Goal: Task Accomplishment & Management: Use online tool/utility

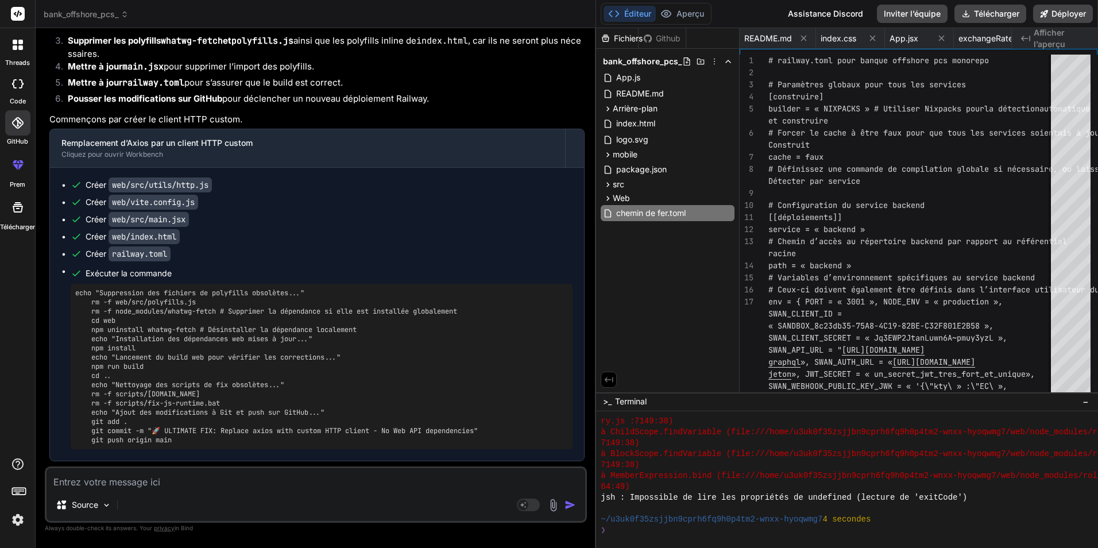
scroll to position [7670, 0]
drag, startPoint x: 91, startPoint y: 144, endPoint x: 212, endPoint y: 281, distance: 182.6
click at [212, 288] on pre "echo "Suppression des fichiers de polyfills obsolètes..." rm -f web/src/polyfil…" at bounding box center [321, 366] width 493 height 156
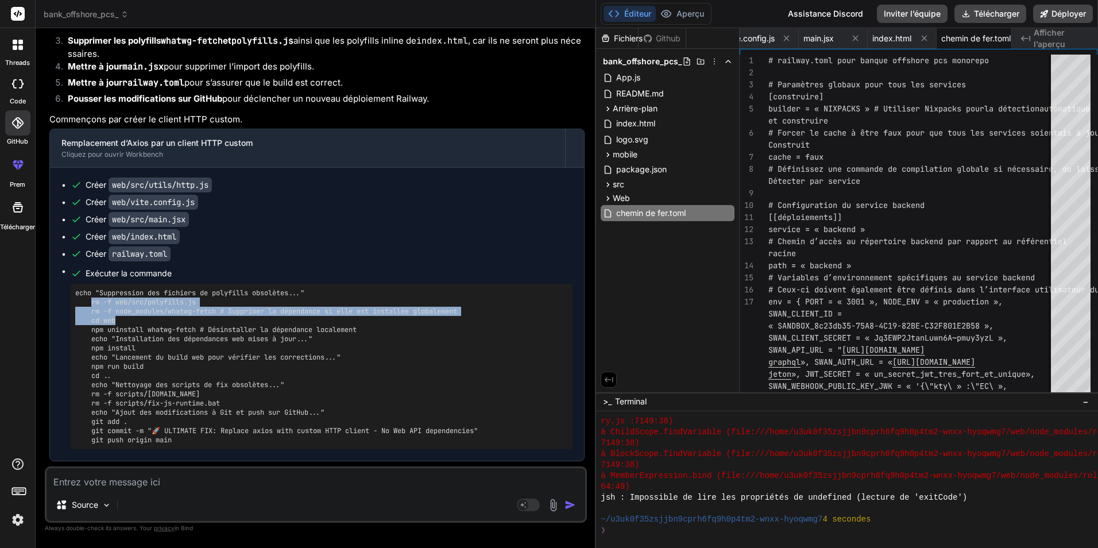
drag, startPoint x: 92, startPoint y: 142, endPoint x: 168, endPoint y: 158, distance: 78.2
click at [168, 288] on pre "echo "Suppression des fichiers de polyfills obsolètes..." rm -f web/src/polyfil…" at bounding box center [321, 366] width 493 height 156
copy pre "rm -f web/src/polyfills.js rm -f node_modules/whatwg-fetch # Supprimer la dépen…"
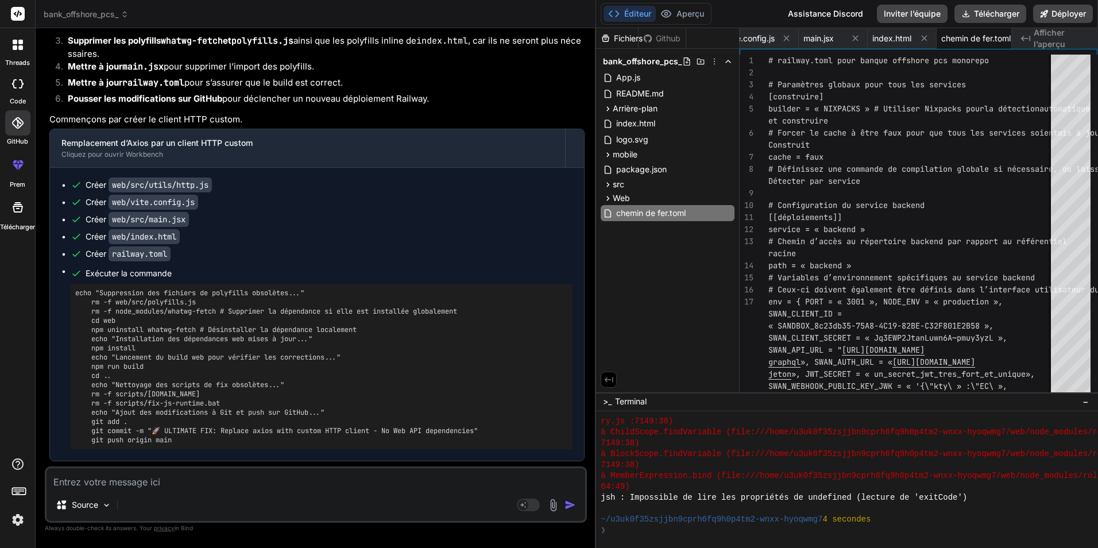
click at [678, 275] on div "Fichiers Github bank_offshore_pcs_ App.js README.md Arrière-plan .env auth.js d…" at bounding box center [668, 210] width 144 height 364
click at [667, 198] on div "Web" at bounding box center [668, 198] width 134 height 14
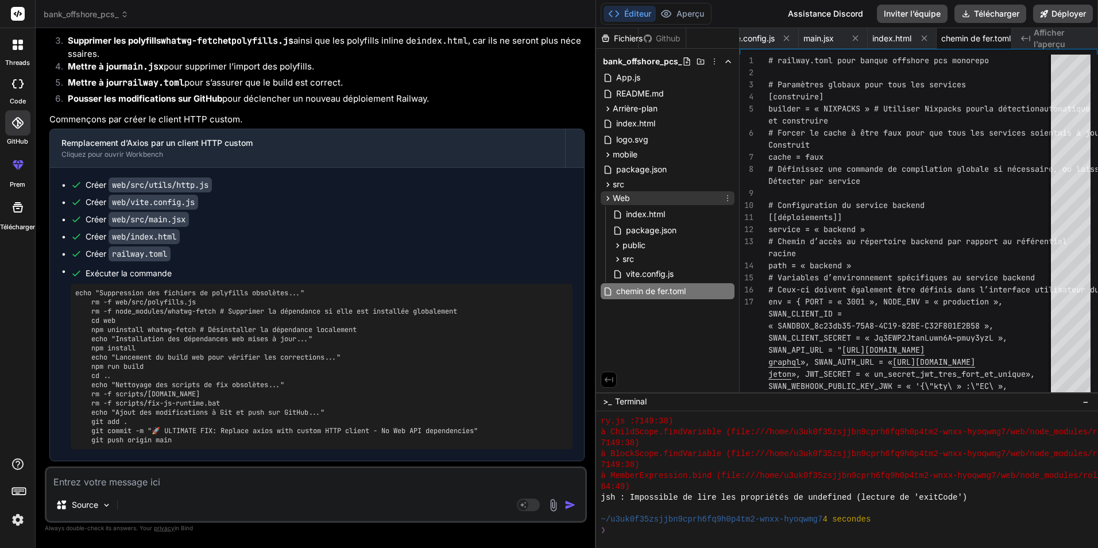
click at [666, 199] on div "Web" at bounding box center [668, 198] width 134 height 14
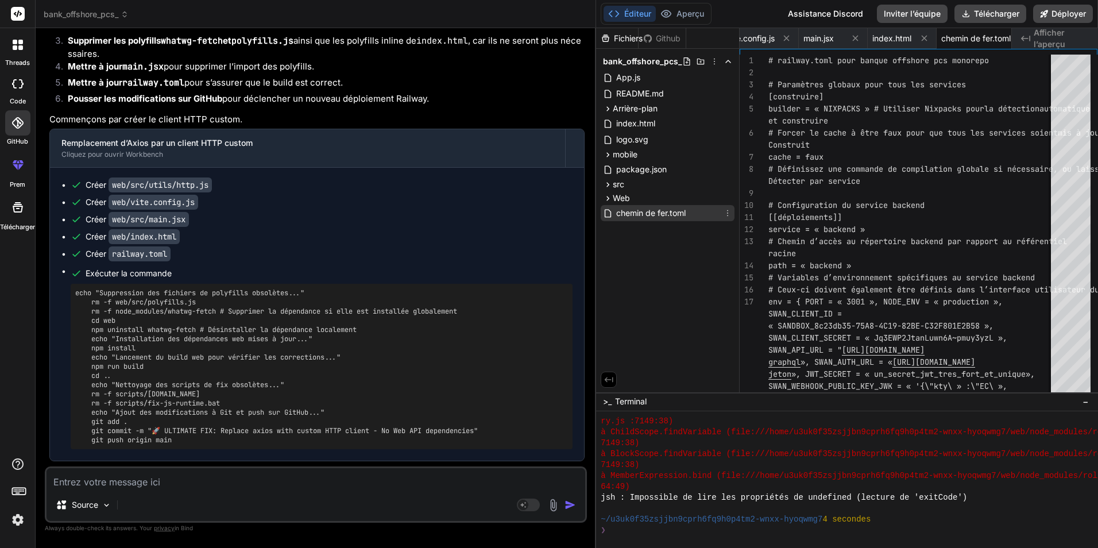
click at [668, 207] on span "chemin de fer.toml" at bounding box center [651, 213] width 72 height 14
click at [665, 196] on div "Web" at bounding box center [668, 198] width 134 height 14
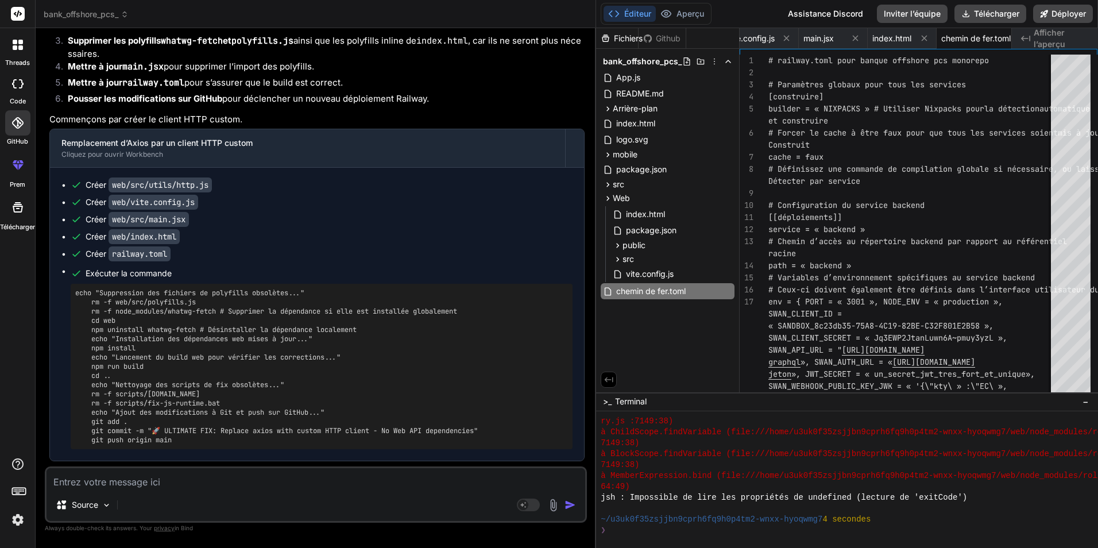
click at [660, 332] on div "Fichiers Github bank_offshore_pcs_ App.js README.md Arrière-plan .env auth.js d…" at bounding box center [668, 210] width 144 height 364
click at [655, 196] on div "Web" at bounding box center [668, 198] width 134 height 14
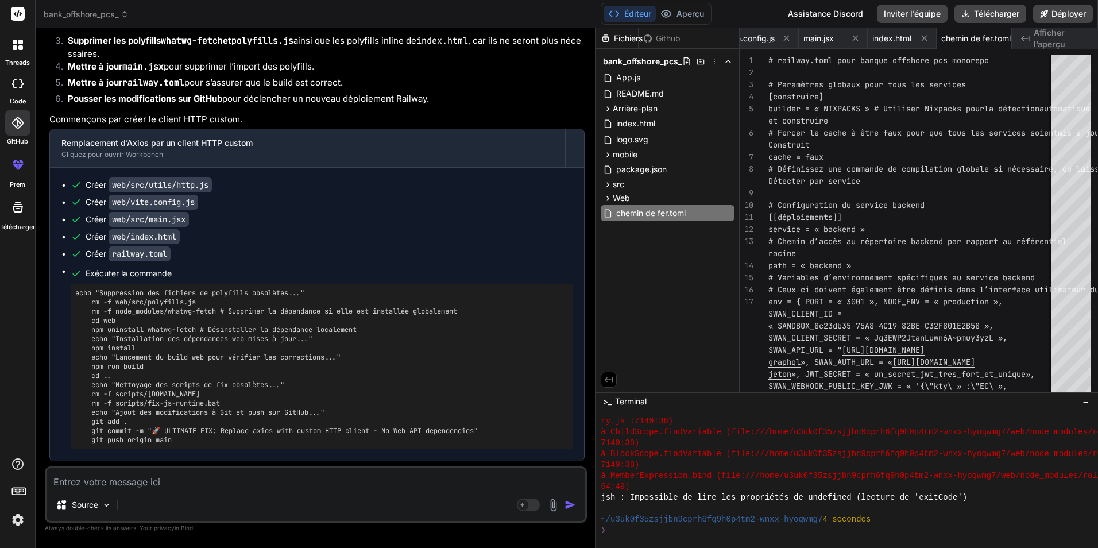
click at [664, 257] on div "Fichiers Github bank_offshore_pcs_ App.js README.md Arrière-plan .env auth.js d…" at bounding box center [668, 210] width 144 height 364
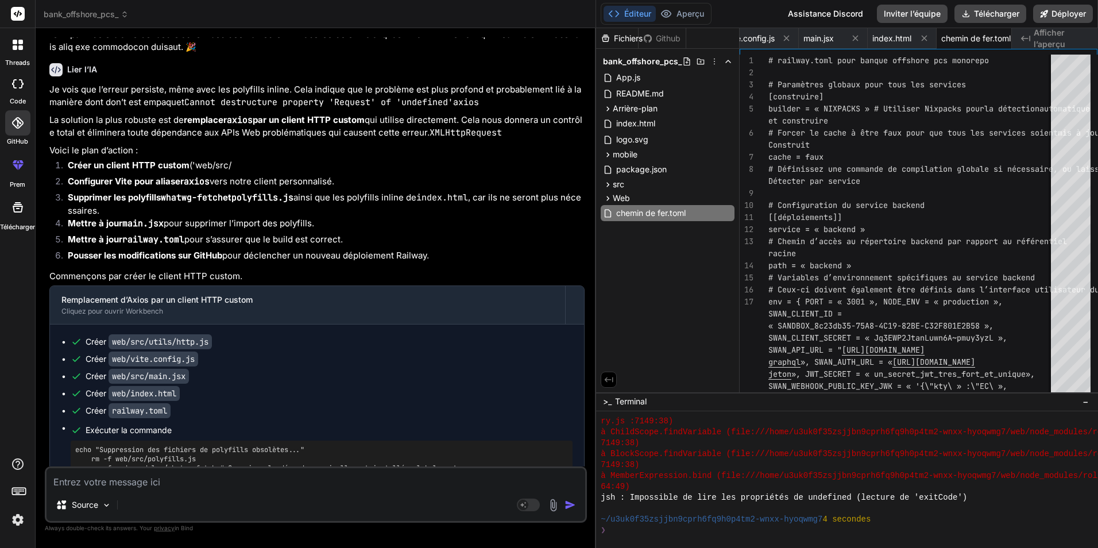
scroll to position [26929, 0]
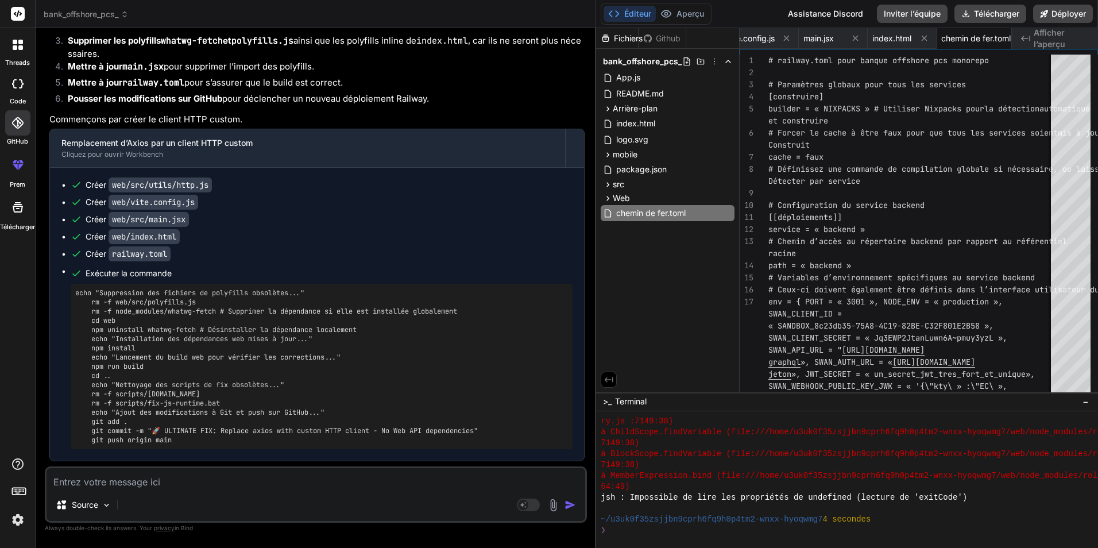
click at [395, 475] on textarea at bounding box center [316, 478] width 539 height 21
type textarea "c"
type textarea "x"
type textarea "co"
type textarea "x"
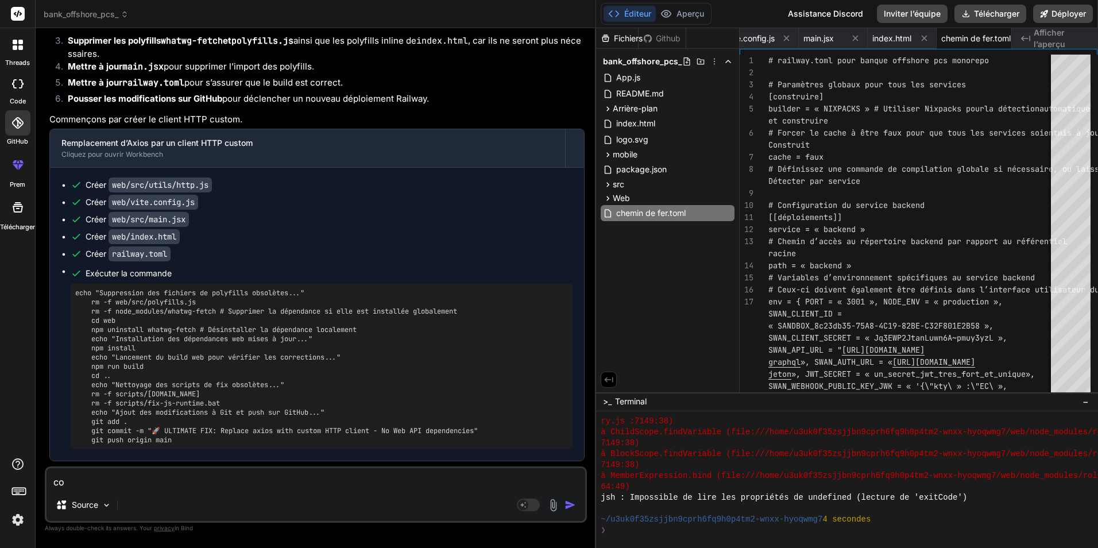
type textarea "com"
type textarea "x"
type textarea "comp"
type textarea "x"
type textarea "compl"
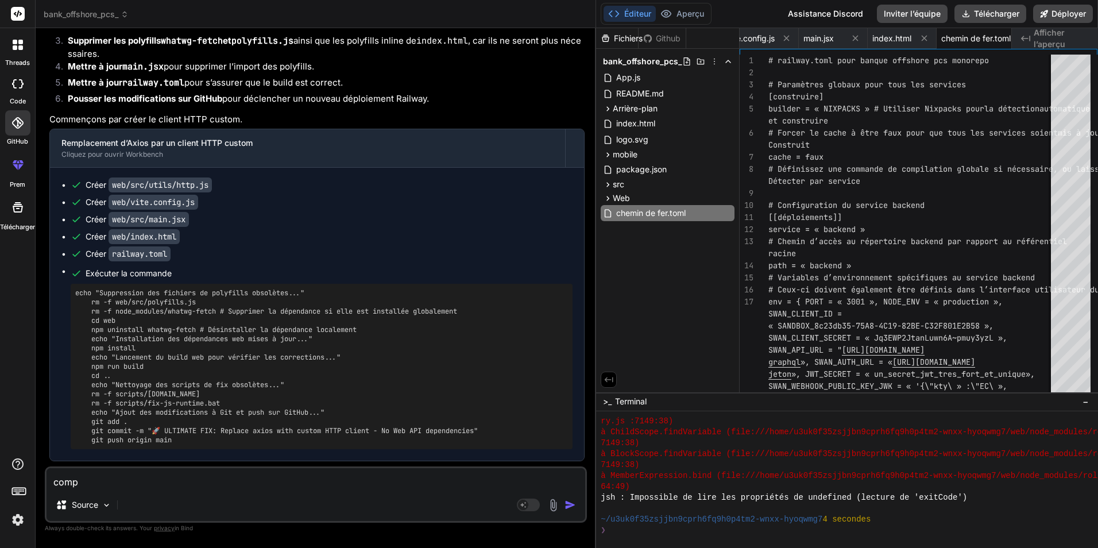
type textarea "x"
type textarea "comple"
type textarea "x"
type textarea "complet"
type textarea "x"
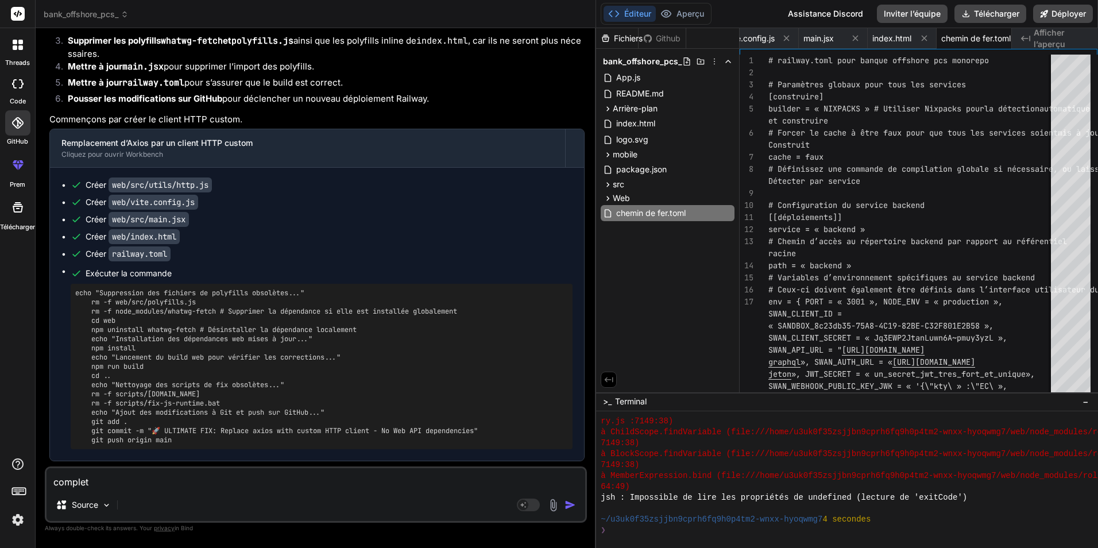
type textarea "complete"
type textarea "x"
type textarea "complete"
type textarea "x"
type textarea "complete c"
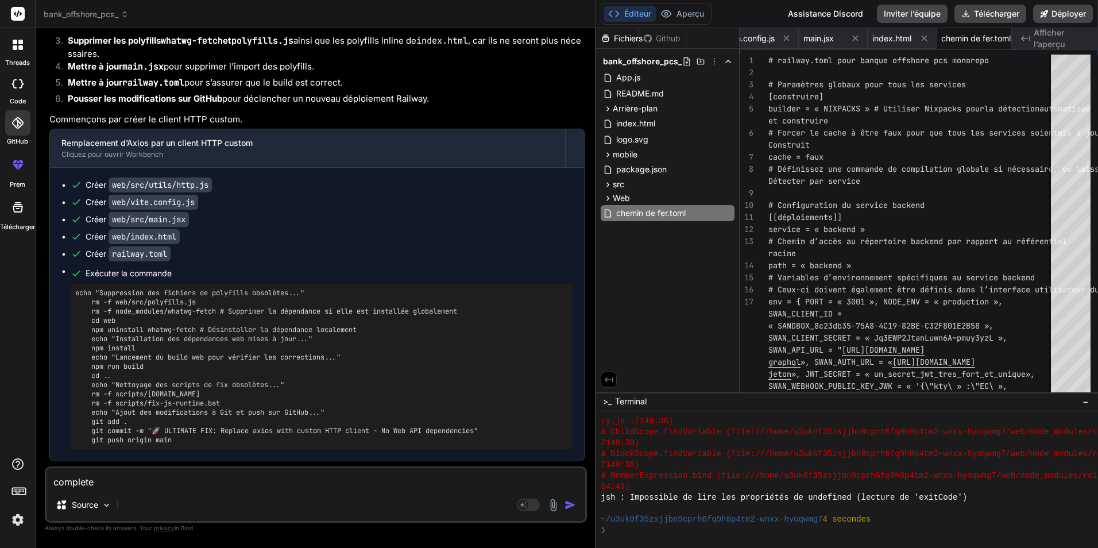
type textarea "x"
type textarea "complete ce"
type textarea "x"
type textarea "complete ce q"
type textarea "x"
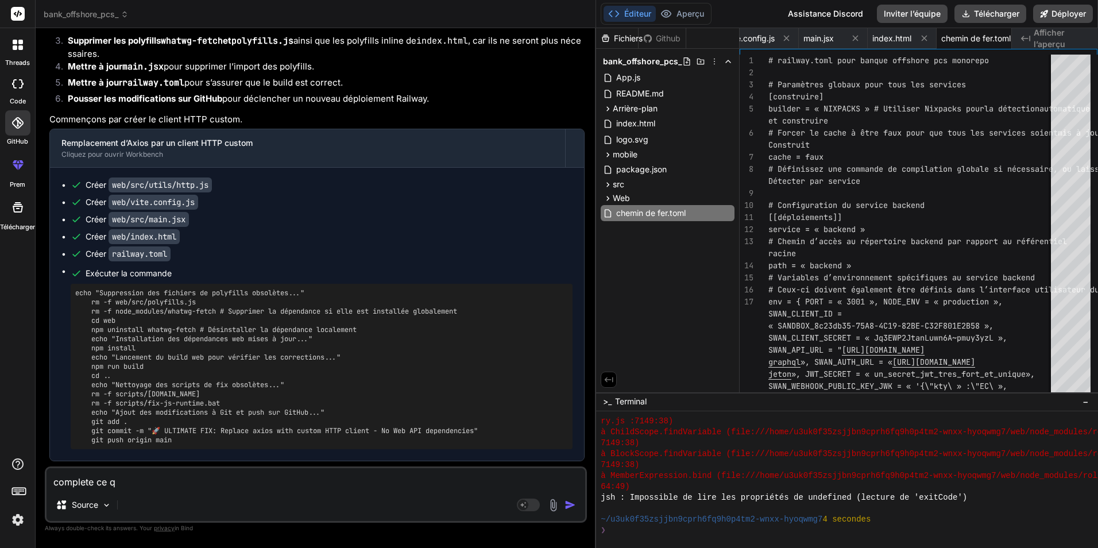
type textarea "complete ce qu"
type textarea "x"
type textarea "complete ce qu'"
type textarea "x"
type textarea "complete ce qu'i"
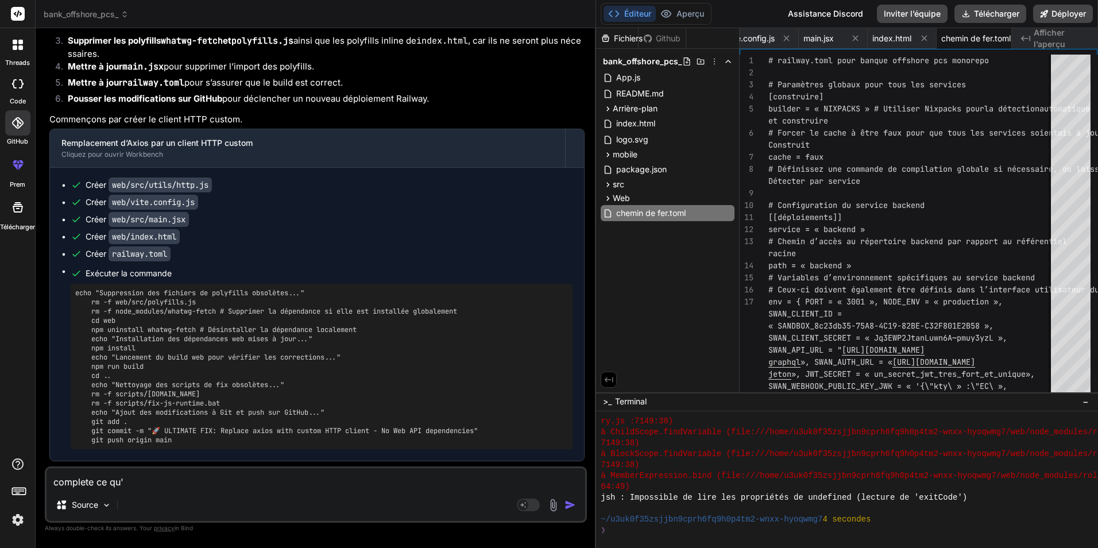
type textarea "x"
type textarea "complete ce qu'il"
type textarea "x"
type textarea "complete ce qu'il"
type textarea "x"
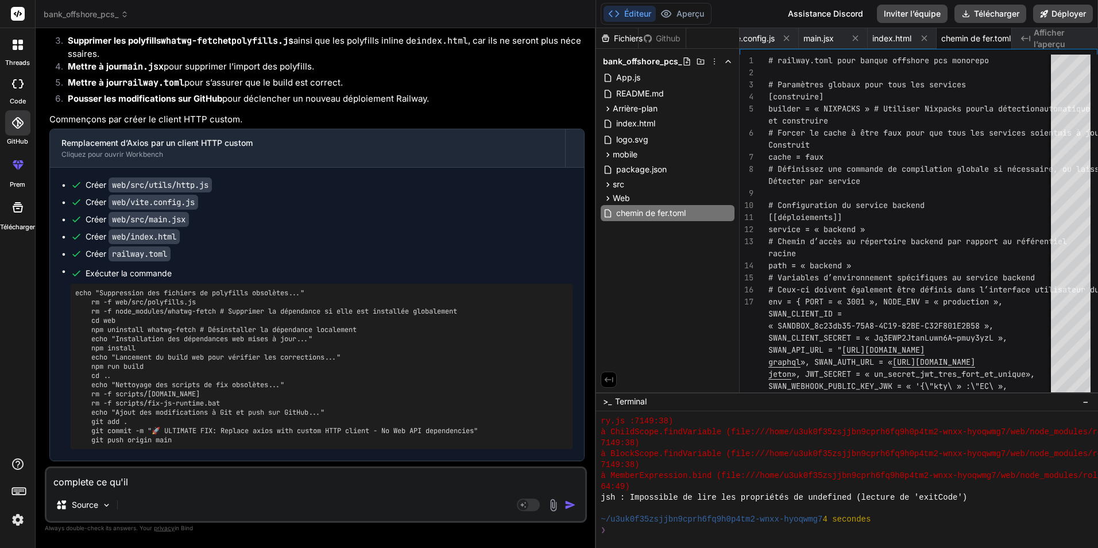
type textarea "complete ce qu'il n"
type textarea "x"
type textarea "complete ce qu'il no"
type textarea "x"
type textarea "complete ce qu'il nou"
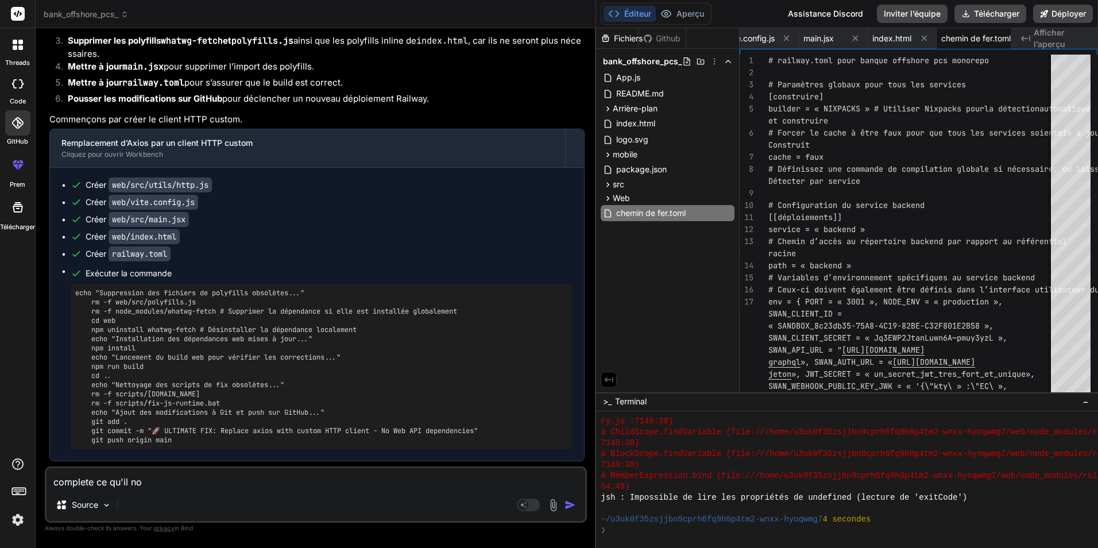
type textarea "x"
type textarea "complete ce qu'il nous"
type textarea "x"
type textarea "complete ce qu'il nous"
type textarea "x"
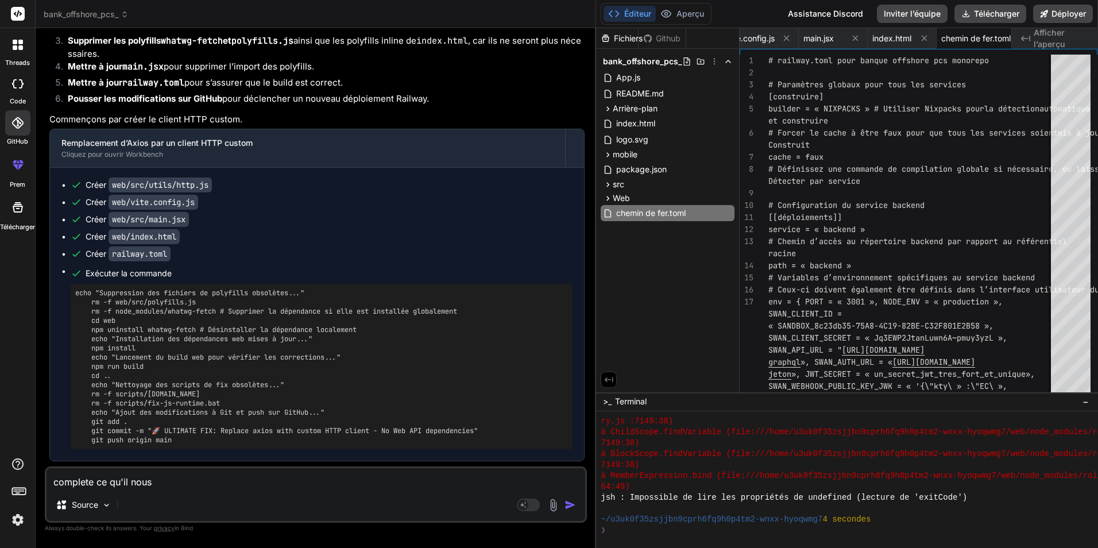
type textarea "complete ce qu'il nous m"
type textarea "x"
type textarea "complete ce qu'il nous ma"
type textarea "x"
type textarea "complete ce qu'il nous man"
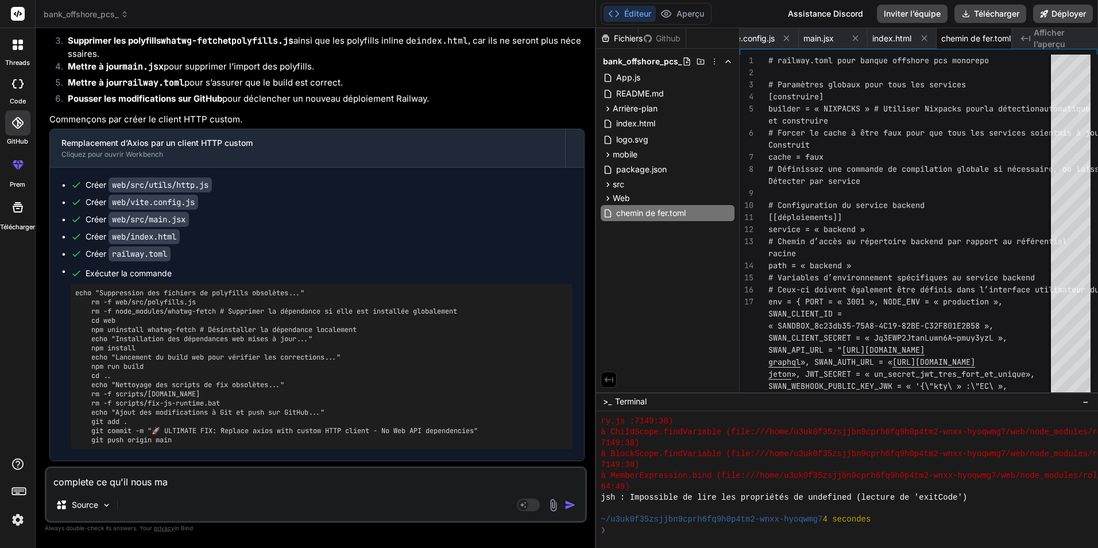
type textarea "x"
type textarea "complete ce qu'il nous manq"
type textarea "x"
type textarea "complete ce qu'il nous manqu"
type textarea "x"
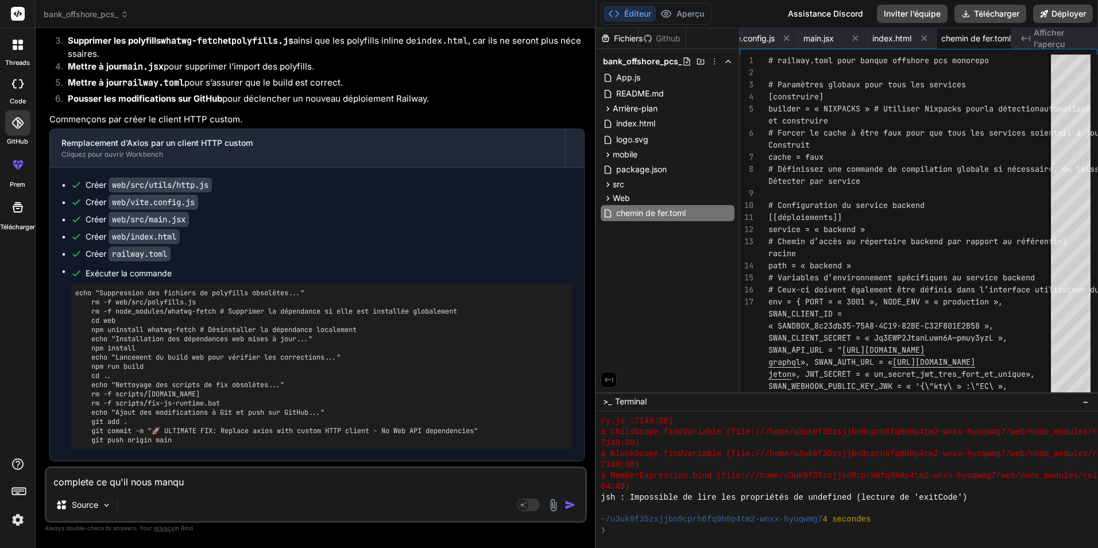
type textarea "complete ce qu'il nous manque"
type textarea "x"
type textarea "complete ce qu'il nous manque"
type textarea "x"
type textarea "complete ce qu'il nous manque d"
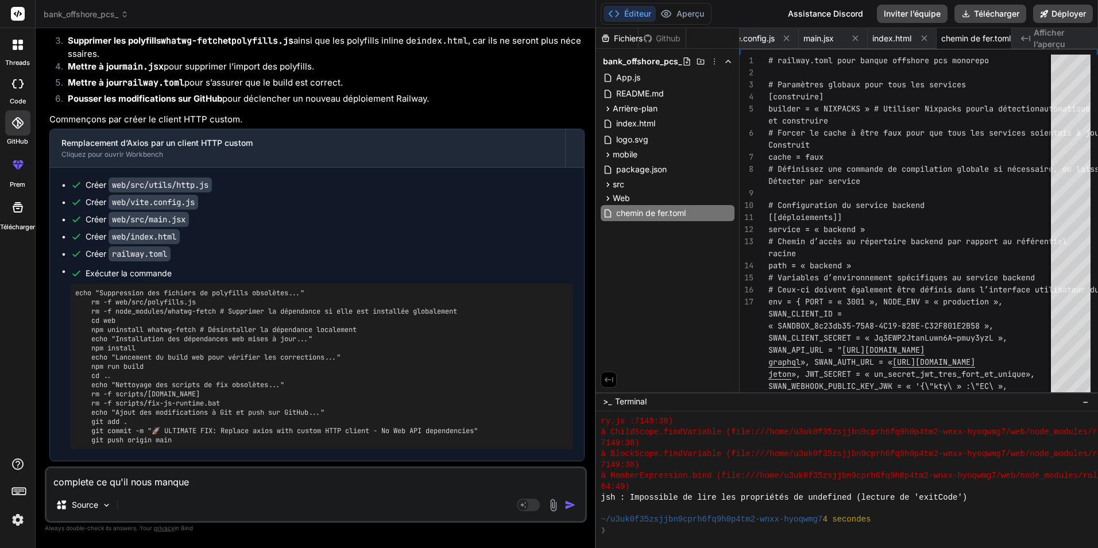
type textarea "x"
type textarea "complete ce qu'il nous manque da"
type textarea "x"
type textarea "complete ce qu'il nous manque dan"
type textarea "x"
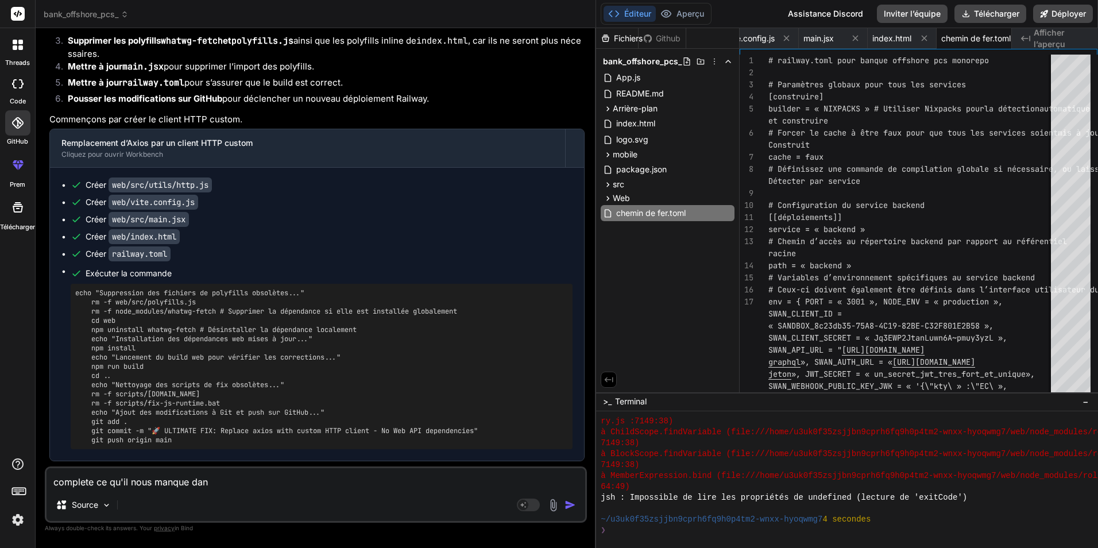
type textarea "complete ce qu'il nous manque dans"
type textarea "x"
type textarea "complete ce qu'il nous manque dans"
type textarea "x"
type textarea "complete ce qu'il nous manque dans l"
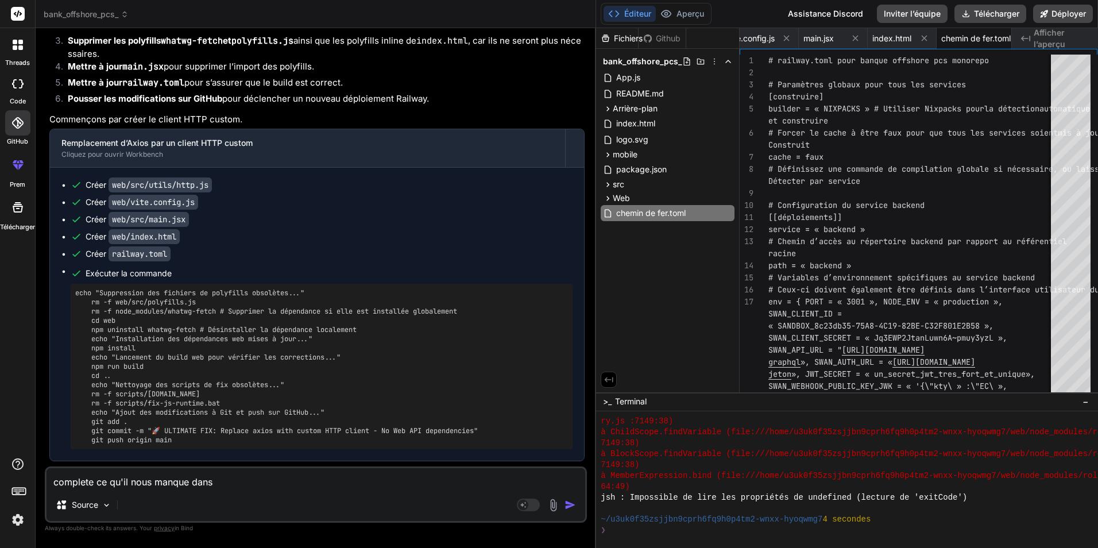
type textarea "x"
type textarea "complete ce qu'il nous manque dans le"
type textarea "x"
type textarea "complete ce qu'il nous manque dans le"
type textarea "x"
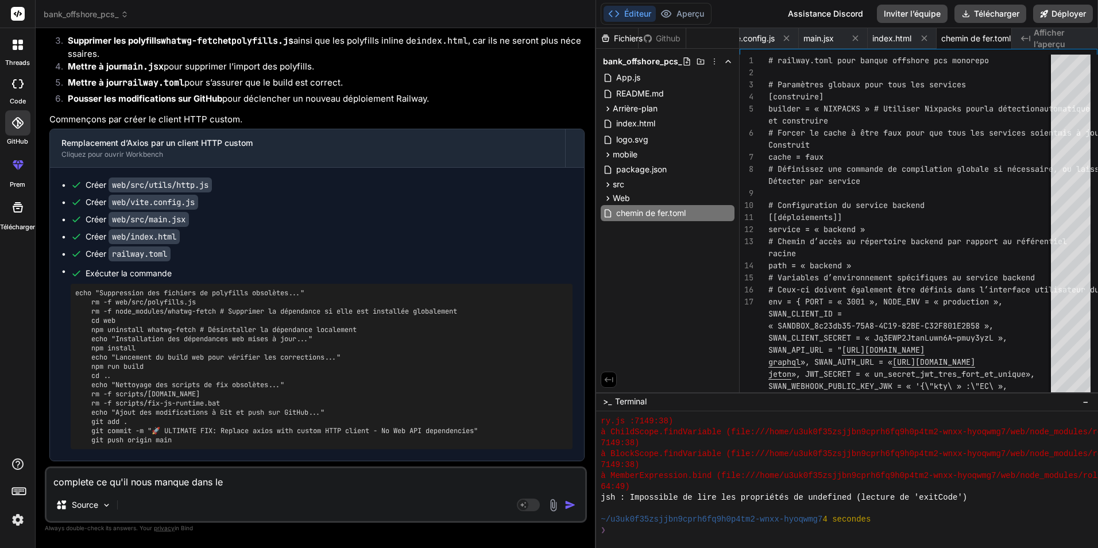
type textarea "complete ce qu'il nous manque dans le d"
type textarea "x"
type textarea "complete ce qu'il nous manque dans le do"
type textarea "x"
type textarea "complete ce qu'il nous manque dans le dos"
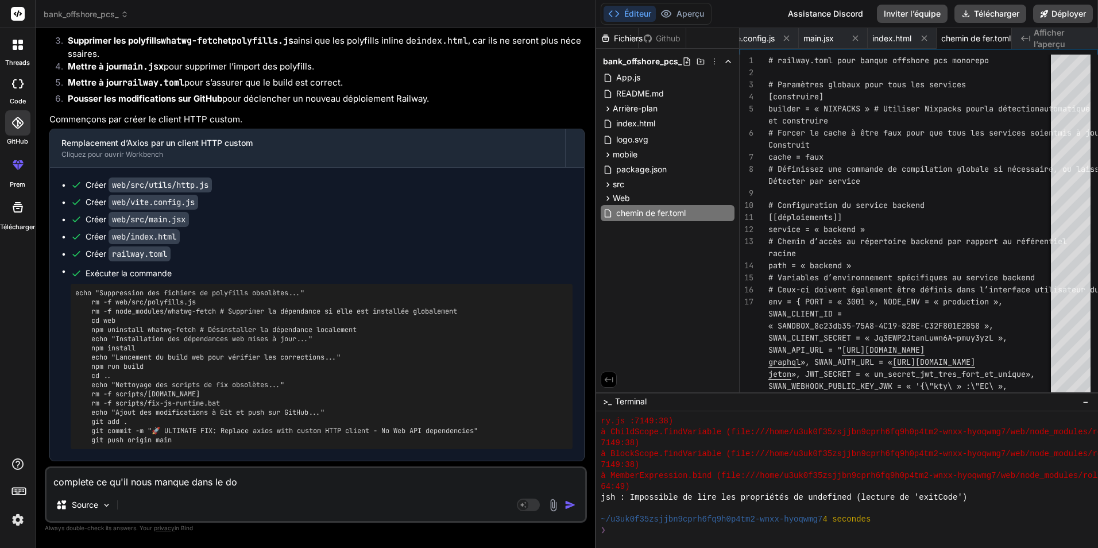
type textarea "x"
type textarea "complete ce qu'il nous manque dans le doss"
type textarea "x"
type textarea "complete ce qu'il nous manque dans le dossi"
type textarea "x"
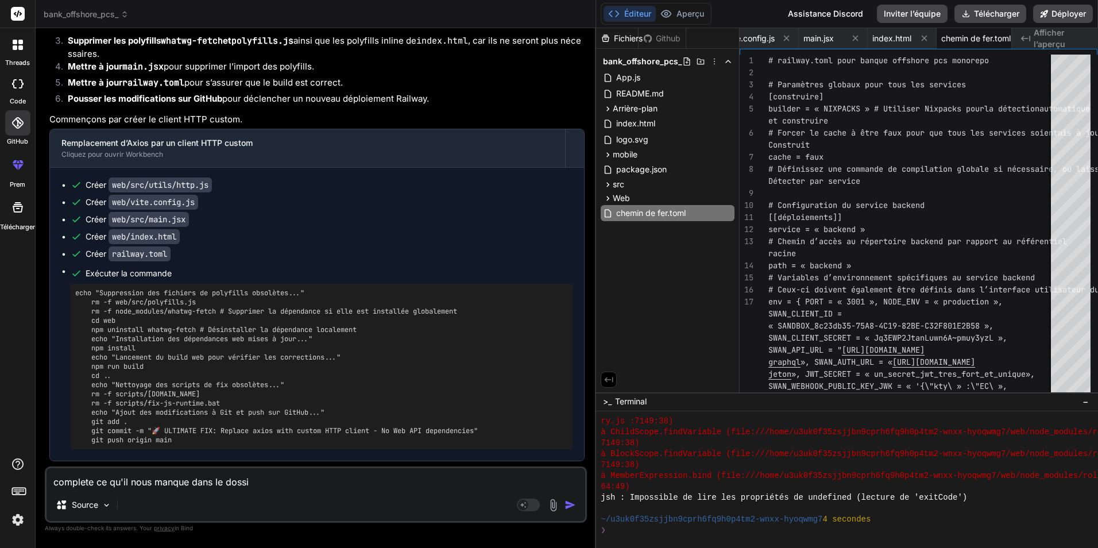
type textarea "complete ce qu'il nous manque dans le dossie"
type textarea "x"
type textarea "complete ce qu'il nous manque dans le dossier"
type textarea "x"
type textarea "complete ce qu'il nous manque dans le dossier"
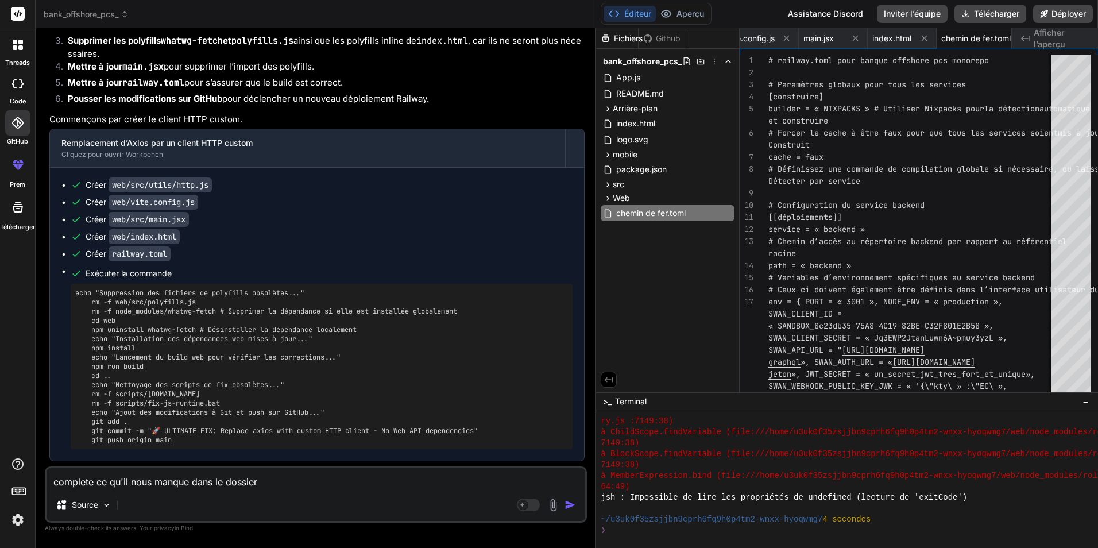
type textarea "x"
type textarea "complete ce qu'il nous manque dans le dossier :"
type textarea "x"
type textarea "complete ce qu'il nous manque dans le dossier :"
type textarea "x"
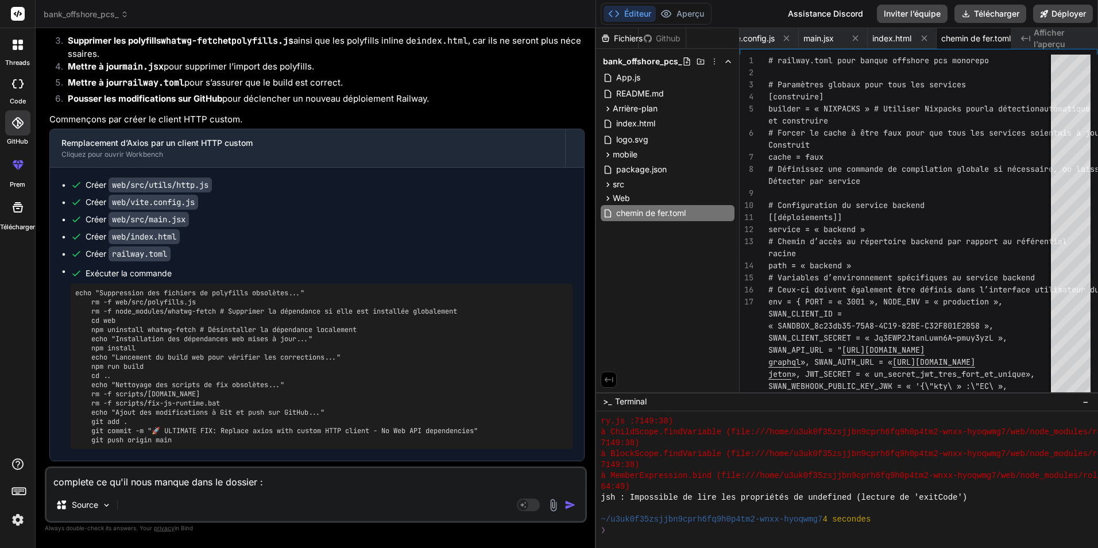
paste textarea ".github feat: add GitHub workflows, templates and deployment scripts 8 hours ag…"
type textarea "complete ce qu'il nous manque dans le dossier : .github feat: add GitHub workfl…"
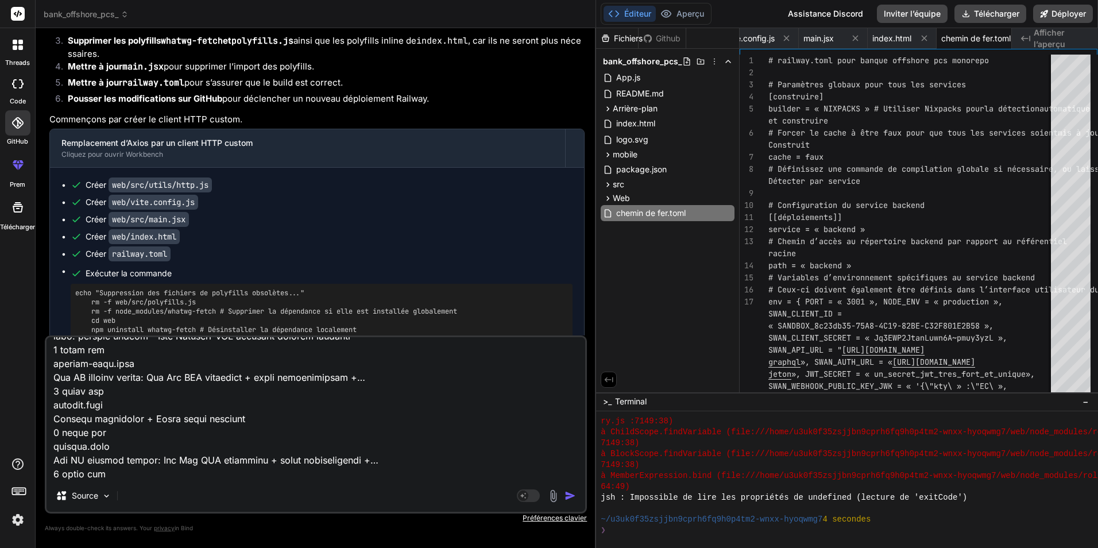
type textarea "x"
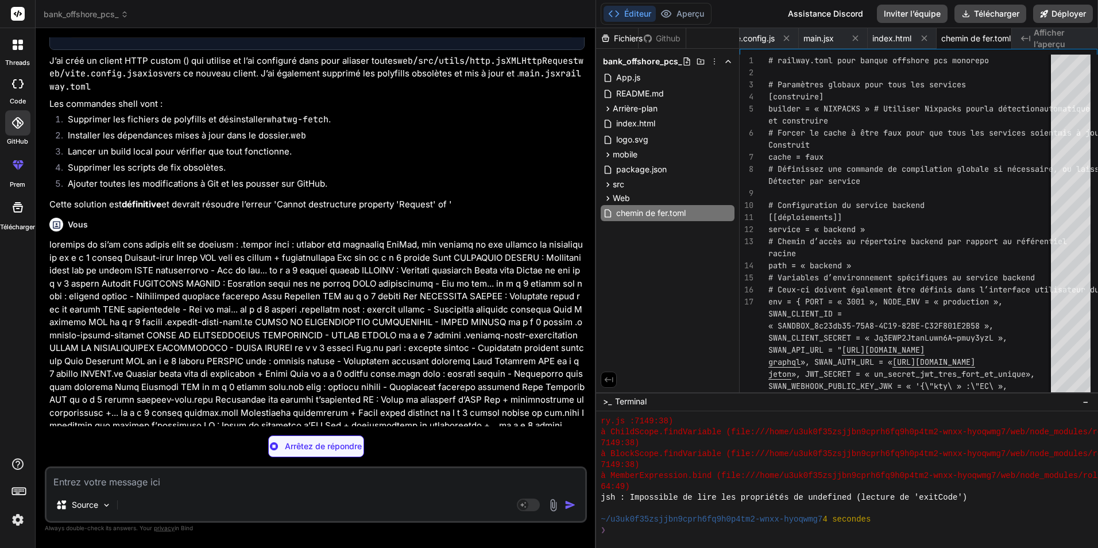
scroll to position [27343, 0]
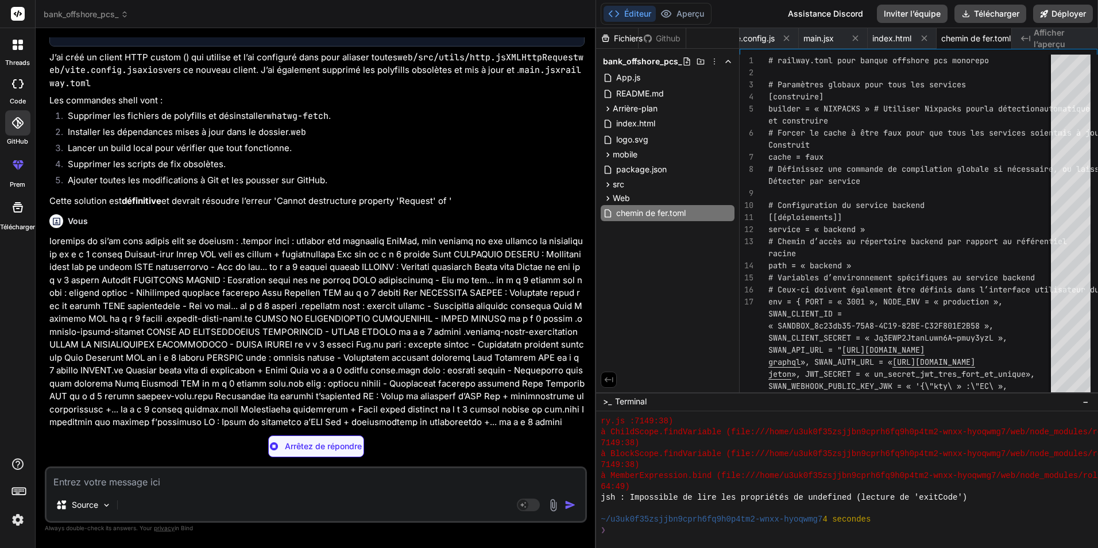
type textarea "x"
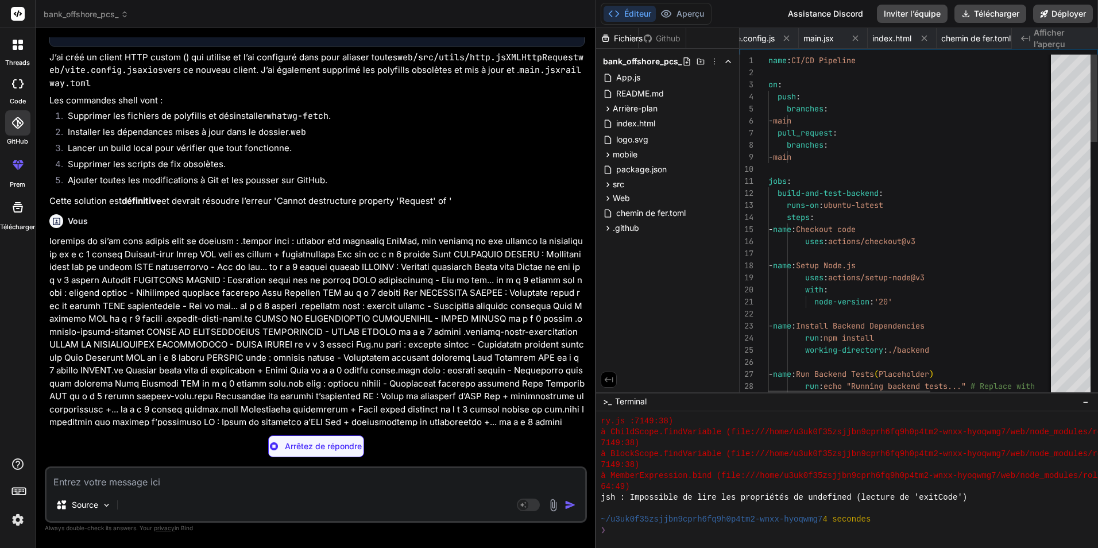
scroll to position [0, 578]
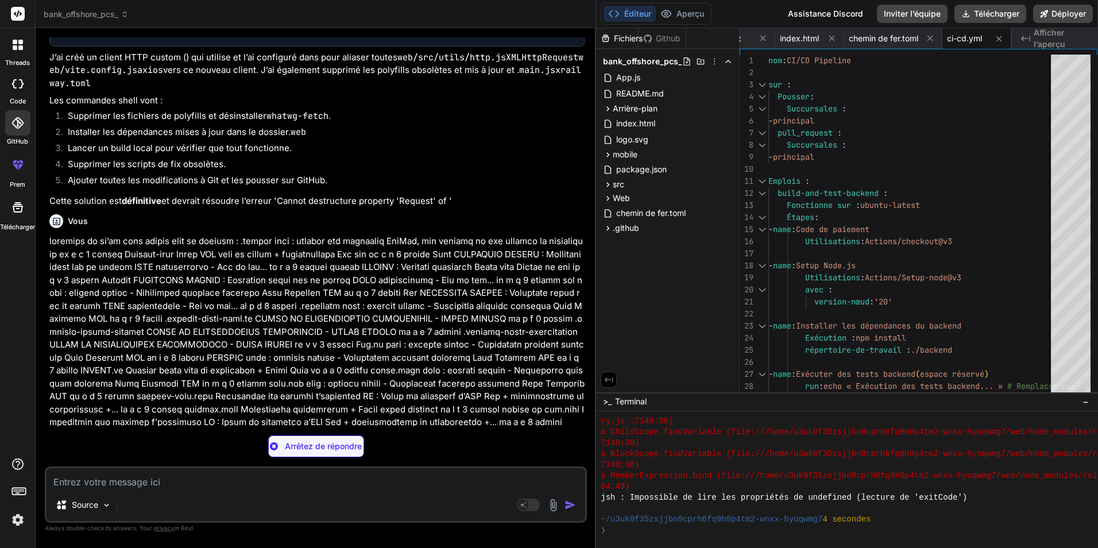
type textarea "x"
type textarea "- **Mobile App Version:** [e.g., 1.0.0] ### Additional Context Add any other co…"
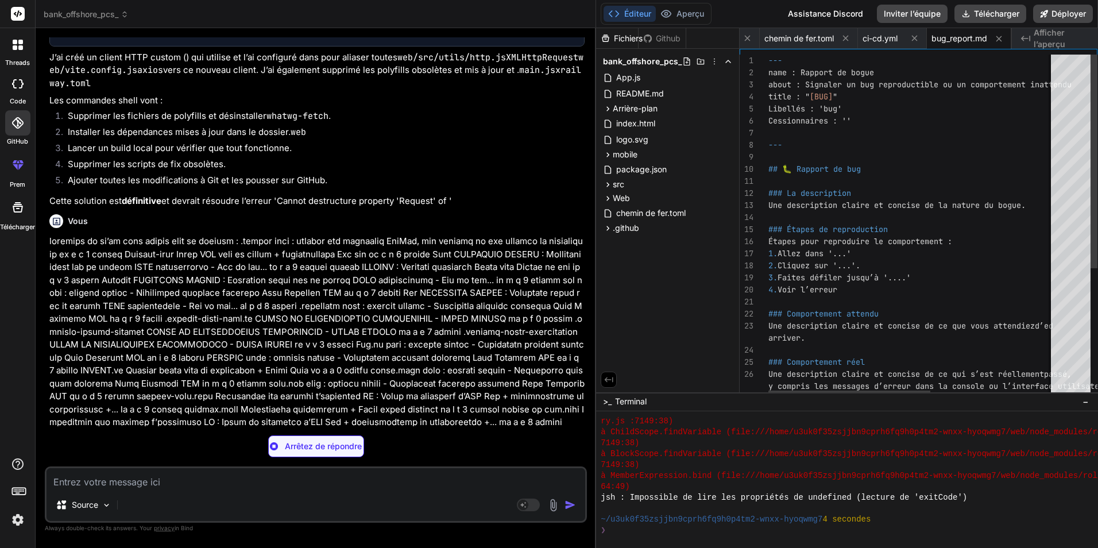
type textarea "x"
type textarea "solutions or features you've considered. ### Additional Context Add any other c…"
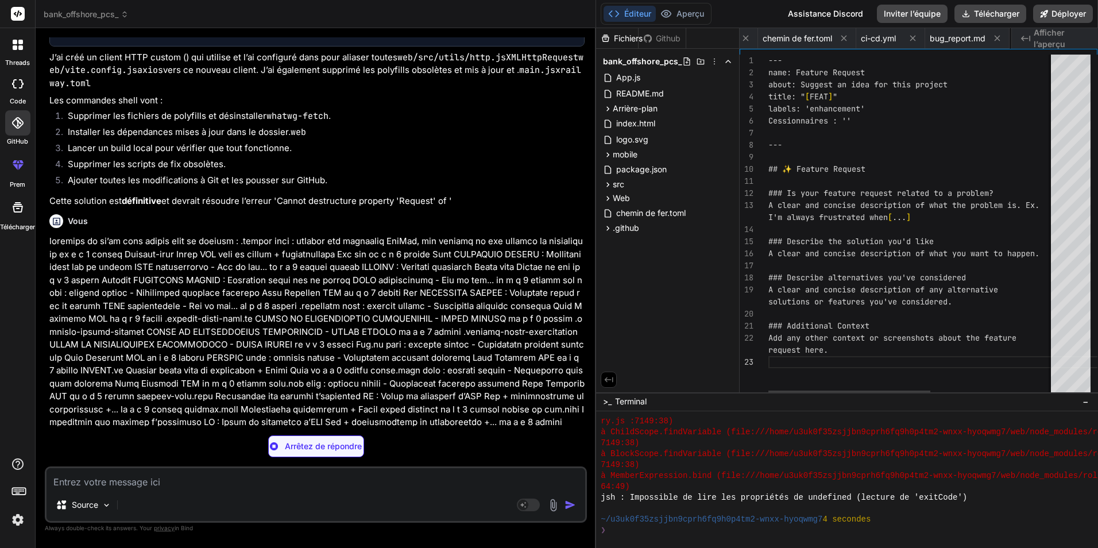
scroll to position [0, 765]
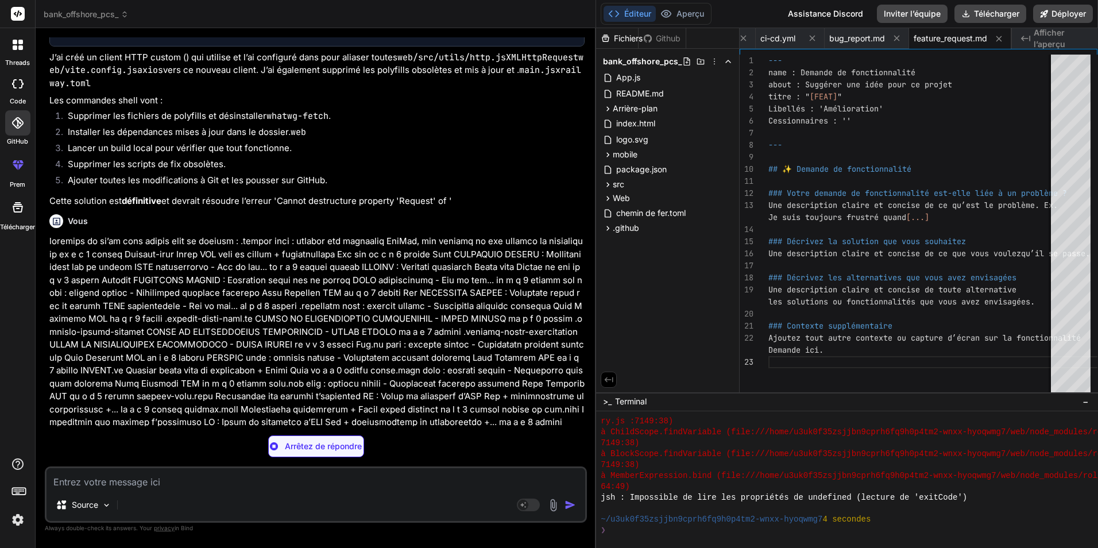
type textarea "x"
type textarea "- [ ] I have added tests that prove my fix is effective or that my feature work…"
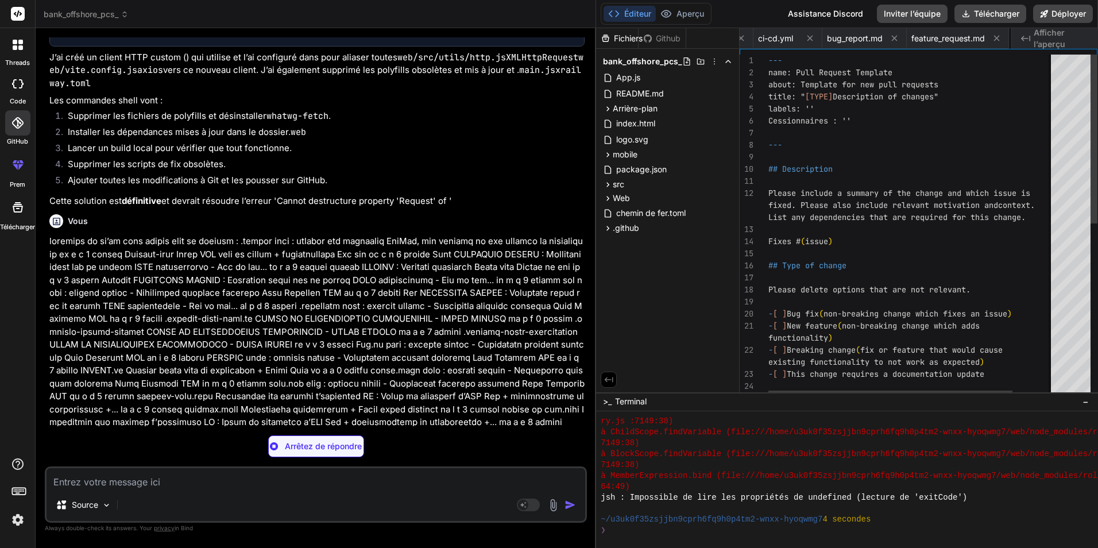
scroll to position [0, 880]
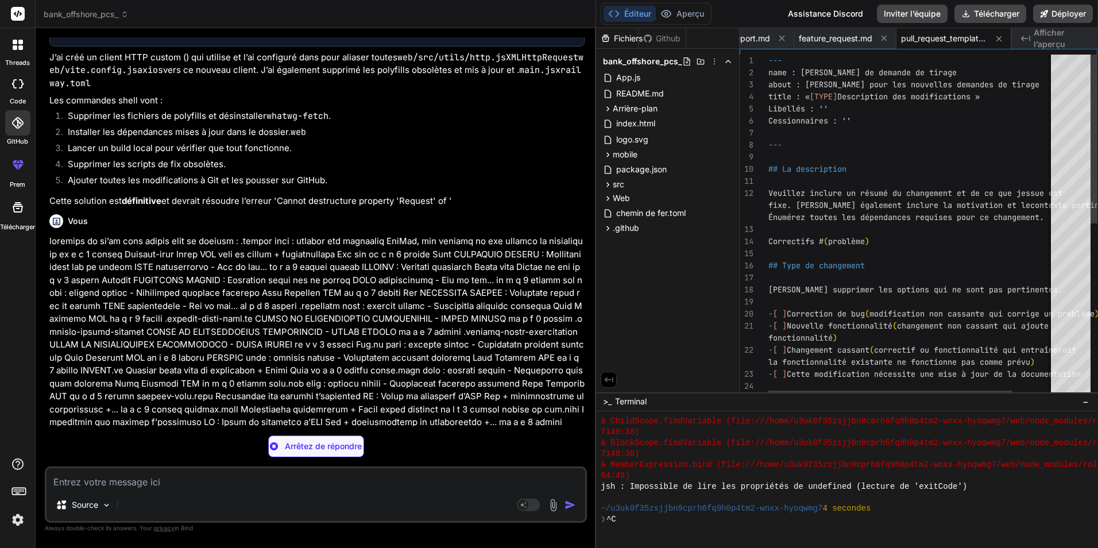
type textarea "x"
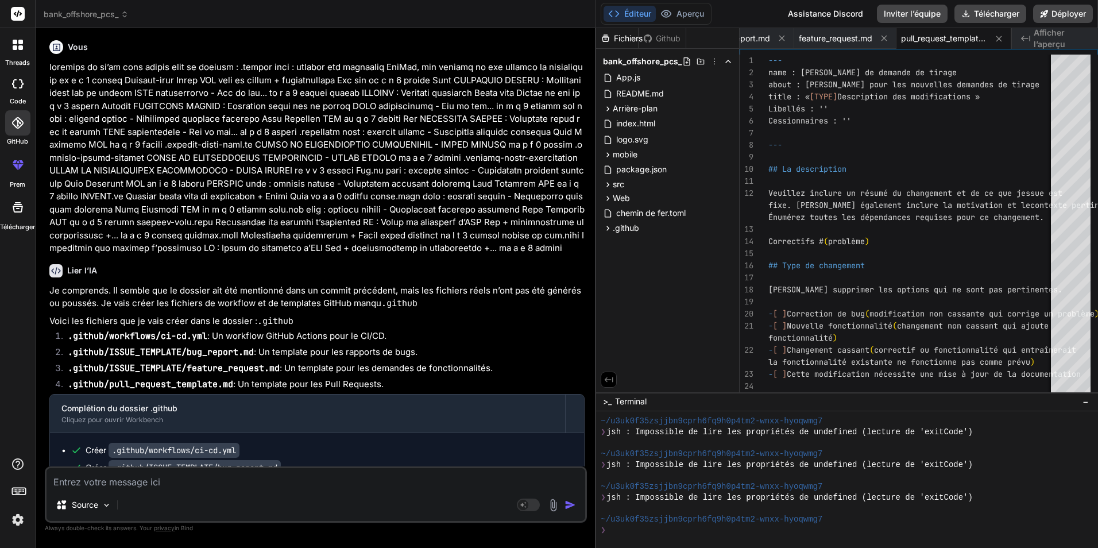
scroll to position [27525, 0]
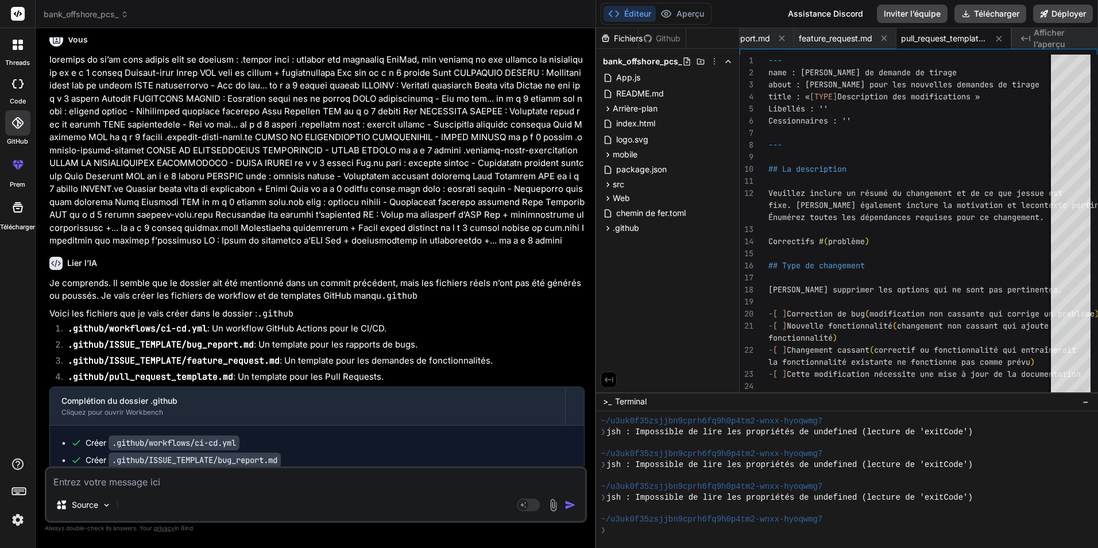
click at [265, 486] on textarea at bounding box center [316, 478] width 539 height 21
type textarea "d"
type textarea "x"
type textarea "do"
type textarea "x"
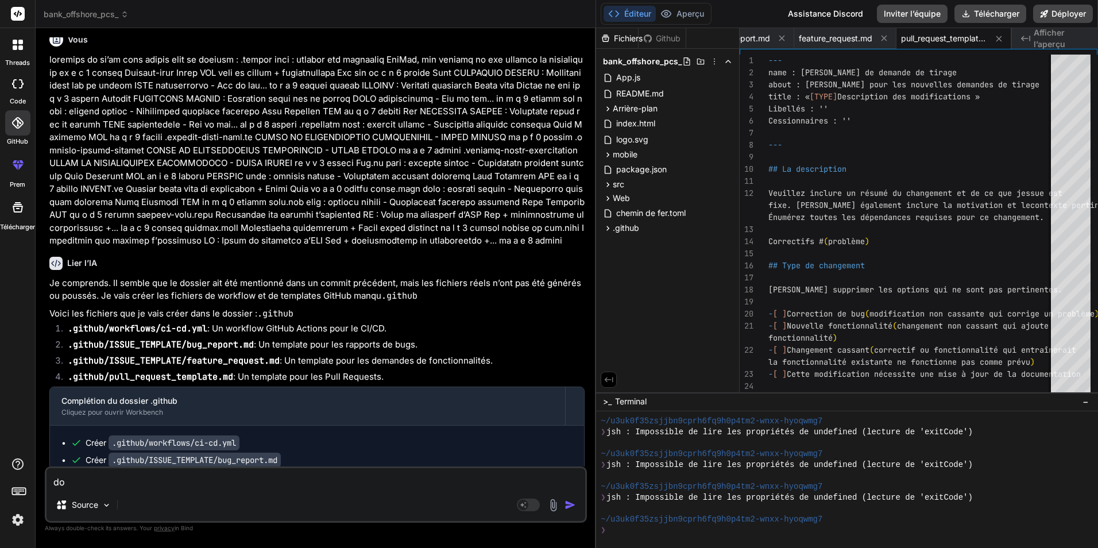
type textarea "don"
type textarea "x"
type textarea "donc"
type textarea "x"
type textarea "donc"
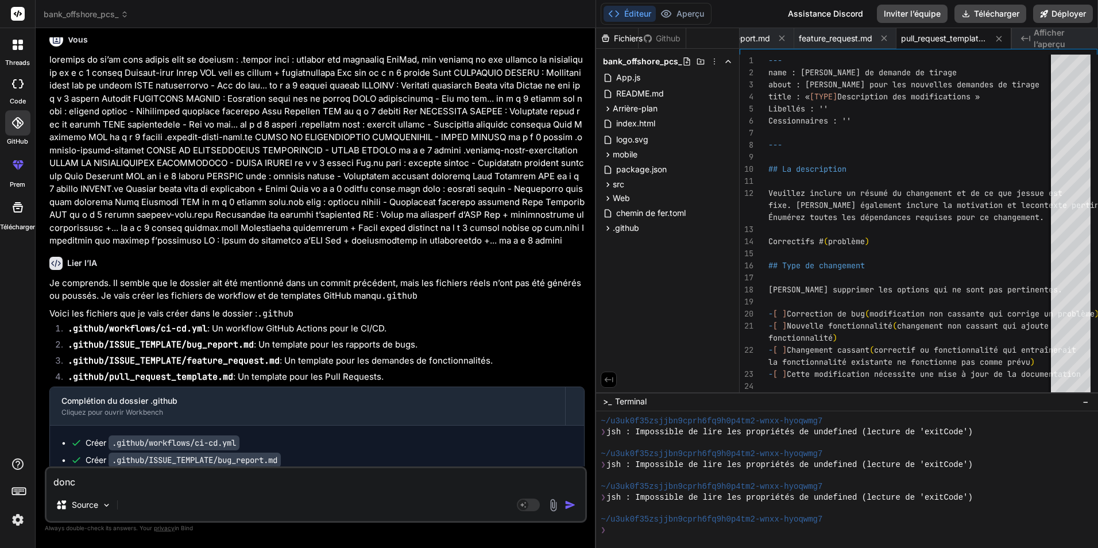
type textarea "x"
type textarea "donc s"
type textarea "x"
type textarea "donc si"
type textarea "x"
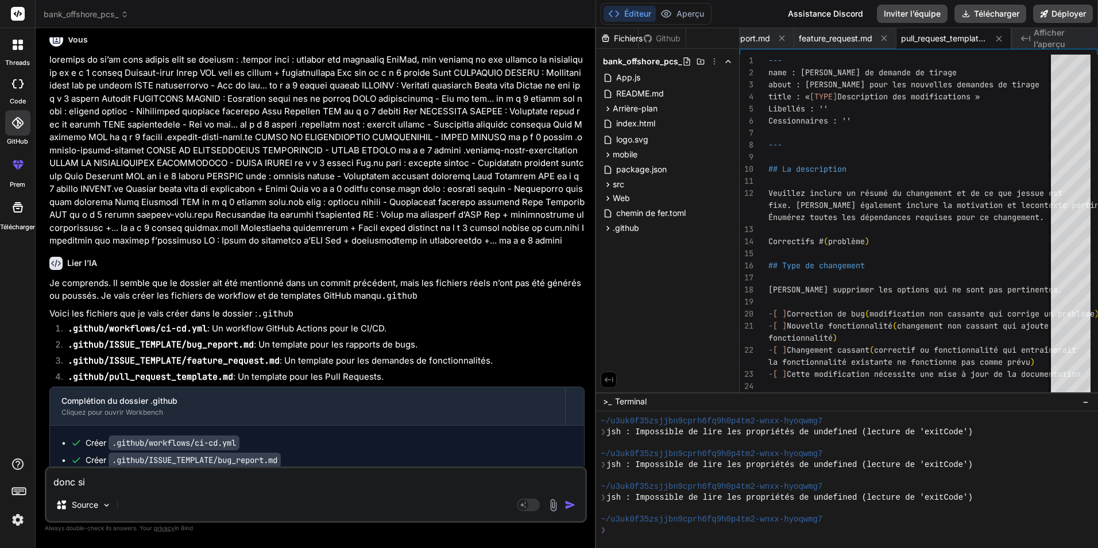
type textarea "donc si"
type textarea "x"
type textarea "donc si j"
type textarea "x"
type textarea "donc si je"
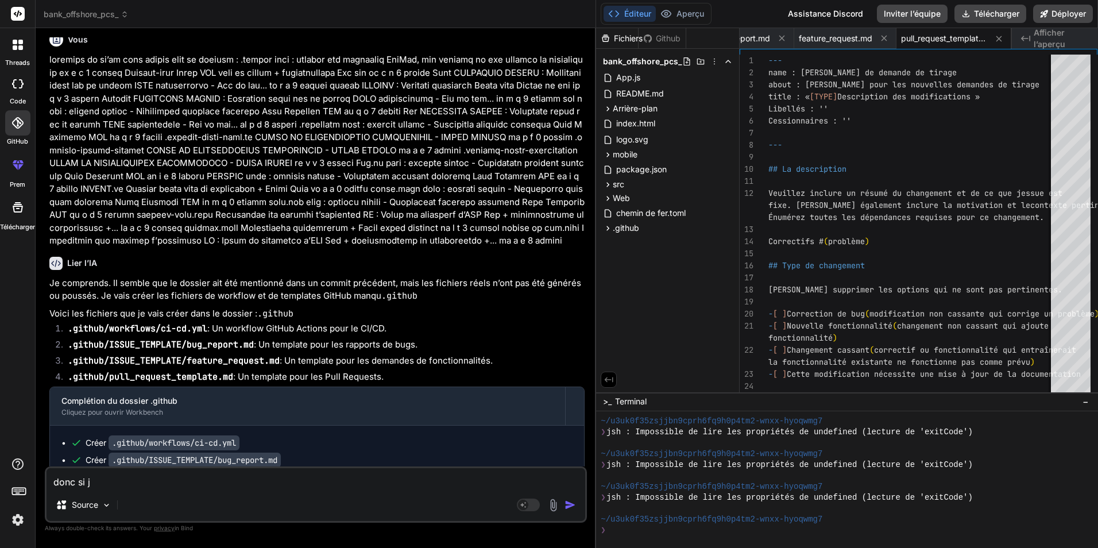
type textarea "x"
type textarea "donc si je"
type textarea "x"
type textarea "donc si je v"
type textarea "x"
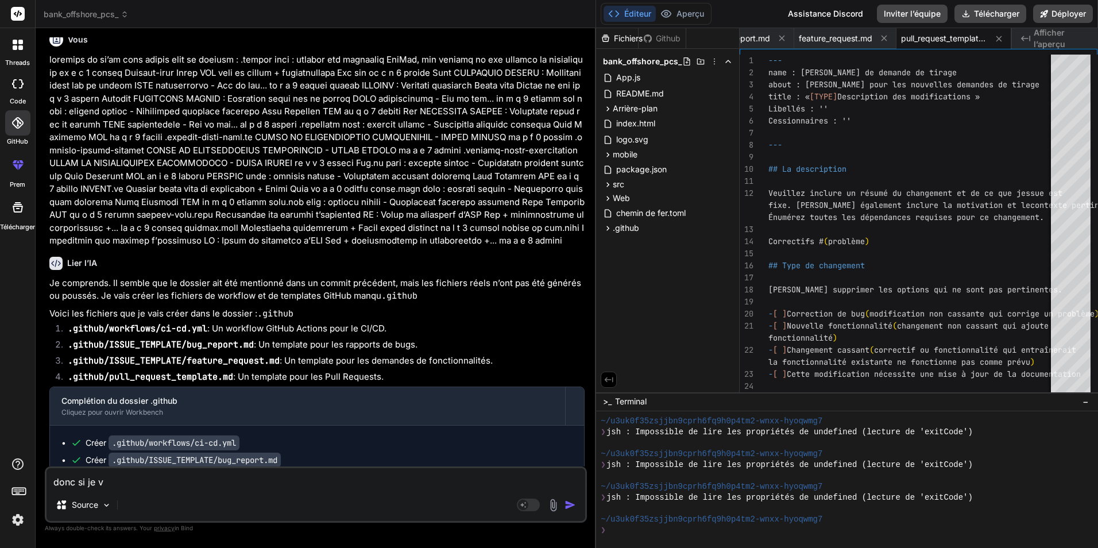
type textarea "donc si je ve"
type textarea "x"
type textarea "donc si je veu"
type textarea "x"
type textarea "donc si je veut"
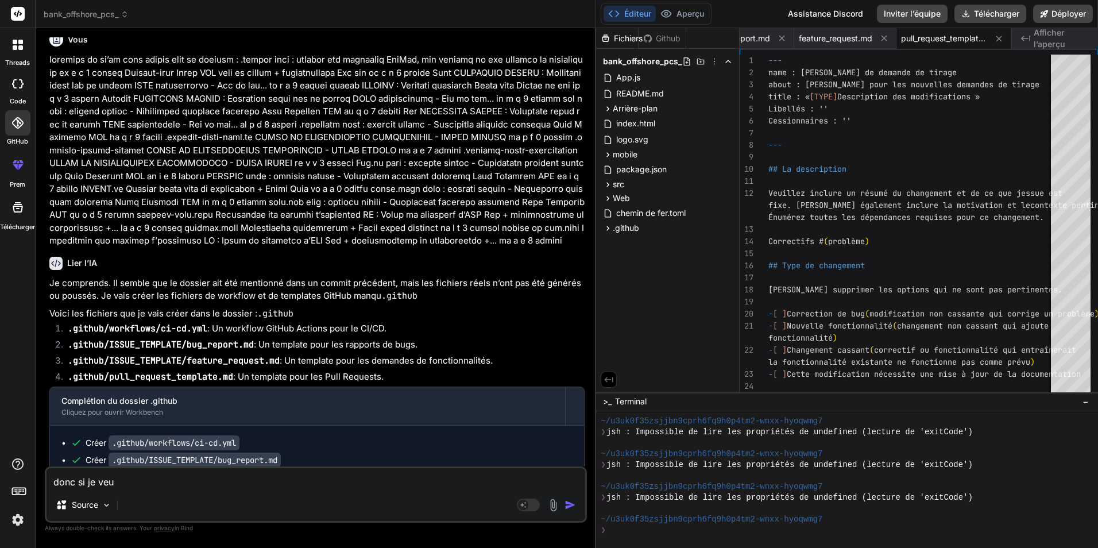
type textarea "x"
type textarea "donc si je veut"
type textarea "x"
type textarea "donc si je veut a"
type textarea "x"
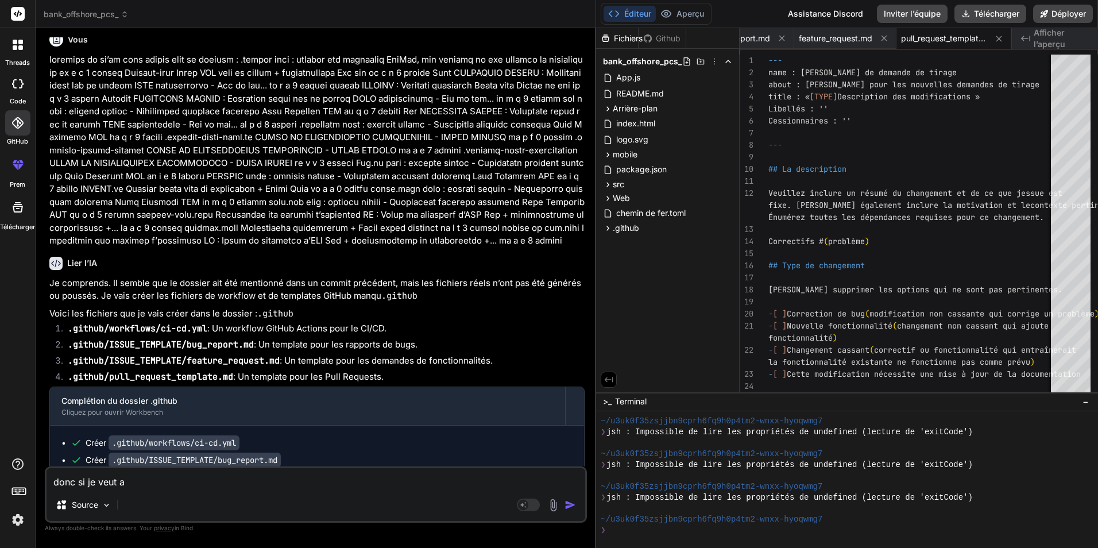
type textarea "donc si je veut am"
type textarea "x"
type textarea "donc si je veut ame"
type textarea "x"
type textarea "donc si je veut amel"
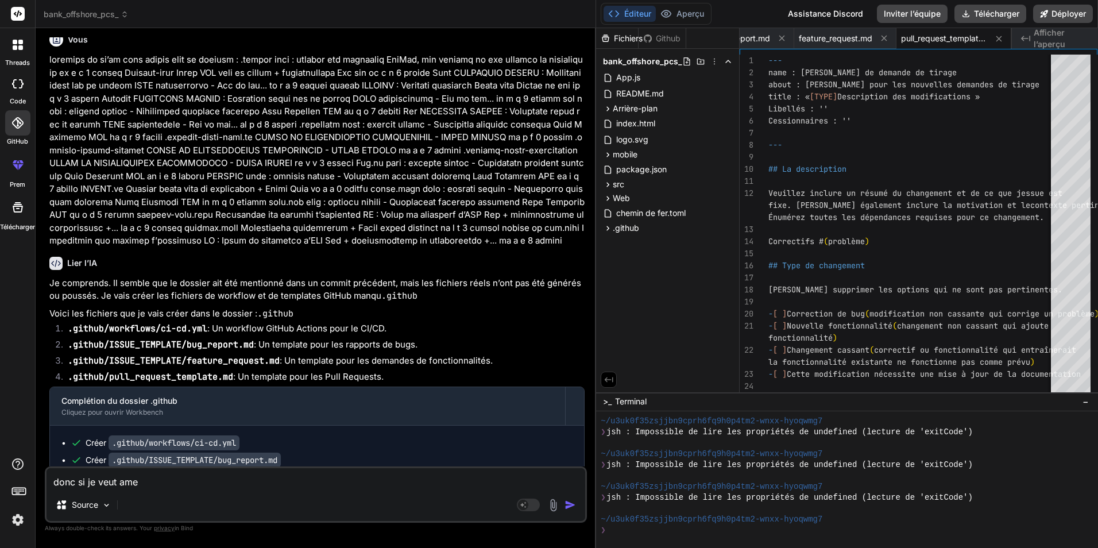
type textarea "x"
type textarea "donc si je veut ameli"
type textarea "x"
type textarea "donc si je veut amelio"
type textarea "x"
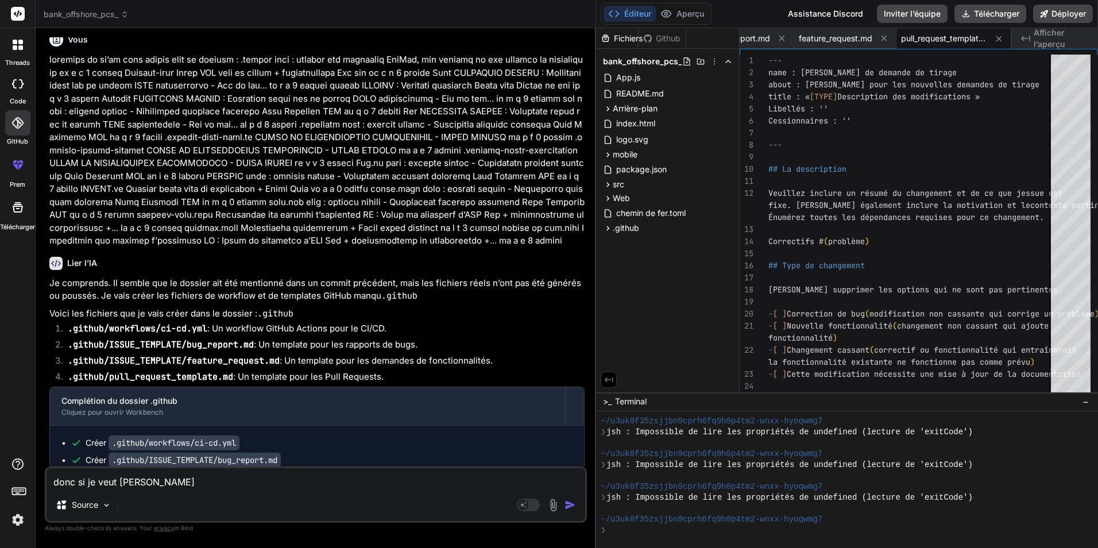
type textarea "donc si je veut amelior"
type textarea "x"
type textarea "donc si je veut ameliore"
type textarea "x"
type textarea "donc si je veut ameliorer"
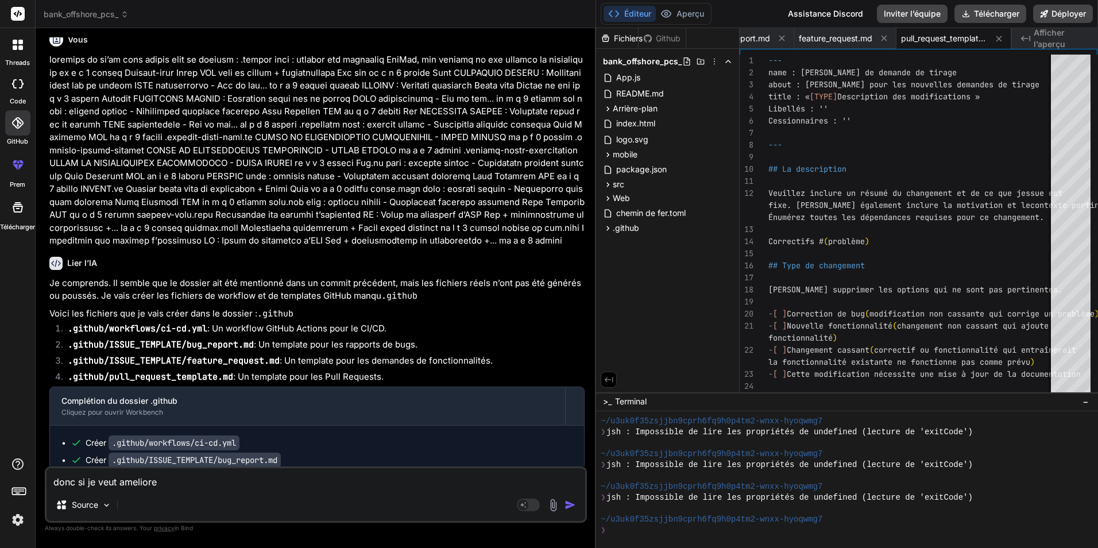
type textarea "x"
type textarea "donc si je veut ameliorer"
type textarea "x"
type textarea "donc si je veut ameliorer l"
type textarea "x"
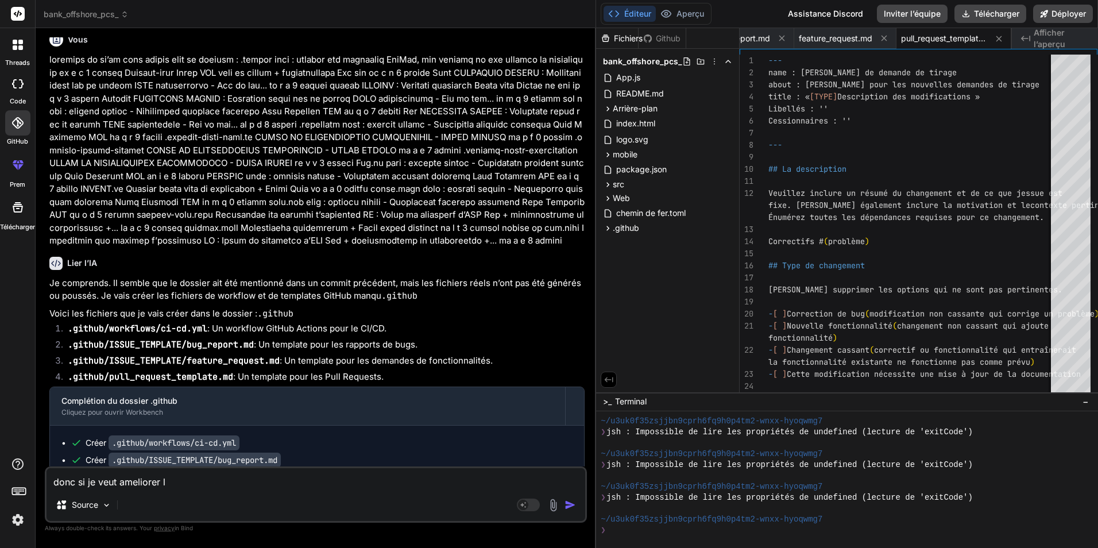
type textarea "donc si je veut ameliorer la"
type textarea "x"
type textarea "donc si je veut ameliorer la"
type textarea "x"
type textarea "donc si je veut ameliorer la p"
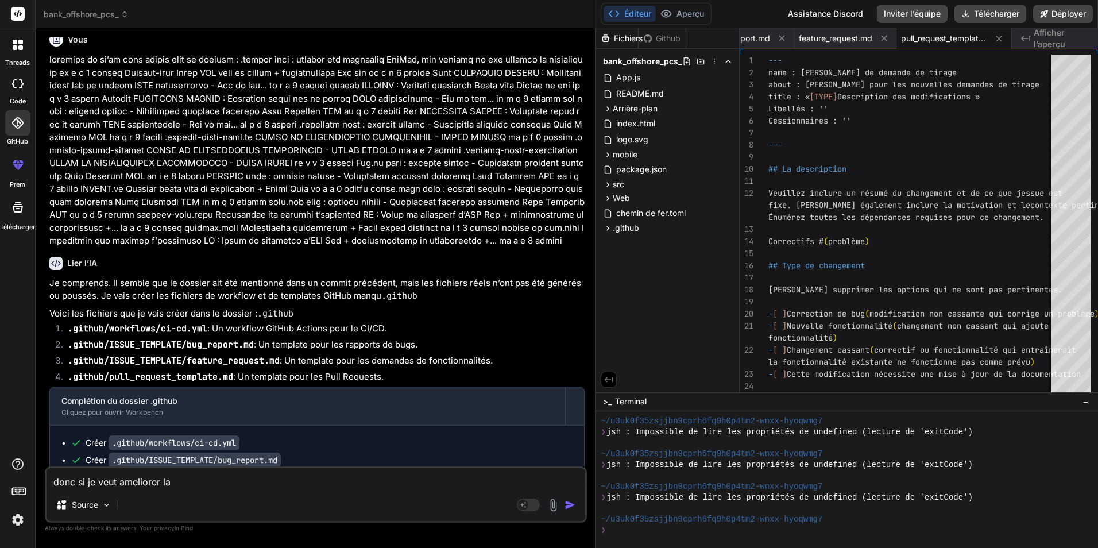
type textarea "x"
type textarea "donc si je veut ameliorer la pa"
type textarea "x"
type textarea "donc si je veut ameliorer la pag"
type textarea "x"
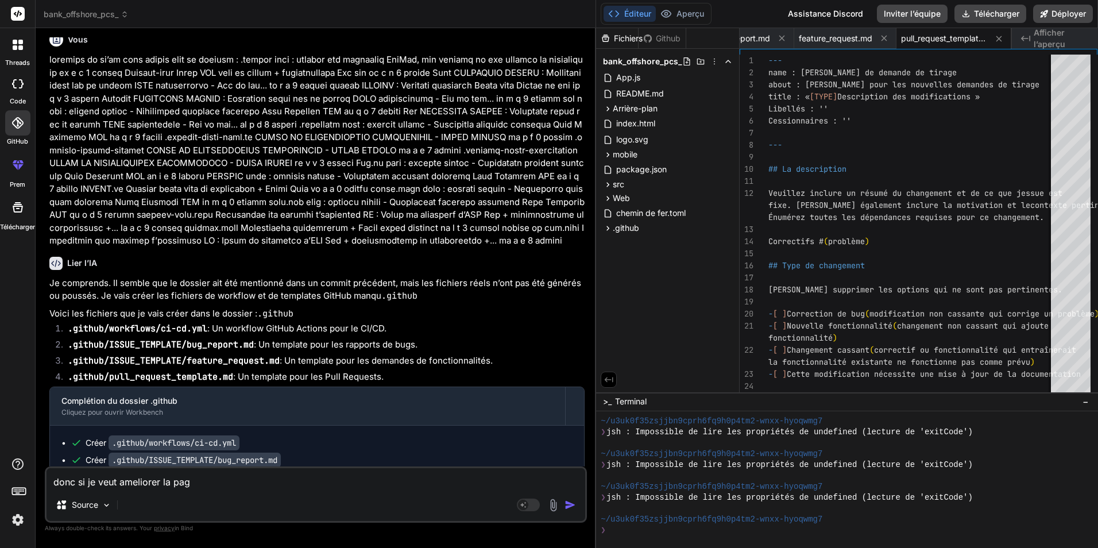
type textarea "donc si je veut ameliorer la page"
type textarea "x"
type textarea "donc si je veut ameliorer la page"
type textarea "x"
type textarea "donc si je veut ameliorer la page x"
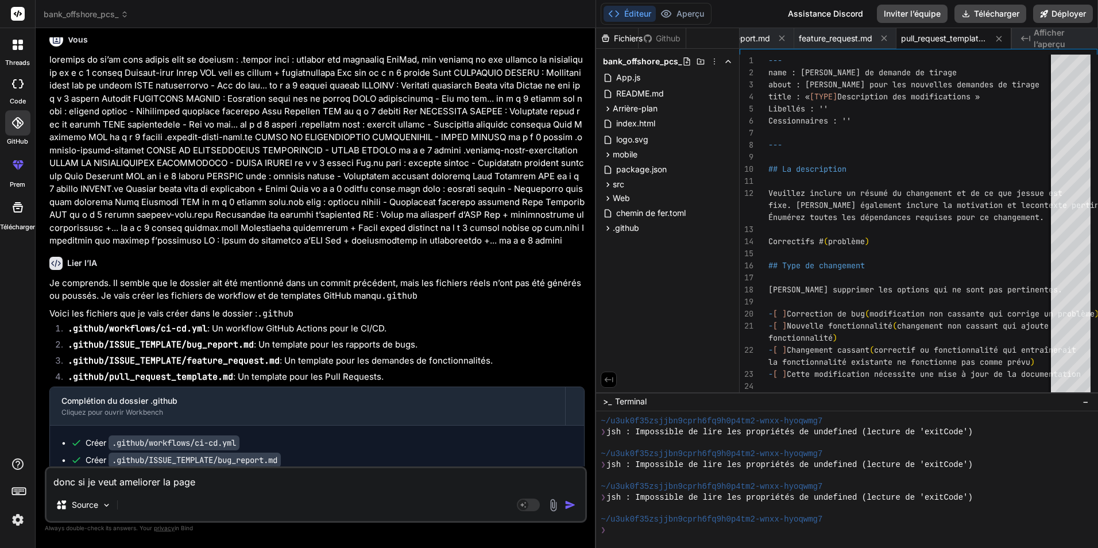
type textarea "x"
type textarea "donc si je veut ameliorer la page xe"
type textarea "x"
type textarea "donc si je veut ameliorer la page xeb"
type textarea "x"
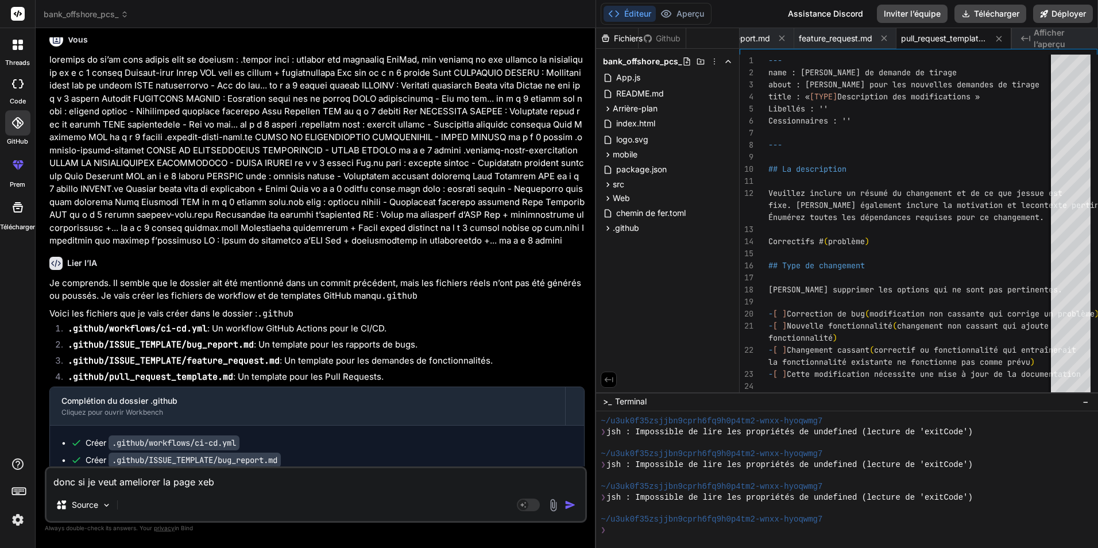
type textarea "donc si je veut ameliorer la page xeb"
type textarea "x"
type textarea "donc si je veut ameliorer la page xeb"
type textarea "x"
type textarea "donc si je veut ameliorer la page xe"
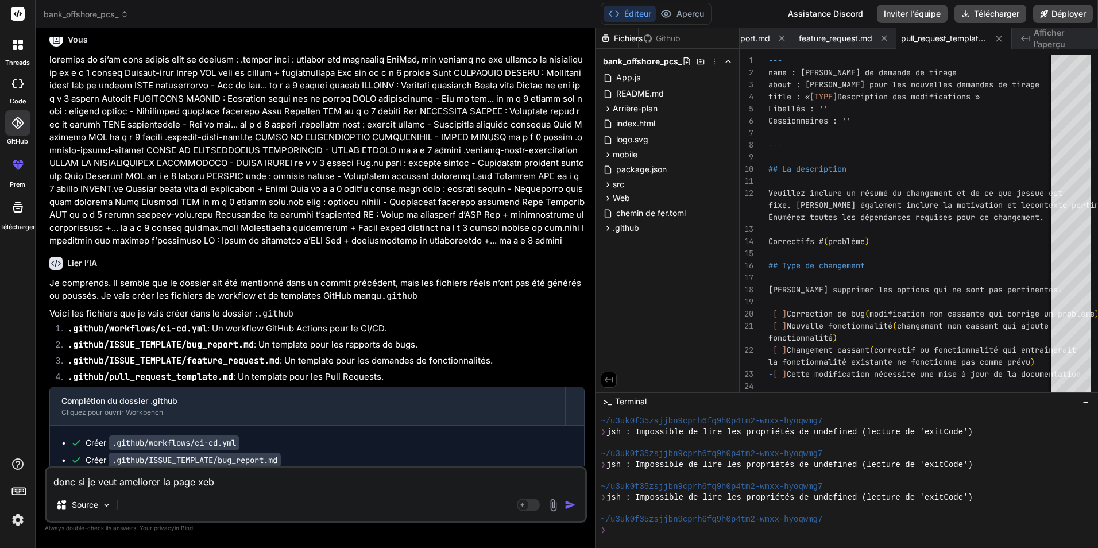
type textarea "x"
type textarea "donc si je veut ameliorer la page x"
type textarea "x"
click at [612, 201] on icon at bounding box center [608, 199] width 10 height 10
click at [633, 258] on span "src" at bounding box center [627, 258] width 11 height 11
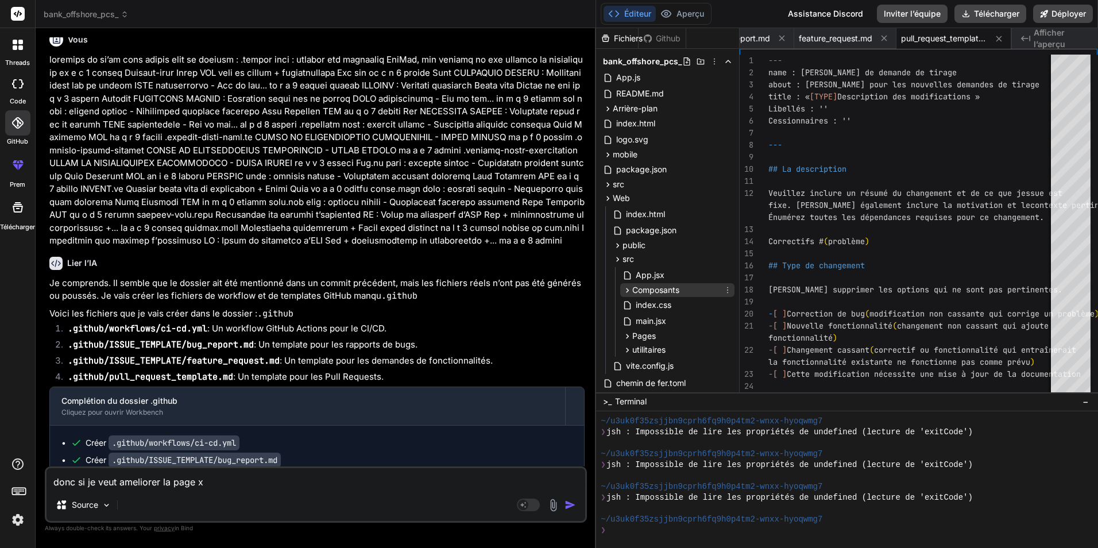
click at [654, 291] on span "Composants" at bounding box center [655, 289] width 47 height 11
click at [229, 479] on textarea "donc si je veut ameliorer la page x" at bounding box center [316, 478] width 539 height 21
type textarea "donc si je veut ameliorer la page"
type textarea "x"
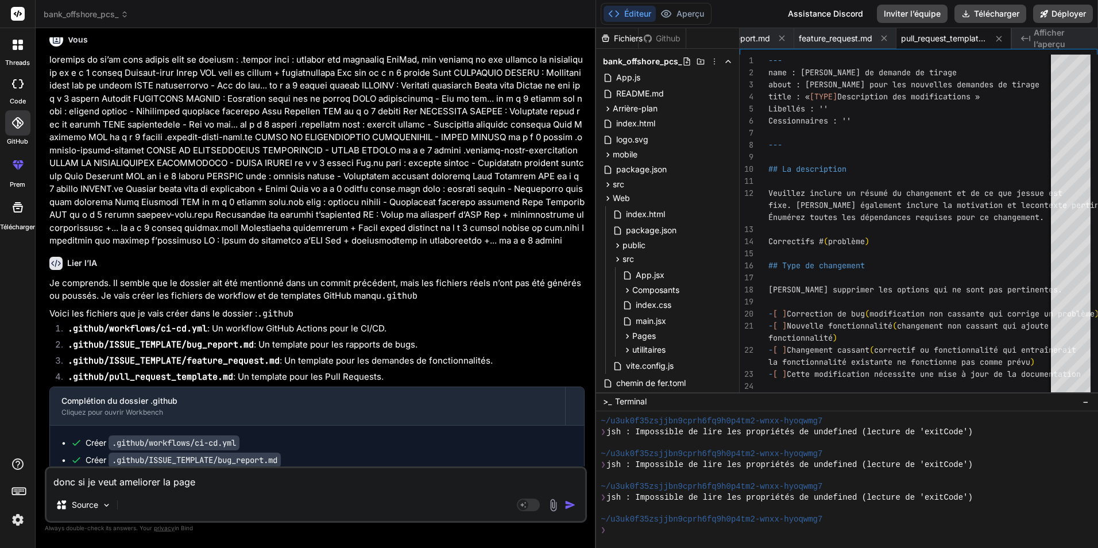
type textarea "donc si je veut ameliorer la page w"
type textarea "x"
type textarea "donc si je veut ameliorer la page we"
type textarea "x"
type textarea "donc si je veut ameliorer la page web"
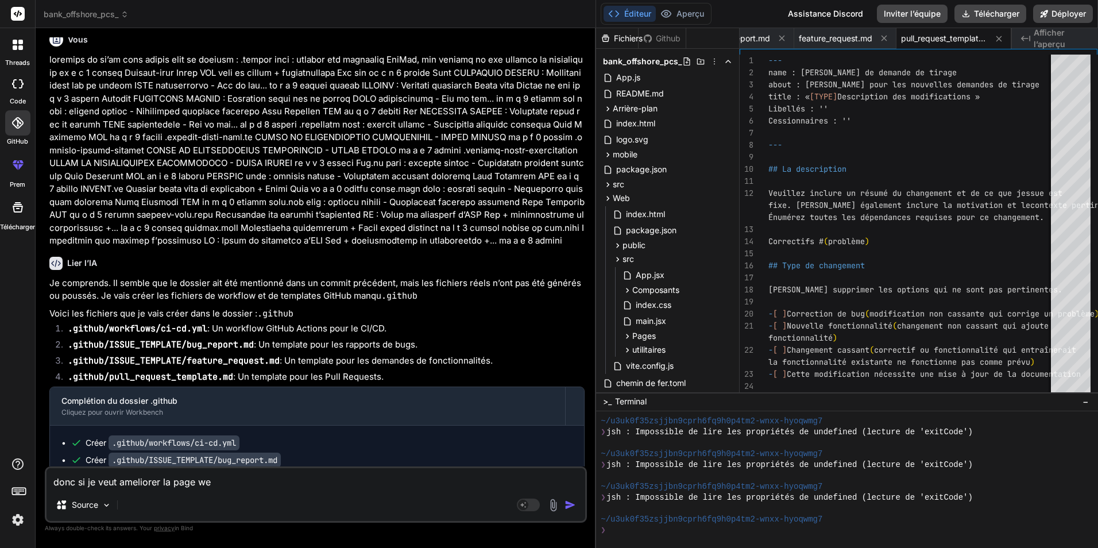
type textarea "x"
type textarea "donc si je veut ameliorer la page web"
type textarea "x"
type textarea "donc si je veut ameliorer la page web j"
type textarea "x"
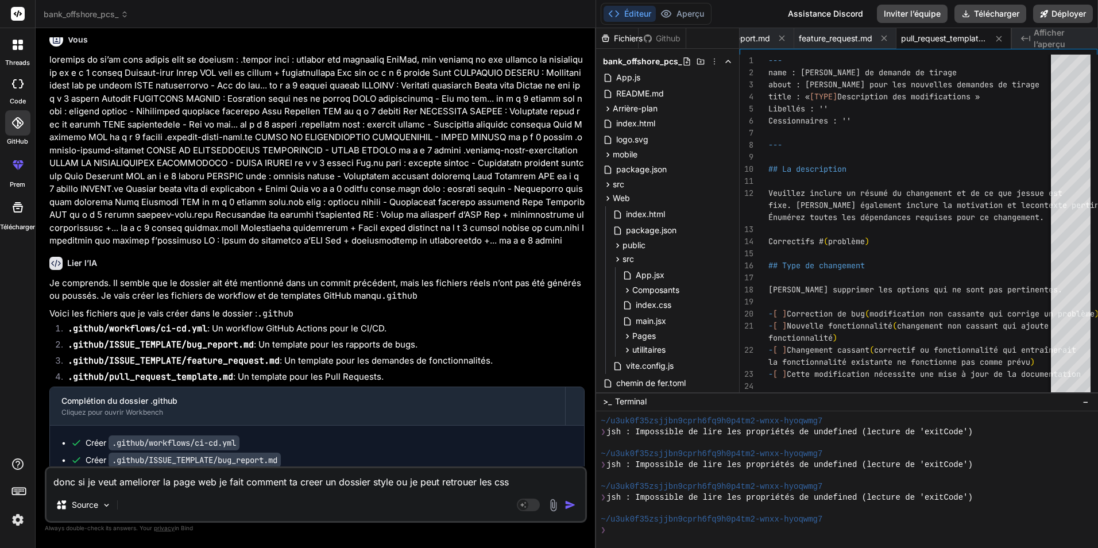
click at [457, 487] on textarea "donc si je veut ameliorer la page web je fait comment ta creer un dossier style…" at bounding box center [316, 478] width 539 height 21
click at [462, 483] on textarea "donc si je veut ameliorer la page web je fait comment ta creer un dossier style…" at bounding box center [316, 478] width 539 height 21
click at [465, 482] on textarea "donc si je veut ameliorer la page web je fait comment ta creer un dossier style…" at bounding box center [316, 478] width 539 height 21
click at [531, 482] on textarea "donc si je veut ameliorer la page web je fait comment ta creer un dossier style…" at bounding box center [316, 478] width 539 height 21
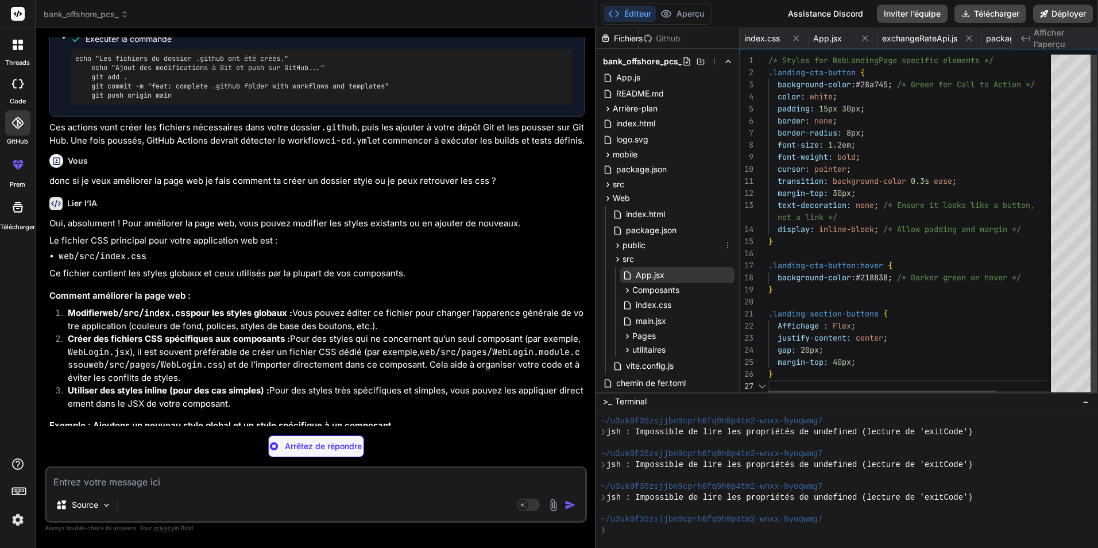
scroll to position [0, 995]
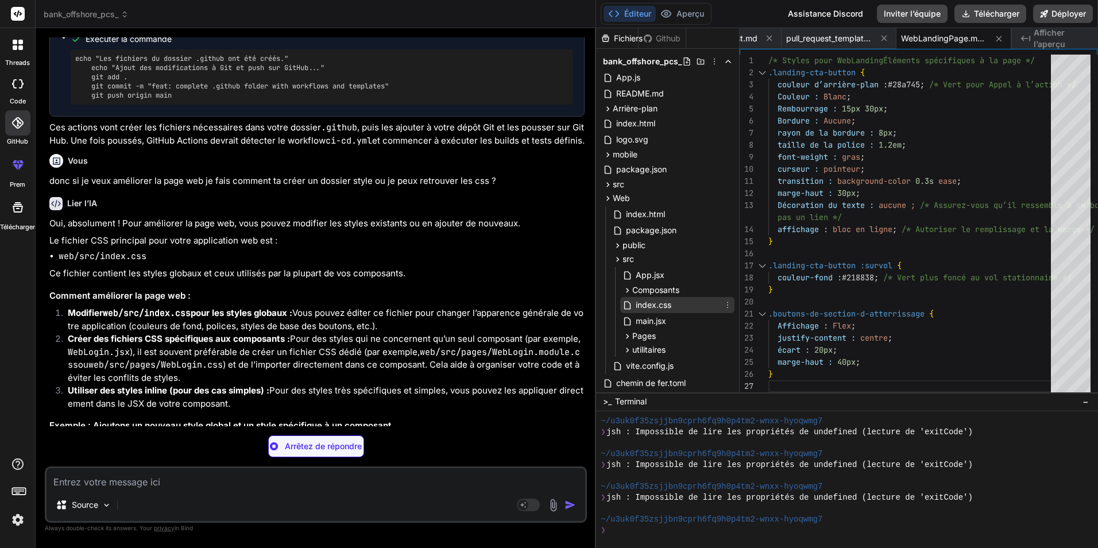
click at [671, 301] on span "index.css" at bounding box center [654, 305] width 38 height 14
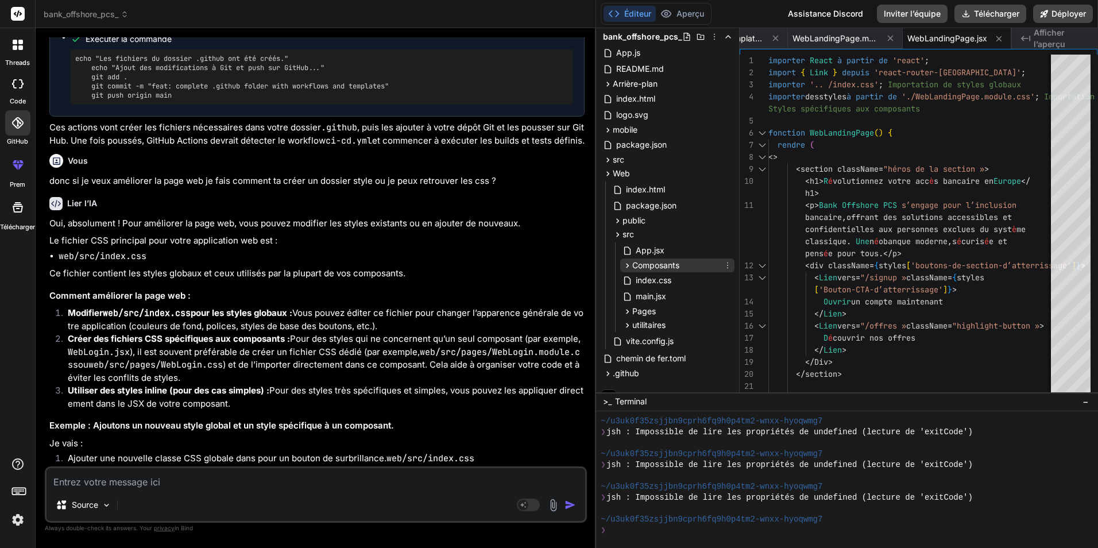
scroll to position [38, 0]
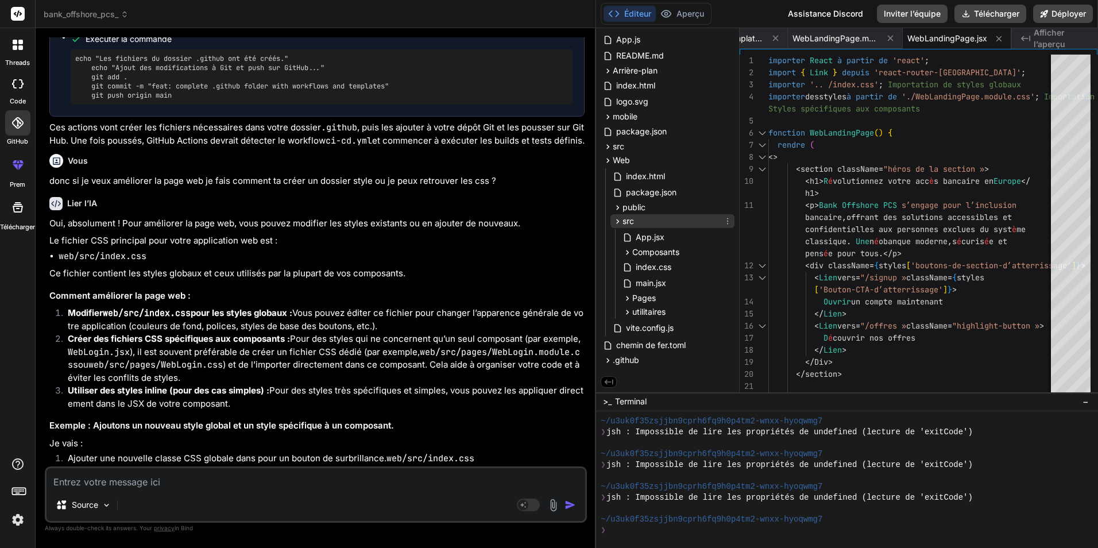
click at [651, 222] on div "src" at bounding box center [672, 221] width 124 height 14
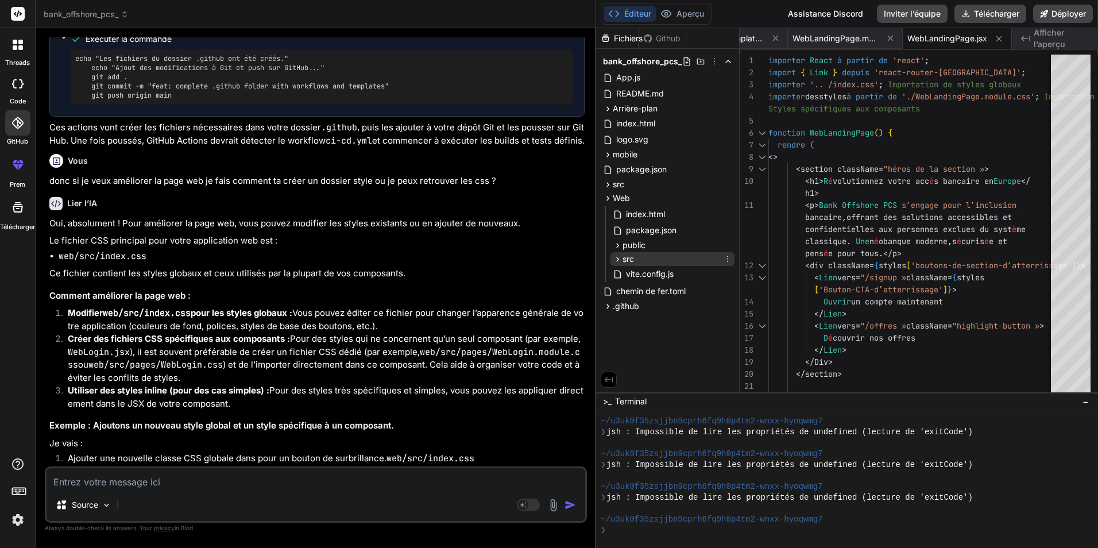
click at [660, 257] on div "src" at bounding box center [672, 259] width 124 height 14
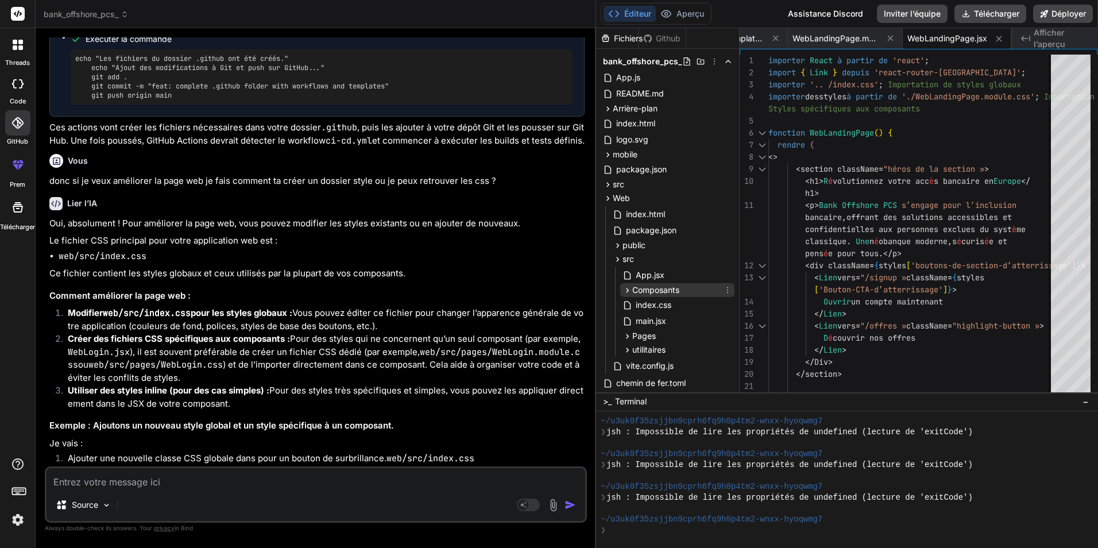
click at [667, 294] on span "Composants" at bounding box center [655, 289] width 47 height 11
click at [671, 293] on span "Composants" at bounding box center [655, 289] width 47 height 11
click at [677, 332] on div "Pages" at bounding box center [677, 336] width 114 height 14
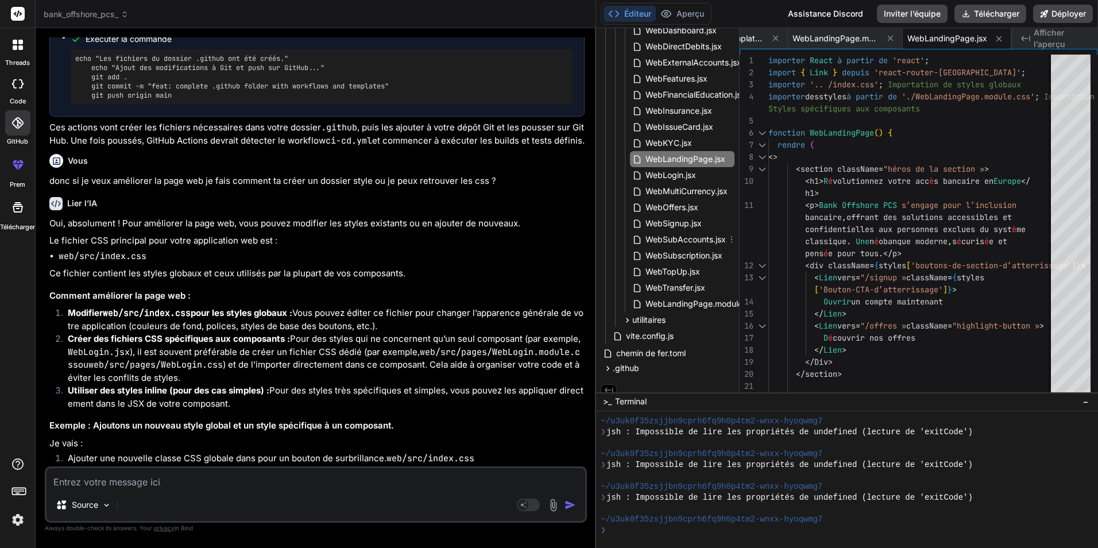
scroll to position [57, 0]
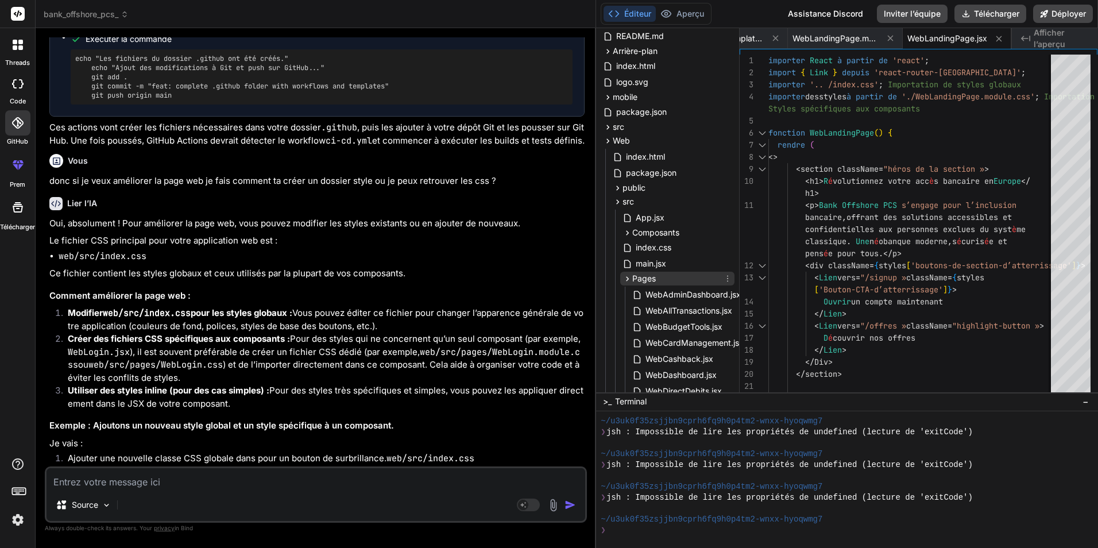
click at [694, 276] on div "Pages" at bounding box center [677, 279] width 114 height 14
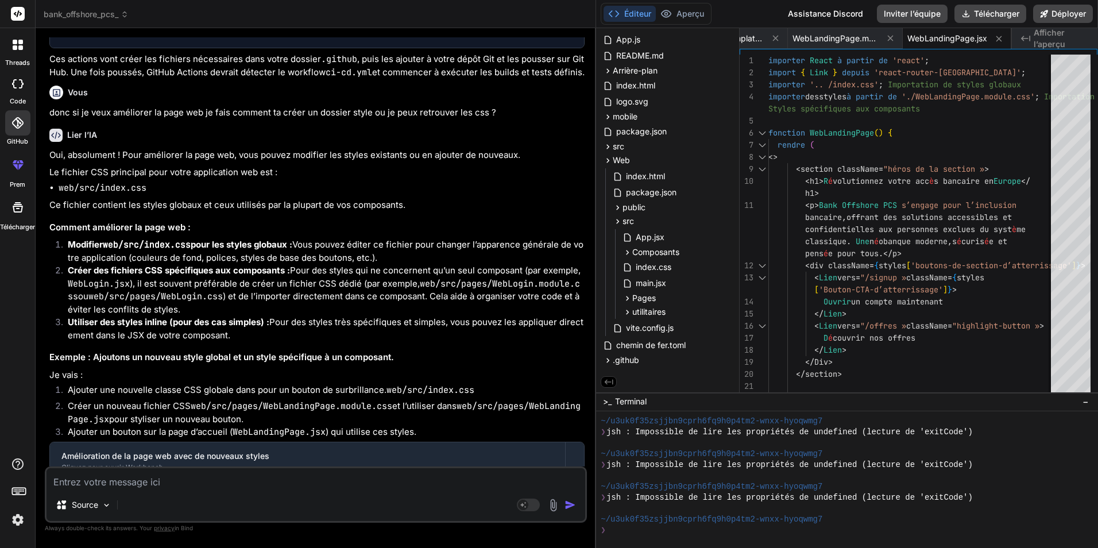
scroll to position [28123, 0]
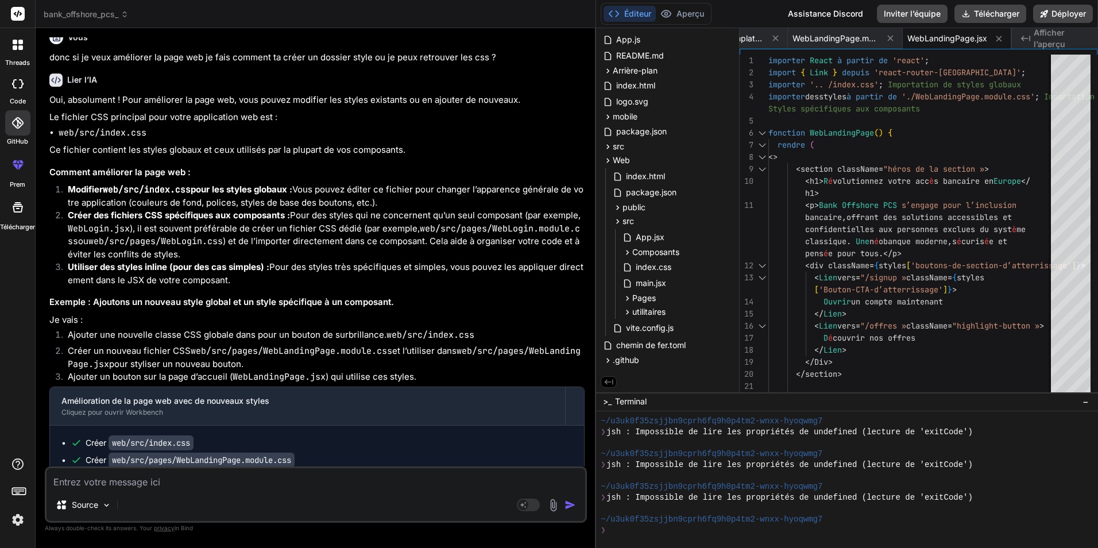
click at [547, 504] on img at bounding box center [553, 504] width 13 height 13
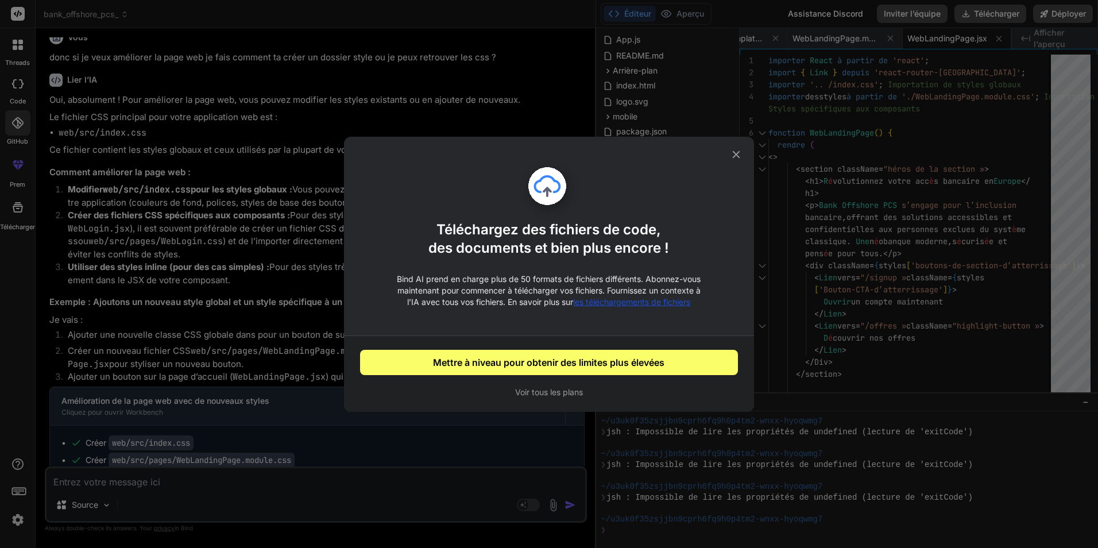
click at [547, 365] on button "Mettre à niveau pour obtenir des limites plus élevées" at bounding box center [549, 362] width 378 height 25
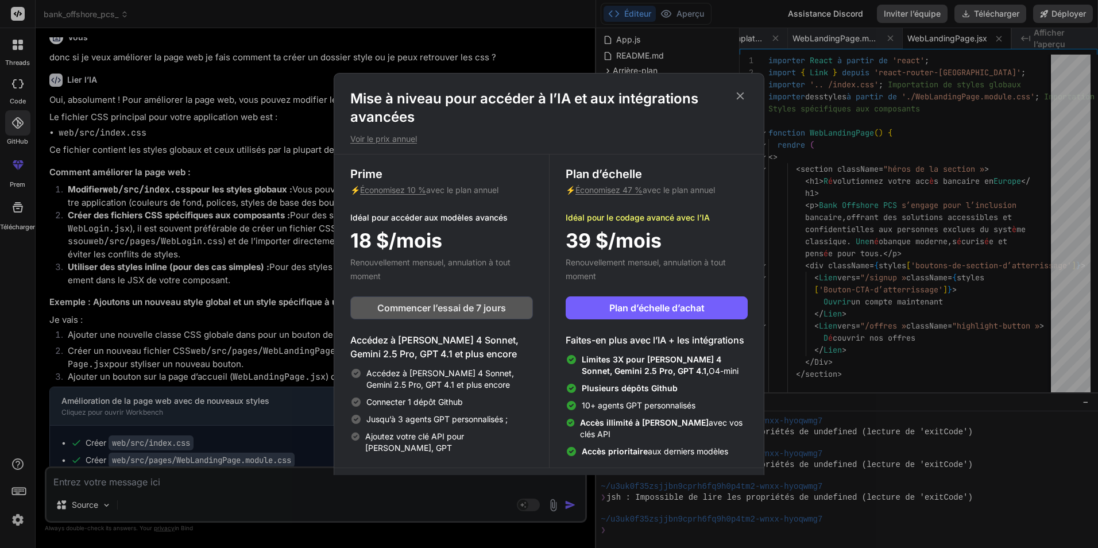
click at [517, 304] on button "Commencer l’essai de 7 jours" at bounding box center [441, 307] width 183 height 23
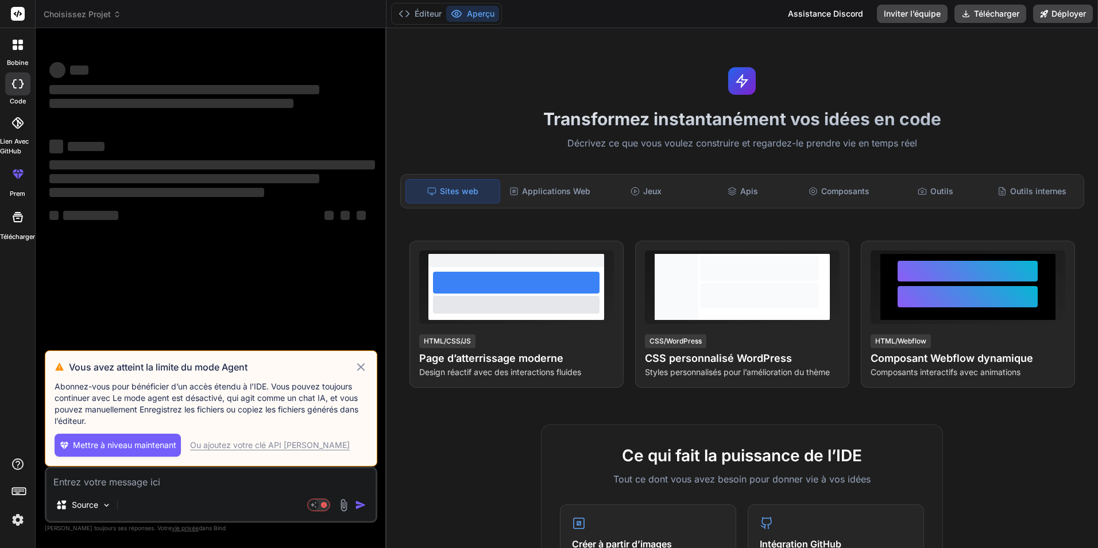
click at [357, 369] on icon at bounding box center [360, 367] width 13 height 14
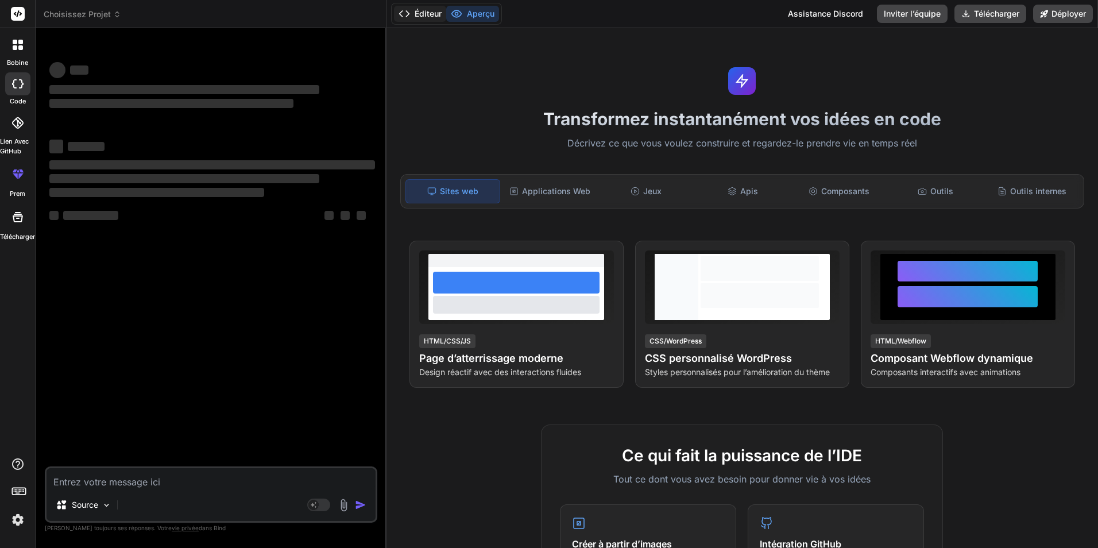
click at [428, 14] on font "Éditeur" at bounding box center [428, 13] width 27 height 11
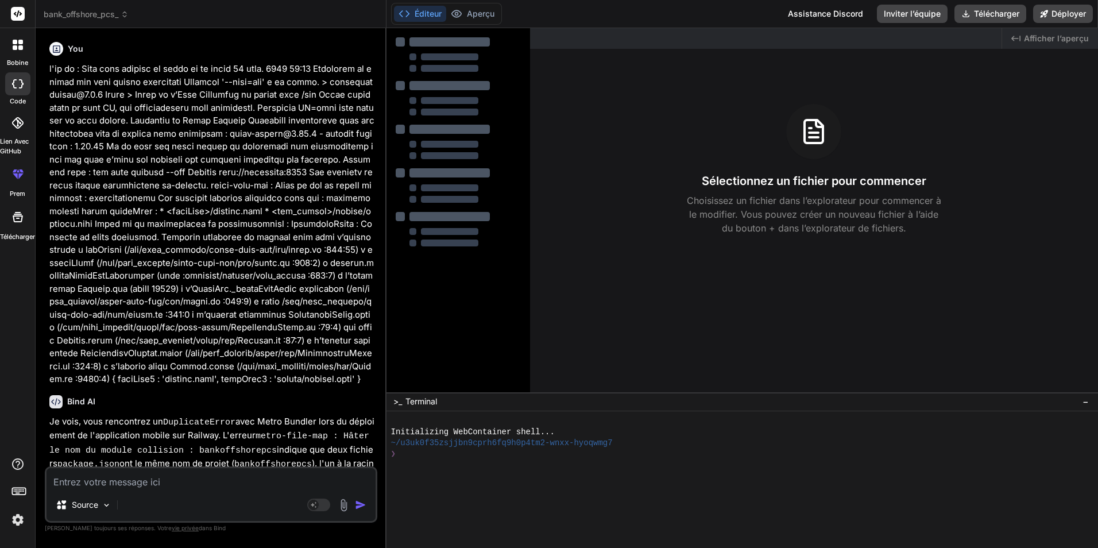
type textarea "x"
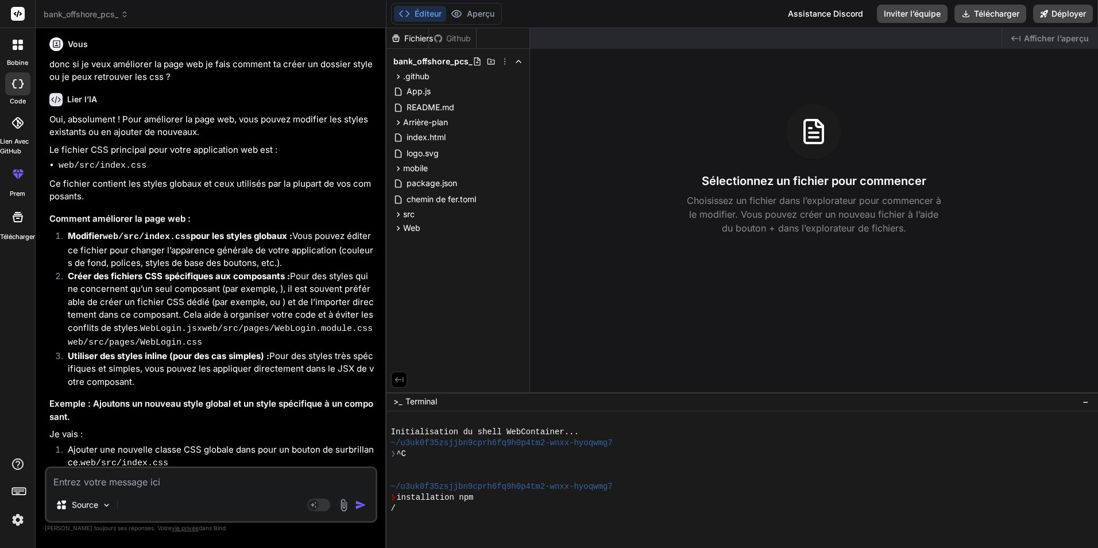
scroll to position [22721, 0]
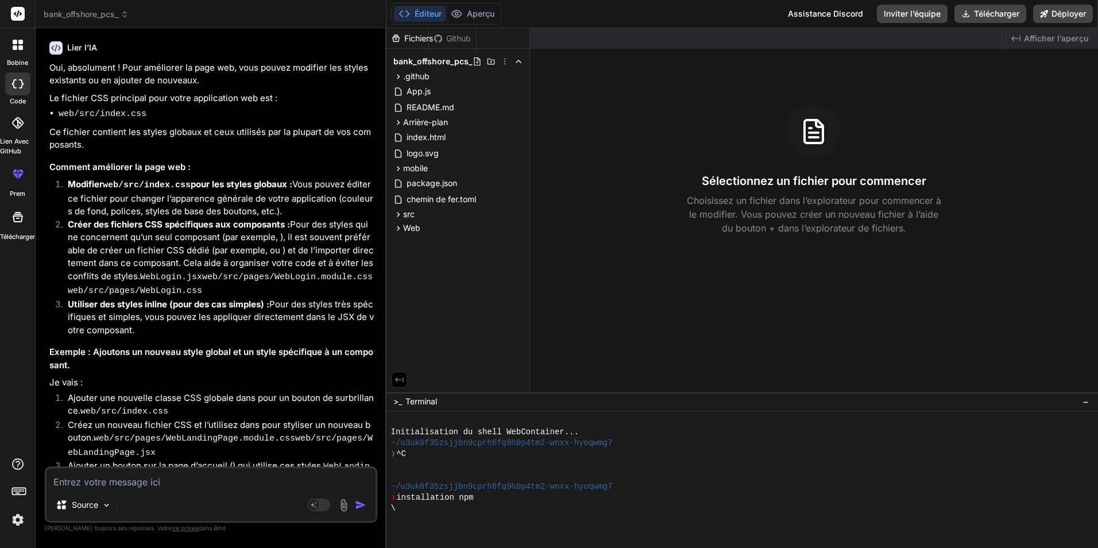
click at [165, 477] on textarea at bounding box center [211, 478] width 329 height 21
click at [191, 480] on textarea at bounding box center [211, 478] width 329 height 21
type textarea "d"
type textarea "x"
type textarea "do"
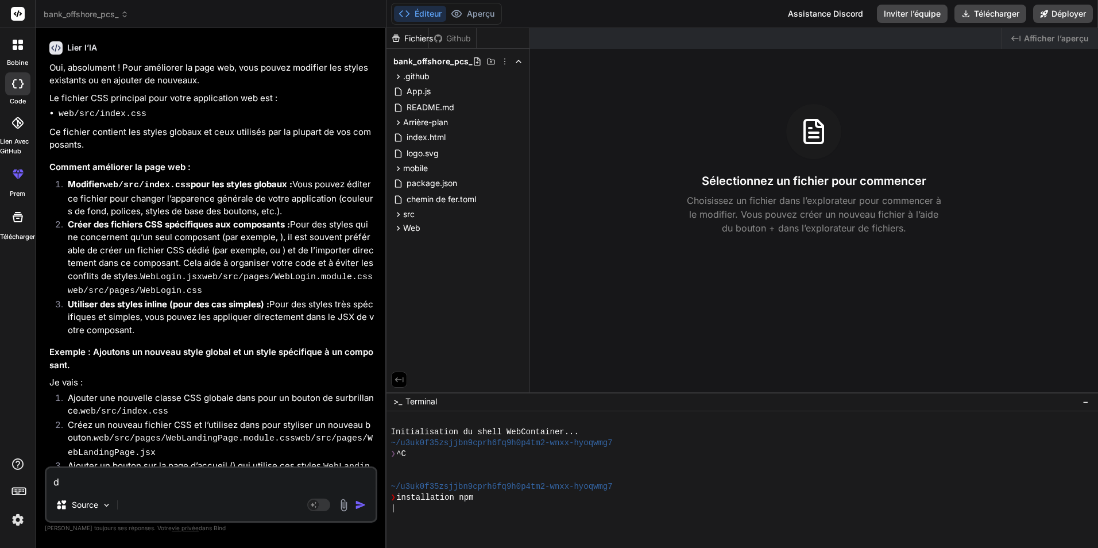
type textarea "x"
type textarea "don"
type textarea "x"
type textarea "donc"
type textarea "x"
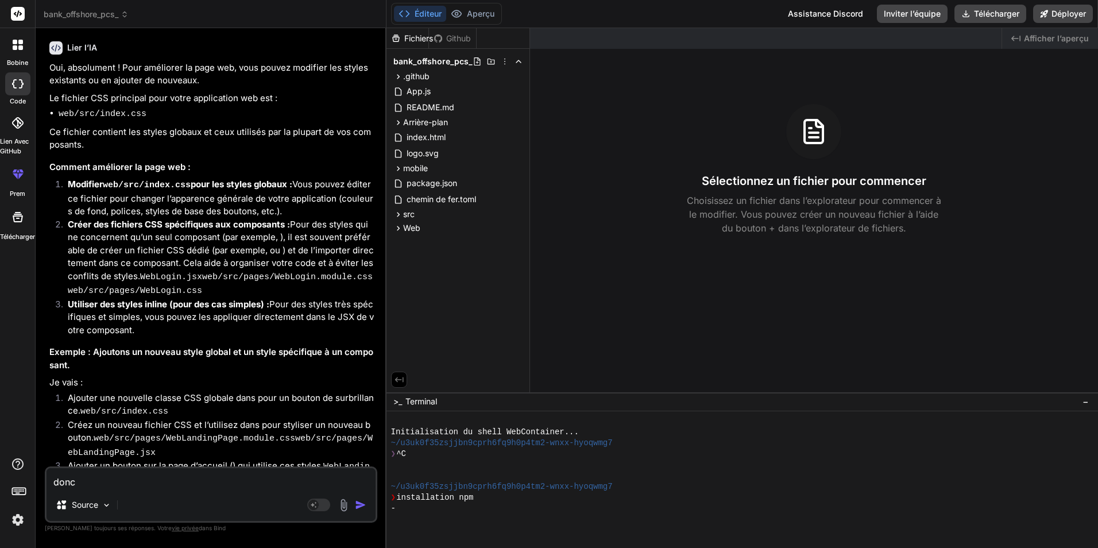
type textarea "donc"
type textarea "x"
type textarea "donc l"
type textarea "x"
type textarea "donc la"
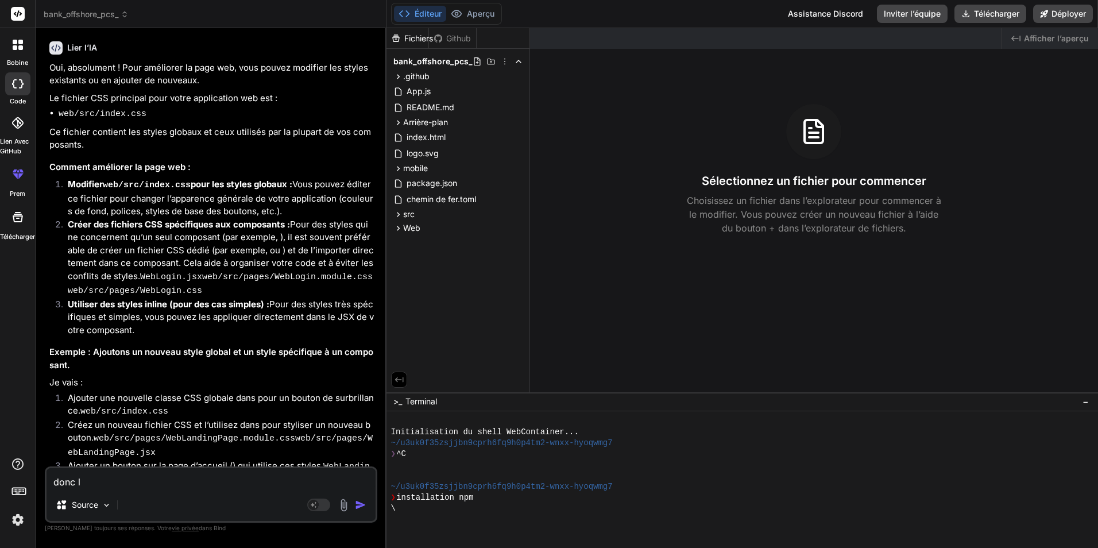
type textarea "x"
type textarea "donc la"
type textarea "x"
type textarea "donc la t"
type textarea "x"
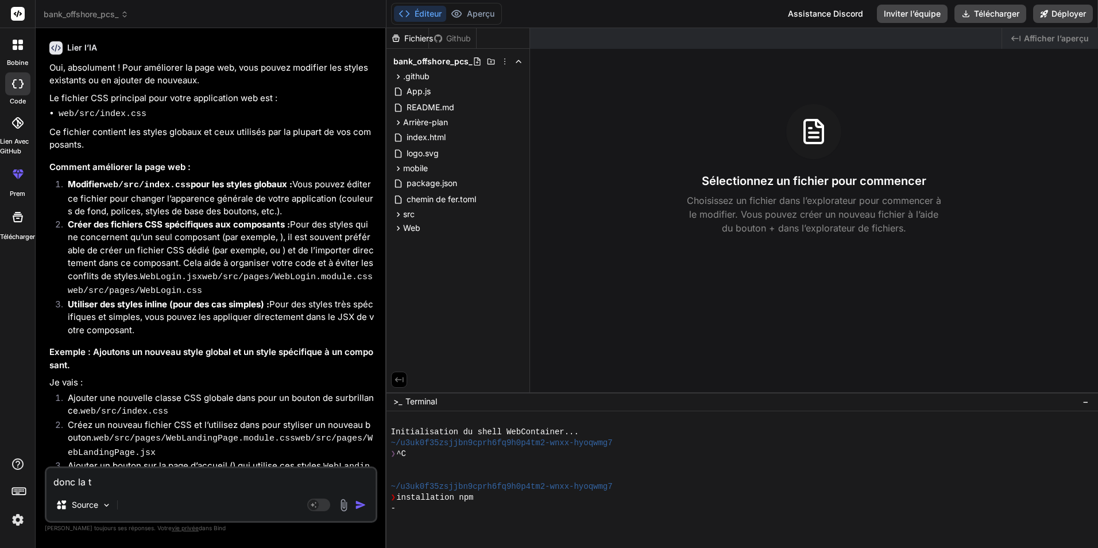
type textarea "donc la tu"
type textarea "x"
type textarea "donc la tu"
type textarea "x"
type textarea "donc la tu p"
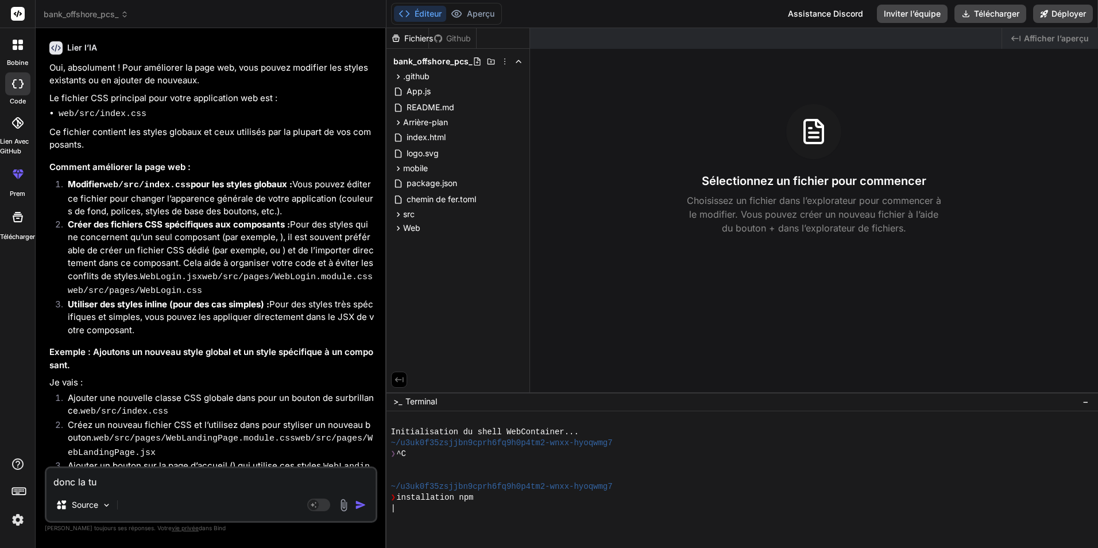
type textarea "x"
type textarea "donc la tu pe"
type textarea "x"
type textarea "donc la tu pen"
type textarea "x"
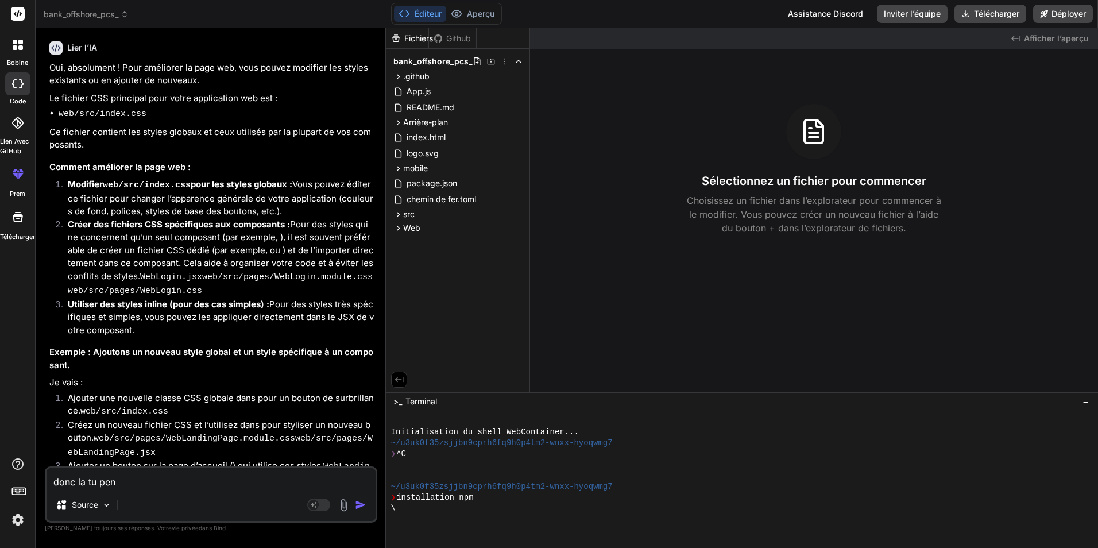
type textarea "donc la tu pens"
type textarea "x"
type textarea "donc la tu pense"
type textarea "x"
type textarea "donc la tu pense"
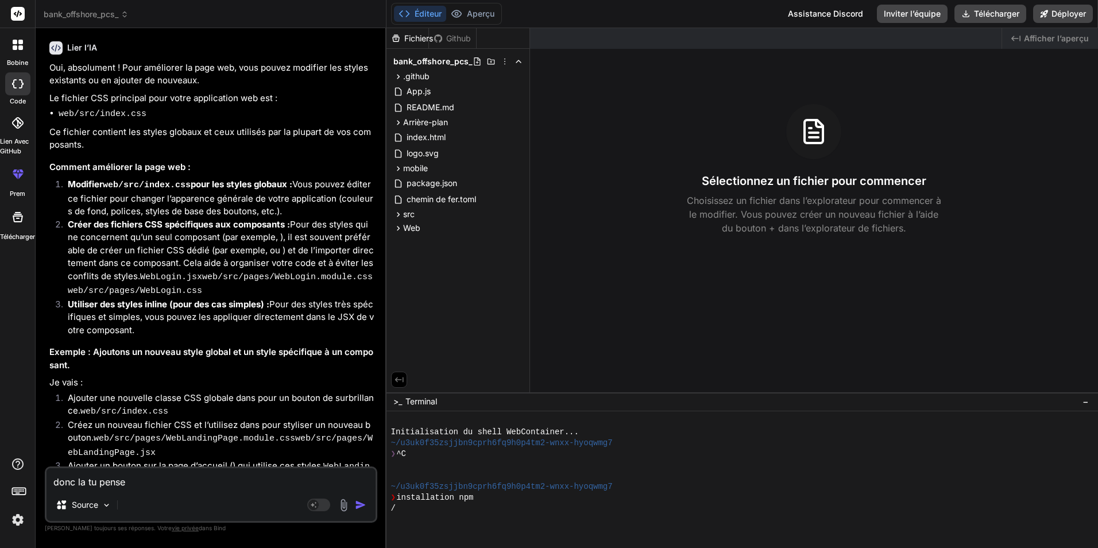
type textarea "x"
type textarea "donc la tu pense q"
type textarea "x"
type textarea "donc la tu pense qu"
type textarea "x"
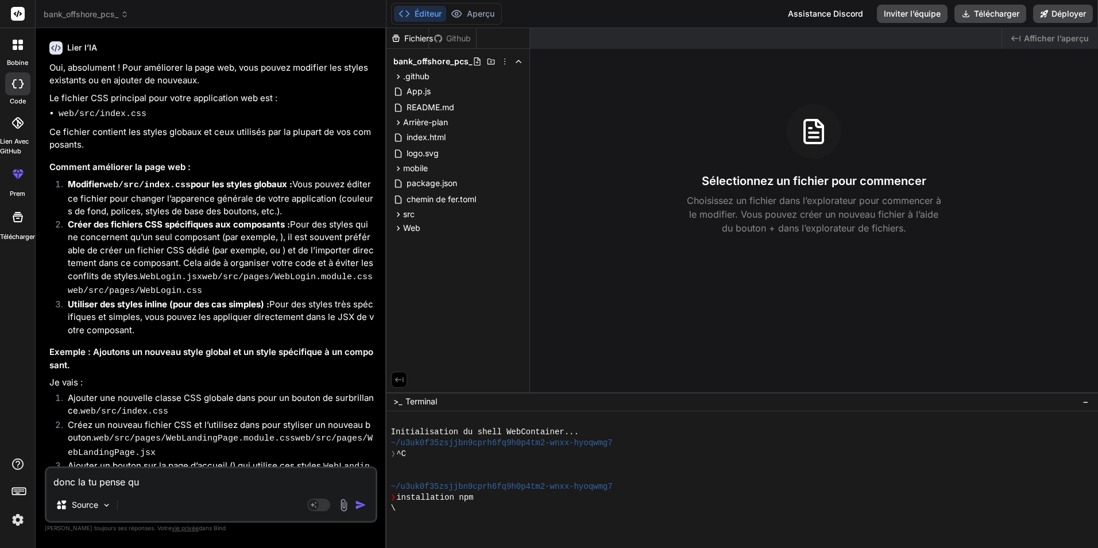
type textarea "donc la tu pense qu'"
type textarea "x"
type textarea "donc la tu pense qu'i"
type textarea "x"
type textarea "donc la tu pense qu'il"
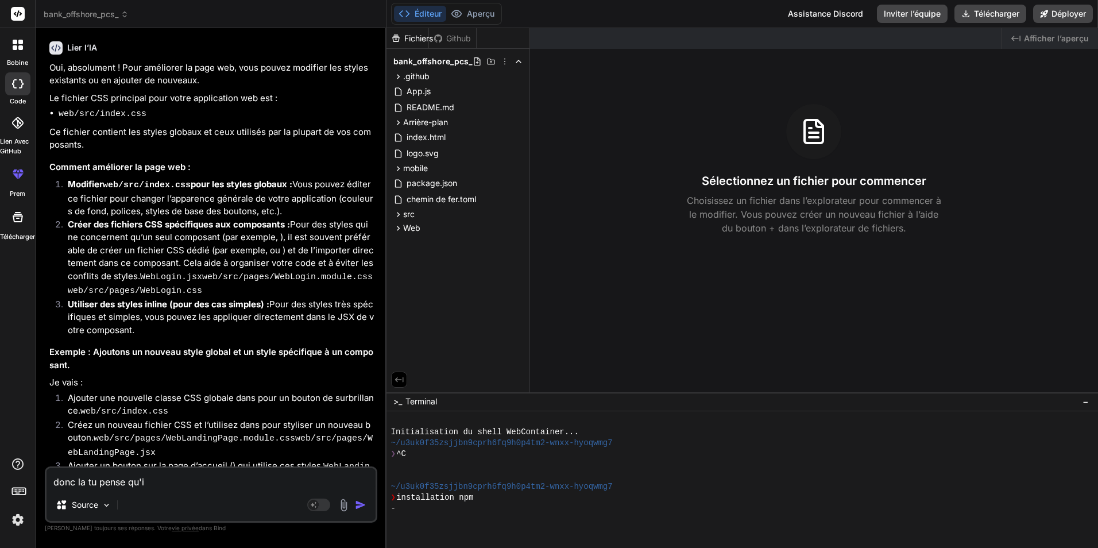
type textarea "x"
type textarea "donc la tu pense qu'il"
type textarea "x"
type textarea "donc la tu pense qu'il n"
type textarea "x"
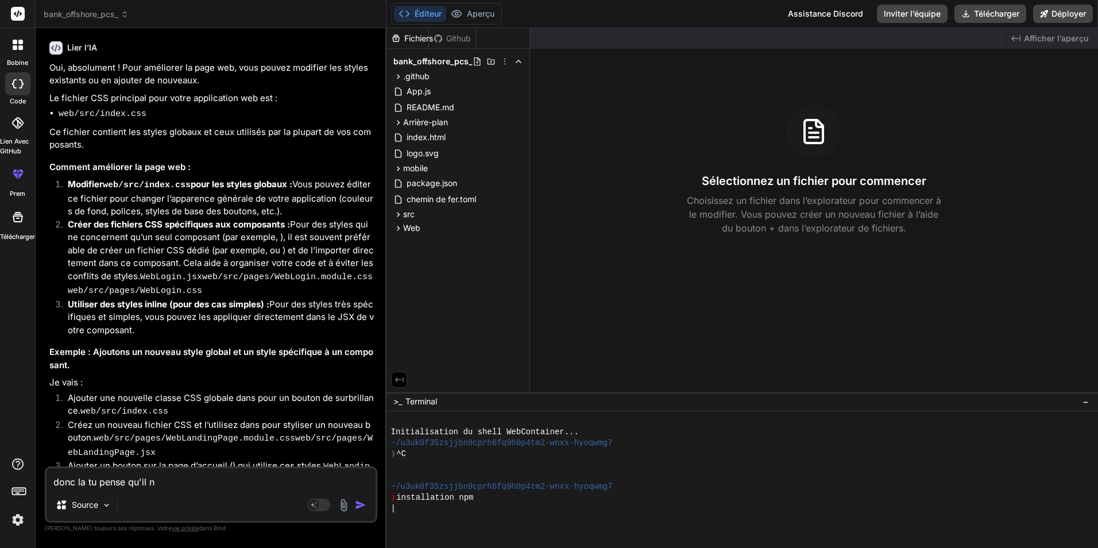
type textarea "donc la tu pense qu'il n'"
type textarea "x"
type textarea "donc la tu pense qu'il n'y"
type textarea "x"
type textarea "donc la tu pense qu'il n'y"
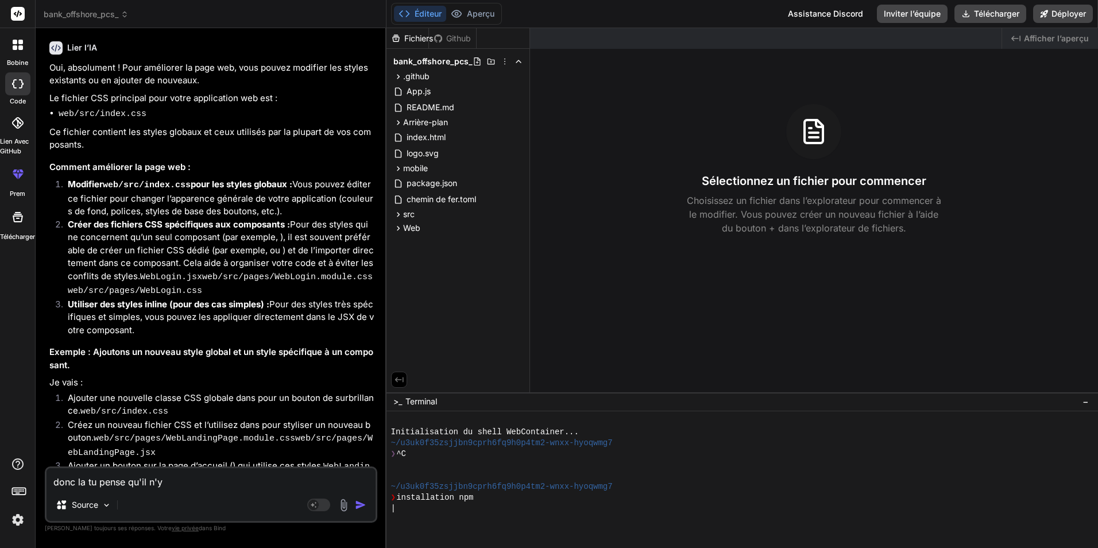
type textarea "x"
type textarea "donc la tu pense qu'il n'y a"
type textarea "x"
type textarea "donc la tu pense qu'il n'y a"
type textarea "x"
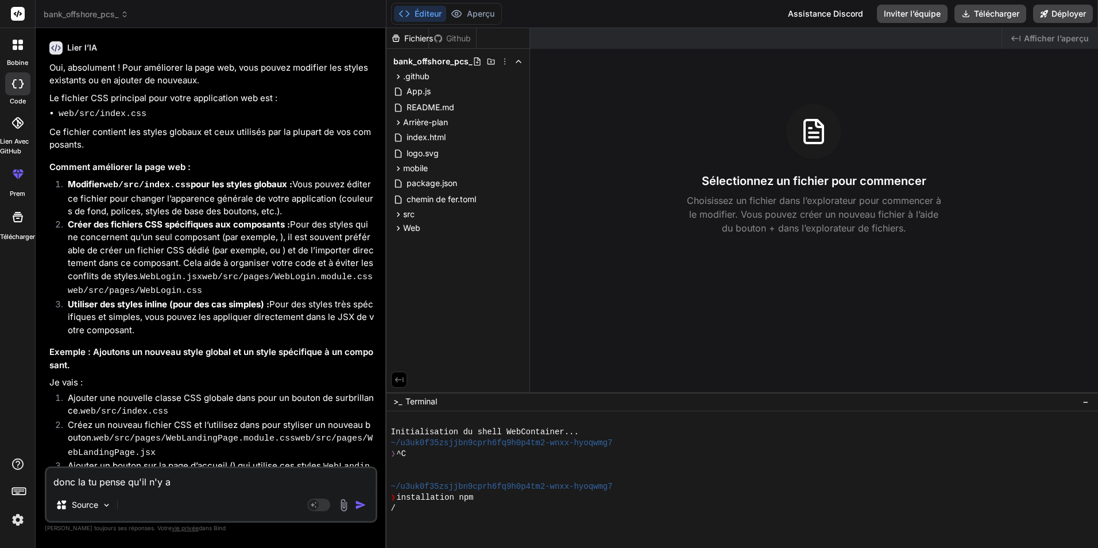
type textarea "donc la tu pense qu'il n'y a r"
type textarea "x"
type textarea "donc la tu pense qu'il n'y a ri"
type textarea "x"
type textarea "donc la tu pense qu'il n'y a rie"
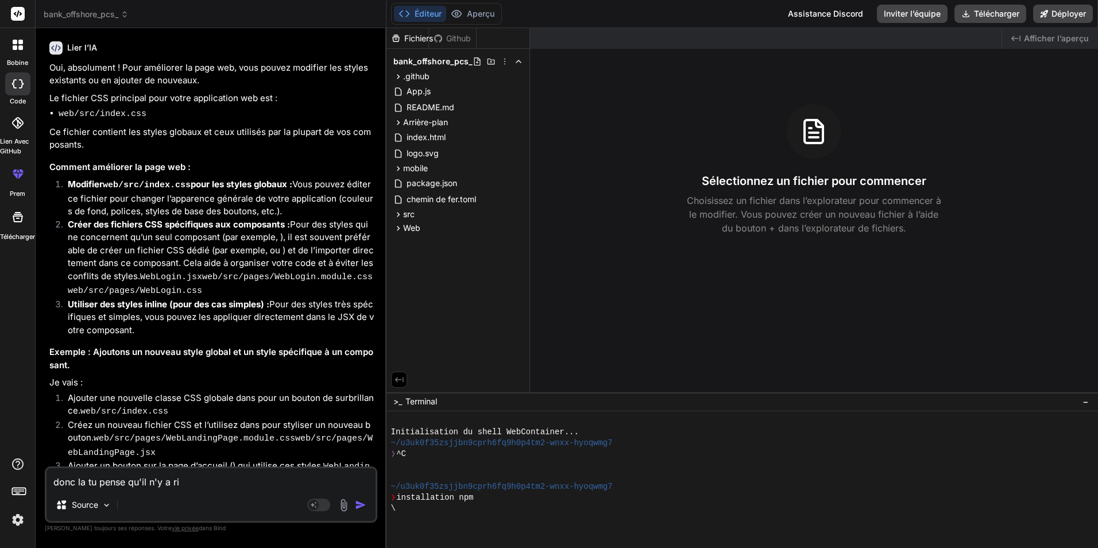
type textarea "x"
type textarea "donc la tu pense qu'il n'y a rien"
type textarea "x"
type textarea "donc la tu pense qu'il n'y a rien"
type textarea "x"
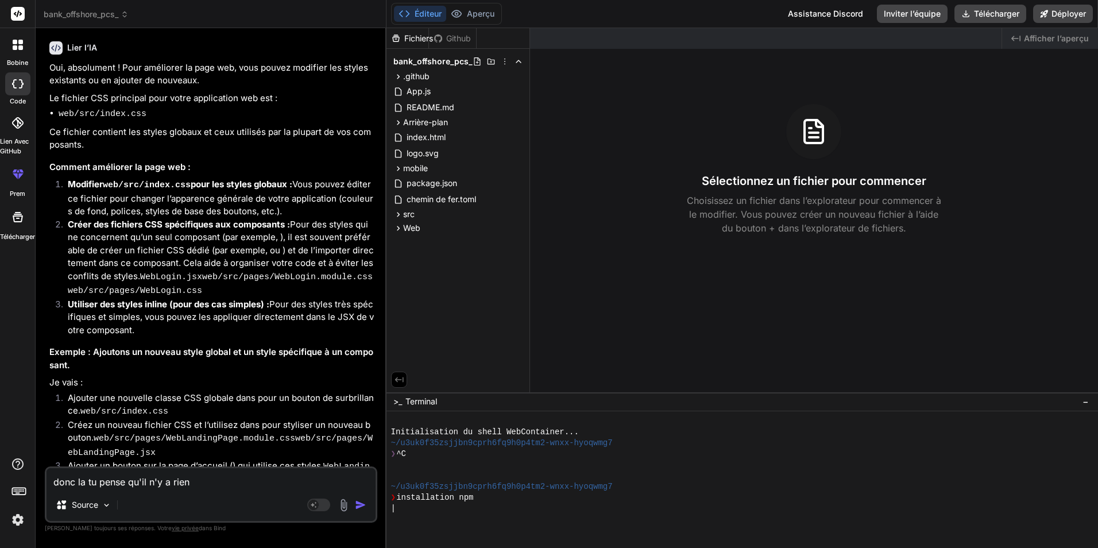
type textarea "donc la tu pense qu'il n'y a rien n"
type textarea "x"
type textarea "donc la tu pense qu'il n'y a rien n'"
type textarea "x"
type textarea "donc la tu pense qu'il n'y a rien n'a"
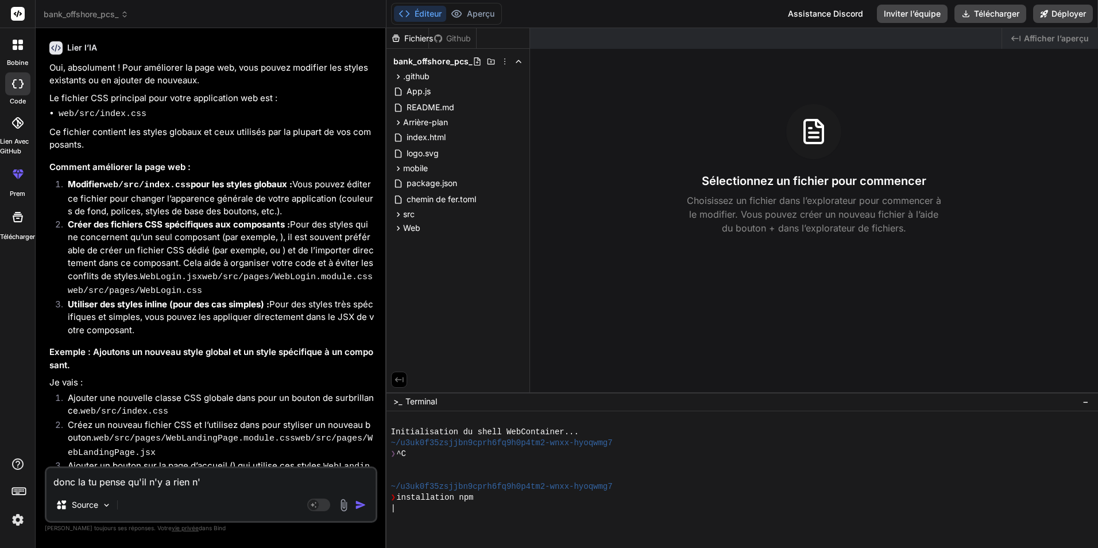
type textarea "x"
type textarea "donc la tu pense qu'il n'y a rien n'a"
type textarea "x"
type textarea "donc la tu pense qu'il n'y a rien n'a a"
type textarea "x"
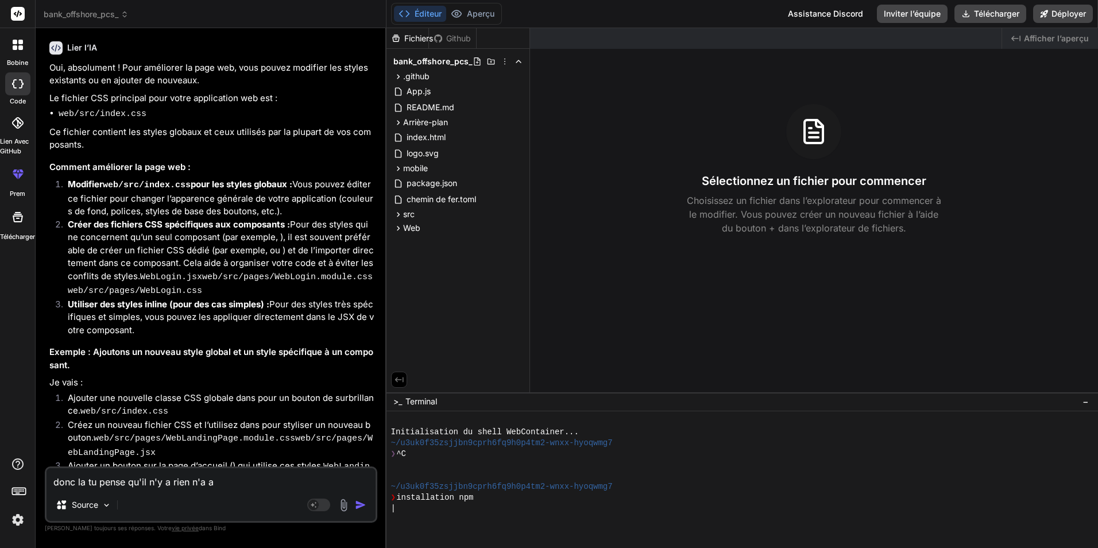
type textarea "donc la tu pense qu'il n'y a rien n'a aj"
type textarea "x"
type textarea "donc la tu pense qu'il n'y a rien n'a ajo"
type textarea "x"
type textarea "donc la tu pense qu'il n'y a rien n'a ajou"
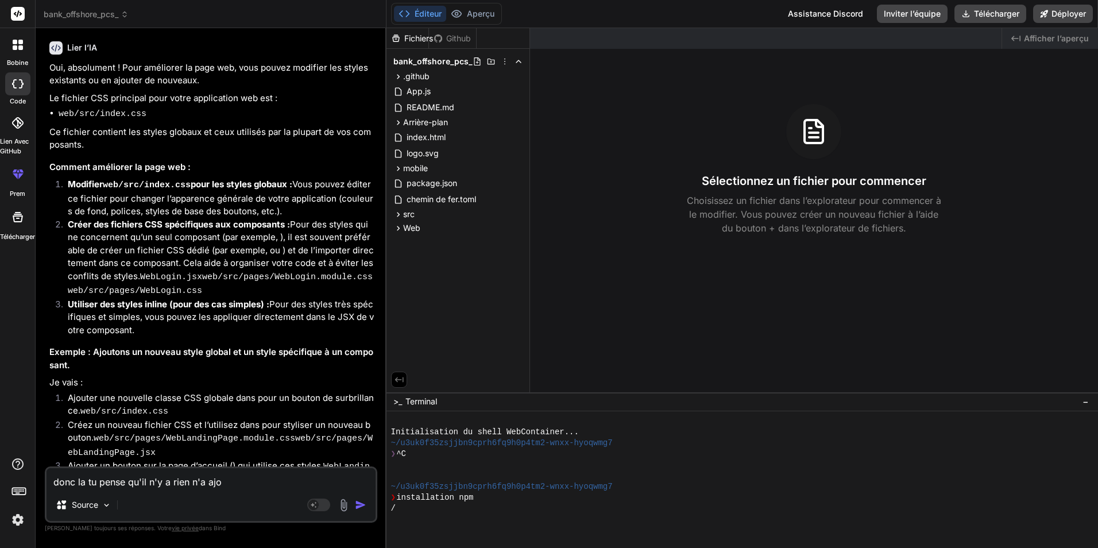
type textarea "x"
type textarea "donc la tu pense qu'il n'y a rien n'a ajout"
type textarea "x"
type textarea "donc la tu pense qu'il n'y a rien n'a ajoute"
type textarea "x"
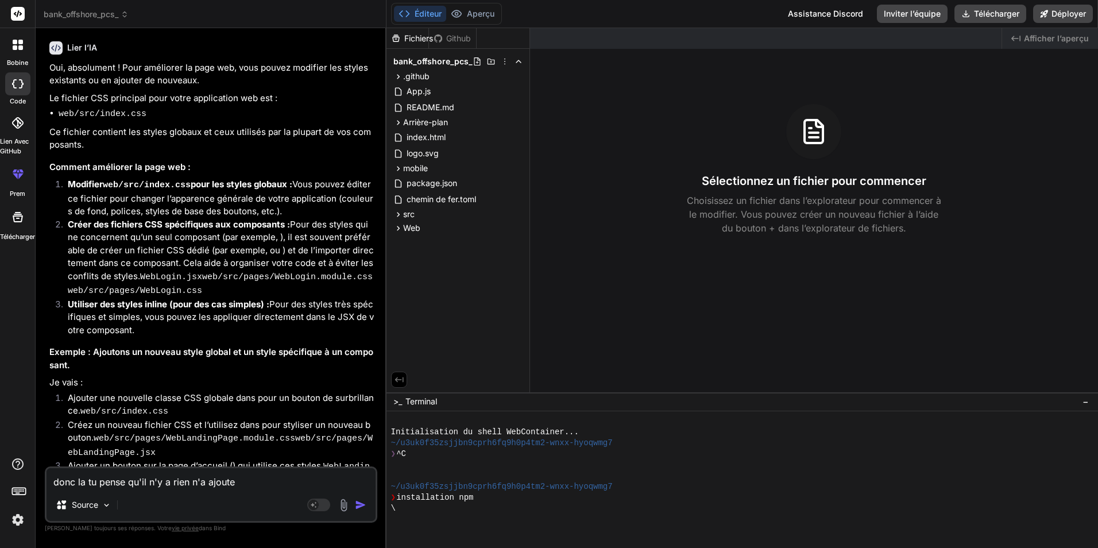
type textarea "donc la tu pense qu'il n'y a rien n'a ajouter"
type textarea "x"
type textarea "donc la tu pense qu'il n'y a rien n'a ajouter"
type textarea "x"
type textarea "donc la tu pense qu'il n'y a rien n'a ajouter l"
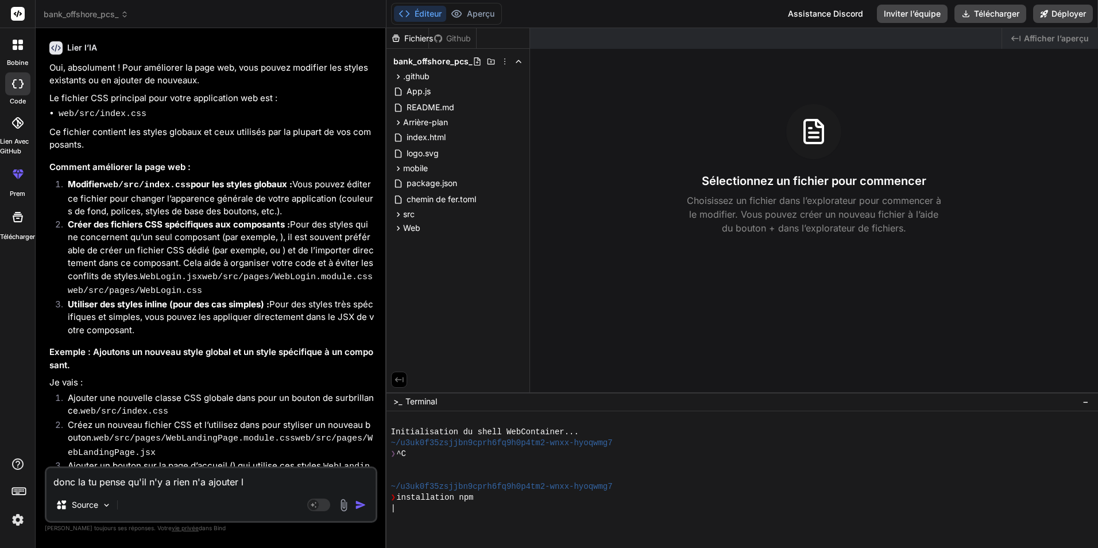
type textarea "x"
type textarea "donc la tu pense qu'il n'y a rien n'a ajouter le"
type textarea "x"
type textarea "donc la tu pense qu'il n'y a rien n'a ajouter le"
type textarea "x"
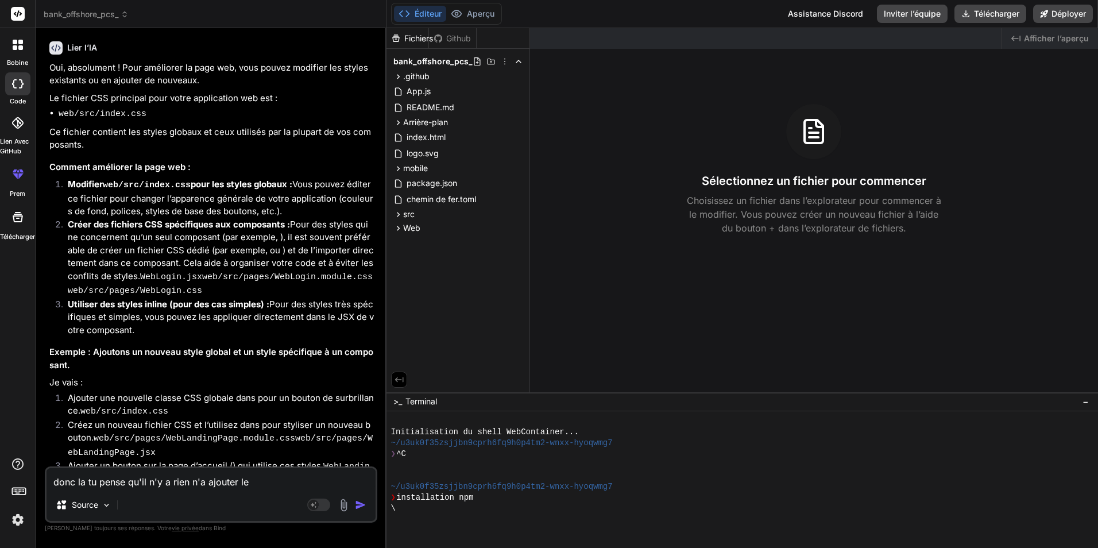
type textarea "donc la tu pense qu'il n'y a rien n'a ajouter le d"
type textarea "x"
type textarea "donc la tu pense qu'il n'y a rien n'a ajouter le do"
type textarea "x"
type textarea "donc la tu pense qu'il n'y a rien n'a ajouter le dos"
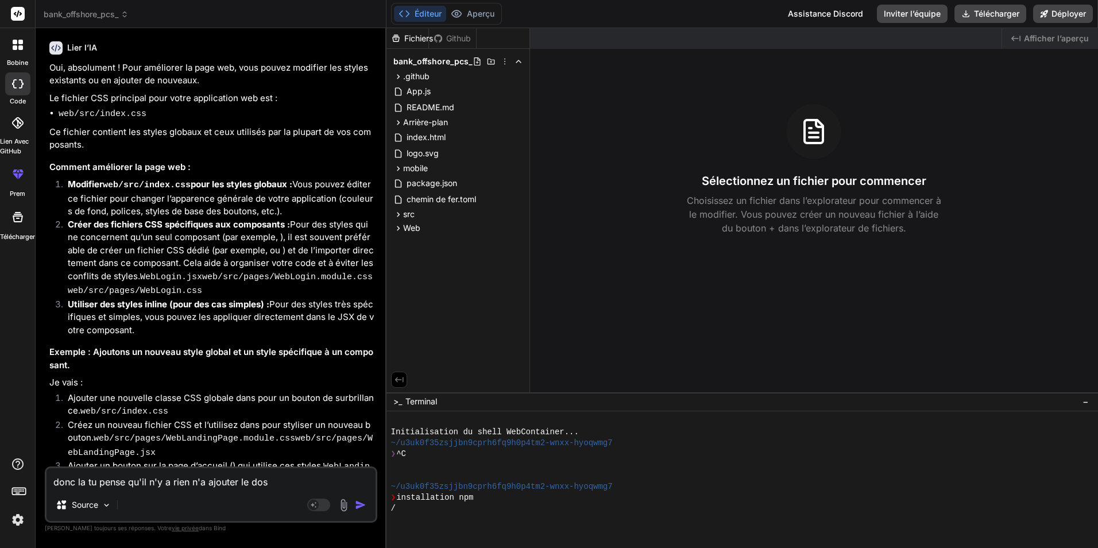
type textarea "x"
type textarea "donc la tu pense qu'il n'y a rien n'a ajouter le doss"
type textarea "x"
type textarea "donc la tu pense qu'il n'y a rien n'a ajouter le dossi"
type textarea "x"
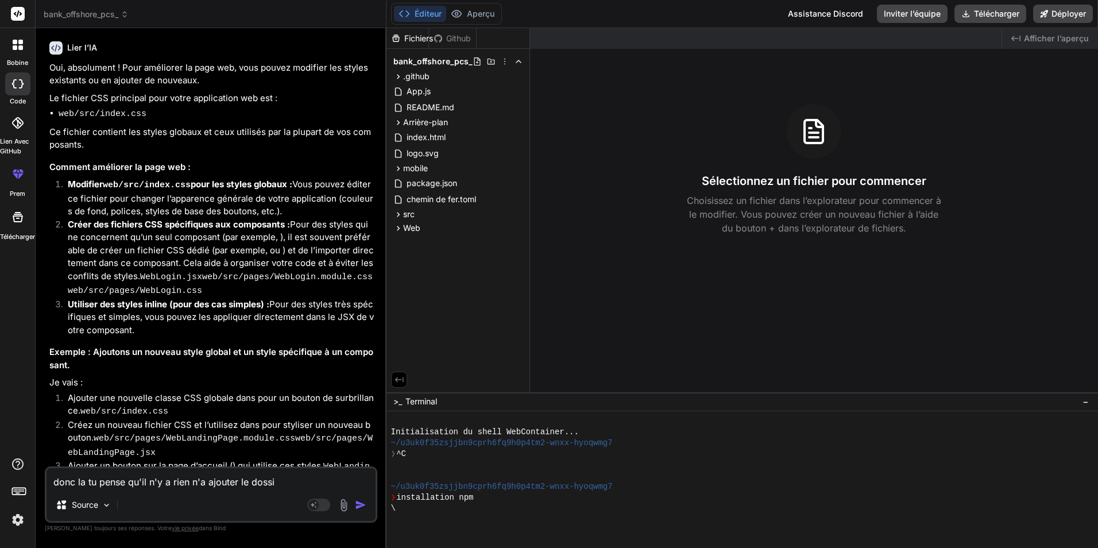
type textarea "donc la tu pense qu'il n'y a rien n'a ajouter le dossie"
type textarea "x"
type textarea "donc la tu pense qu'il n'y a rien n'a ajouter le dossier"
type textarea "x"
type textarea "donc la tu pense qu'il n'y a rien n'a ajouter le dossier"
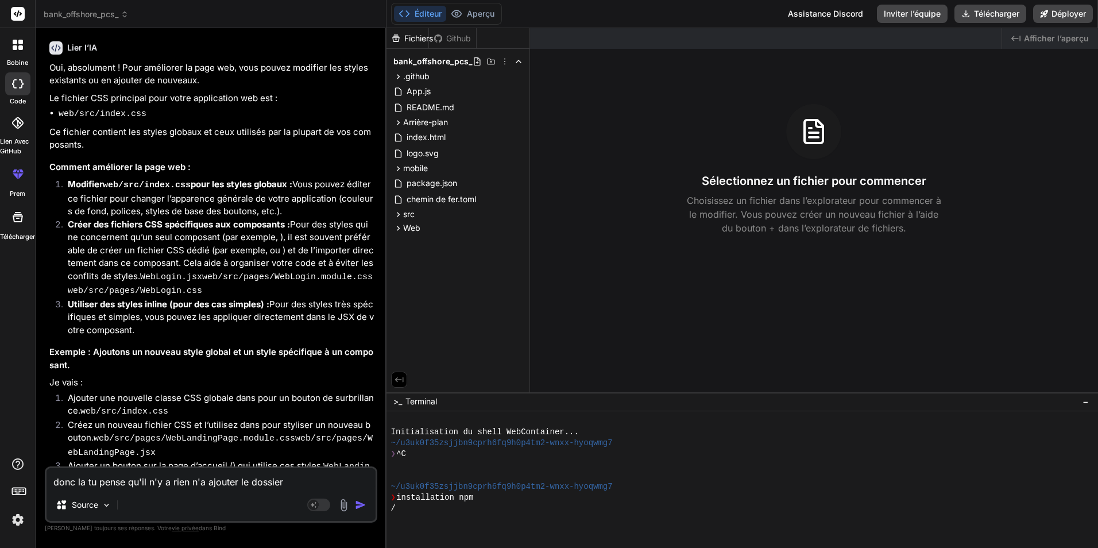
type textarea "x"
type textarea "donc la tu pense qu'il n'y a rien n'a ajouter le dossier e"
type textarea "x"
type textarea "donc la tu pense qu'il n'y a rien n'a ajouter le dossier es"
type textarea "x"
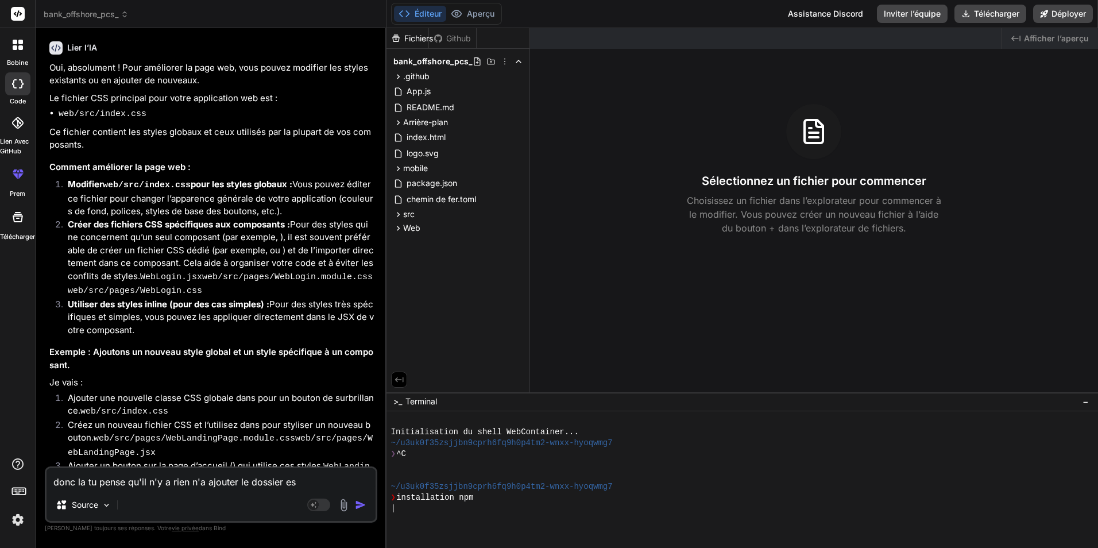
type textarea "donc la tu pense qu'il n'y a rien n'a ajouter le dossier est"
type textarea "x"
type textarea "donc la tu pense qu'il n'y a rien n'a ajouter le dossier est"
type textarea "x"
type textarea "donc la tu pense qu'il n'y a rien n'a ajouter le dossier est c"
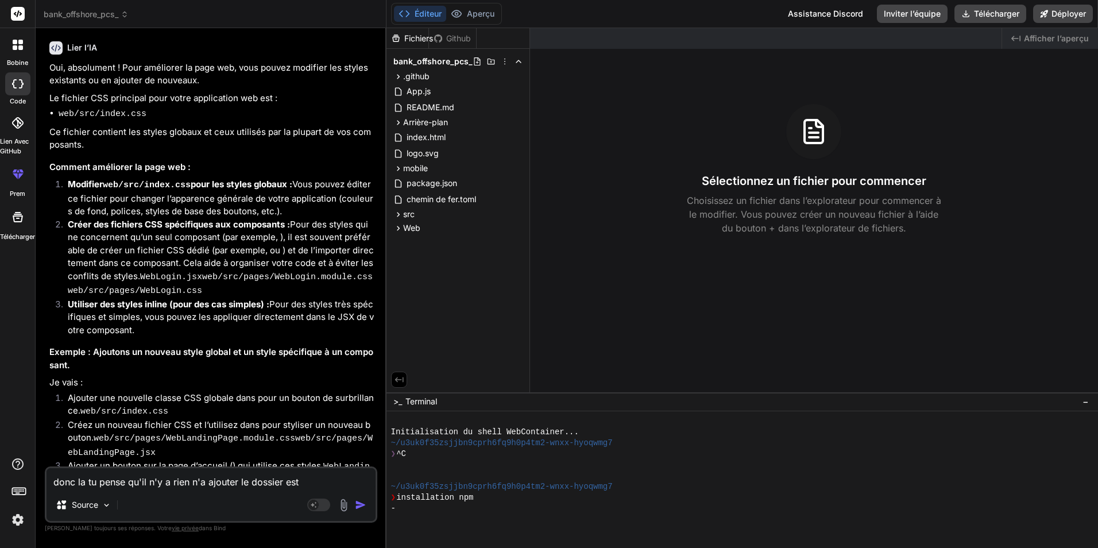
type textarea "x"
type textarea "donc la tu pense qu'il n'y a rien n'a ajouter le dossier est co"
type textarea "x"
type textarea "donc la tu pense qu'il n'y a rien n'a ajouter le dossier est com"
type textarea "x"
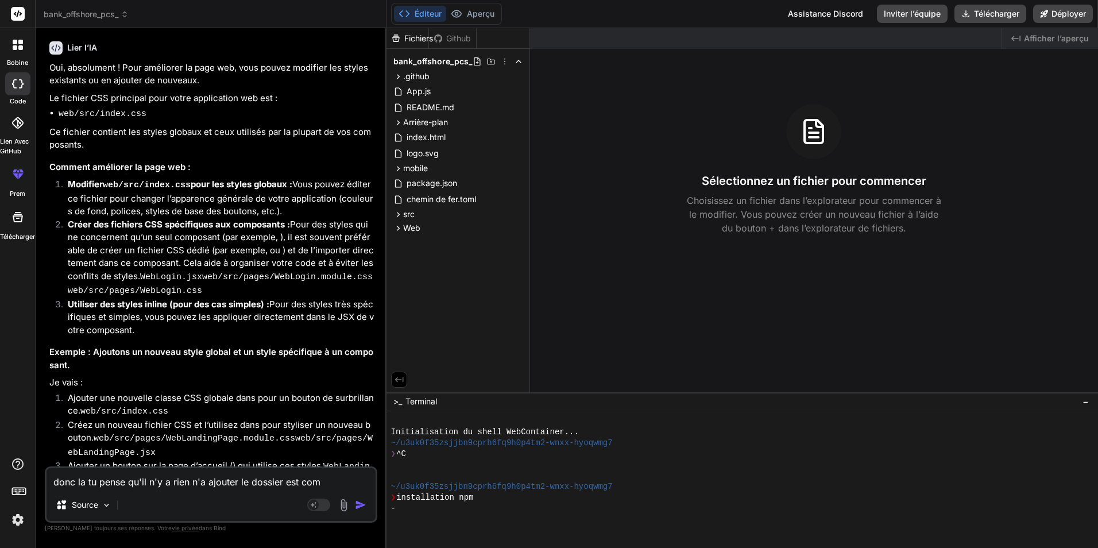
type textarea "donc la tu pense qu'il n'y a rien n'a ajouter le dossier est comp"
type textarea "x"
type textarea "donc la tu pense qu'il n'y a rien n'a ajouter le dossier est compe"
type textarea "x"
type textarea "donc la tu pense qu'il n'y a rien n'a ajouter le dossier est compel"
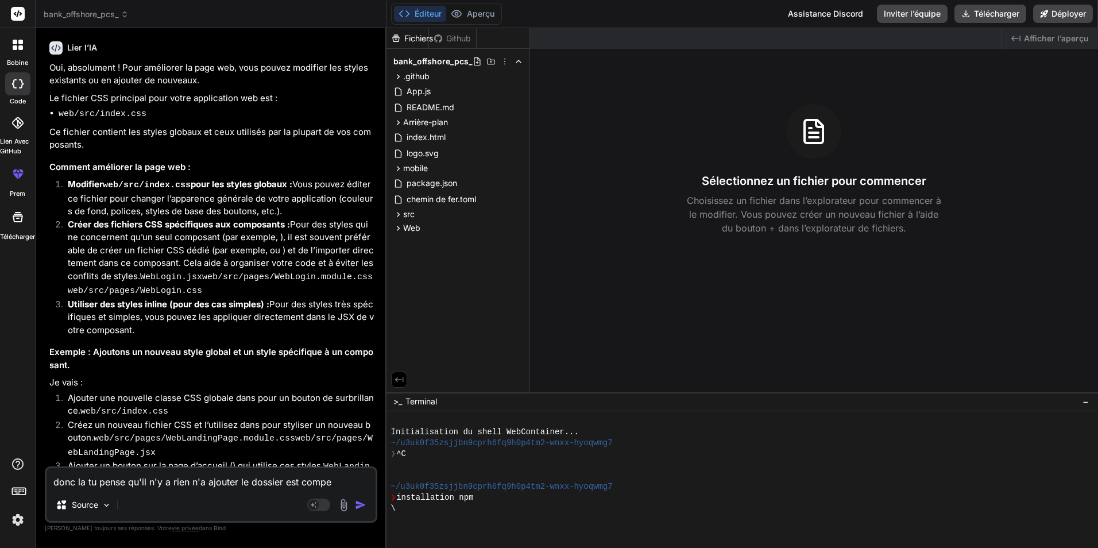
type textarea "x"
type textarea "donc la tu pense qu'il n'y a rien n'a ajouter le dossier est compelt"
type textarea "x"
type textarea "donc la tu pense qu'il n'y a rien n'a ajouter le dossier est compelt"
type textarea "x"
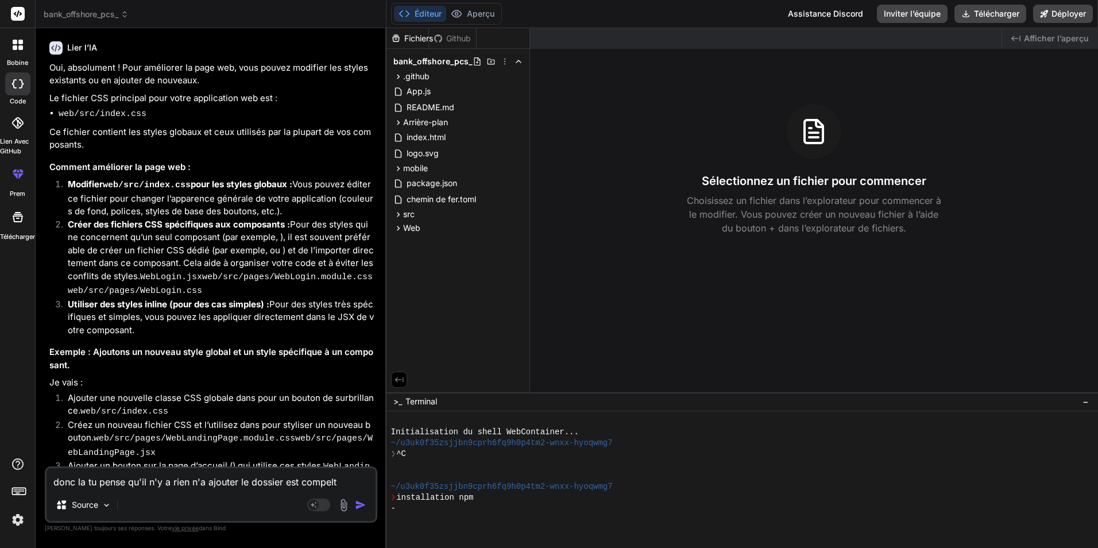
type textarea "donc la tu pense qu'il n'y a rien n'a ajouter le dossier est compelt"
type textarea "x"
type textarea "donc la tu pense qu'il n'y a rien n'a ajouter le dossier est compel"
type textarea "x"
type textarea "donc la tu pense qu'il n'y a rien n'a ajouter le dossier est compe"
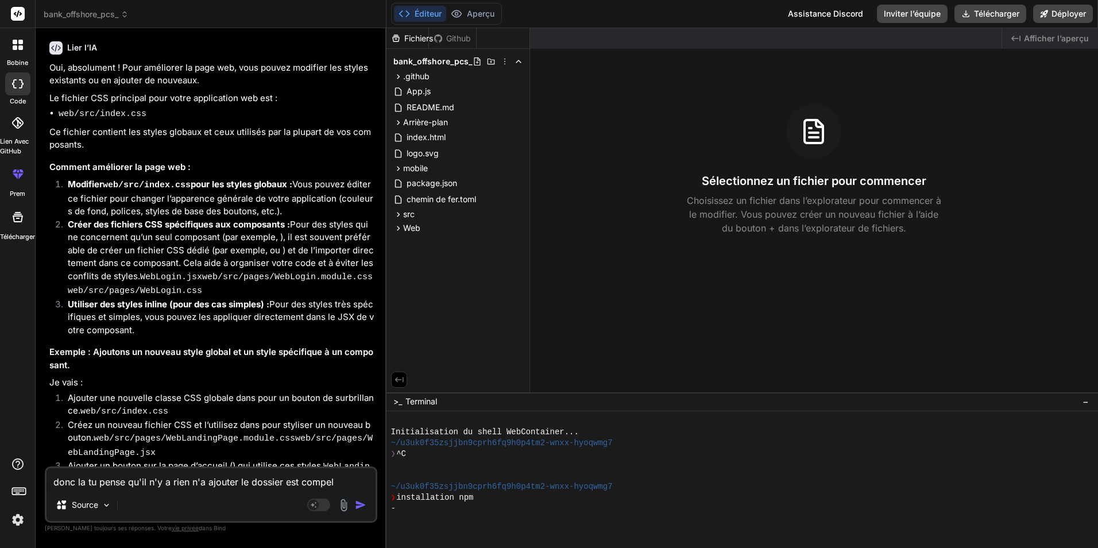
type textarea "x"
type textarea "donc la tu pense qu'il n'y a rien n'a ajouter le dossier est comp"
type textarea "x"
type textarea "donc la tu pense qu'il n'y a rien n'a ajouter le dossier est compl"
type textarea "x"
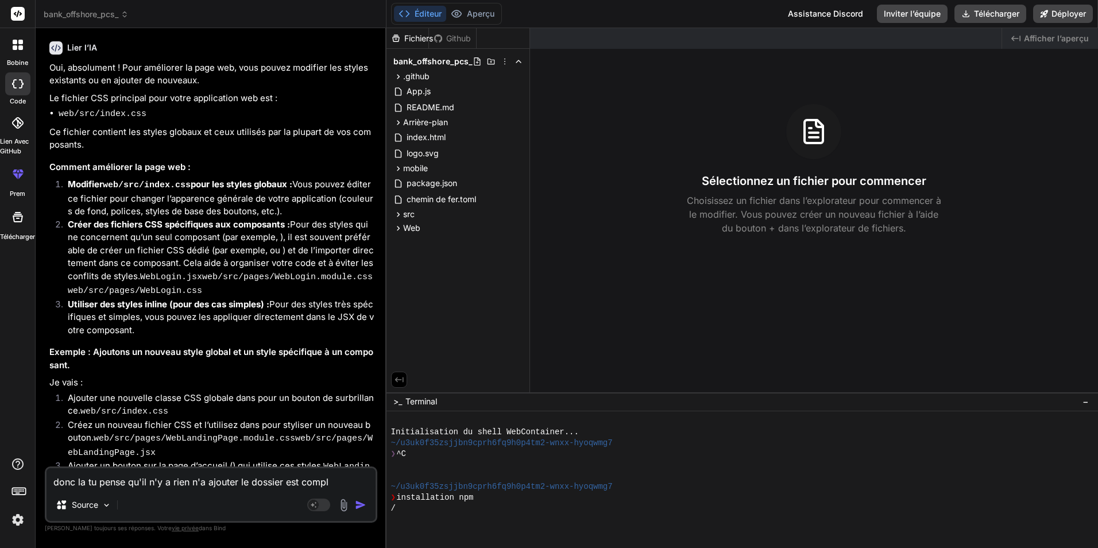
type textarea "donc la tu pense qu'il n'y a rien n'a ajouter le dossier est comple"
type textarea "x"
type textarea "donc la tu pense qu'il n'y a rien n'a ajouter le dossier est complet"
type textarea "x"
type textarea "donc la tu pense qu'il n'y a rien n'a ajouter le dossier est complet"
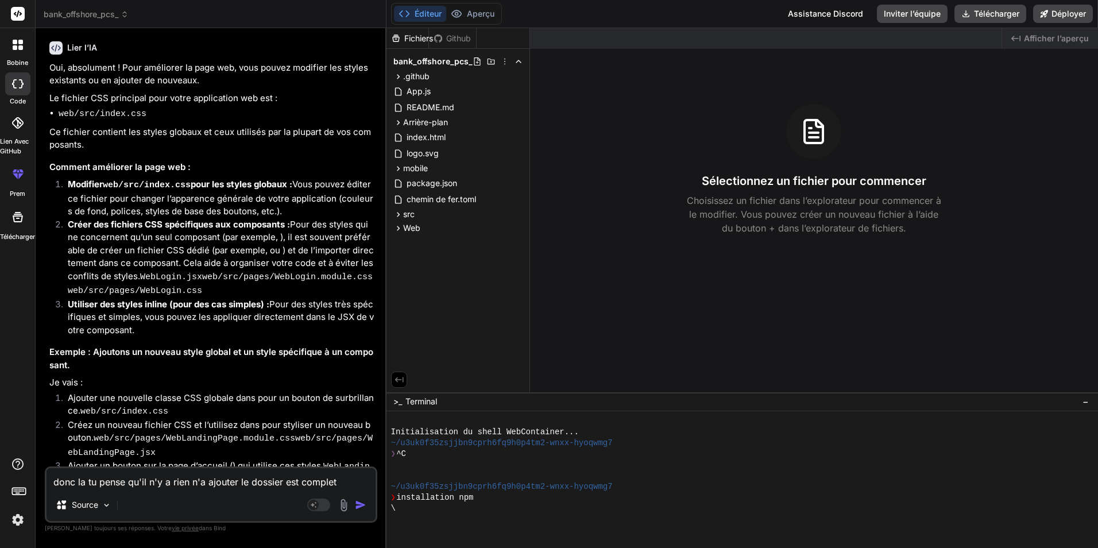
type textarea "x"
type textarea "donc la tu pense qu'il n'y a rien n'a ajouter le dossier est complet p"
type textarea "x"
type textarea "donc la tu pense qu'il n'y a rien n'a ajouter le dossier est complet po"
type textarea "x"
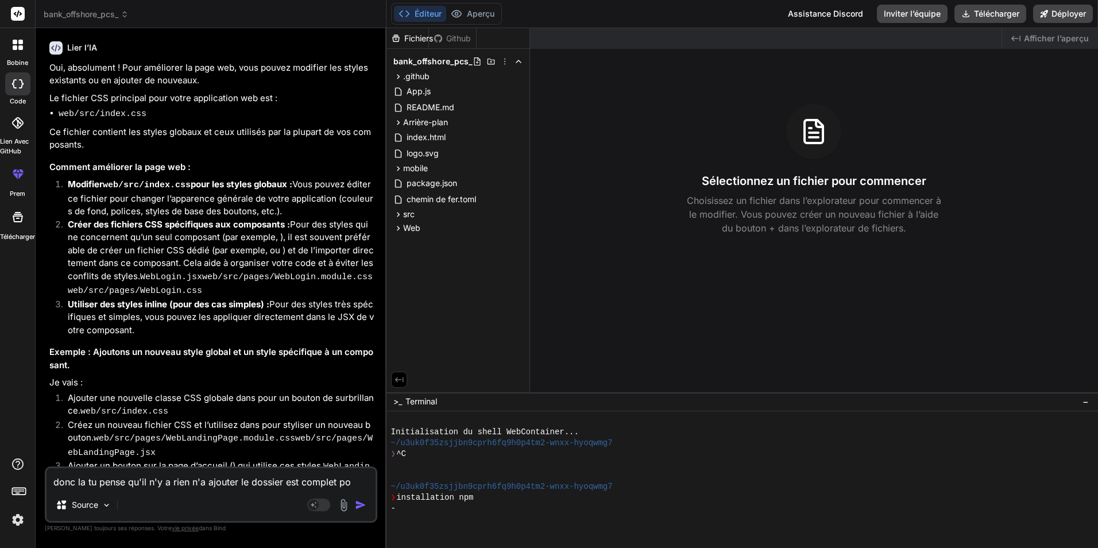
type textarea "donc la tu pense qu'il n'y a rien n'a ajouter le dossier est complet pou"
type textarea "x"
type textarea "donc la tu pense qu'il n'y a rien n'a ajouter le dossier est complet pour"
type textarea "x"
type textarea "donc la tu pense qu'il n'y a rien n'a ajouter le dossier est complet pour"
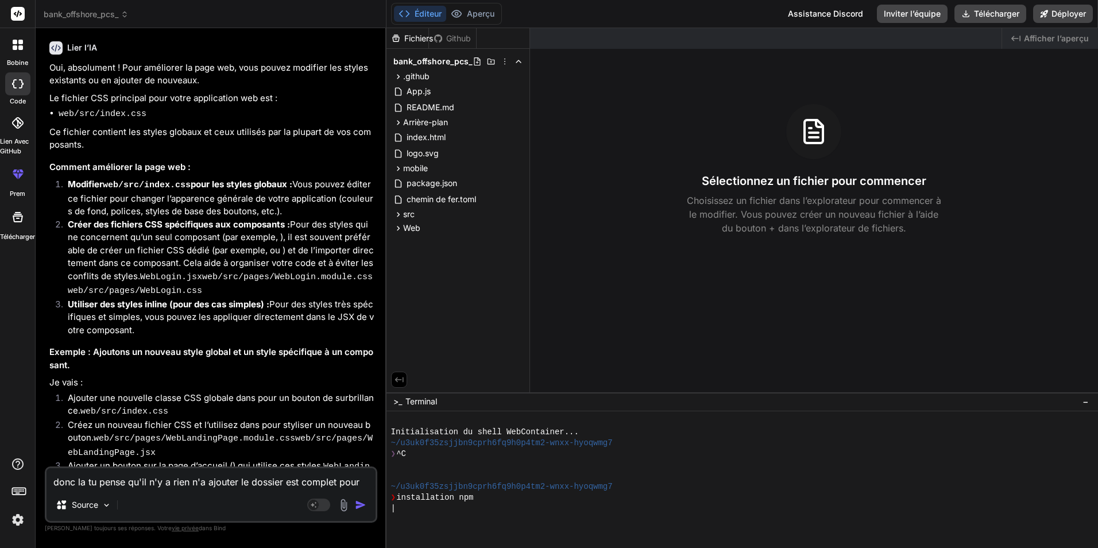
type textarea "x"
type textarea "donc la tu pense qu'il n'y a rien n'a ajouter le dossier est complet pour t"
type textarea "x"
type textarea "donc la tu pense qu'il n'y a rien n'a ajouter le dossier est complet pour to"
type textarea "x"
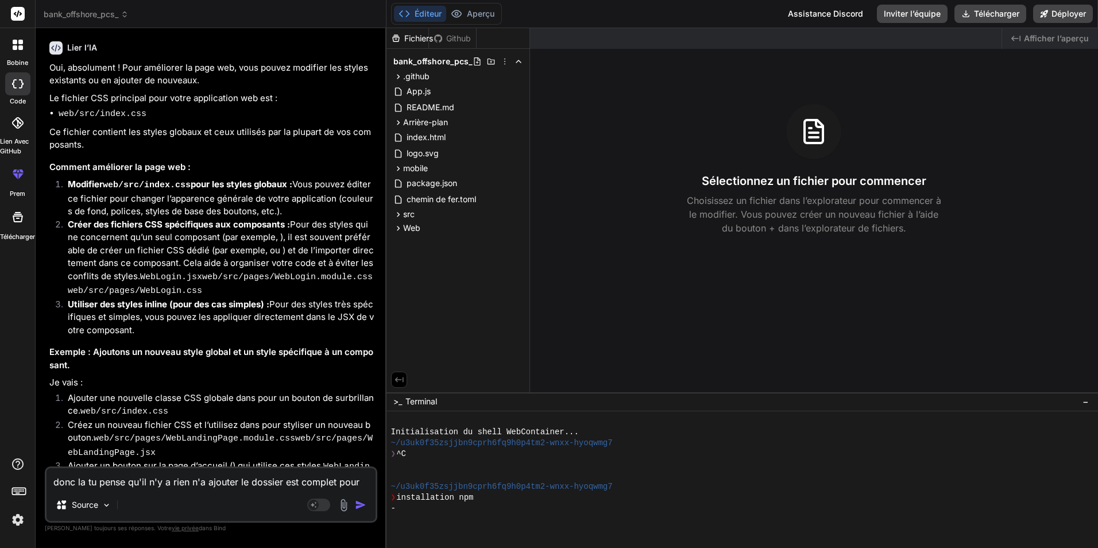
type textarea "donc la tu pense qu'il n'y a rien n'a ajouter le dossier est complet pour tou"
type textarea "x"
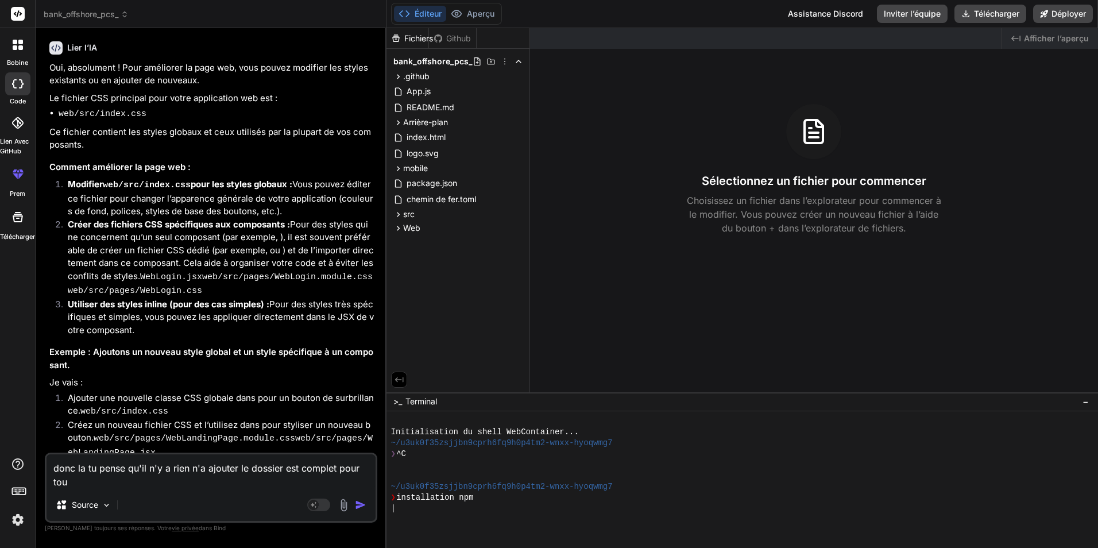
type textarea "donc la tu pense qu'il n'y a rien n'a ajouter le dossier est complet pour tout"
type textarea "x"
type textarea "donc la tu pense qu'il n'y a rien n'a ajouter le dossier est complet pour toute"
type textarea "x"
type textarea "donc la tu pense qu'il n'y a rien n'a ajouter le dossier est complet pour toute"
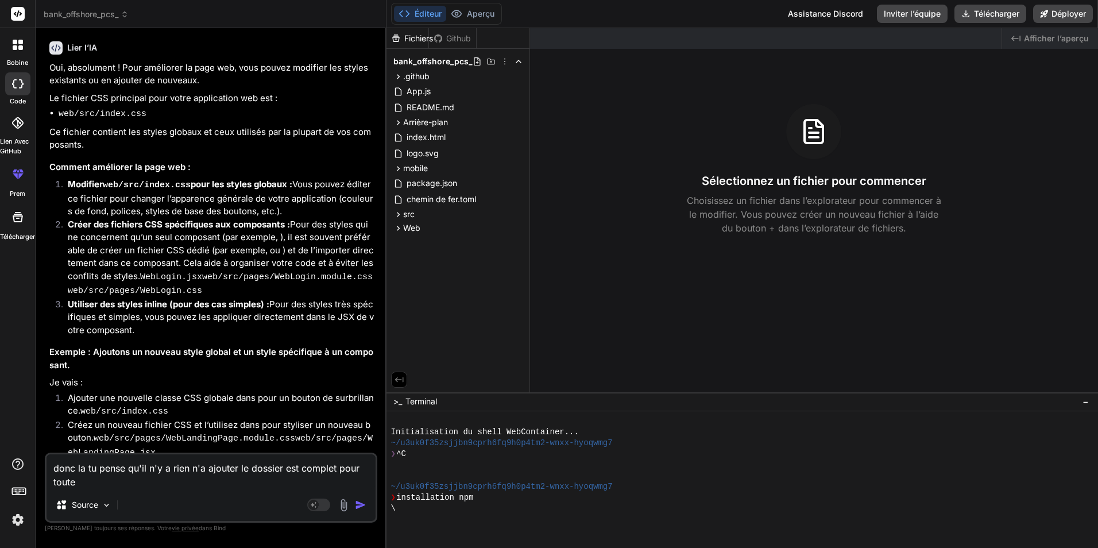
type textarea "x"
type textarea "donc la tu pense qu'il n'y a rien n'a ajouter le dossier est complet pour toute…"
type textarea "x"
type textarea "donc la tu pense qu'il n'y a rien n'a ajouter le dossier est complet pour toute…"
type textarea "x"
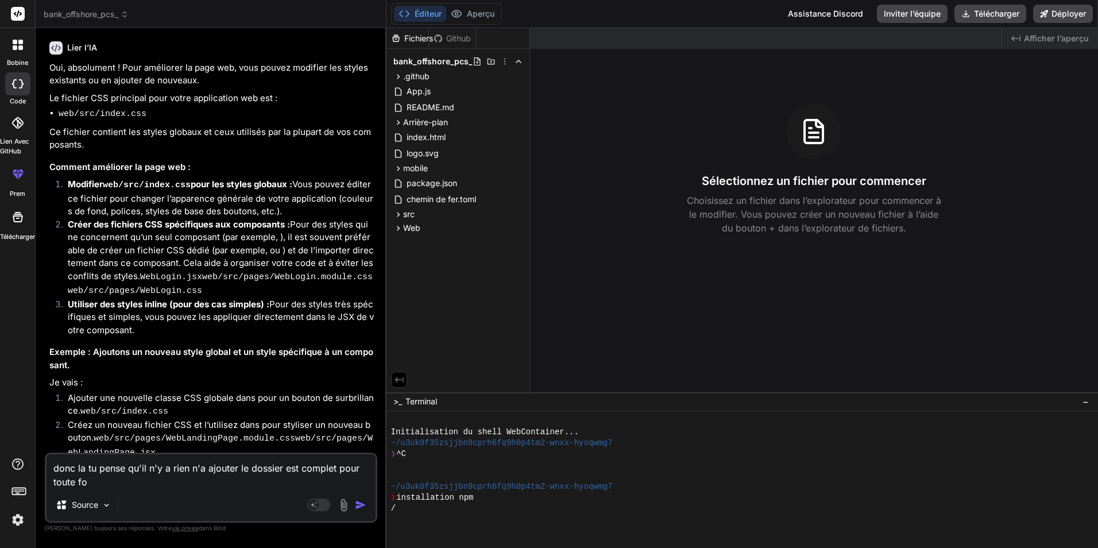
type textarea "donc la tu pense qu'il n'y a rien n'a ajouter le dossier est complet pour toute…"
type textarea "x"
type textarea "donc la tu pense qu'il n'y a rien n'a ajouter le dossier est complet pour toute…"
type textarea "x"
type textarea "donc la tu pense qu'il n'y a rien n'a ajouter le dossier est complet pour toute…"
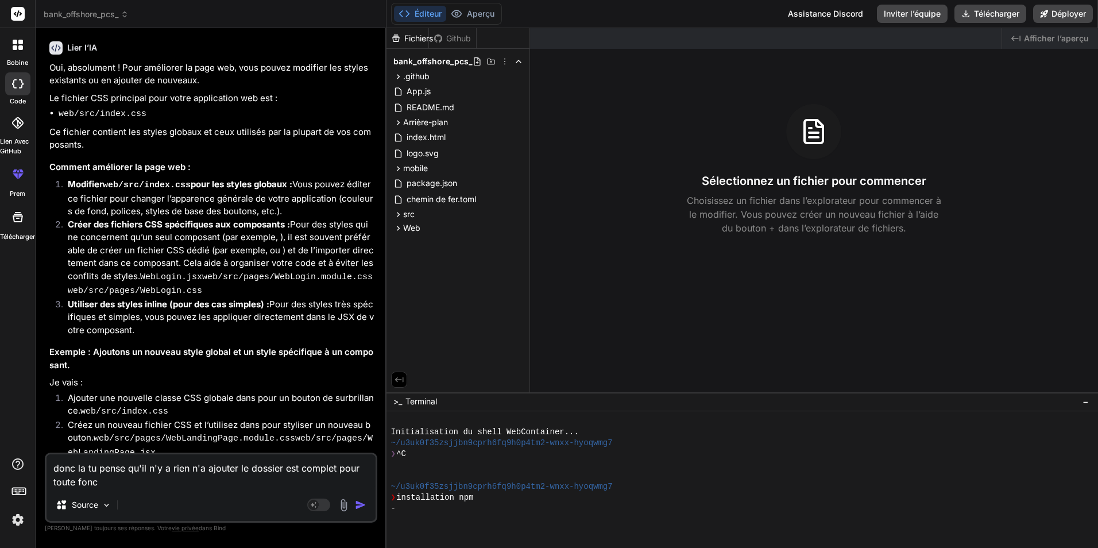
type textarea "x"
type textarea "donc la tu pense qu'il n'y a rien n'a ajouter le dossier est complet pour toute…"
type textarea "x"
type textarea "donc la tu pense qu'il n'y a rien n'a ajouter le dossier est complet pour toute…"
type textarea "x"
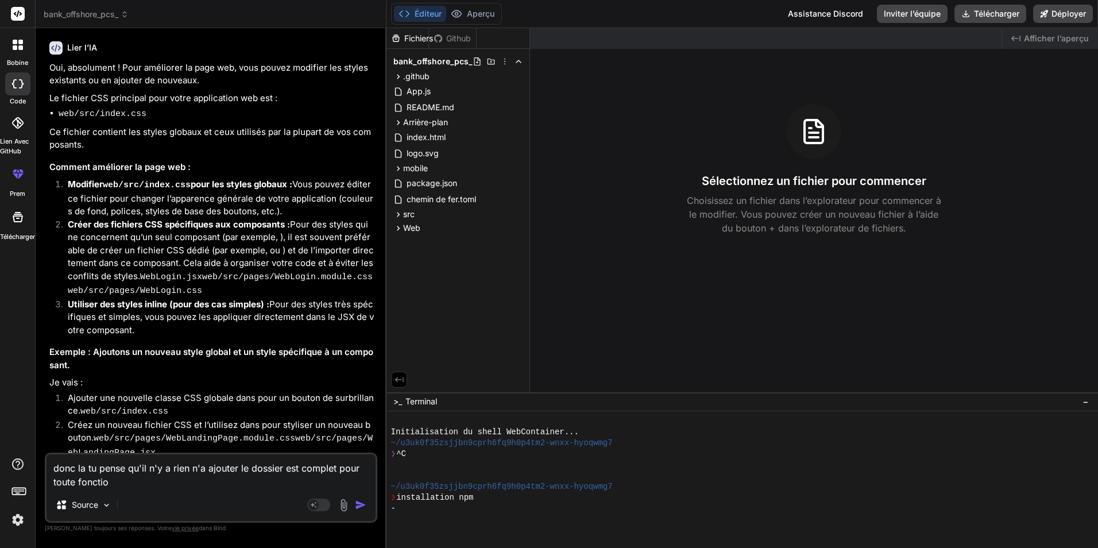
type textarea "donc la tu pense qu'il n'y a rien n'a ajouter le dossier est complet pour toute…"
type textarea "x"
type textarea "donc la tu pense qu'il n'y a rien n'a ajouter le dossier est complet pour toute…"
type textarea "x"
type textarea "donc la tu pense qu'il n'y a rien n'a ajouter le dossier est complet pour toute…"
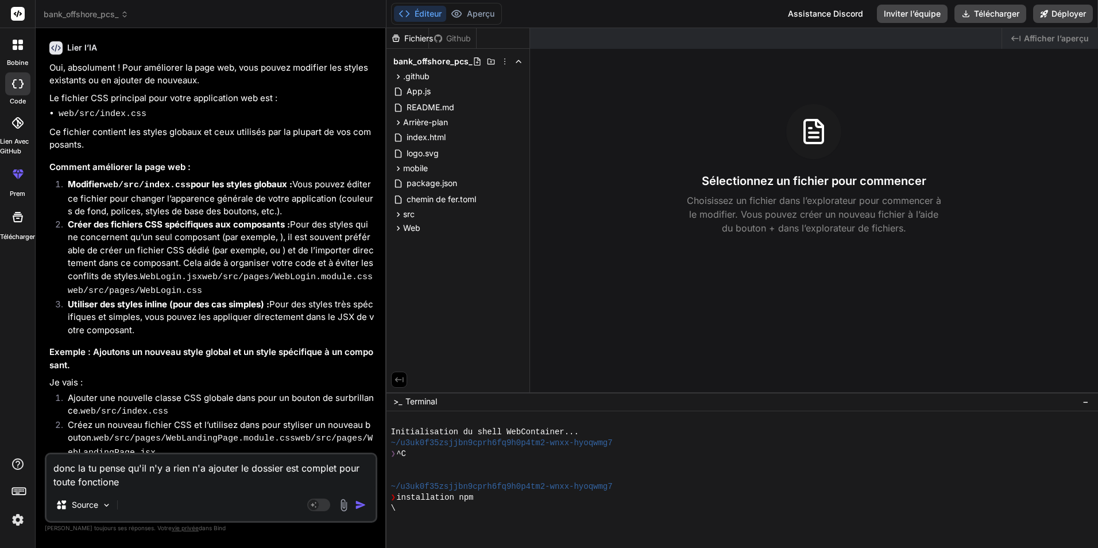
type textarea "x"
type textarea "donc la tu pense qu'il n'y a rien n'a ajouter le dossier est complet pour toute…"
type textarea "x"
type textarea "donc la tu pense qu'il n'y a rien n'a ajouter le dossier est complet pour toute…"
click at [78, 483] on textarea "donc la tu pense qu'il n'y a rien n'a ajouter le dossier est complet pour toute…" at bounding box center [211, 471] width 329 height 34
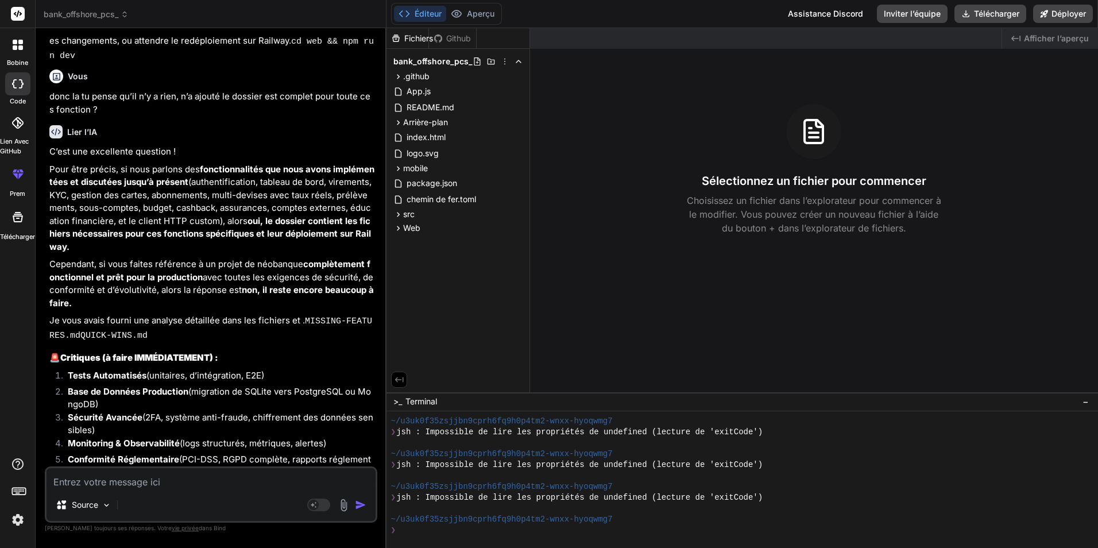
scroll to position [655, 0]
drag, startPoint x: 43, startPoint y: 52, endPoint x: 335, endPoint y: 355, distance: 421.1
click at [335, 355] on div "Bind AI Web Search Created with Pixso. Code Generator Vous Lier l’IA Je vois, v…" at bounding box center [211, 287] width 351 height 519
copy div "🚨 Critiques (à faire IMMÉDIATEMENT) : Tests Automatisés (unitaires, d’intégrati…"
click at [157, 489] on div "Source Mode agent. Lorsque cette bascule est activée, l’IA prend automatiquemen…" at bounding box center [211, 494] width 332 height 56
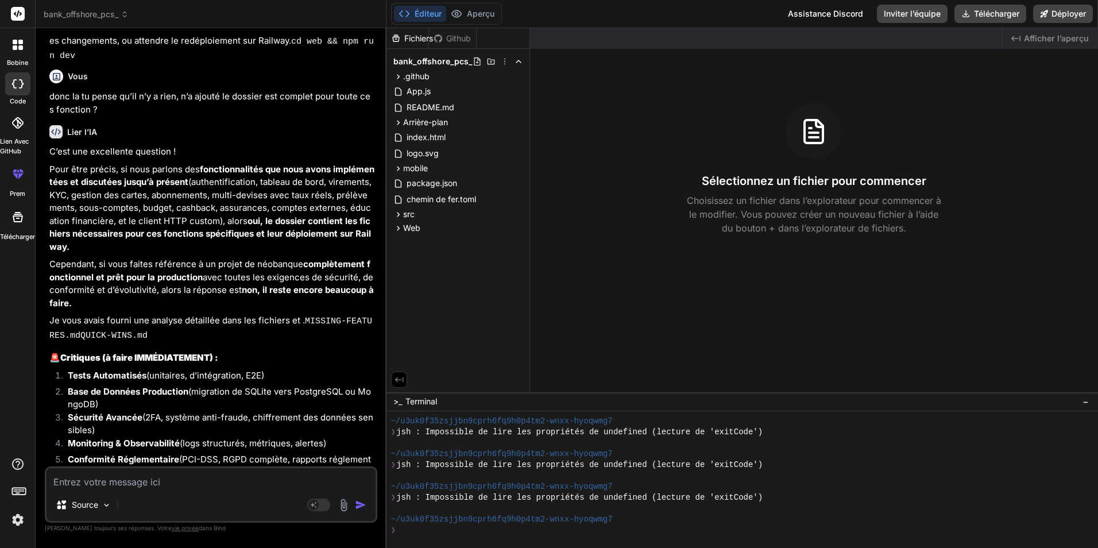
click at [146, 478] on textarea at bounding box center [211, 478] width 329 height 21
paste textarea "🚨 Critiques (à faire IMMÉDIATEMENT) : Tests Automatisés (unitaires, d’intégrati…"
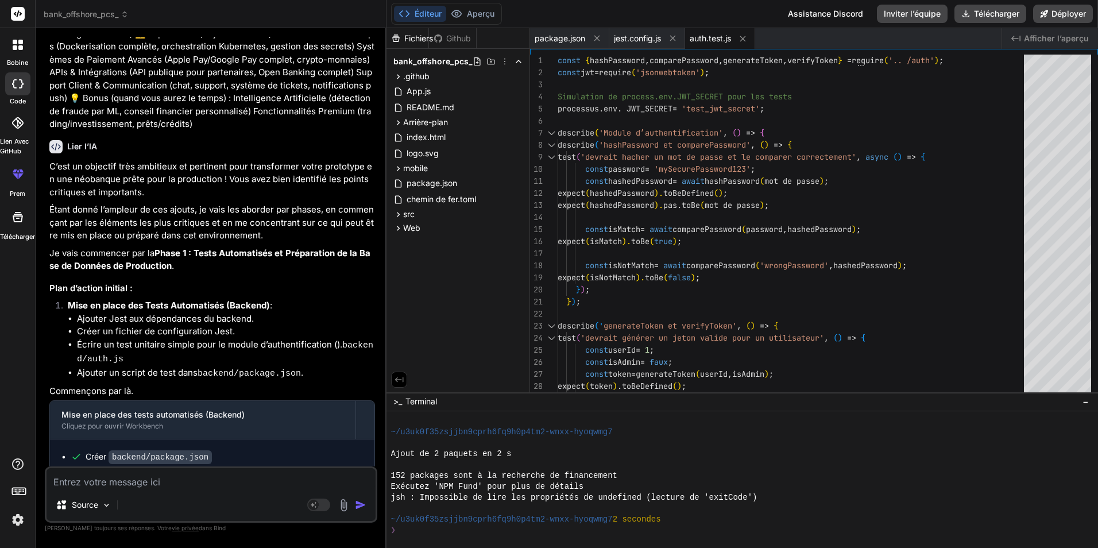
scroll to position [24292, 0]
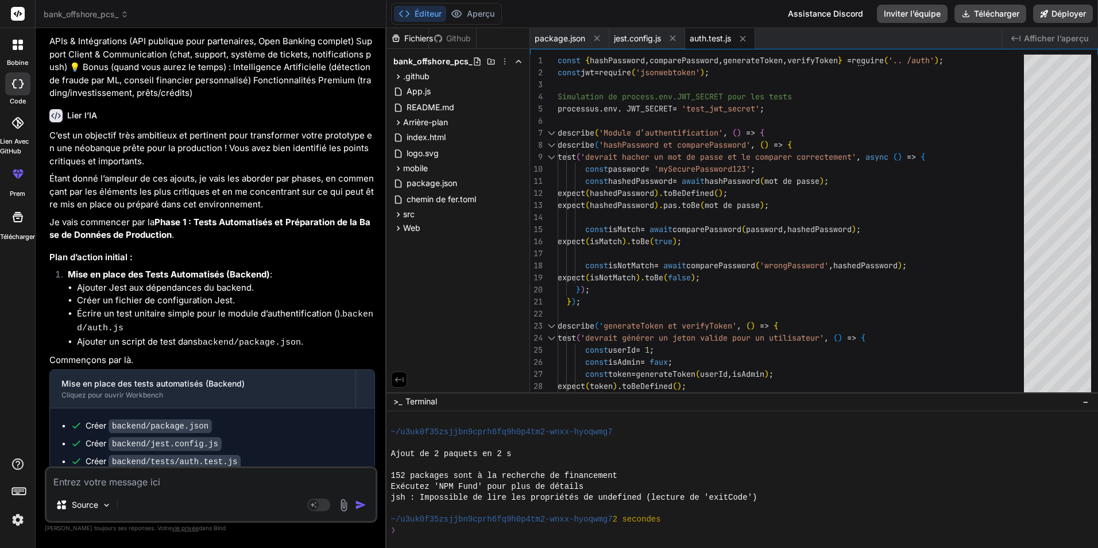
click at [202, 482] on textarea at bounding box center [211, 478] width 329 height 21
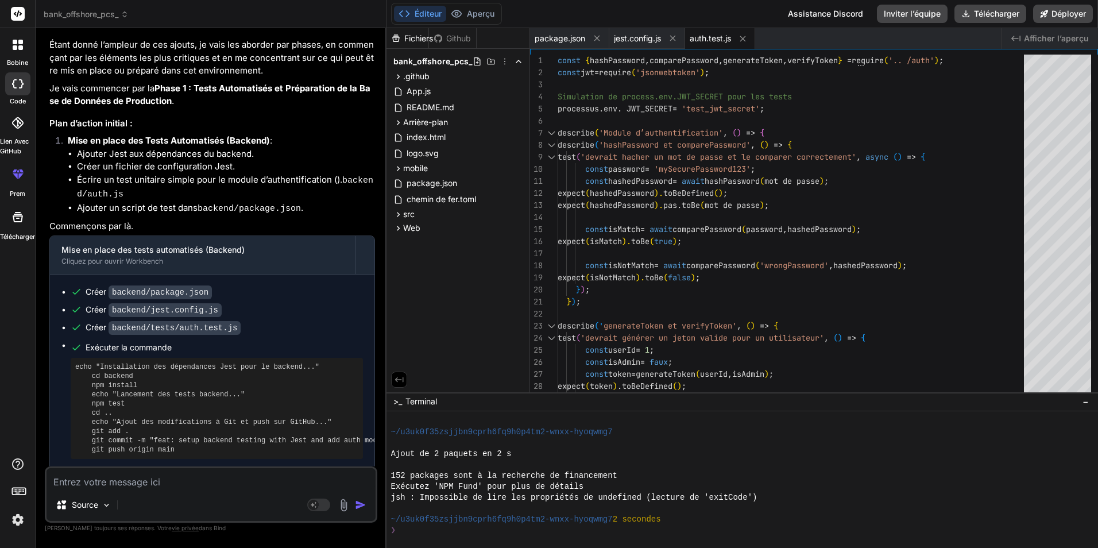
scroll to position [24468, 0]
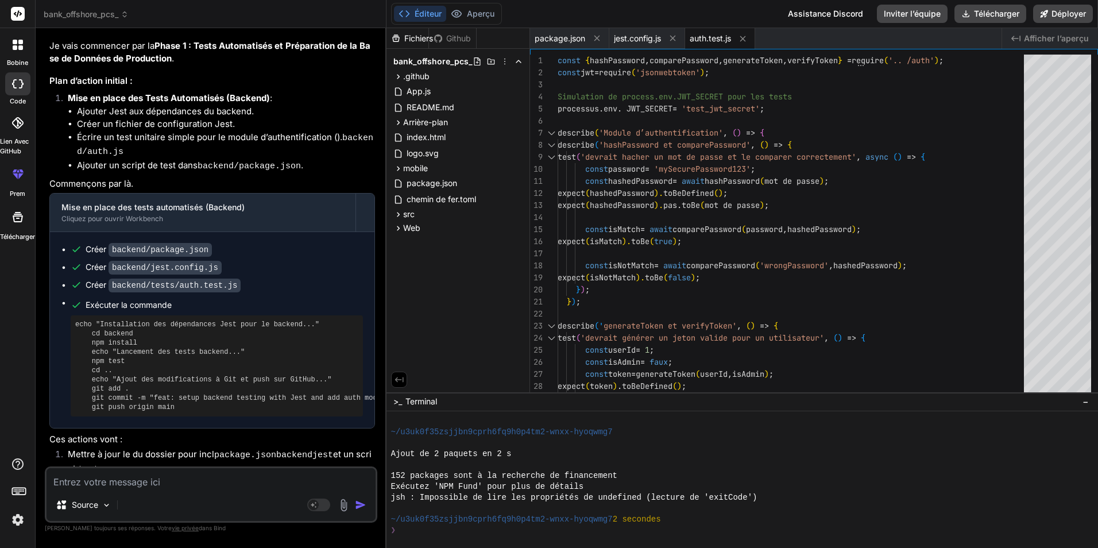
click at [188, 486] on textarea at bounding box center [211, 478] width 329 height 21
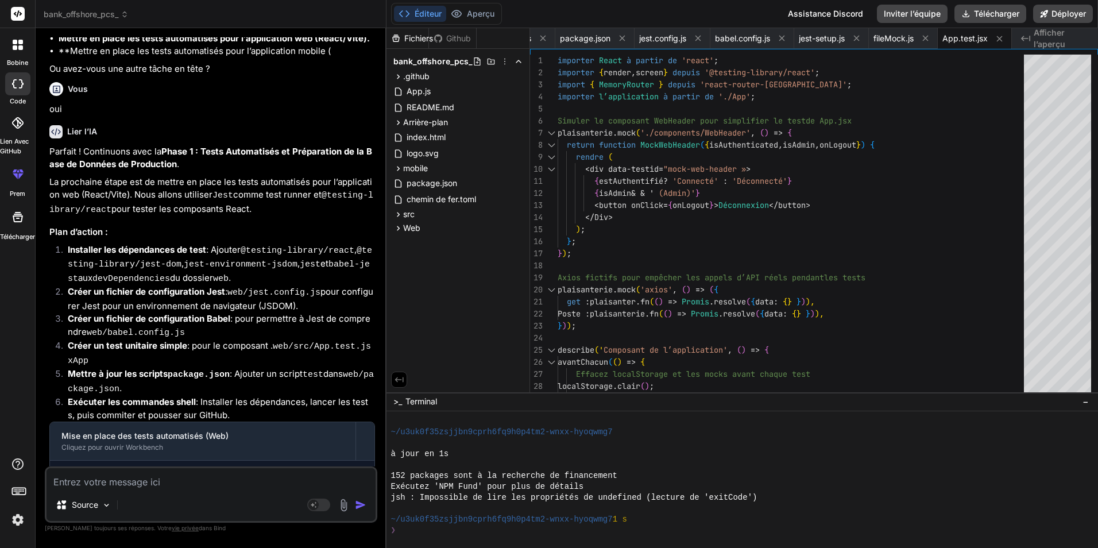
scroll to position [25282, 0]
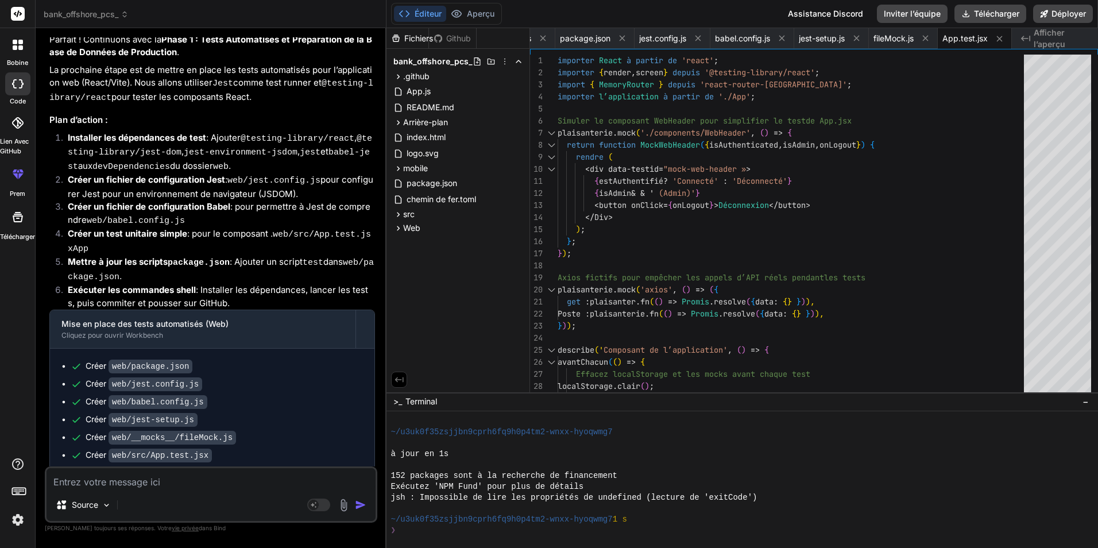
click at [227, 482] on textarea at bounding box center [211, 478] width 329 height 21
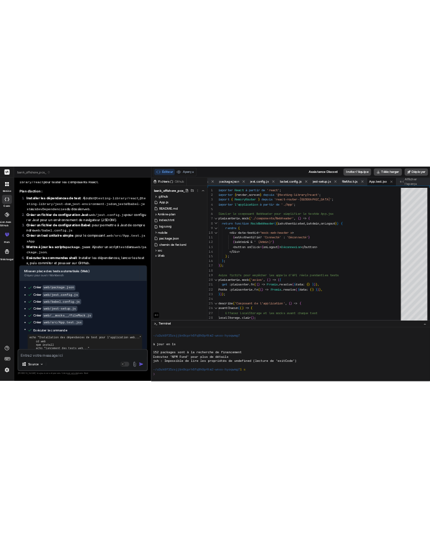
scroll to position [25402, 0]
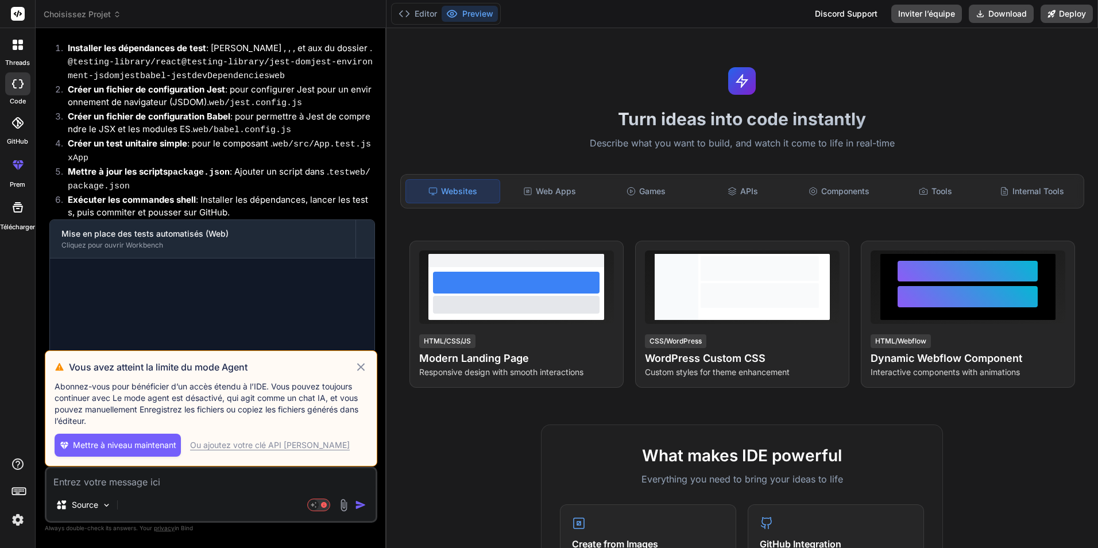
click at [358, 362] on icon at bounding box center [360, 367] width 13 height 14
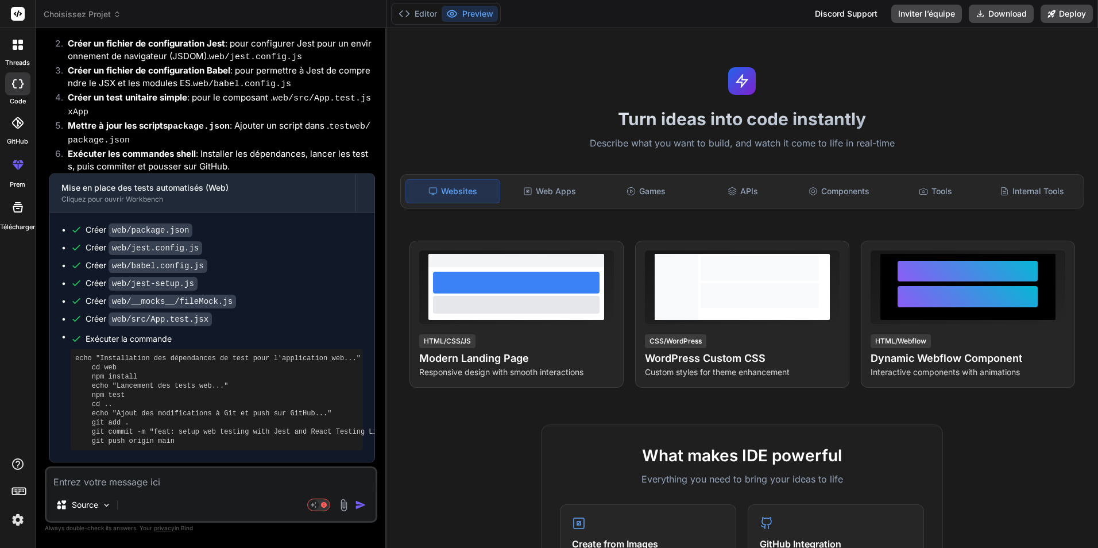
type textarea "x"
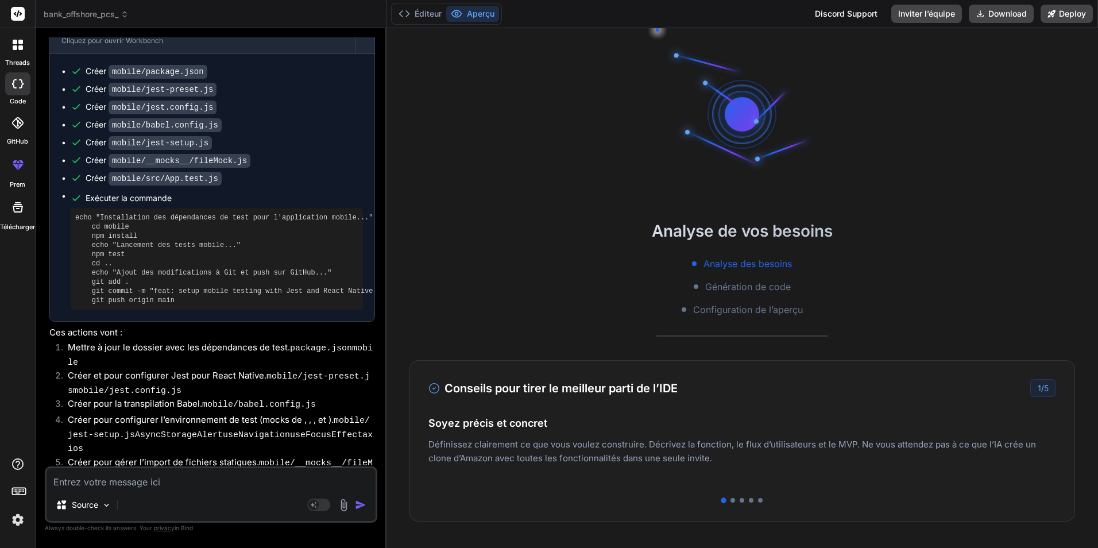
scroll to position [3005, 0]
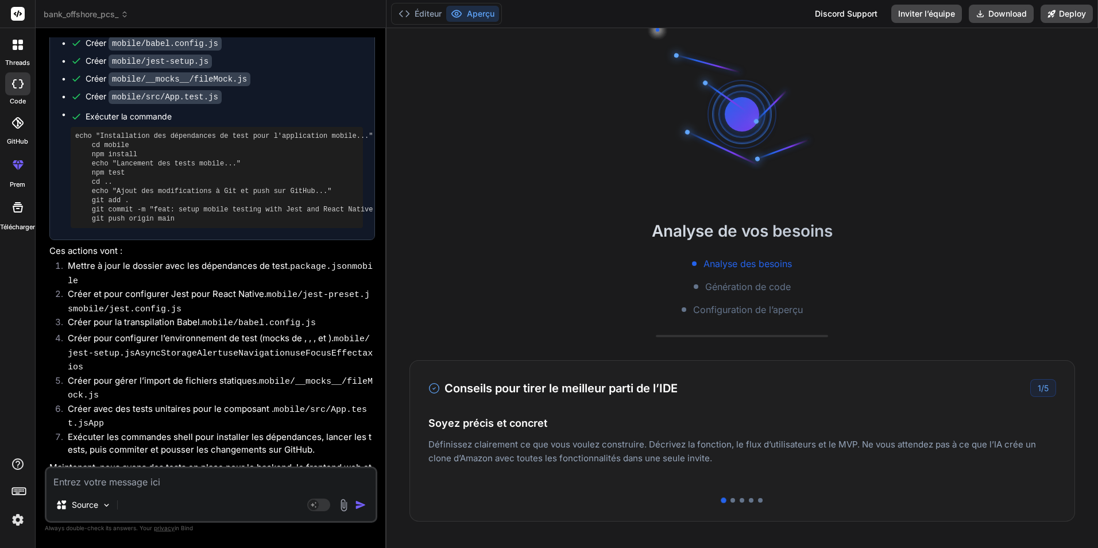
click at [208, 479] on textarea at bounding box center [211, 478] width 329 height 21
type textarea "o"
type textarea "x"
type textarea "ok"
type textarea "x"
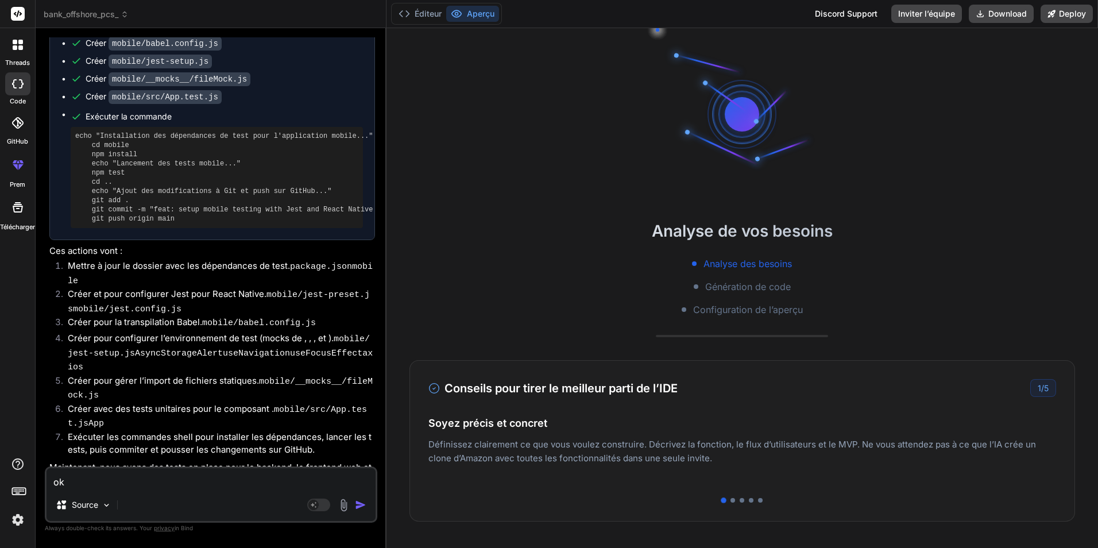
type textarea "oka"
type textarea "x"
type textarea "okay"
type textarea "x"
type textarea "okay"
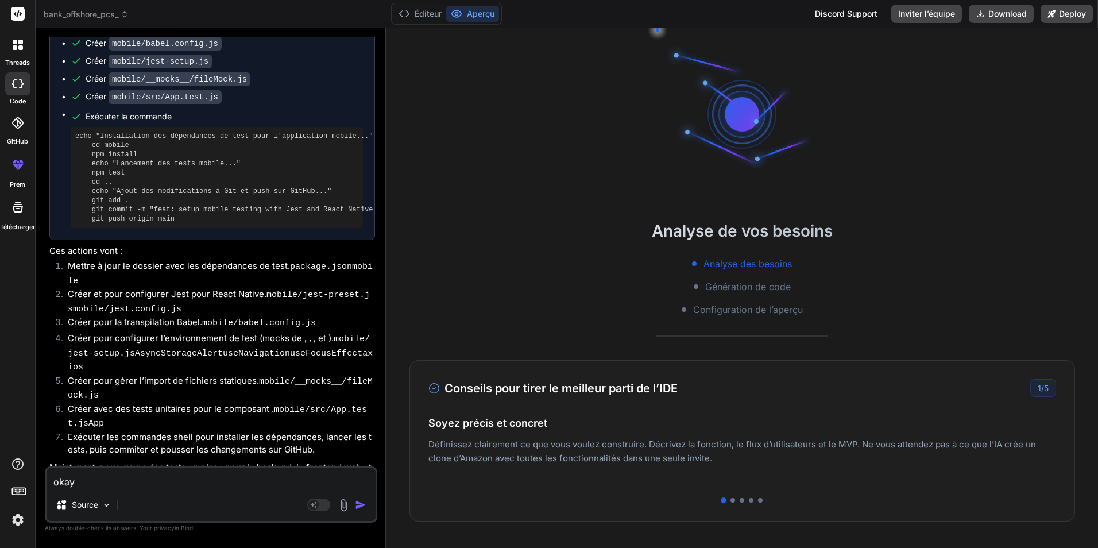
type textarea "x"
type textarea "okay p"
type textarea "x"
type textarea "okay pa"
type textarea "x"
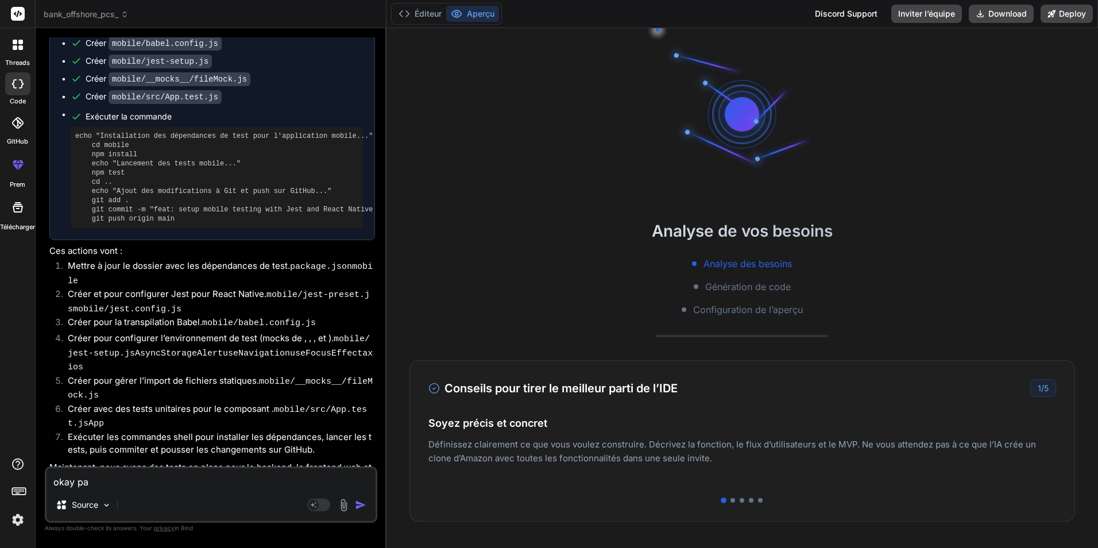
type textarea "okay par"
type textarea "x"
type textarea "okay parf"
type textarea "x"
type textarea "okay parfa"
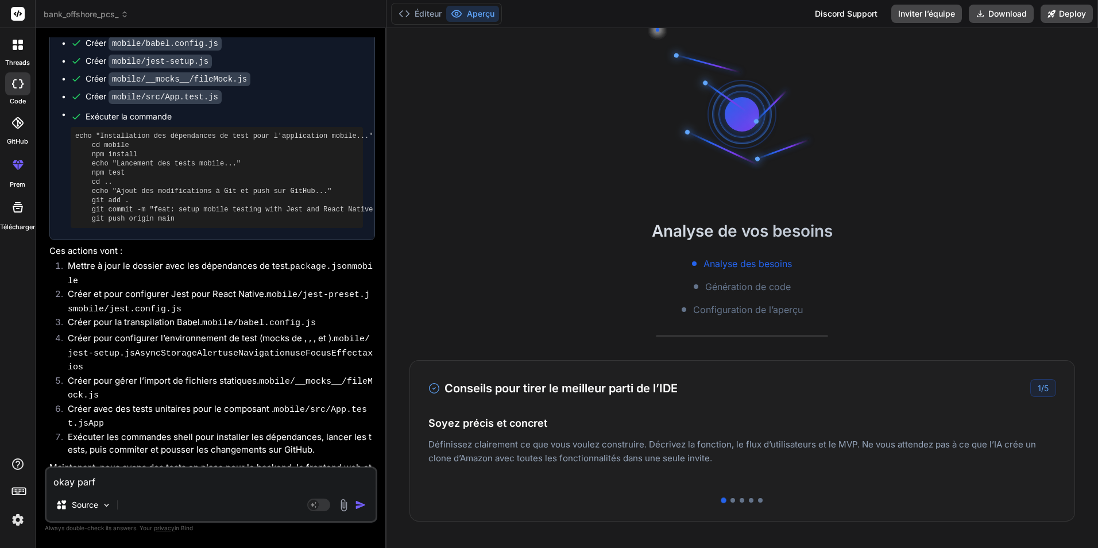
type textarea "x"
type textarea "okay parfai"
type textarea "x"
type textarea "okay parfait"
type textarea "x"
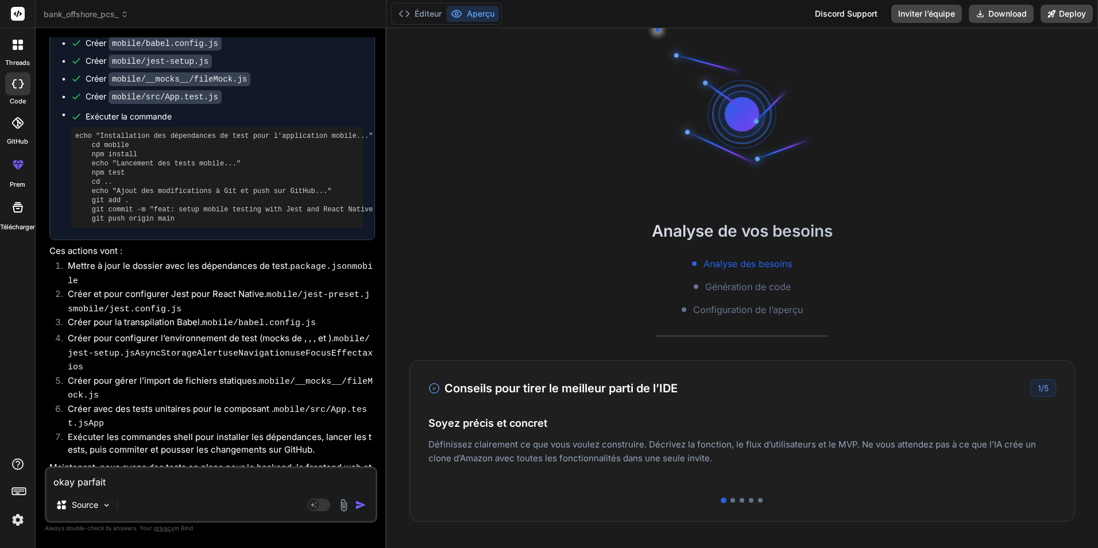
type textarea "okay parfait"
type textarea "x"
type textarea "okay parfait s"
type textarea "x"
type textarea "okay parfait su"
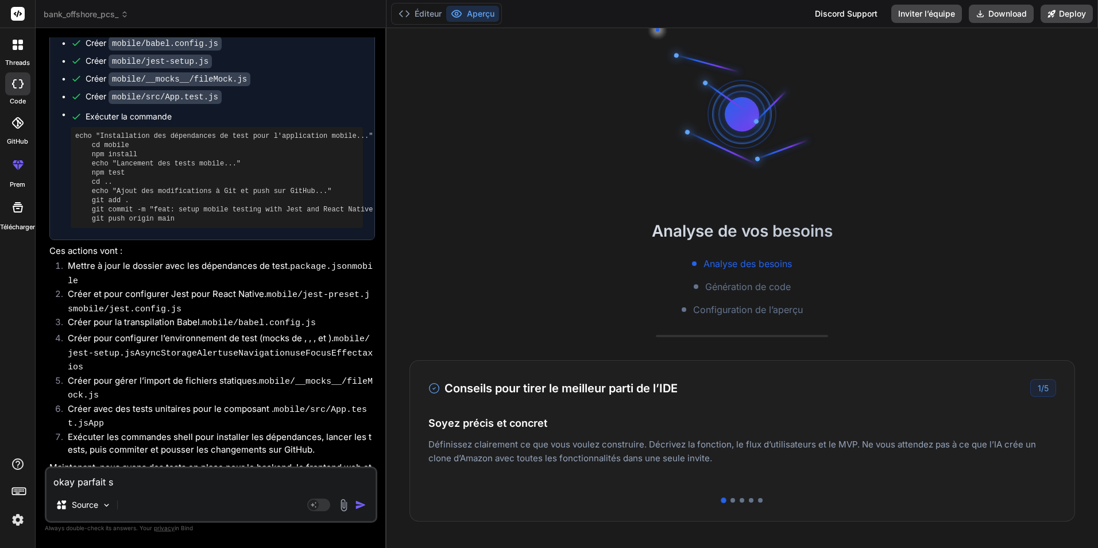
type textarea "x"
type textarea "okay parfait sui"
type textarea "x"
type textarea "okay parfait suiv"
type textarea "x"
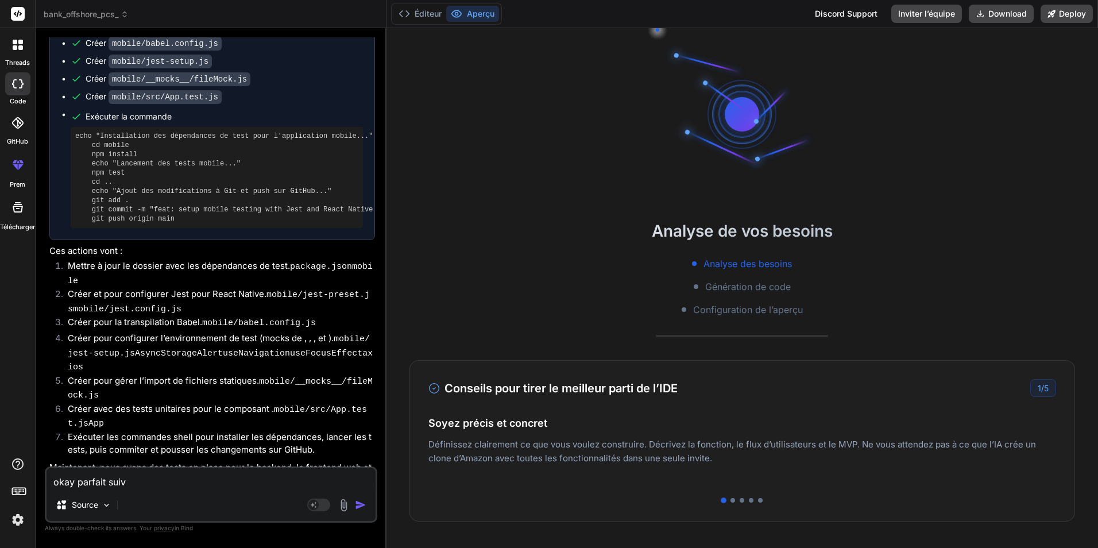
type textarea "okay parfait suiva"
type textarea "x"
type textarea "okay parfait suivan"
type textarea "x"
type textarea "okay parfait suivant"
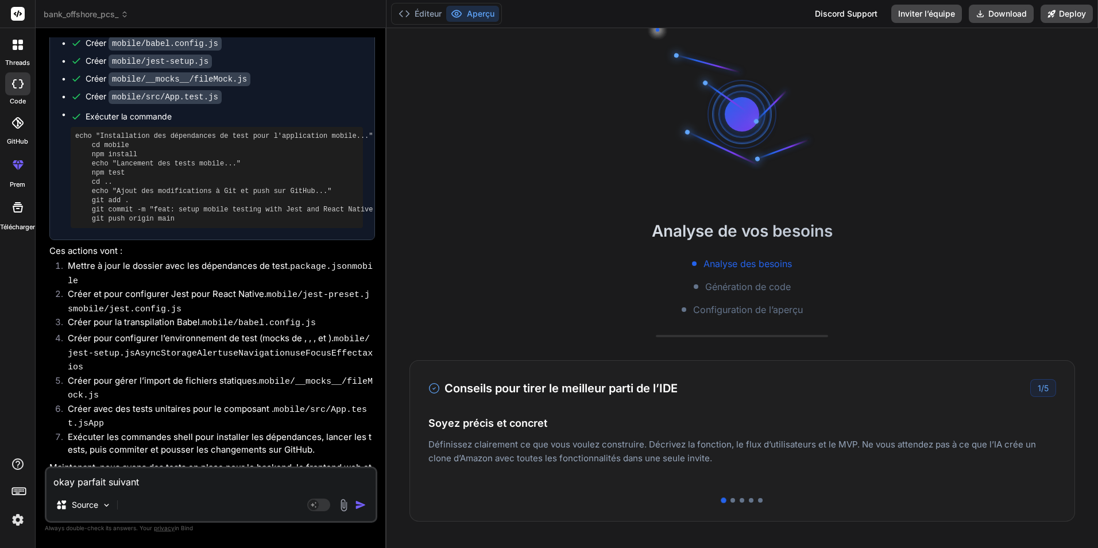
type textarea "x"
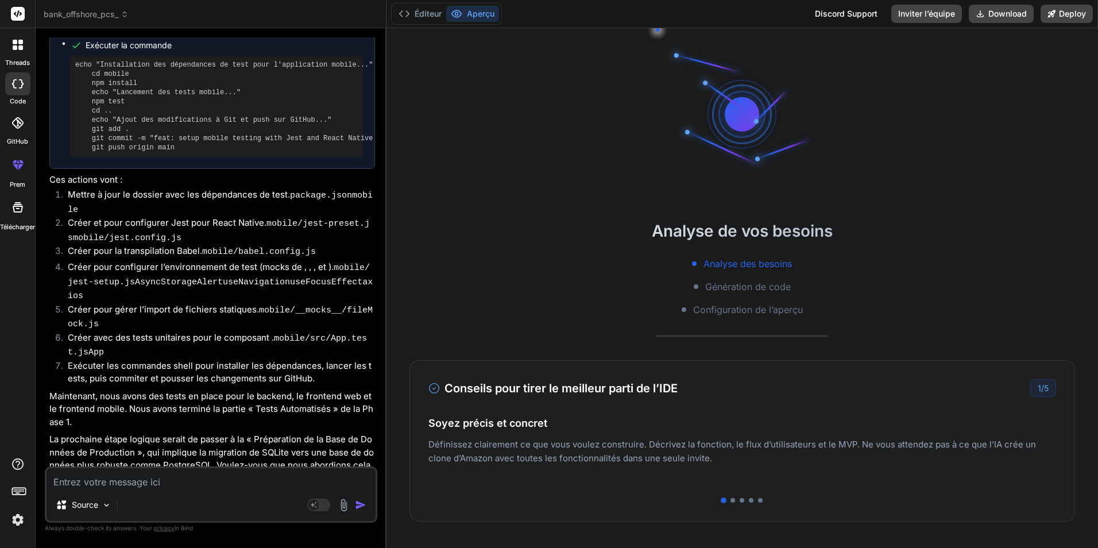
scroll to position [3124, 0]
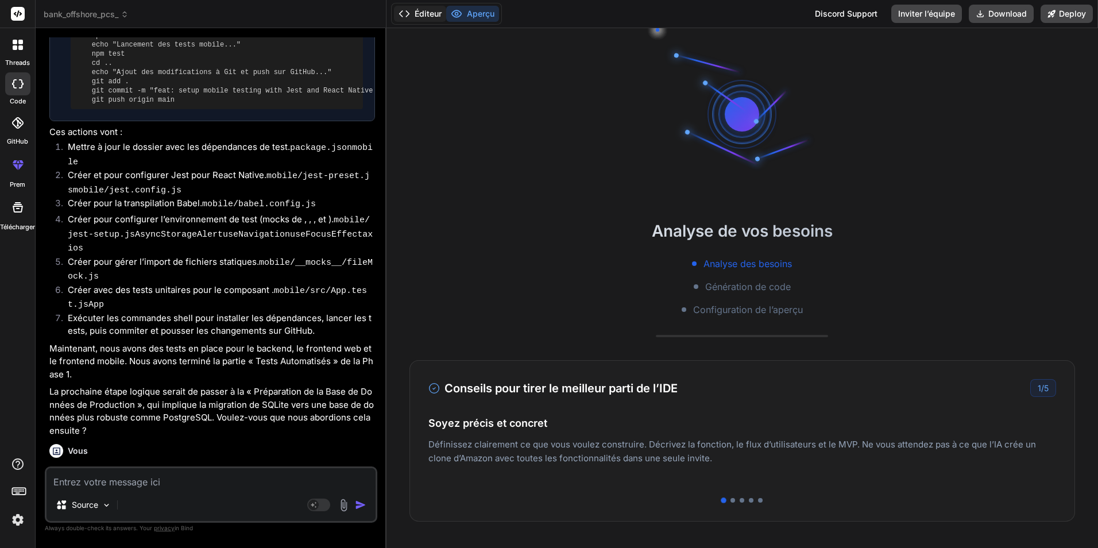
click at [424, 13] on font "Éditeur" at bounding box center [428, 13] width 27 height 11
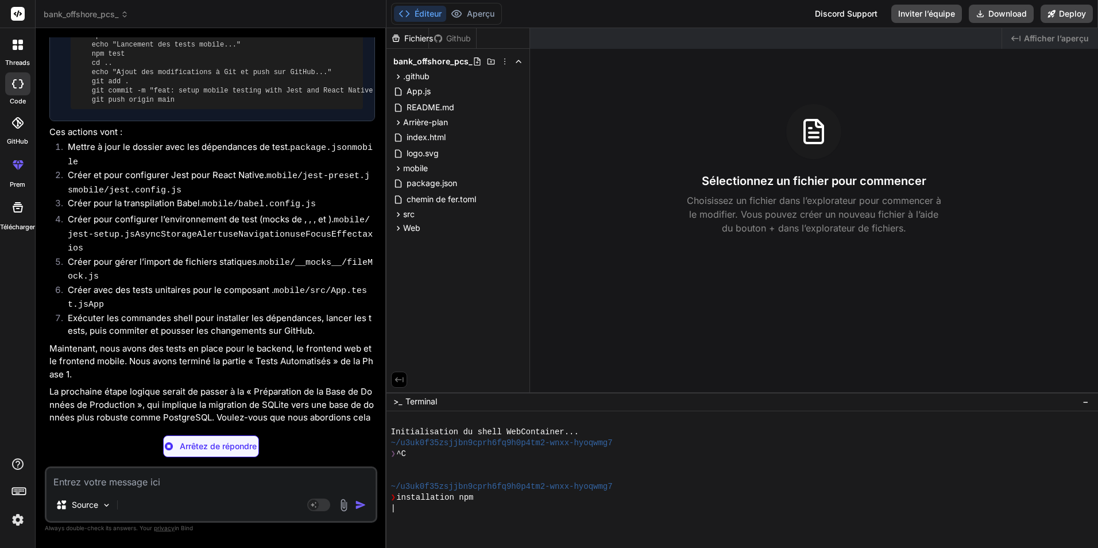
type textarea "x"
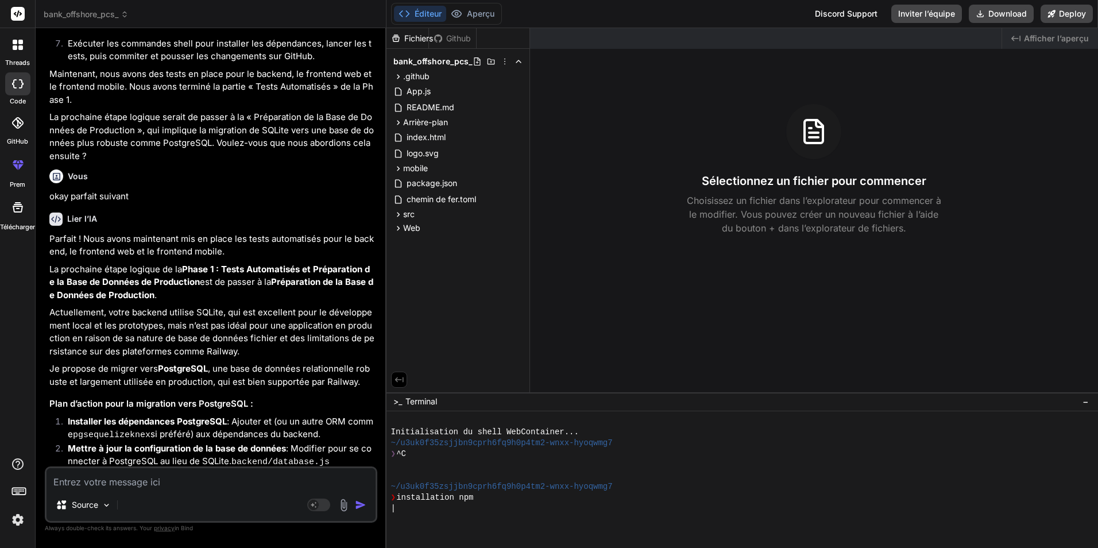
scroll to position [3407, 0]
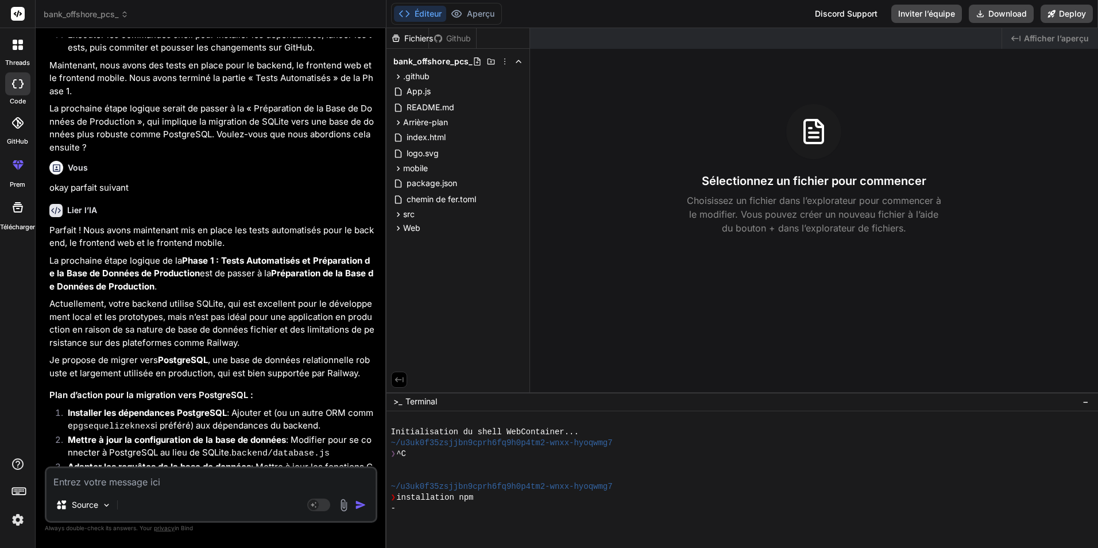
click at [190, 485] on textarea at bounding box center [211, 478] width 329 height 21
type textarea "o"
type textarea "x"
type textarea "ou"
type textarea "x"
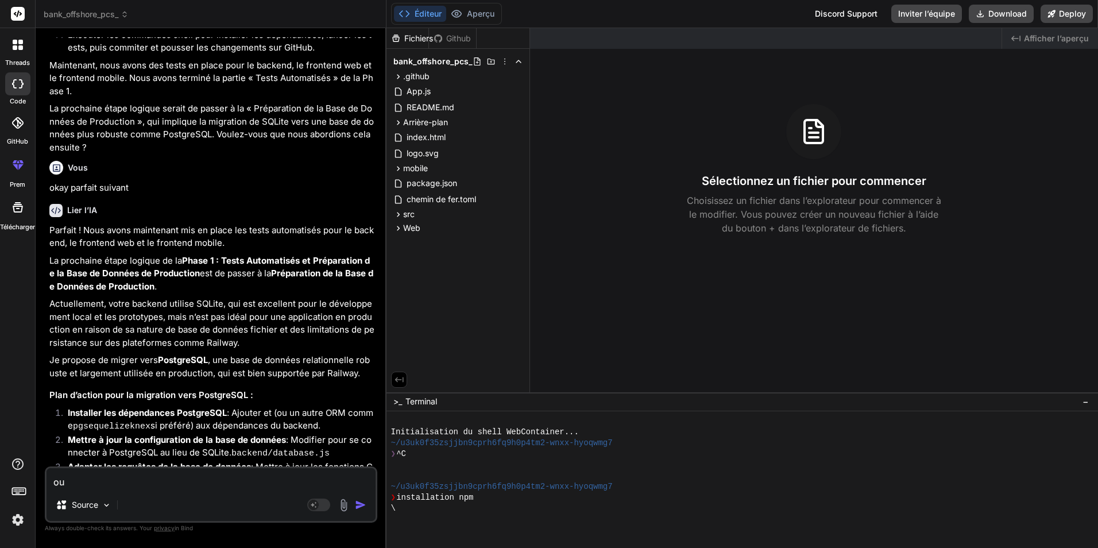
type textarea "oui"
type textarea "x"
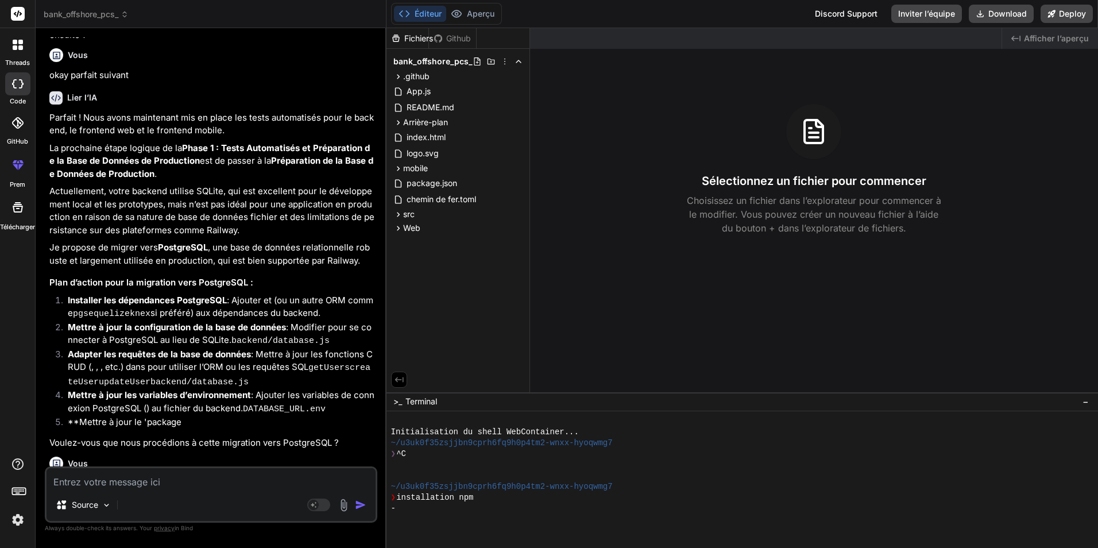
scroll to position [3526, 0]
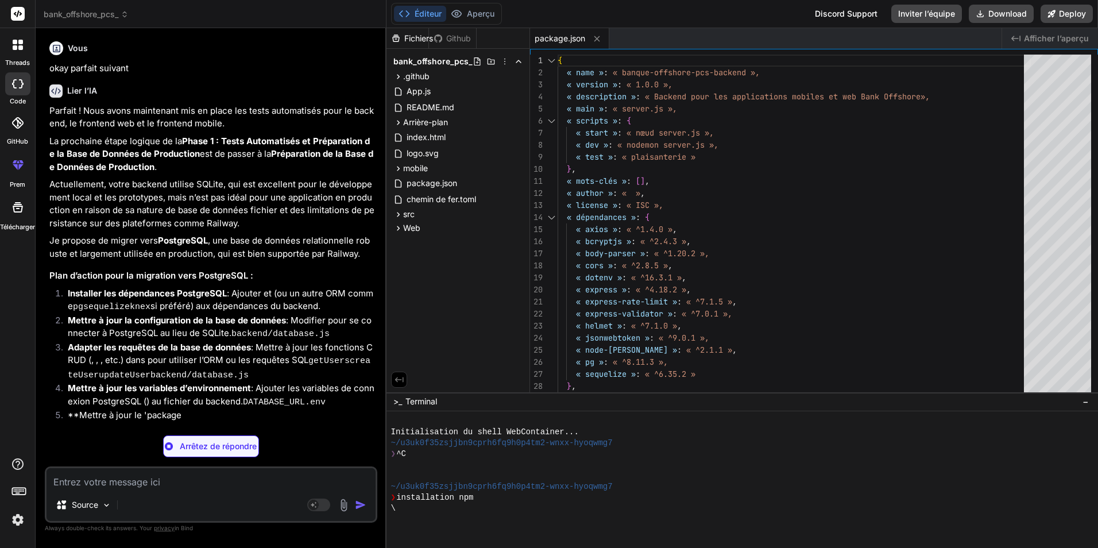
type textarea "x"
type textarea "URL (for production, use a real connection string) # Example for local PostgreS…"
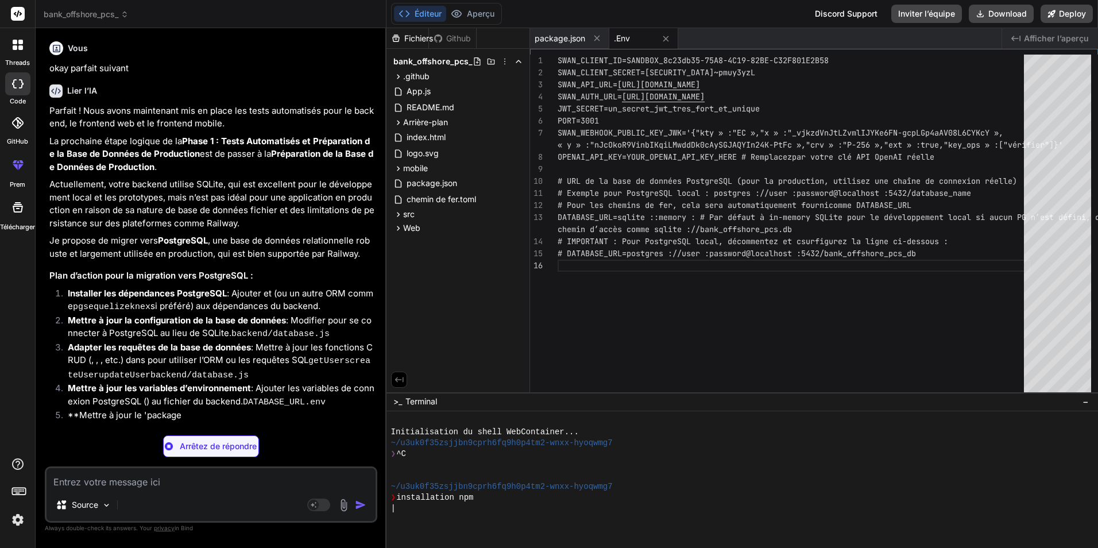
type textarea "x"
type textarea "sequelize, // Export sequelize instance if needed elsewhere User, // Export Use…"
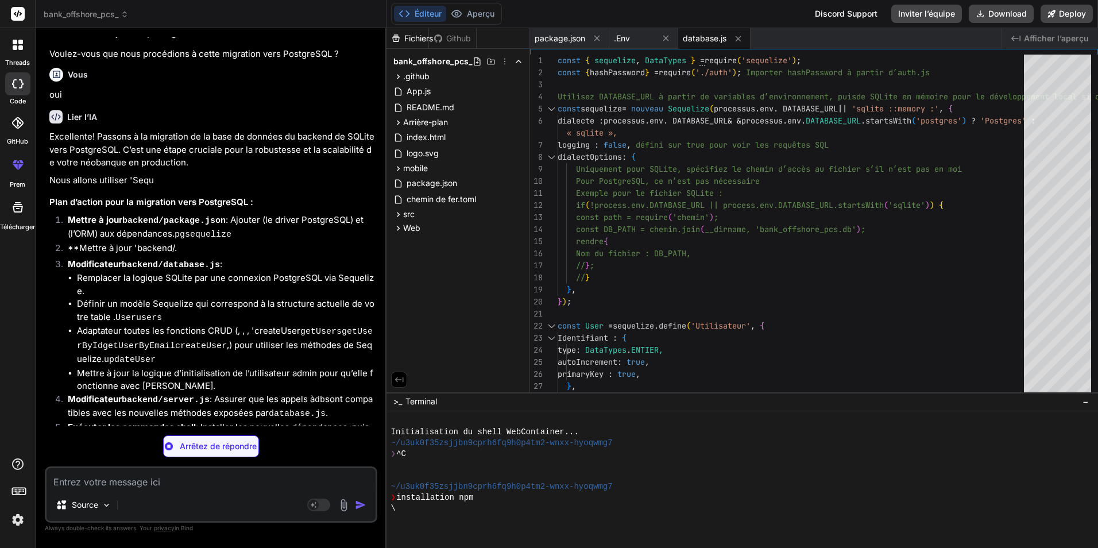
scroll to position [3968, 0]
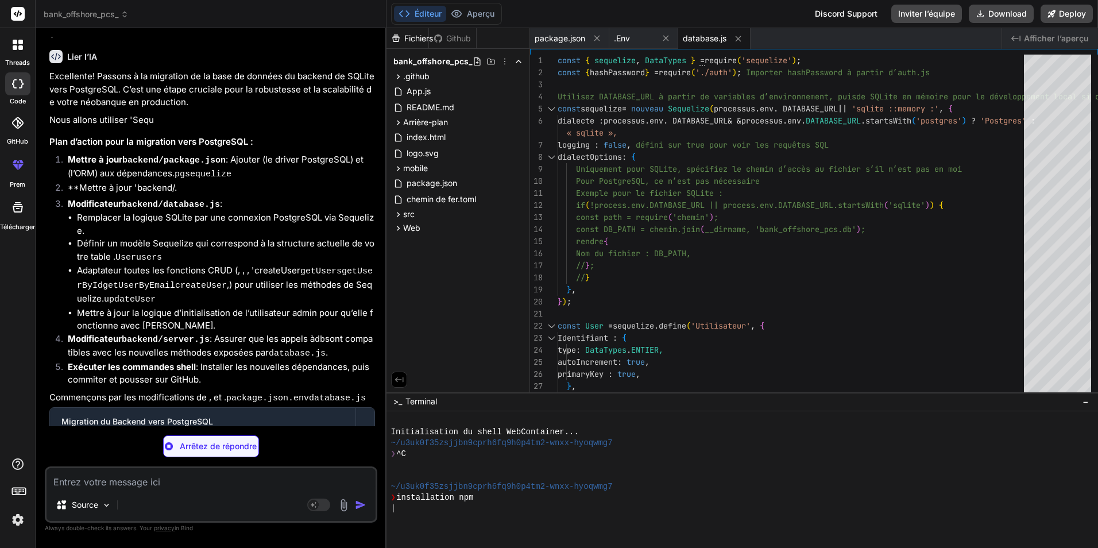
type textarea "x"
type textarea "console.error('AI Chat error:', error.message);\n res.status(500).json({ messag…"
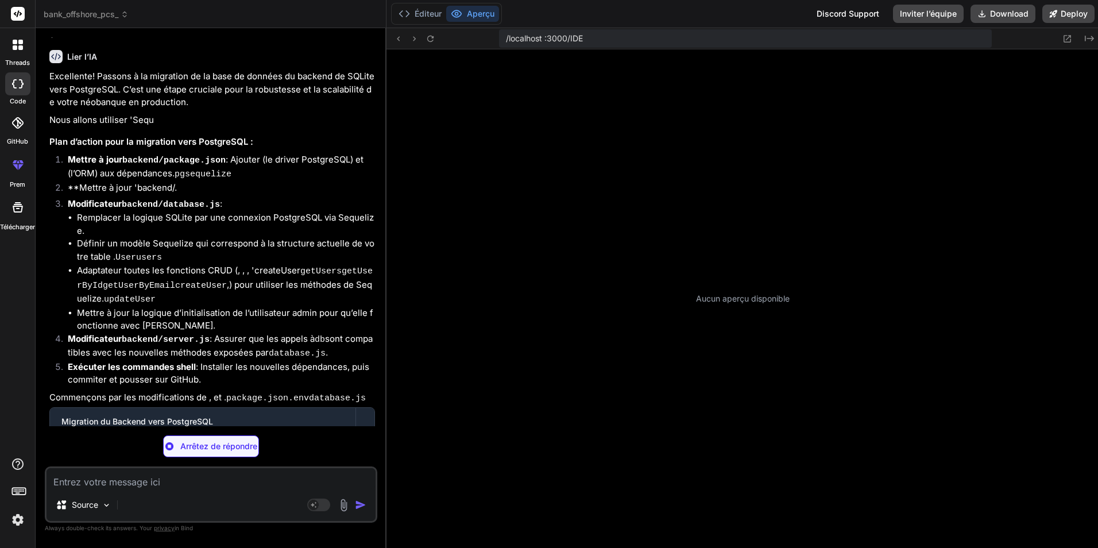
scroll to position [1811, 0]
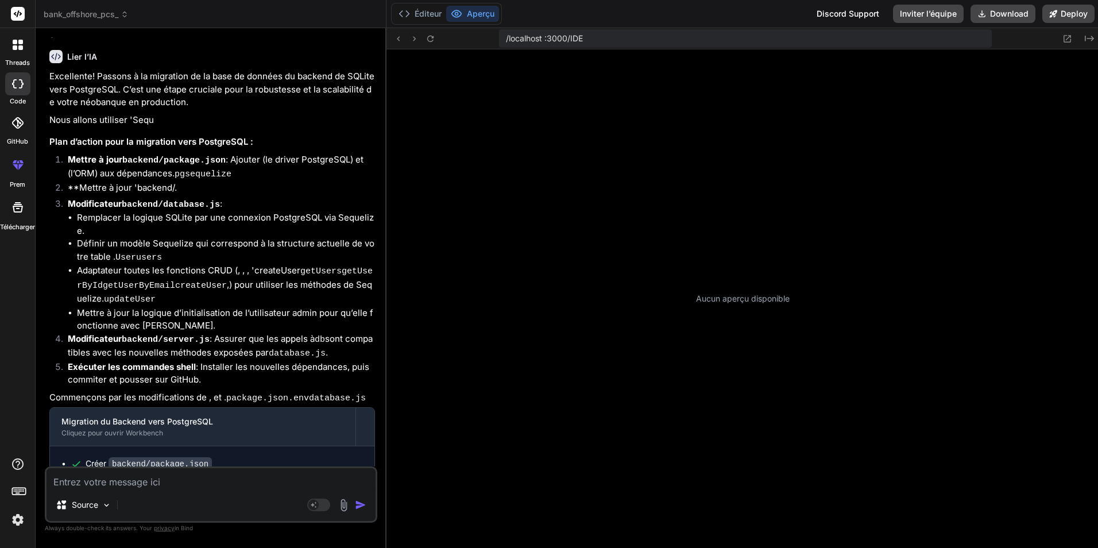
type textarea "x"
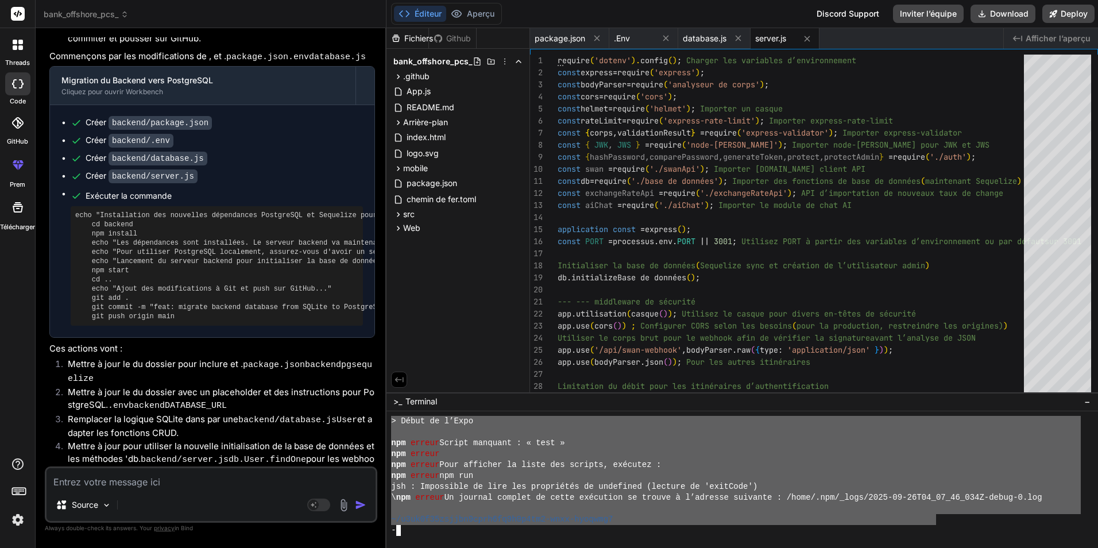
drag, startPoint x: 390, startPoint y: 454, endPoint x: 935, endPoint y: 521, distance: 549.0
type textarea "| > bankoffshorepcs@1.0.0 start > expo start npm error Missing script: "test" n…"
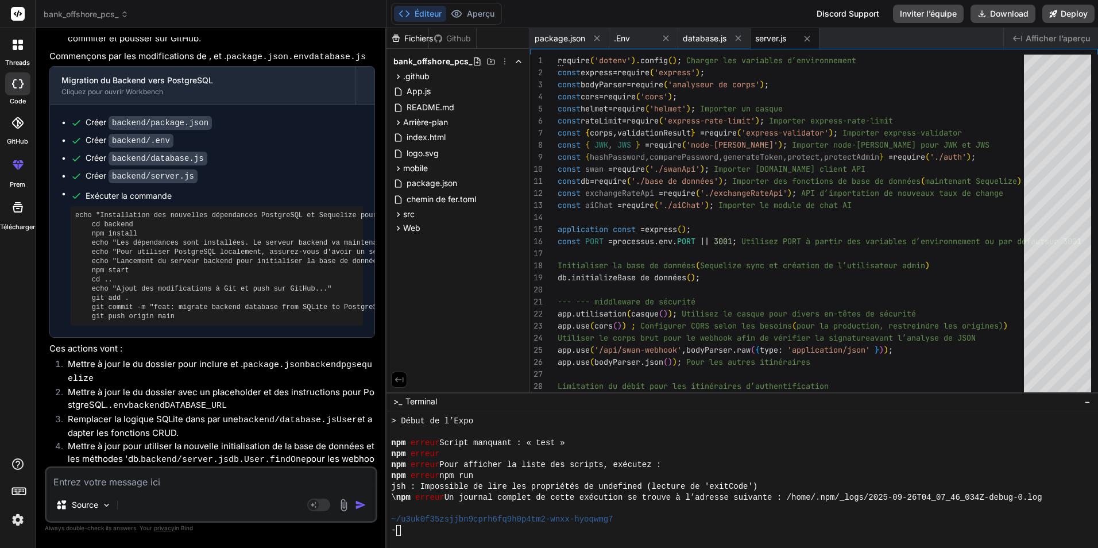
click at [181, 482] on textarea at bounding box center [211, 478] width 329 height 21
paste textarea "| > bankoffshorepcs@1.0.0 start > expo start npm error Missing script: "test" n…"
type textarea "| > bankoffshorepcs@1.0.0 start > expo start npm error Missing script: "test" n…"
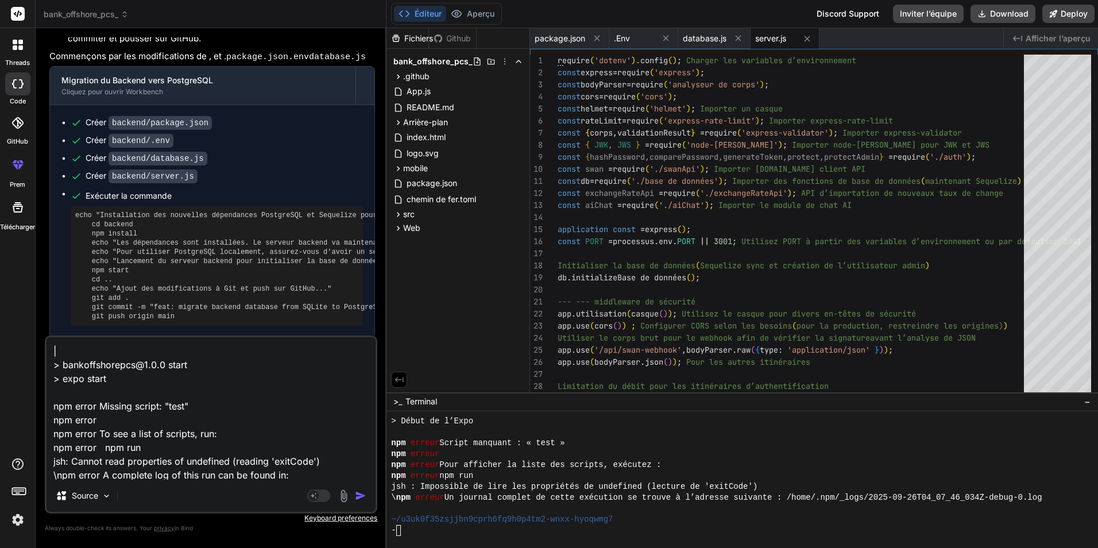
scroll to position [42, 0]
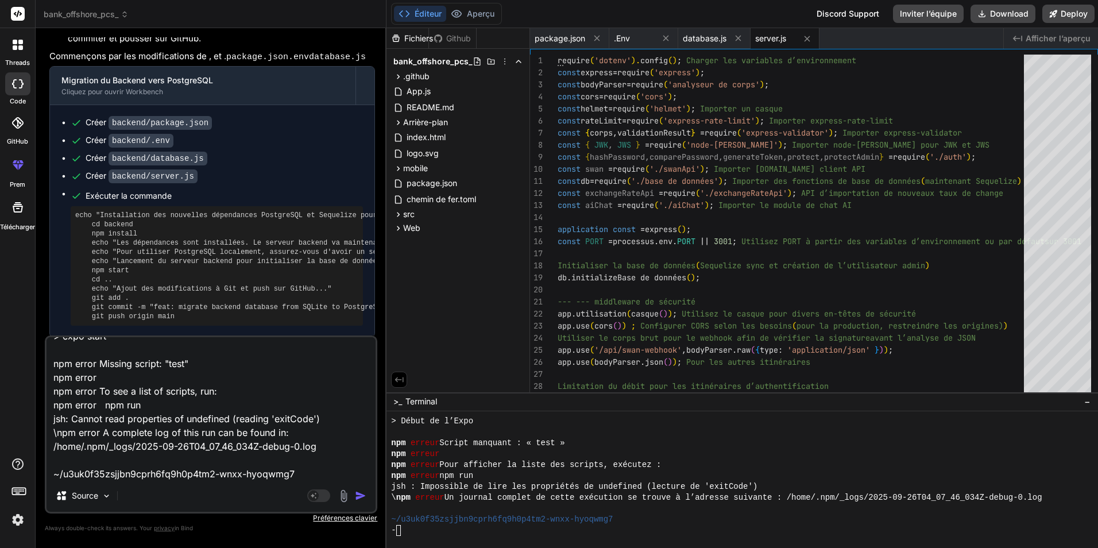
type textarea "x"
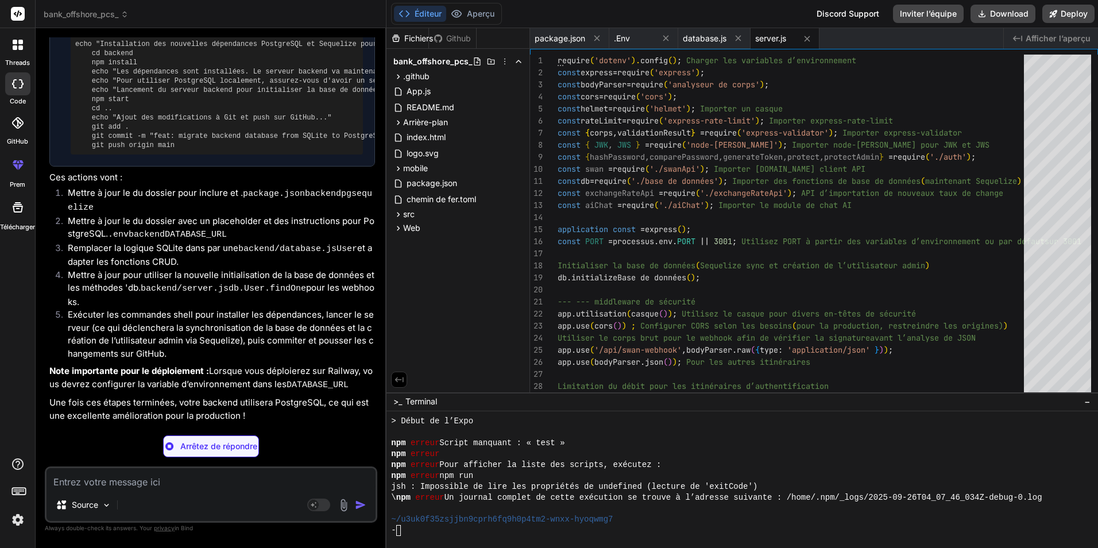
scroll to position [1822, 0]
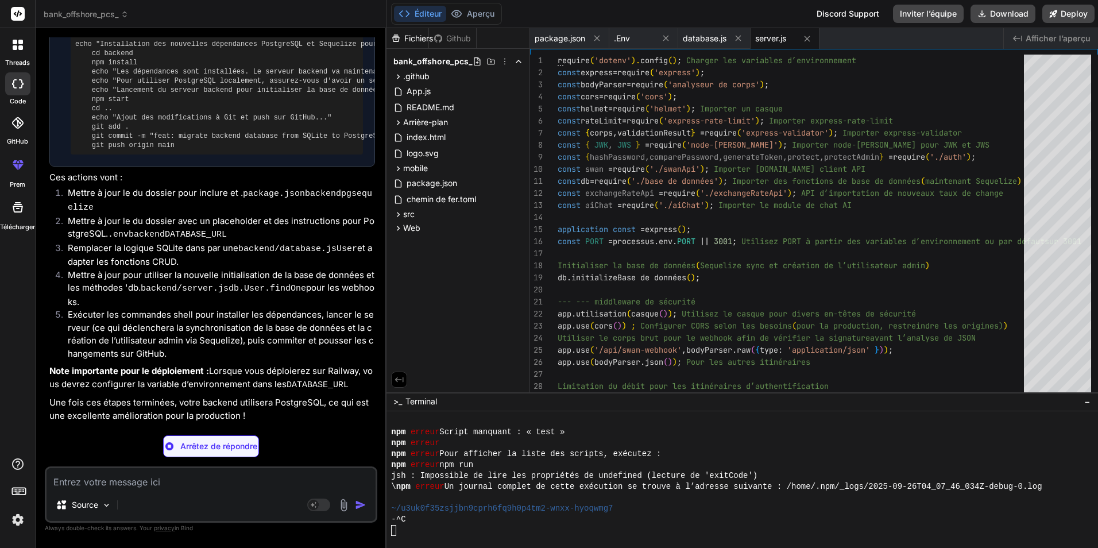
type textarea "x"
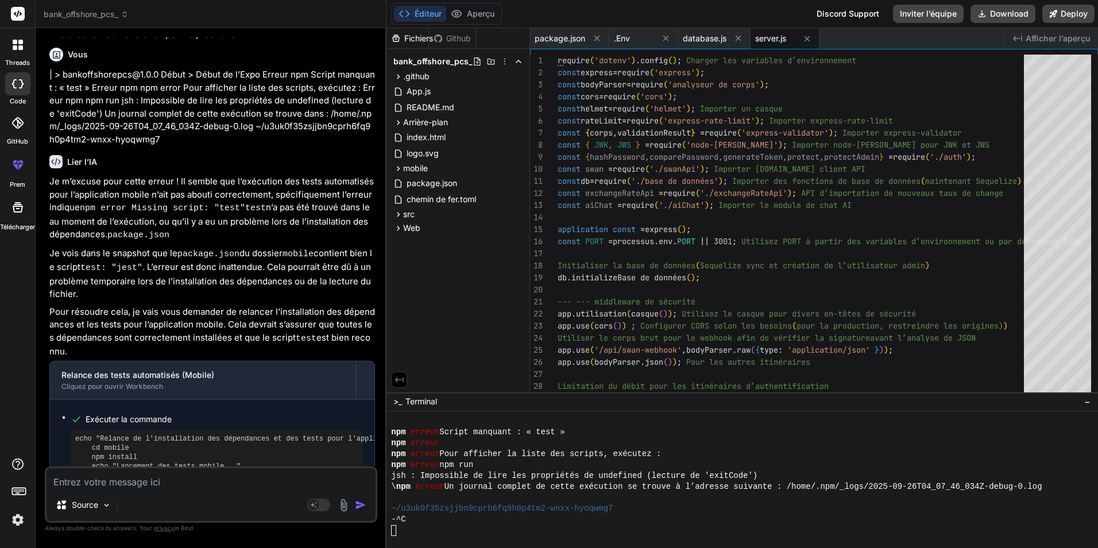
click at [429, 525] on div at bounding box center [736, 530] width 690 height 11
click at [414, 529] on div at bounding box center [736, 530] width 690 height 11
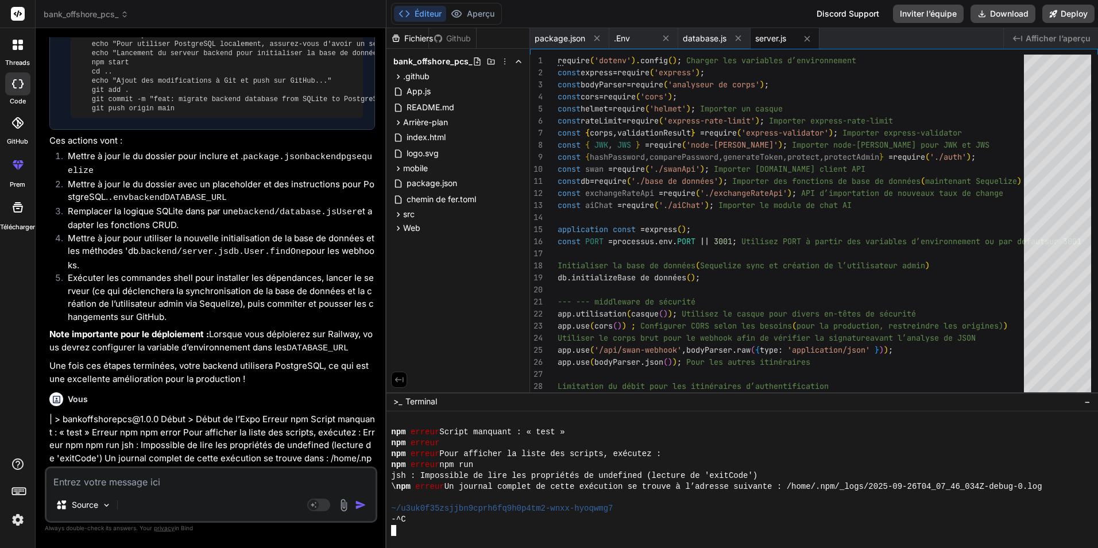
scroll to position [1765, 0]
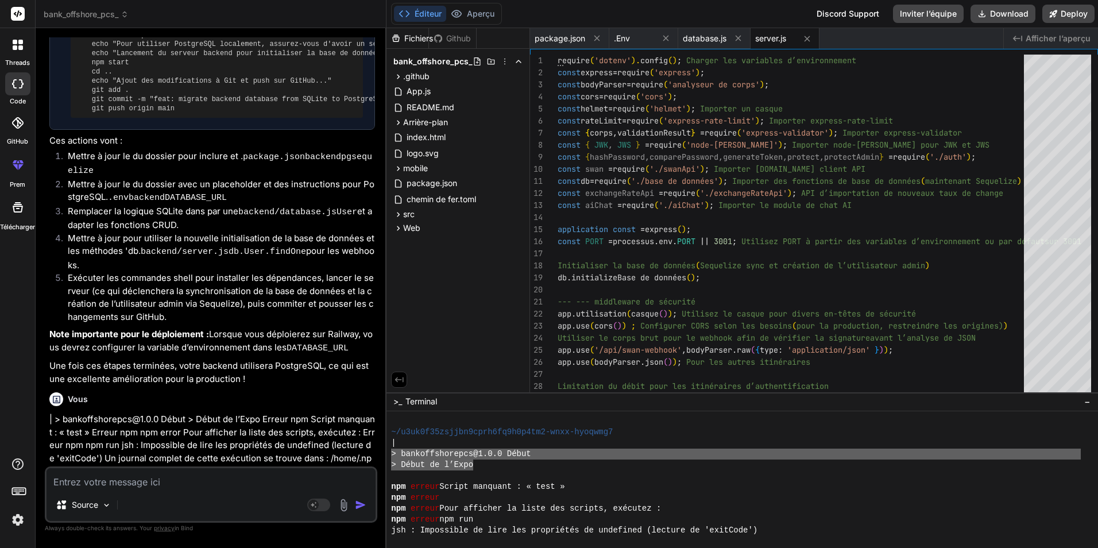
drag, startPoint x: 392, startPoint y: 455, endPoint x: 454, endPoint y: 466, distance: 62.4
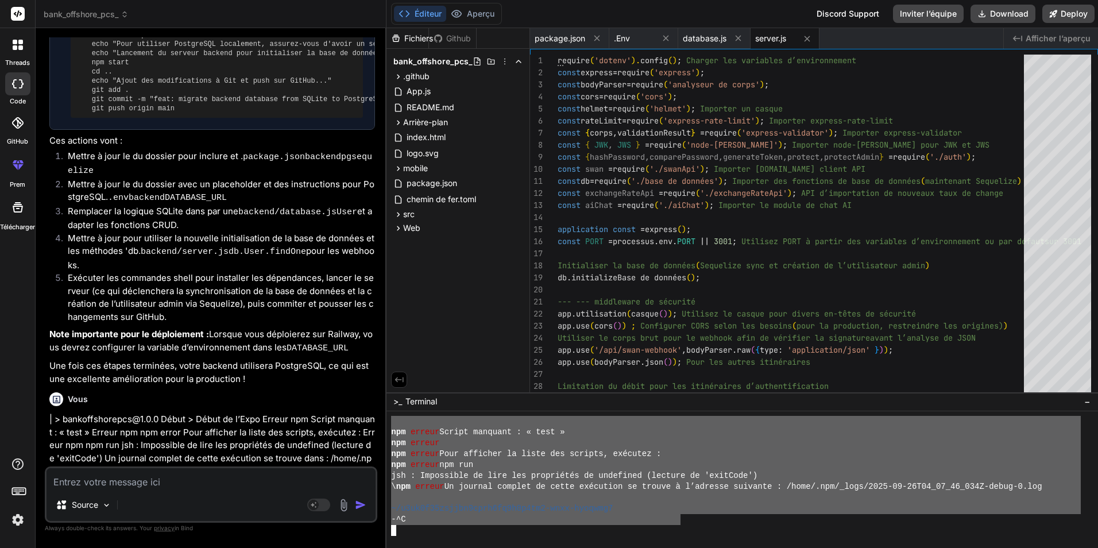
drag, startPoint x: 392, startPoint y: 452, endPoint x: 686, endPoint y: 526, distance: 303.7
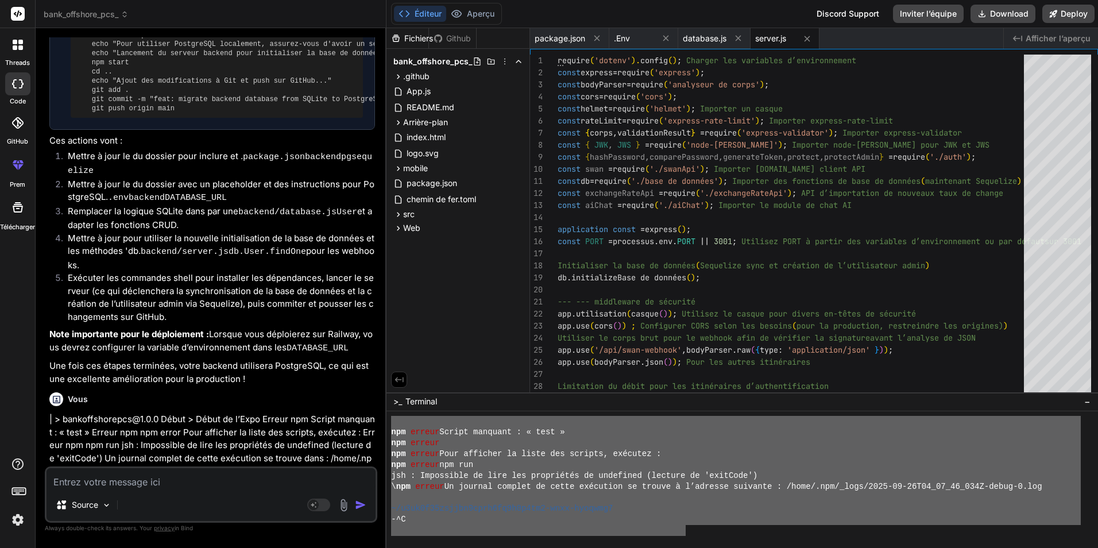
type textarea "> bankoffshorepcs@1.0.0 start > expo start npm error Missing script: "test" npm…"
click at [138, 483] on textarea at bounding box center [211, 478] width 329 height 21
paste textarea "> bankoffshorepcs@1.0.0 start > expo start npm error Missing script: "test" npm…"
type textarea "> bankoffshorepcs@1.0.0 start > expo start npm error Missing script: "test" npm…"
type textarea "x"
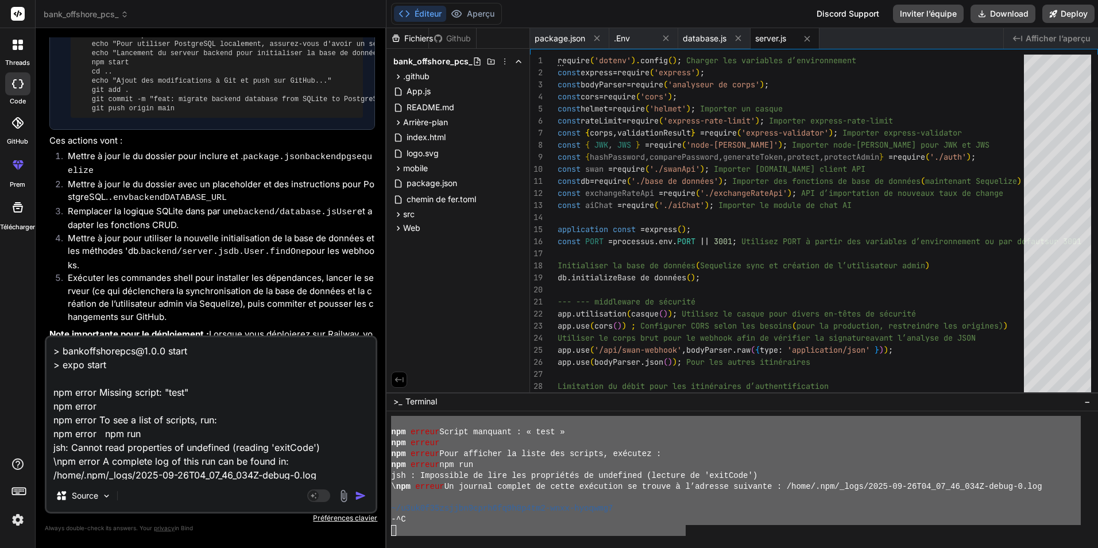
scroll to position [56, 0]
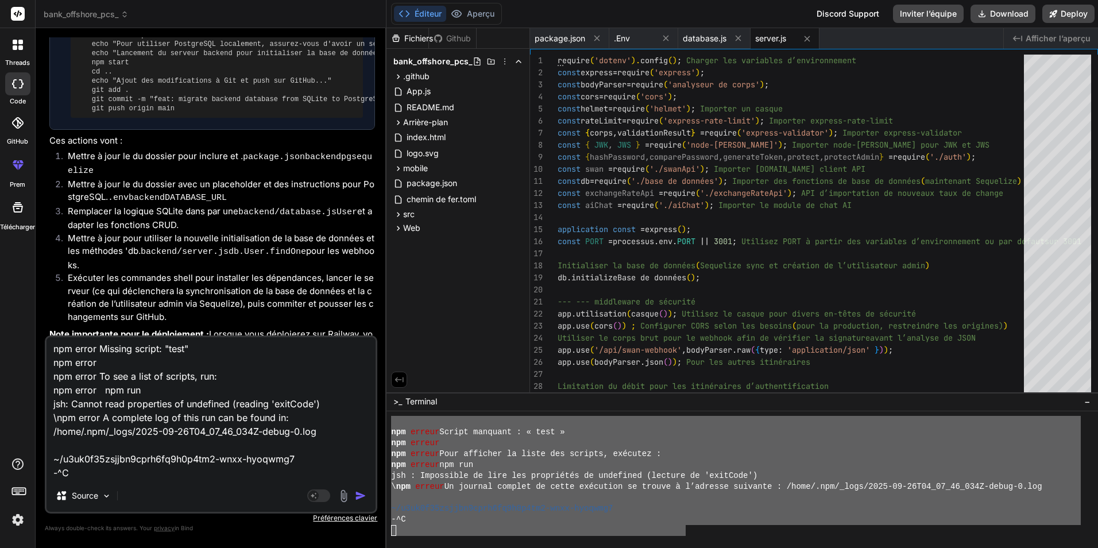
type textarea "> bankoffshorepcs@1.0.0 start > expo start npm error Missing script: "test" npm…"
type textarea "x"
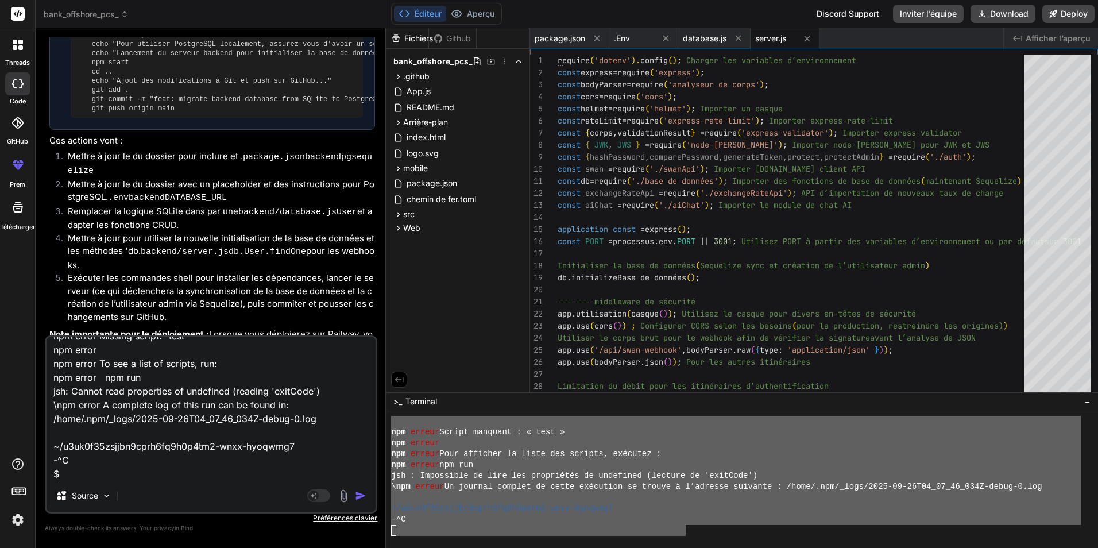
type textarea "> bankoffshorepcs@1.0.0 start > expo start npm error Missing script: "test" npm…"
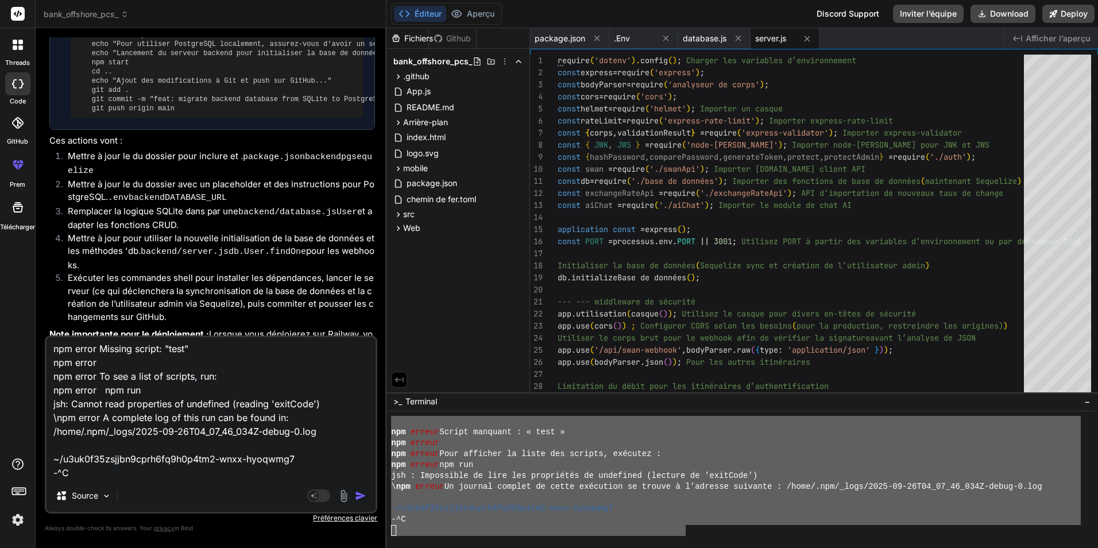
type textarea "x"
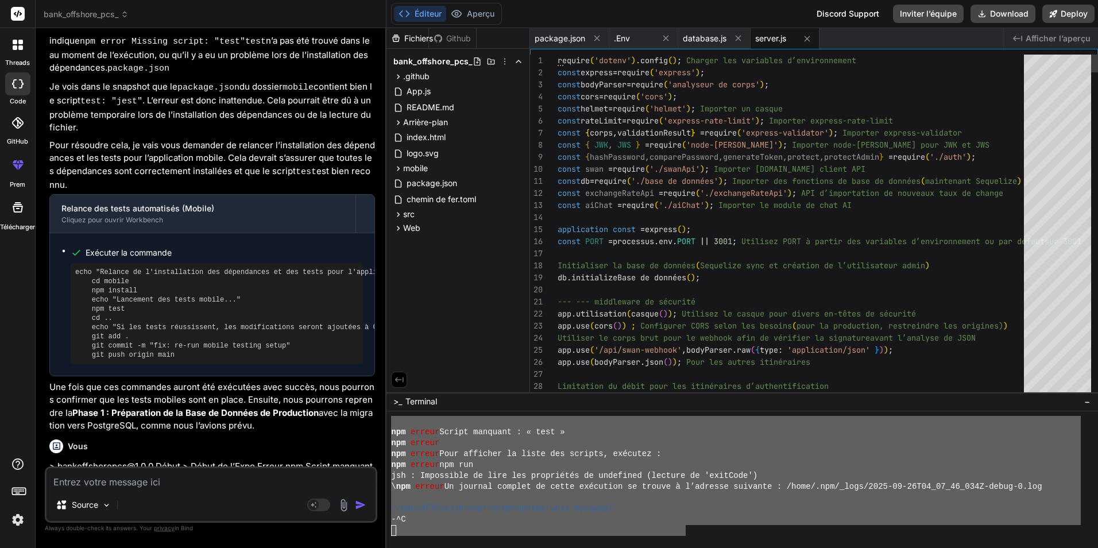
scroll to position [5032, 0]
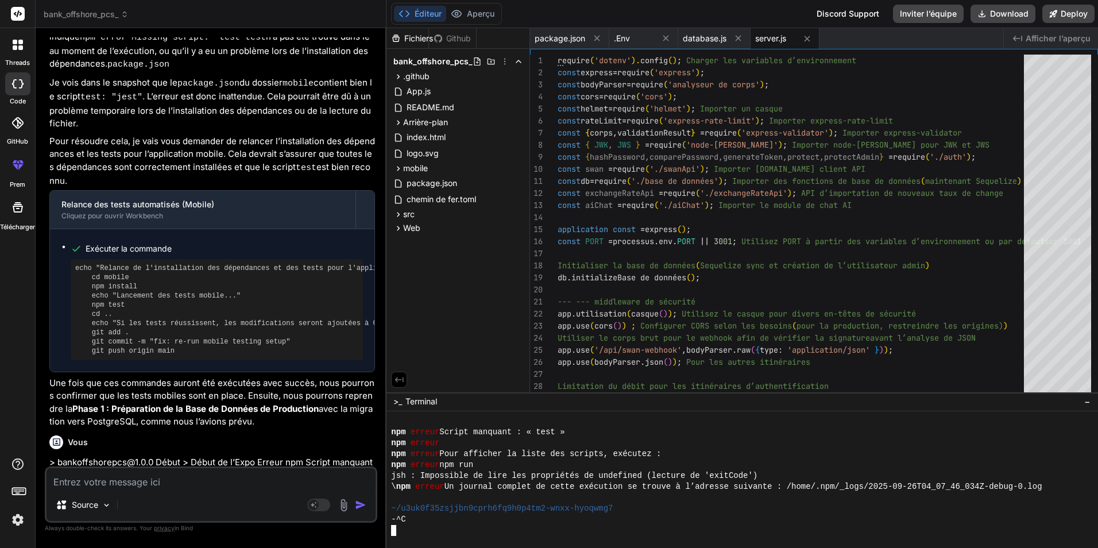
click at [429, 442] on div "npm erreur" at bounding box center [736, 443] width 690 height 11
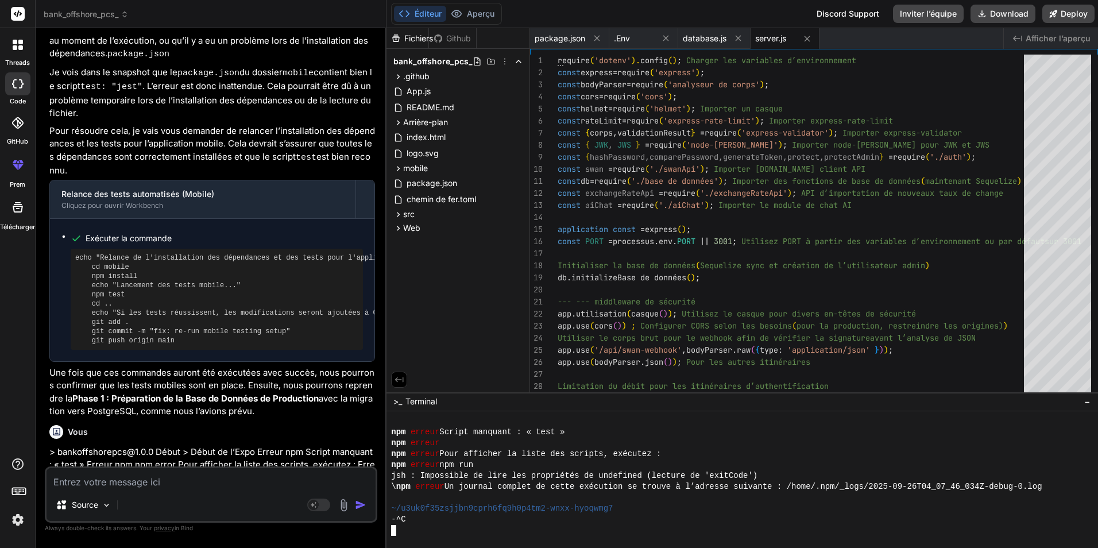
scroll to position [5046, 0]
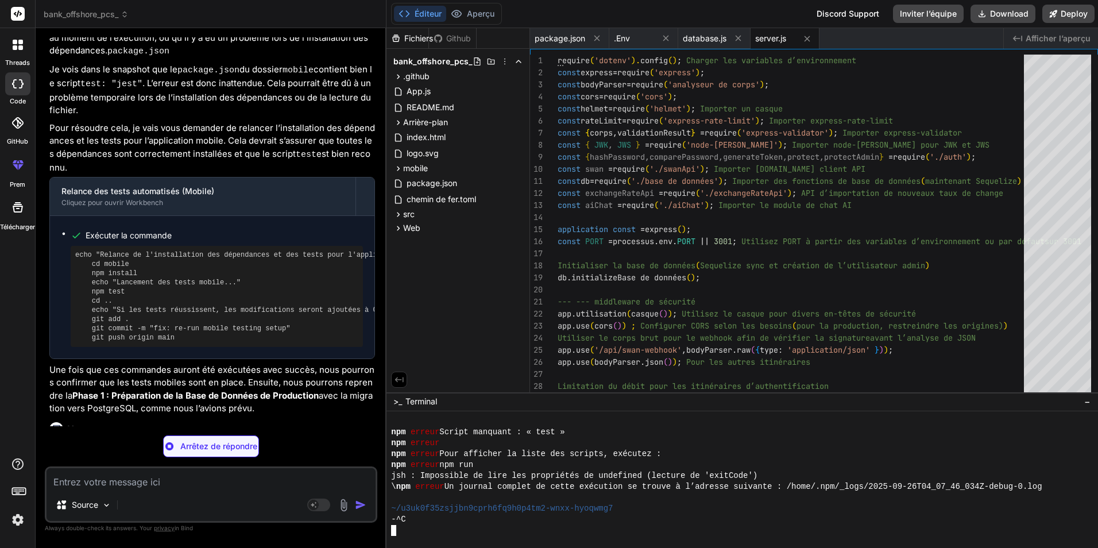
type textarea "x"
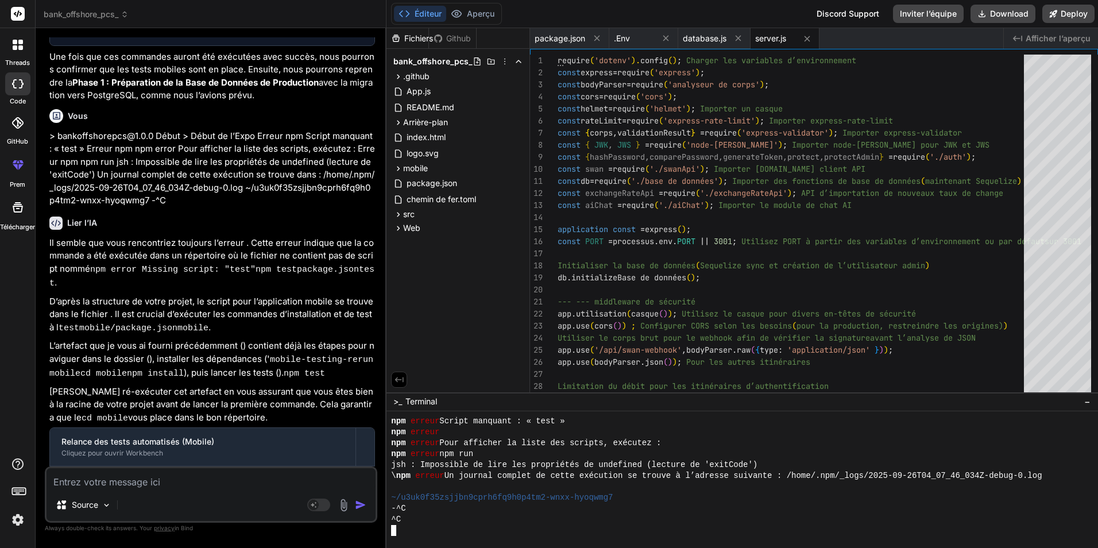
scroll to position [5380, 0]
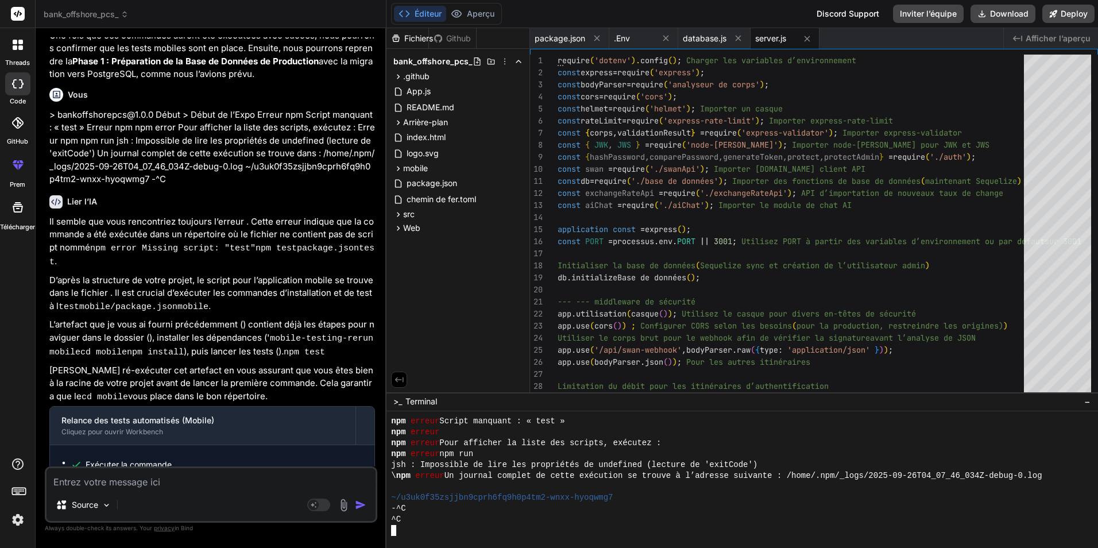
click at [429, 531] on div at bounding box center [736, 530] width 690 height 11
click at [429, 526] on div at bounding box center [736, 530] width 690 height 11
click at [429, 532] on div at bounding box center [736, 530] width 690 height 11
drag, startPoint x: 462, startPoint y: 537, endPoint x: 452, endPoint y: 528, distance: 14.2
click at [429, 528] on div at bounding box center [736, 530] width 690 height 11
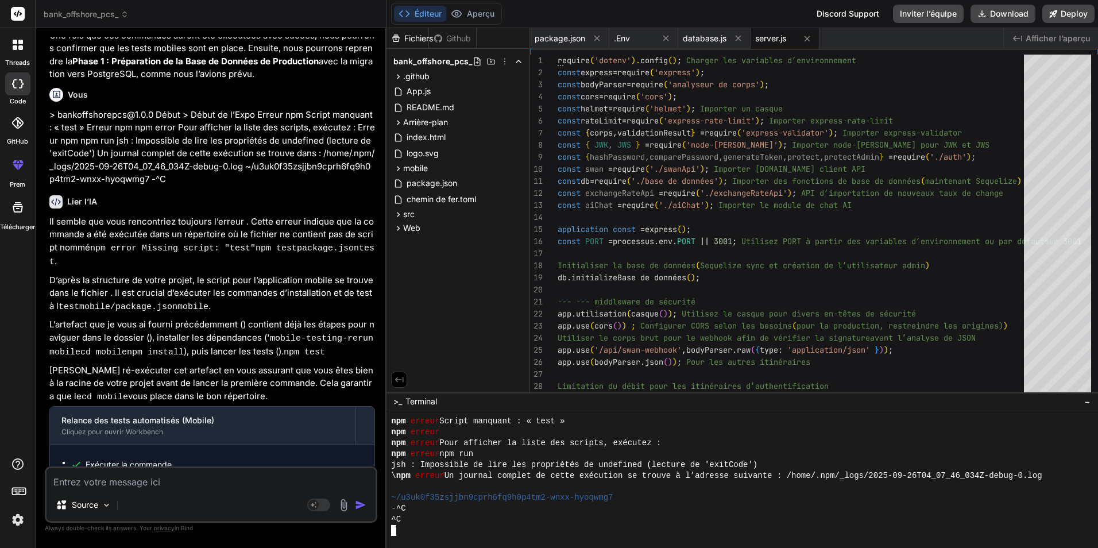
scroll to position [130, 0]
click at [419, 543] on div at bounding box center [742, 479] width 713 height 137
click at [429, 512] on div "-^C" at bounding box center [736, 508] width 690 height 11
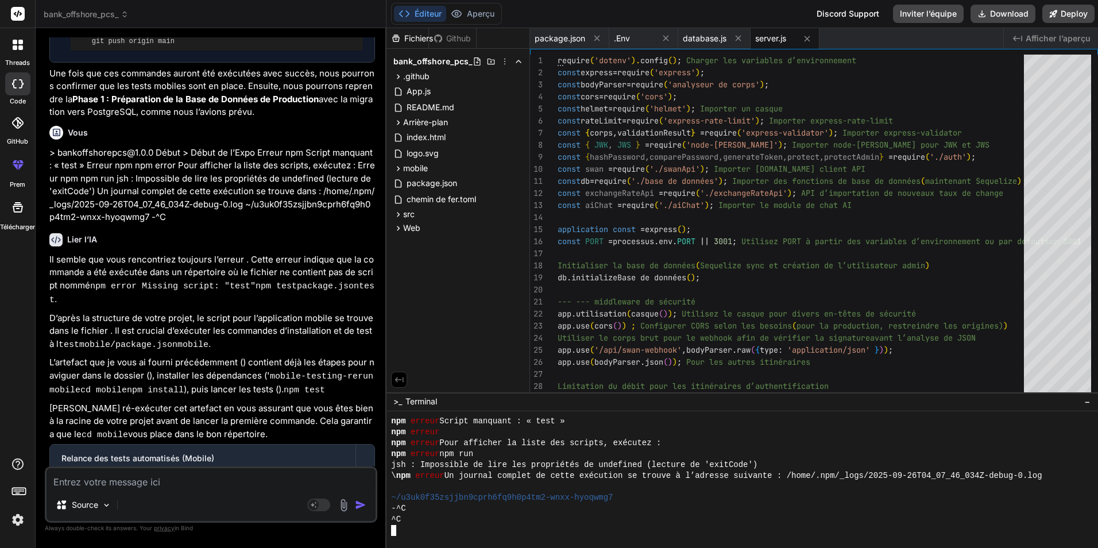
scroll to position [5380, 0]
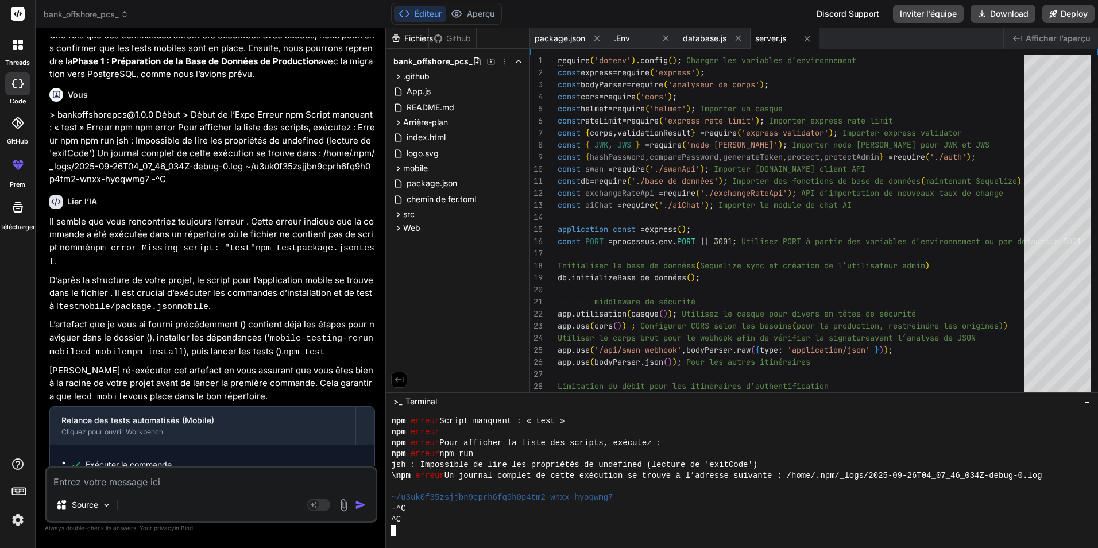
type textarea "> bankoffshorepcs@1.0.0 start > expo start npm error Missing script: "test" npm…"
click at [184, 478] on textarea at bounding box center [211, 478] width 329 height 21
type textarea "s"
type textarea "x"
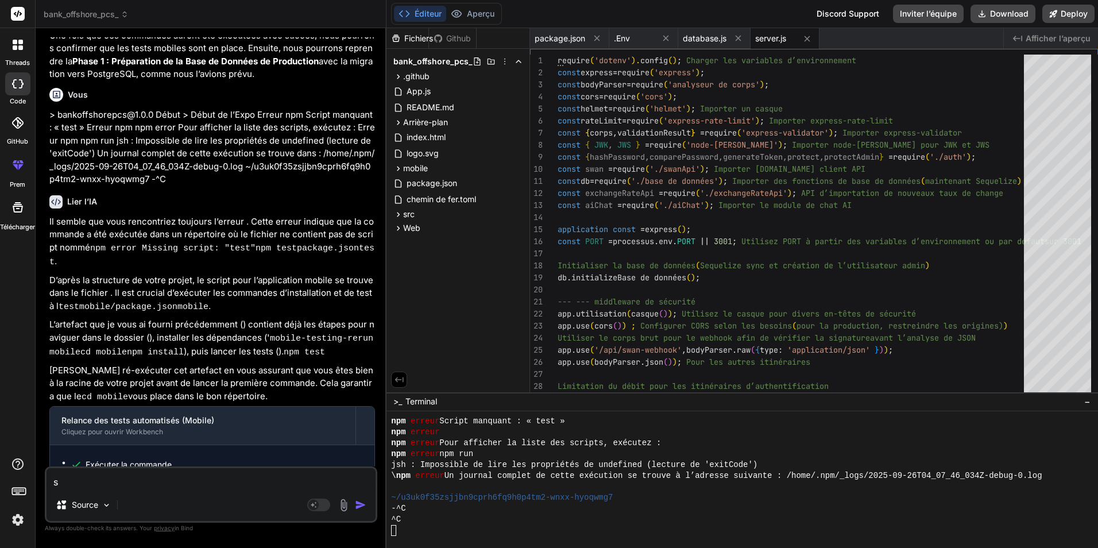
type textarea "su"
type textarea "x"
type textarea "sui"
type textarea "x"
type textarea "suiv"
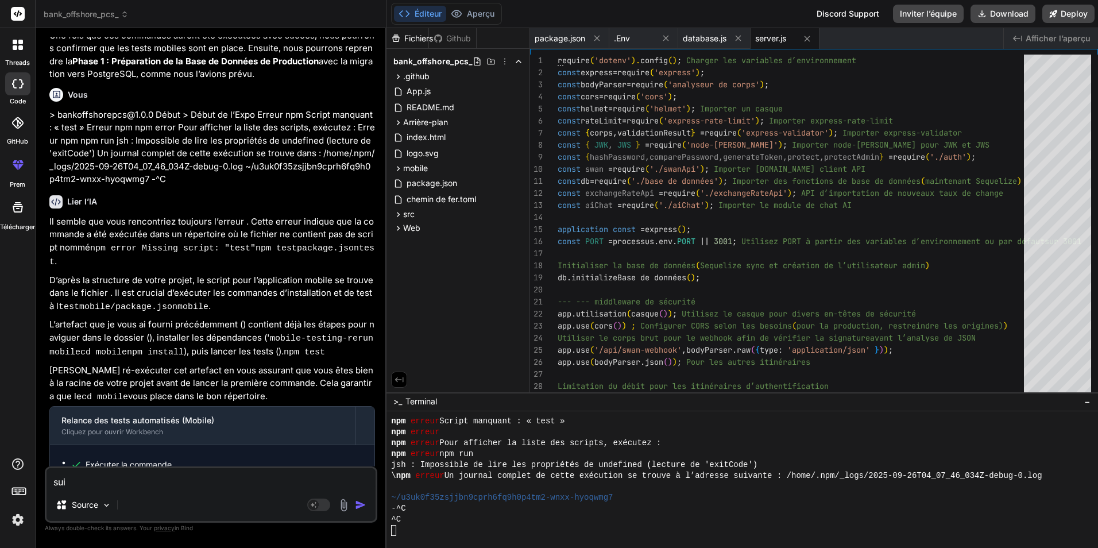
type textarea "x"
type textarea "suiva"
type textarea "x"
type textarea "suivan"
type textarea "x"
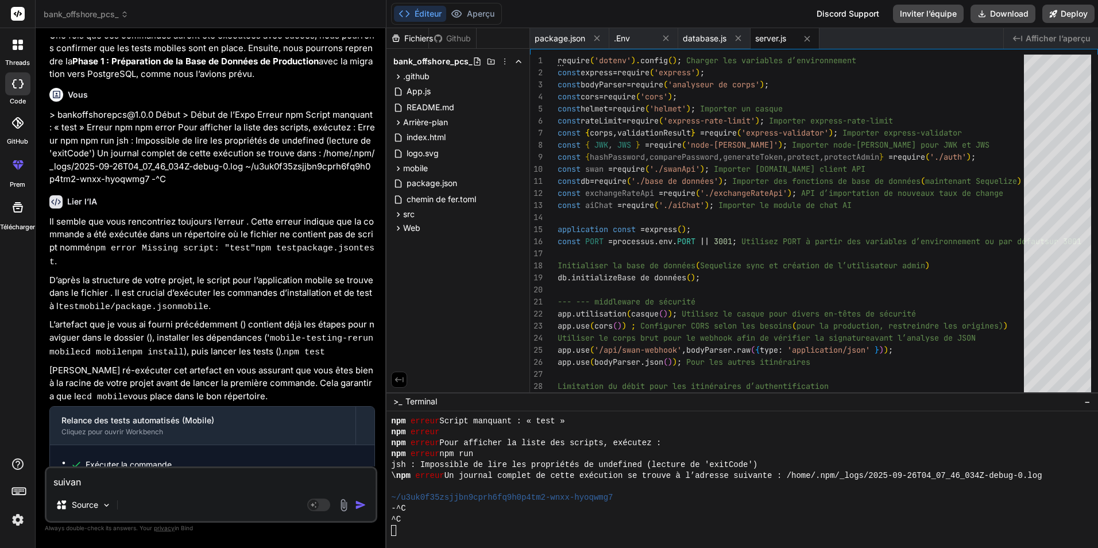
type textarea "suivant"
type textarea "x"
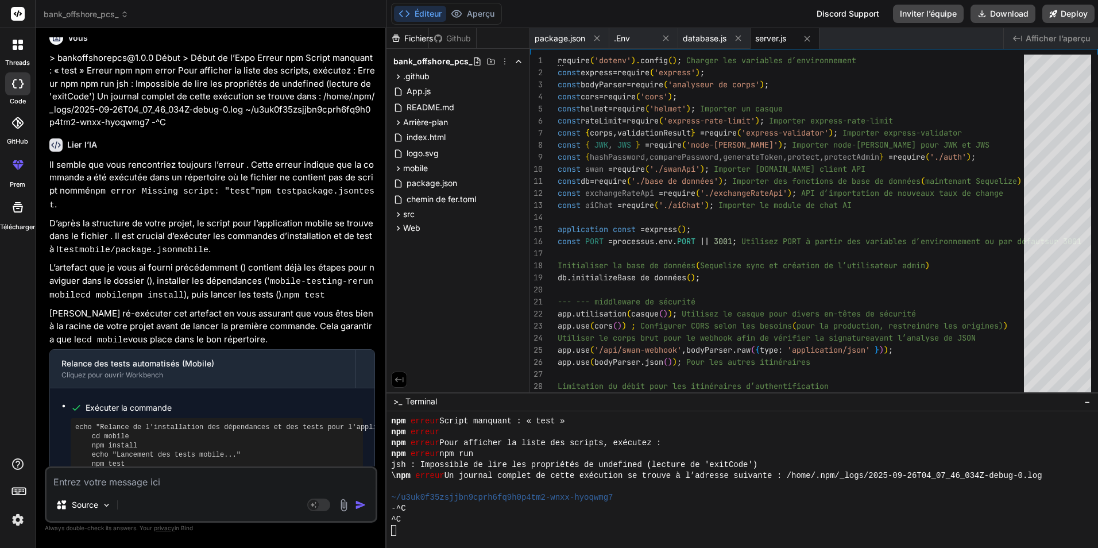
scroll to position [5499, 0]
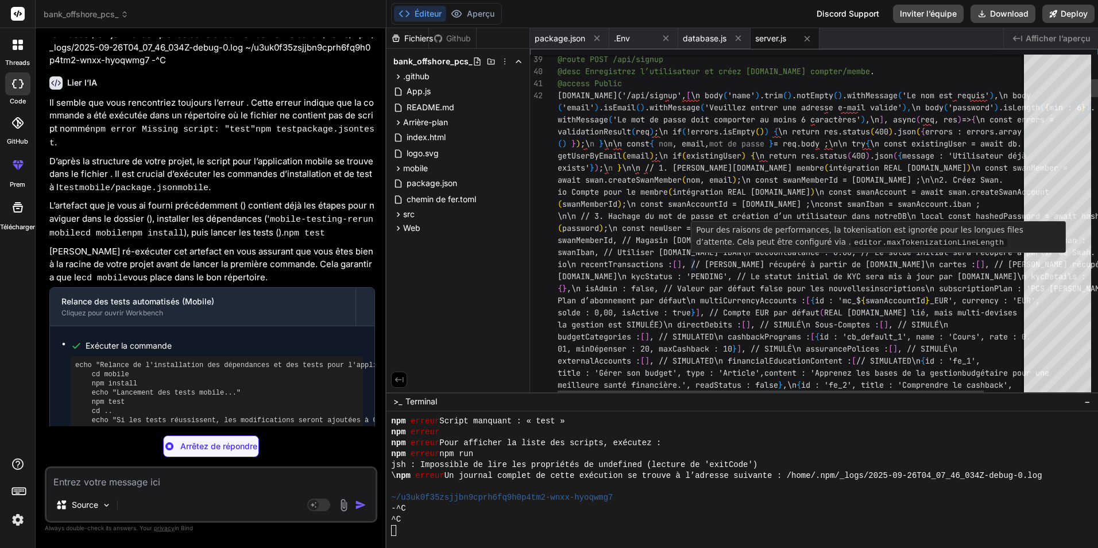
type textarea "x"
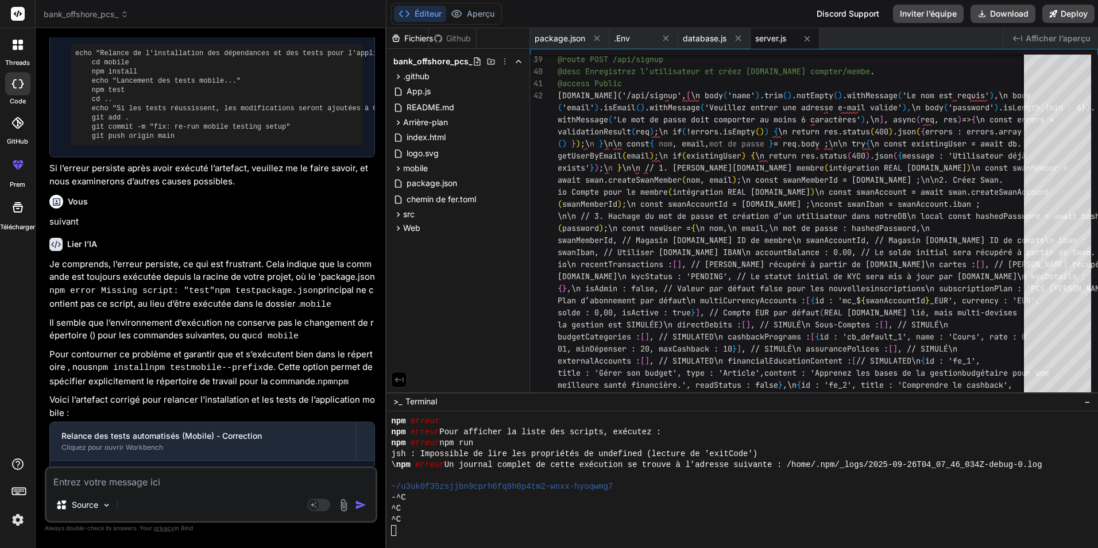
scroll to position [5832, 0]
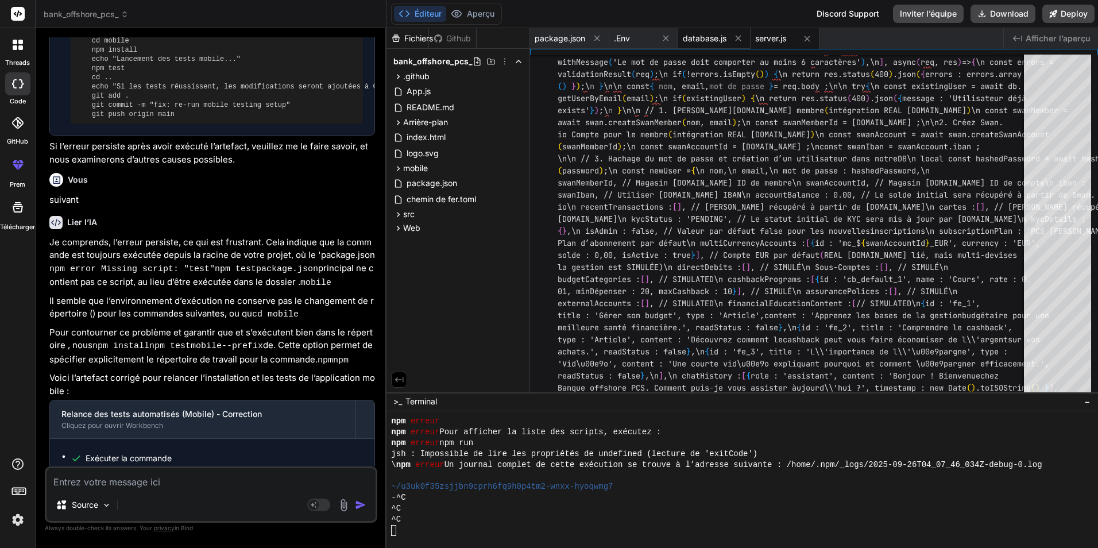
click at [429, 37] on span "database.js" at bounding box center [705, 38] width 44 height 11
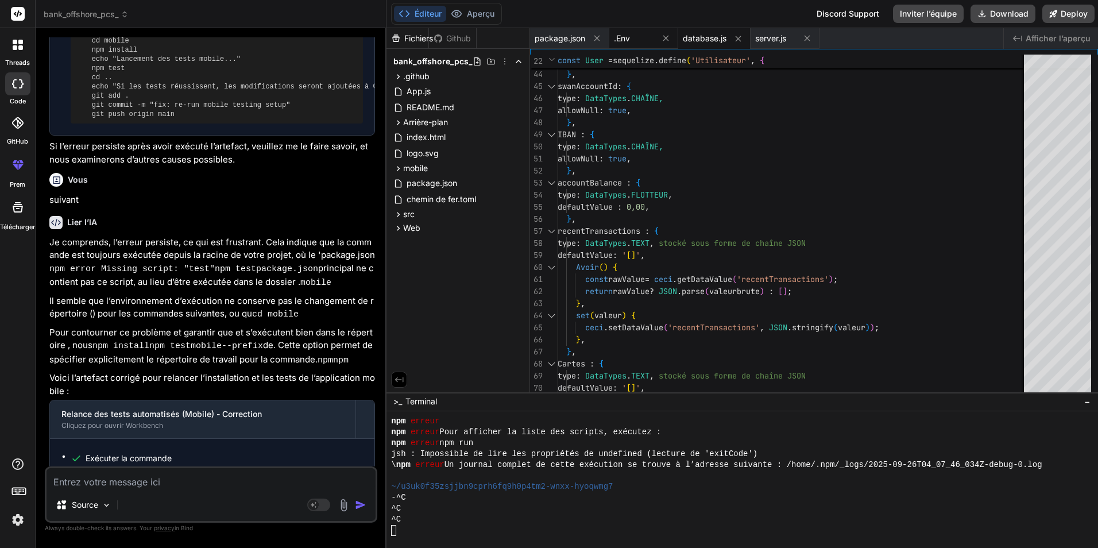
click at [429, 42] on div ".Env" at bounding box center [634, 38] width 40 height 11
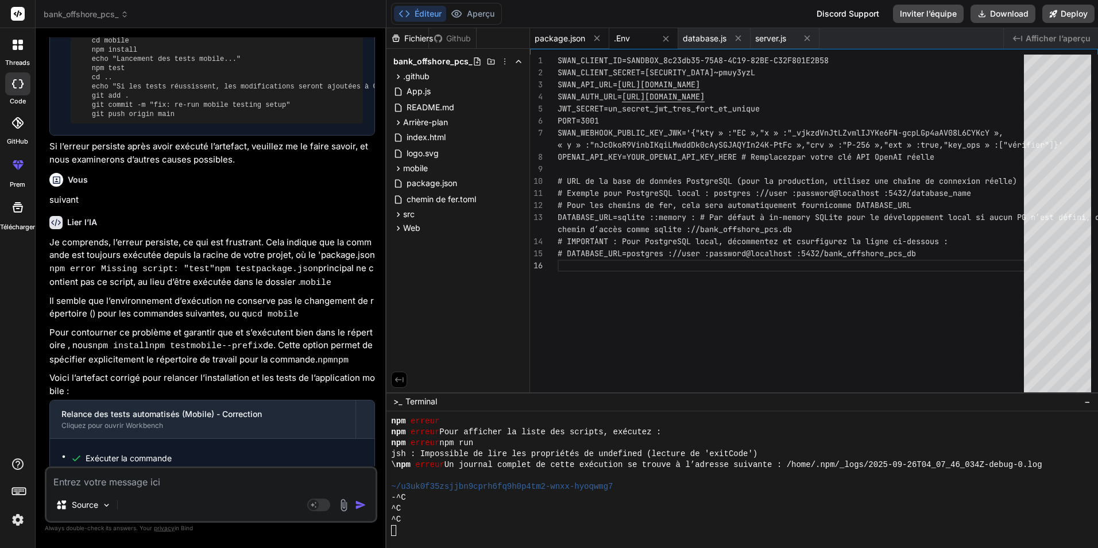
click at [429, 36] on span "package.json" at bounding box center [560, 38] width 51 height 11
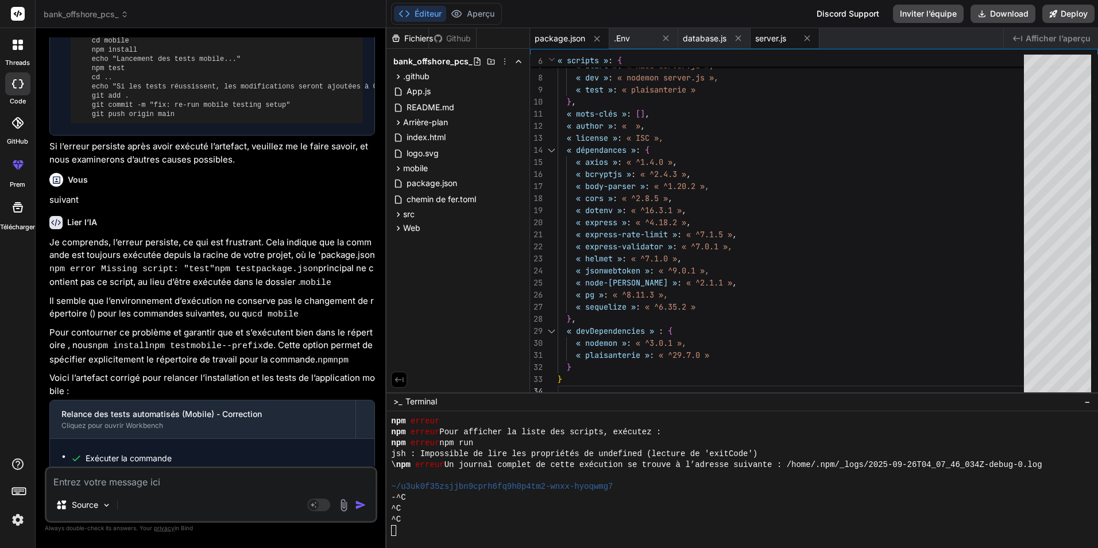
click at [429, 30] on div "server.js" at bounding box center [785, 38] width 69 height 21
type textarea "console.error('AI Chat error:', error.message);\n res.status(500).json({ messag…"
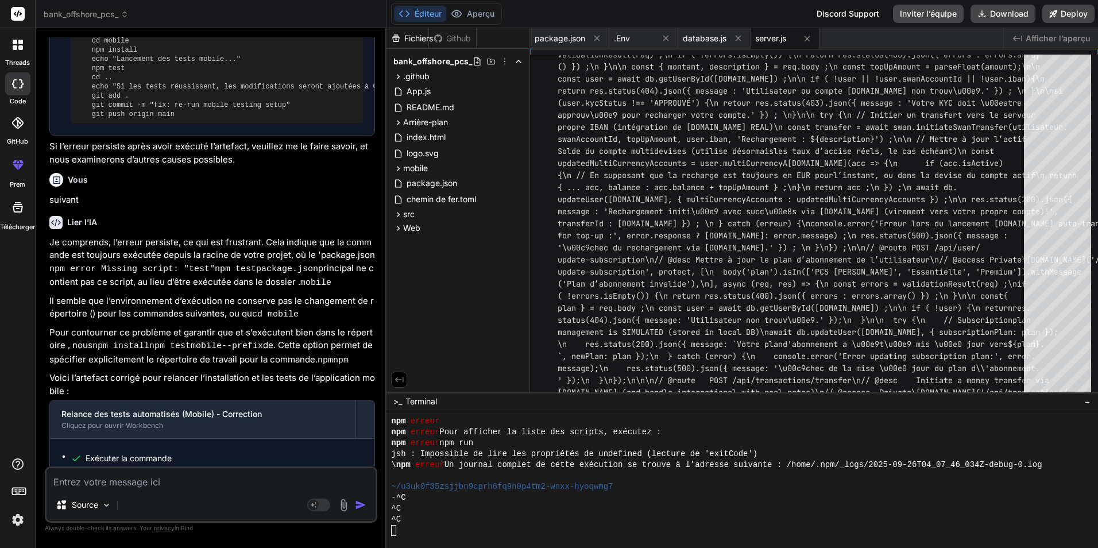
click at [177, 487] on textarea at bounding box center [211, 478] width 329 height 21
type textarea "j"
type textarea "x"
type textarea "je"
type textarea "x"
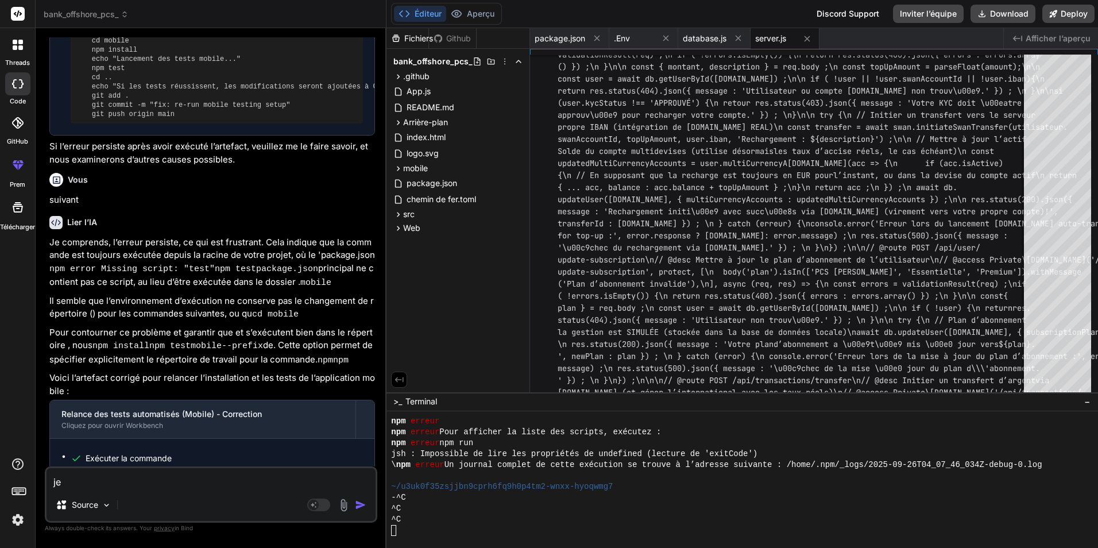
type textarea "je"
type textarea "x"
type textarea "je c"
type textarea "x"
type textarea "je cr"
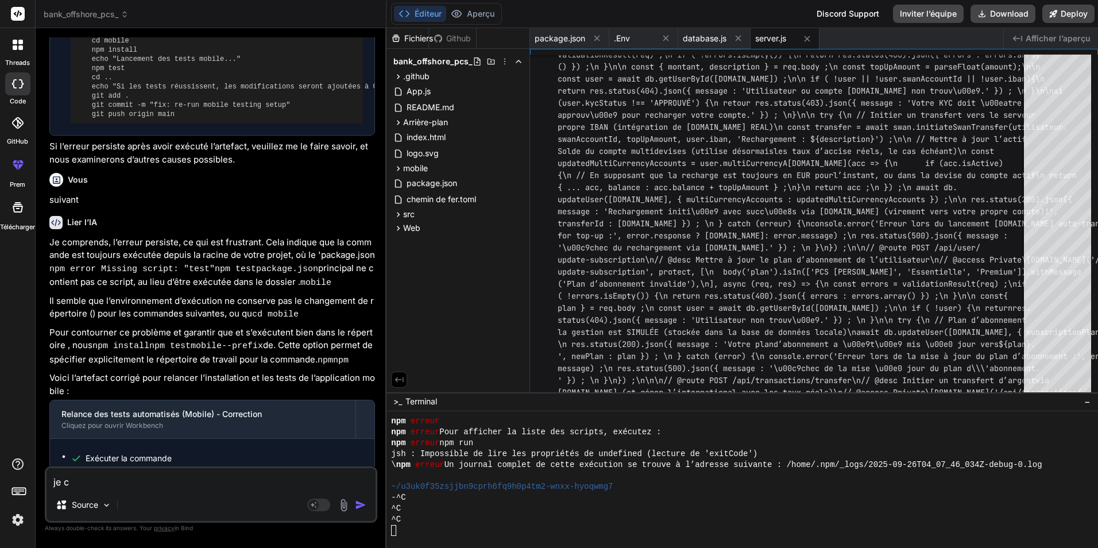
type textarea "x"
type textarea "je cro"
type textarea "x"
type textarea "je croi"
type textarea "x"
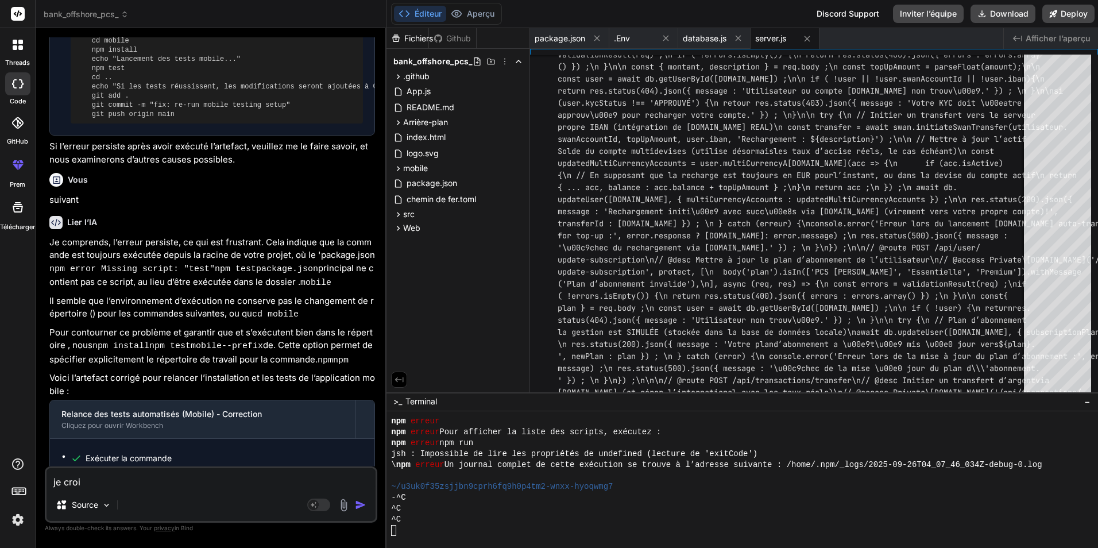
type textarea "je crois"
type textarea "x"
type textarea "je crois"
type textarea "x"
type textarea "je crois q"
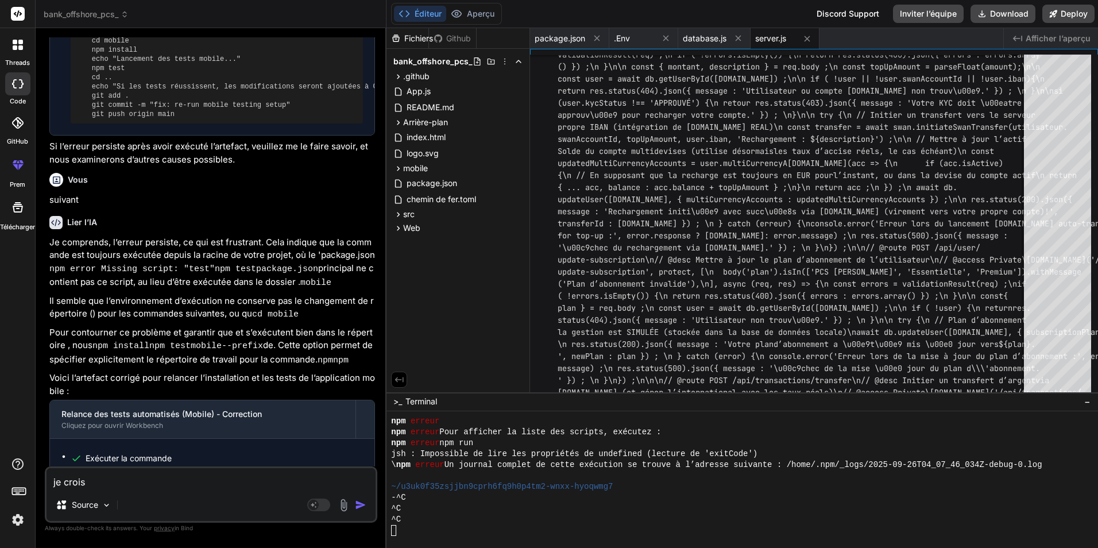
type textarea "x"
type textarea "je crois qu"
type textarea "x"
type textarea "je crois qu"
type textarea "x"
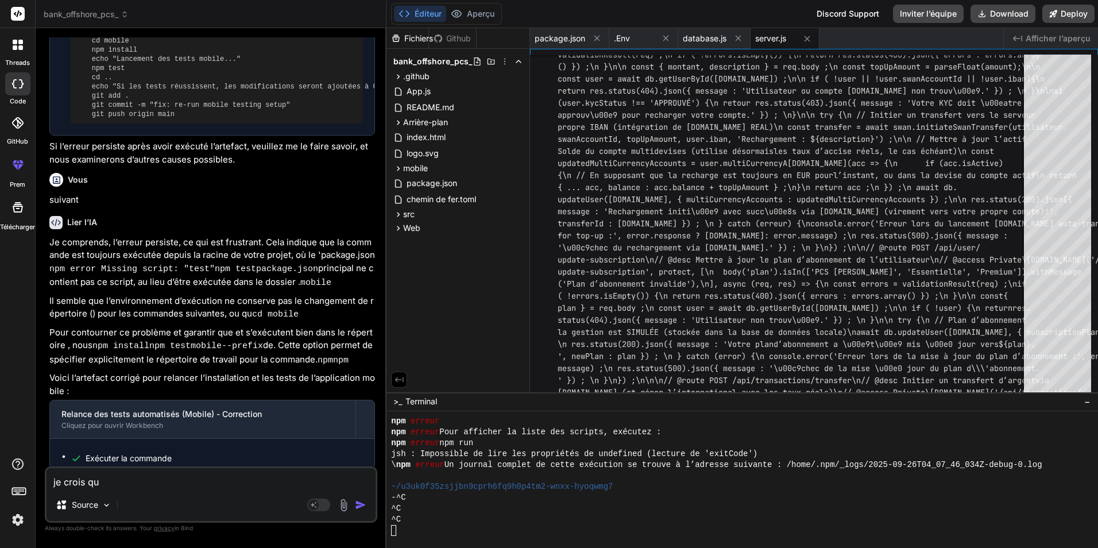
type textarea "je crois qu e"
type textarea "x"
type textarea "je crois qu el"
type textarea "x"
type textarea "je crois qu el'"
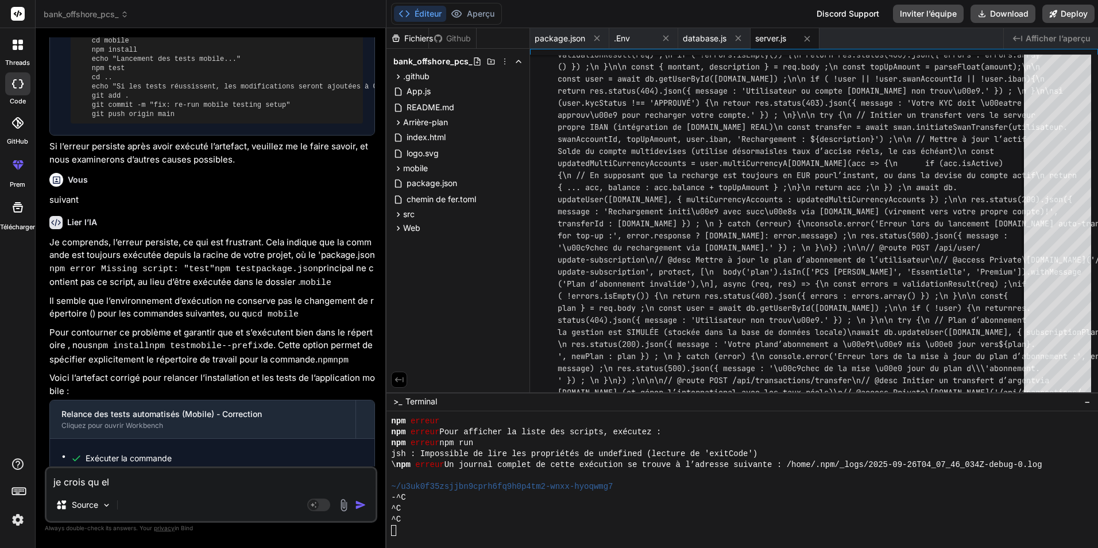
type textarea "x"
type textarea "je crois qu el'e"
type textarea "x"
type textarea "je crois qu el'er"
type textarea "x"
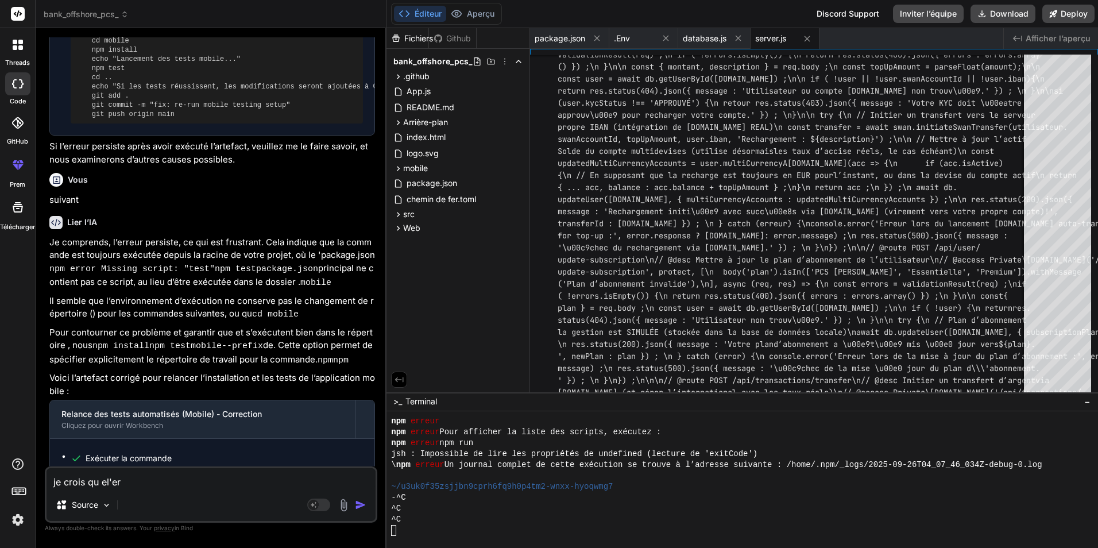
type textarea "je crois qu el'err"
type textarea "x"
type textarea "je crois qu el'errr"
type textarea "x"
type textarea "je crois qu el'errre"
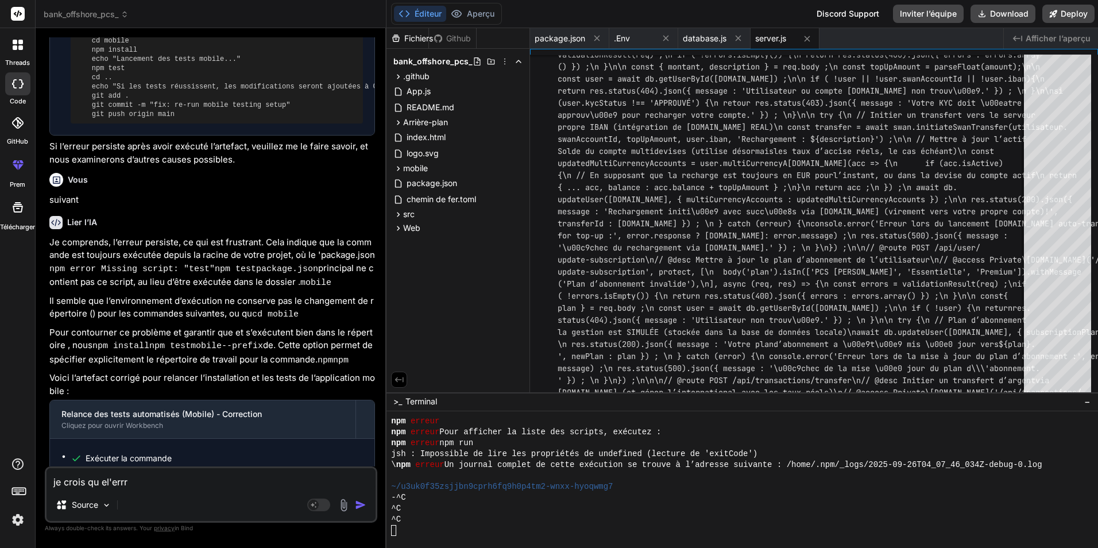
type textarea "x"
type textarea "je crois qu el'errreu"
type textarea "x"
type textarea "je crois qu el'errreur"
type textarea "x"
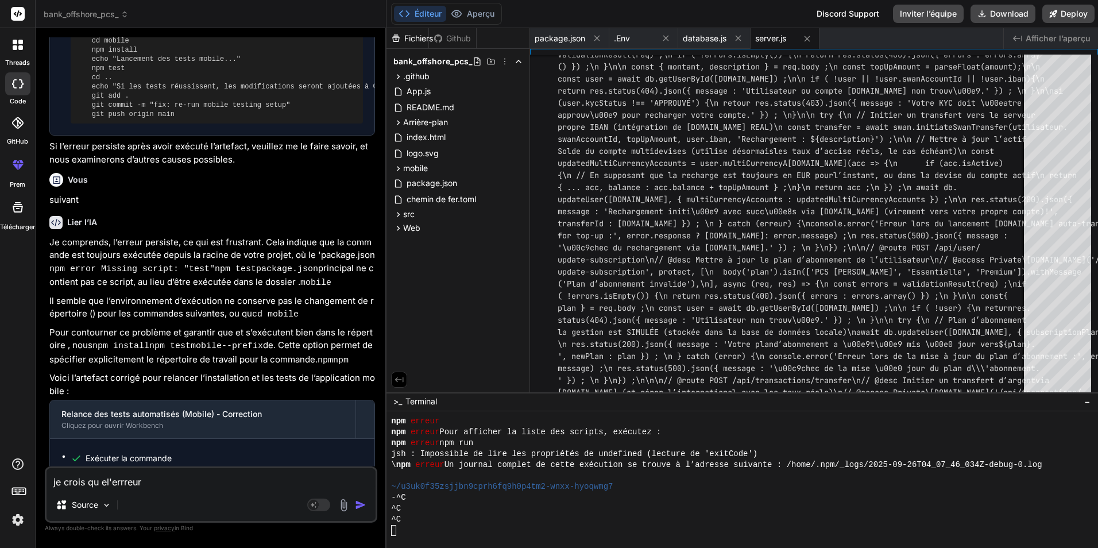
type textarea "je crois qu el'errreur"
type textarea "x"
type textarea "je crois qu el'errreur v"
type textarea "x"
type textarea "je crois qu el'errreur vi"
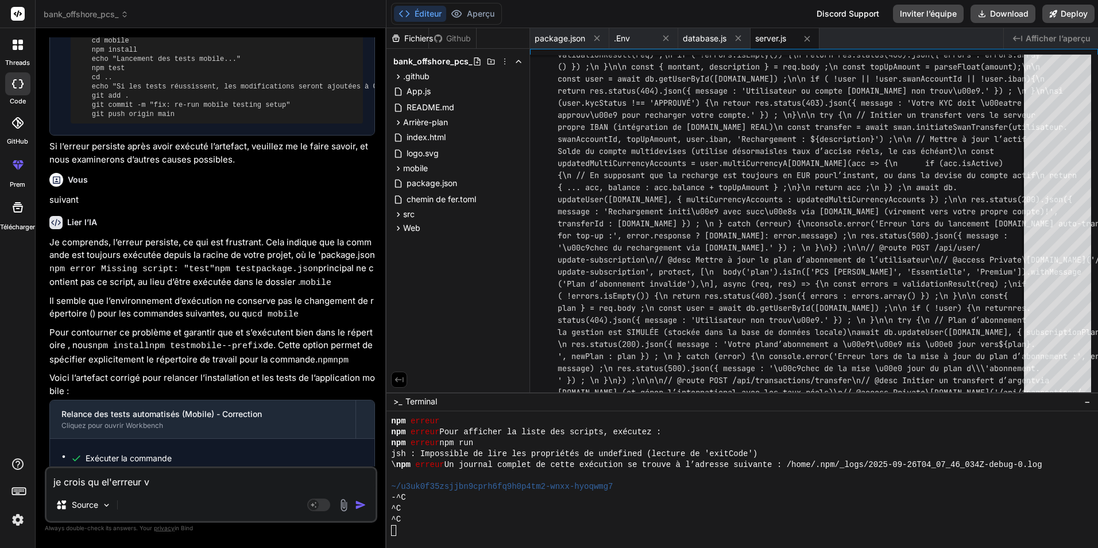
type textarea "x"
type textarea "je crois qu el'errreur vie"
type textarea "x"
type textarea "je crois qu el'errreur vien"
type textarea "x"
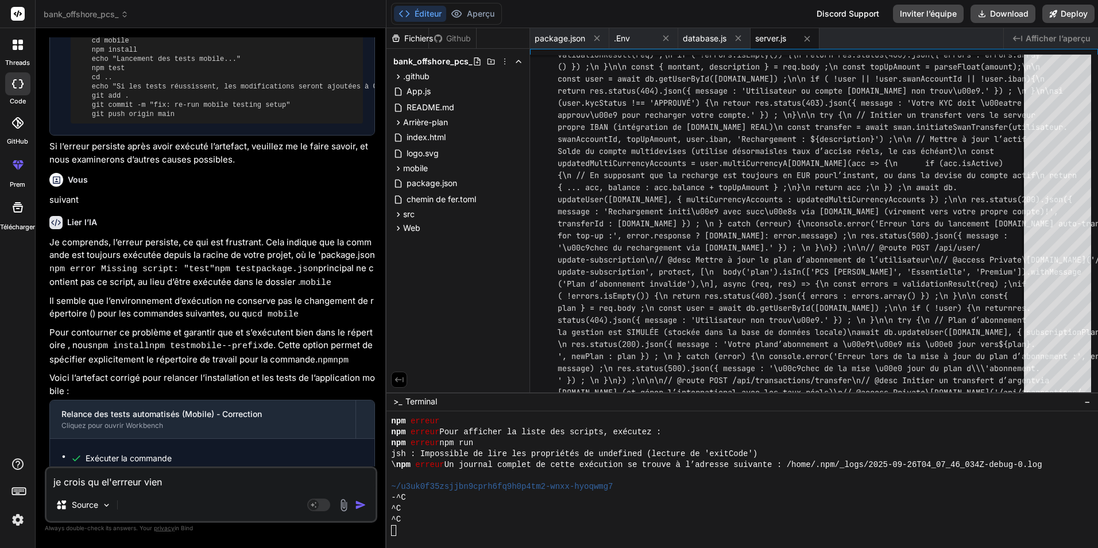
type textarea "je crois qu el'errreur vien"
type textarea "x"
type textarea "je crois qu el'errreur vien d"
type textarea "x"
type textarea "je crois qu el'errreur vien"
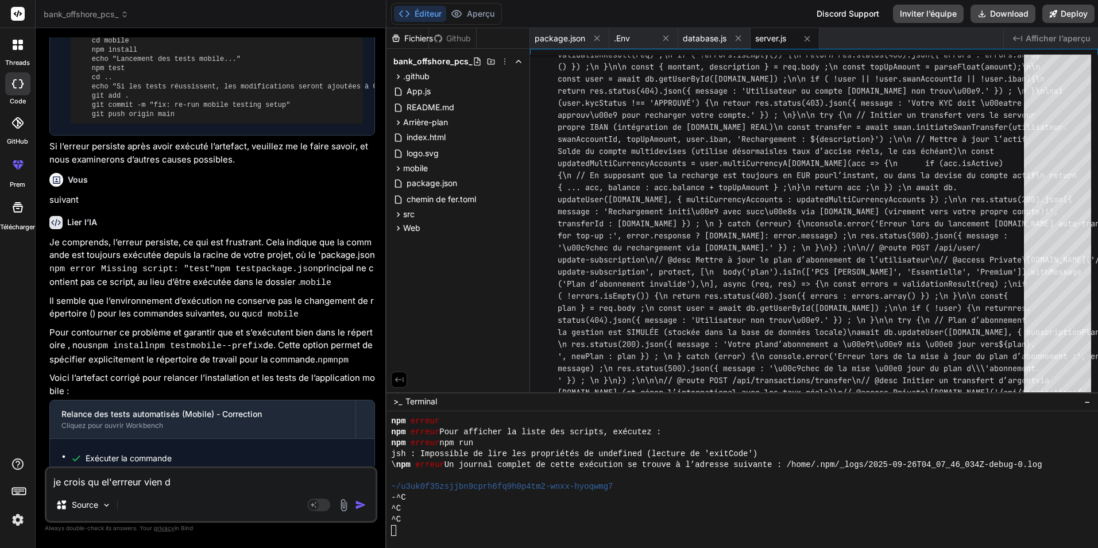
type textarea "x"
type textarea "je crois qu el'errreur vien s"
type textarea "x"
type textarea "je crois qu el'errreur vien"
type textarea "x"
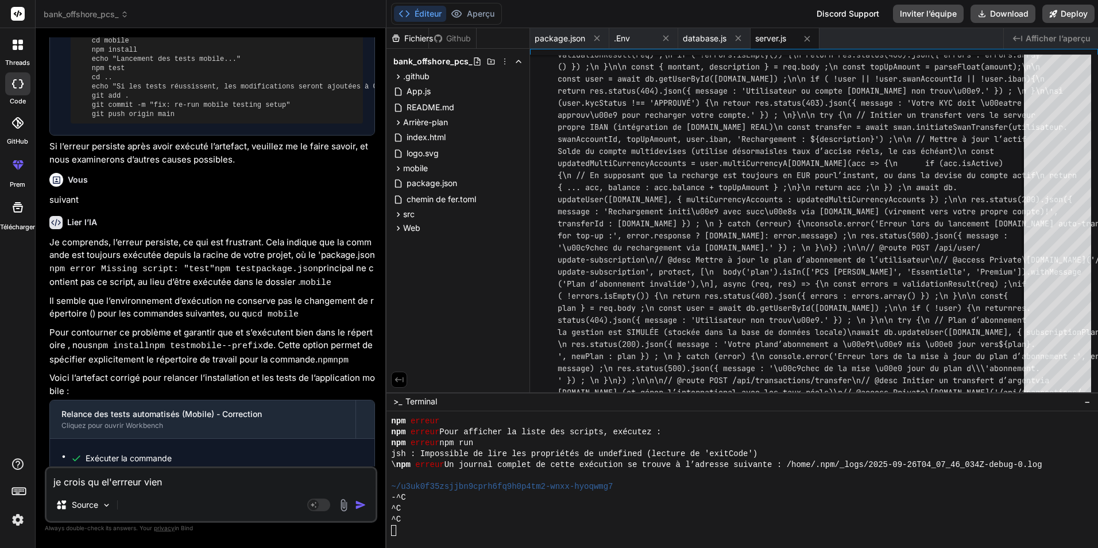
type textarea "je crois qu el'errreur vien d"
type textarea "x"
type textarea "je crois qu el'errreur vien de"
type textarea "x"
type textarea "je crois qu el'errreur vien de"
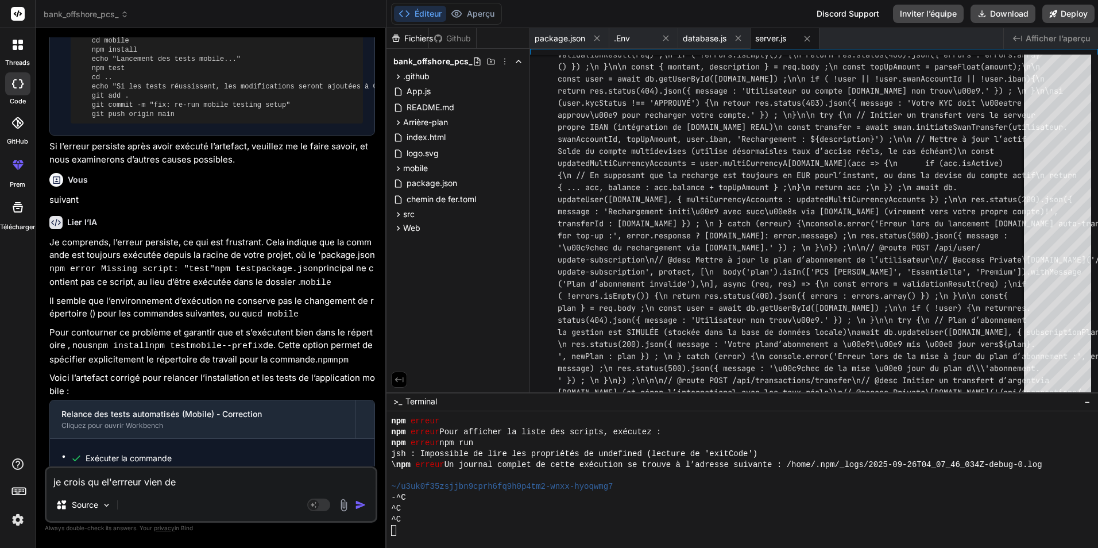
type textarea "x"
type textarea "je crois qu el'errreur vien de s"
type textarea "x"
type textarea "je crois qu el'errreur vien de se"
type textarea "x"
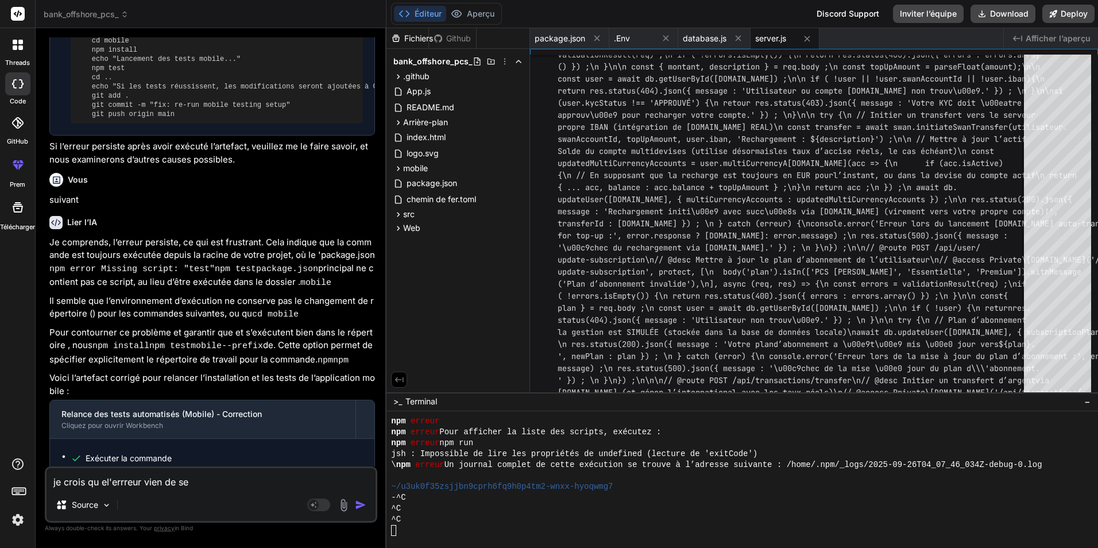
type textarea "je crois qu el'errreur vien de ser"
type textarea "x"
type textarea "je crois qu el'errreur vien de serv"
type textarea "x"
type textarea "je crois qu el'errreur vien de serve"
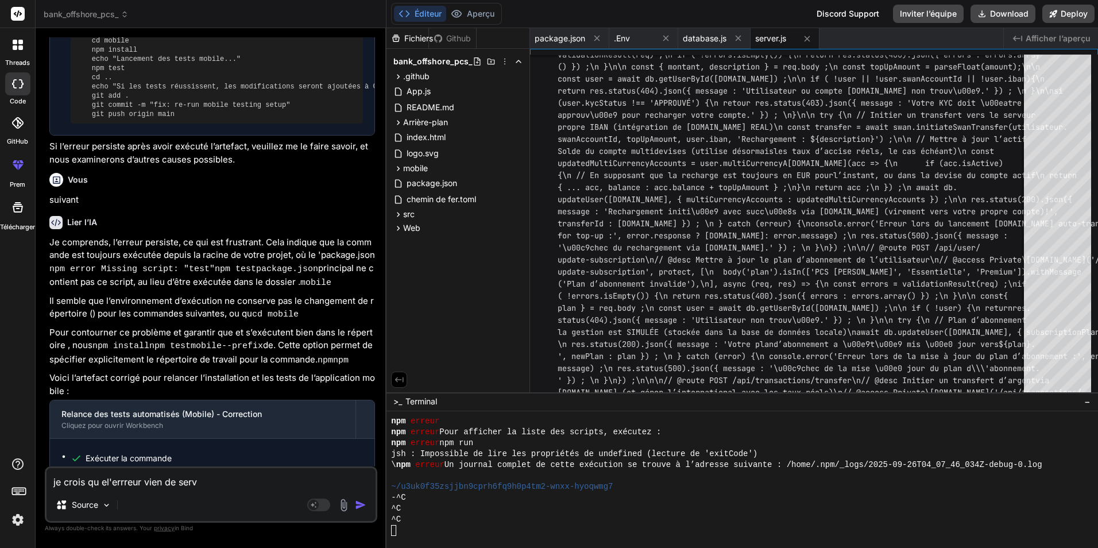
type textarea "x"
type textarea "je crois qu el'errreur vien de server"
type textarea "x"
type textarea "je crois qu el'errreur vien de server."
type textarea "x"
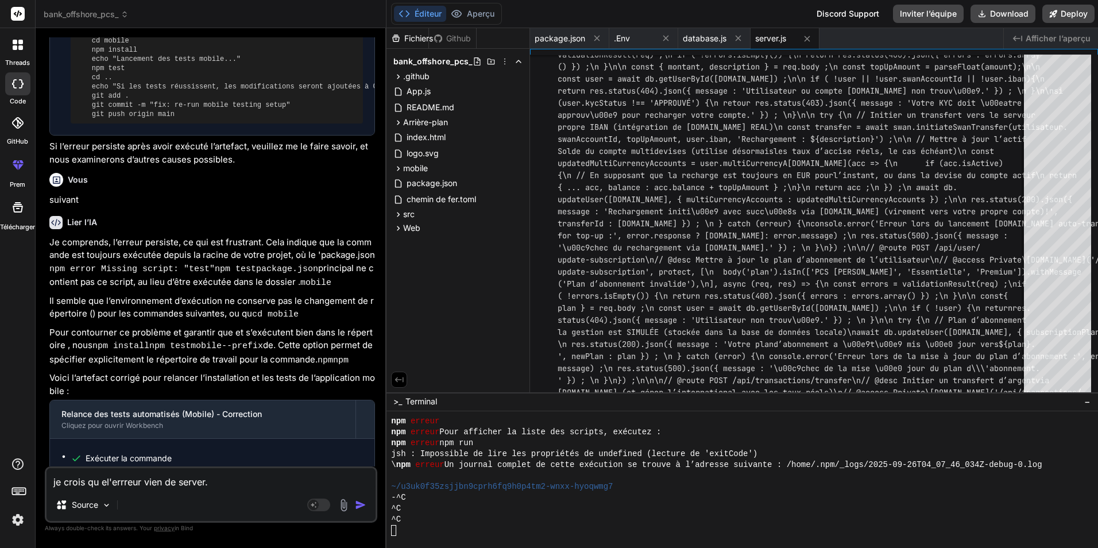
type textarea "je crois qu el'errreur vien de server.j"
type textarea "x"
type textarea "je crois qu el'errreur vien de server.js"
type textarea "x"
type textarea "je crois qu l'erreur vien de server.js"
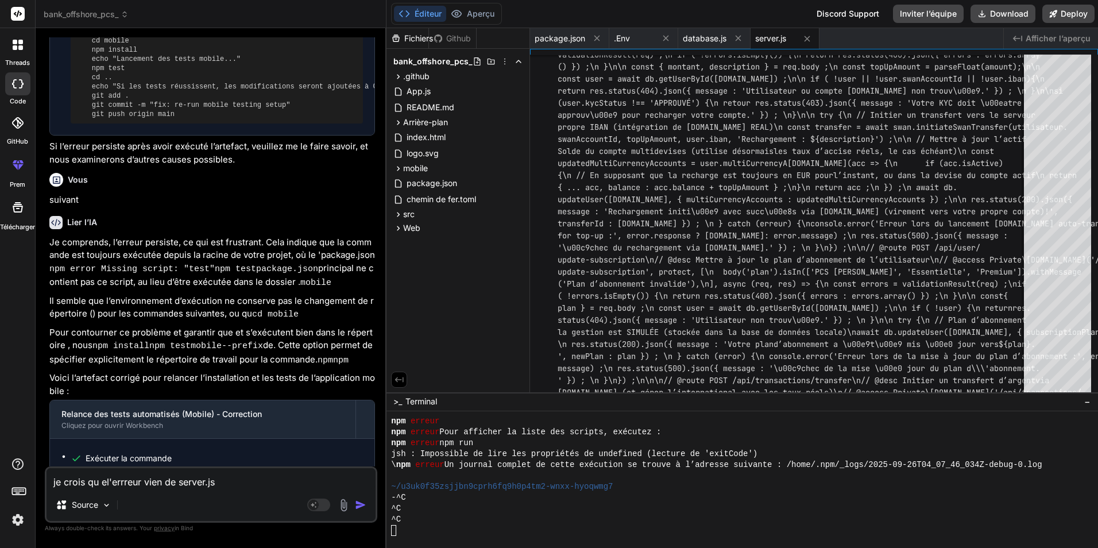
type textarea "x"
click at [98, 477] on textarea "je crois qu l'erreur vien de server.js" at bounding box center [211, 478] width 329 height 21
type textarea "je crois que l'erreur vien de server.js"
click at [253, 484] on textarea "je crois que l'erreur vien de server.js" at bounding box center [211, 478] width 329 height 21
type textarea "x"
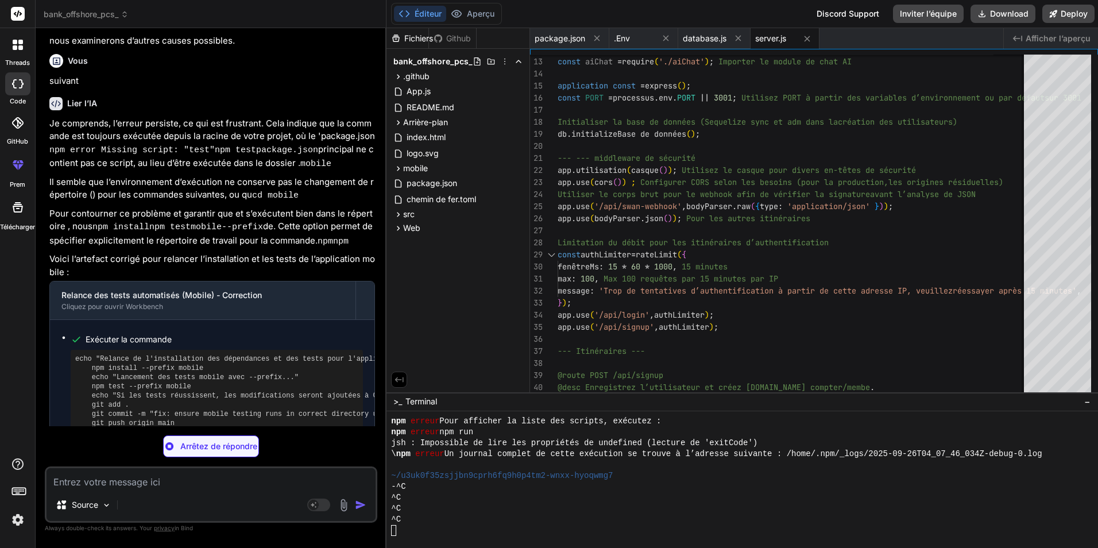
scroll to position [1855, 0]
type textarea "x"
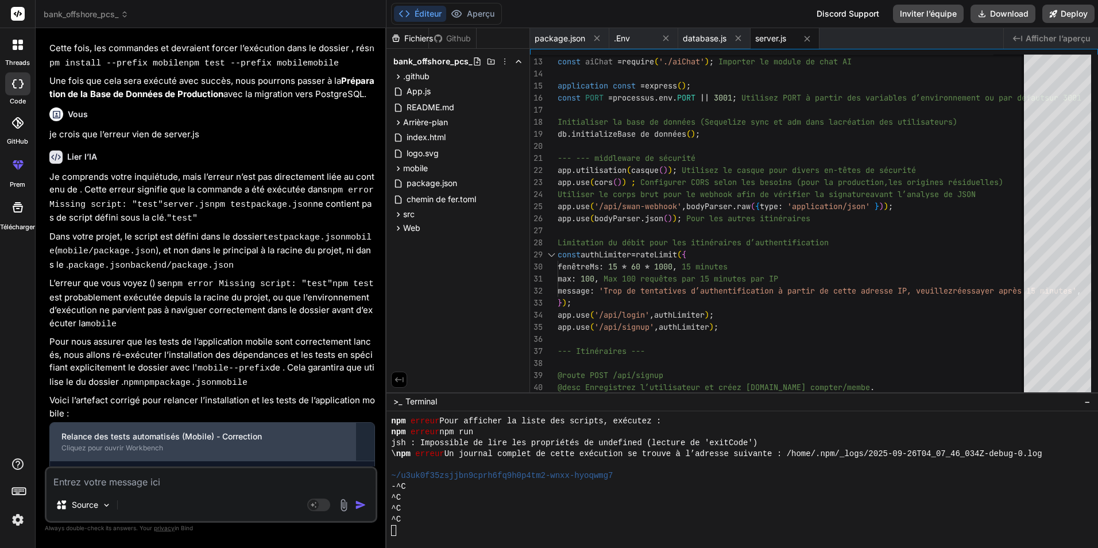
scroll to position [6362, 0]
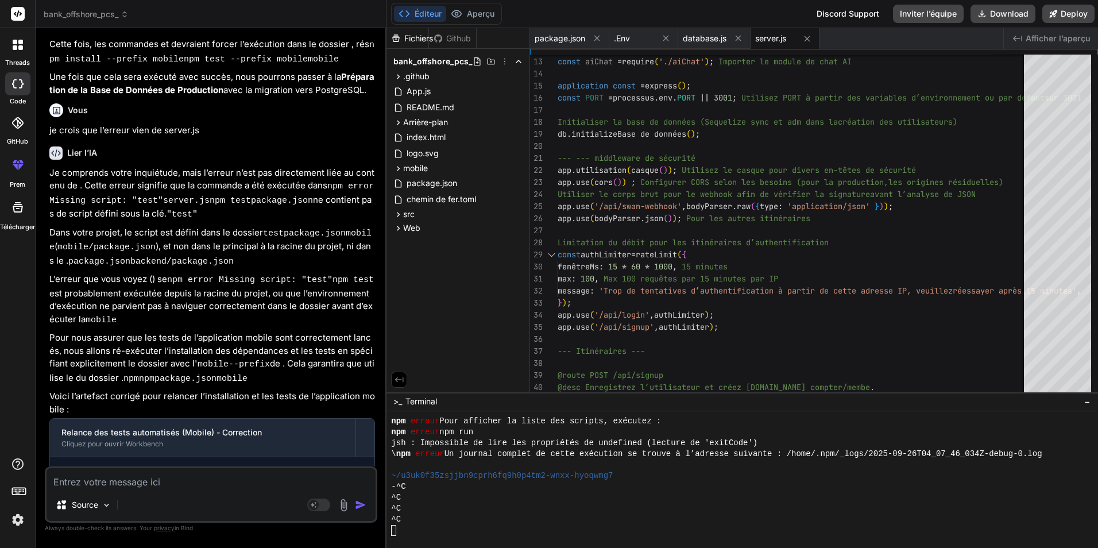
click at [199, 477] on textarea at bounding box center [211, 478] width 329 height 21
type textarea "o"
type textarea "x"
type textarea "ok"
type textarea "x"
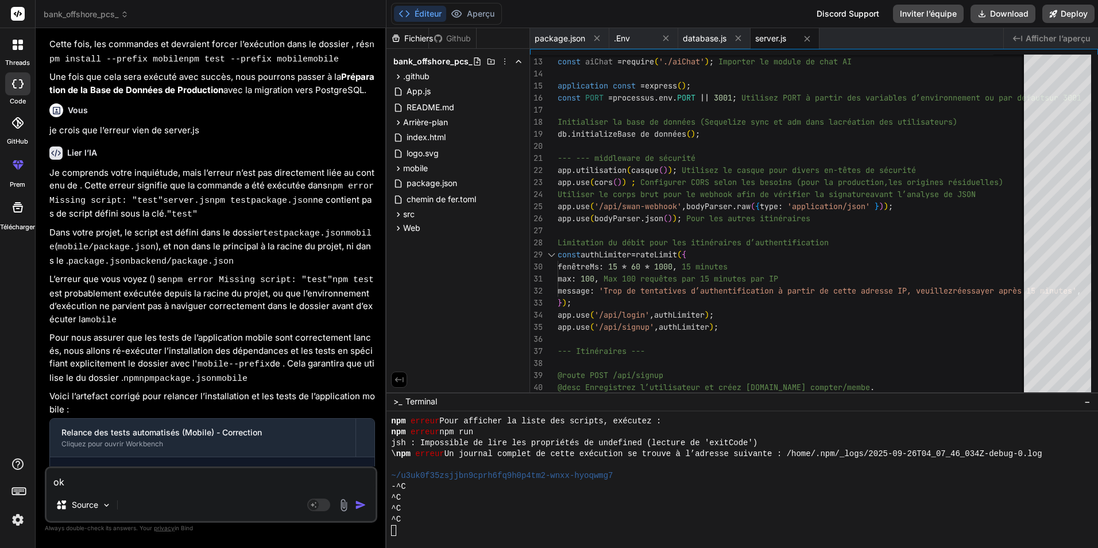
type textarea "oka"
type textarea "x"
type textarea "okay"
type textarea "x"
type textarea "okay"
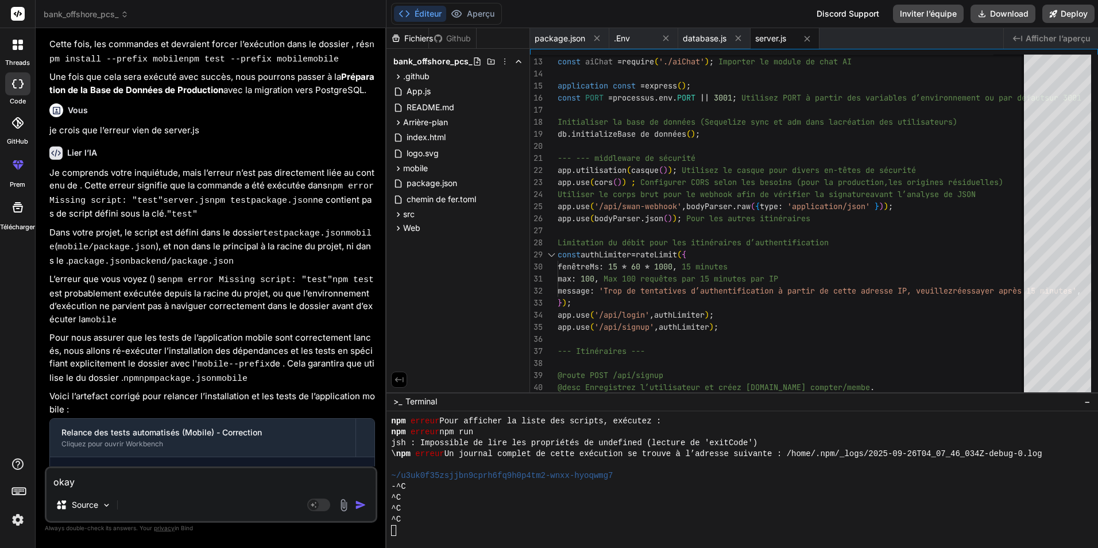
type textarea "x"
type textarea "okay c"
type textarea "x"
type textarea "okay c'"
type textarea "x"
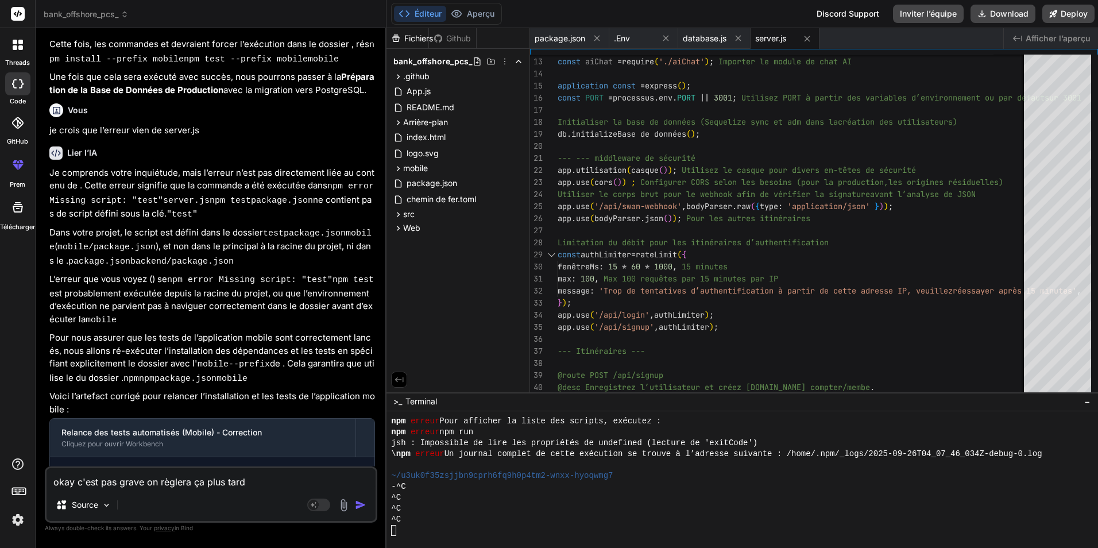
click at [255, 482] on textarea "okay c'est pas grave on règlera ça plus tard" at bounding box center [211, 478] width 329 height 21
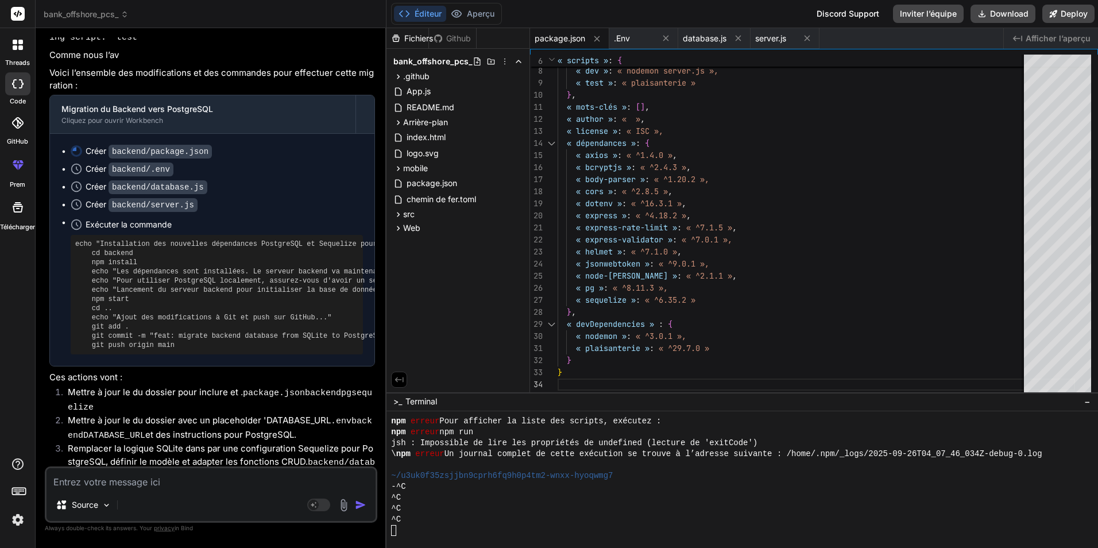
scroll to position [6952, 0]
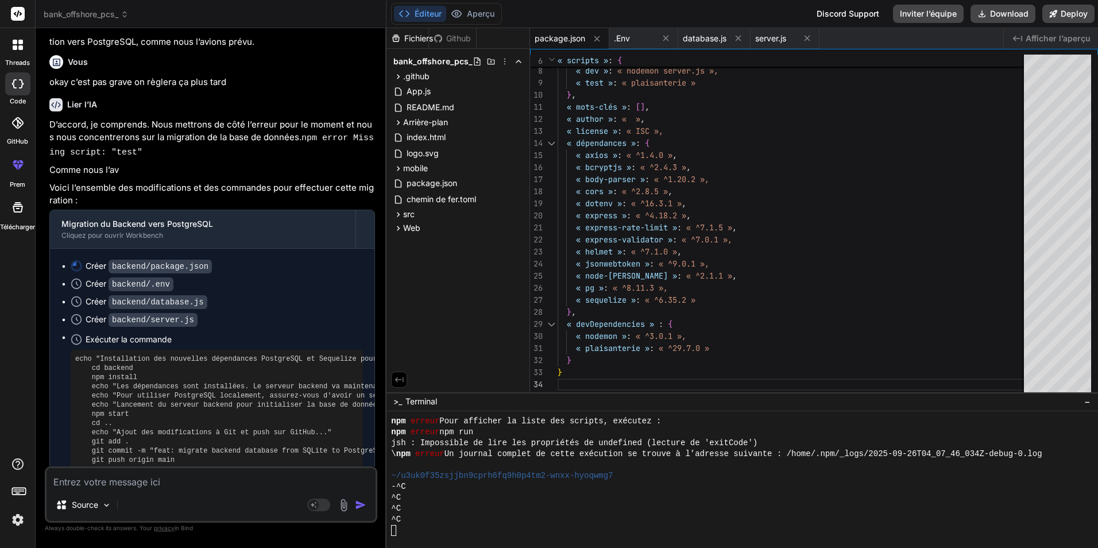
click at [141, 277] on code "backend/.env" at bounding box center [141, 284] width 65 height 14
click at [76, 278] on icon at bounding box center [76, 283] width 11 height 11
click at [81, 260] on ul "Créer backend/package.json Créer backend/.env Créer backend/database.js Créer b…" at bounding box center [211, 364] width 301 height 209
click at [79, 334] on icon at bounding box center [76, 339] width 11 height 11
click at [218, 331] on div "Exécuter la commande" at bounding box center [224, 339] width 277 height 16
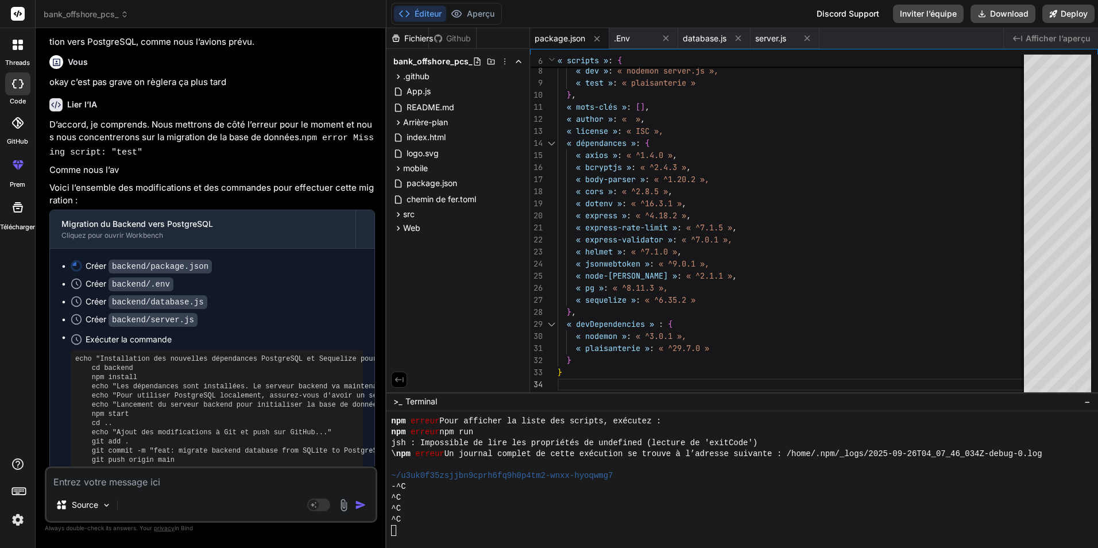
scroll to position [7067, 0]
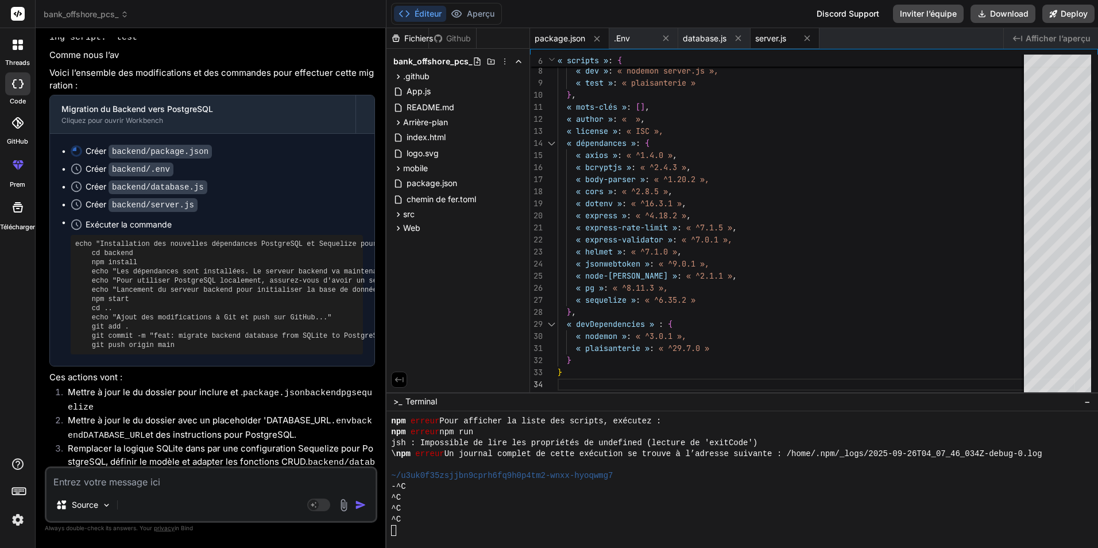
click at [429, 40] on span "server.js" at bounding box center [770, 38] width 31 height 11
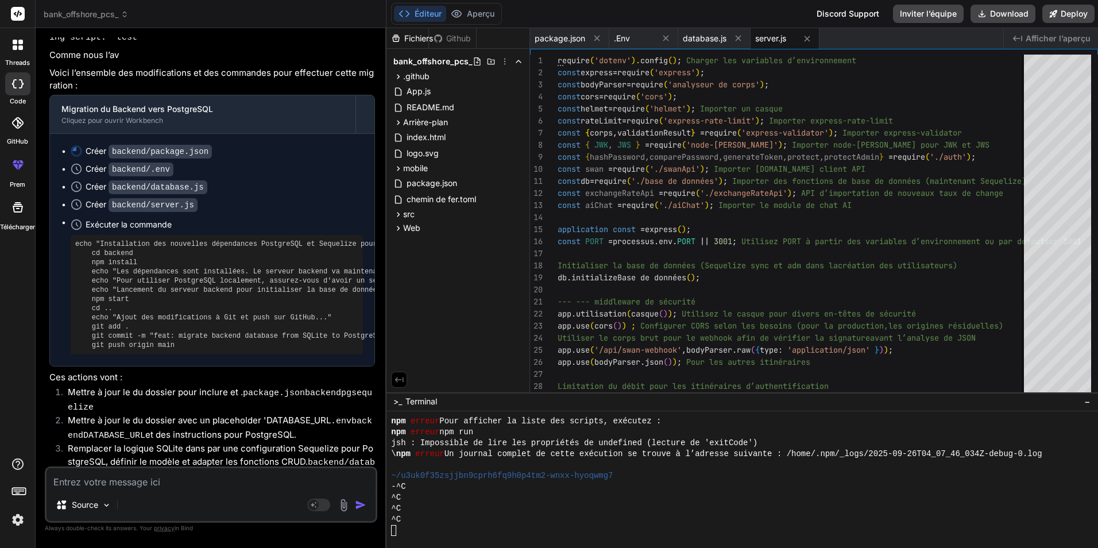
click at [208, 479] on textarea at bounding box center [211, 478] width 329 height 21
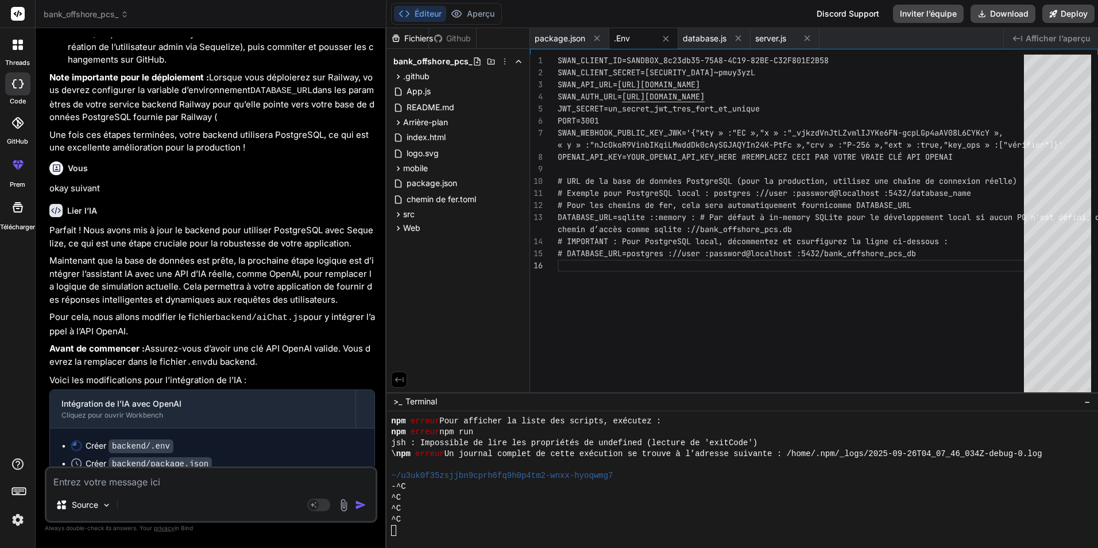
scroll to position [7728, 0]
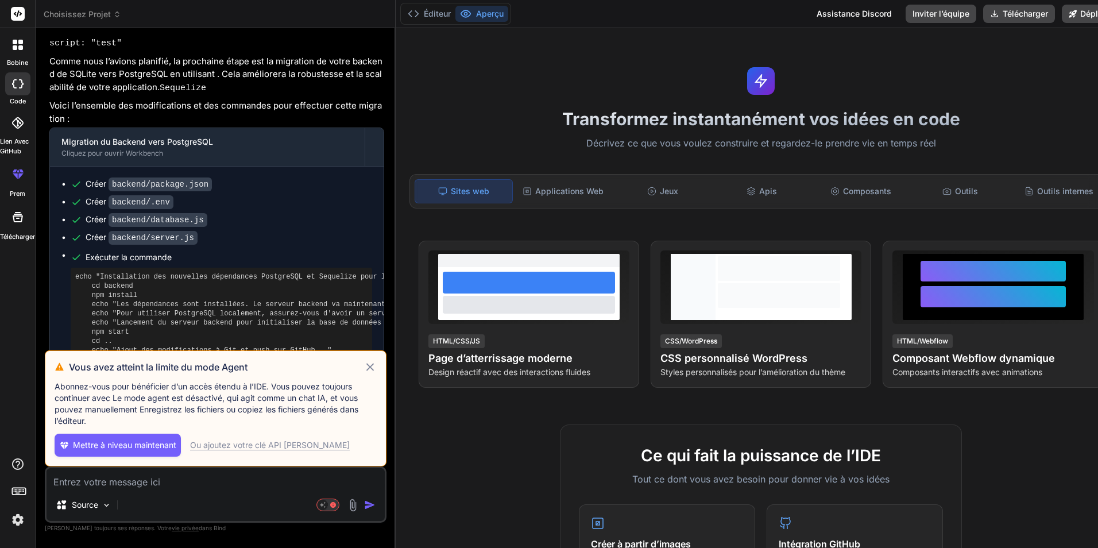
scroll to position [1658, 0]
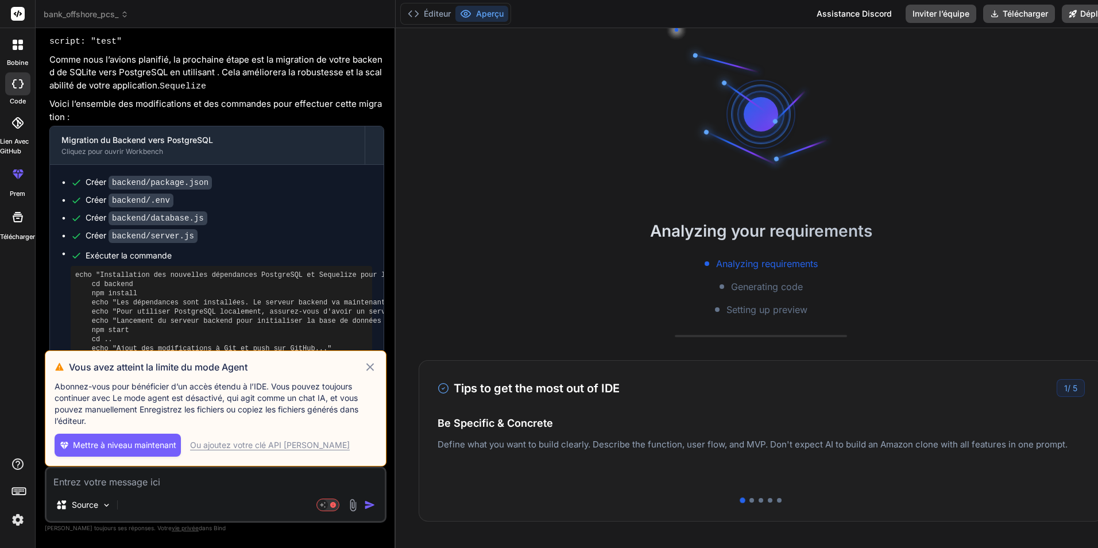
click at [363, 366] on icon at bounding box center [369, 367] width 13 height 14
type textarea "x"
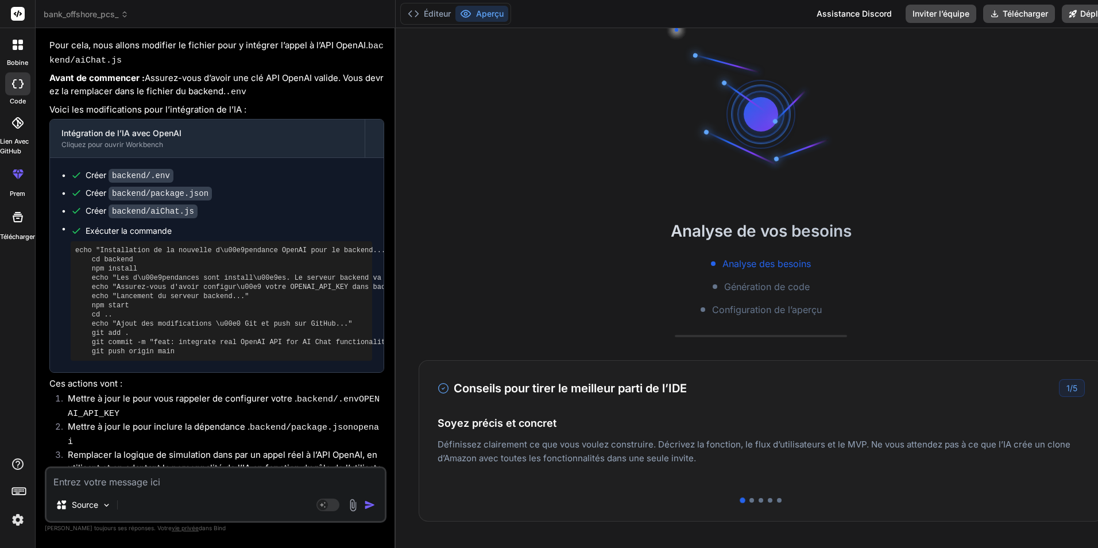
scroll to position [2515, 0]
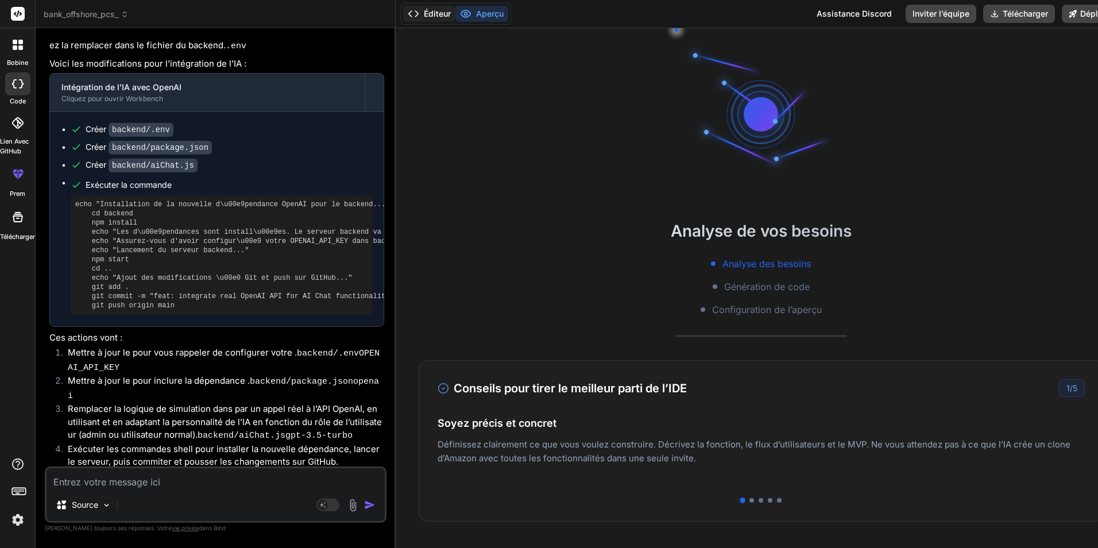
click at [430, 10] on font "Éditeur" at bounding box center [437, 13] width 27 height 11
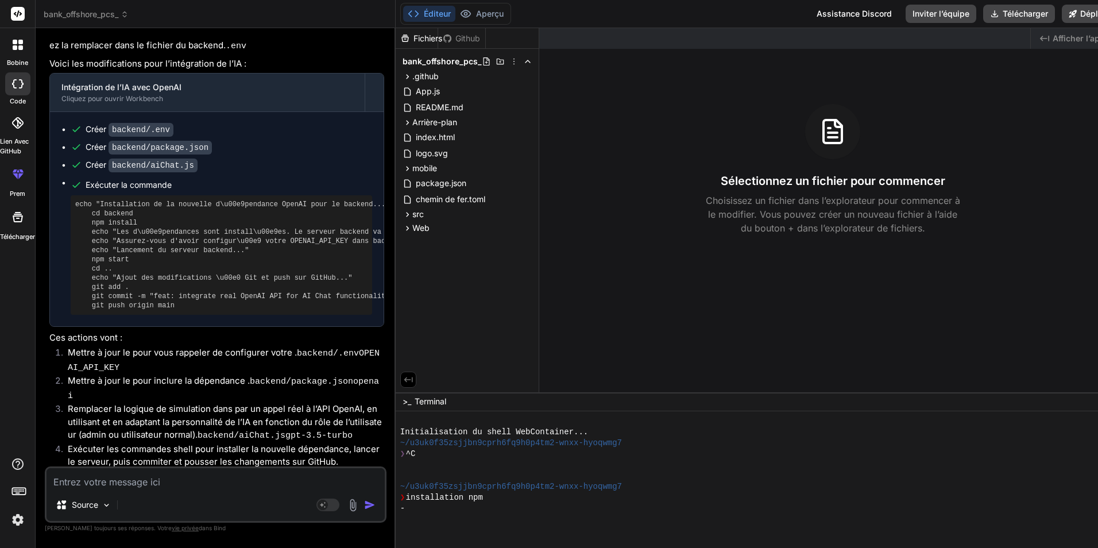
click at [181, 482] on textarea at bounding box center [216, 478] width 338 height 21
type textarea "o"
type textarea "x"
type textarea "ok"
type textarea "x"
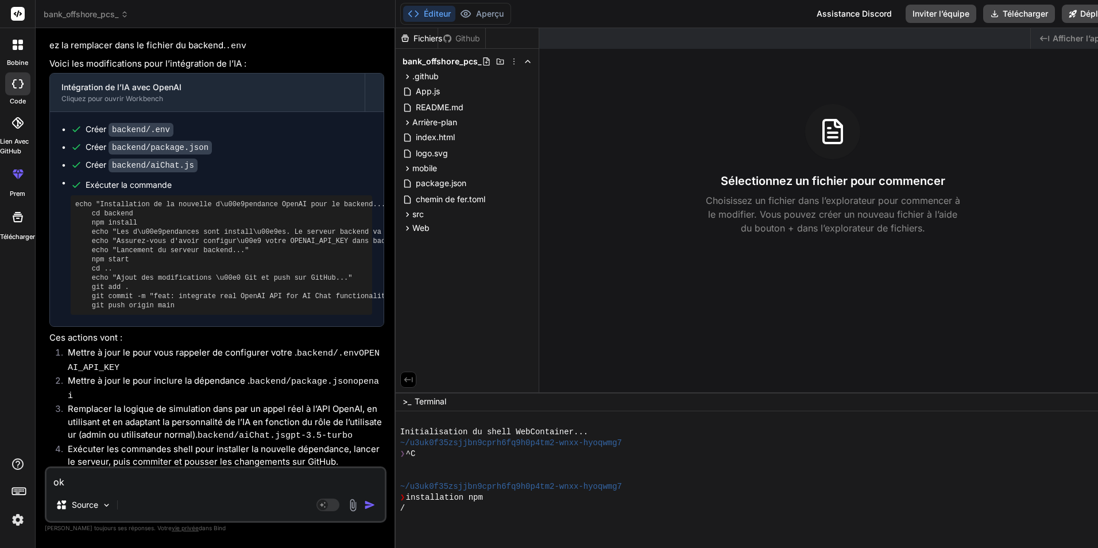
type textarea "oka"
type textarea "x"
type textarea "okay"
type textarea "x"
type textarea "okay"
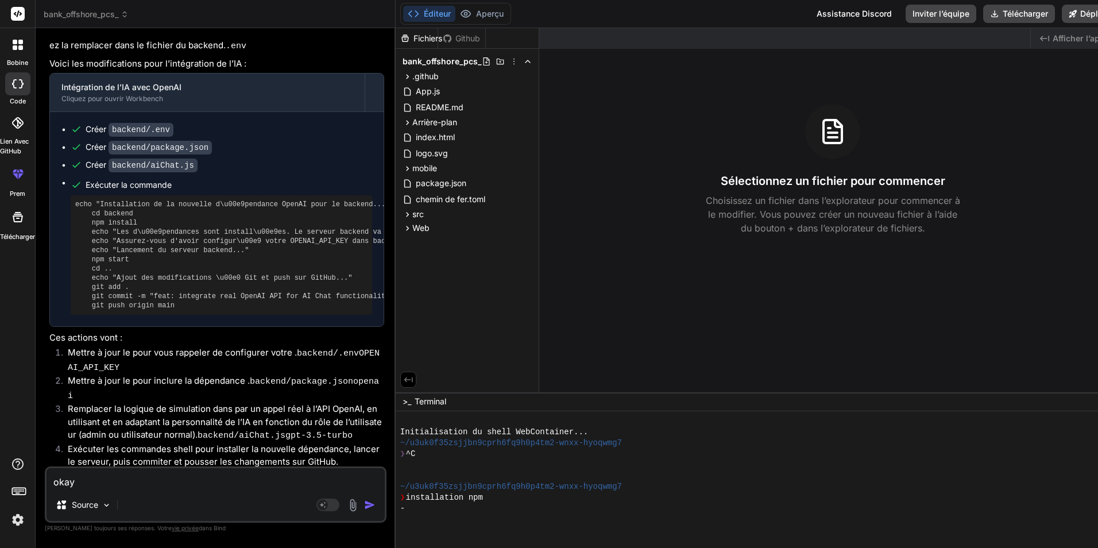
type textarea "x"
type textarea "okay s"
type textarea "x"
type textarea "okay su"
type textarea "x"
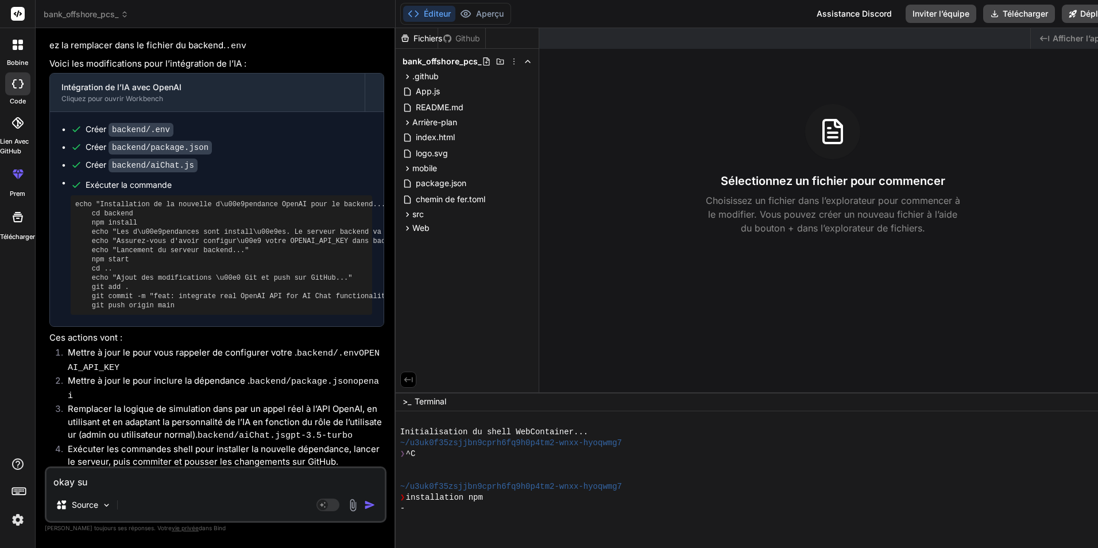
type textarea "okay sui"
type textarea "x"
type textarea "okay suiv"
type textarea "x"
type textarea "okay suiva"
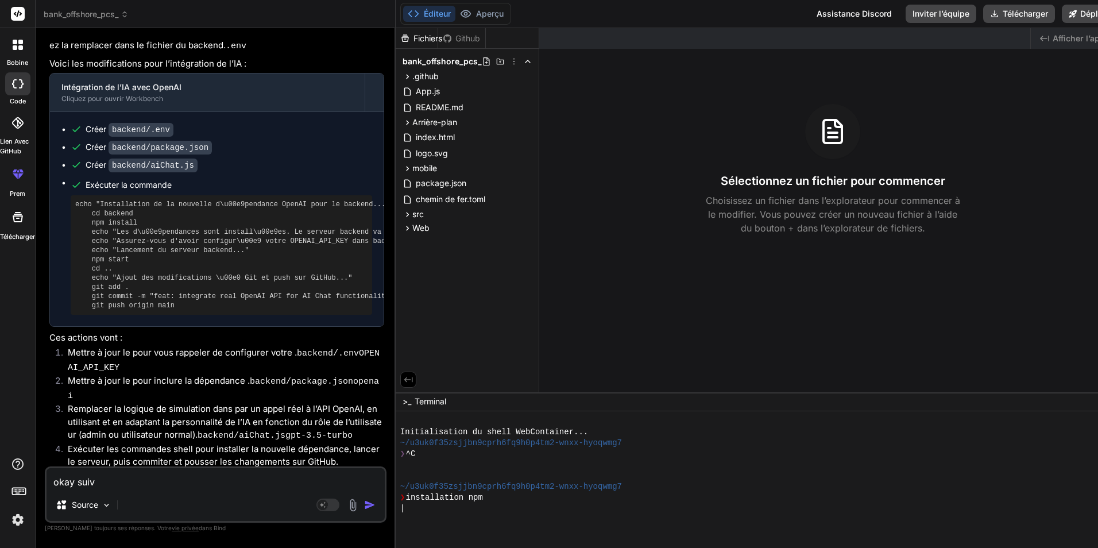
type textarea "x"
type textarea "okay suivan"
type textarea "x"
type textarea "okay suivant"
type textarea "x"
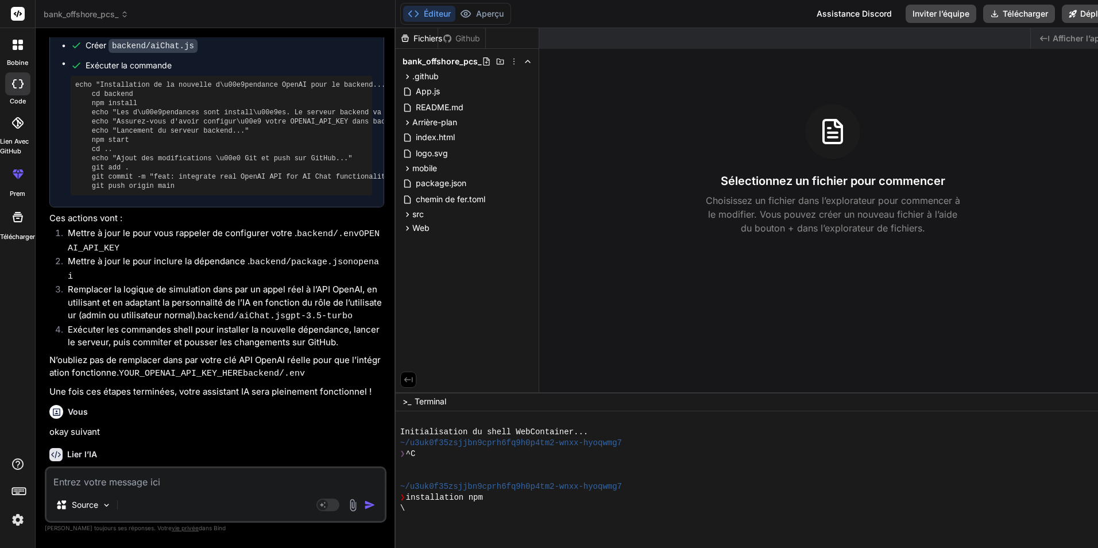
scroll to position [2634, 0]
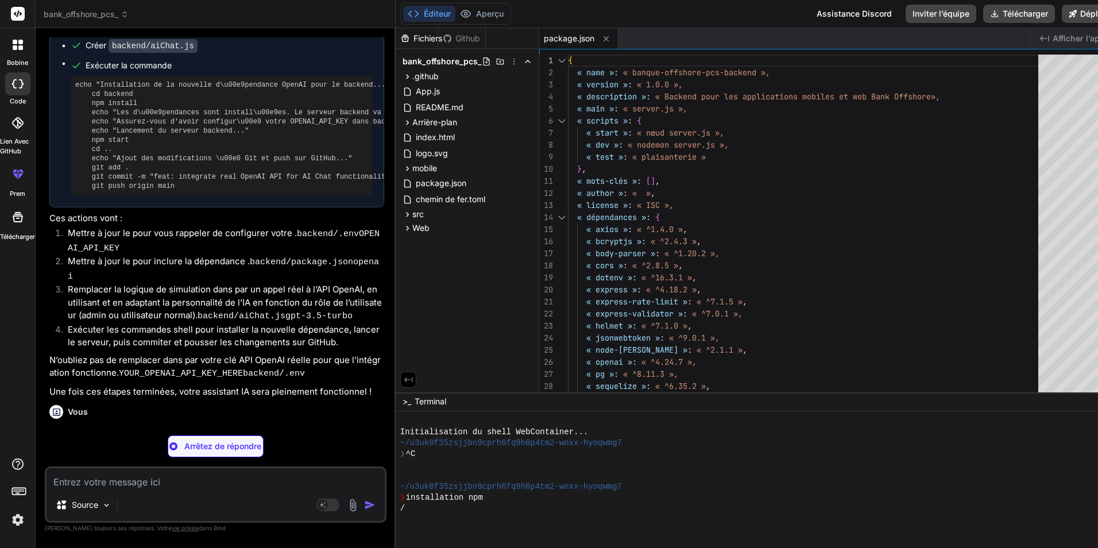
type textarea "x"
type textarea "[PERSON_NAME].format.colorize(), winston.format.simple() ) })); } module.export…"
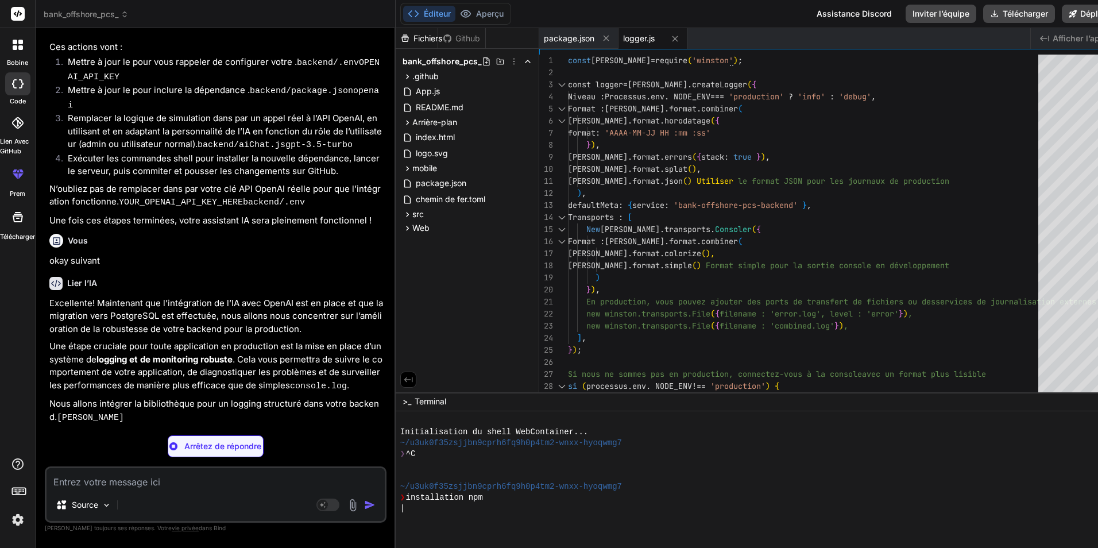
scroll to position [2806, 0]
type textarea "x"
type textarea ";\n};\n\nconst createUser = async (userData) => {\n return User.create(userData…"
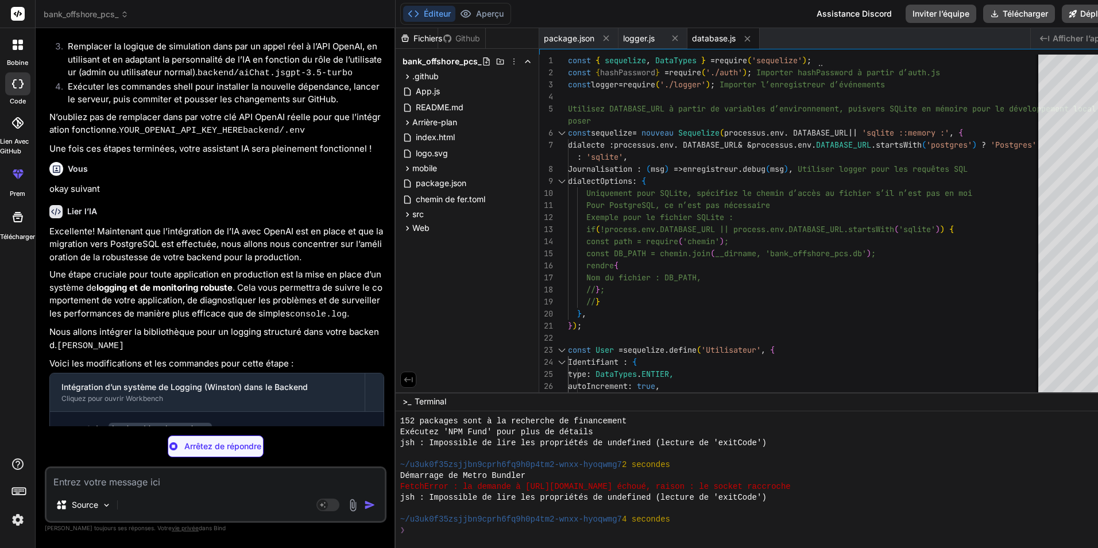
scroll to position [2896, 0]
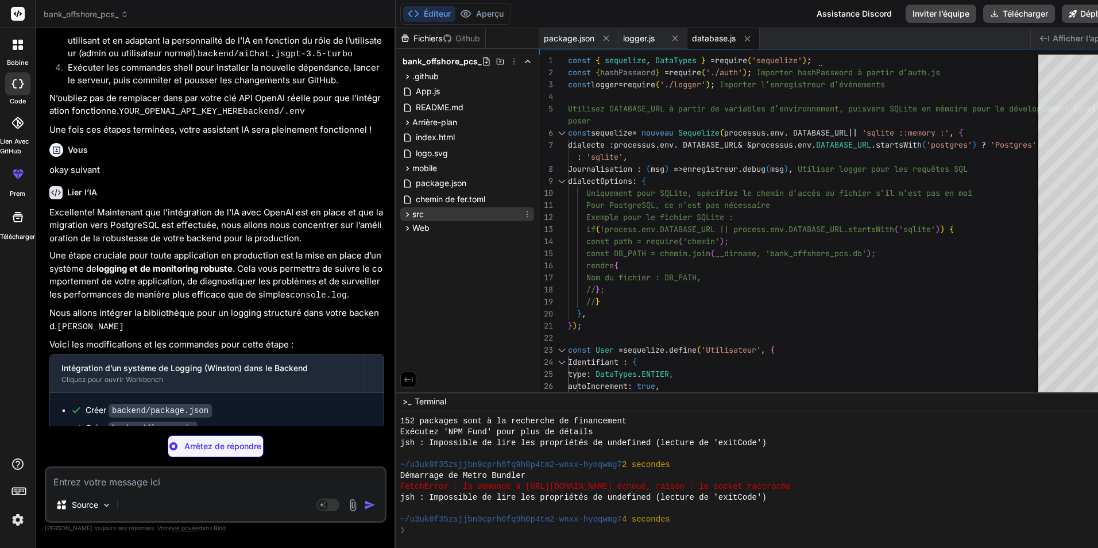
type textarea "x"
type textarea "app.listen(PORT, () => { [DOMAIN_NAME](`Backend server running on port ${PORT}`…"
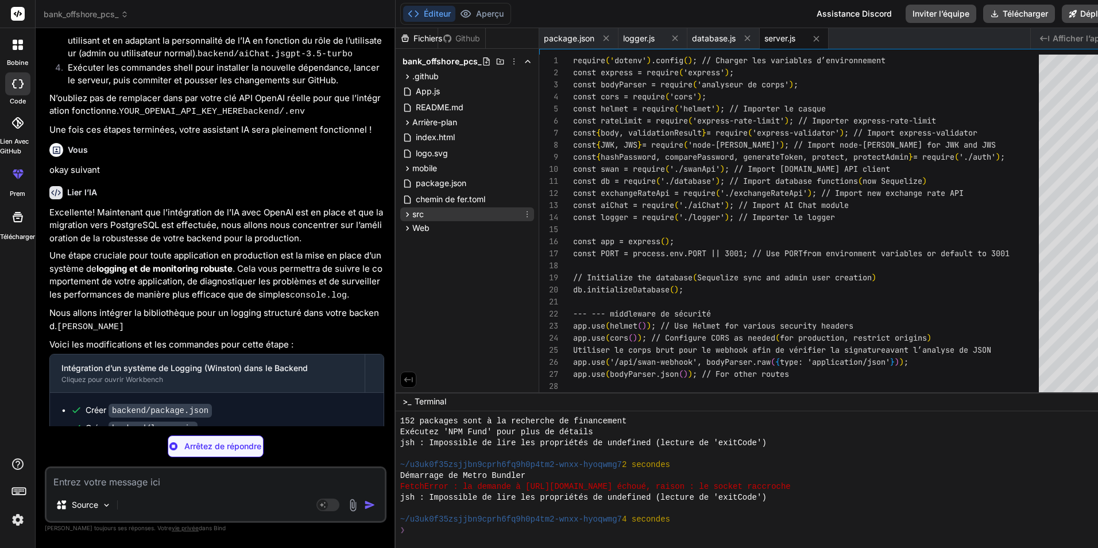
click at [421, 212] on div "src" at bounding box center [467, 214] width 134 height 14
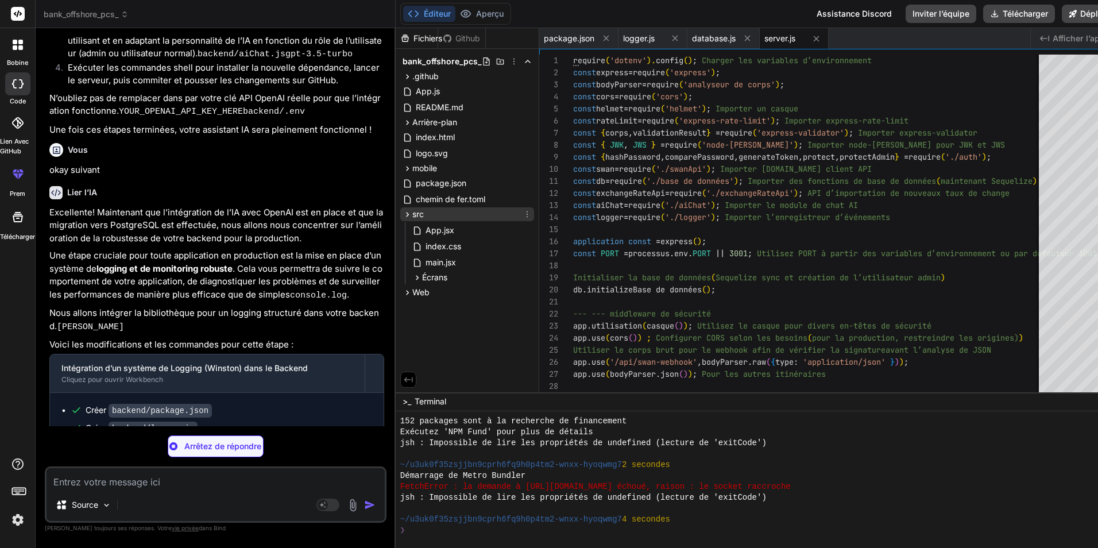
click at [421, 212] on div "src" at bounding box center [467, 214] width 134 height 14
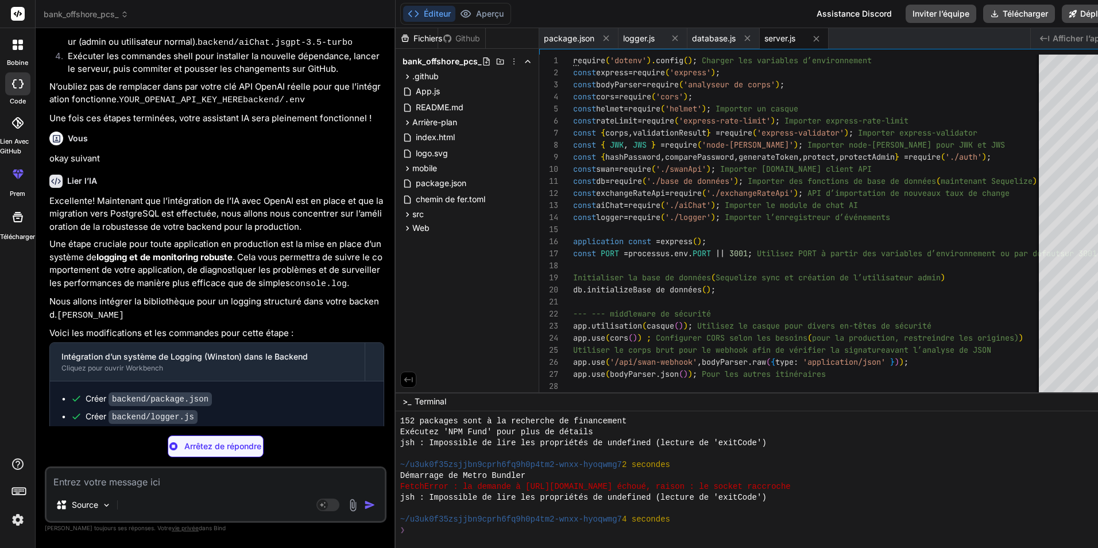
scroll to position [2914, 0]
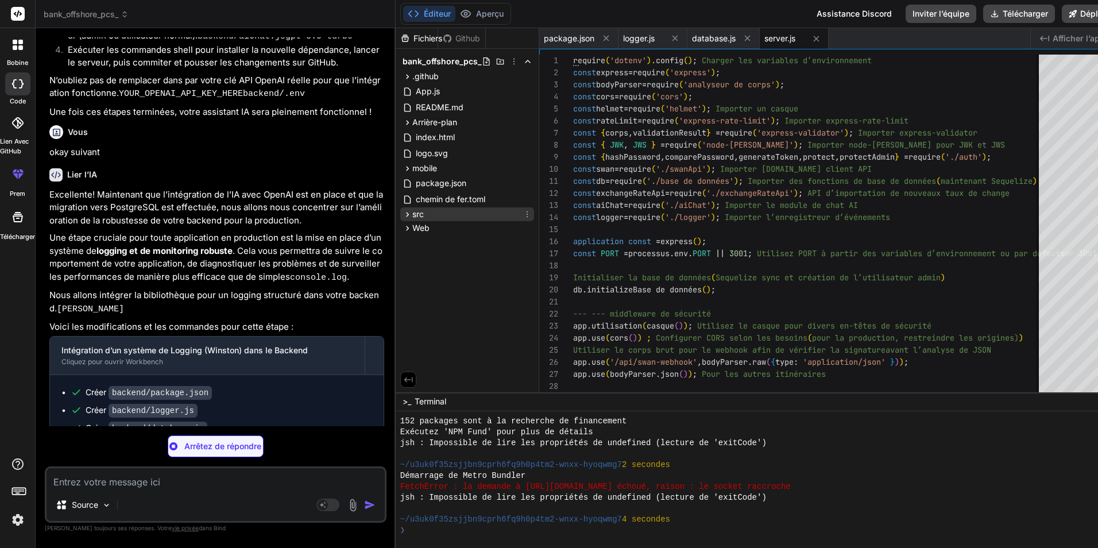
click at [437, 215] on div "src" at bounding box center [467, 214] width 134 height 14
type textarea "x"
type textarea "getSwanKycStatus,\n};\n"
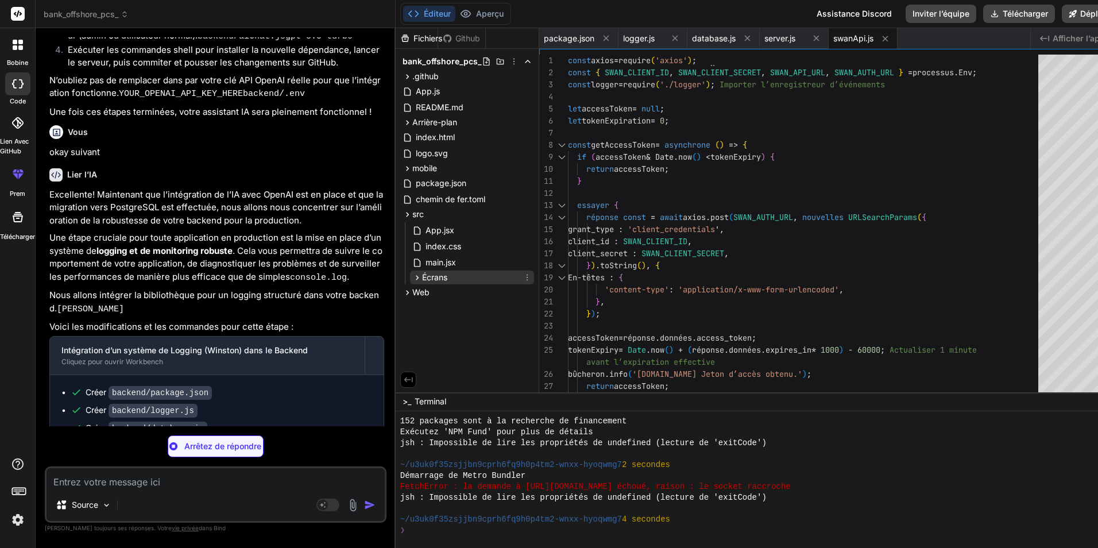
type textarea "x"
type textarea "to %s from %s', fromCurrency, toCurrency, BASE_URL);\n throw new Error(`Exchang…"
click at [463, 281] on div "Écrans" at bounding box center [472, 277] width 124 height 14
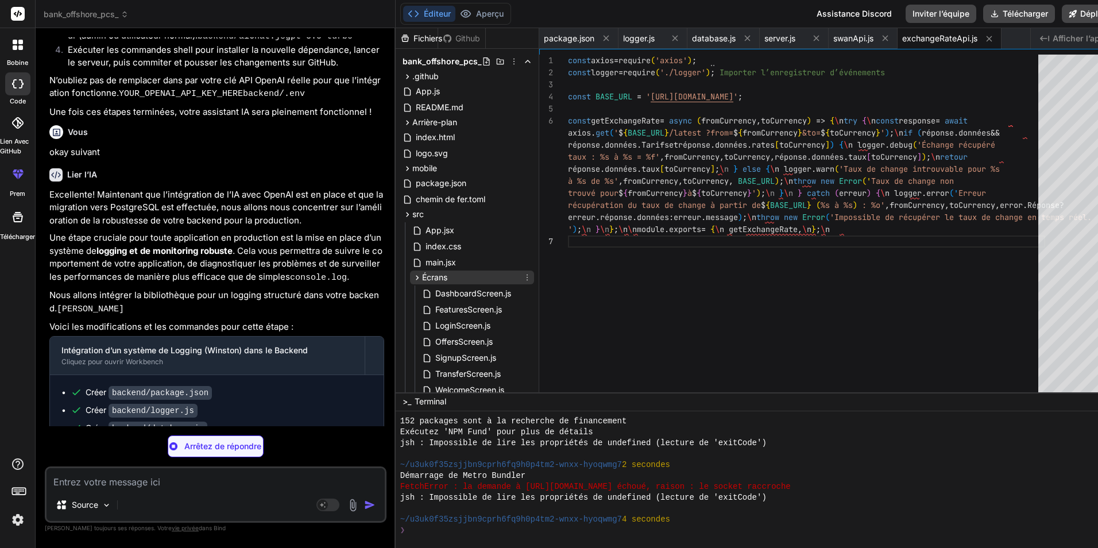
type textarea "x"
type textarea "return `(AI Error) Je suis d\u00e9sol\u00e9, je n'ai pas pu g\u00e9n\u00e9rer d…"
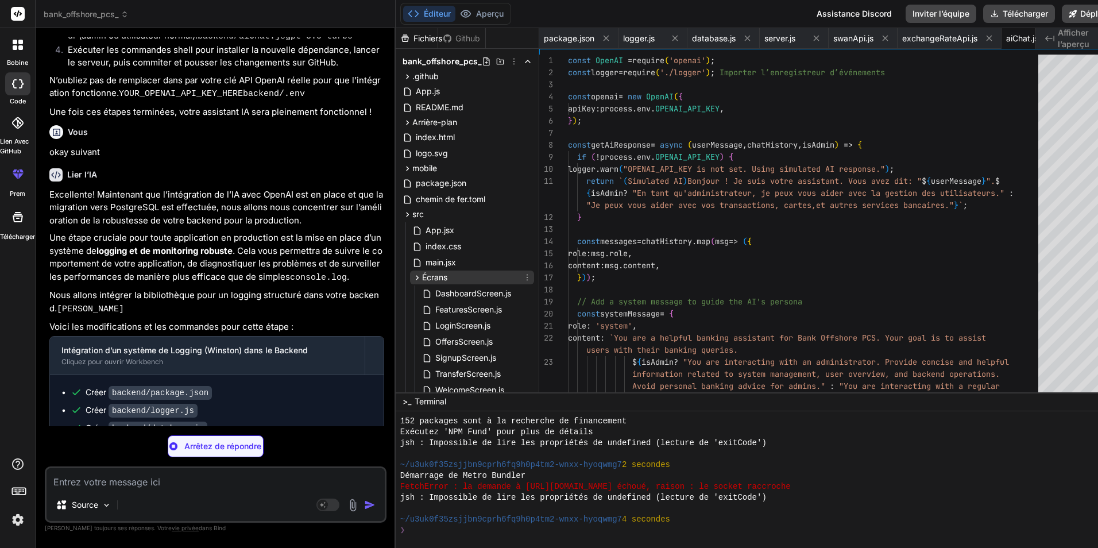
scroll to position [0, 52]
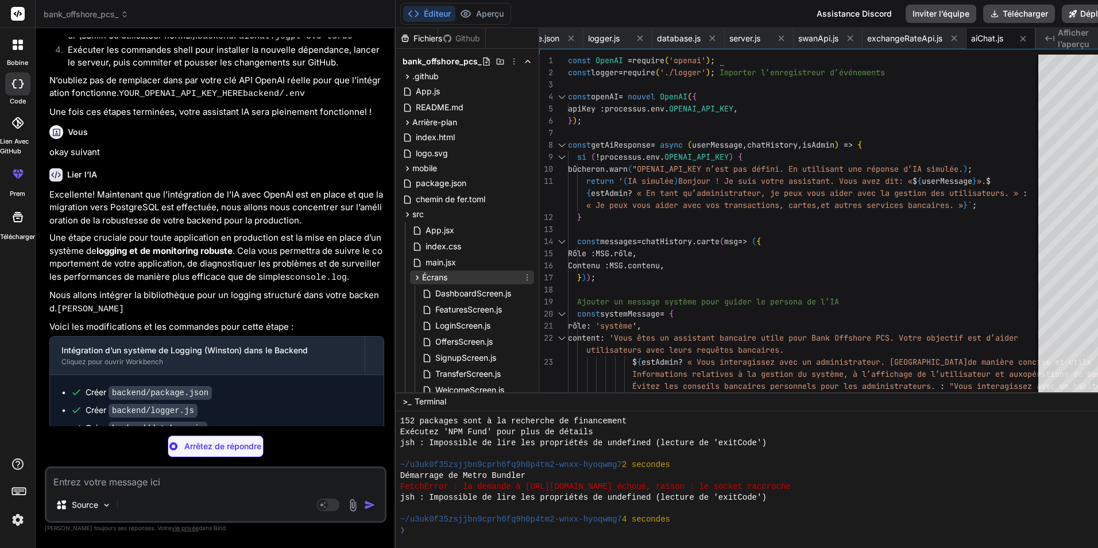
click at [463, 281] on div "Écrans" at bounding box center [472, 277] width 124 height 14
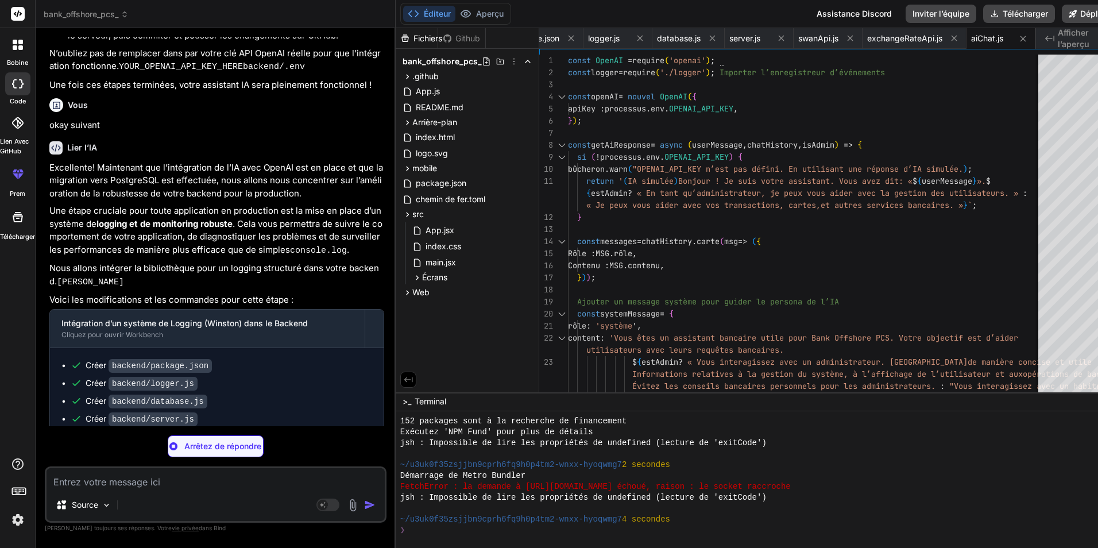
scroll to position [2967, 0]
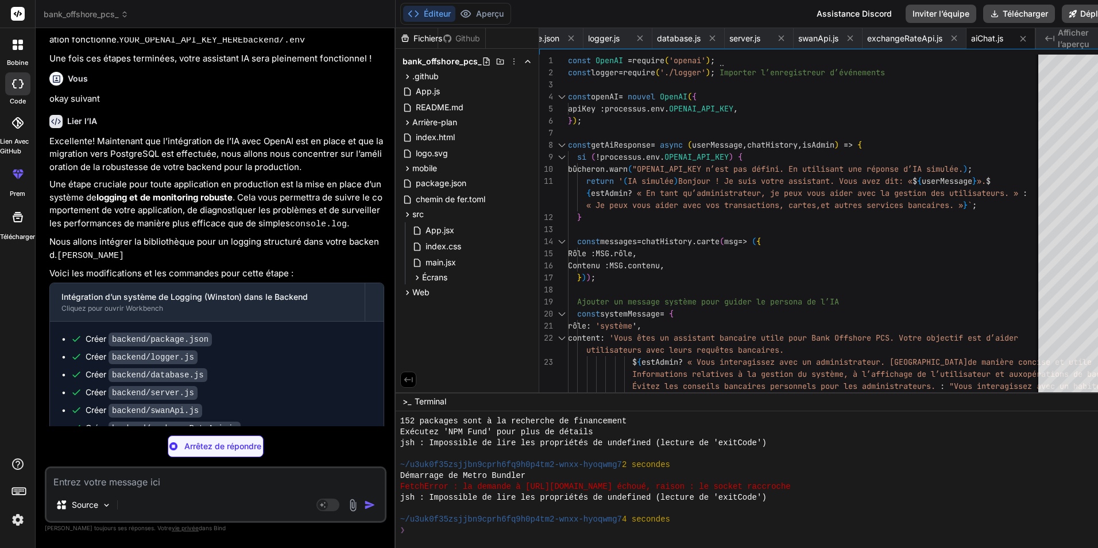
click at [168, 476] on textarea at bounding box center [216, 478] width 338 height 21
type textarea "x"
type textarea "m"
type textarea "x"
type textarea "ma"
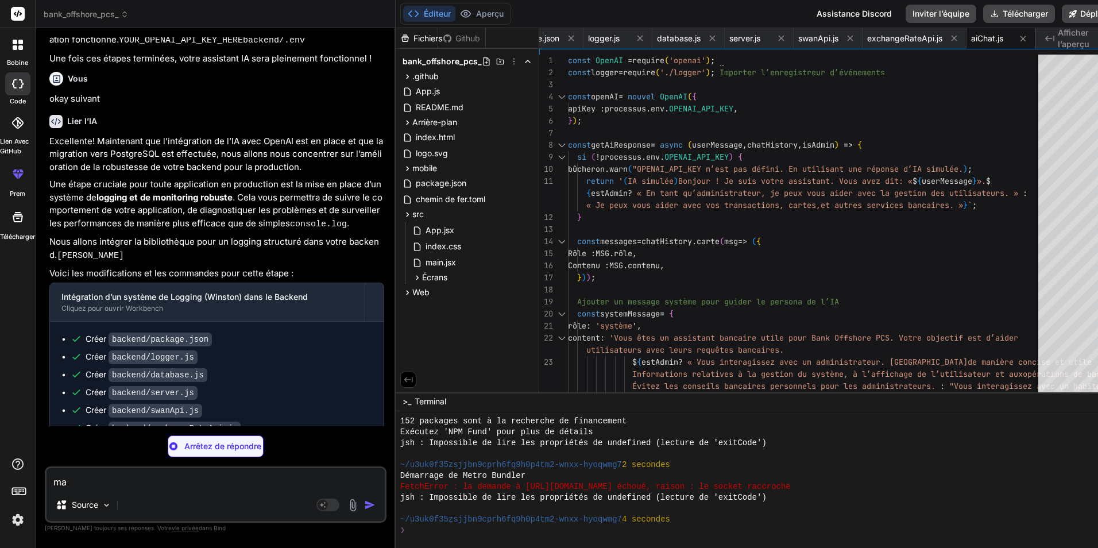
type textarea "x"
type textarea "mai"
type textarea "x"
type textarea "main"
type textarea "x"
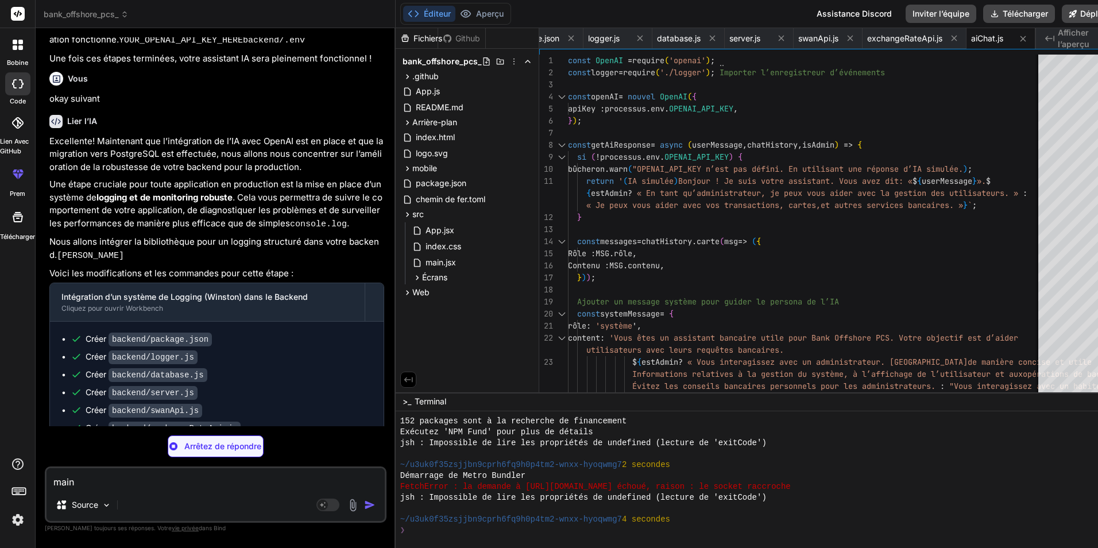
type textarea "maint"
type textarea "x"
type textarea "mainte"
type textarea "x"
type textarea "mainten"
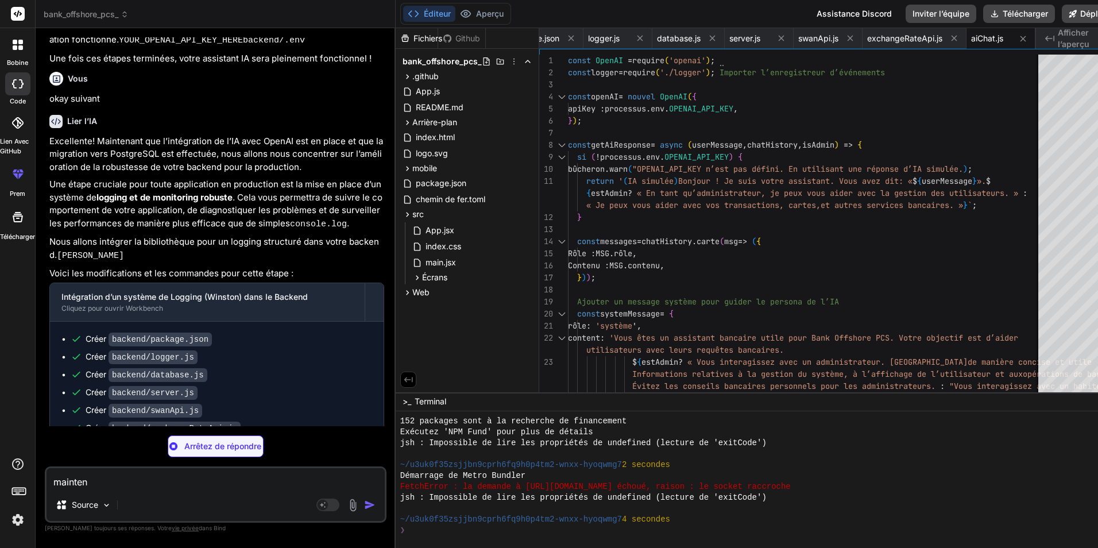
type textarea "x"
type textarea "maintena"
type textarea "x"
type textarea "maintenan"
type textarea "x"
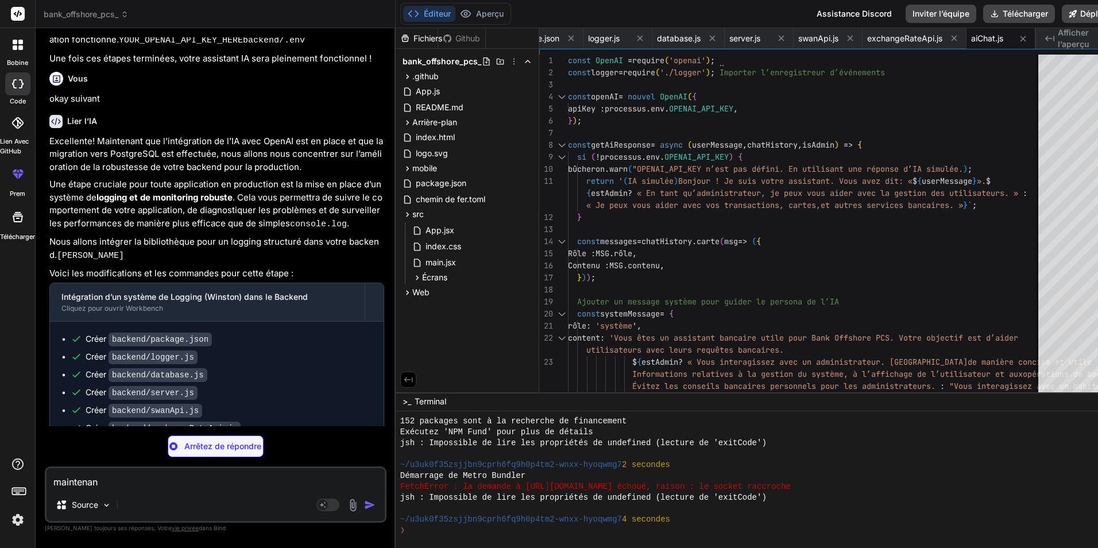
type textarea "maintenant"
type textarea "x"
type textarea "maintenant"
type textarea "x"
type textarea "maintenant j"
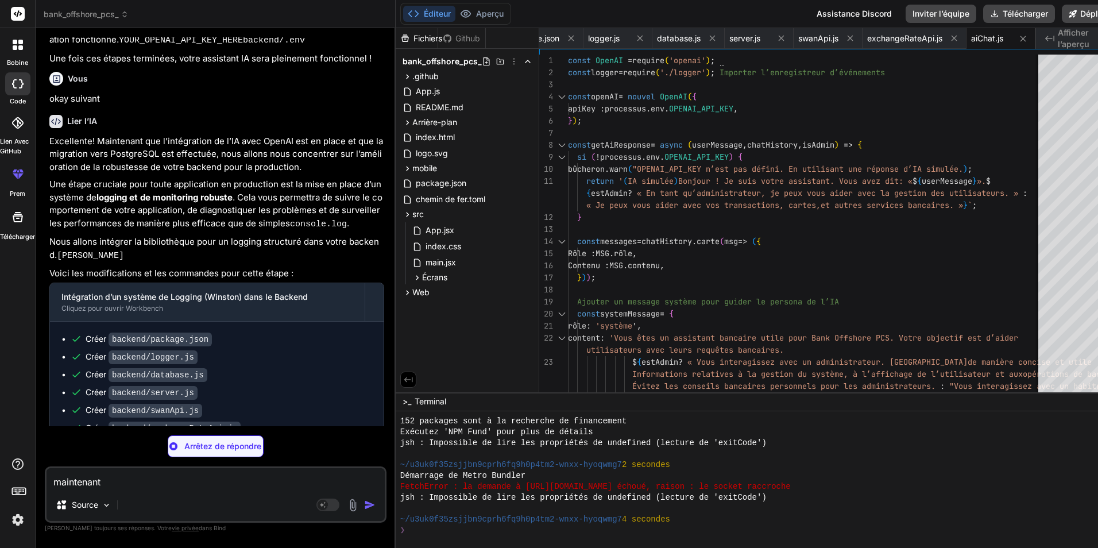
type textarea "x"
type textarea "maintenant j'"
type textarea "x"
type textarea "maintenant j'a"
type textarea "x"
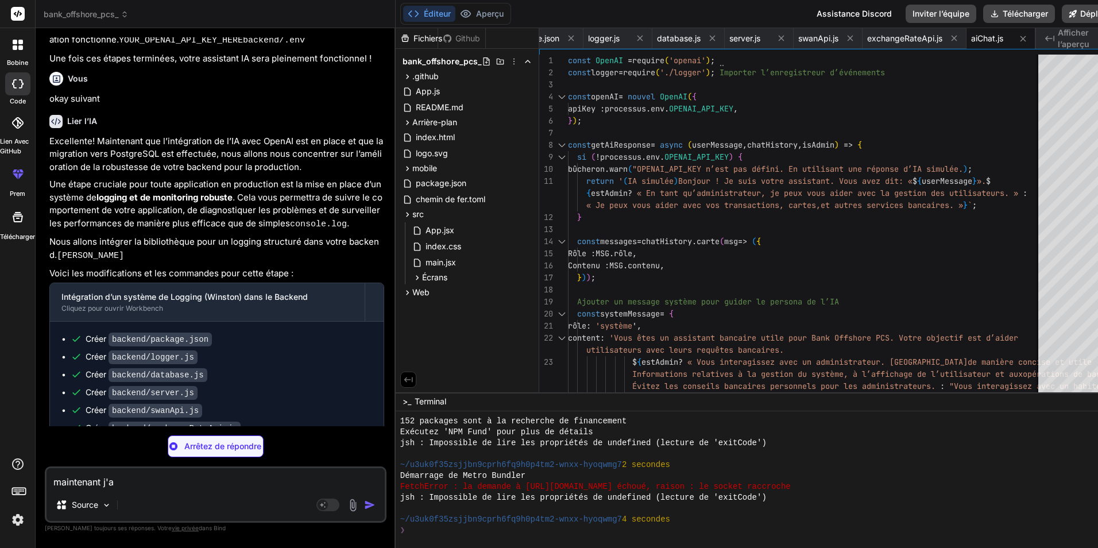
type textarea "maintenant j'ai"
type textarea "x"
type textarea "maintenant j'aim"
type textarea "x"
type textarea "maintenant j'aime"
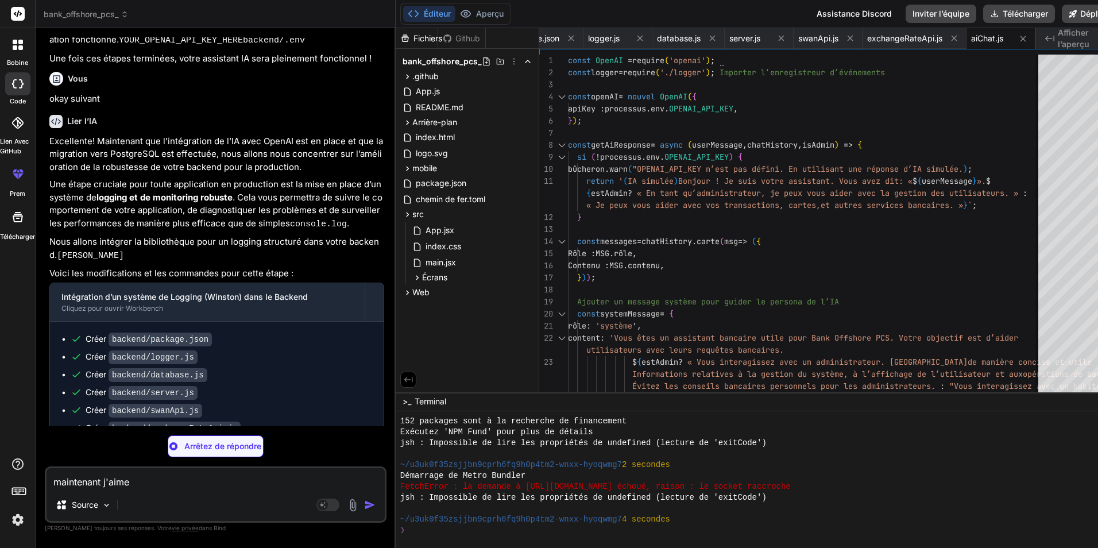
type textarea "x"
type textarea "maintenant j'aimer"
type textarea "x"
type textarea "maintenant j'aimera"
type textarea "x"
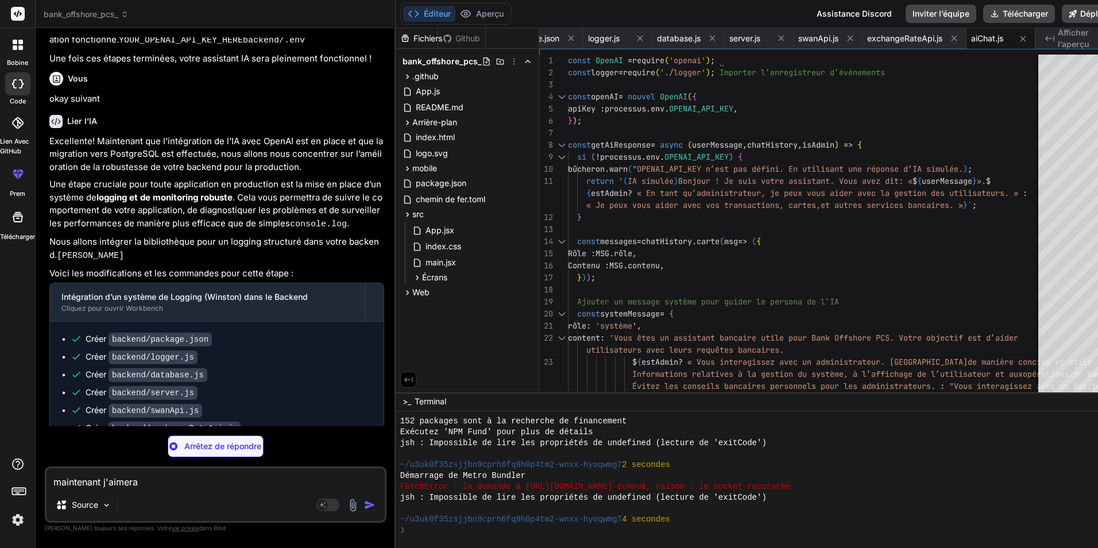
type textarea "maintenant j'aimerai"
type textarea "x"
type textarea "maintenant j'aimerais"
type textarea "x"
type textarea "maintenant j'aimerais"
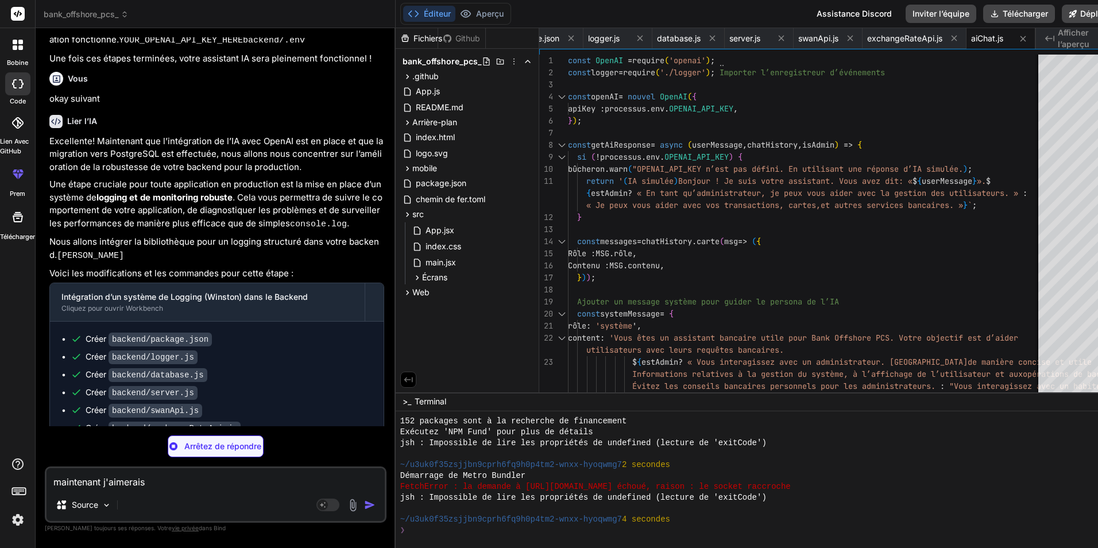
type textarea "x"
type textarea "maintenant j'aimerais q"
type textarea "x"
type textarea "maintenant j'aimerais qu"
type textarea "x"
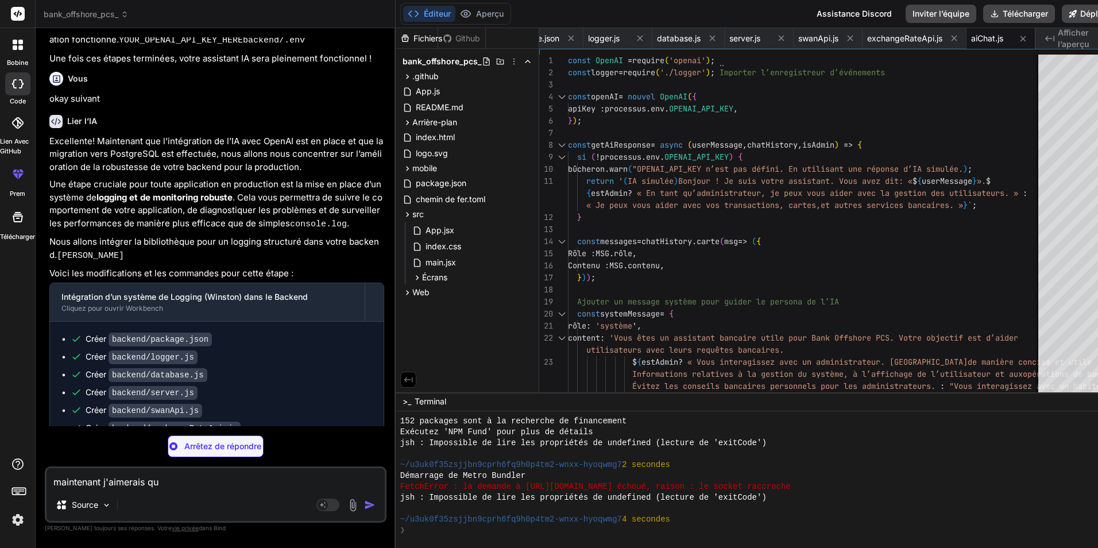
type textarea "maintenant j'aimerais que"
type textarea "x"
type textarea "maintenant j'aimerais que"
type textarea "x"
type textarea "maintenant j'aimerais que c"
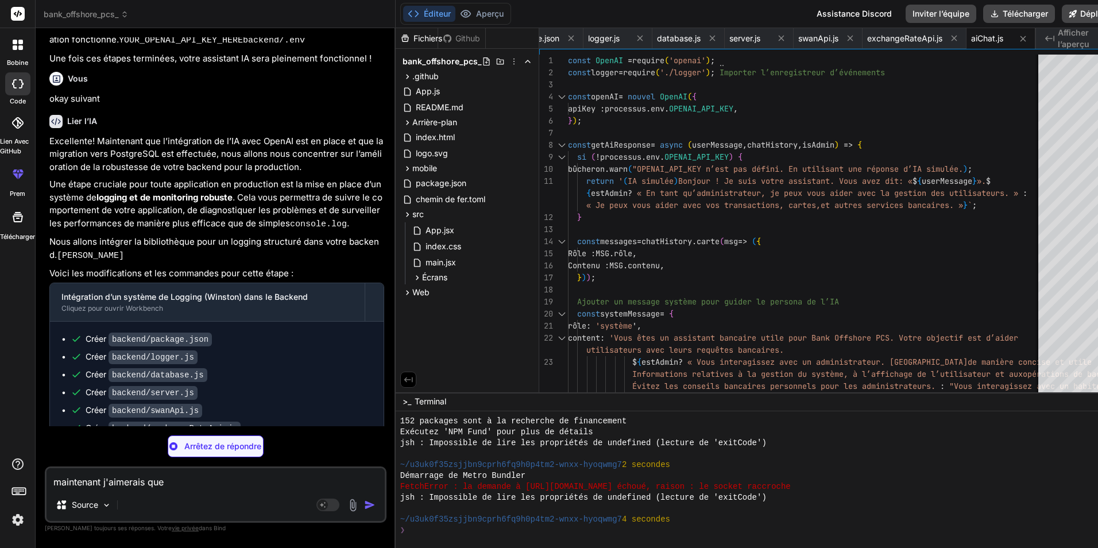
type textarea "x"
type textarea "maintenant j'aimerais que ch"
type textarea "x"
type textarea "maintenant j'aimerais que cha"
type textarea "x"
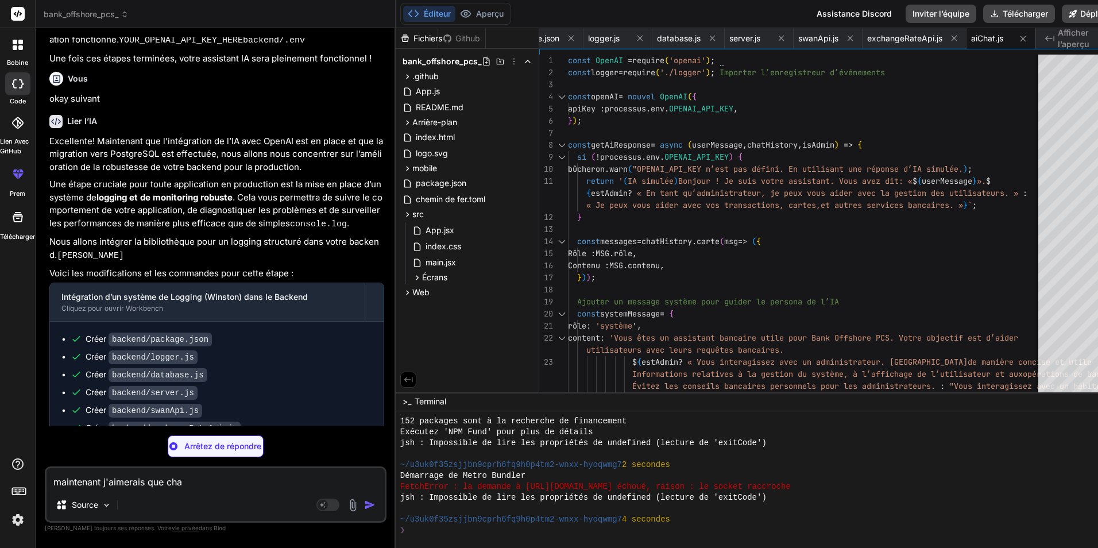
type textarea "maintenant j'aimerais que chaq"
type textarea "x"
type textarea "maintenant j'aimerais que chaqu"
type textarea "x"
type textarea "maintenant j'aimerais que chaque"
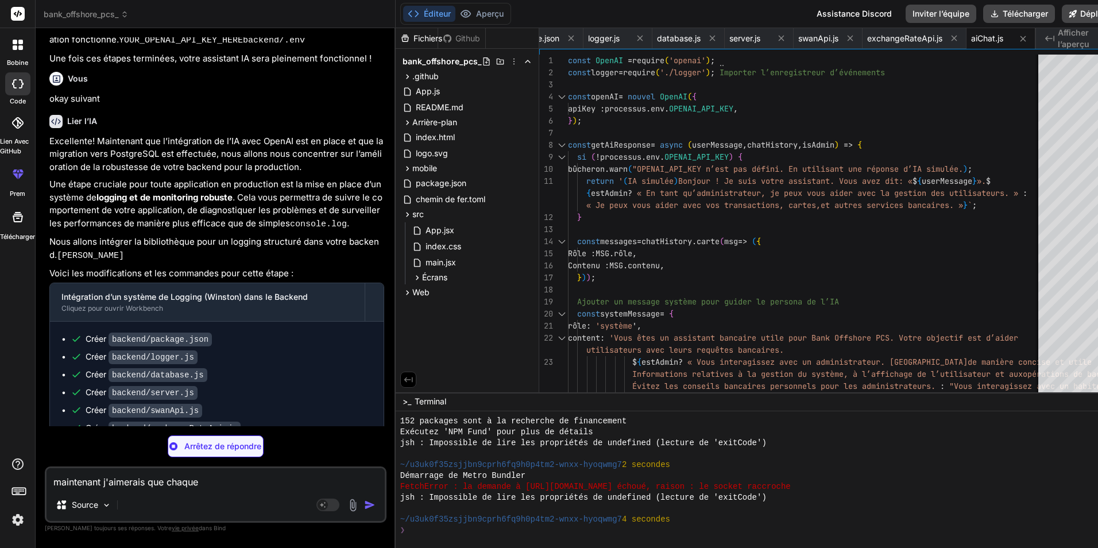
type textarea "x"
type textarea "maintenant j'aimerais que chaque"
type textarea "x"
type textarea "maintenant j'aimerais que chaque f"
type textarea "x"
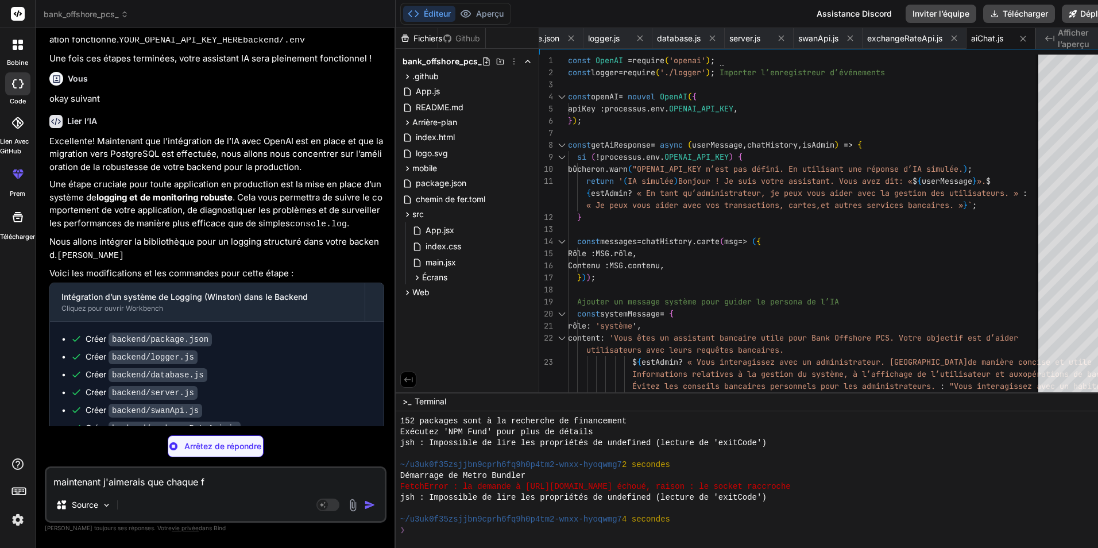
type textarea "maintenant j'aimerais que chaque fo"
type textarea "x"
type textarea "maintenant j'aimerais que chaque for"
type textarea "x"
type textarea "maintenant j'aimerais que chaque form"
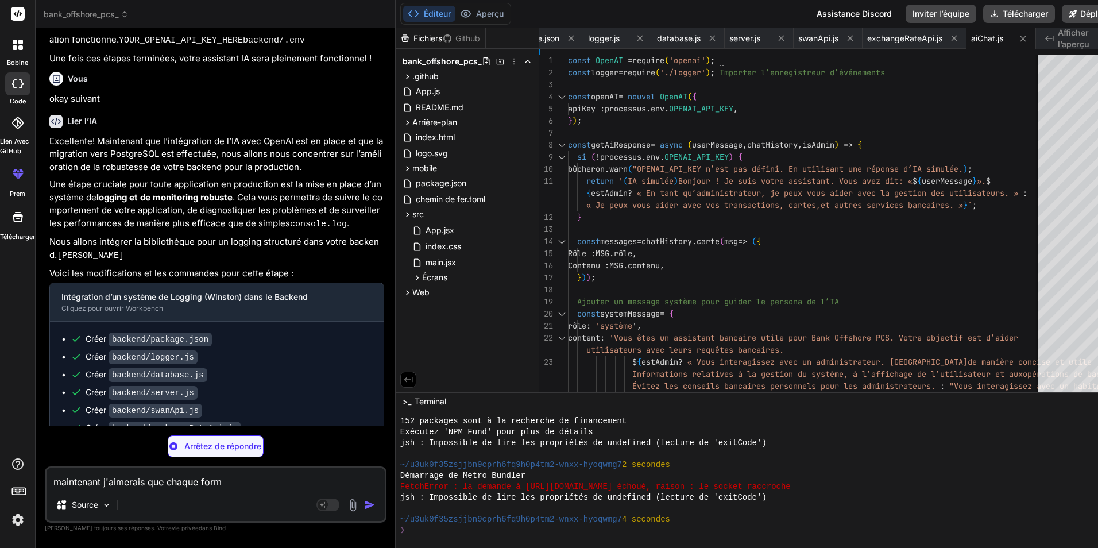
type textarea "x"
type textarea "maintenant j'aimerais que chaque formu"
type textarea "x"
type textarea "maintenant j'aimerais que chaque formul"
type textarea "x"
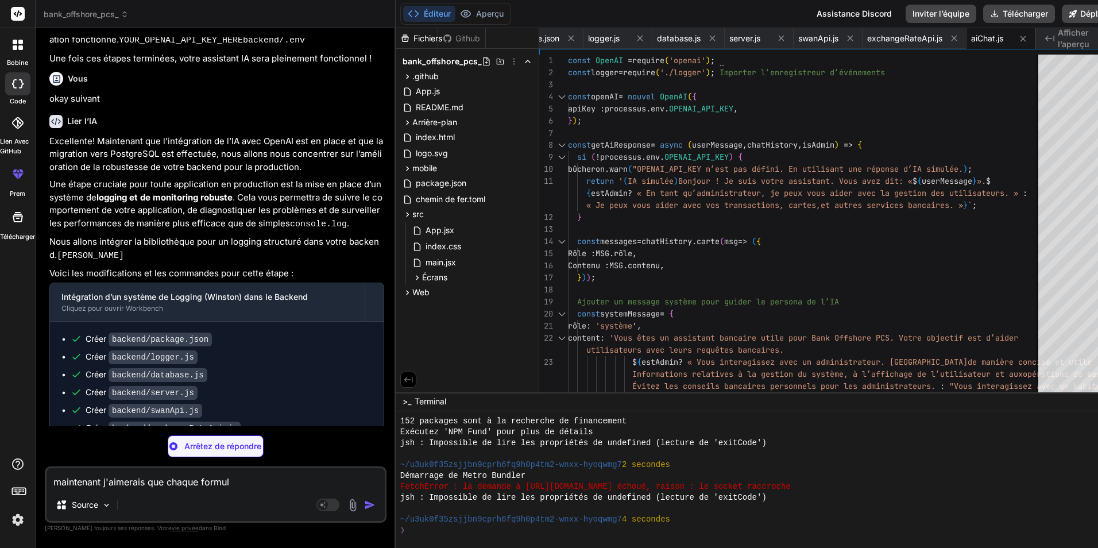
type textarea "maintenant j'aimerais que chaque formule"
type textarea "x"
type textarea "maintenant j'aimerais que chaque formule"
type textarea "x"
type textarea "maintenant j'aimerais que chaque formule c"
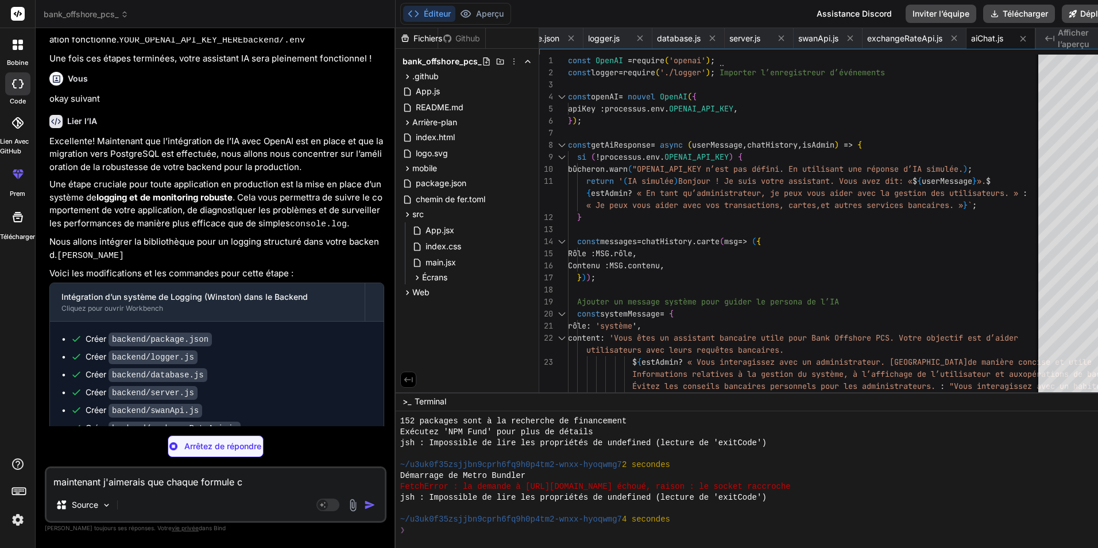
type textarea "x"
type textarea "maintenant j'aimerais que chaque formule ch"
type textarea "x"
type textarea "maintenant j'aimerais que chaque formule cho"
type textarea "x"
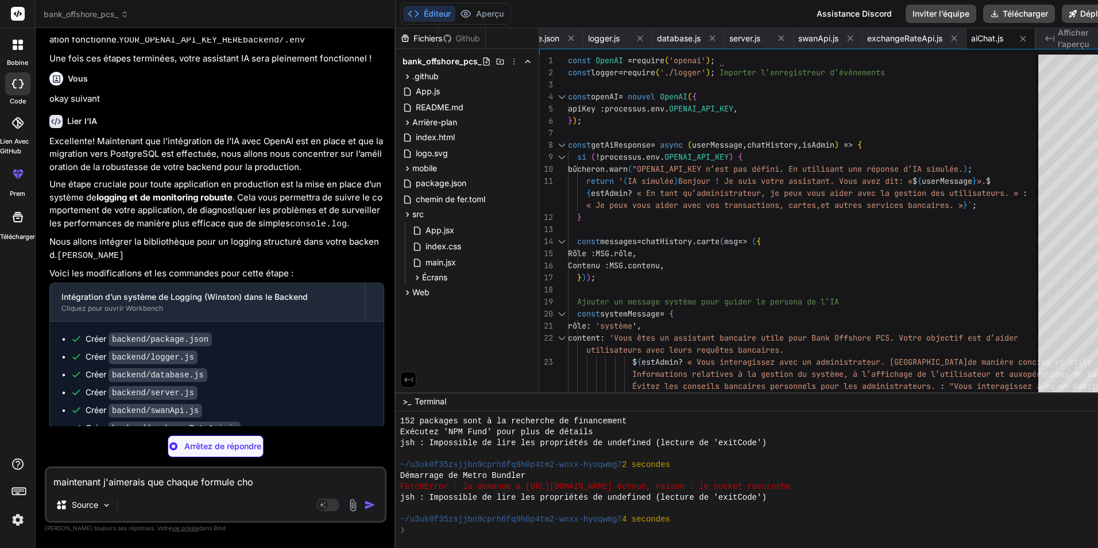
type textarea "maintenant j'aimerais que chaque formule choi"
type textarea "x"
type textarea "maintenant j'aimerais que chaque formule chois"
type textarea "x"
type textarea "maintenant j'aimerais que chaque formule choisi"
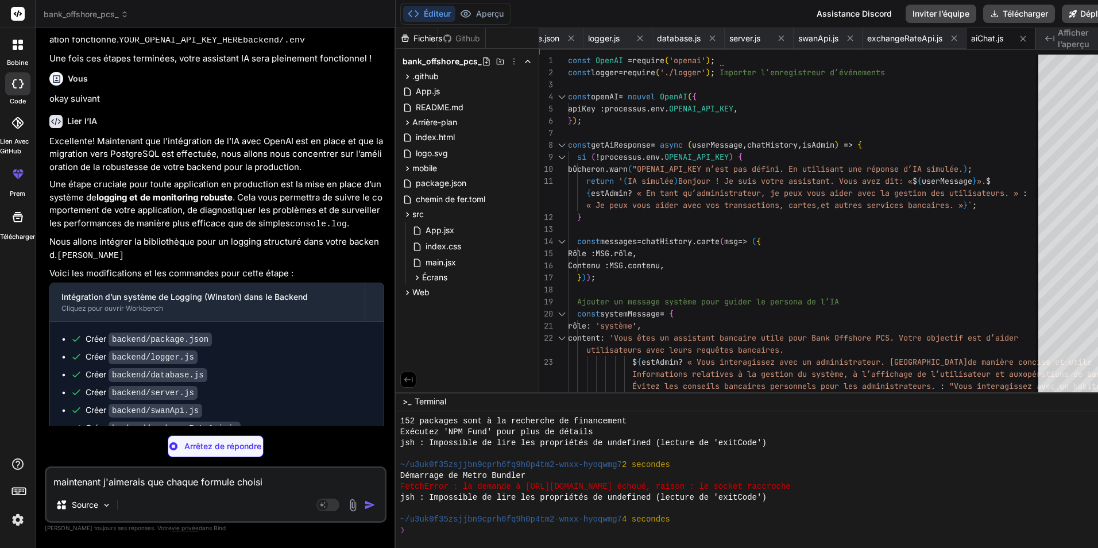
type textarea "x"
type textarea "maintenant j'aimerais que chaque formule choisi"
type textarea "x"
type textarea "uliers.\n * **Certifications de Sécurité :** Obtention de certifications de séc…"
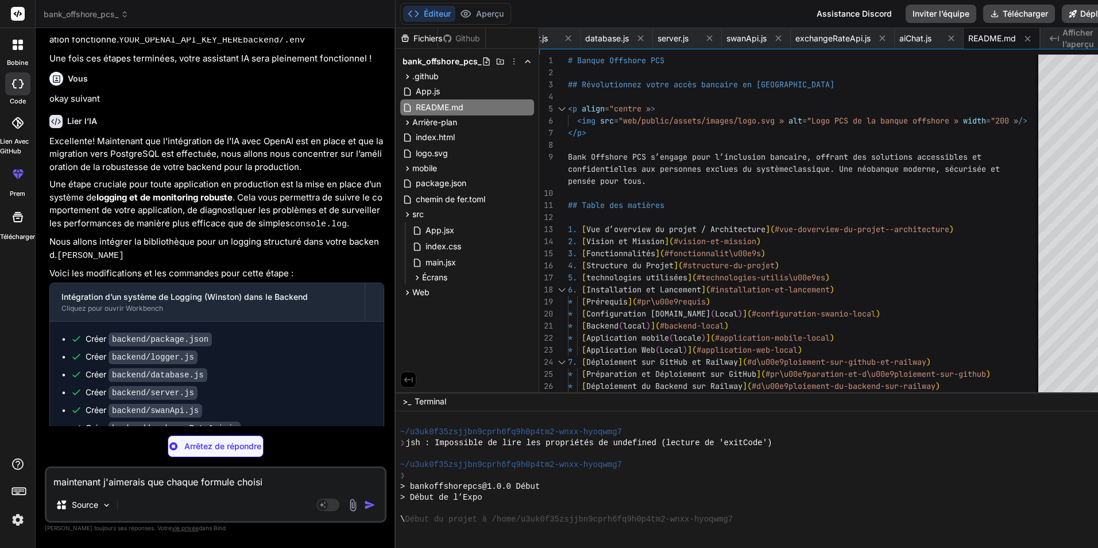
type textarea "x"
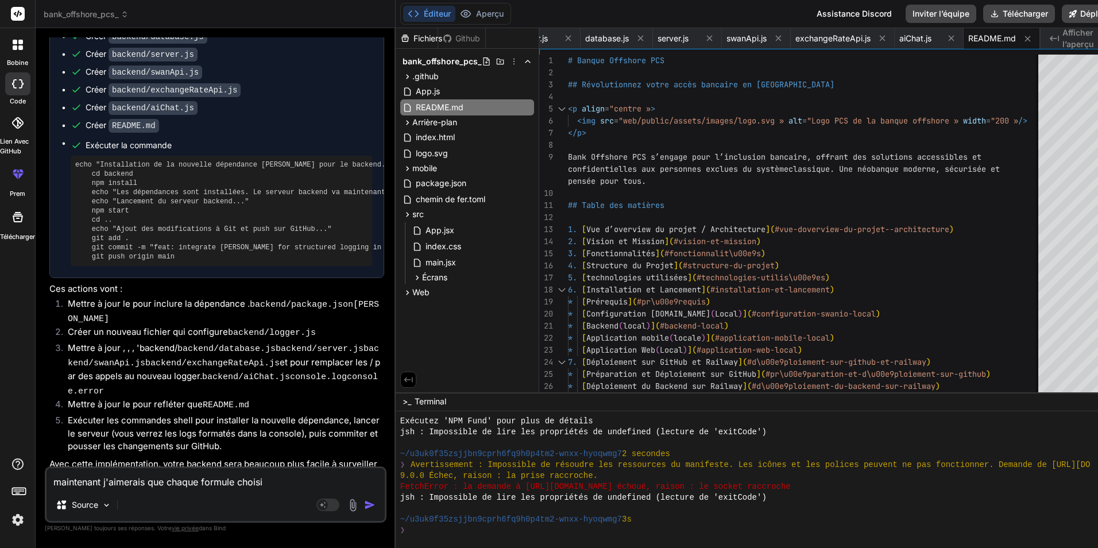
scroll to position [1866, 0]
drag, startPoint x: 280, startPoint y: 483, endPoint x: 49, endPoint y: 488, distance: 230.9
click at [49, 488] on textarea "maintenant j'aimerais que chaque formule choisi" at bounding box center [216, 478] width 338 height 21
type textarea "x"
drag, startPoint x: 294, startPoint y: 430, endPoint x: 365, endPoint y: 458, distance: 76.6
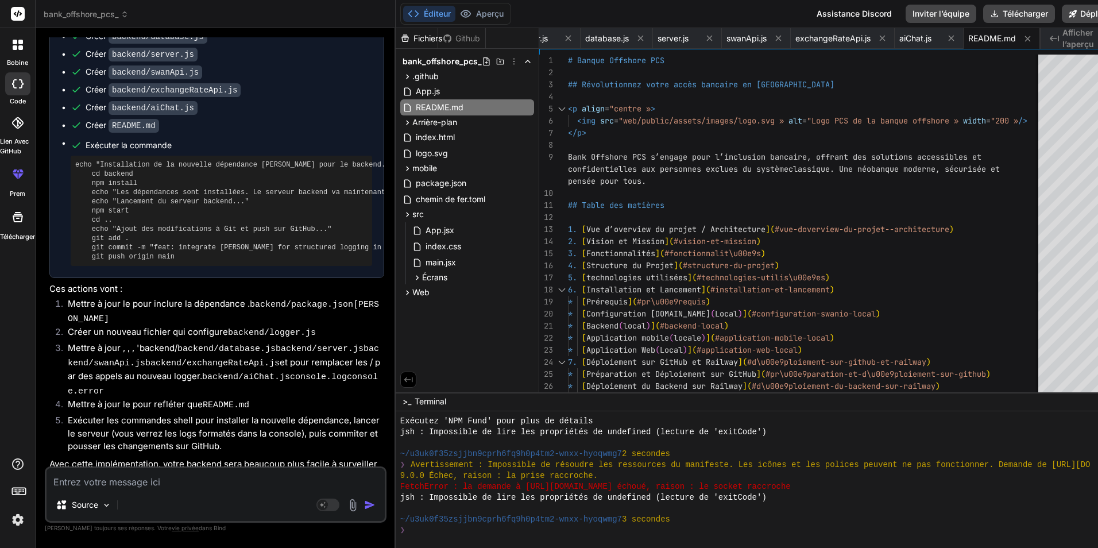
click at [365, 488] on p "Quelle est la prochaine étape que vous souhaitez aborder ? Nous pourrions nous …" at bounding box center [216, 507] width 335 height 39
copy p "Nous pourrions nous pencher sur l’implémentation de l’authentification multi-fa…"
click at [200, 478] on textarea at bounding box center [216, 478] width 338 height 21
type textarea "l"
type textarea "x"
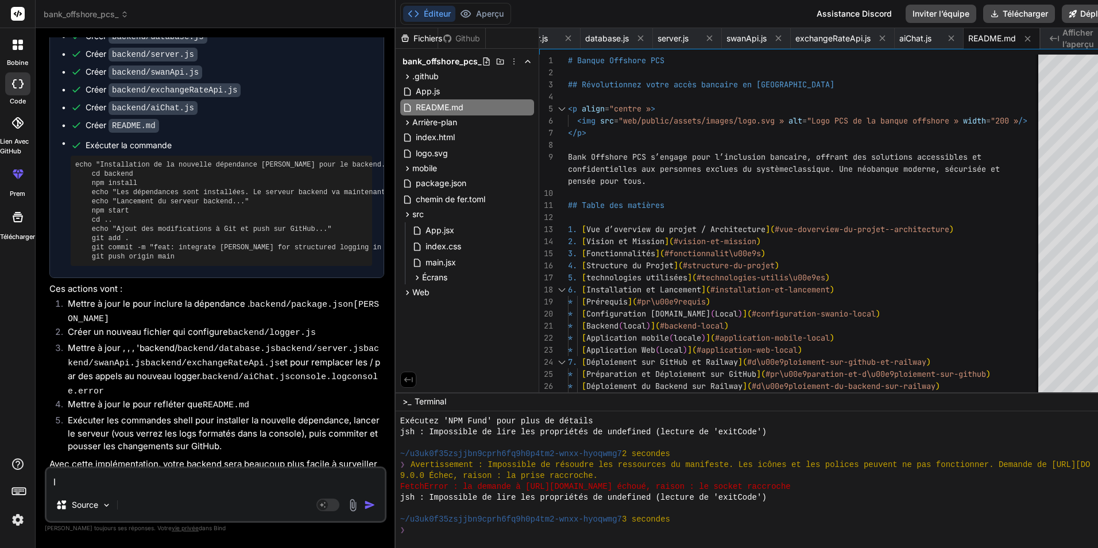
type textarea "le"
type textarea "x"
type textarea "les"
type textarea "x"
type textarea "les"
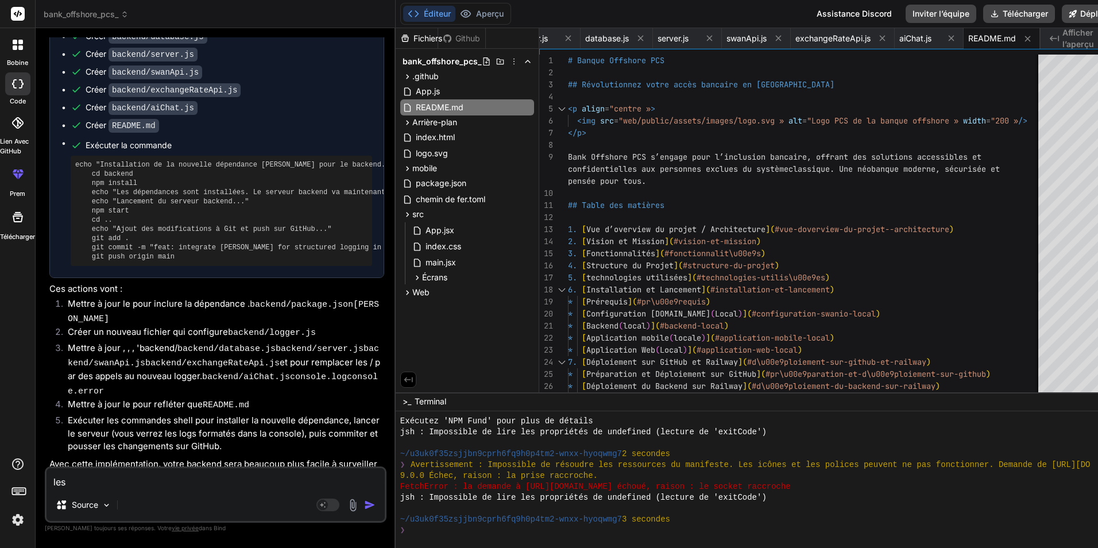
type textarea "x"
type textarea "les 2"
type textarea "x"
type textarea "les 2"
type textarea "x"
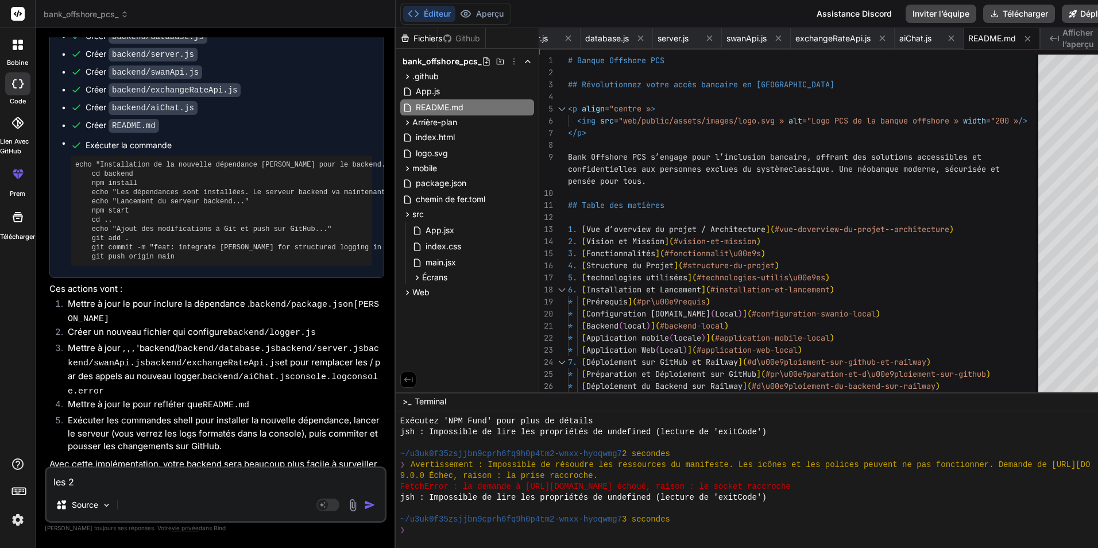
type textarea "les 2 :"
type textarea "x"
type textarea "les 2 :"
type textarea "x"
paste textarea "Nous pourrions nous pencher sur l’implémentation de l’authentification multi-fa…"
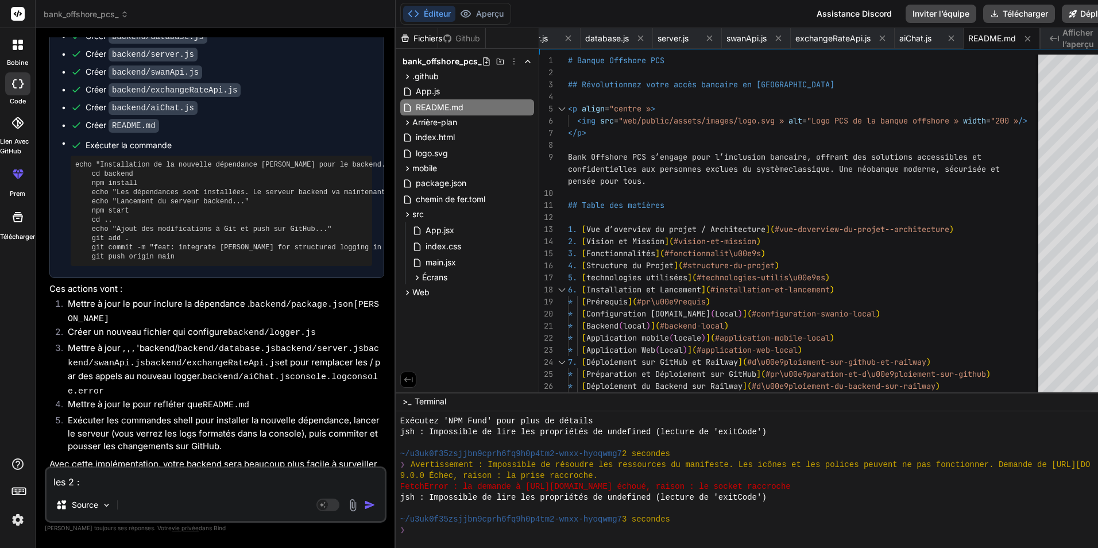
type textarea "les 2 : Nous pourrions nous pencher sur l’implémentation de l’authentification …"
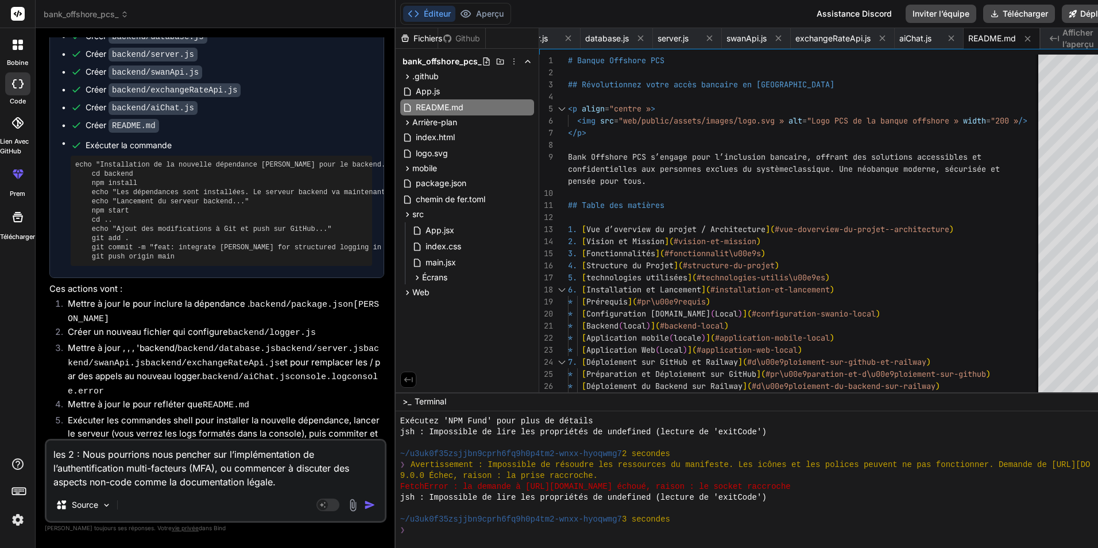
type textarea "x"
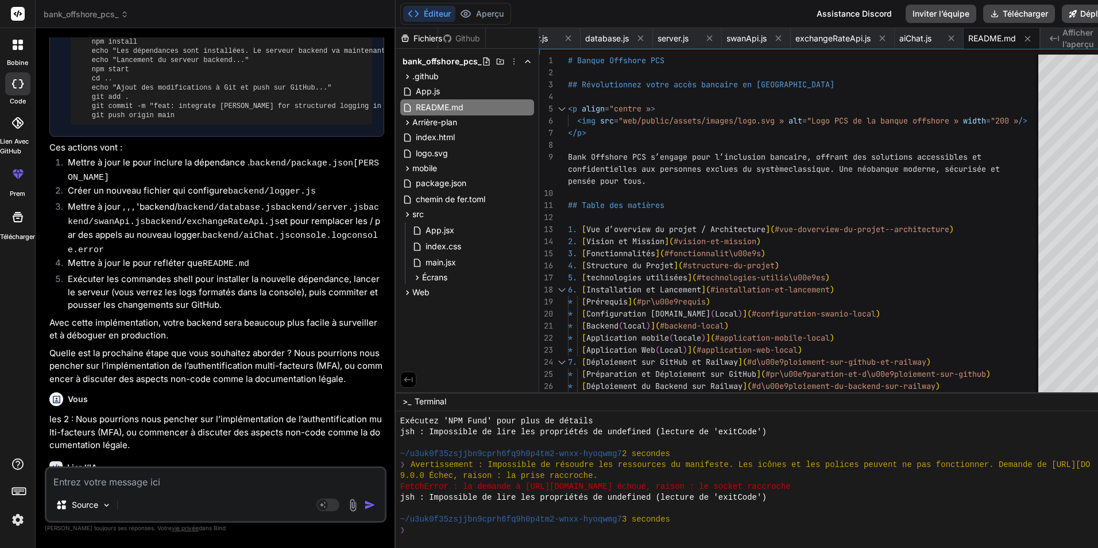
scroll to position [3450, 0]
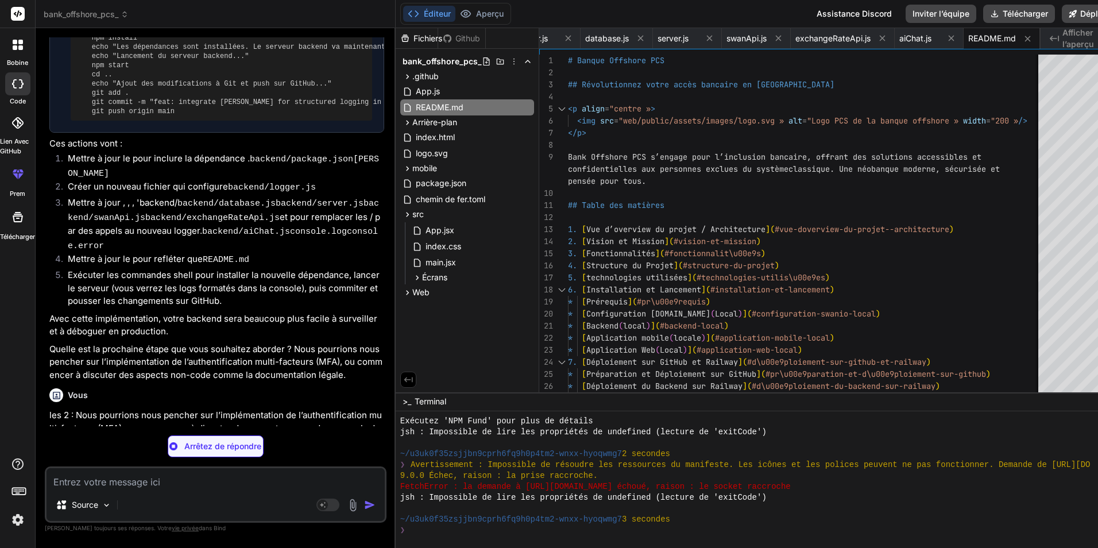
type textarea "x"
type textarea ""winston": "^3.11.0" }, "devDependencies": { "nodemon": "^3.0.1", "jest": "^29.…"
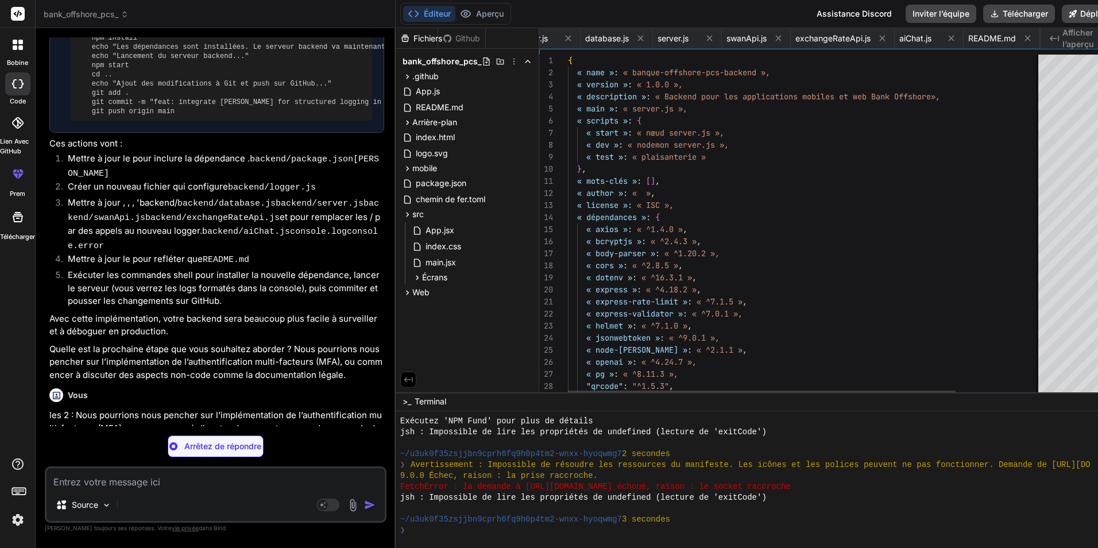
scroll to position [0, 0]
type textarea "x"
type textarea "createUser, updateUser, };"
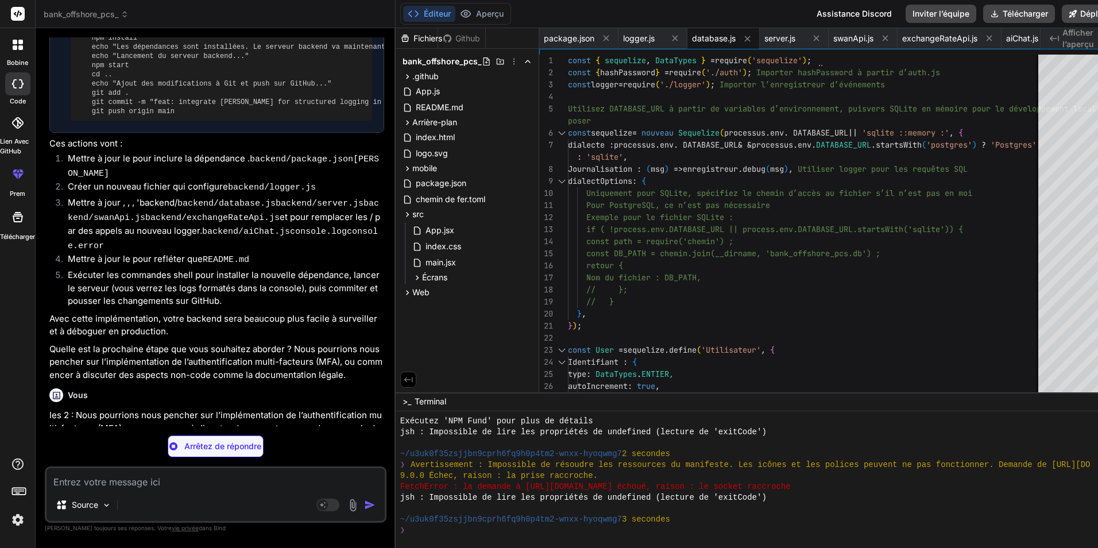
type textarea "x"
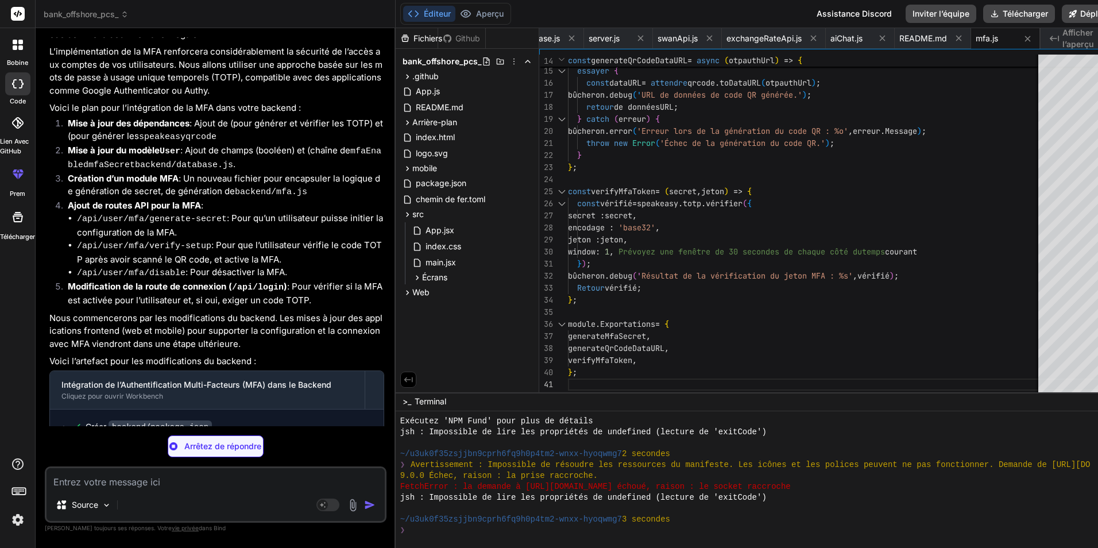
scroll to position [3952, 0]
type textarea "x"
type textarea "});"
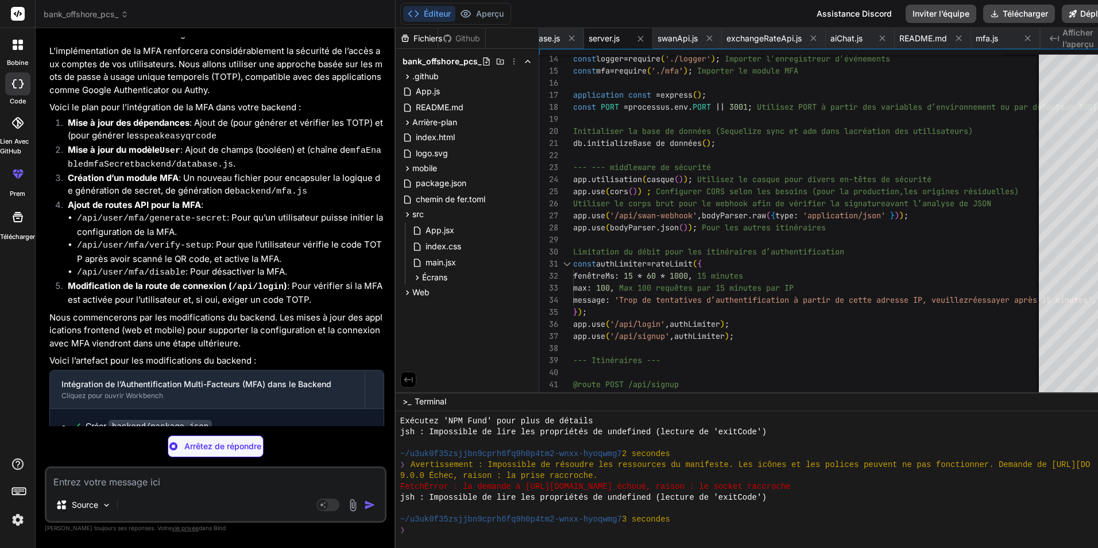
scroll to position [3970, 0]
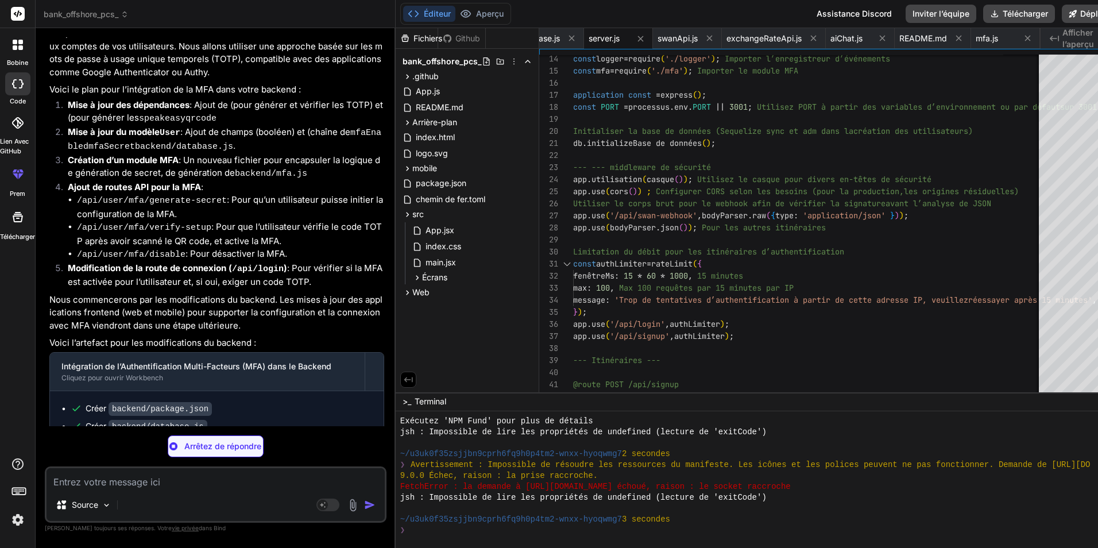
type textarea "x"
type textarea "* Considérations architecturales pour le déploiement offshore et le chiffrement…"
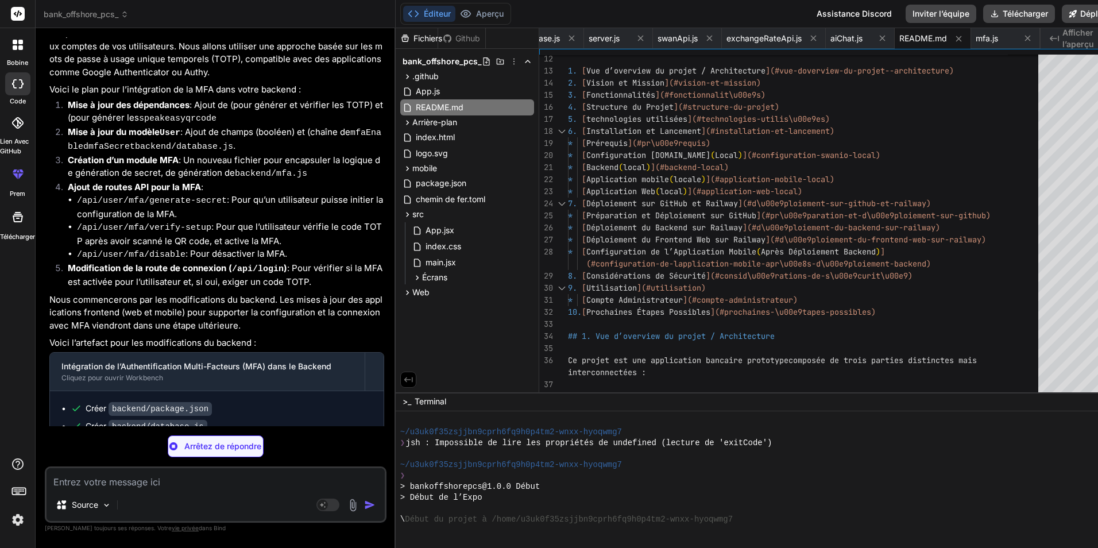
type textarea "x"
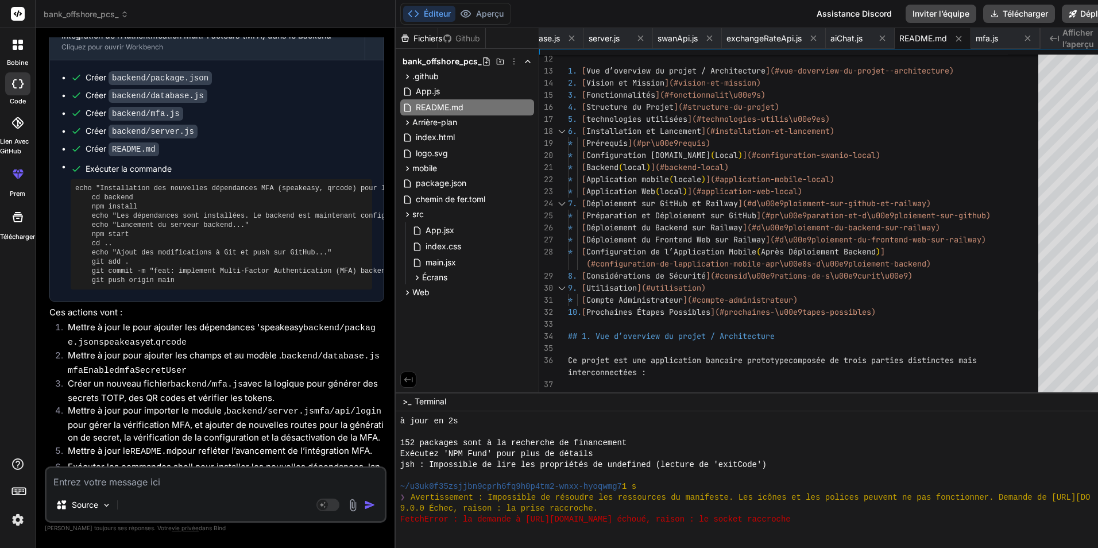
scroll to position [2608, 0]
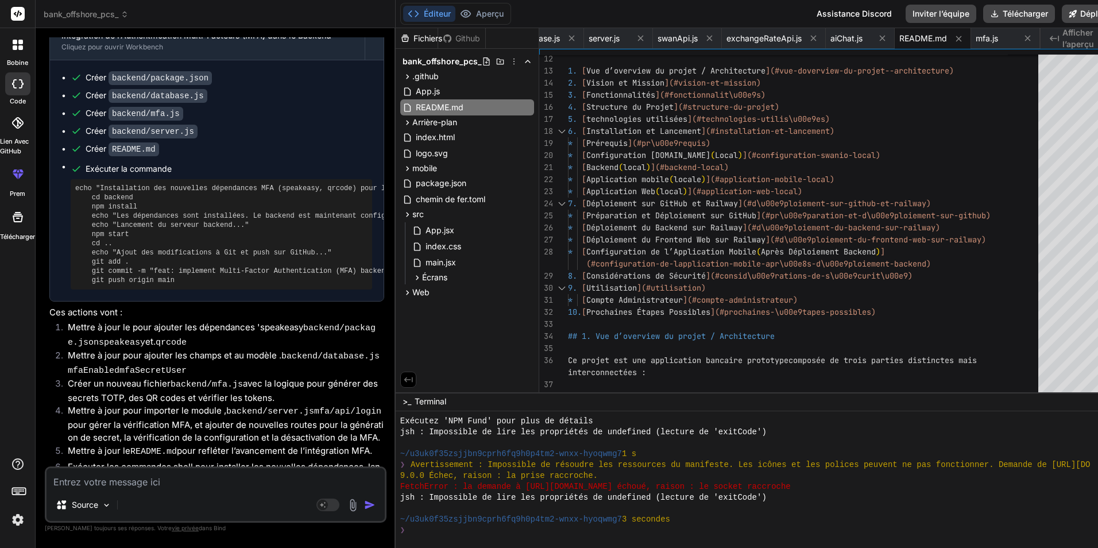
click at [212, 473] on textarea at bounding box center [216, 478] width 338 height 21
type textarea "o"
type textarea "x"
type textarea "ok"
type textarea "x"
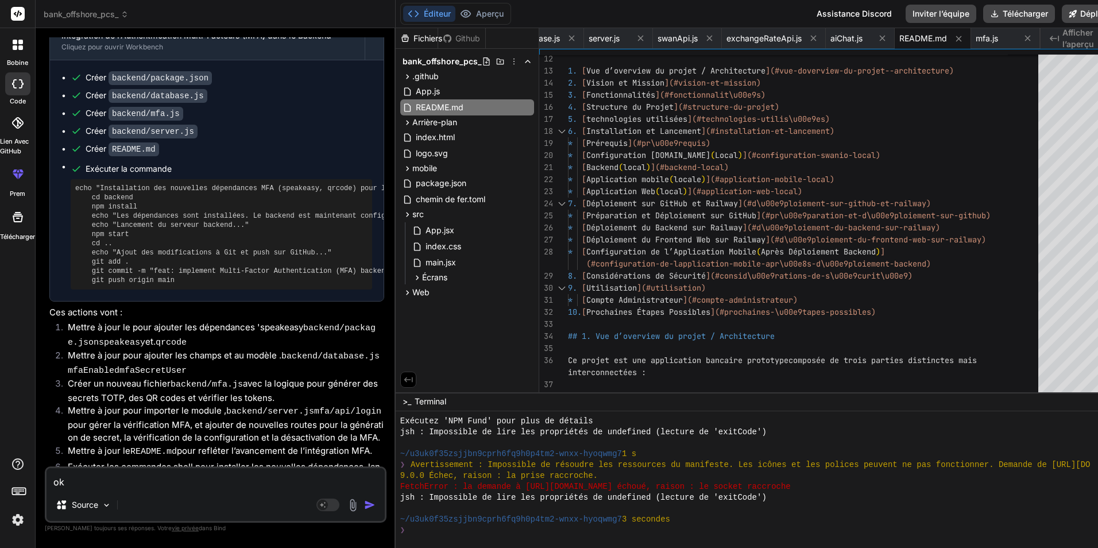
type textarea "oka"
type textarea "x"
type textarea "okay"
type textarea "x"
type textarea "okay"
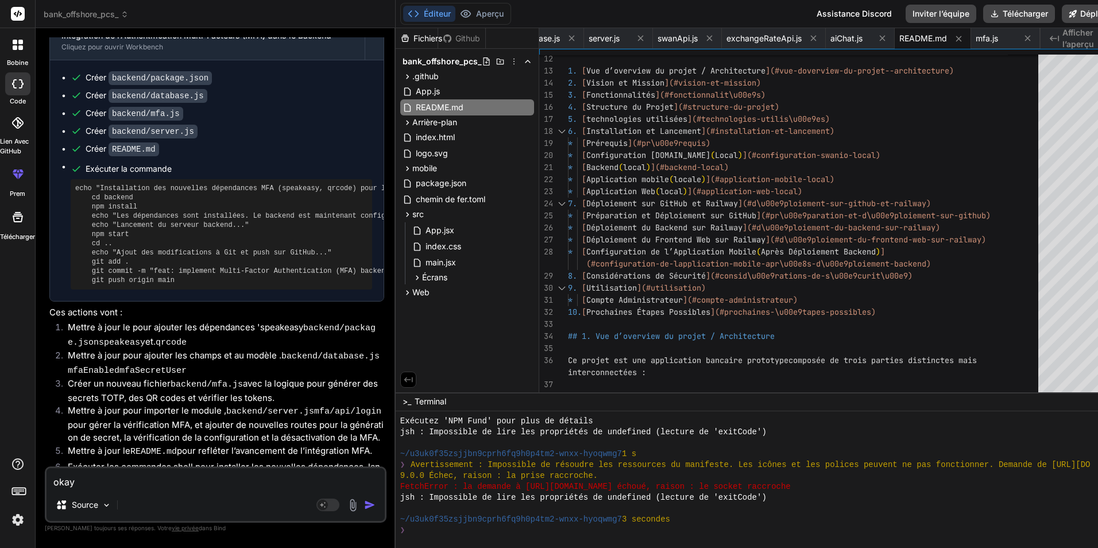
type textarea "x"
type textarea "okay s"
type textarea "x"
type textarea "okay su"
type textarea "x"
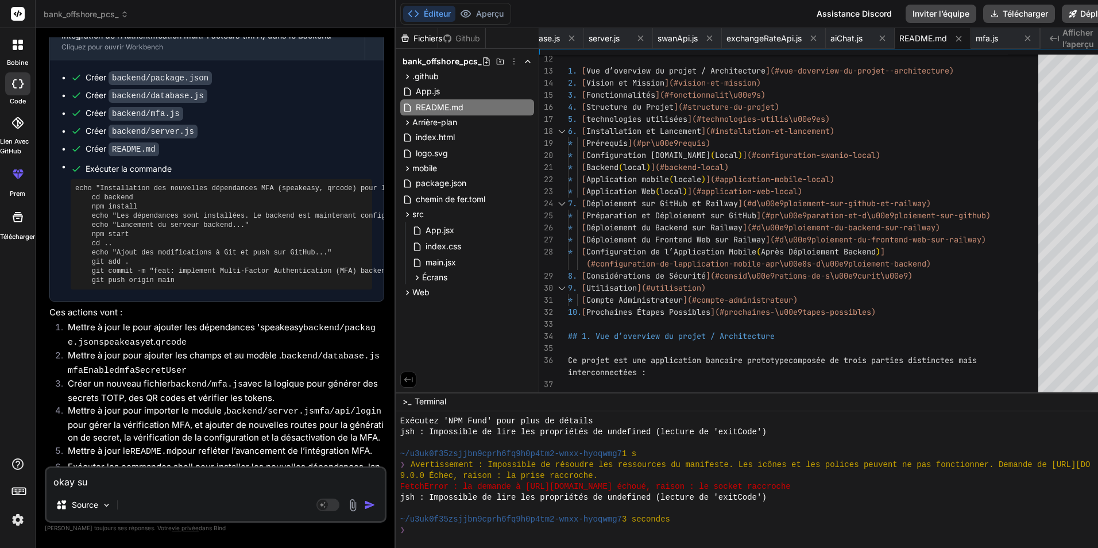
type textarea "okay sui"
type textarea "x"
type textarea "okay suiv"
type textarea "x"
type textarea "okay suiva"
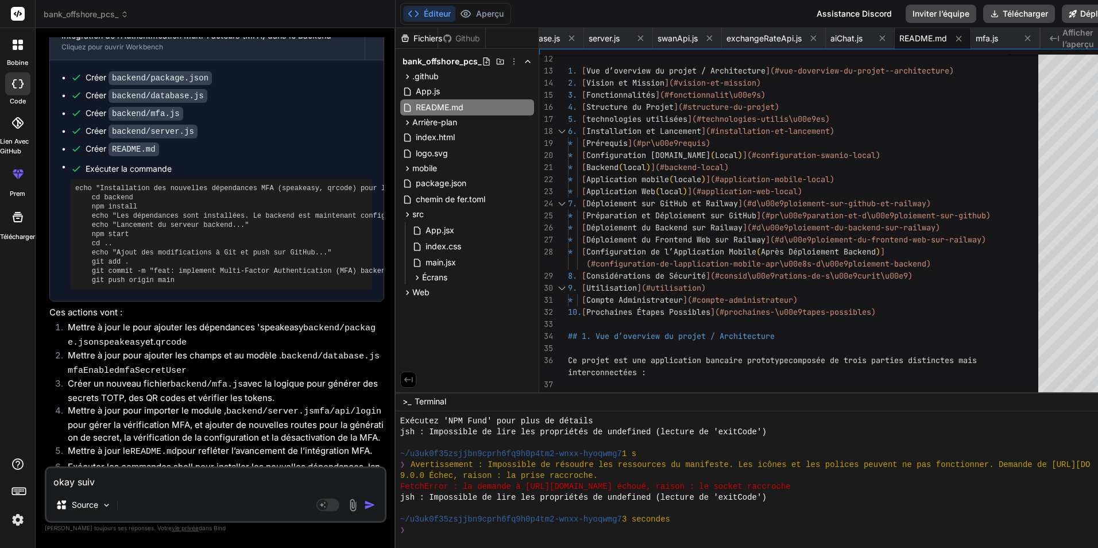
type textarea "x"
type textarea "okay suivan"
type textarea "x"
type textarea "okay suivant"
type textarea "x"
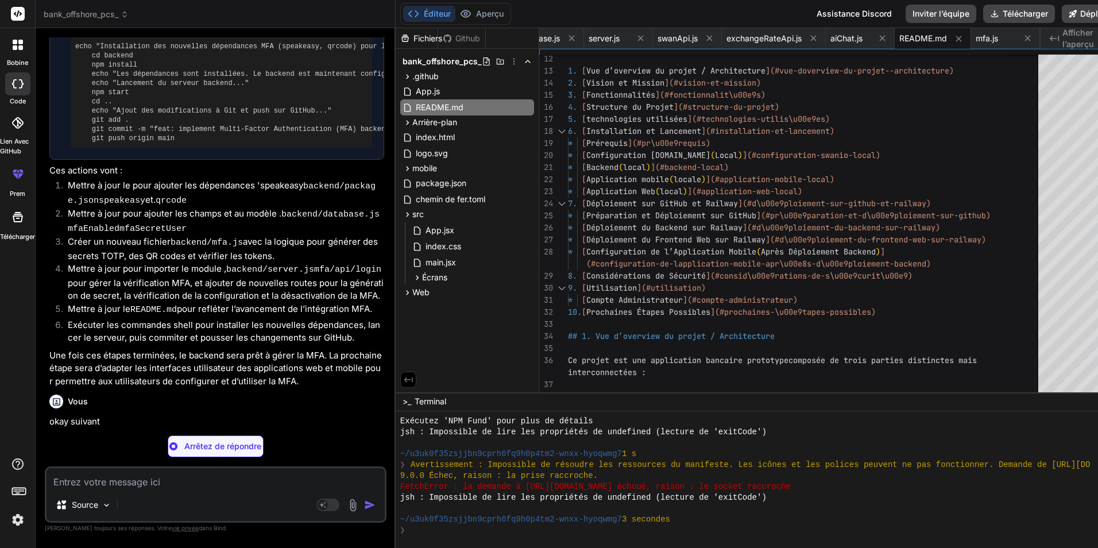
scroll to position [4671, 0]
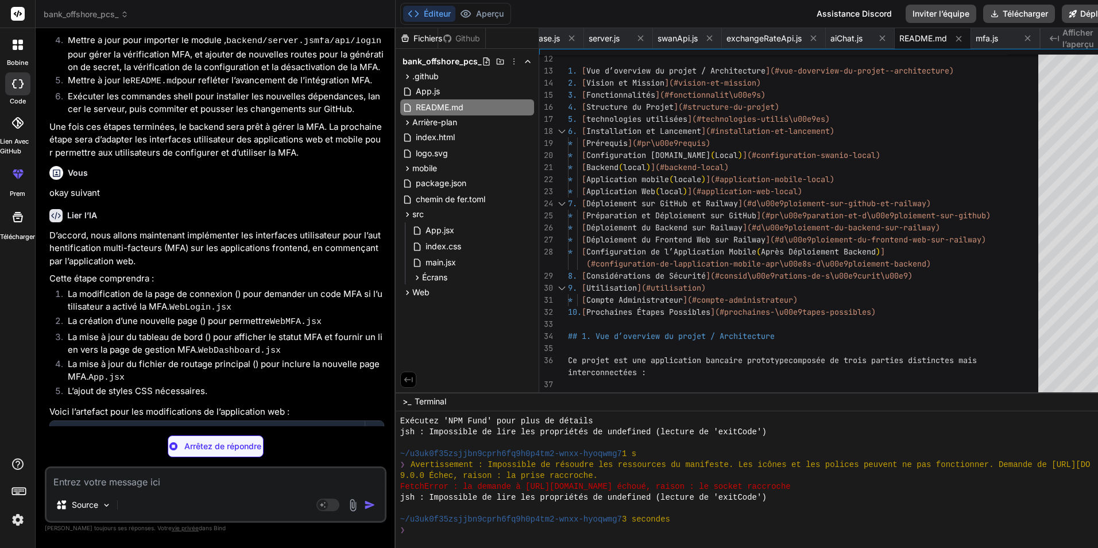
type textarea "x"
type textarea "export default WebLogin;"
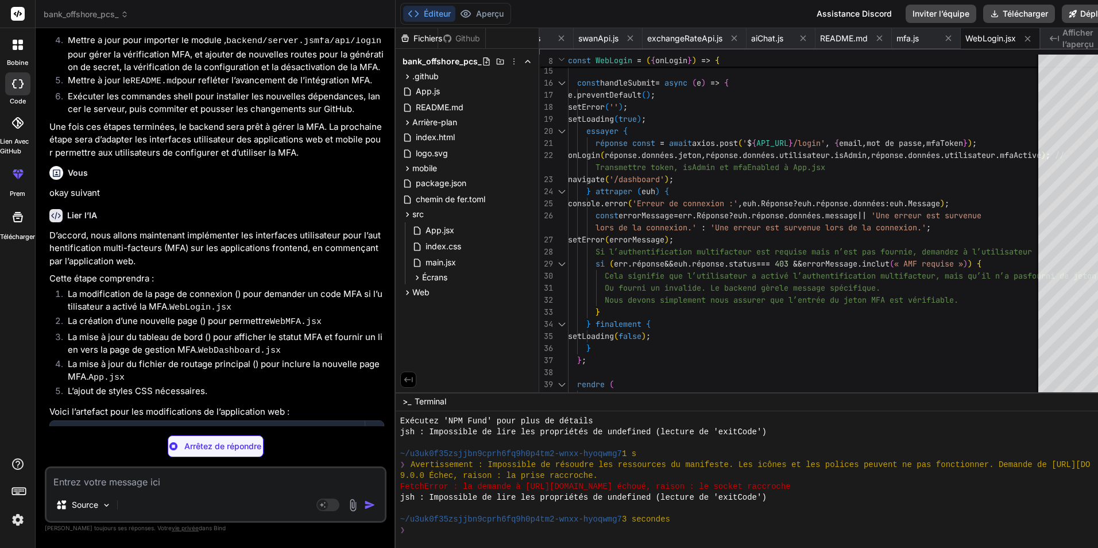
type textarea "x"
type textarea "export default WebMFA;"
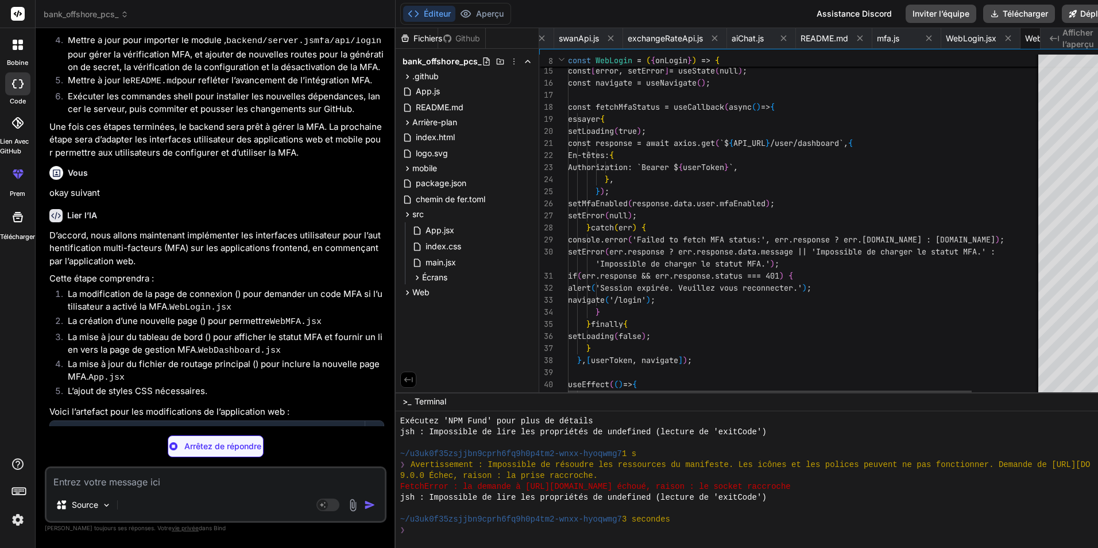
scroll to position [0, 350]
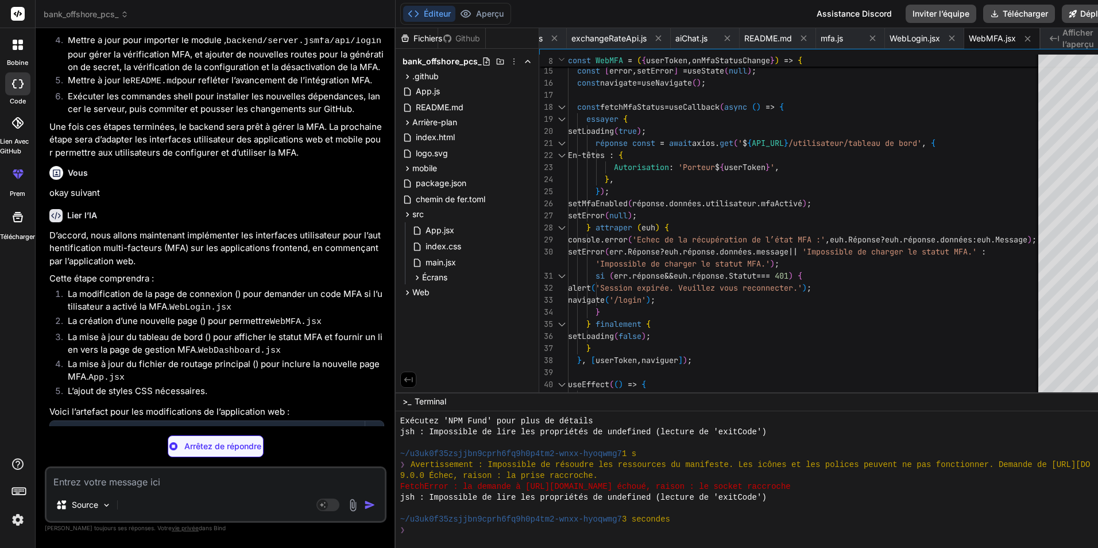
type textarea "x"
type textarea "</footer> </div> </Router> ); } export default App;"
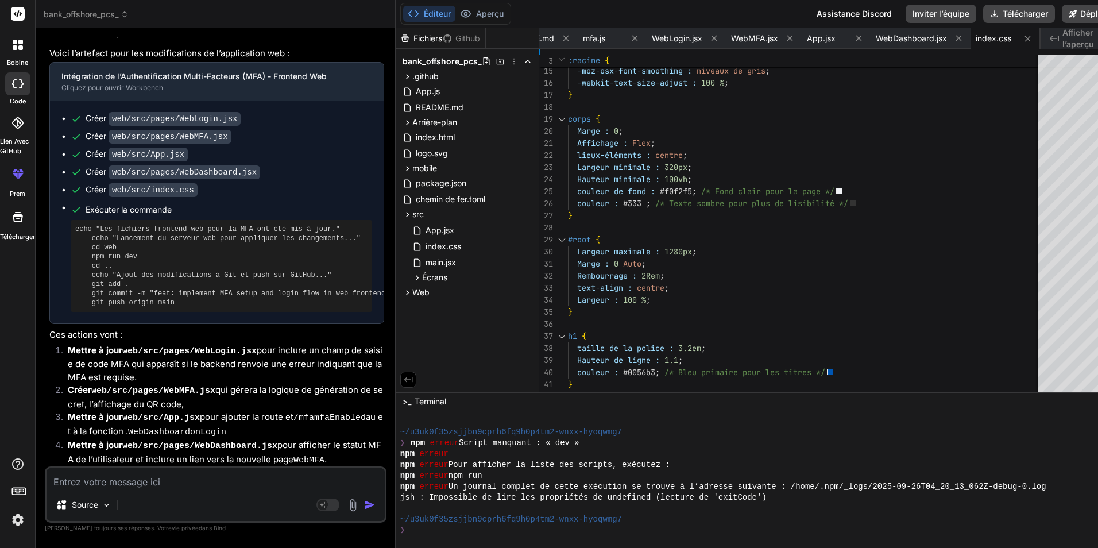
scroll to position [5055, 0]
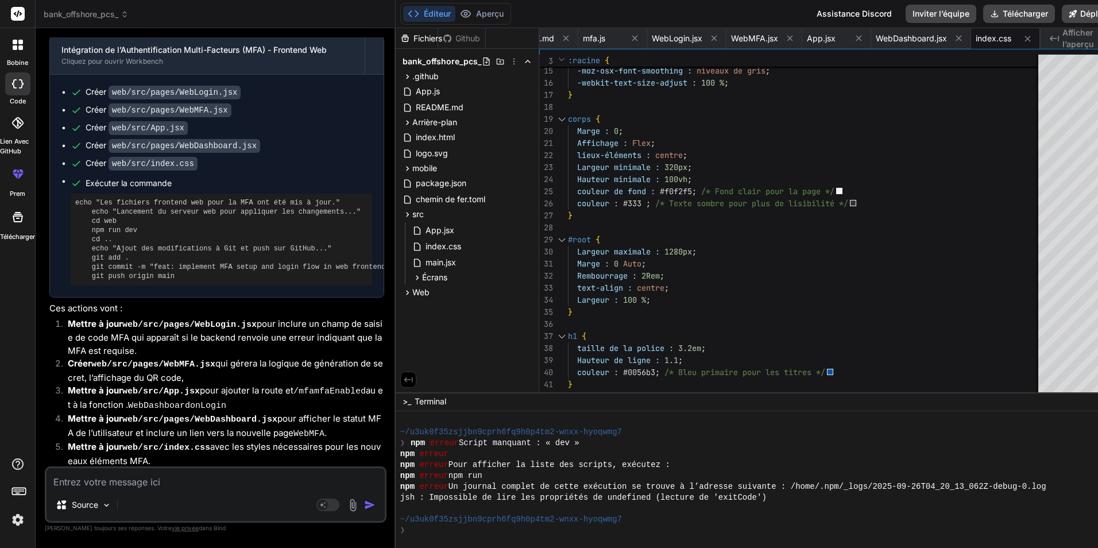
click at [222, 483] on textarea at bounding box center [216, 478] width 338 height 21
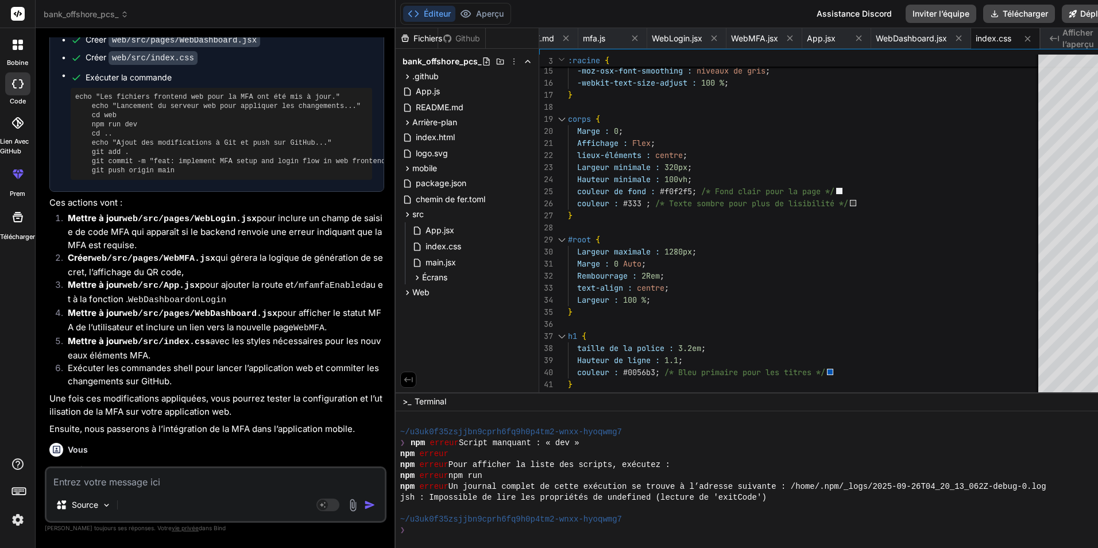
scroll to position [5175, 0]
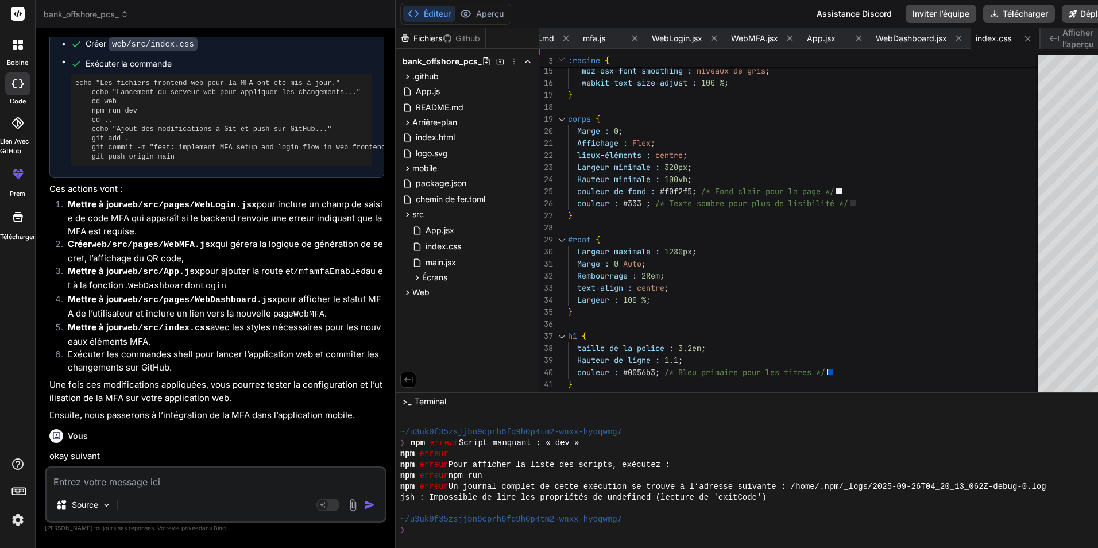
click at [234, 492] on p "‌" at bounding box center [216, 498] width 335 height 13
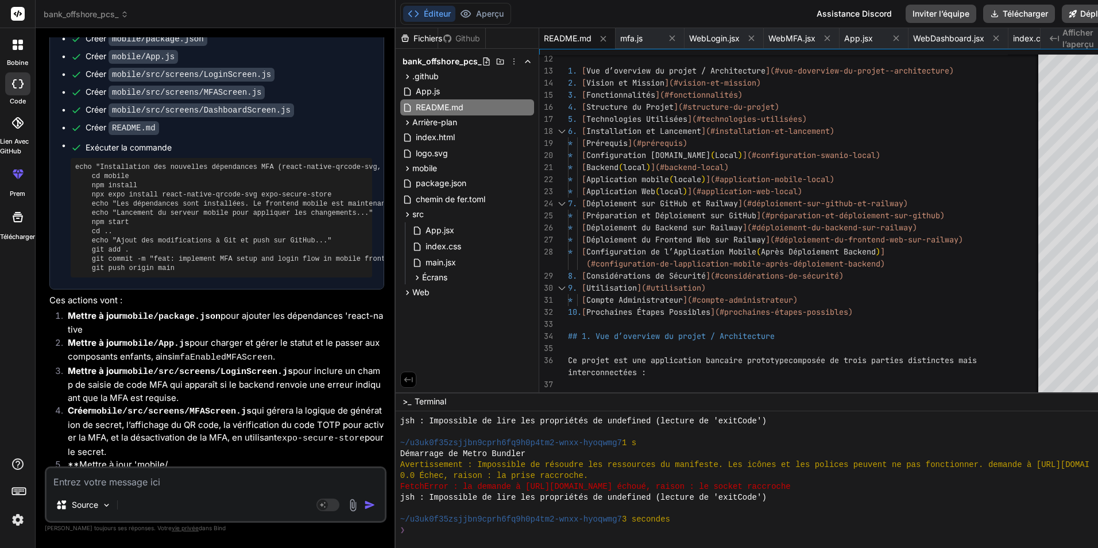
scroll to position [6045, 0]
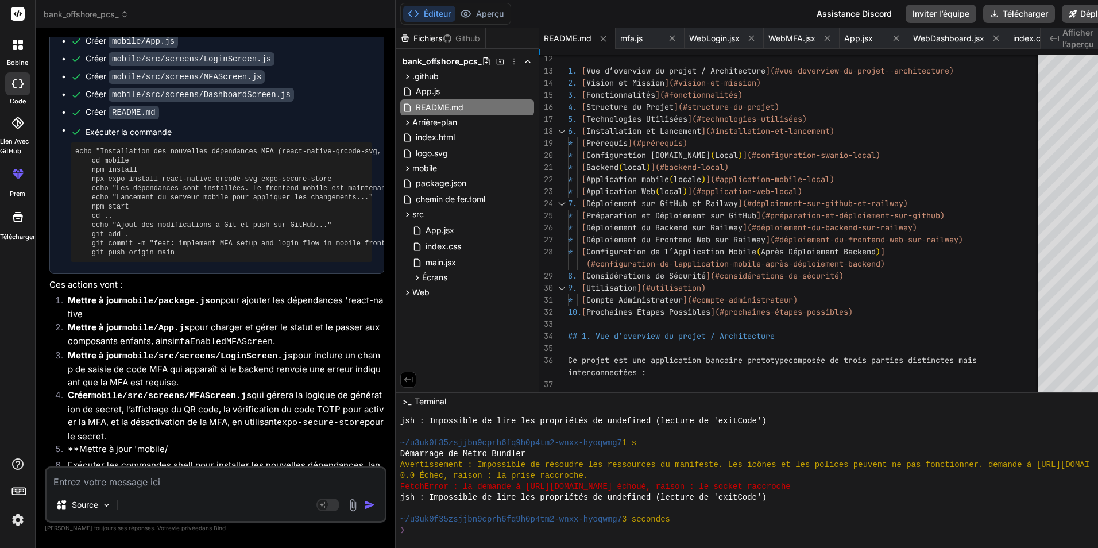
click at [225, 479] on textarea at bounding box center [216, 478] width 338 height 21
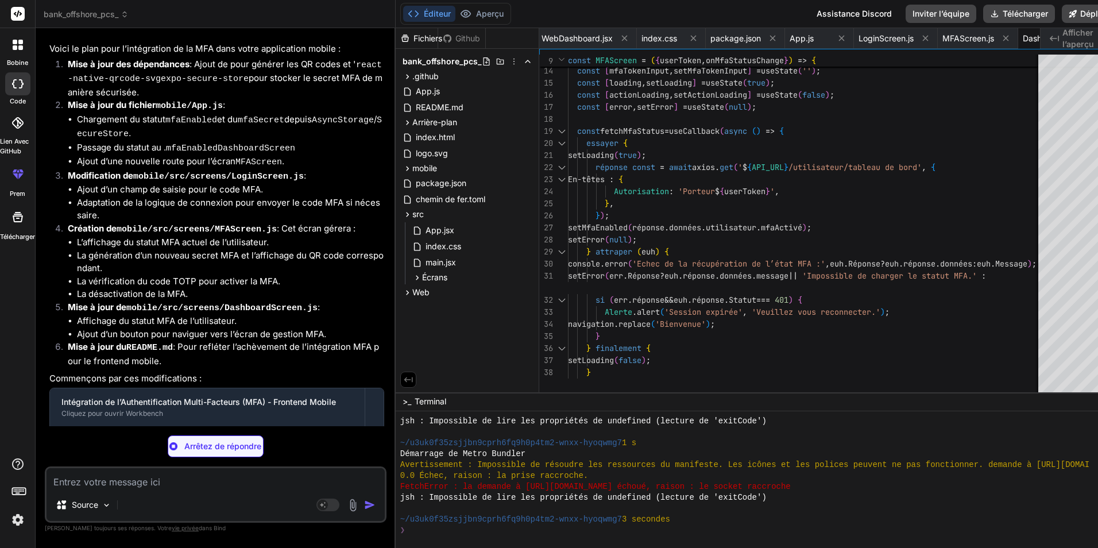
scroll to position [0, 1008]
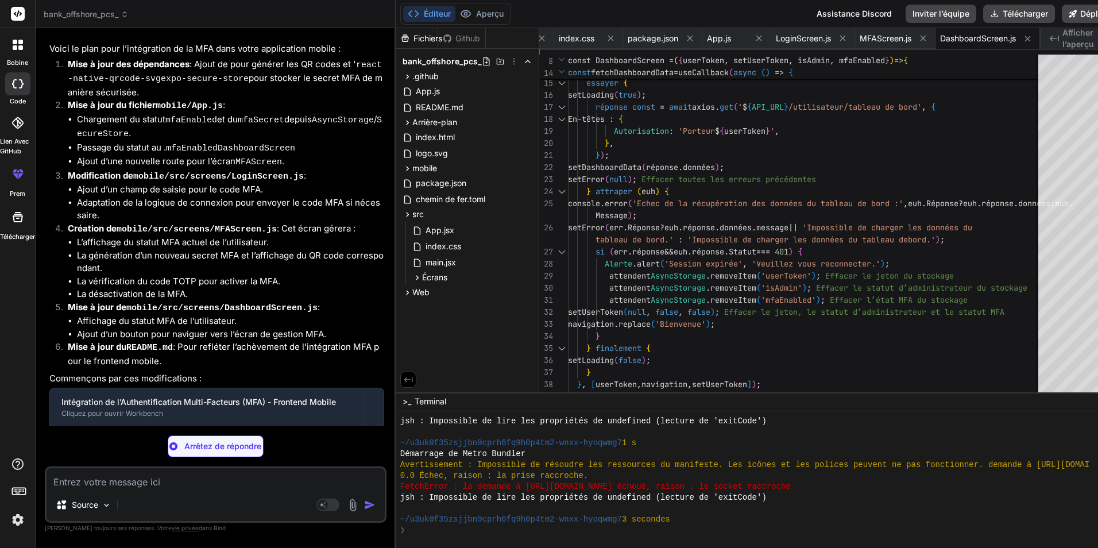
click at [202, 485] on textarea at bounding box center [216, 478] width 338 height 21
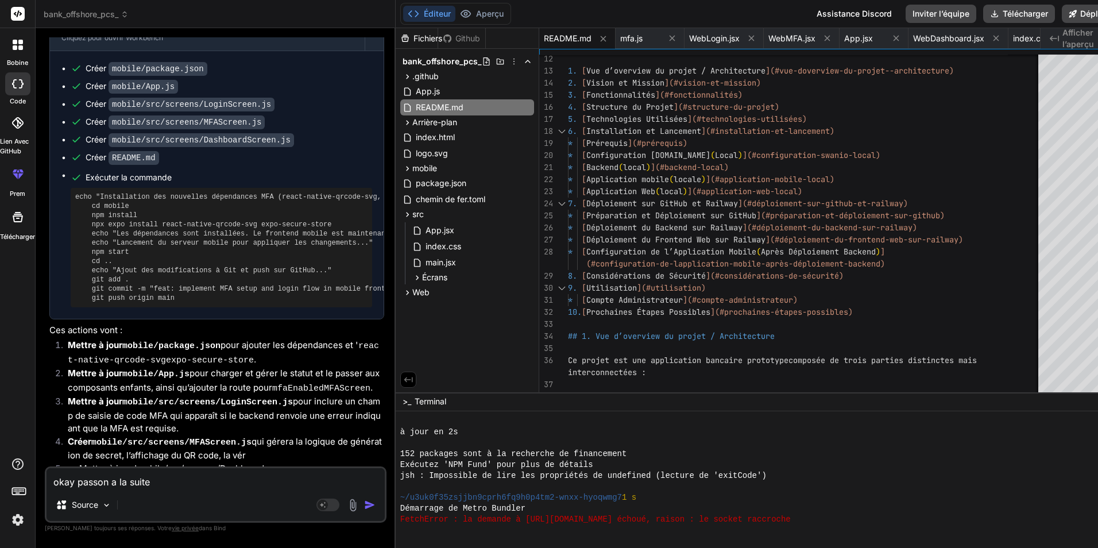
scroll to position [4724, 0]
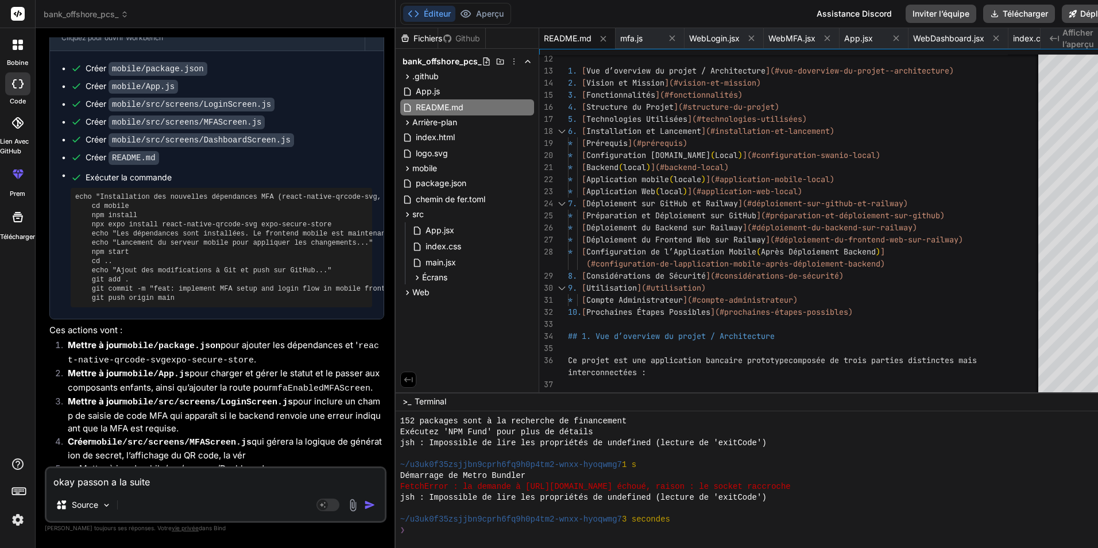
click at [364, 506] on img "button" at bounding box center [369, 504] width 11 height 11
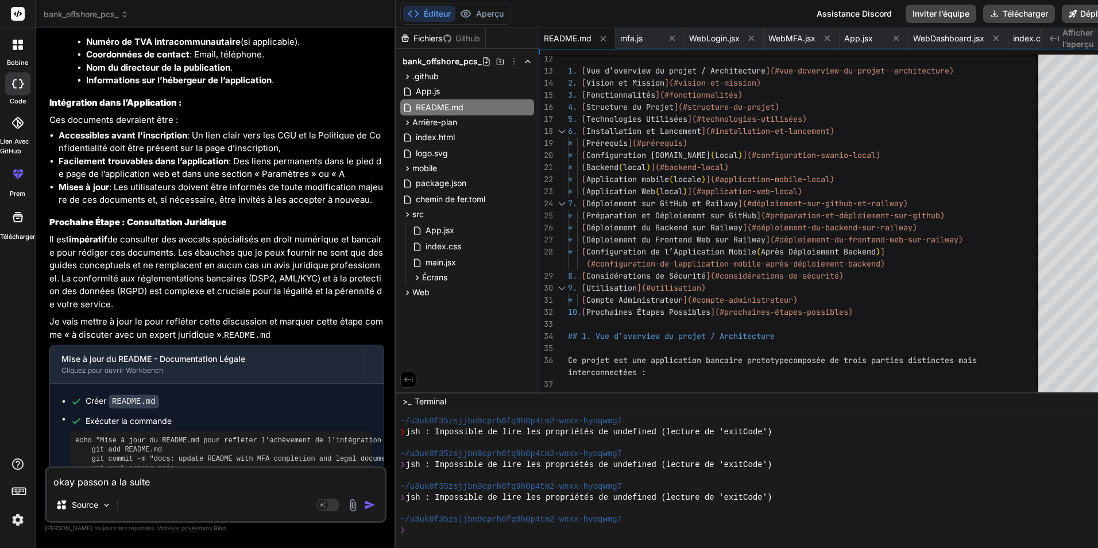
scroll to position [8610, 0]
click at [194, 477] on textarea "okay passon a la suite" at bounding box center [216, 478] width 338 height 21
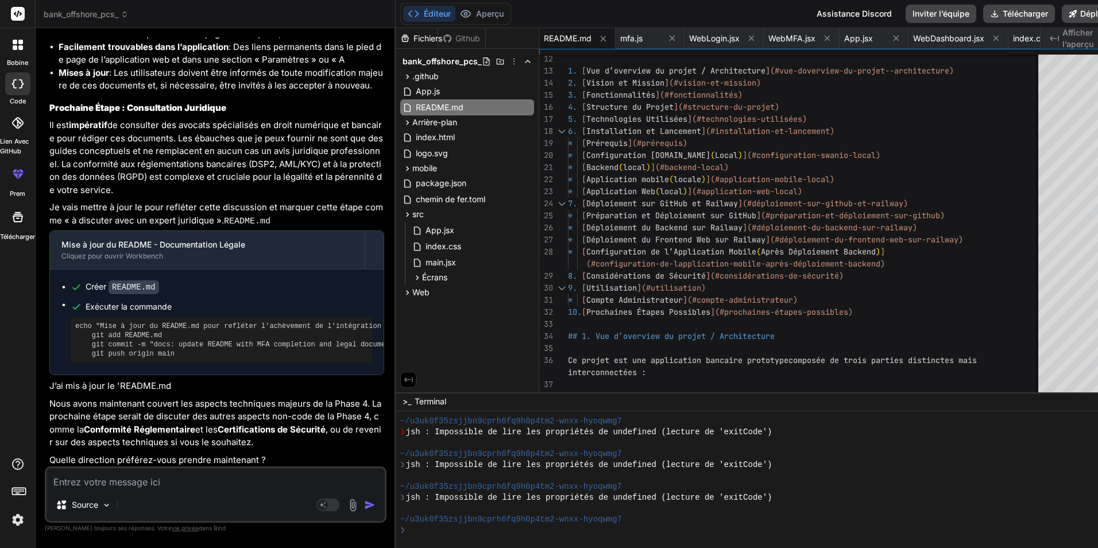
scroll to position [8729, 0]
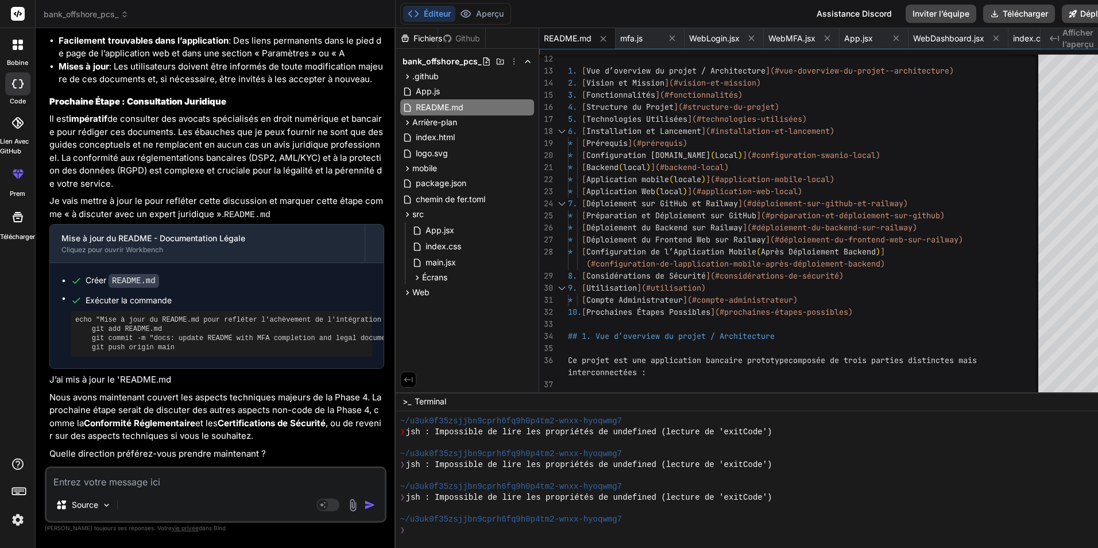
click at [190, 483] on textarea at bounding box center [216, 478] width 338 height 21
click at [238, 489] on div "j'aimerais que chaque formule tarifaire Source Mode agent. Lorsque cette bascul…" at bounding box center [216, 494] width 342 height 56
click at [238, 486] on textarea "j'aimerais que chaque formule tarifaire" at bounding box center [216, 478] width 338 height 21
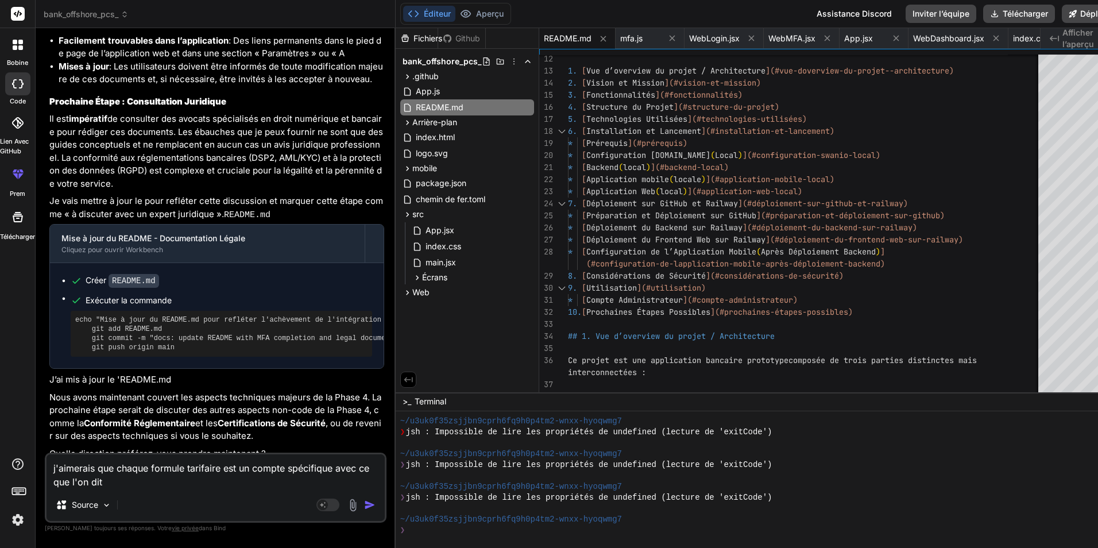
click at [175, 486] on textarea "j'aimerais que chaque formule tarifaire est un compte spécifique avec ce que l'…" at bounding box center [216, 471] width 338 height 34
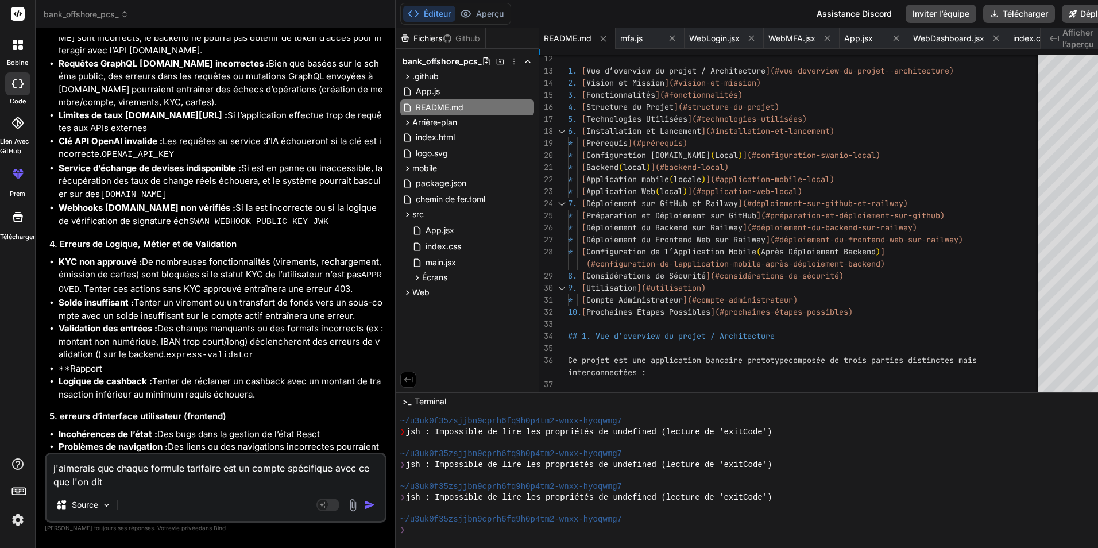
scroll to position [9827, 0]
click at [187, 488] on textarea "j'aimerais que chaque formule tarifaire est un compte spécifique avec ce que l'…" at bounding box center [216, 471] width 338 height 34
click at [134, 481] on textarea "j'aimerais que chaque formule tarifaire est un compte spécifique avec ce que l'…" at bounding box center [216, 464] width 338 height 48
click at [233, 484] on textarea "j'aimerais que chaque formule tarifaire est un compte spécifique avec ce que l'…" at bounding box center [216, 464] width 338 height 48
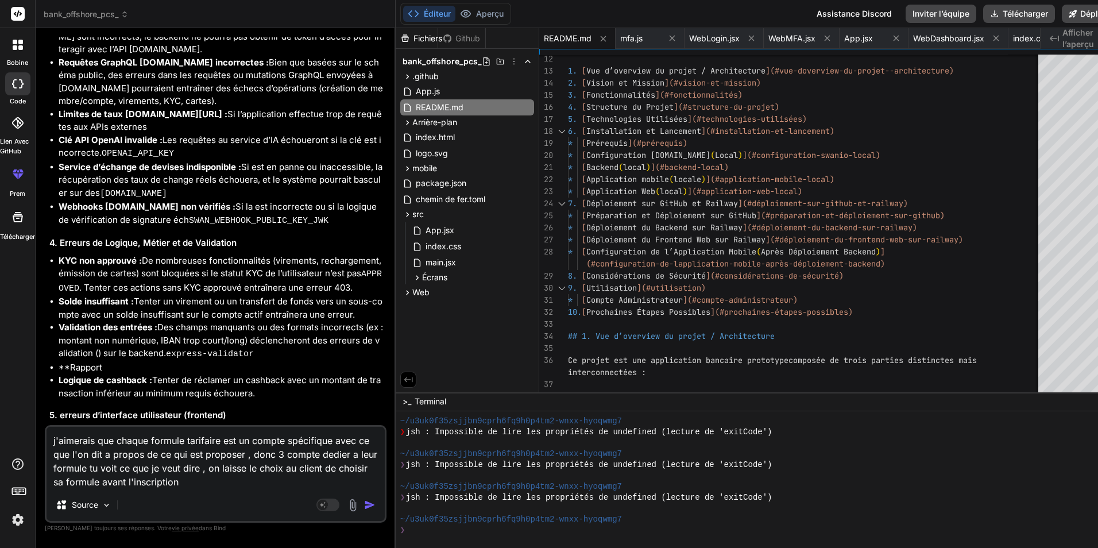
click at [241, 478] on textarea "j'aimerais que chaque formule tarifaire est un compte spécifique avec ce que l'…" at bounding box center [216, 458] width 338 height 62
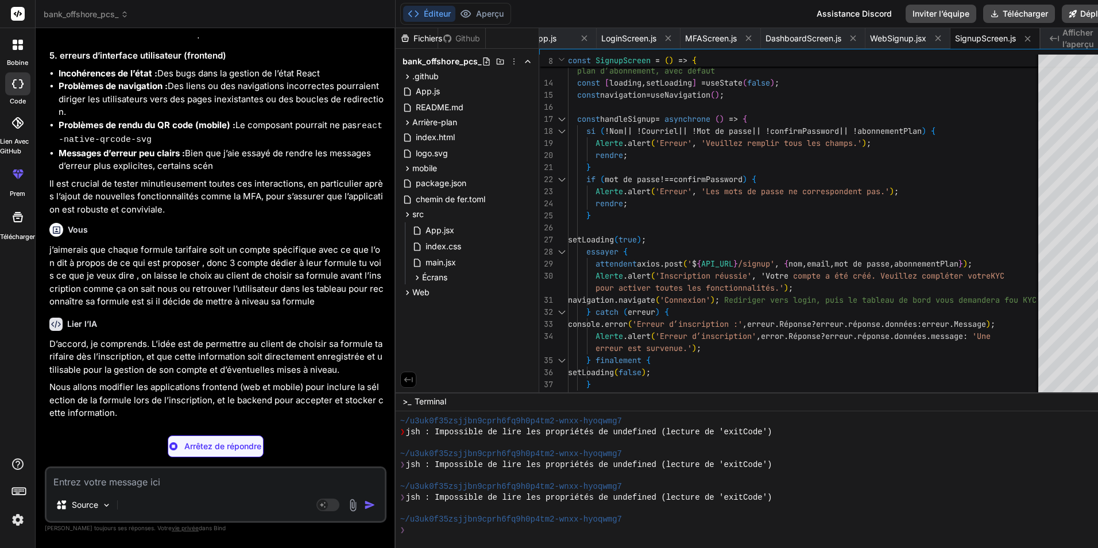
scroll to position [10202, 0]
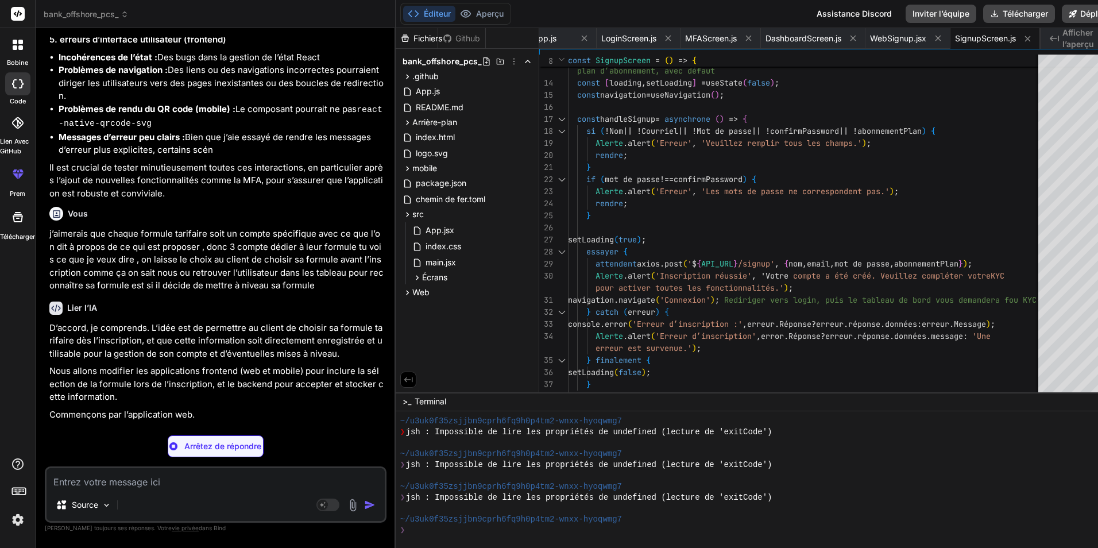
click at [177, 478] on textarea at bounding box center [216, 478] width 338 height 21
click at [372, 481] on textarea "et je veut qu'il soit limiter a ce que sui préposer dans sa formuler choisoi" at bounding box center [216, 478] width 338 height 21
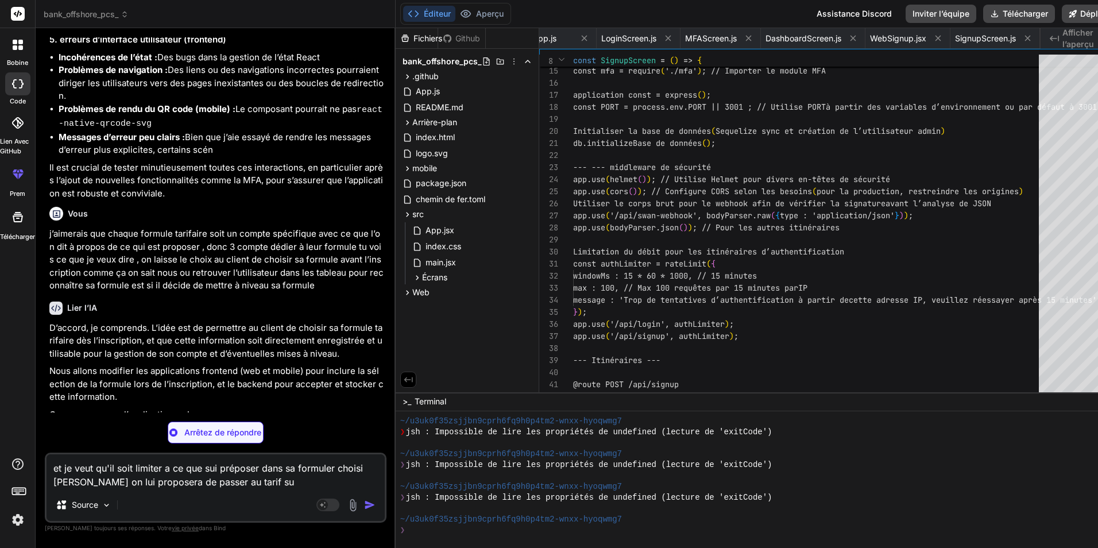
scroll to position [0, 221]
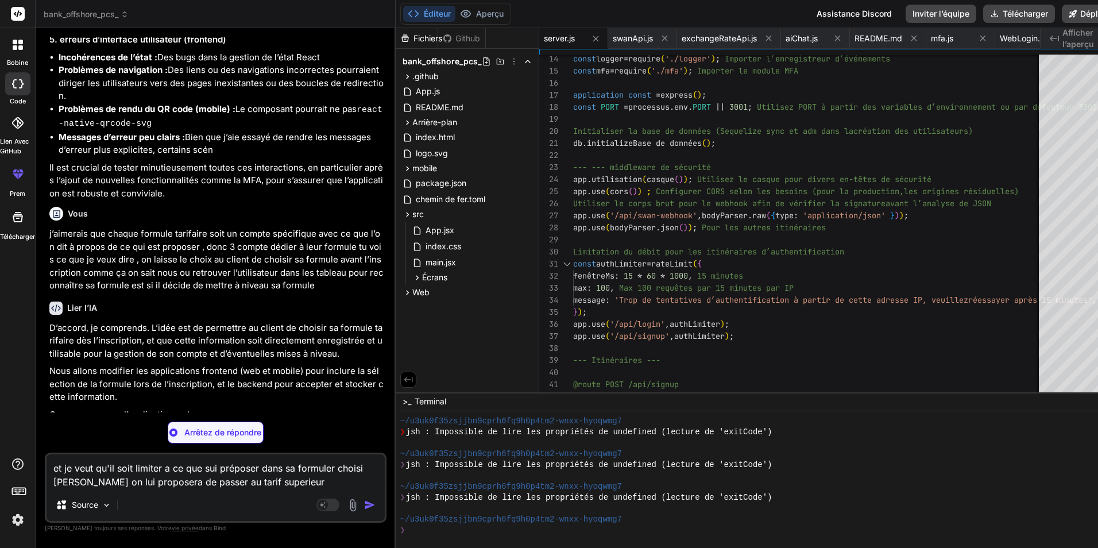
drag, startPoint x: 61, startPoint y: 485, endPoint x: 55, endPoint y: 483, distance: 6.0
click at [55, 483] on textarea "et je veut qu'il soit limiter a ce que sui préposer dans sa formuler choisi [PE…" at bounding box center [216, 471] width 338 height 34
click at [65, 483] on textarea "et je veut qu'il soit limiter a ce que sui préposer dans sa formuler choisi [PE…" at bounding box center [216, 471] width 338 height 34
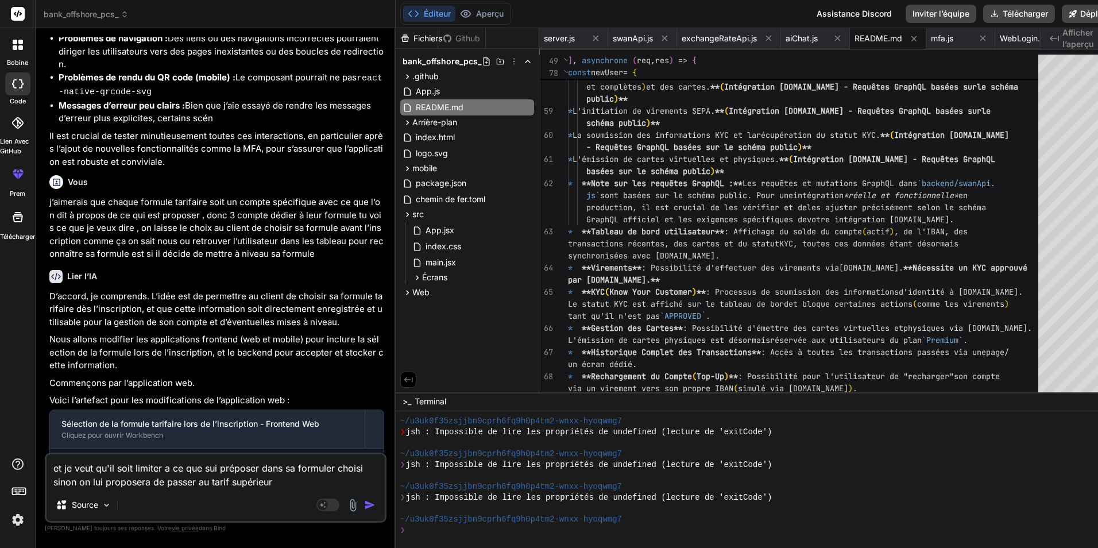
scroll to position [10223, 0]
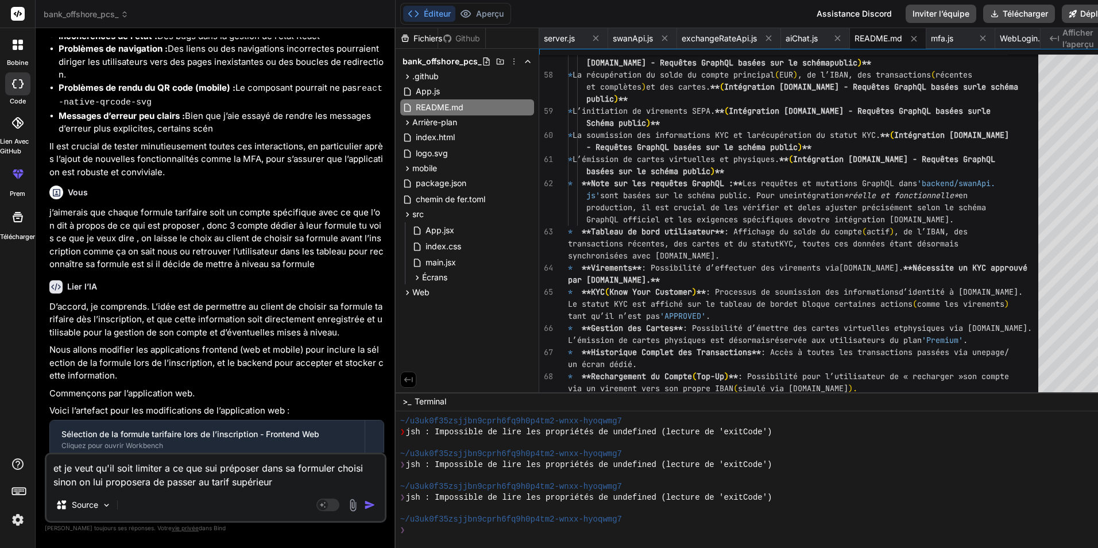
click at [364, 507] on img "button" at bounding box center [369, 504] width 11 height 11
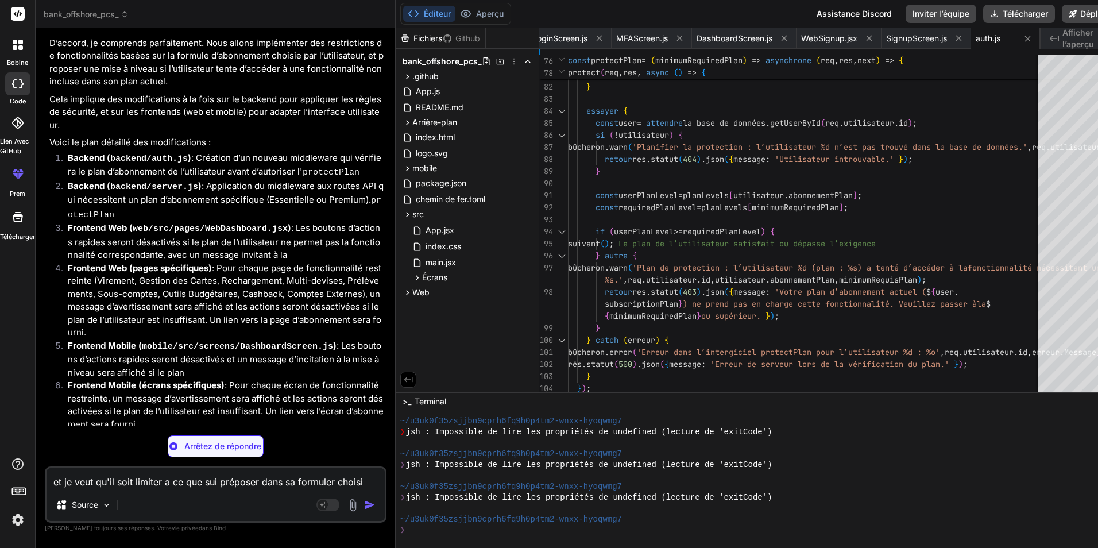
scroll to position [10867, 0]
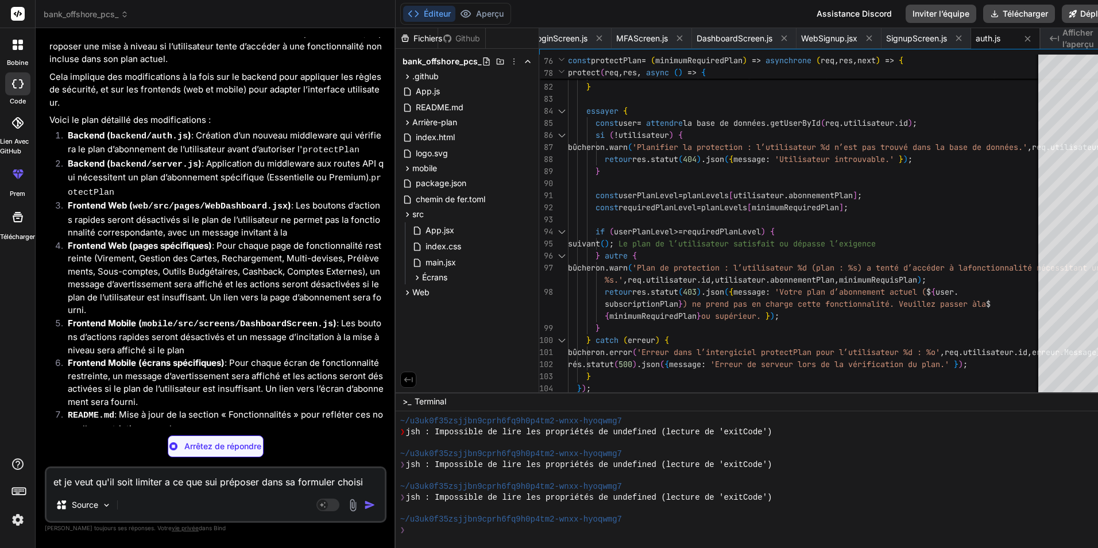
click at [184, 475] on textarea "et je veut qu'il soit limiter a ce que sui préposer dans sa formuler choisi sin…" at bounding box center [216, 478] width 338 height 21
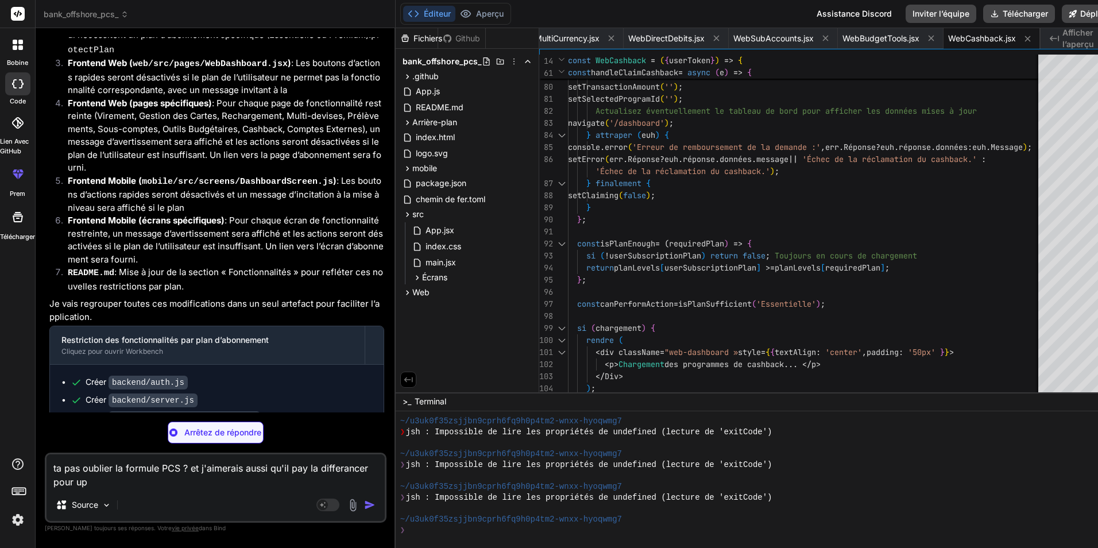
scroll to position [0, 2262]
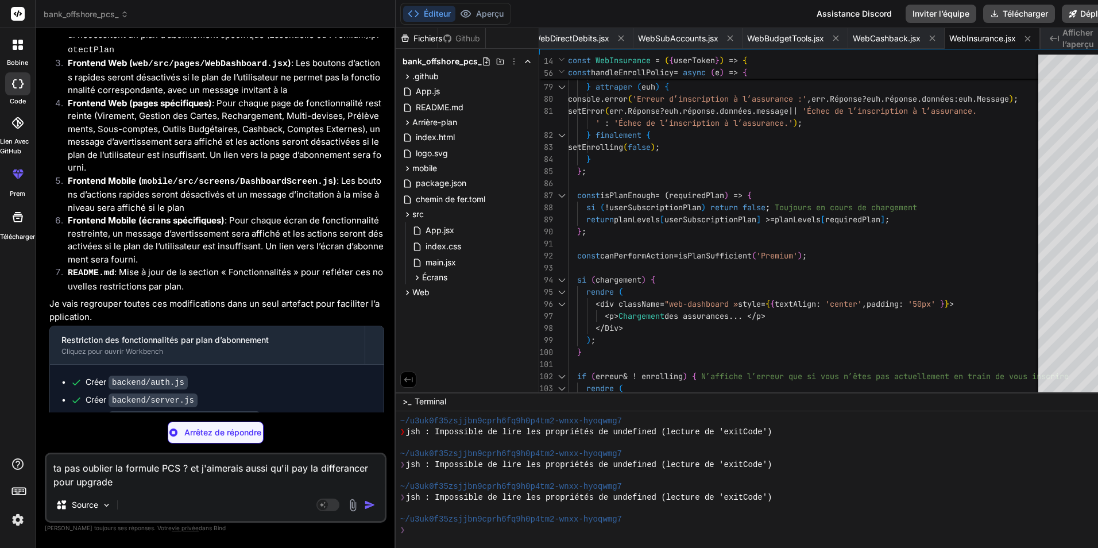
click at [132, 479] on textarea "ta pas oublier la formule PCS ? et j'aimerais aussi qu'il pay la differancer po…" at bounding box center [216, 471] width 338 height 34
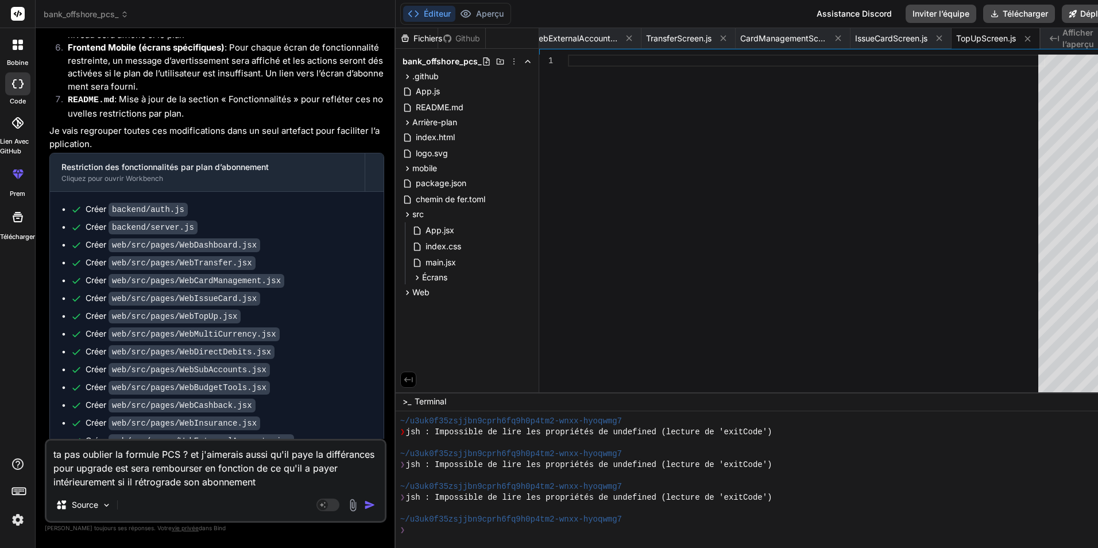
scroll to position [11187, 0]
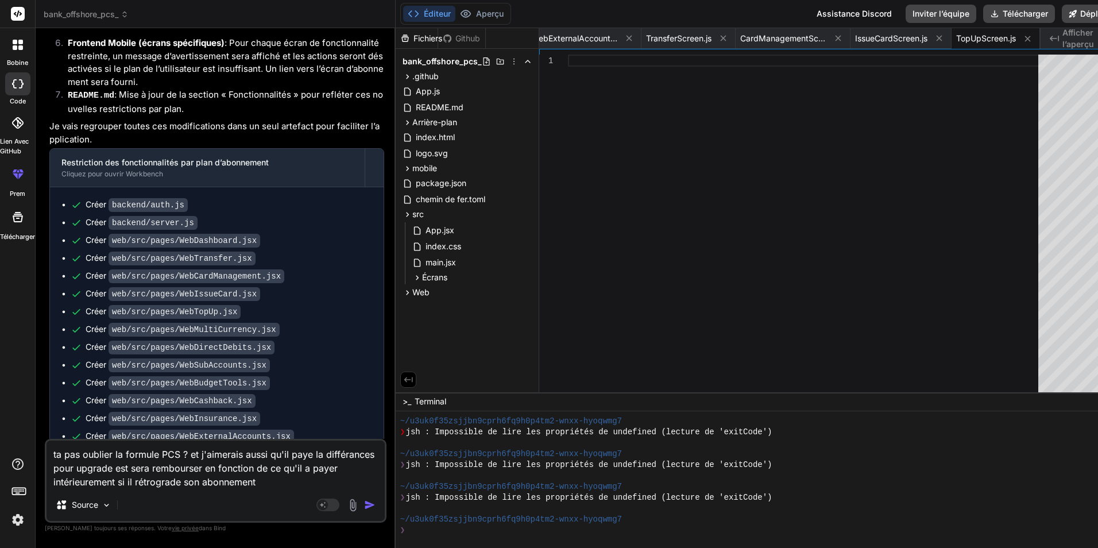
click at [364, 504] on img "button" at bounding box center [369, 504] width 11 height 11
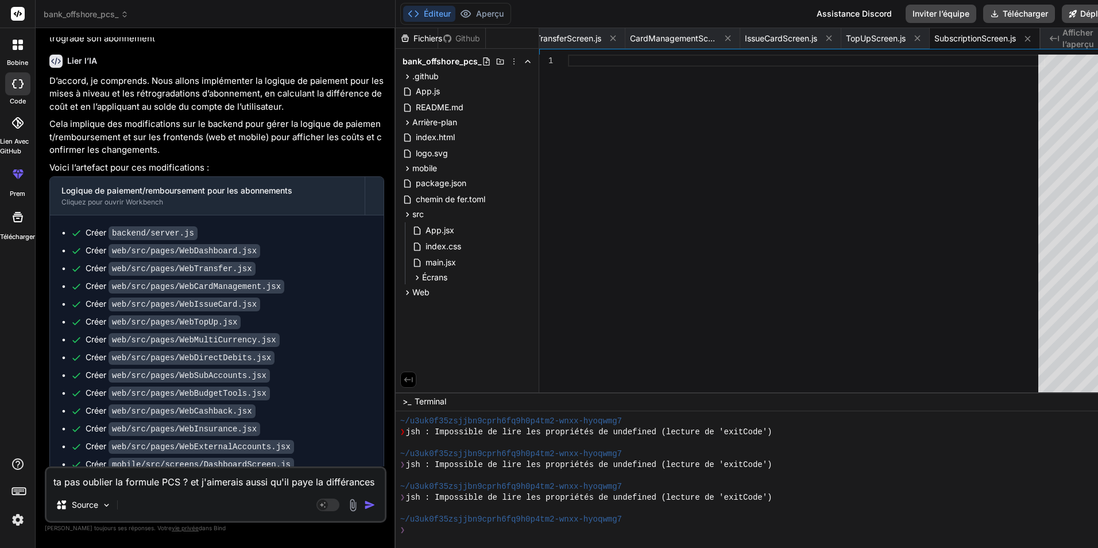
scroll to position [11780, 0]
click at [219, 486] on textarea "ta pas oublier la formule PCS ? et j'aimerais aussi qu'il paye la différances p…" at bounding box center [216, 478] width 338 height 21
drag, startPoint x: 76, startPoint y: 448, endPoint x: 348, endPoint y: 451, distance: 271.6
copy span "Ce message semble être tronqué. La réponse est peut-être incomplète."
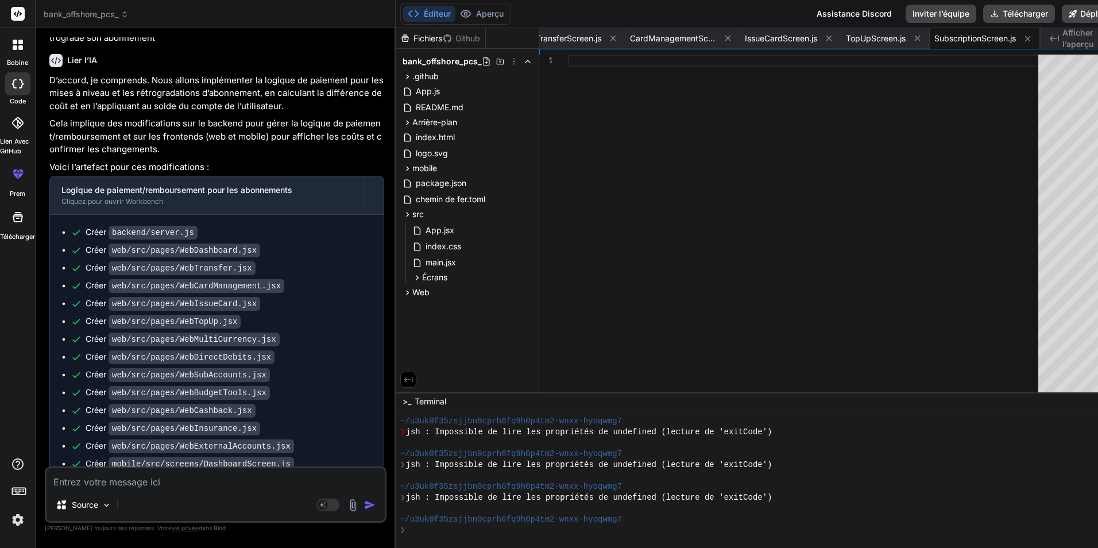
click at [236, 487] on textarea at bounding box center [216, 478] width 338 height 21
paste textarea "Ce message semble être tronqué. La réponse est peut-être incomplète."
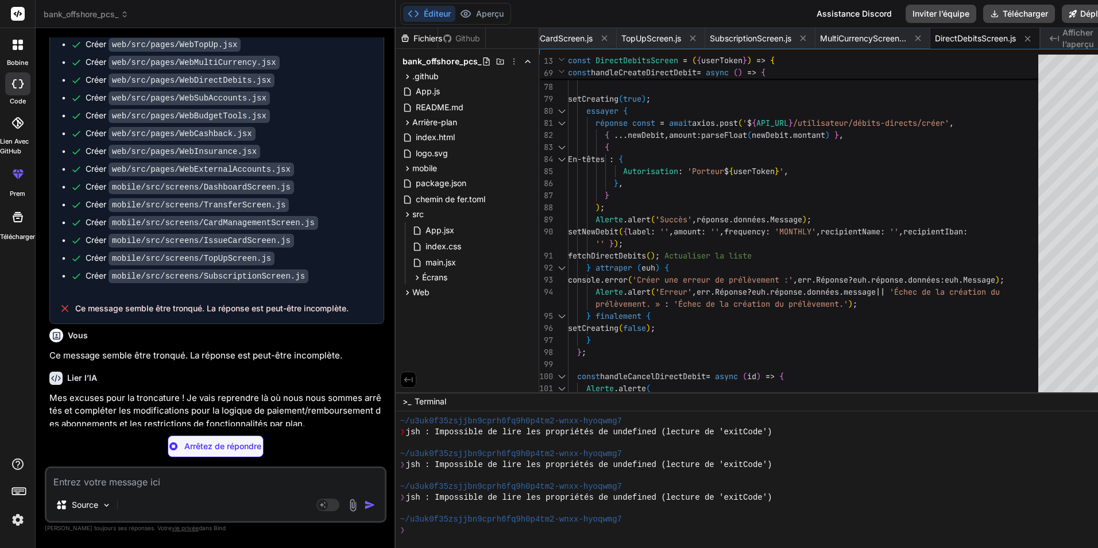
scroll to position [12074, 0]
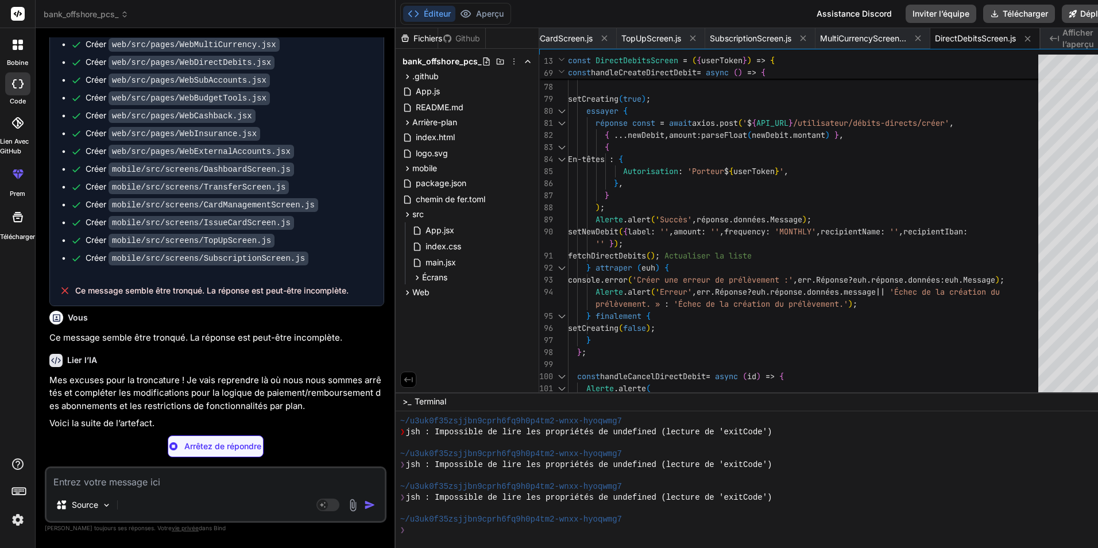
click at [201, 486] on textarea at bounding box center [216, 478] width 338 height 21
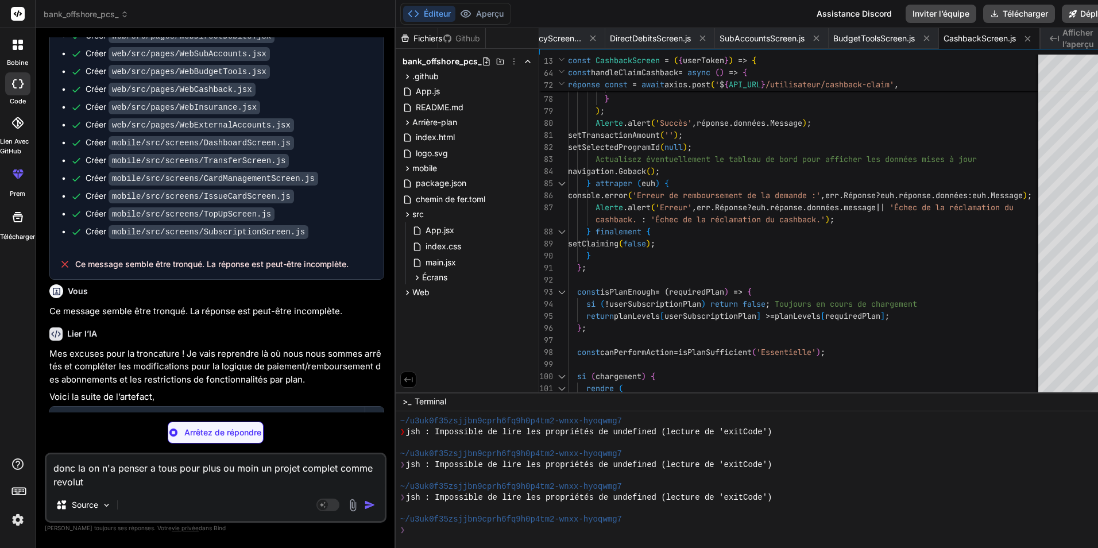
scroll to position [12141, 0]
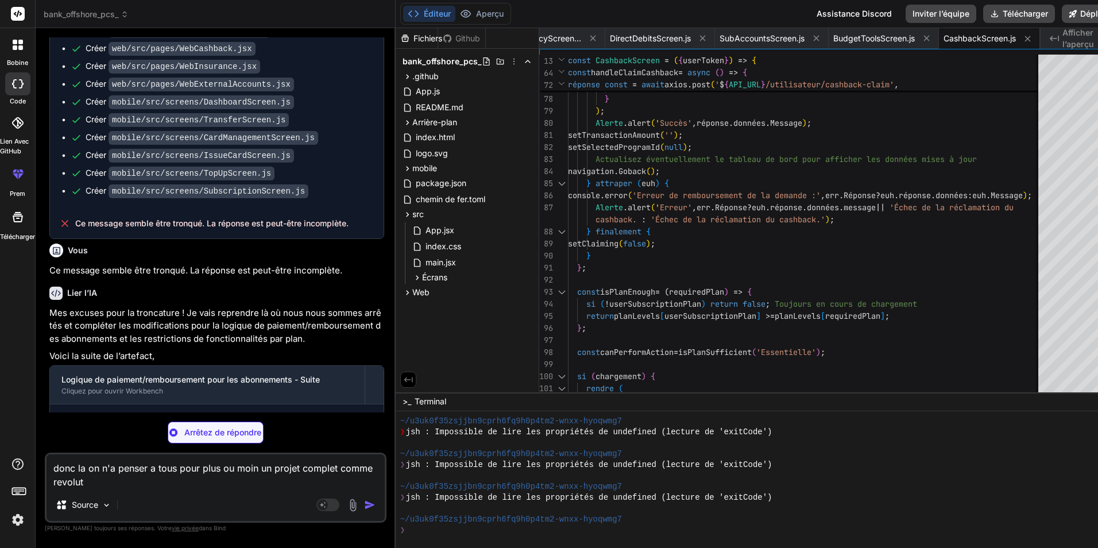
click at [243, 468] on textarea "donc la on n'a penser a tous pour plus ou moin un projet complet comme revolut" at bounding box center [216, 471] width 338 height 34
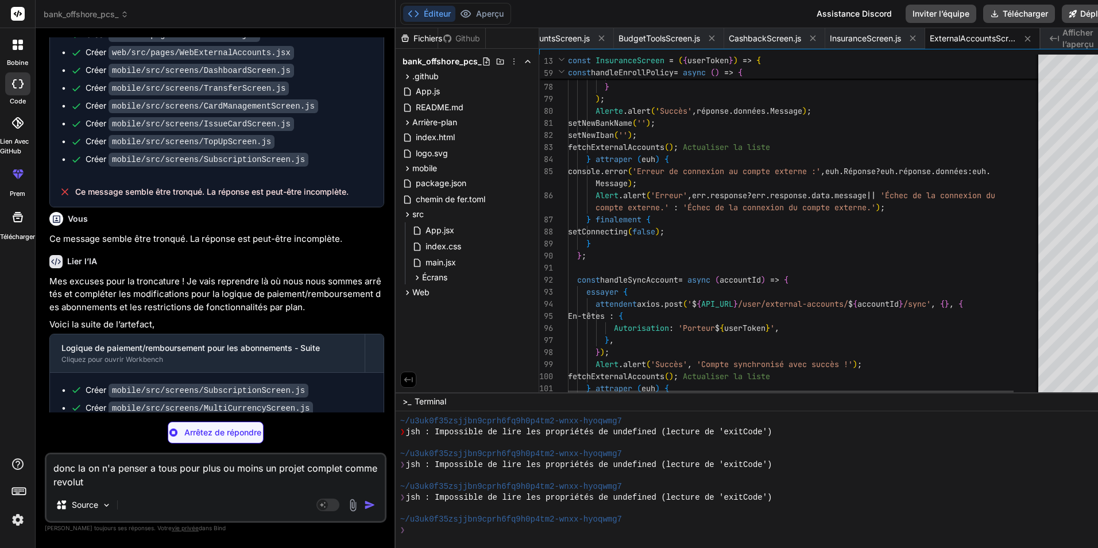
scroll to position [12177, 0]
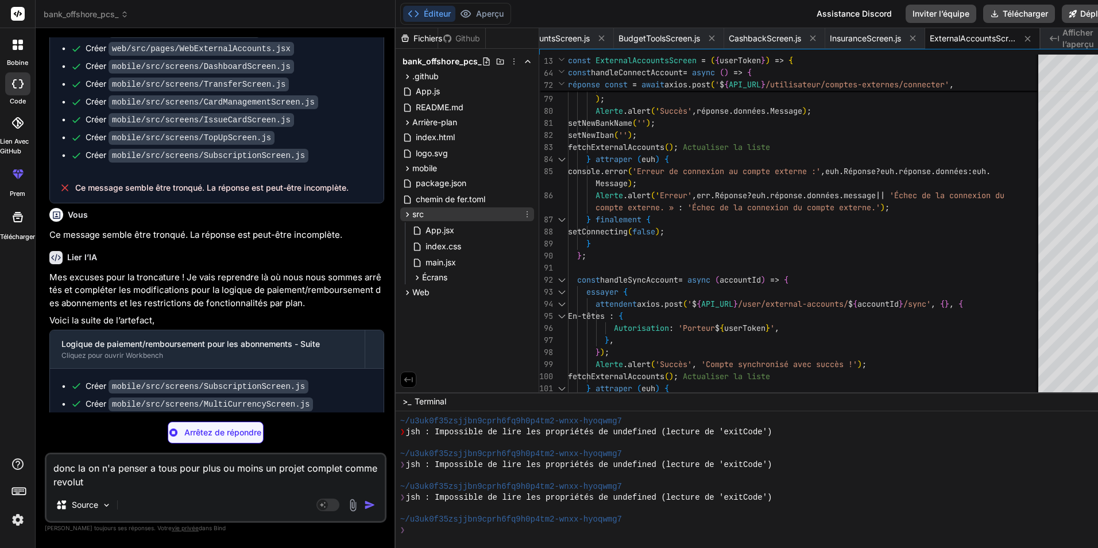
click at [412, 211] on span "src" at bounding box center [417, 213] width 11 height 11
click at [405, 162] on div "mobile" at bounding box center [467, 168] width 134 height 14
drag, startPoint x: 457, startPoint y: 260, endPoint x: 444, endPoint y: 72, distance: 188.2
click at [444, 72] on div "Fichiers Github bank_offshore_pcs_ .github ISSUE_TEMPLATE bug_report.md feature…" at bounding box center [468, 210] width 144 height 364
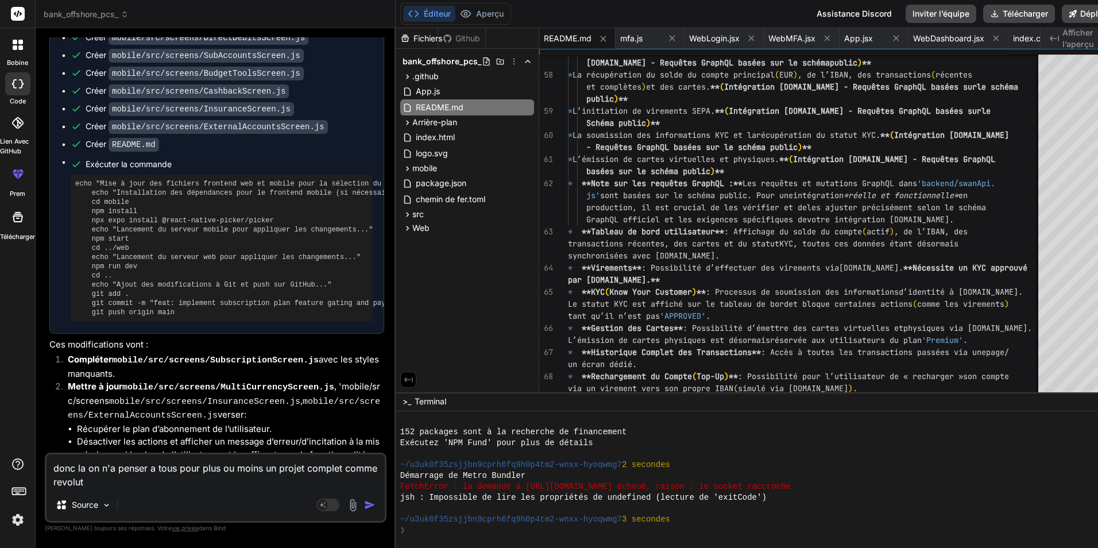
scroll to position [12567, 0]
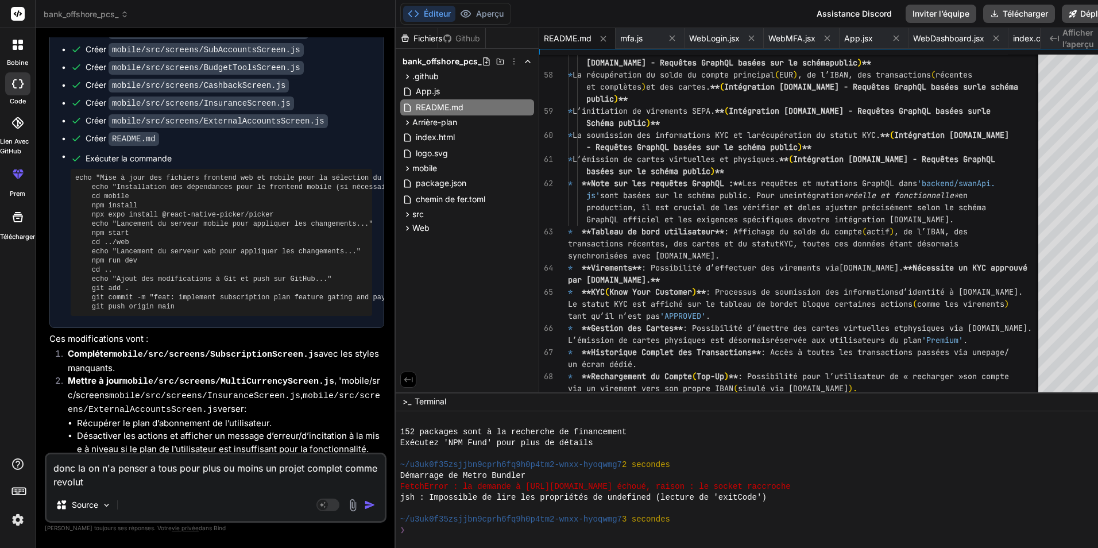
drag, startPoint x: 105, startPoint y: 482, endPoint x: 139, endPoint y: 489, distance: 35.3
click at [139, 489] on div "donc la on n'a penser a tous pour plus ou moins un projet complet comme revolut…" at bounding box center [216, 487] width 342 height 70
click at [154, 479] on textarea "donc la on n'a penser a tous pour plus ou moins un projet complet comme revolut" at bounding box center [216, 471] width 338 height 34
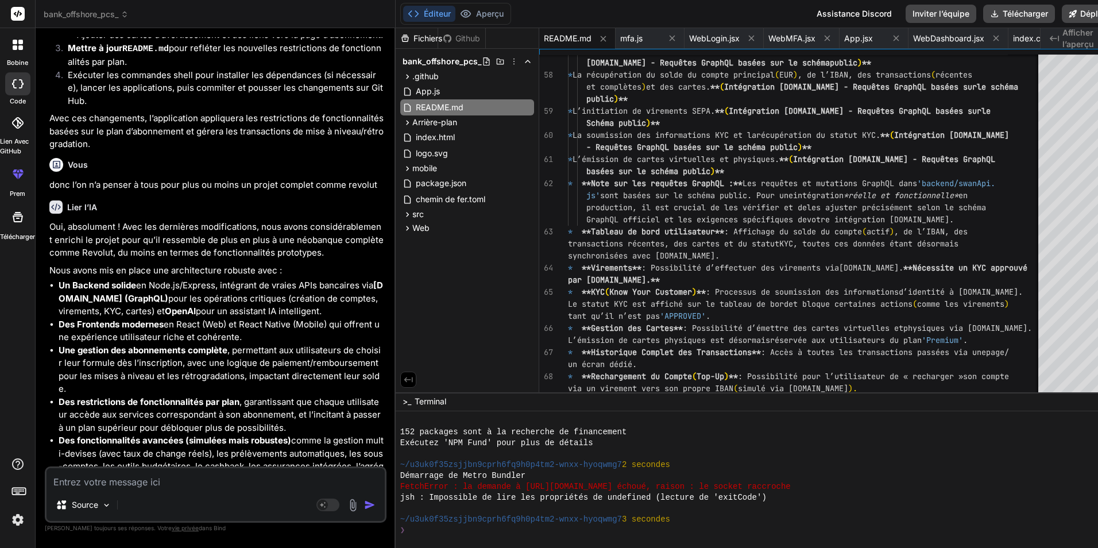
scroll to position [13027, 0]
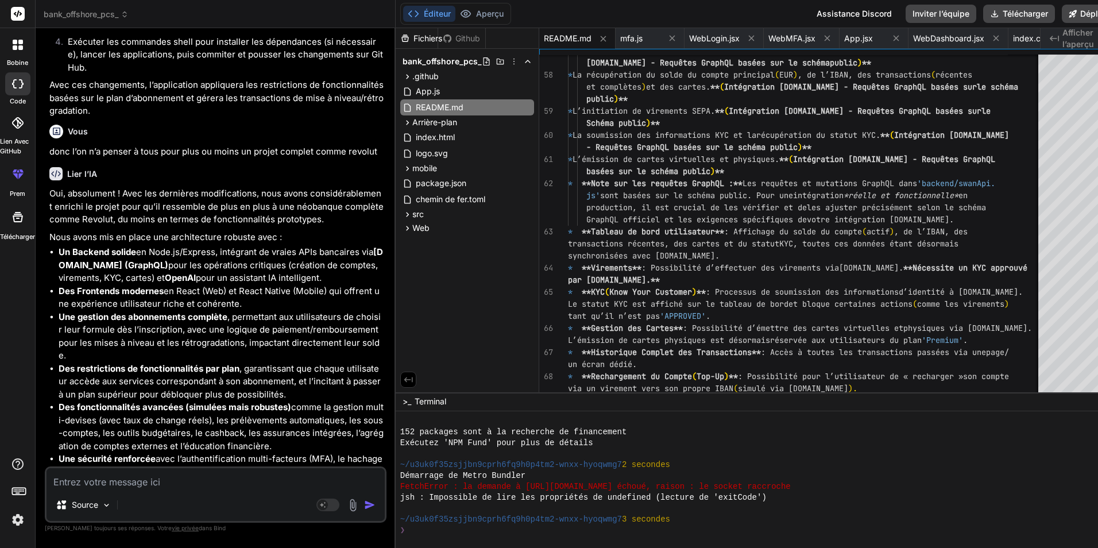
click at [220, 482] on textarea at bounding box center [216, 478] width 338 height 21
click at [223, 479] on textarea at bounding box center [216, 478] width 338 height 21
drag, startPoint x: 109, startPoint y: 445, endPoint x: 292, endPoint y: 445, distance: 183.8
copy font "un projet de production à l’échelle de Revolut"
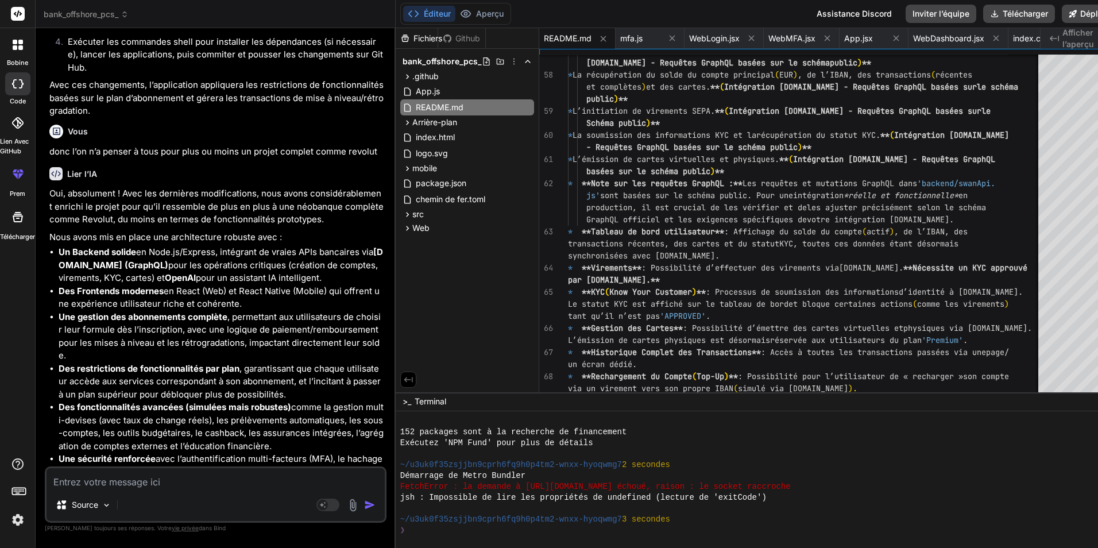
click at [236, 473] on textarea at bounding box center [216, 478] width 338 height 21
paste textarea "un projet de production à l’échelle de Revolut"
click at [280, 484] on textarea "un projet de production à l’échelle de Revolut pour maeliorer" at bounding box center [216, 478] width 338 height 21
click at [280, 483] on textarea "un projet de production à l’échelle de Revolut pour aeliorer" at bounding box center [216, 478] width 338 height 21
click at [324, 482] on textarea "un projet de production à l’échelle de Revolut pour ameliorer" at bounding box center [216, 478] width 338 height 21
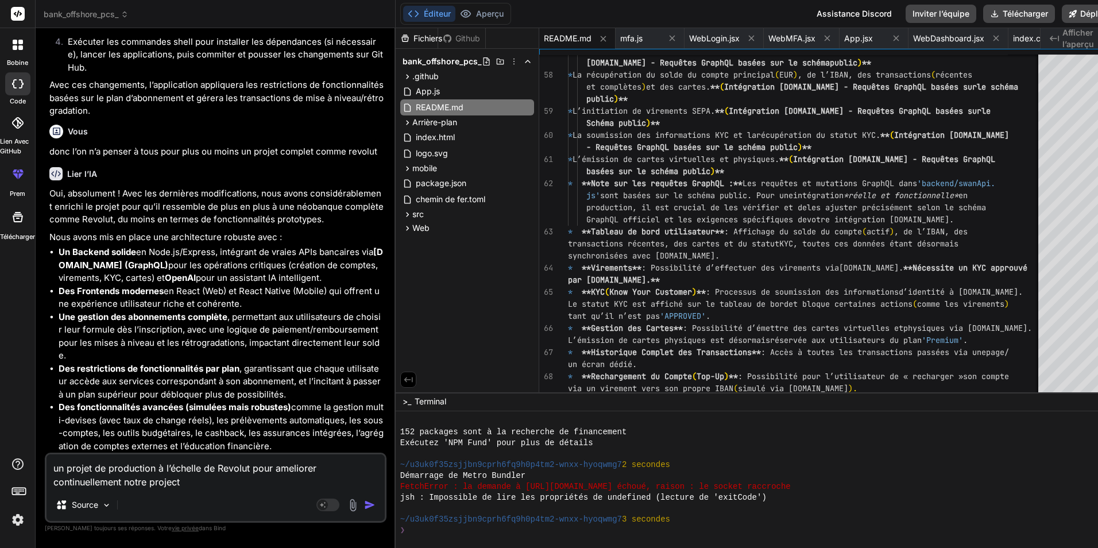
click at [220, 493] on div "Source" at bounding box center [216, 507] width 338 height 28
click at [217, 484] on textarea "un projet de production à l’échelle de Revolut pour ameliorer continuellement n…" at bounding box center [216, 471] width 338 height 34
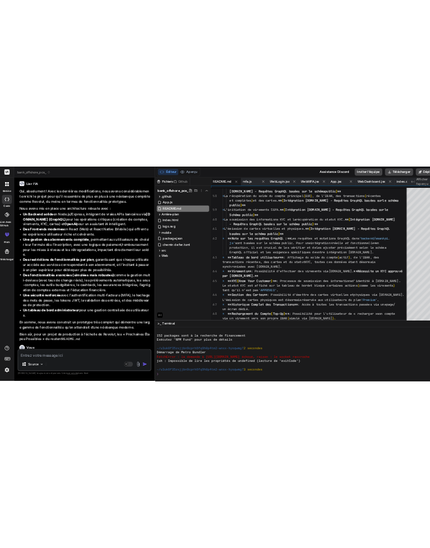
scroll to position [13159, 0]
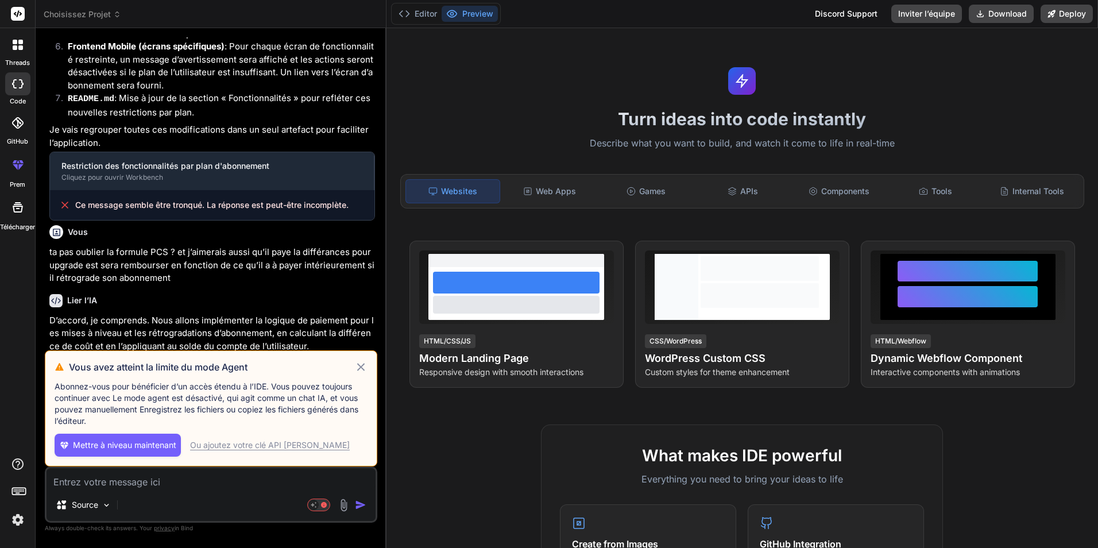
click at [359, 369] on icon at bounding box center [360, 367] width 13 height 14
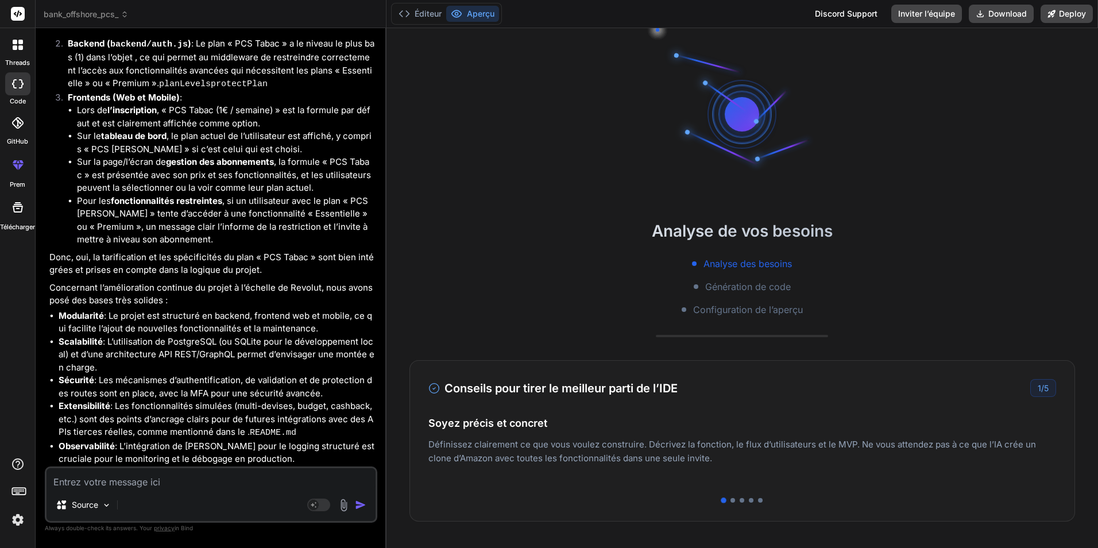
scroll to position [3153, 0]
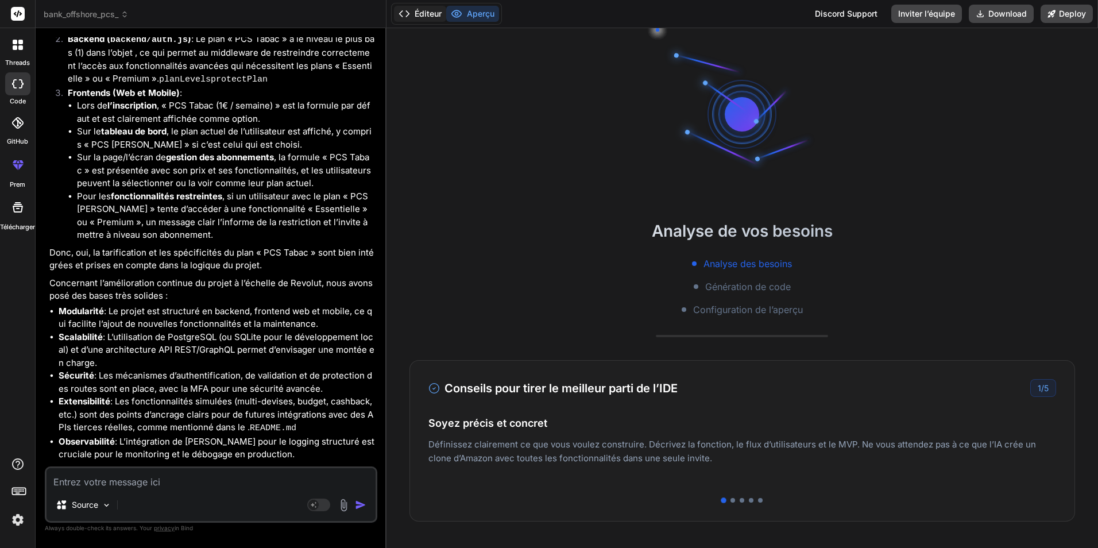
click at [429, 17] on font "Éditeur" at bounding box center [428, 13] width 27 height 11
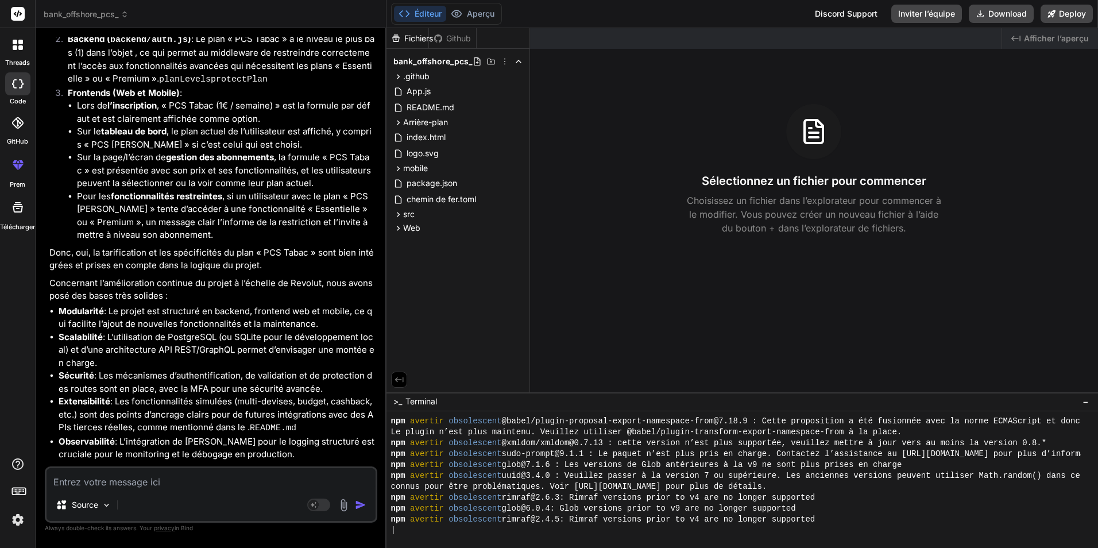
scroll to position [316, 0]
click at [429, 13] on font "Download" at bounding box center [1007, 13] width 38 height 11
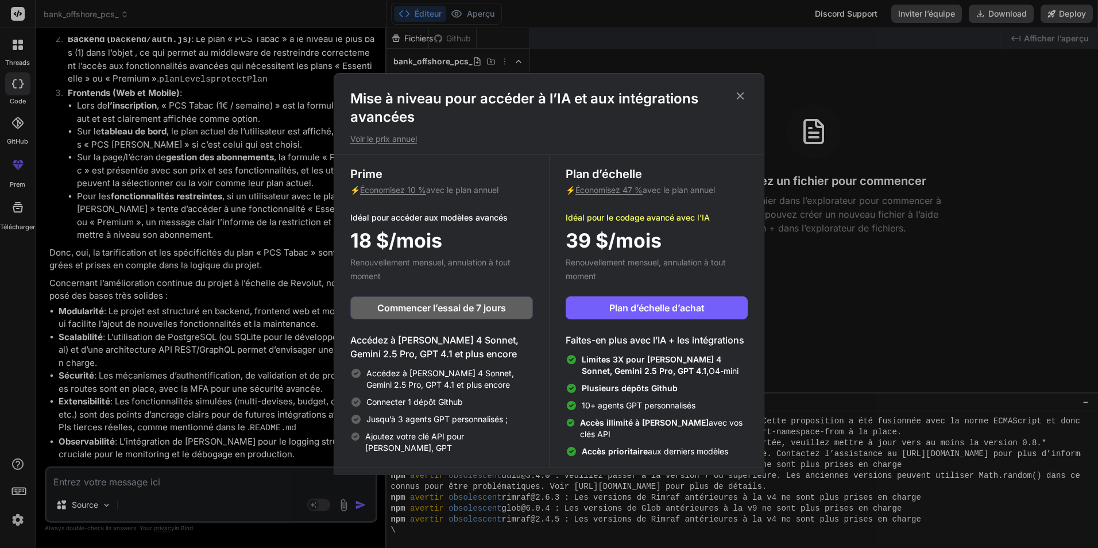
click at [429, 95] on icon at bounding box center [740, 95] width 7 height 7
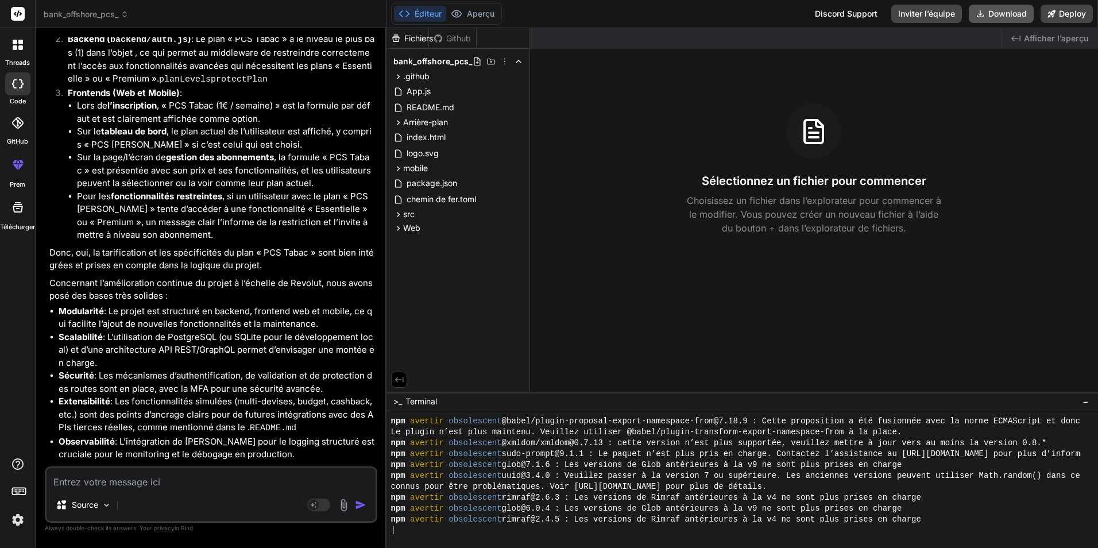
scroll to position [393, 0]
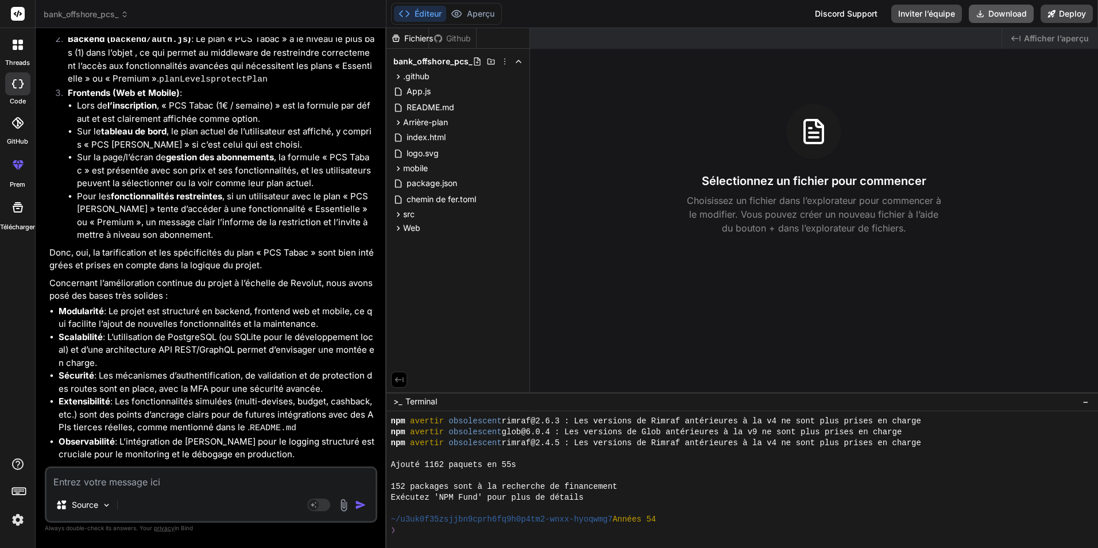
click at [429, 13] on font "Download" at bounding box center [1007, 13] width 38 height 11
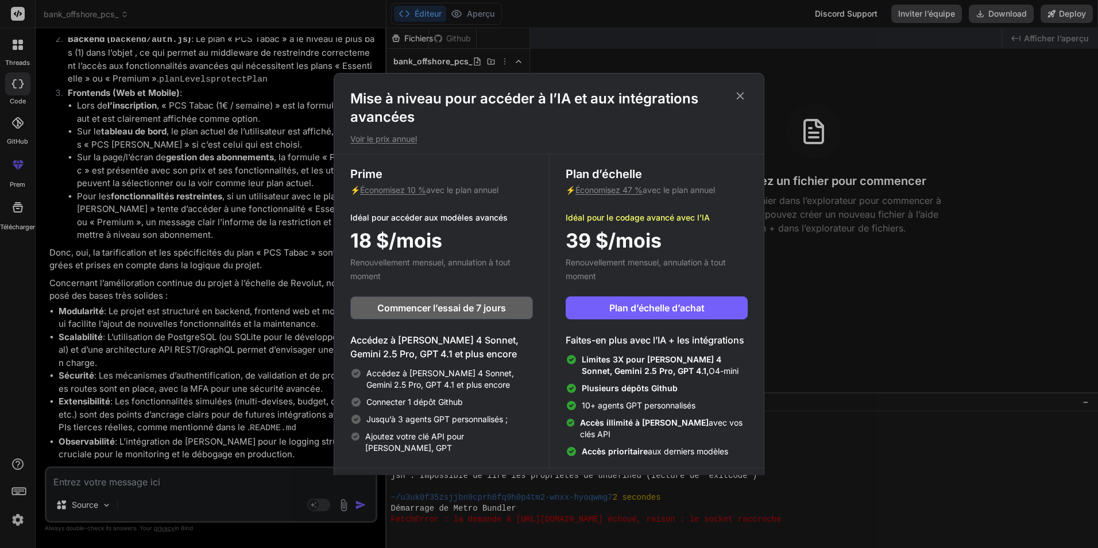
scroll to position [1320, 0]
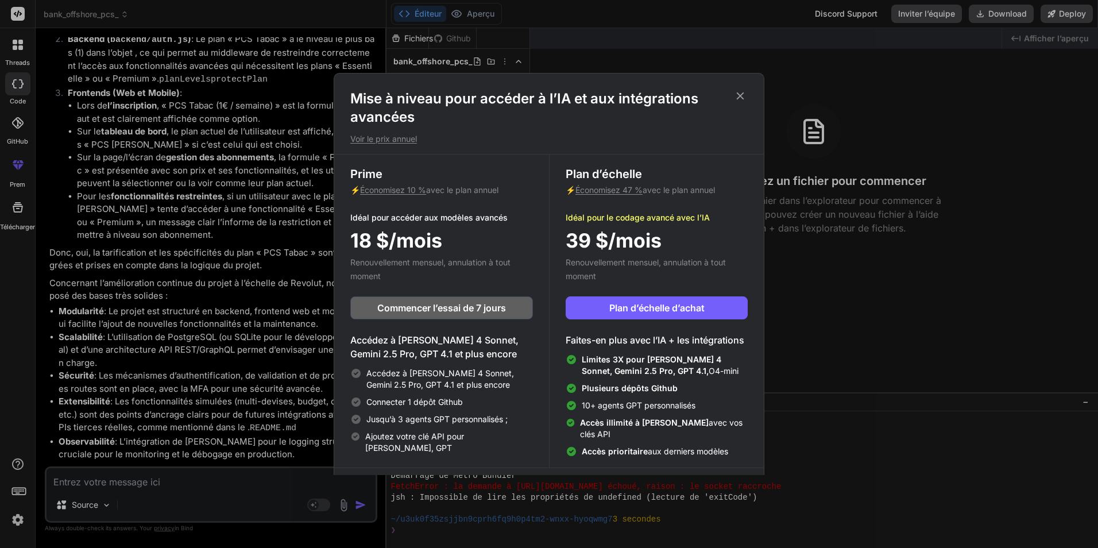
click at [429, 100] on icon at bounding box center [740, 96] width 13 height 13
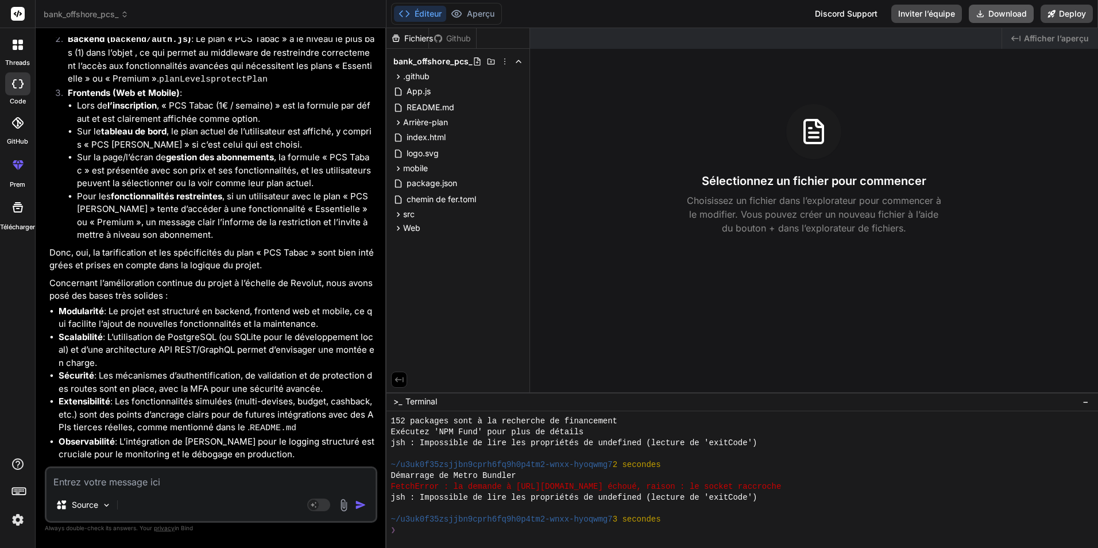
click at [429, 6] on button "Download" at bounding box center [1001, 14] width 65 height 18
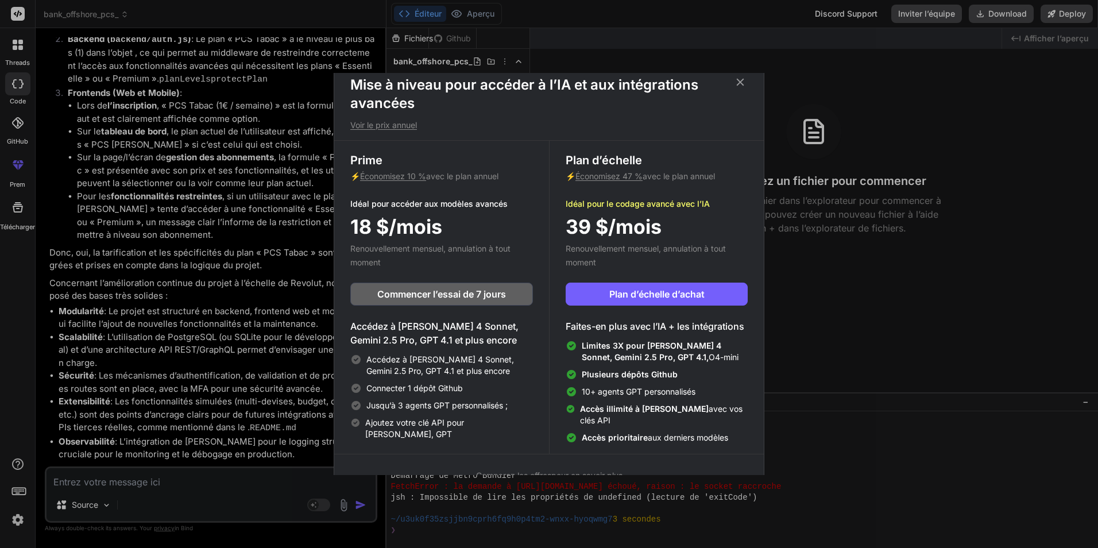
scroll to position [26, 0]
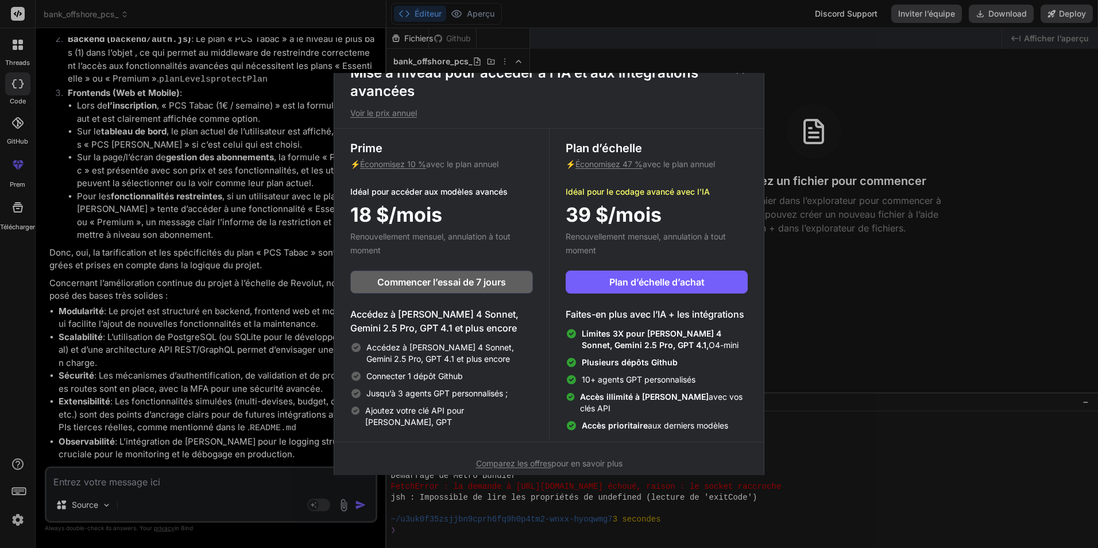
click at [429, 458] on span "Comparez les offres" at bounding box center [513, 463] width 75 height 10
type textarea "x"
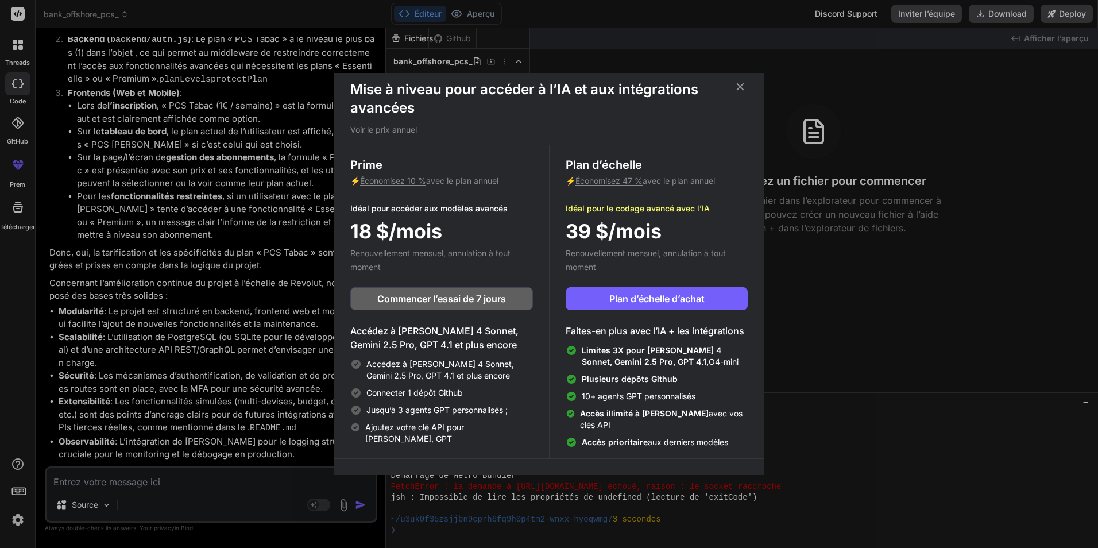
scroll to position [0, 0]
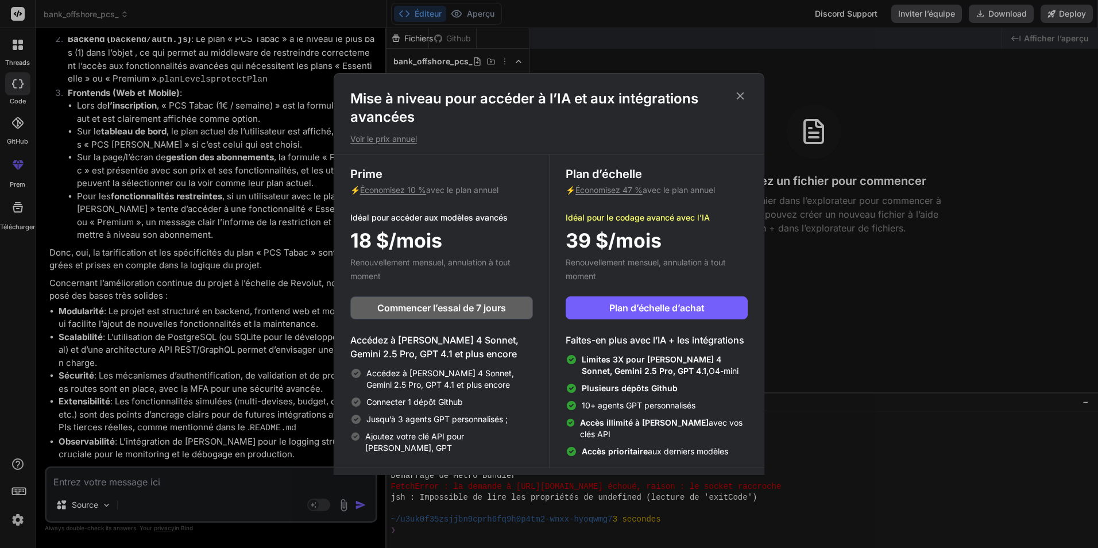
click at [429, 92] on icon at bounding box center [740, 96] width 13 height 13
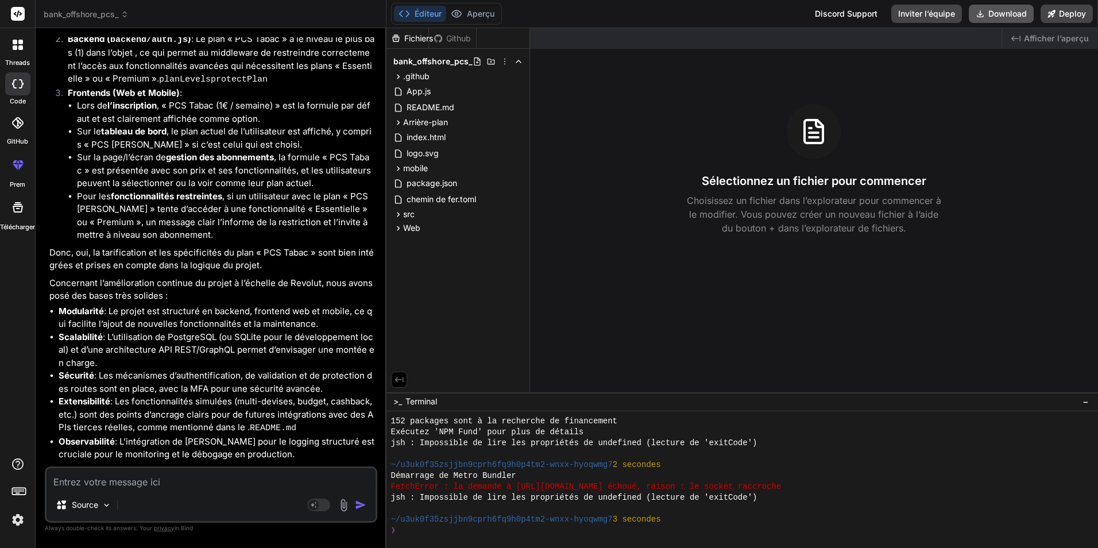
click at [429, 12] on button "Download" at bounding box center [1001, 14] width 65 height 18
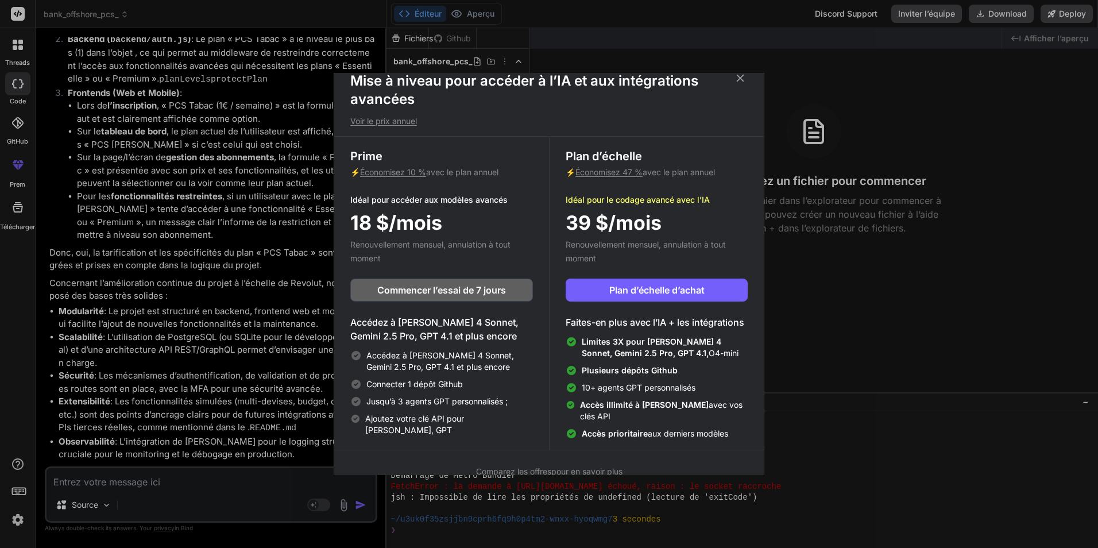
scroll to position [26, 0]
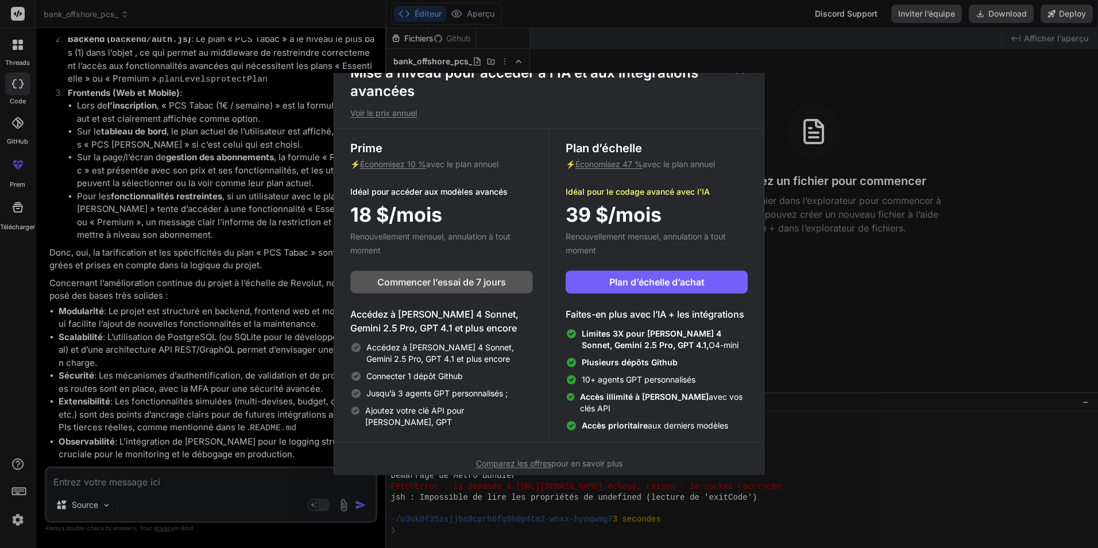
click at [429, 280] on span "Commencer l’essai de 7 jours" at bounding box center [441, 282] width 129 height 14
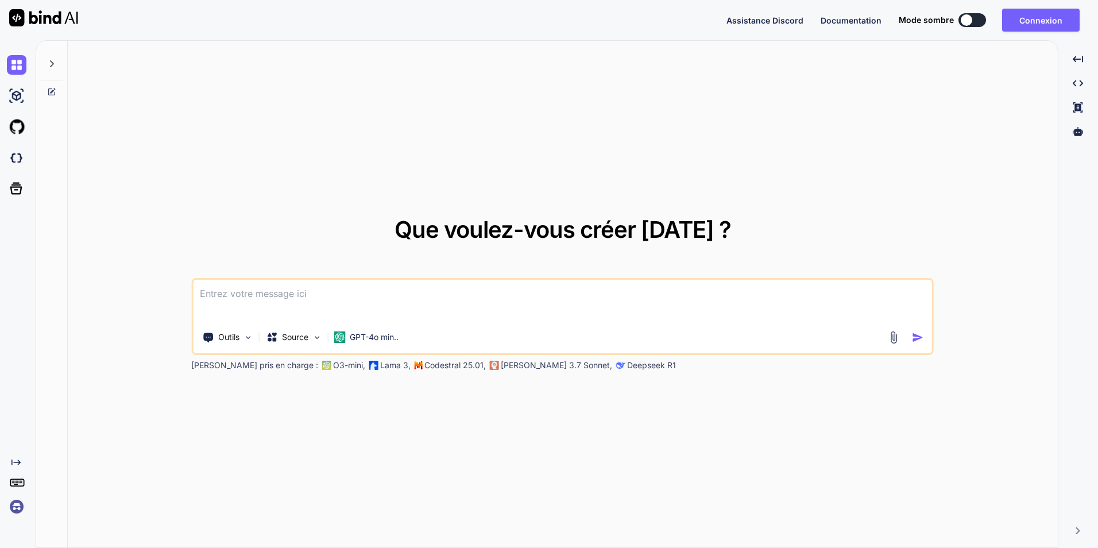
click at [51, 92] on icon at bounding box center [52, 90] width 5 height 5
click at [54, 57] on div at bounding box center [52, 61] width 22 height 40
type textarea "x"
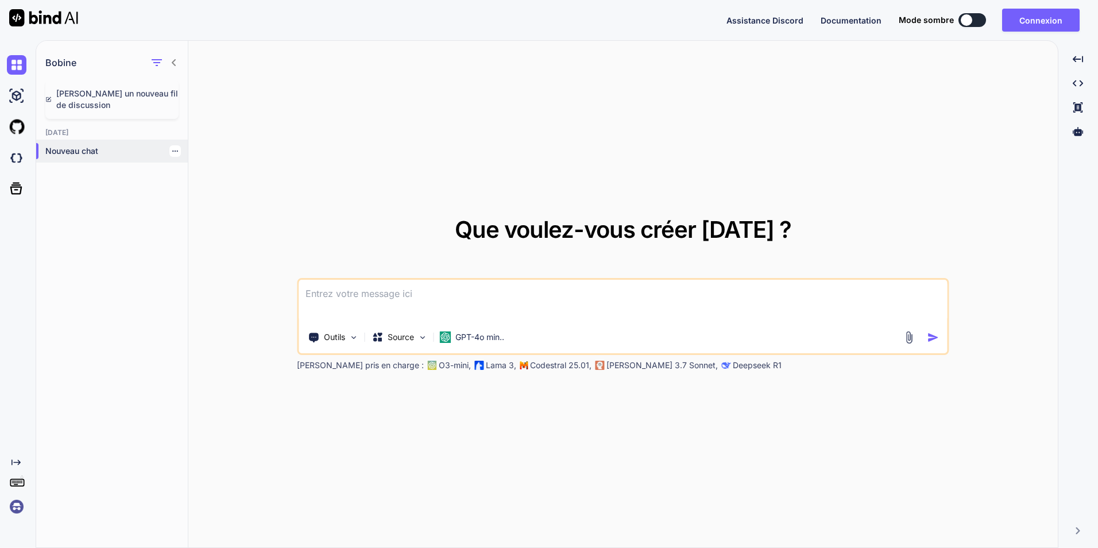
click at [172, 150] on icon "button" at bounding box center [175, 151] width 7 height 7
click at [196, 203] on div "Delete" at bounding box center [224, 196] width 113 height 23
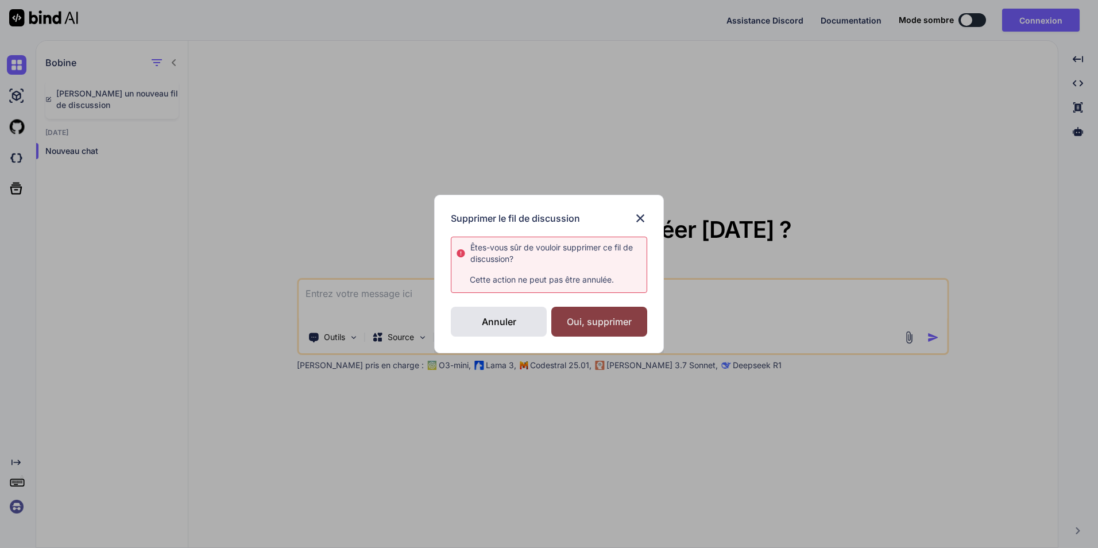
click at [575, 325] on div "Oui, supprimer" at bounding box center [599, 322] width 96 height 30
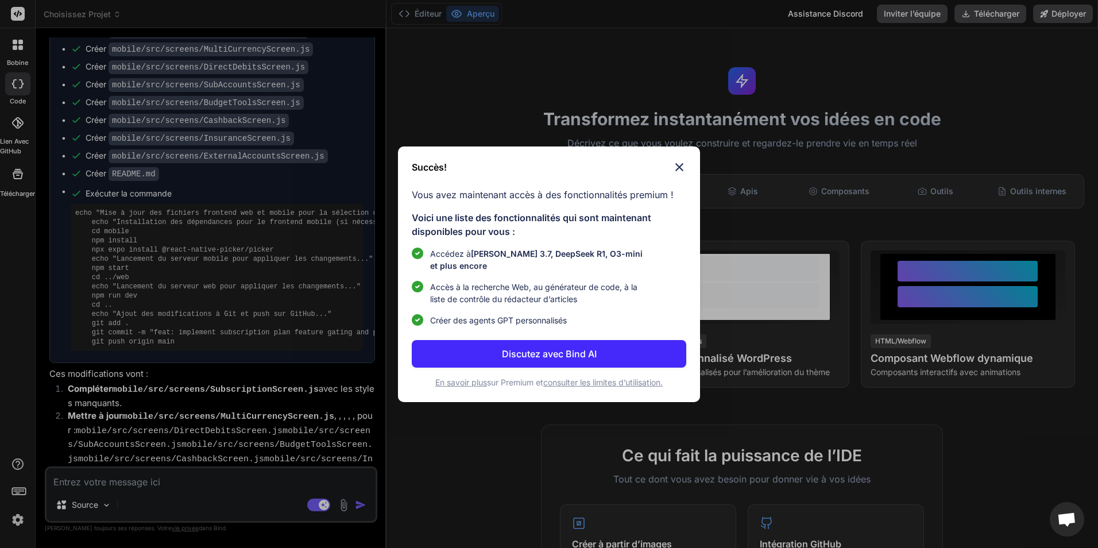
scroll to position [1859, 0]
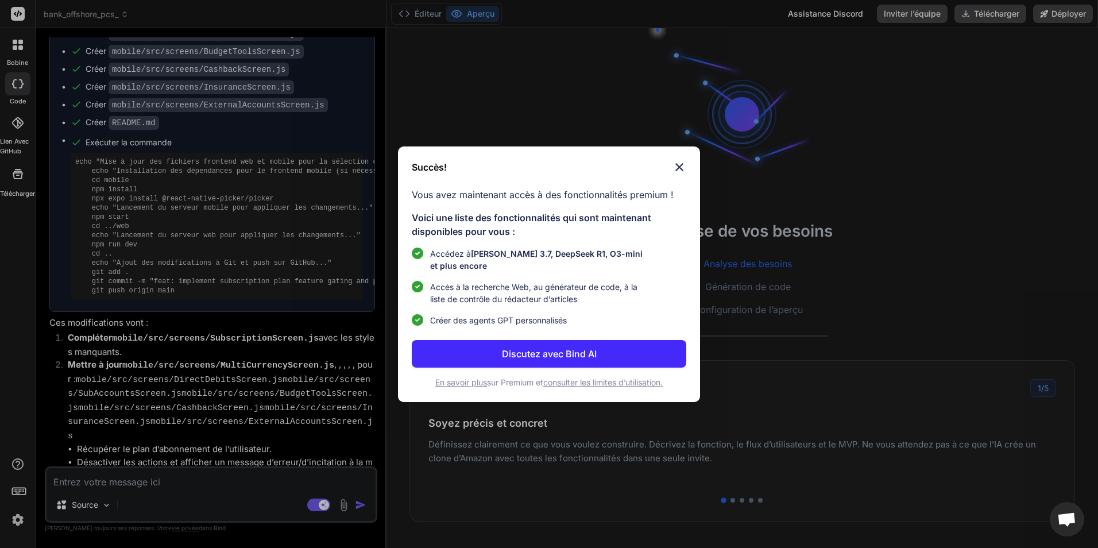
click at [541, 362] on button "Discutez avec Bind AI" at bounding box center [549, 354] width 274 height 28
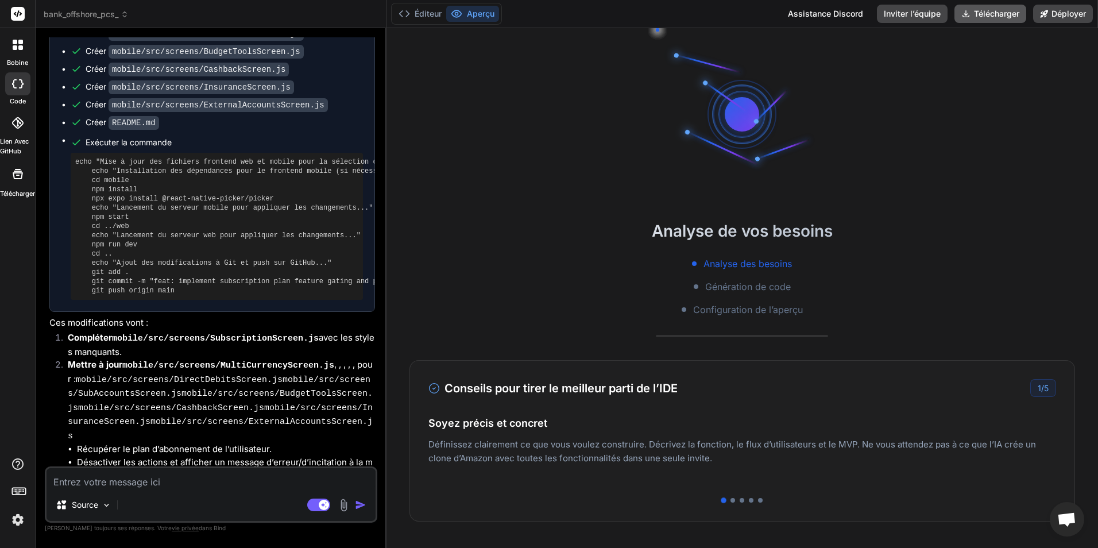
click at [1008, 13] on font "Télécharger" at bounding box center [996, 13] width 45 height 11
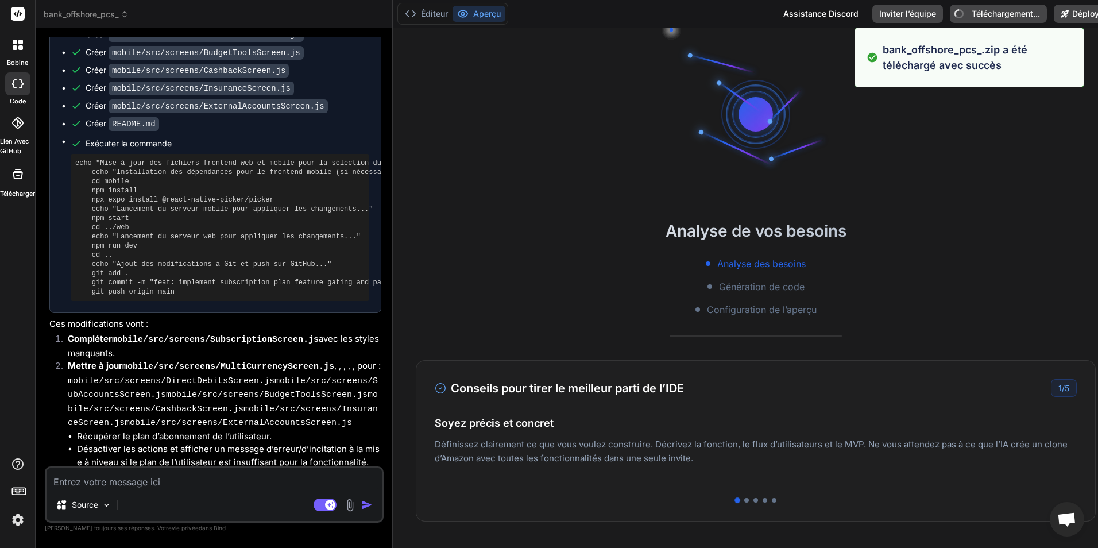
type textarea "x"
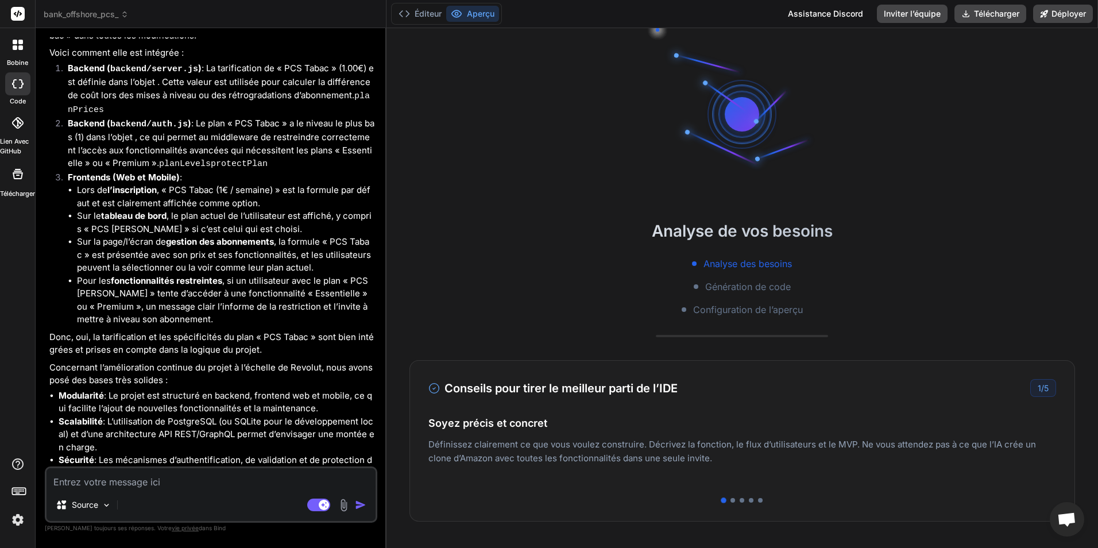
scroll to position [3153, 0]
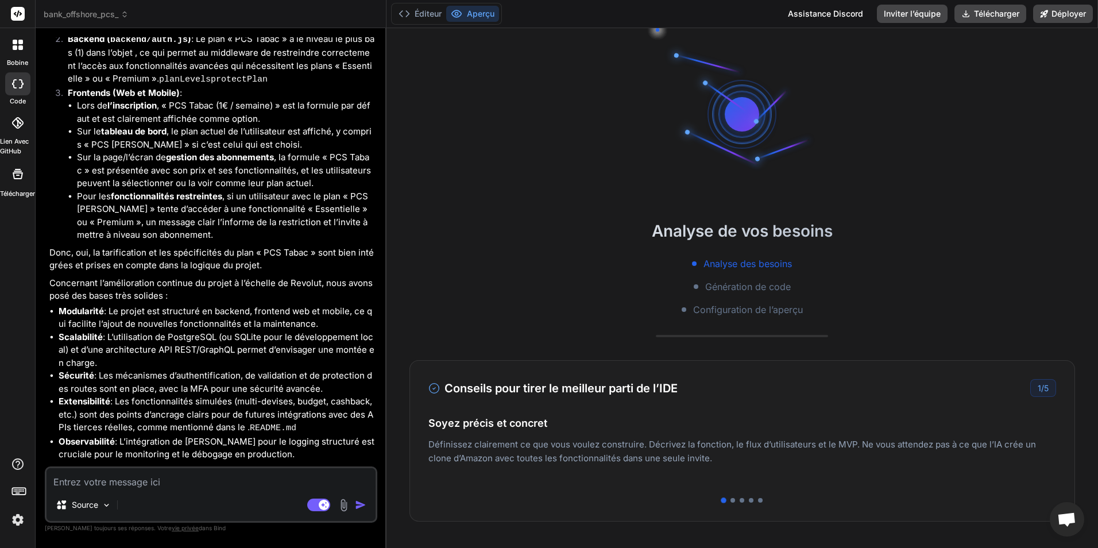
click at [219, 485] on textarea at bounding box center [211, 478] width 329 height 21
type textarea "i"
type textarea "x"
type textarea "il"
type textarea "x"
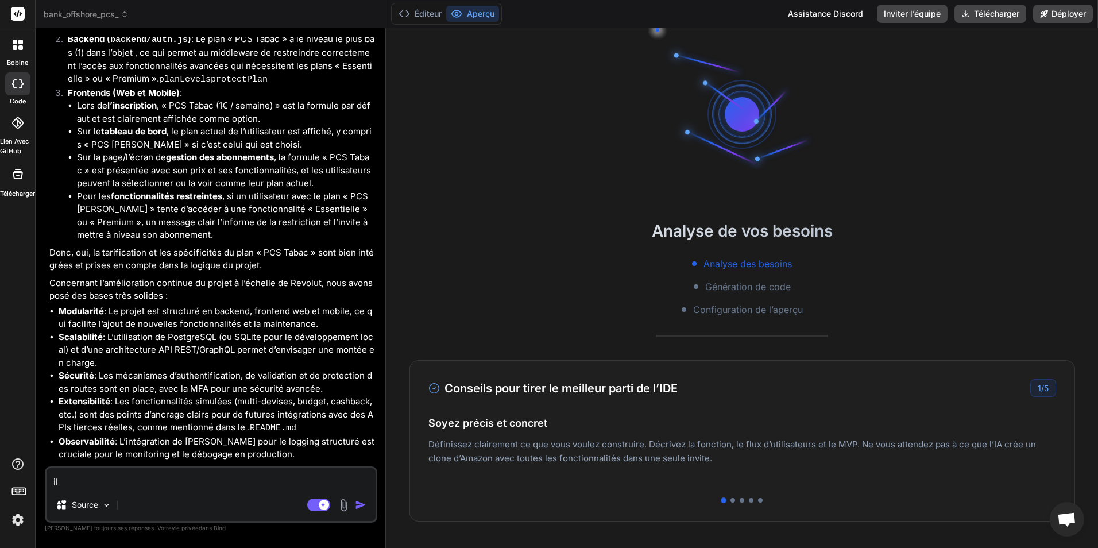
type textarea "il"
type textarea "x"
type textarea "il n"
type textarea "x"
type textarea "il no"
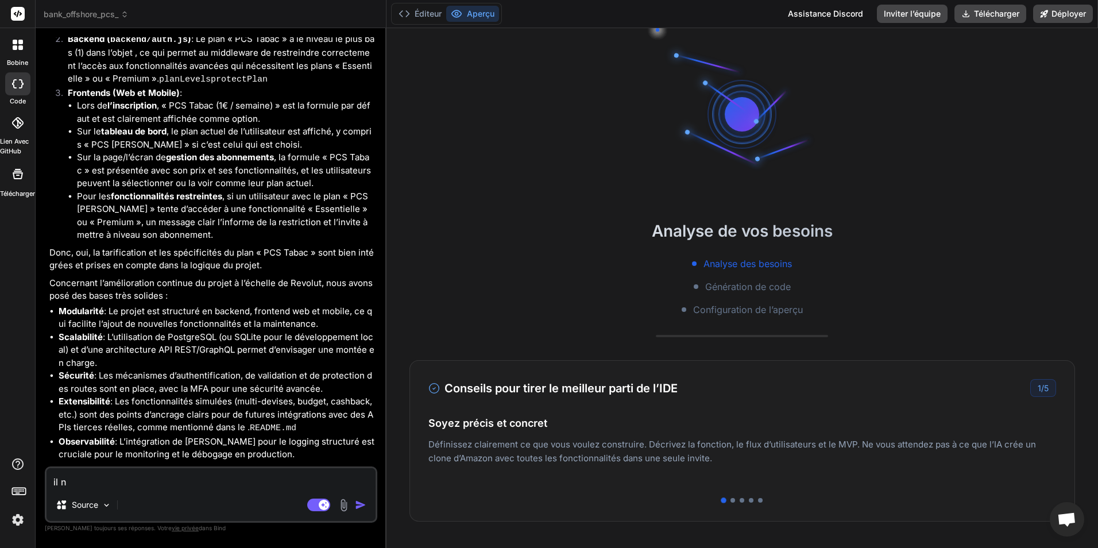
type textarea "x"
type textarea "il nou"
type textarea "x"
type textarea "il nous"
type textarea "x"
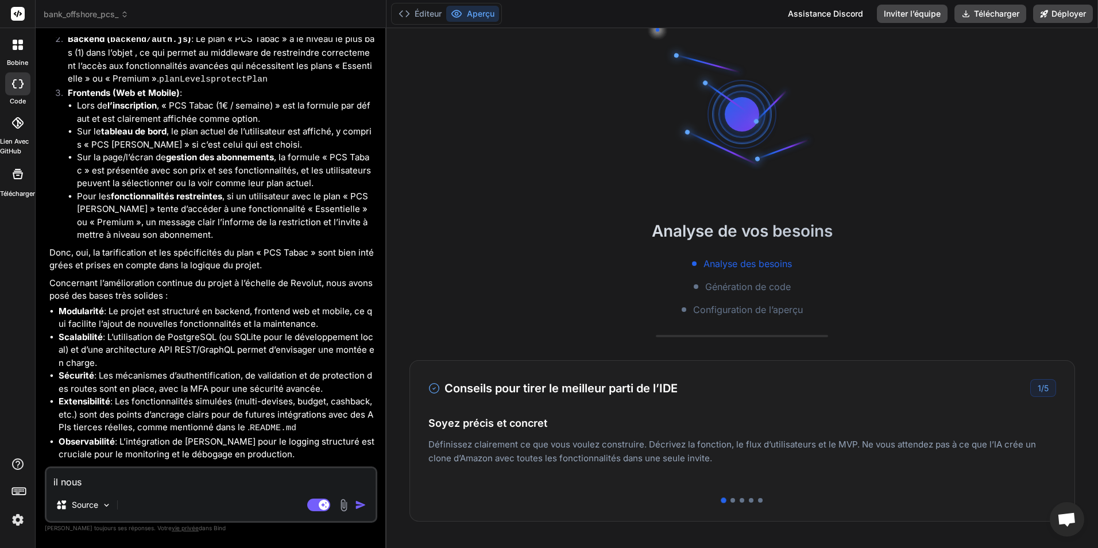
type textarea "il nous"
type textarea "x"
type textarea "il nous m"
type textarea "x"
type textarea "il nous ma"
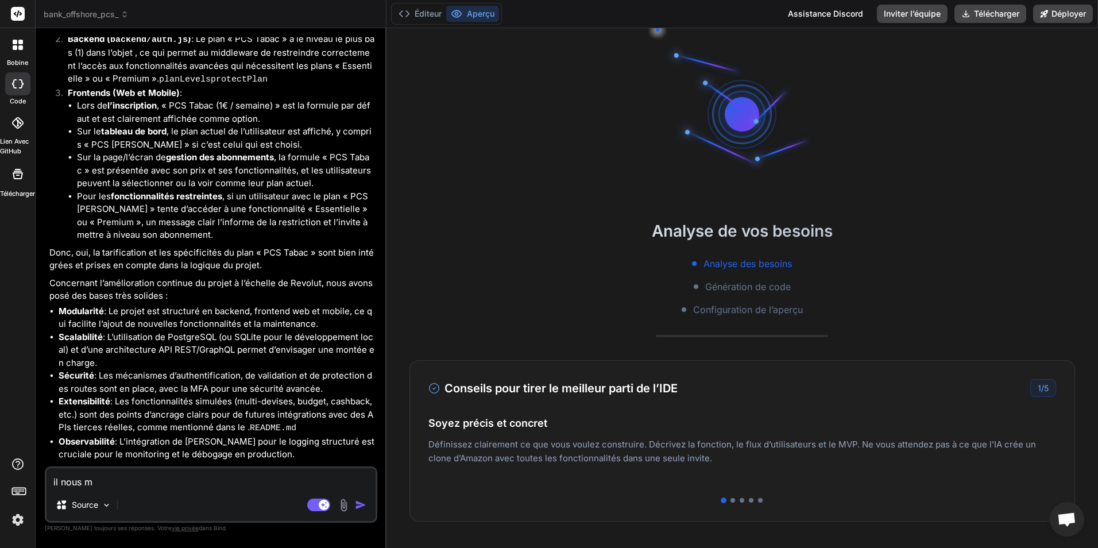
type textarea "x"
type textarea "il nous man"
type textarea "x"
type textarea "il nous manq"
type textarea "x"
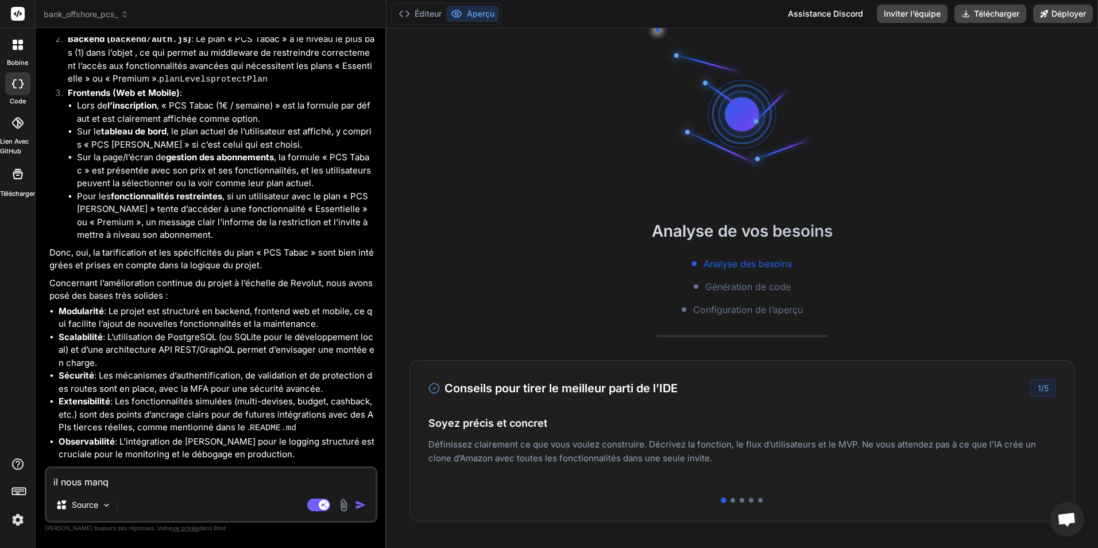
type textarea "il nous manqe"
type textarea "x"
type textarea "il nous manq"
type textarea "x"
type textarea "il nous manqu"
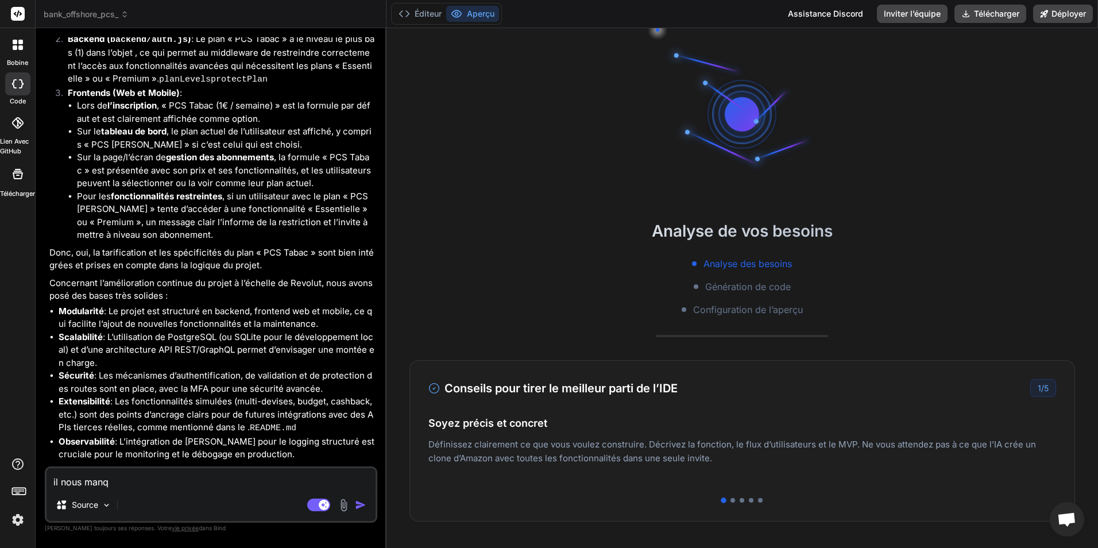
type textarea "x"
type textarea "il nous manque"
type textarea "x"
type textarea "il nous manquer"
type textarea "x"
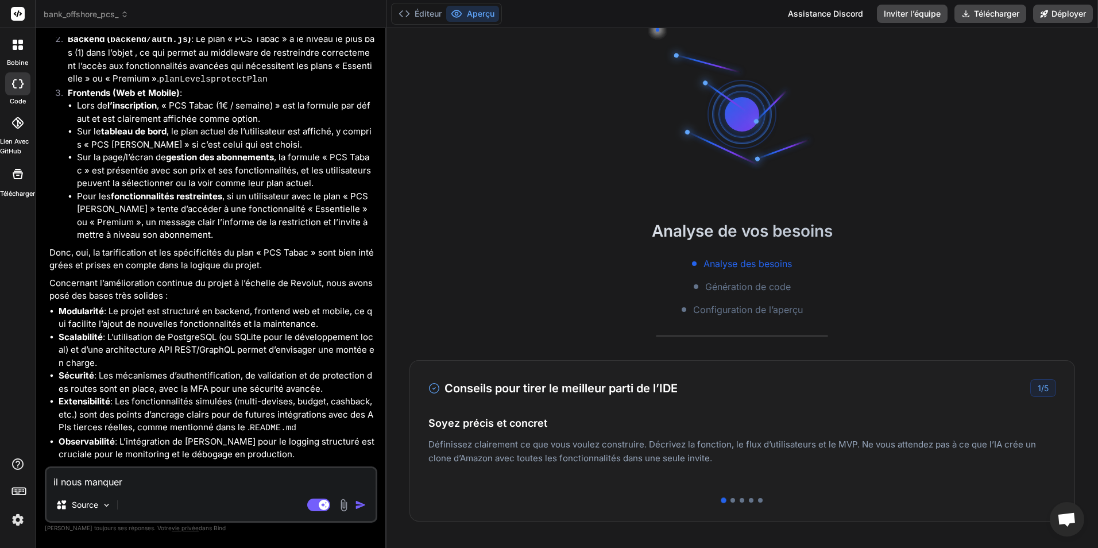
type textarea "il nous manquera"
type textarea "x"
type textarea "il nous manquerai"
type textarea "x"
type textarea "il nous manquerais"
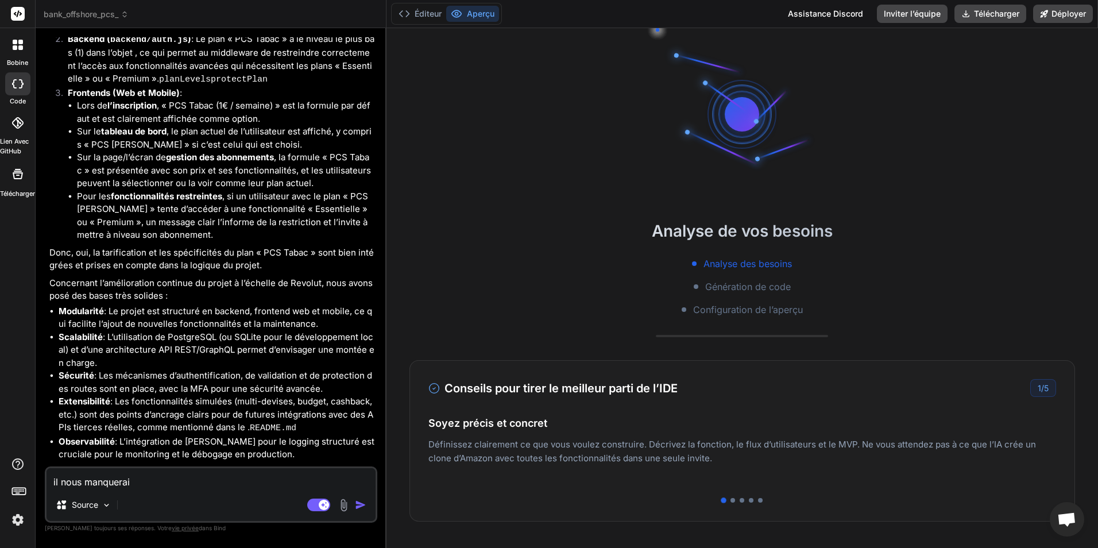
type textarea "x"
type textarea "il nous manquerais"
type textarea "x"
type textarea "il nous manquerais q"
type textarea "x"
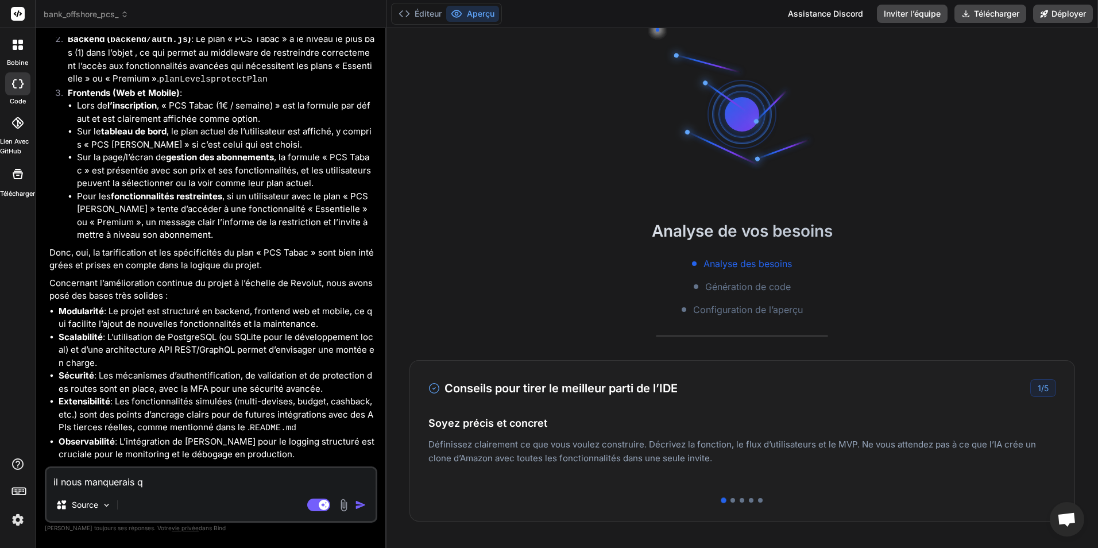
type textarea "il nous manquerais qu"
type textarea "x"
type textarea "il nous manquerais quo"
type textarea "x"
type textarea "il nous manquerais quoi"
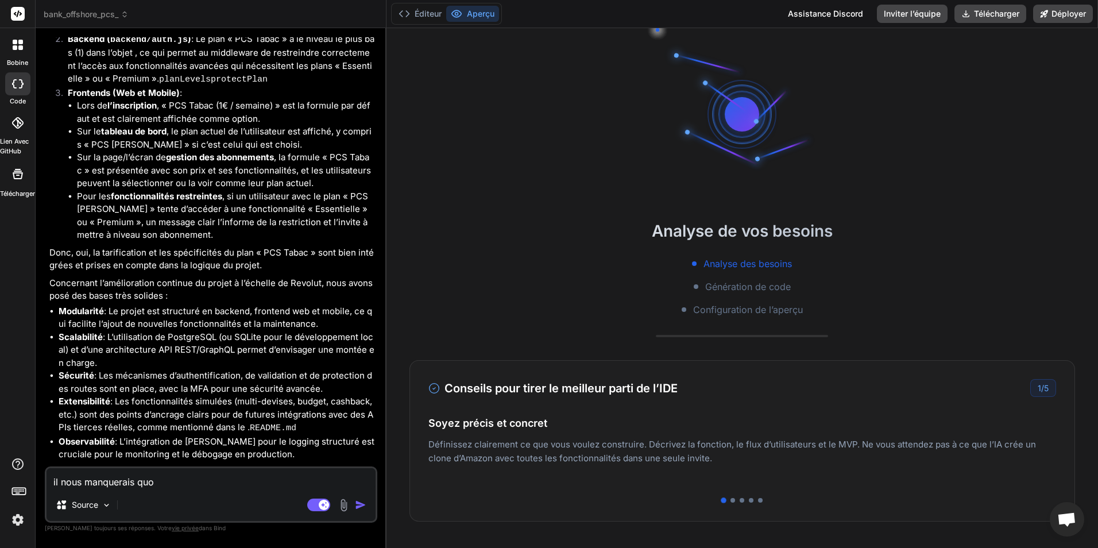
type textarea "x"
type textarea "il nous manquerais quoi"
type textarea "x"
type textarea "il nous manquerais quoi ?"
type textarea "x"
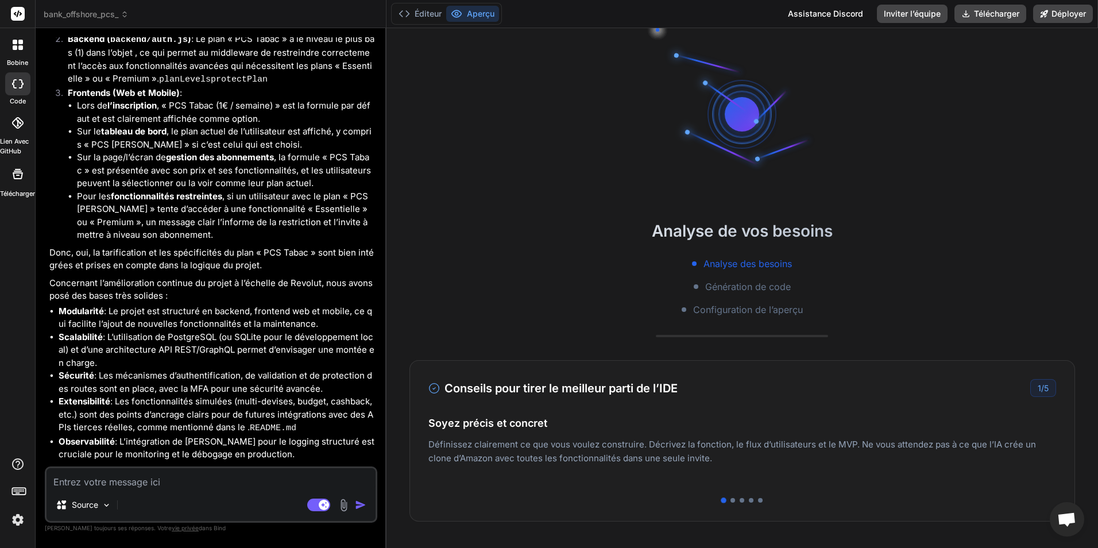
scroll to position [3272, 0]
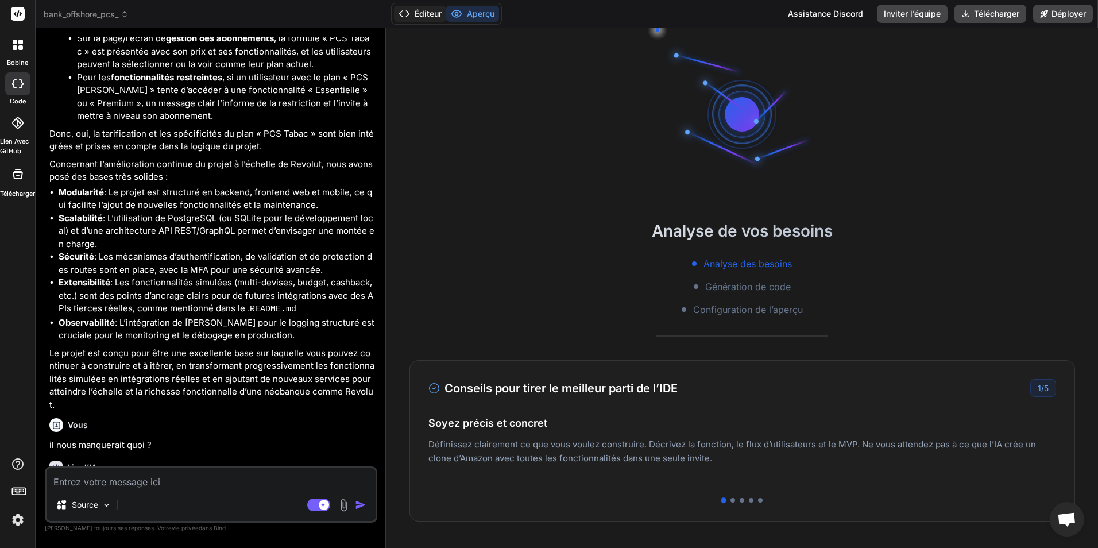
click at [427, 11] on font "Éditeur" at bounding box center [428, 13] width 27 height 11
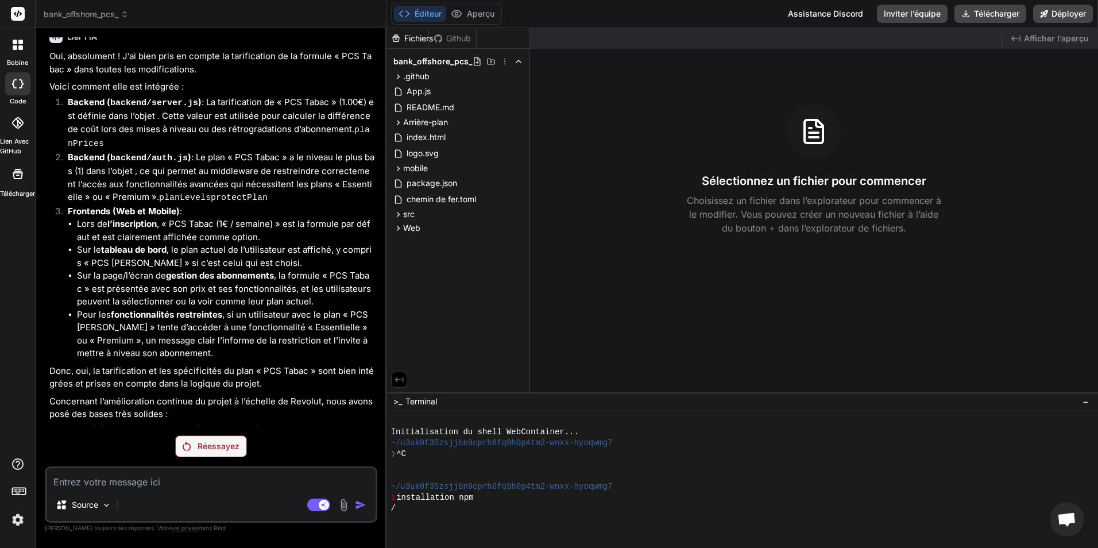
scroll to position [3231, 0]
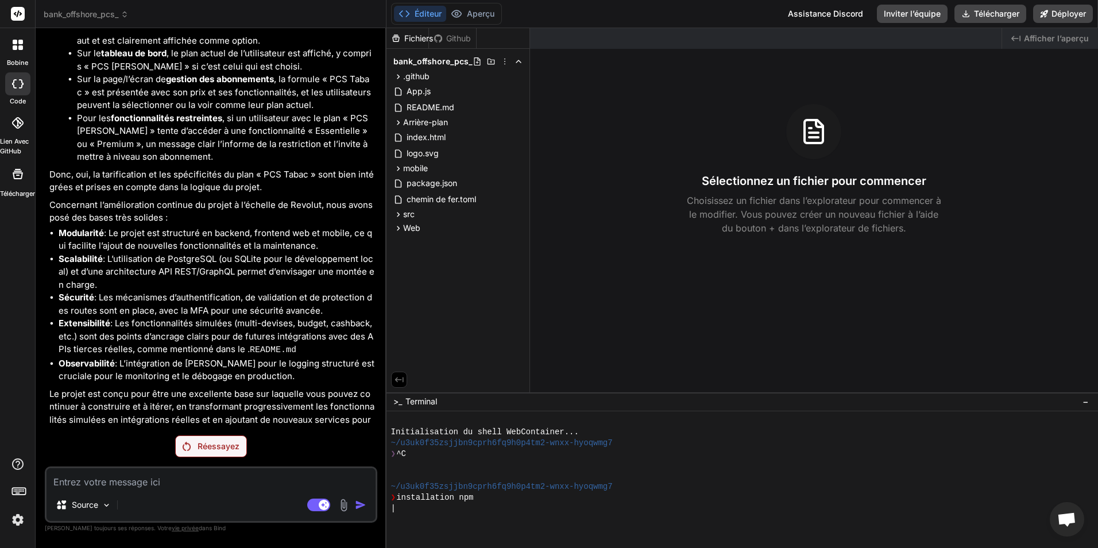
click at [220, 448] on p "Réessayez" at bounding box center [219, 445] width 42 height 11
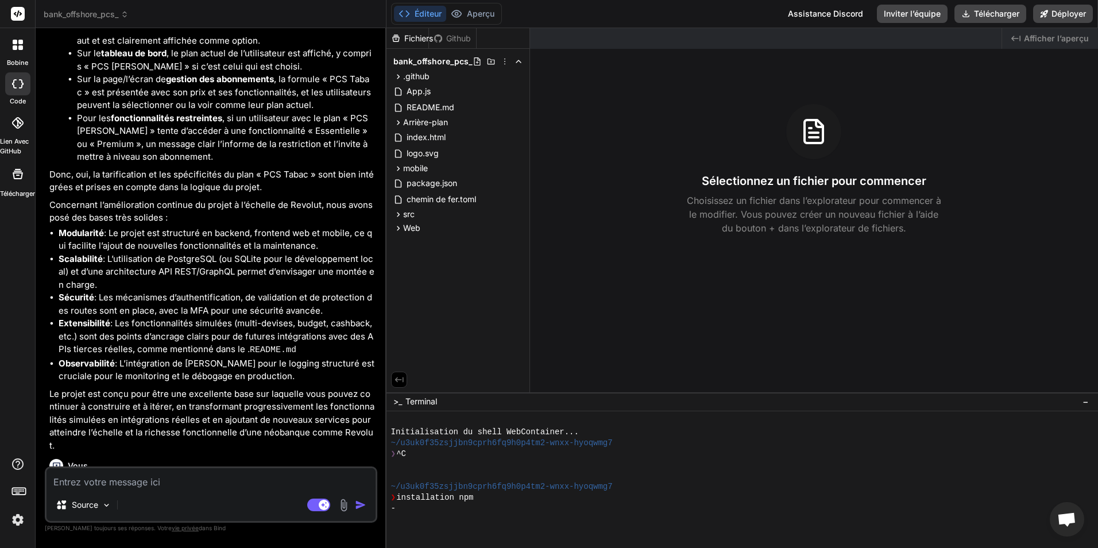
scroll to position [3272, 0]
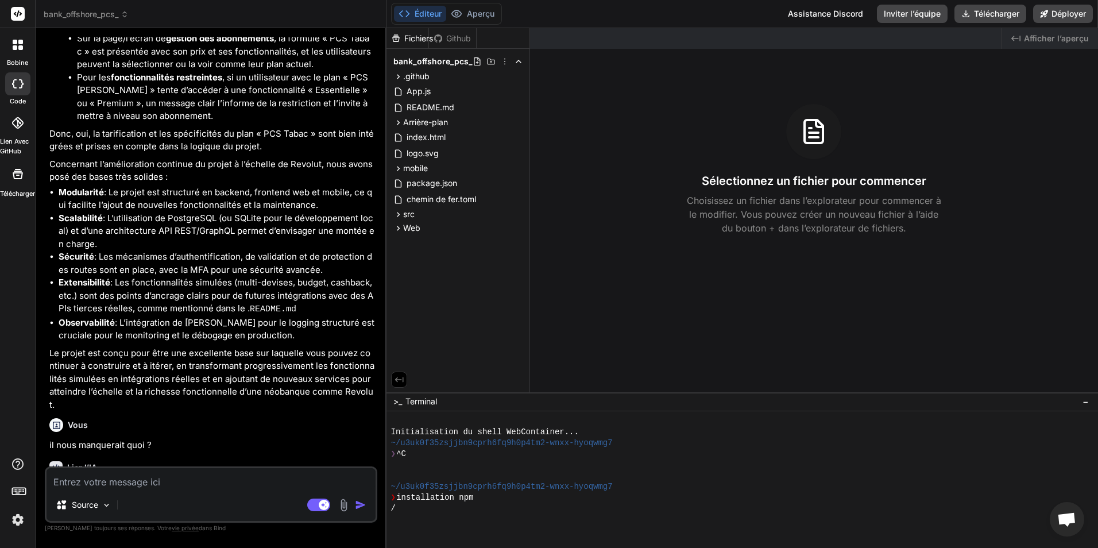
type textarea "x"
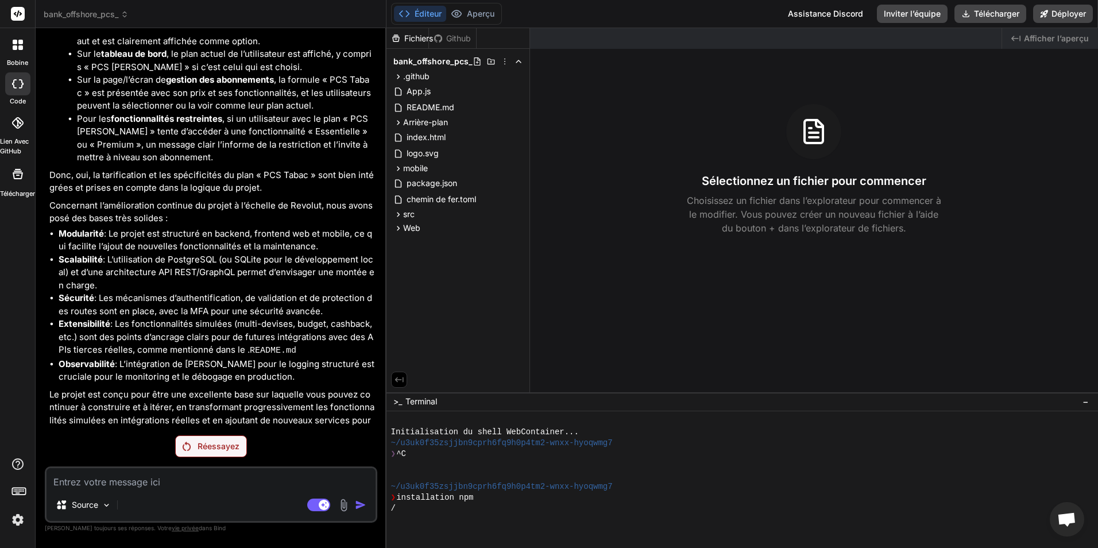
scroll to position [3231, 0]
click at [214, 488] on textarea at bounding box center [211, 478] width 329 height 21
type textarea "q"
type textarea "x"
type textarea "qu"
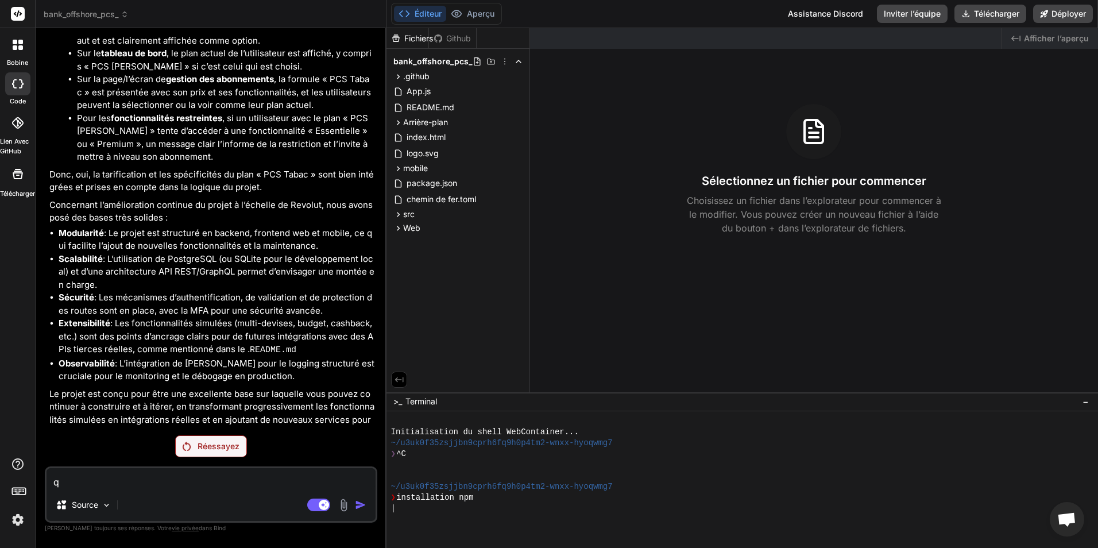
type textarea "x"
type textarea "que"
type textarea "x"
type textarea "quel"
type textarea "x"
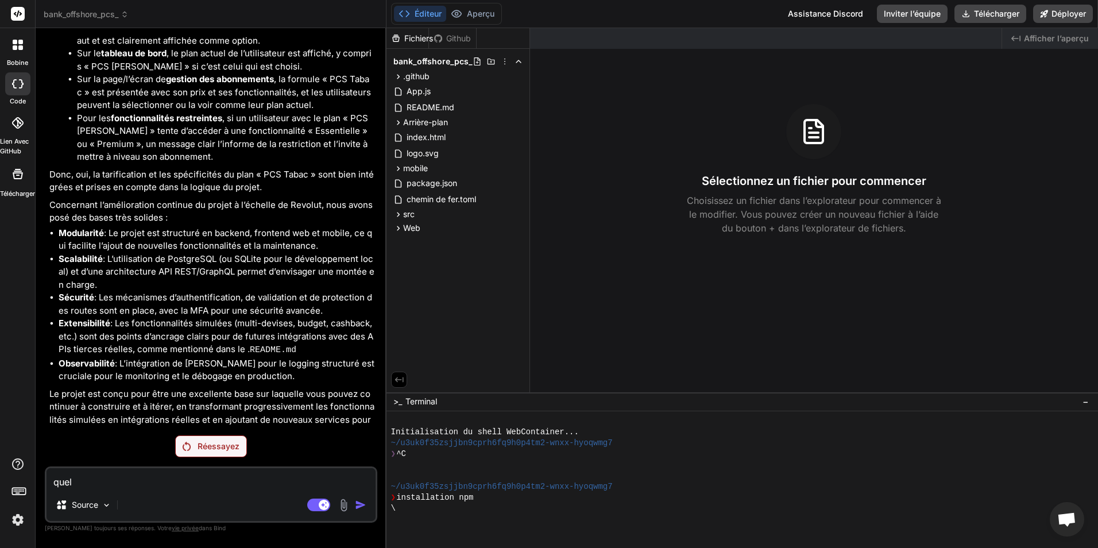
type textarea "quel"
type textarea "x"
type textarea "quel f"
type textarea "x"
type textarea "quel fo"
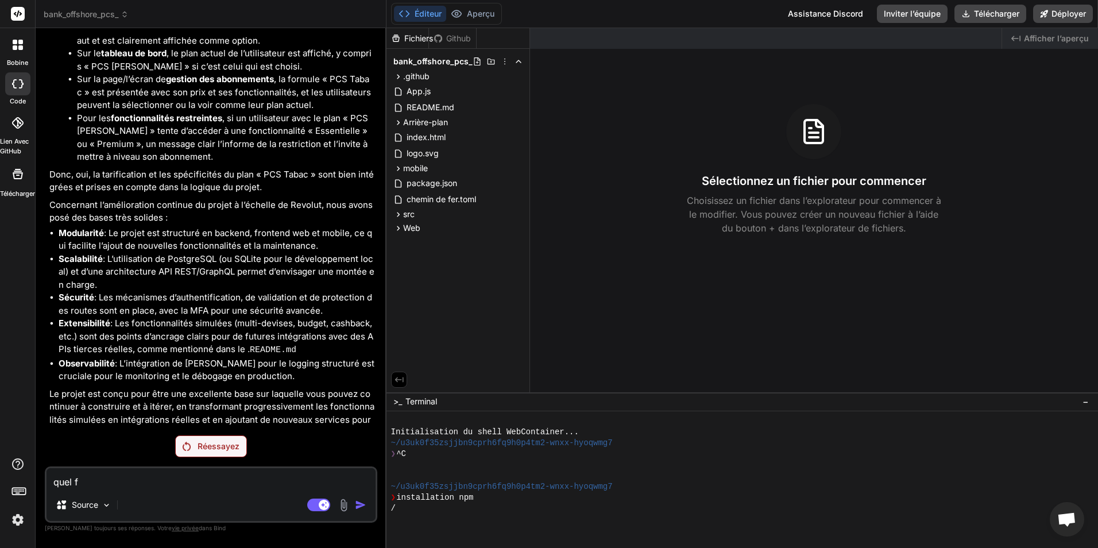
type textarea "x"
type textarea "quel fon"
type textarea "x"
type textarea "quel fonc"
type textarea "x"
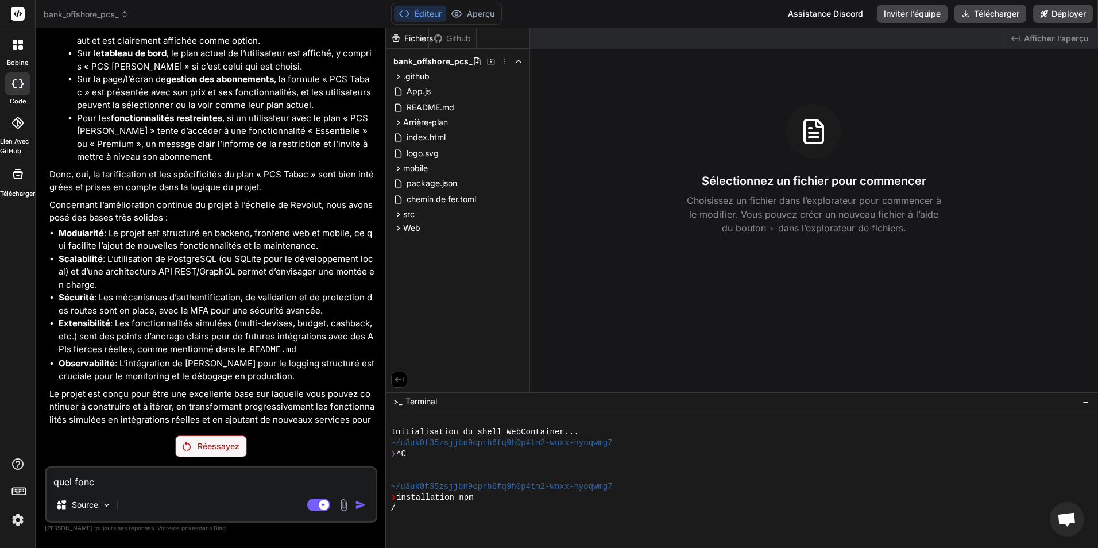
type textarea "quel fonct"
type textarea "x"
type textarea "quel foncti"
type textarea "x"
type textarea "quel fonctio"
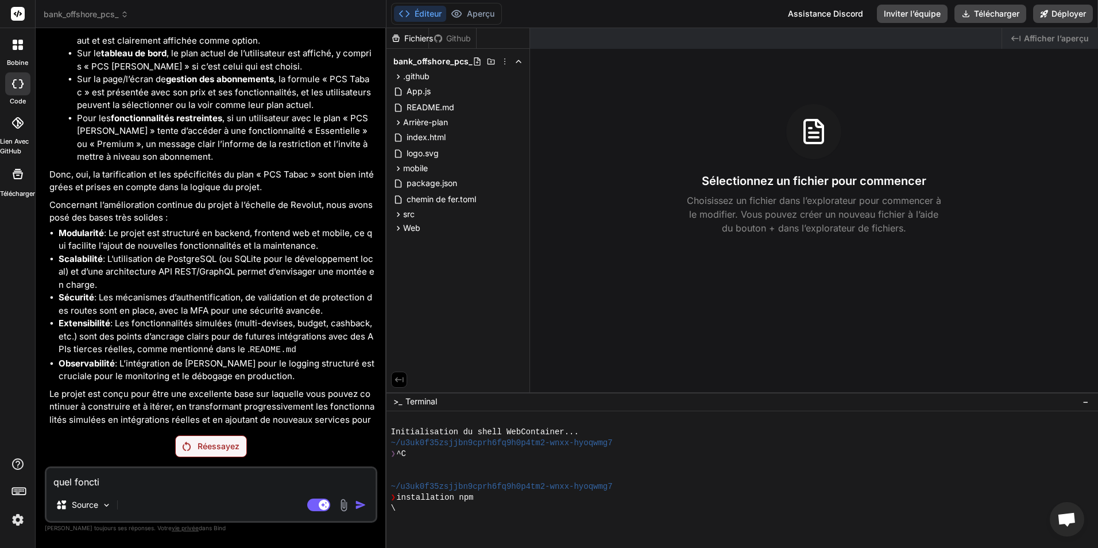
type textarea "x"
type textarea "quel fonction"
type textarea "x"
type textarea "quel fonctionl"
type textarea "x"
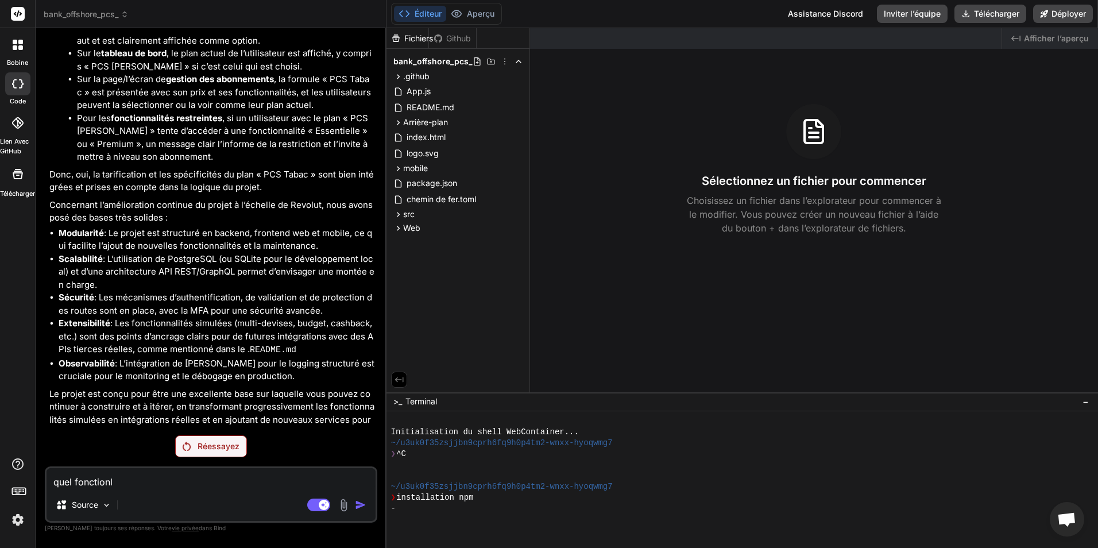
type textarea "quel fonctionli"
type textarea "x"
type textarea "quel fonctionlit"
type textarea "x"
type textarea "quel fonctionlite"
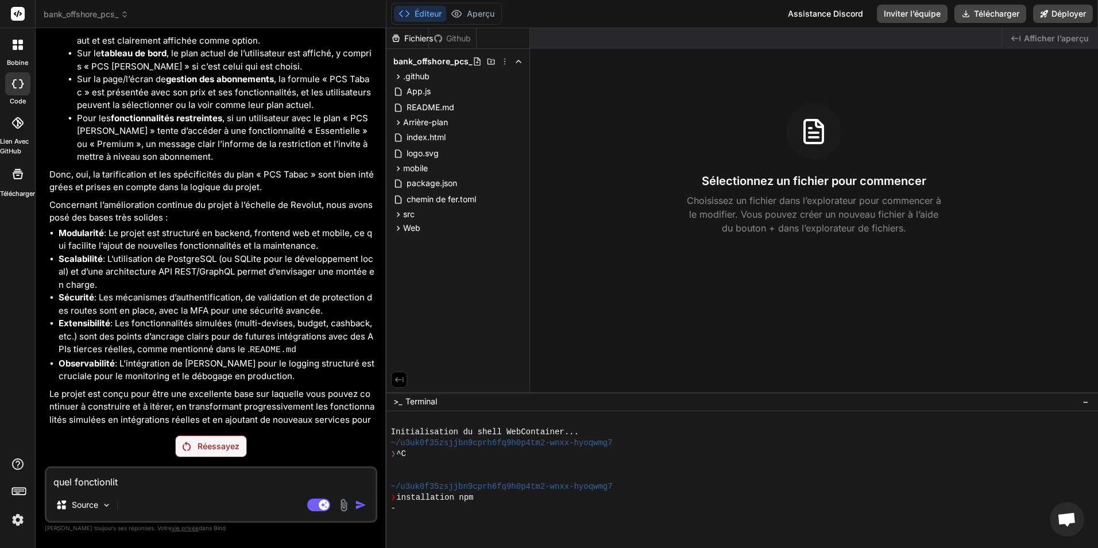
type textarea "x"
type textarea "quel fonctionliter"
type textarea "x"
type textarea "quel fonctionliter"
type textarea "x"
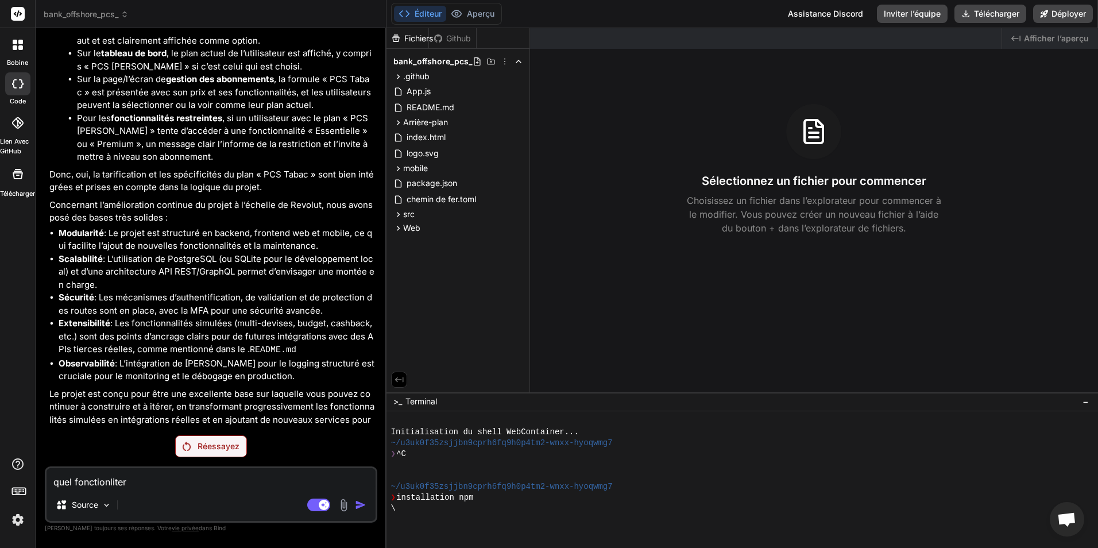
type textarea "quel fonctionliter n"
type textarea "x"
type textarea "quel fonctionliter no"
type textarea "x"
type textarea "quel fonctionliter nou"
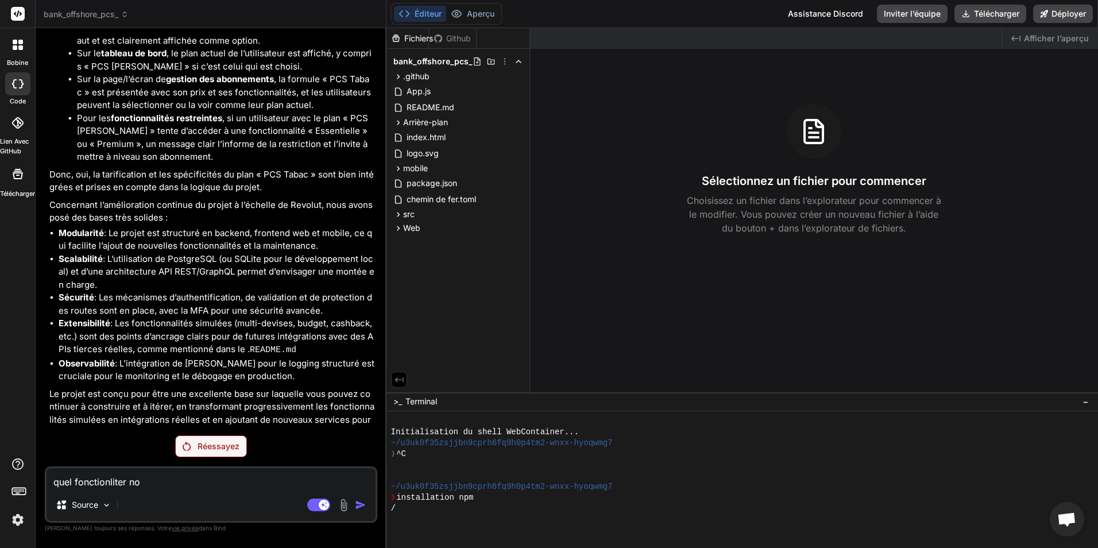
type textarea "x"
type textarea "quel fonctionliter nous"
type textarea "x"
type textarea "quel fonctionliter nous"
type textarea "x"
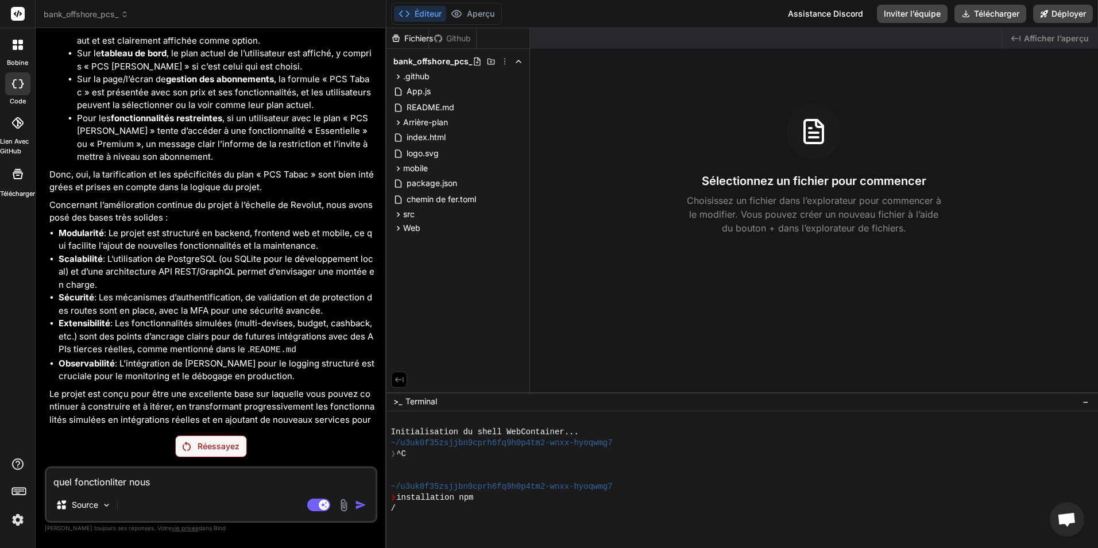
type textarea "quel fonctionliter nous m"
type textarea "x"
type textarea "quel fonctionliter nous ma"
type textarea "x"
type textarea "quel fonctionliter nous man"
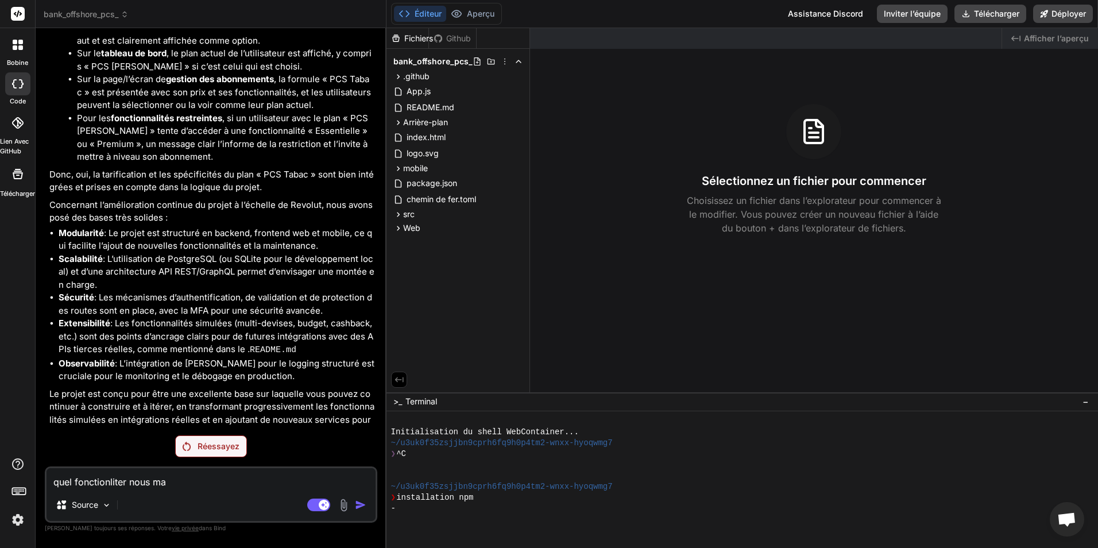
type textarea "x"
type textarea "quel fonctionliter nous manq"
type textarea "x"
type textarea "quel fonctionliter nous manqu"
type textarea "x"
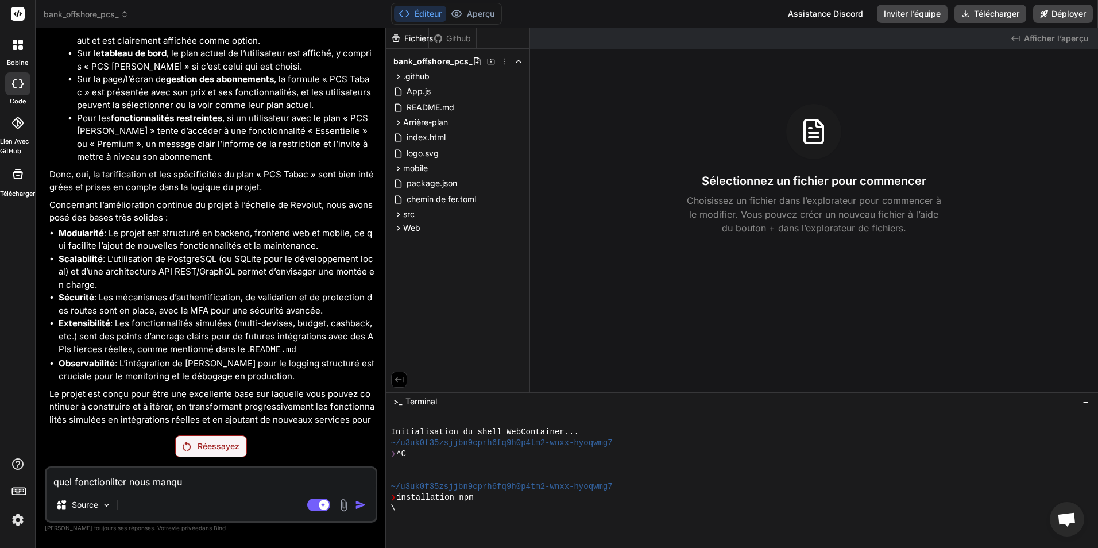
type textarea "quel fonctionliter nous manque"
type textarea "x"
type textarea "quel fonctionliter nous manque"
type textarea "x"
type textarea "quel fonctionliter nous manque ("
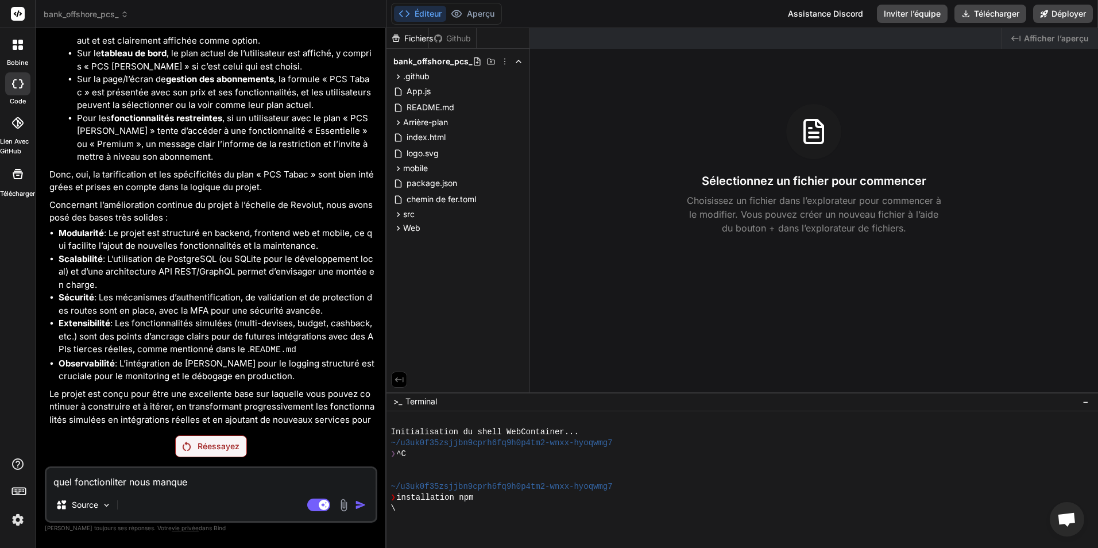
type textarea "x"
type textarea "quel fonctionliter nous manque (t"
type textarea "x"
type textarea "quel fonctionliter nous manque (ti"
type textarea "x"
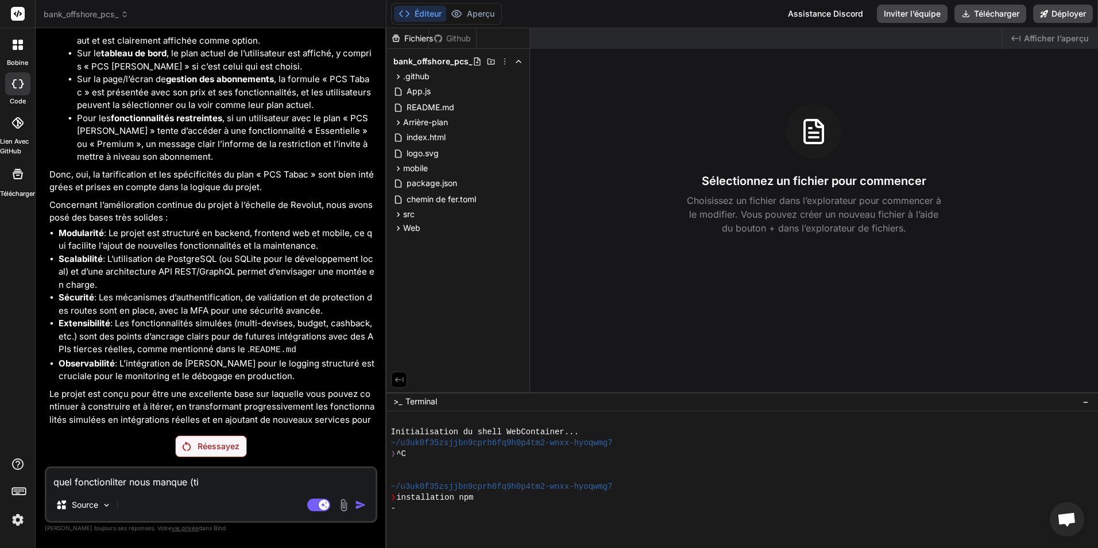
type textarea "quel fonctionliter nous manque (til"
type textarea "x"
type textarea "quel fonctionliter nous manque (til"
type textarea "x"
type textarea "quel fonctionliter nous manque (til ?"
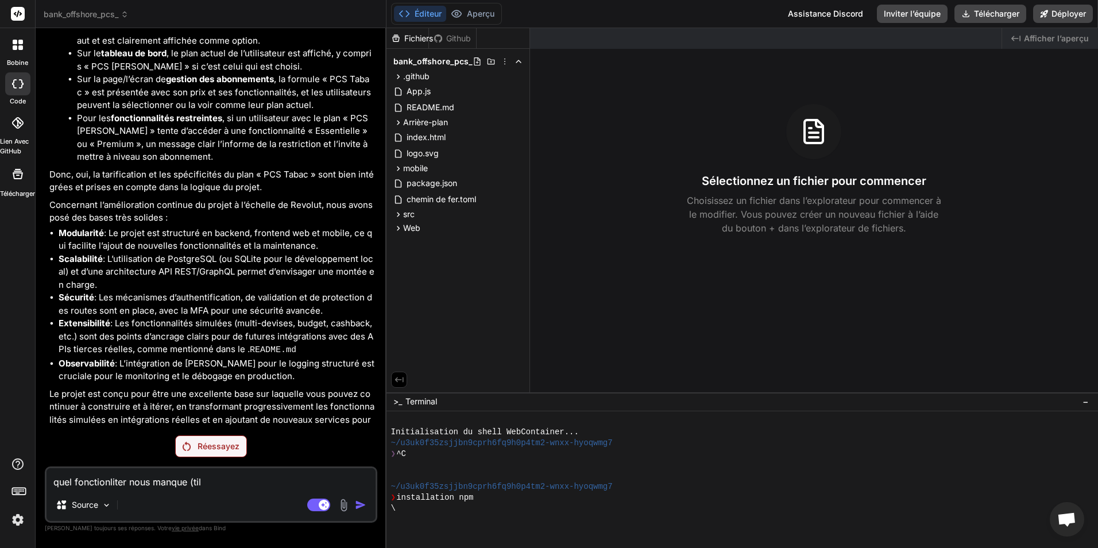
type textarea "x"
click at [194, 486] on textarea "quel fonctionliter nous manque (til ?" at bounding box center [211, 478] width 329 height 21
type textarea "quel fonctionliter nous manque til ?"
type textarea "x"
click at [193, 482] on textarea "quel fonctionliter nous manque til ?" at bounding box center [211, 478] width 329 height 21
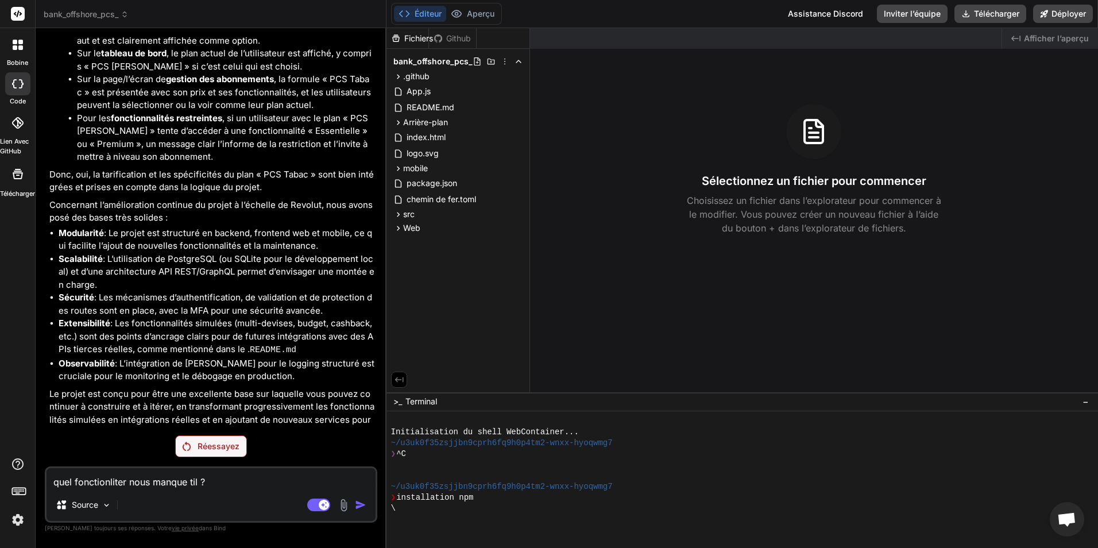
type textarea "quel fonctionliter nous manque t'il ?"
type textarea "x"
type textarea "quel fonctionnalité nous manque t'il ?"
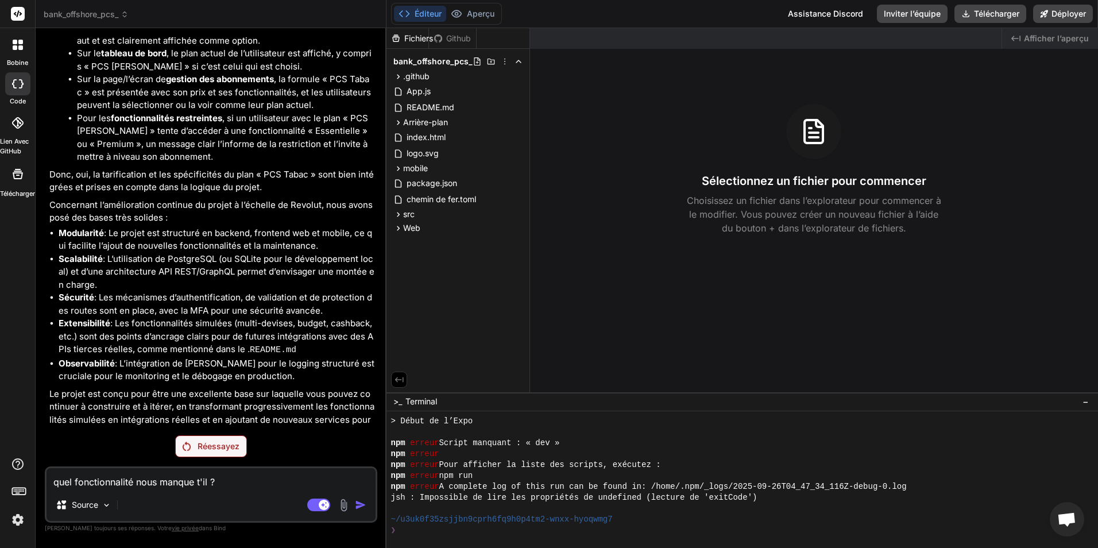
scroll to position [1135, 0]
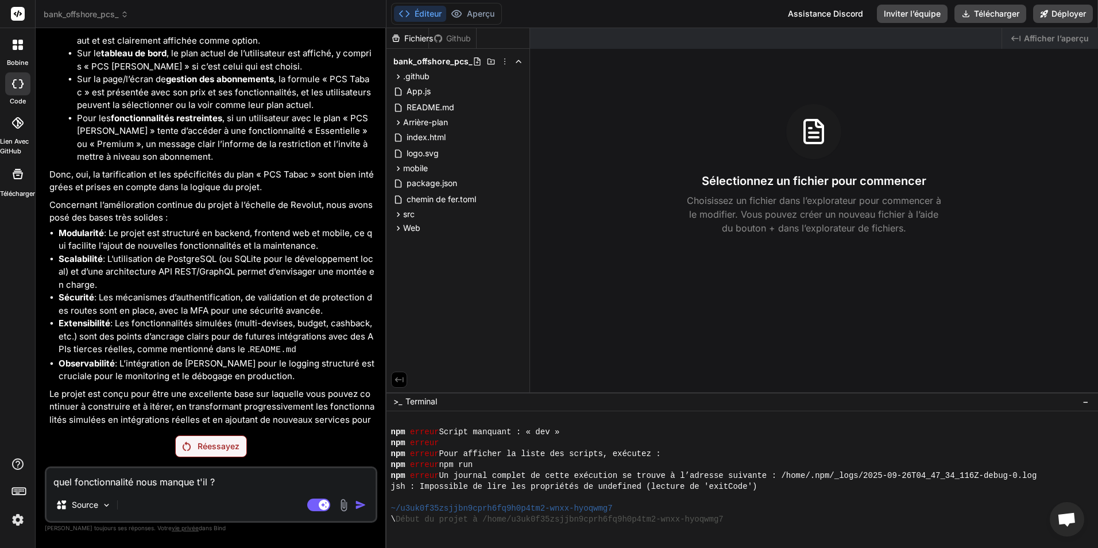
type textarea "x"
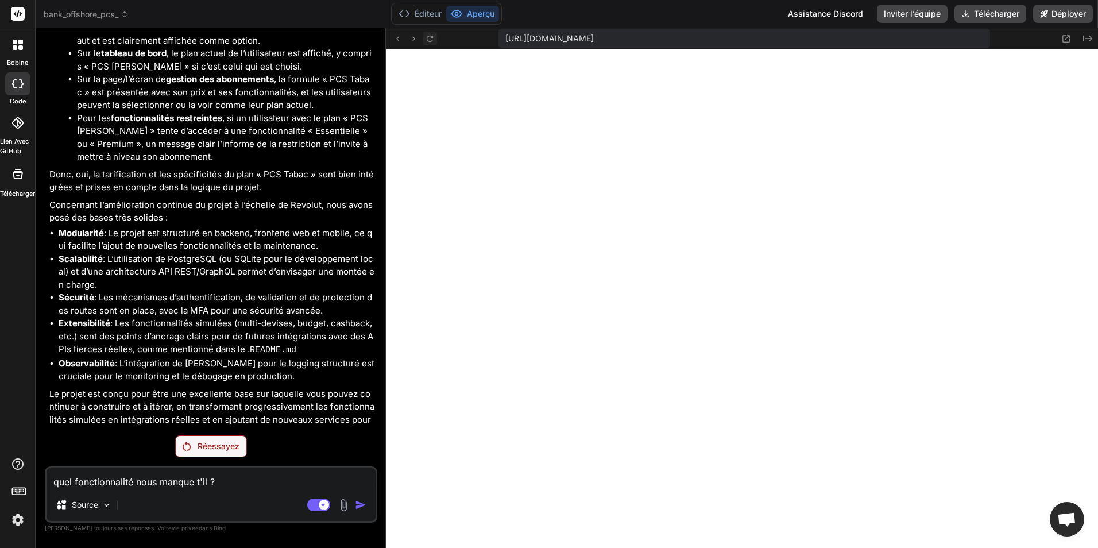
scroll to position [1331, 0]
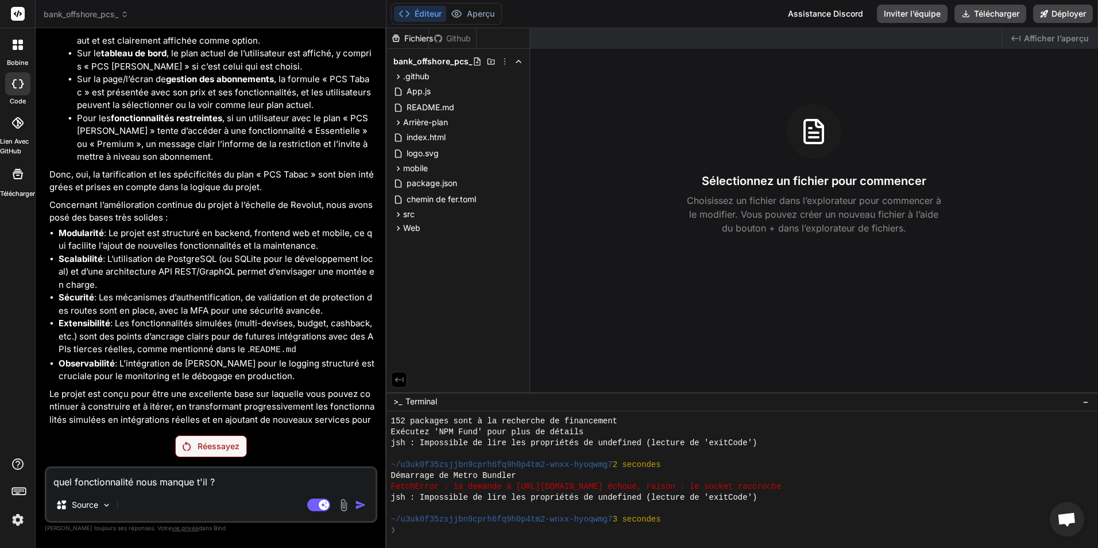
type textarea "quel fonctionnalité nous manque t'il ?"
click at [216, 448] on p "Réessayez" at bounding box center [219, 445] width 42 height 11
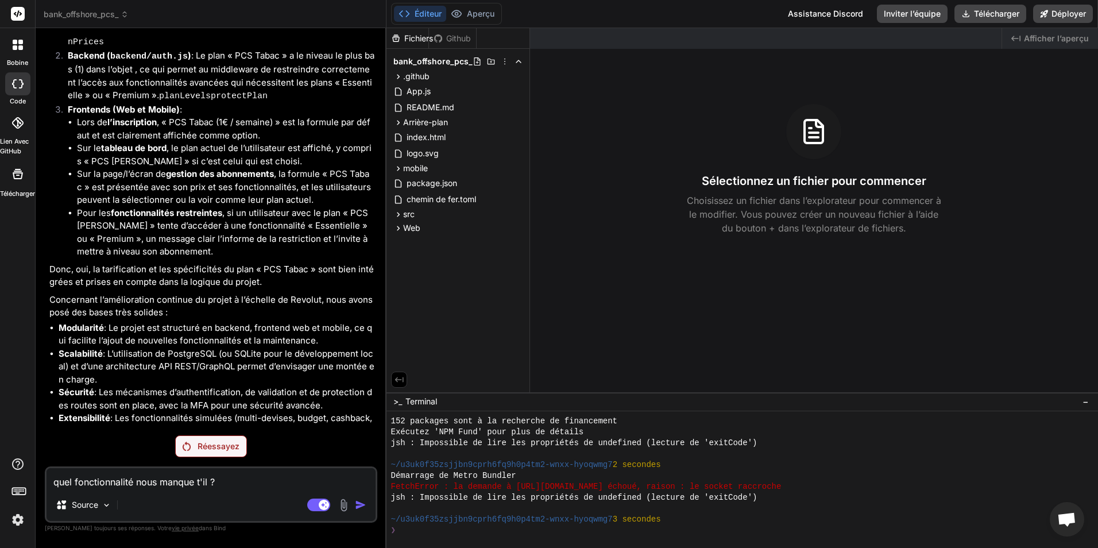
scroll to position [3231, 0]
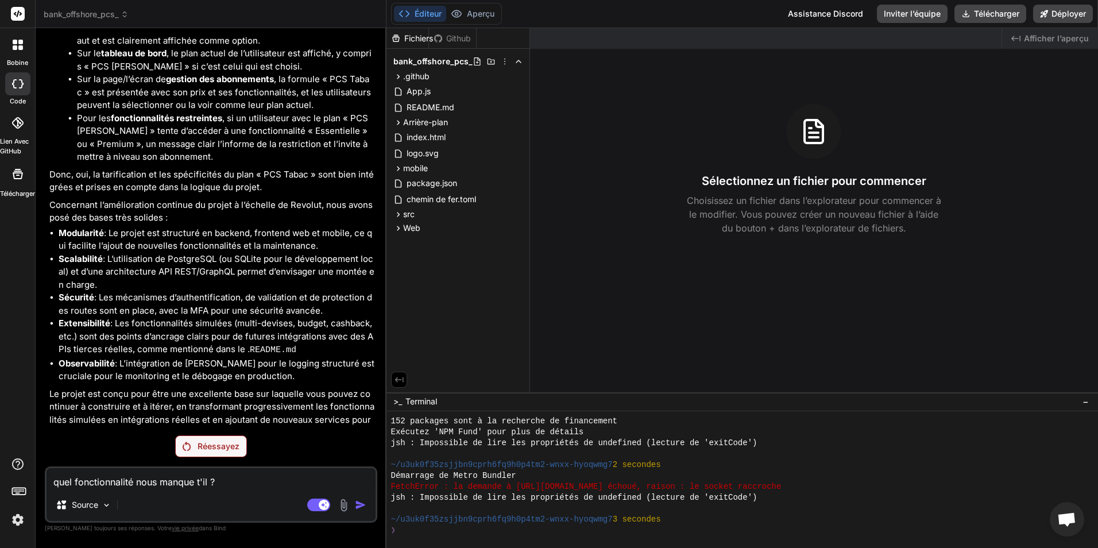
click at [226, 451] on p "Réessayez" at bounding box center [219, 445] width 42 height 11
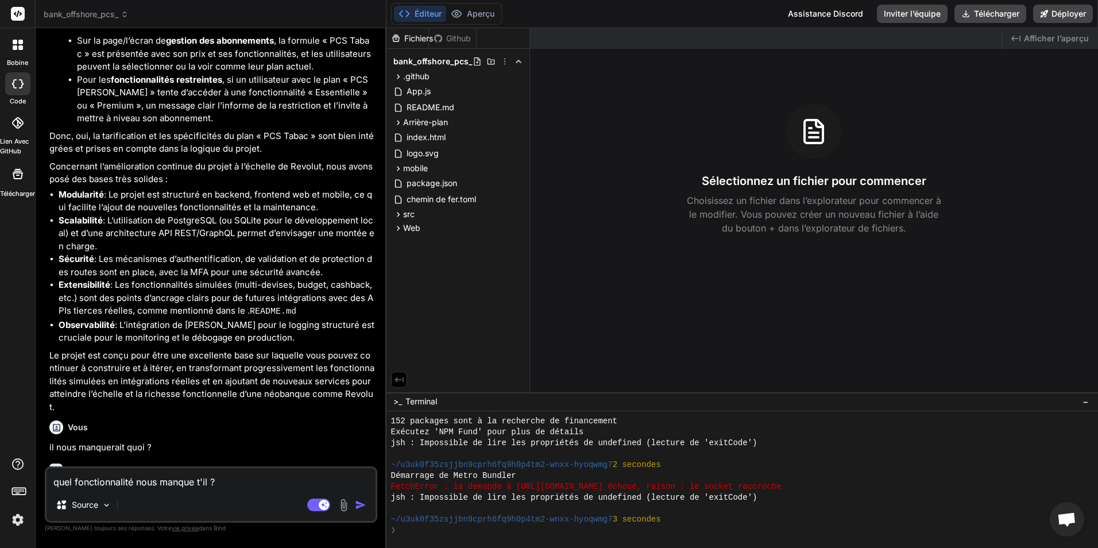
scroll to position [3272, 0]
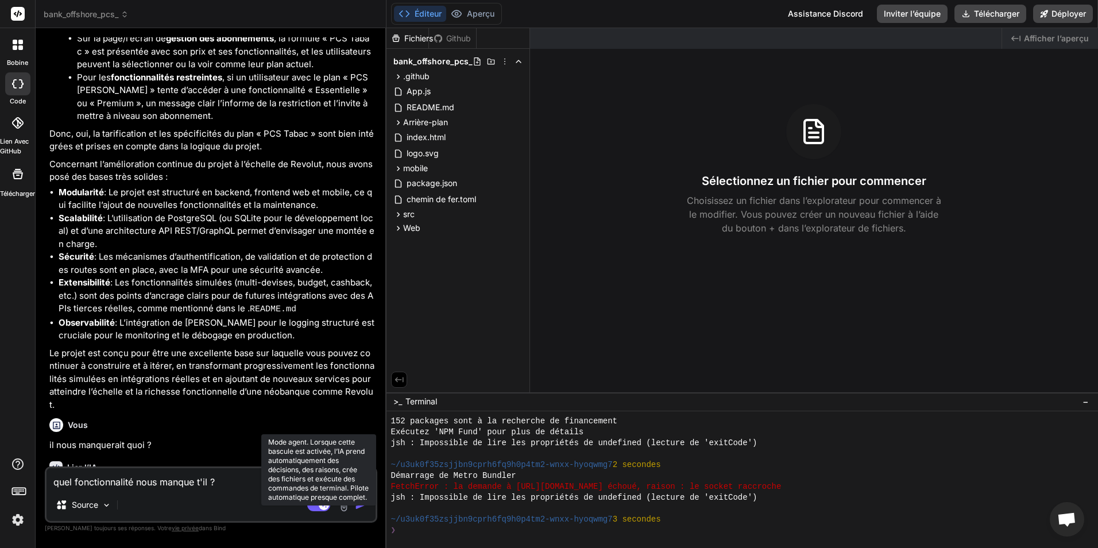
click at [323, 500] on rect at bounding box center [324, 505] width 10 height 10
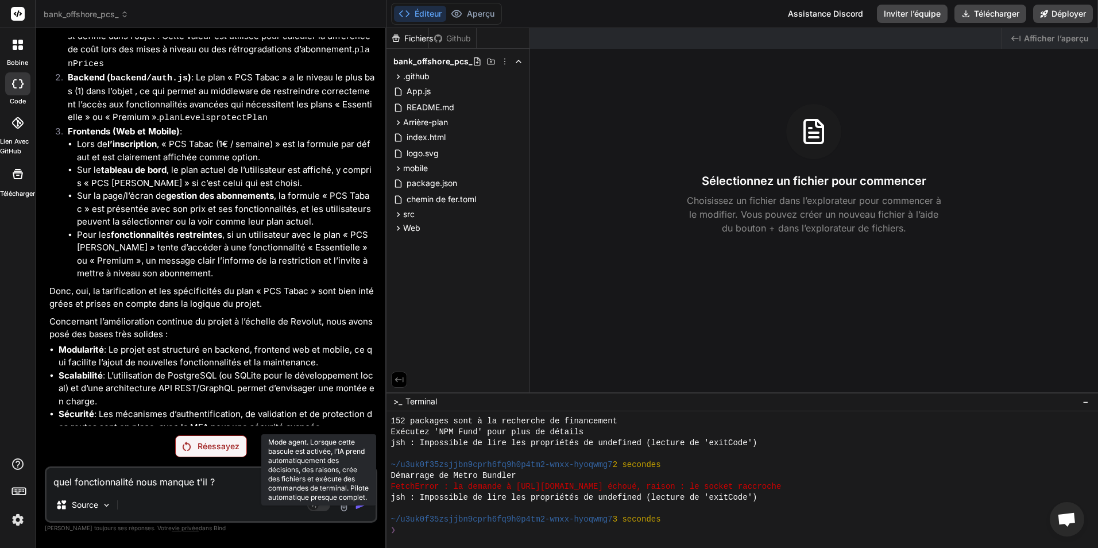
scroll to position [2972, 0]
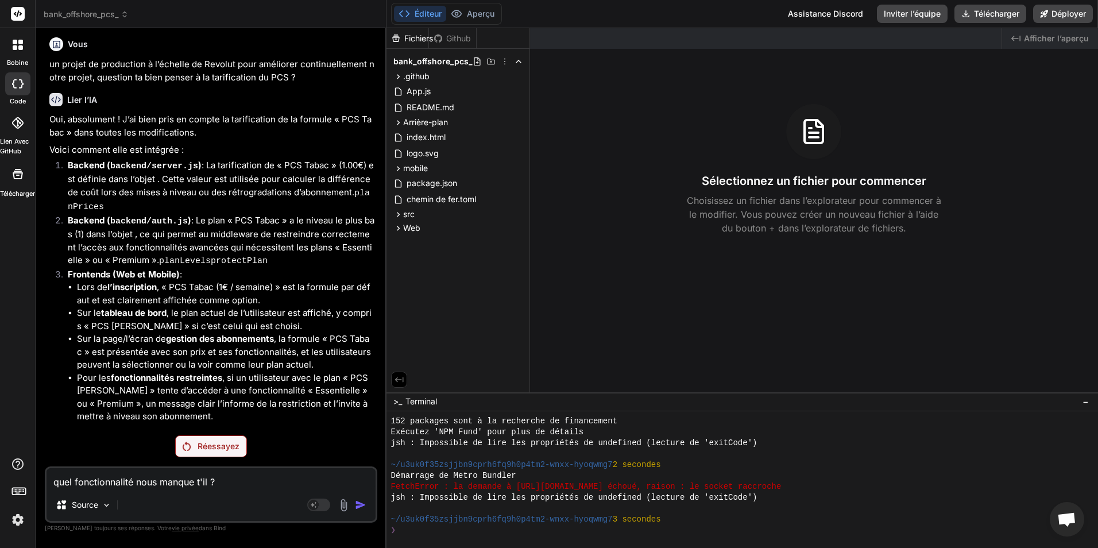
click at [227, 445] on p "Réessayez" at bounding box center [219, 445] width 42 height 11
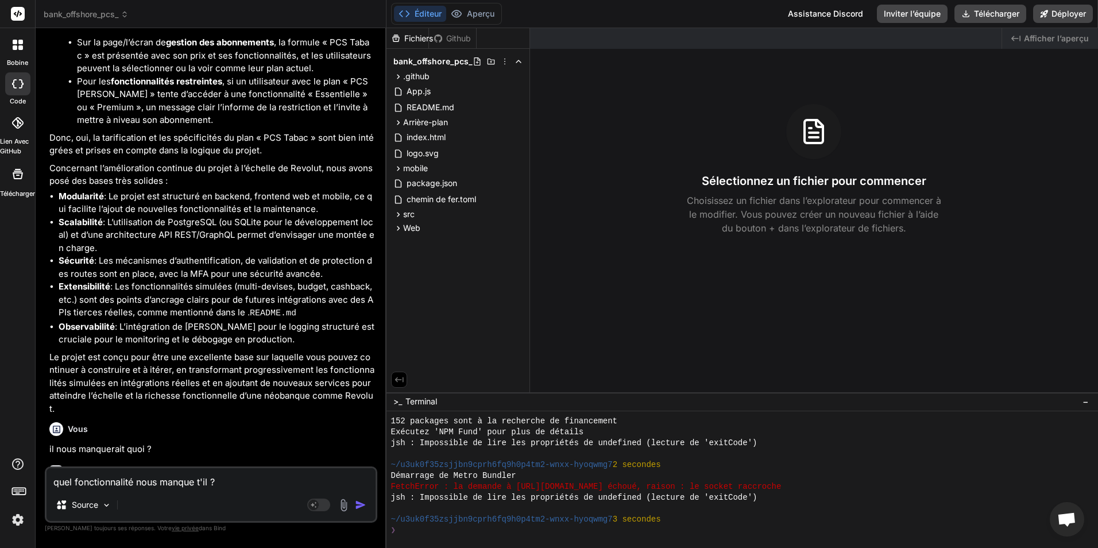
scroll to position [3272, 0]
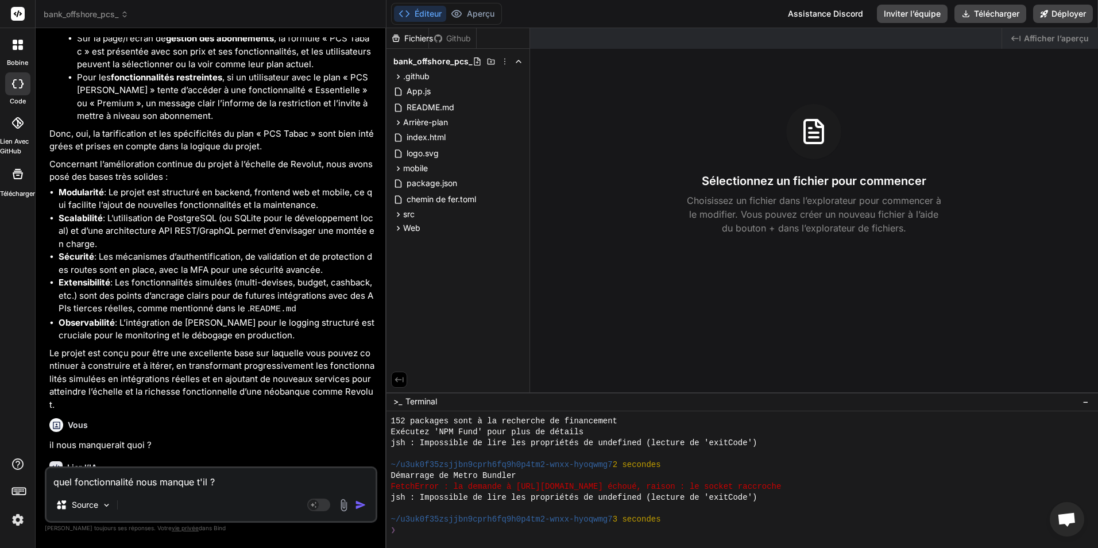
click at [364, 506] on img "button" at bounding box center [360, 504] width 11 height 11
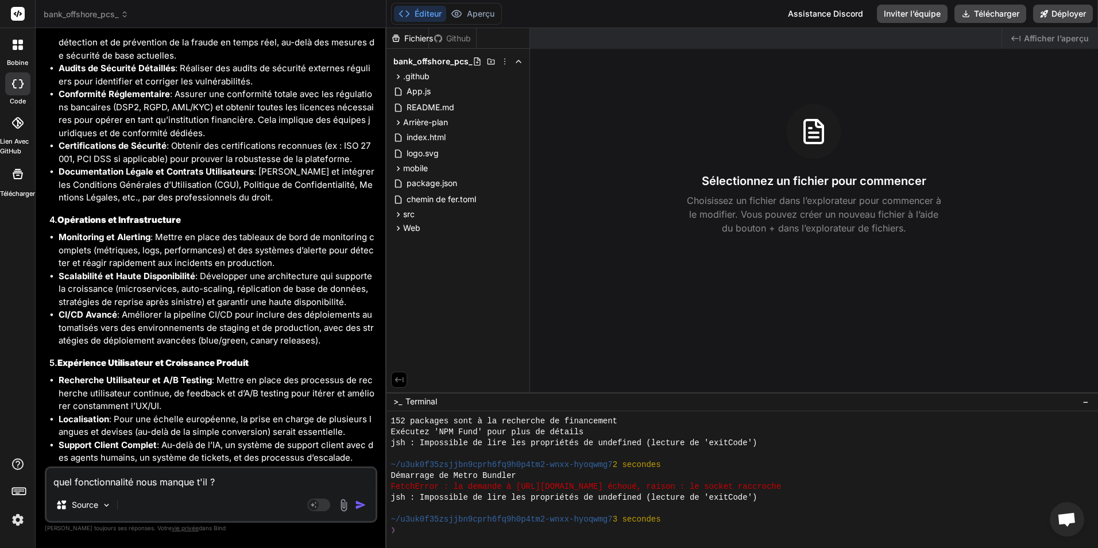
scroll to position [4253, 0]
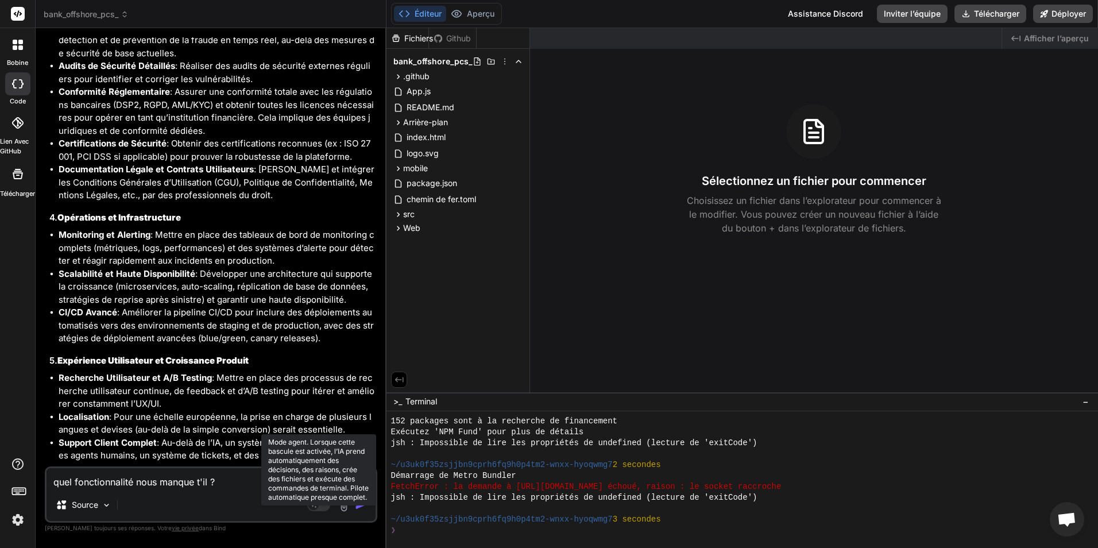
click at [323, 505] on rect at bounding box center [318, 504] width 23 height 13
type textarea "x"
drag, startPoint x: 239, startPoint y: 404, endPoint x: 367, endPoint y: 452, distance: 137.0
click at [367, 467] on p "En résumé, le projet actuel est un excellent « Minimum Viable Product » (MVP) o…" at bounding box center [212, 506] width 326 height 78
copy p "Les prochaines étapes consisteraient à transformer les simulations en intégrati…"
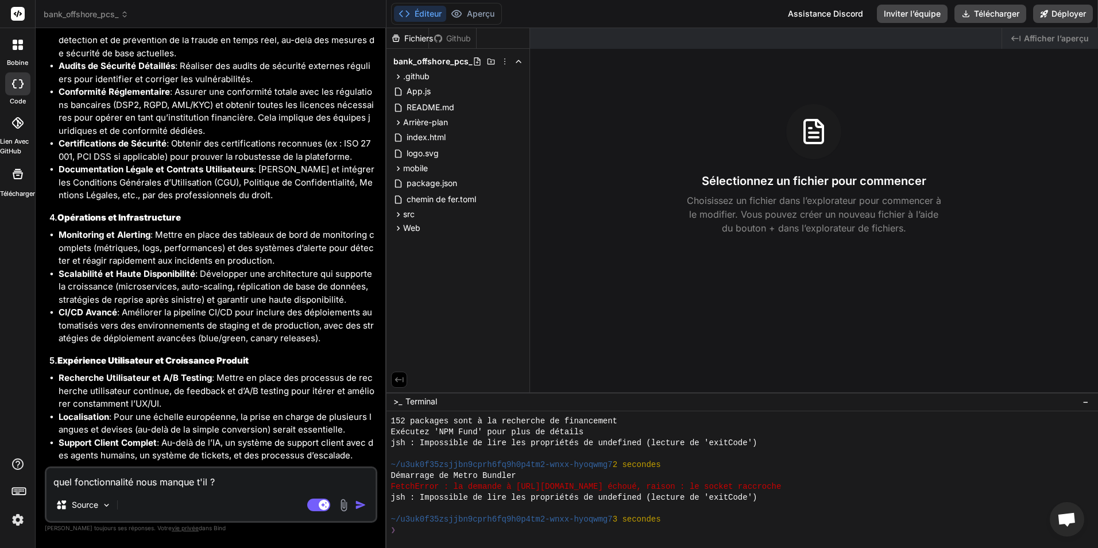
drag, startPoint x: 220, startPoint y: 482, endPoint x: 51, endPoint y: 488, distance: 169.5
click at [51, 488] on textarea "quel fonctionnalité nous manque t'il ?" at bounding box center [211, 478] width 329 height 21
type textarea "a"
type textarea "x"
type textarea "al"
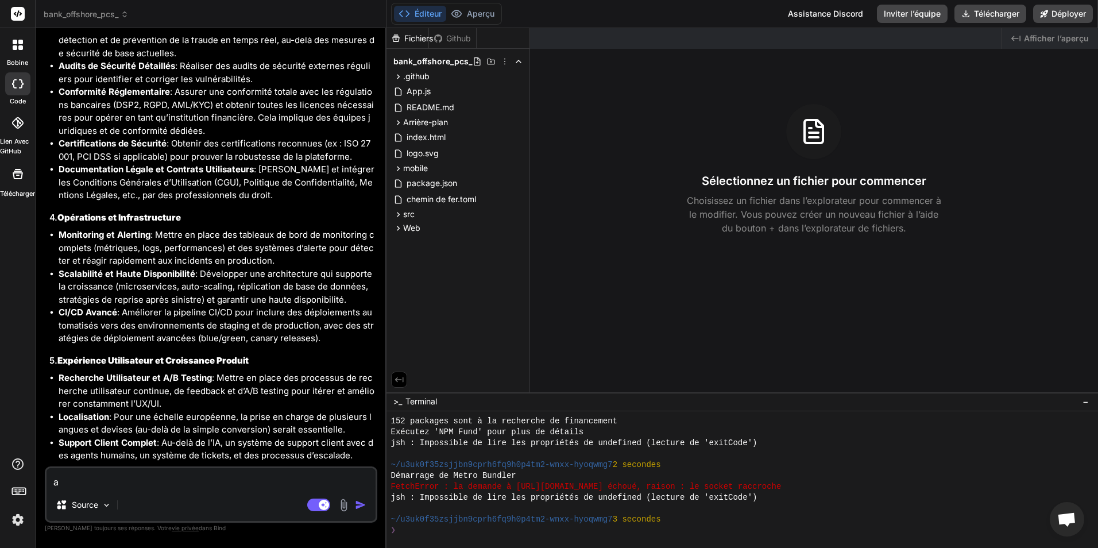
type textarea "x"
type textarea "alo"
type textarea "x"
type textarea "alor"
type textarea "x"
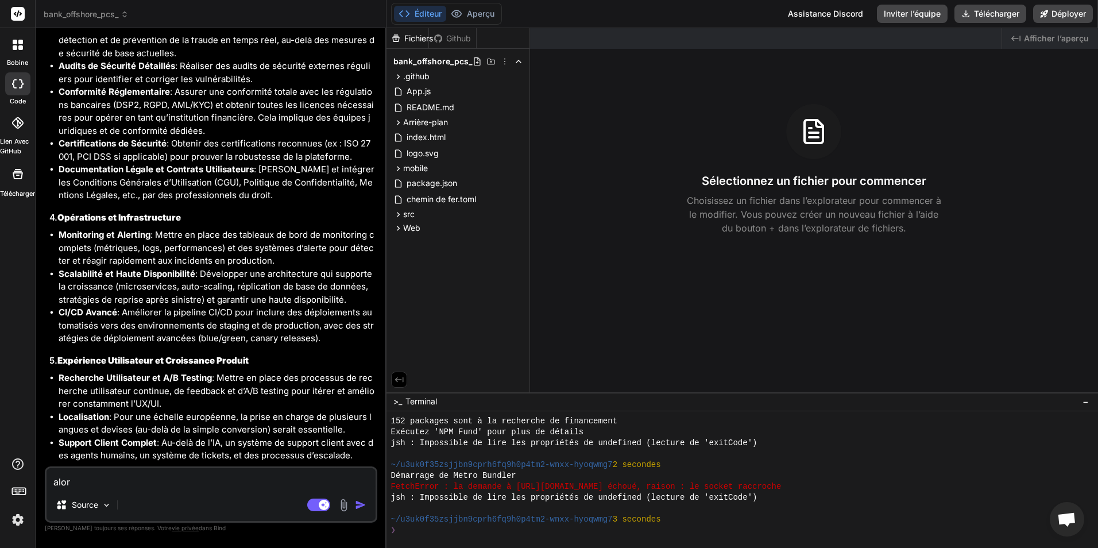
type textarea "alors"
type textarea "x"
type textarea "alors"
type textarea "x"
type textarea "alors c"
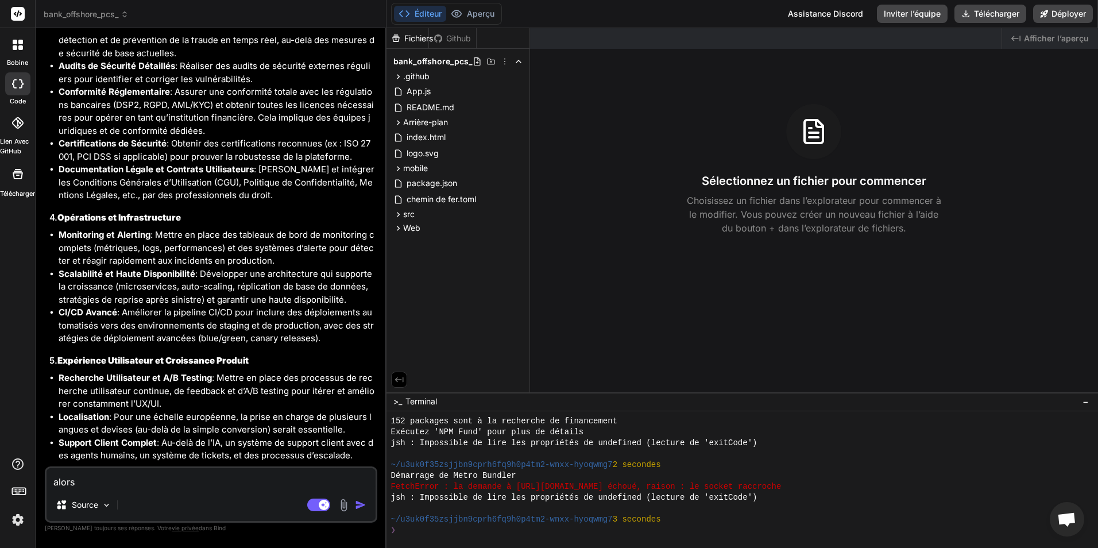
type textarea "x"
type textarea "alors c'"
type textarea "x"
type textarea "alors c'e"
type textarea "x"
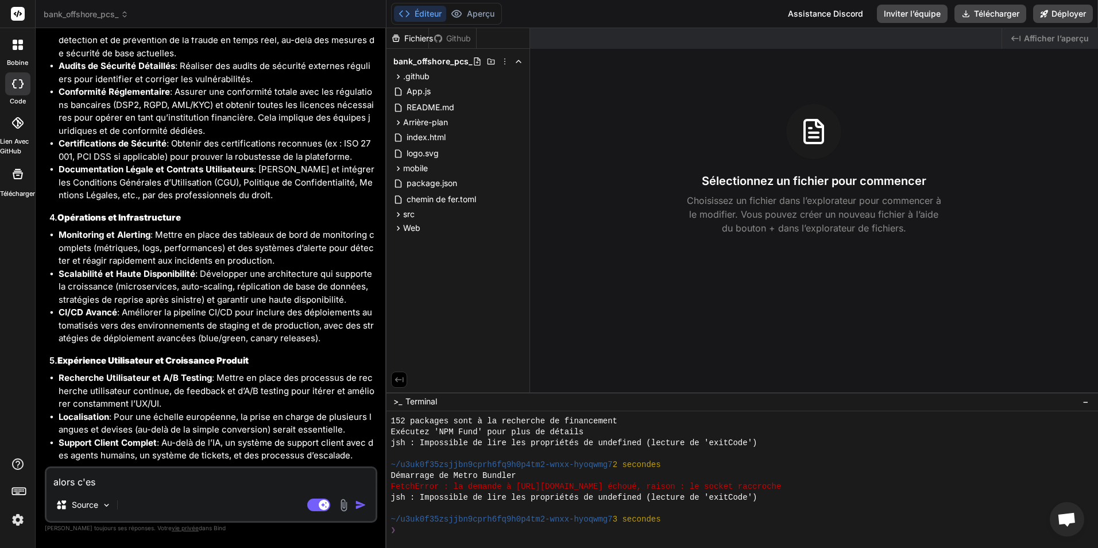
type textarea "alors c'est"
type textarea "x"
type textarea "alors c'est"
type textarea "x"
type textarea "alors c'est p"
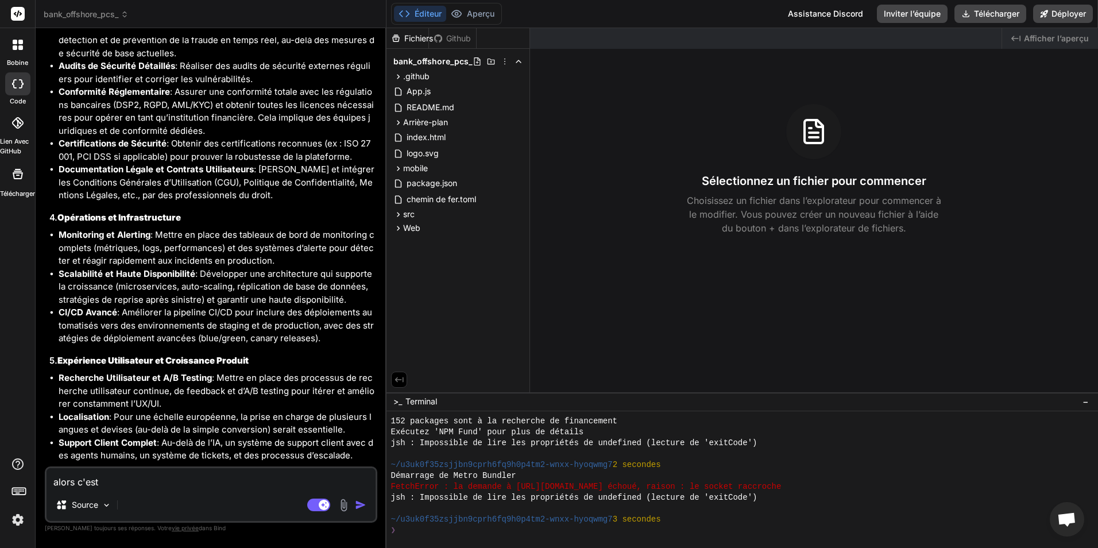
type textarea "x"
type textarea "alors c'est pa"
type textarea "x"
type textarea "alors c'est pat"
type textarea "x"
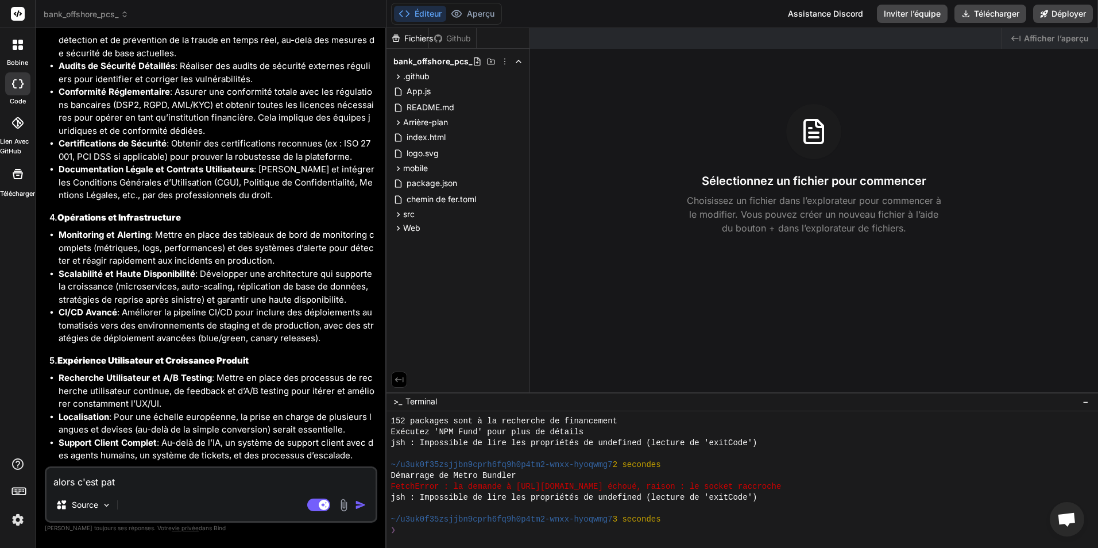
type textarea "alors c'est pati"
type textarea "x"
type textarea "alors c'est pat"
type textarea "x"
type textarea "alors c'est pa"
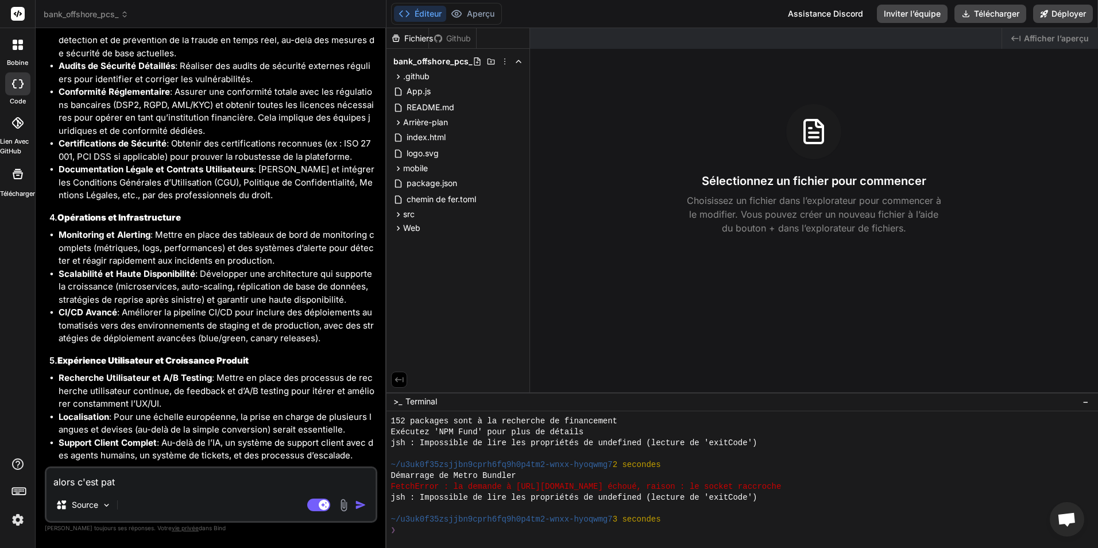
type textarea "x"
type textarea "alors c'est par"
type textarea "x"
type textarea "alors c'est part"
type textarea "x"
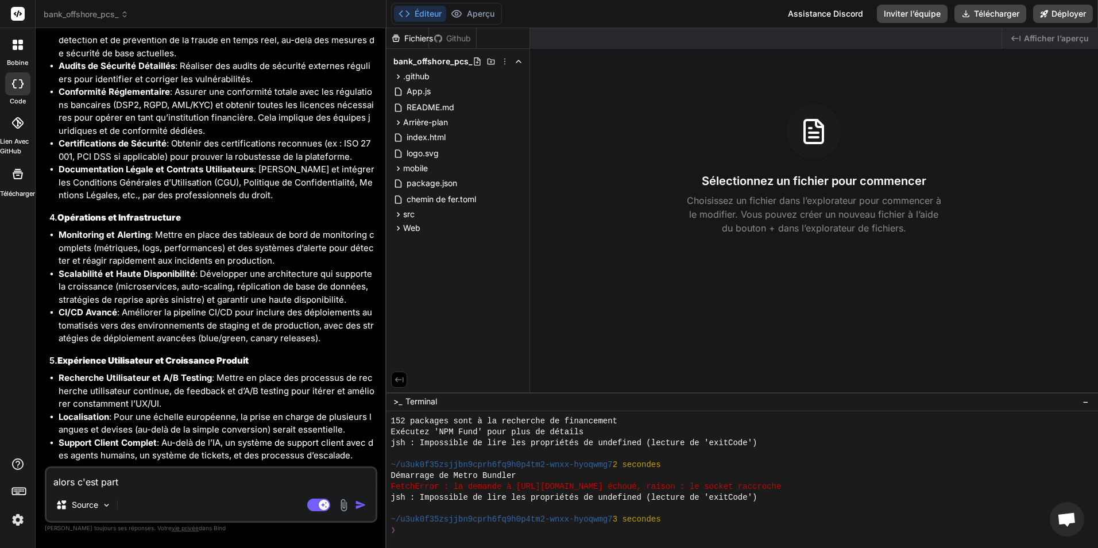
type textarea "alors c'est parti"
type textarea "x"
type textarea "alors c'est parti"
type textarea "x"
type textarea "alors c'est parti :"
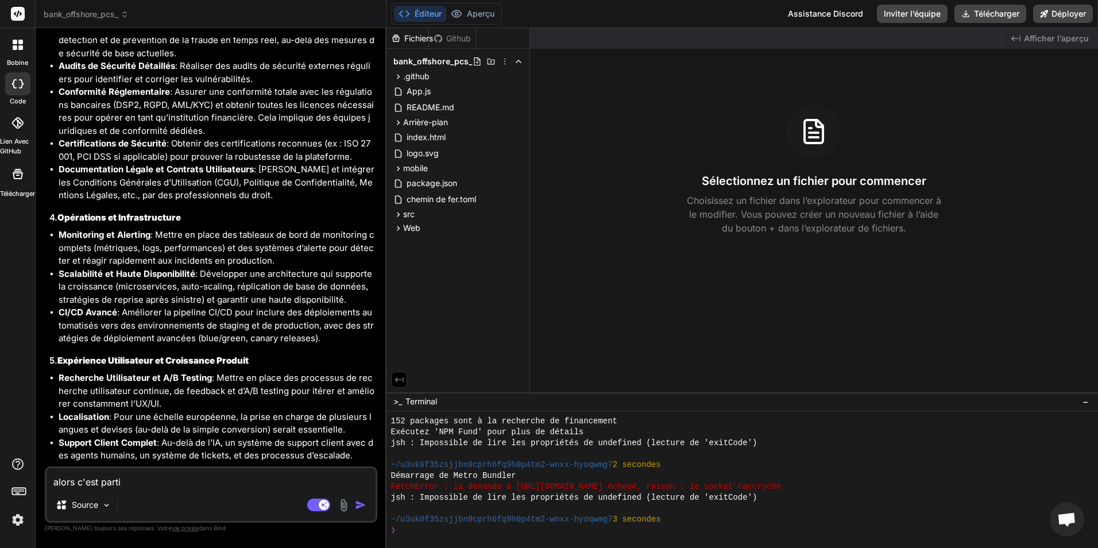
type textarea "x"
type textarea "alors c'est parti :"
type textarea "x"
paste textarea "Les prochaines étapes consisteraient à transformer les simulations en intégrati…"
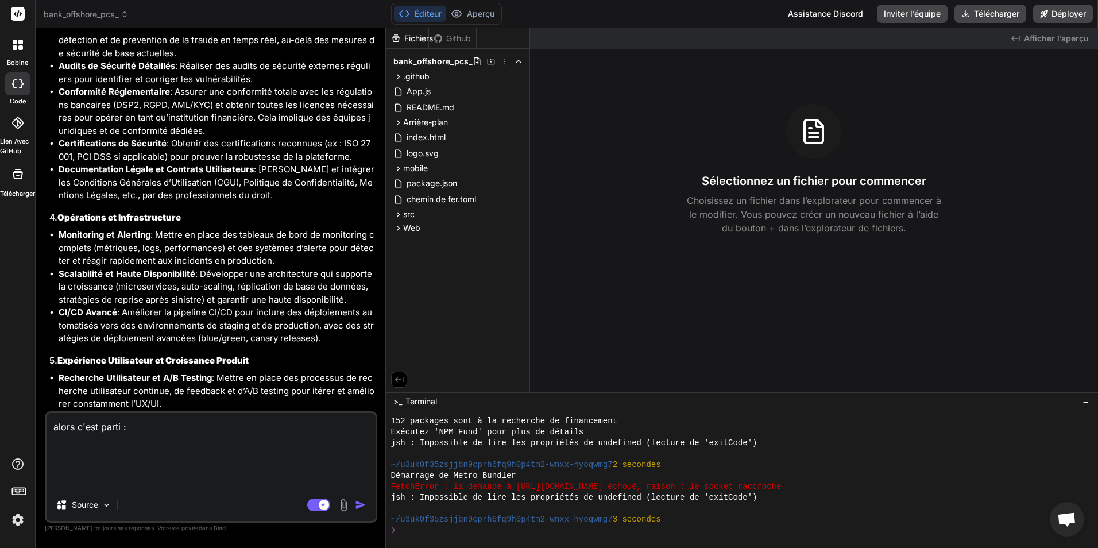
type textarea "alors c'est parti : Les prochaines étapes consisteraient à transformer les simu…"
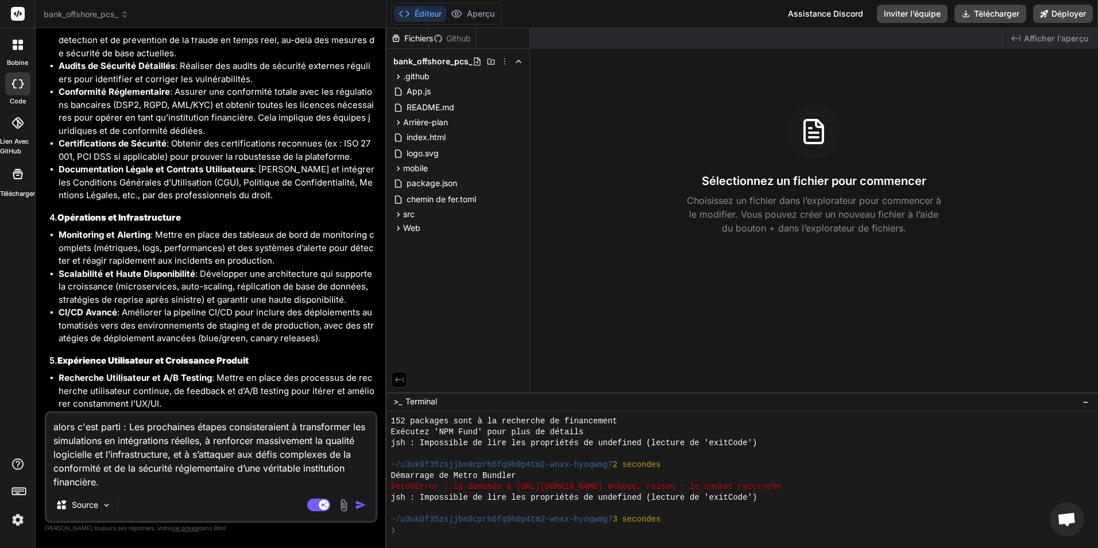
type textarea "x"
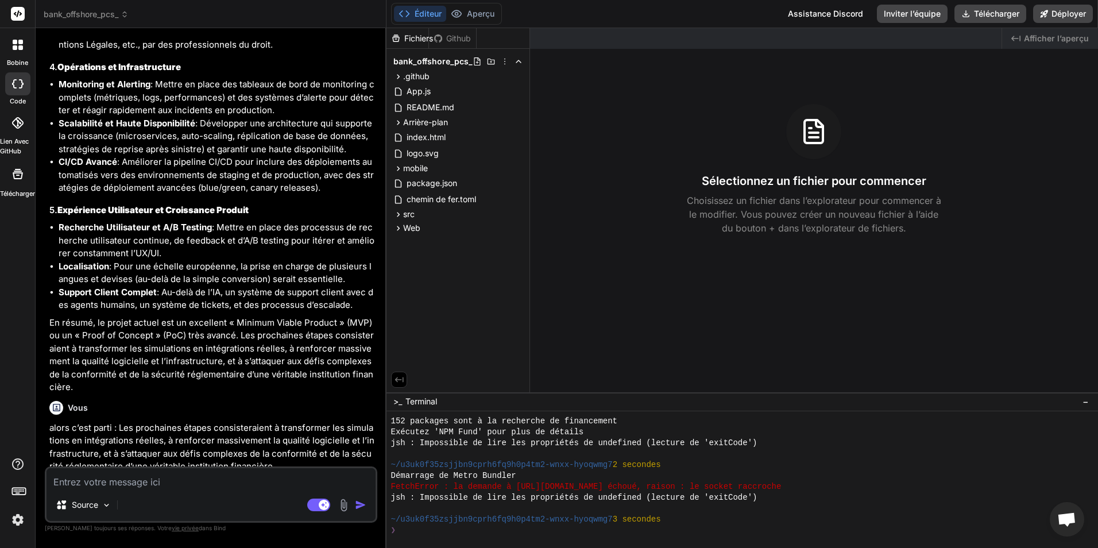
scroll to position [4411, 0]
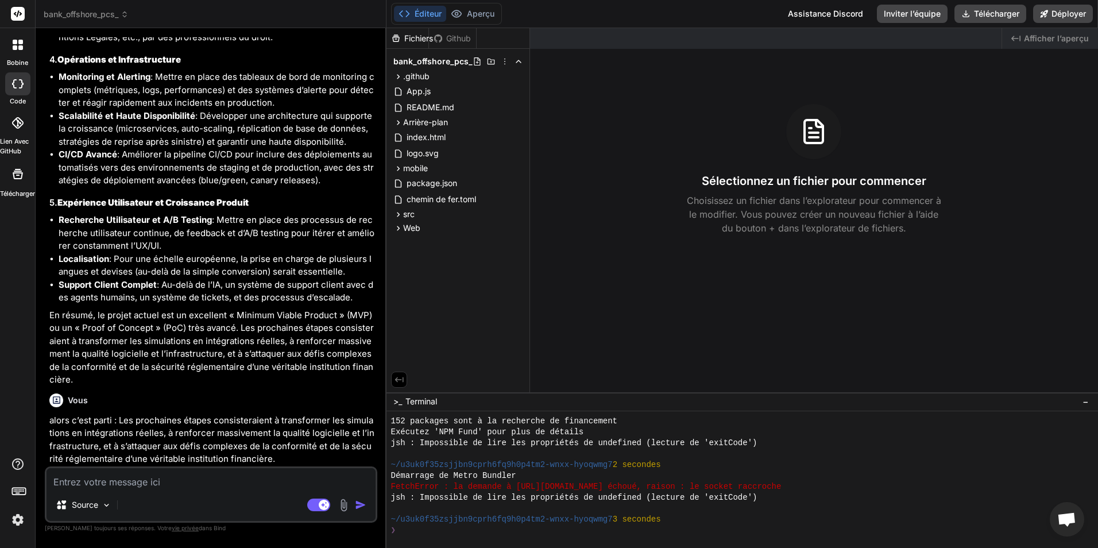
type textarea "x"
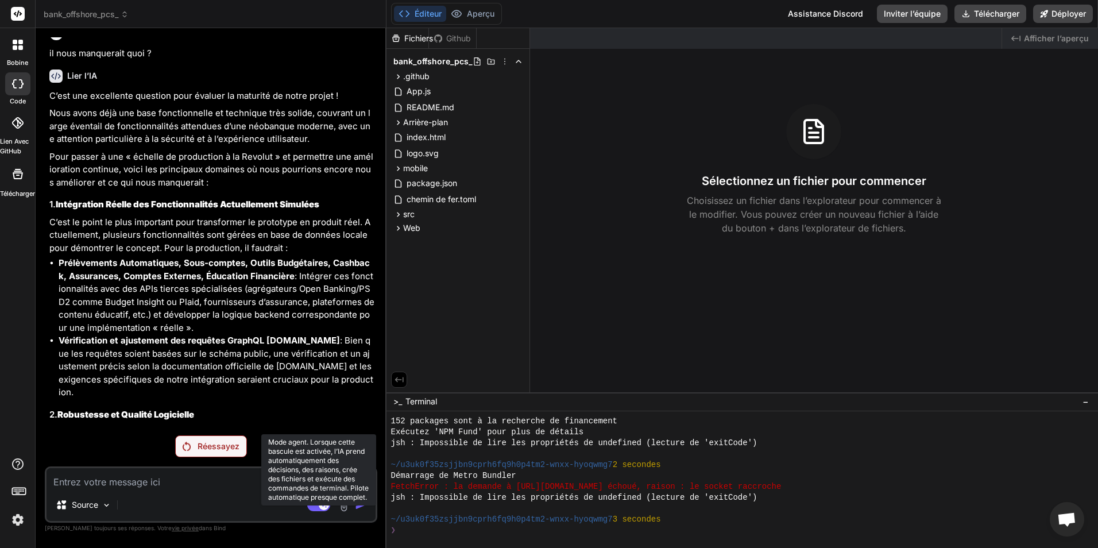
scroll to position [3620, 0]
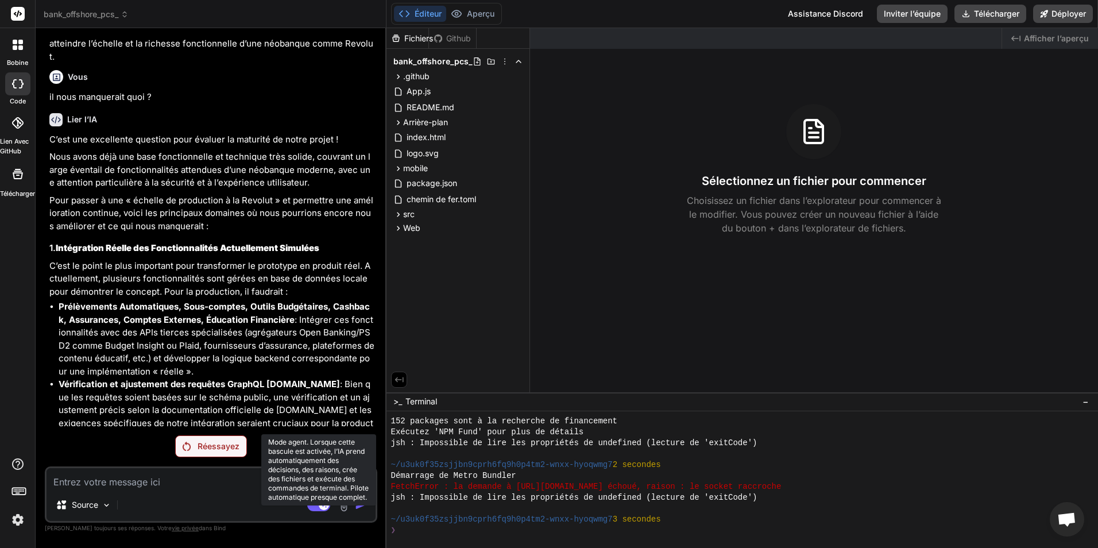
click at [310, 506] on rect at bounding box center [318, 504] width 23 height 13
click at [208, 447] on p "Réessayez" at bounding box center [219, 445] width 42 height 11
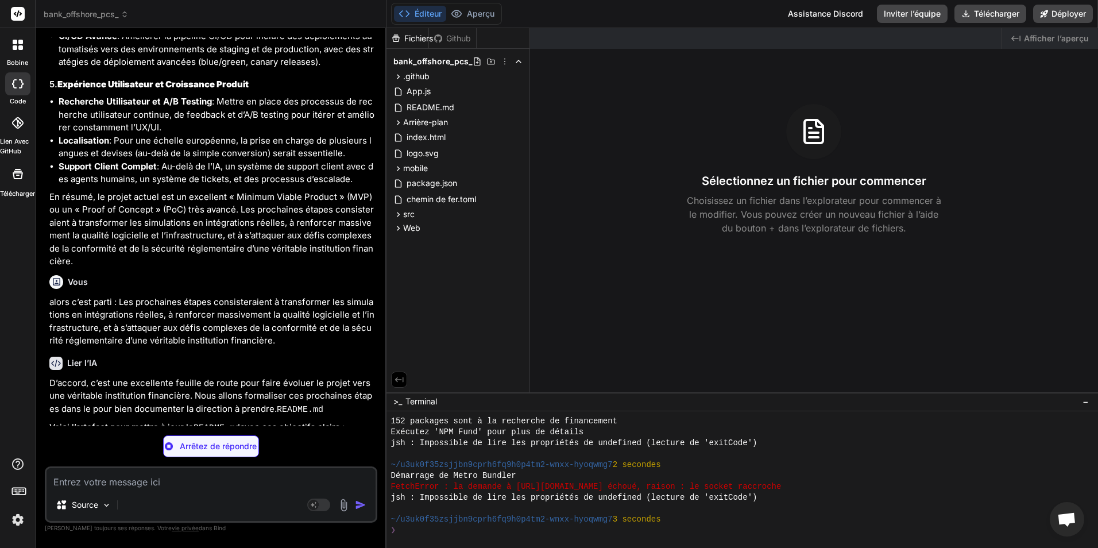
scroll to position [4533, 0]
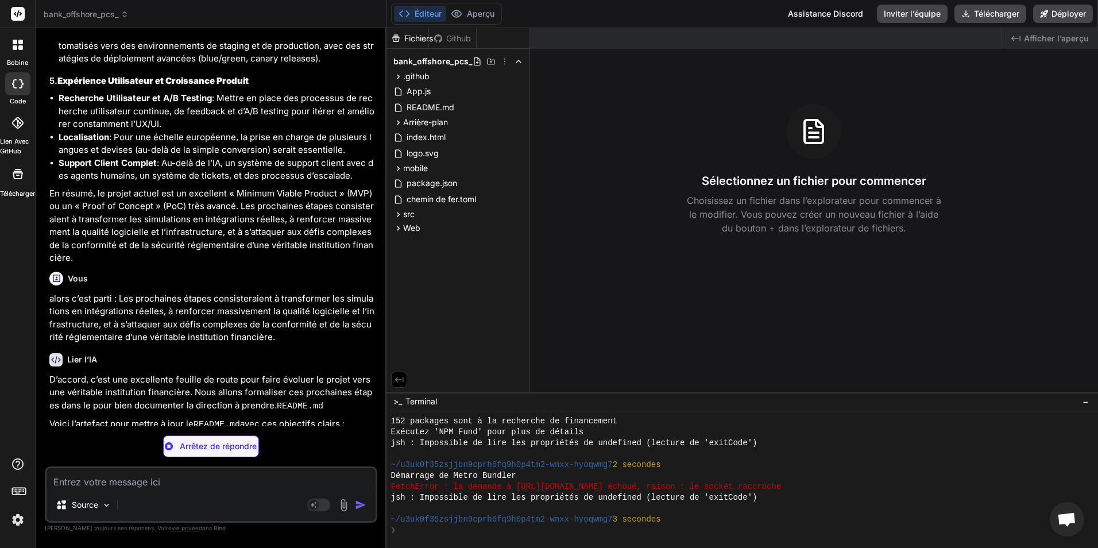
click at [346, 506] on img at bounding box center [343, 504] width 13 height 13
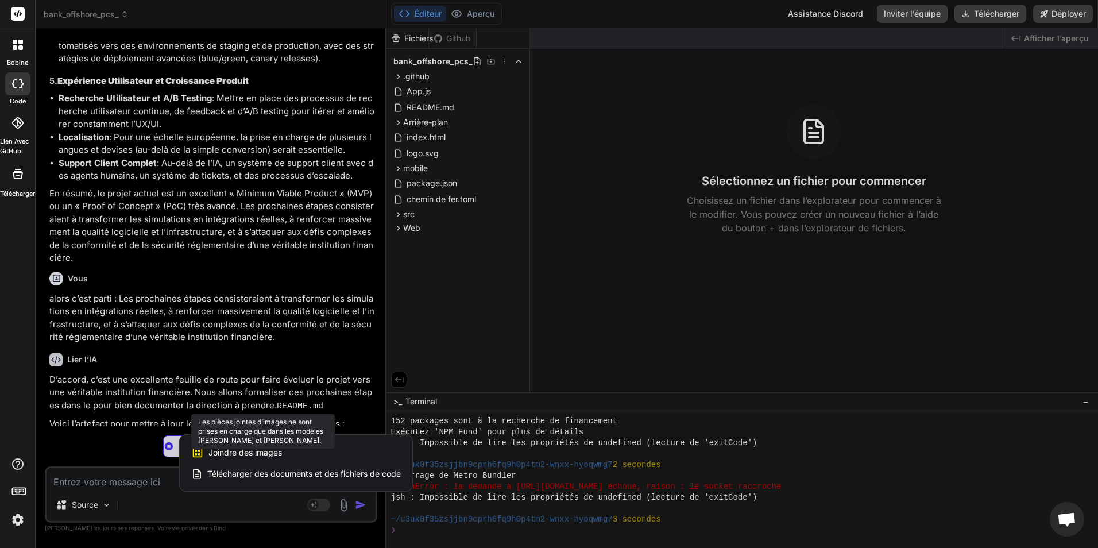
click at [307, 446] on div "Joindre des images Les pièces jointes d’images ne sont prises en charge que dan…" at bounding box center [296, 453] width 210 height 22
click at [263, 451] on span "Joindre des images" at bounding box center [245, 452] width 74 height 11
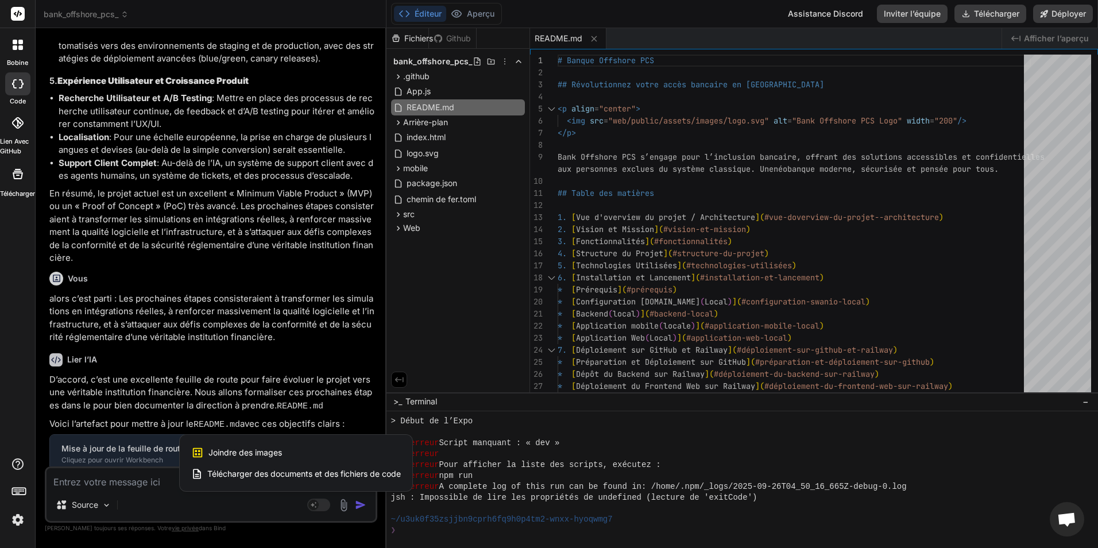
scroll to position [2117, 0]
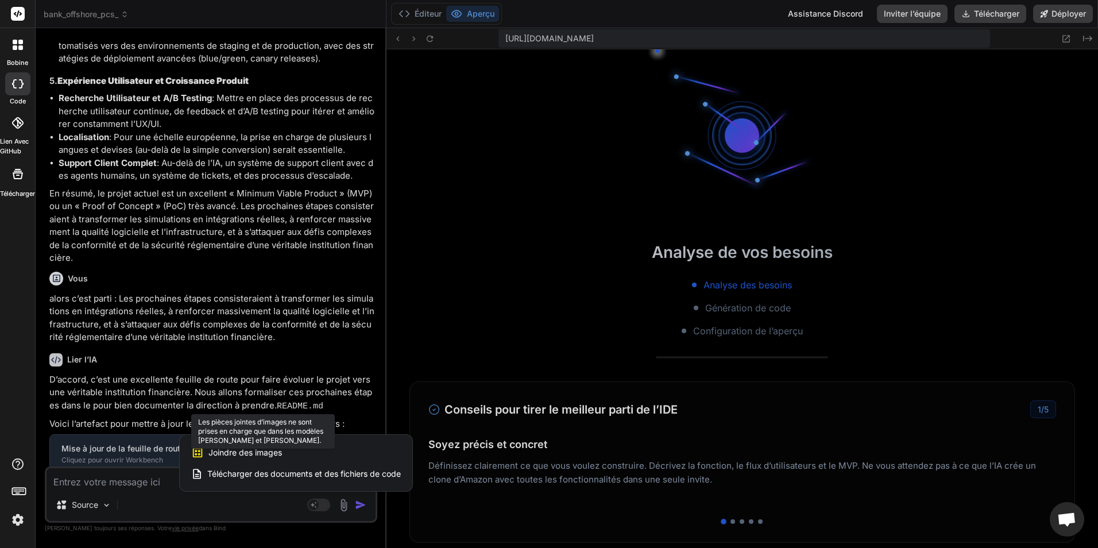
click at [258, 451] on span "Joindre des images" at bounding box center [245, 452] width 74 height 11
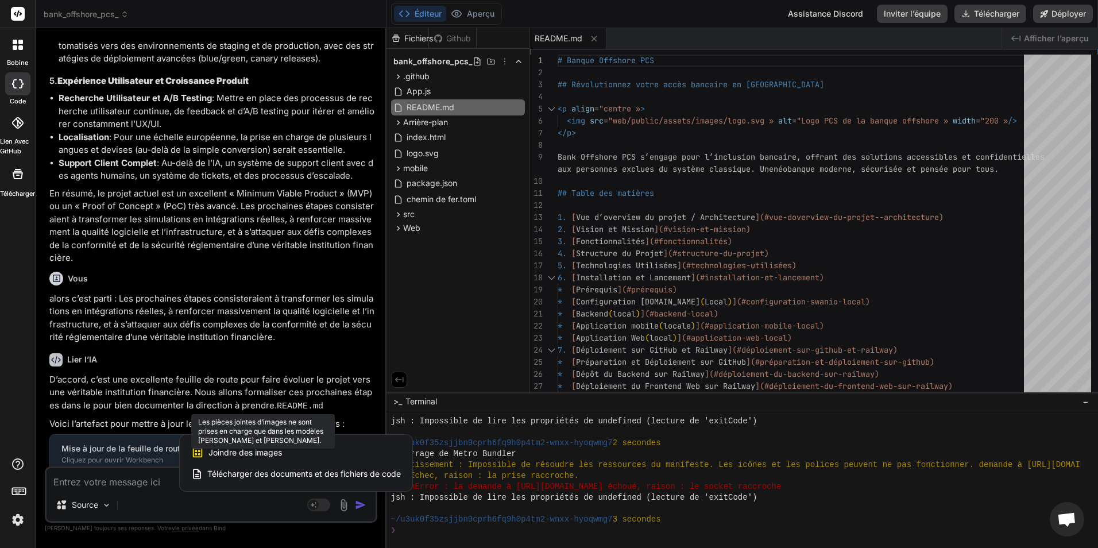
click at [258, 451] on span "Joindre des images" at bounding box center [245, 452] width 74 height 11
click at [188, 502] on div at bounding box center [549, 274] width 1098 height 548
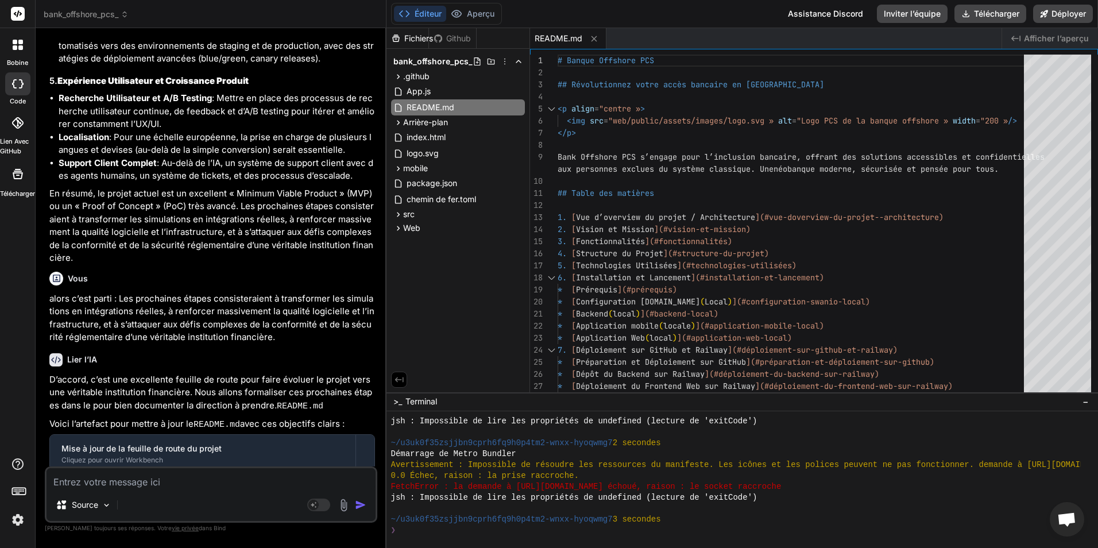
click at [343, 505] on img at bounding box center [343, 504] width 13 height 13
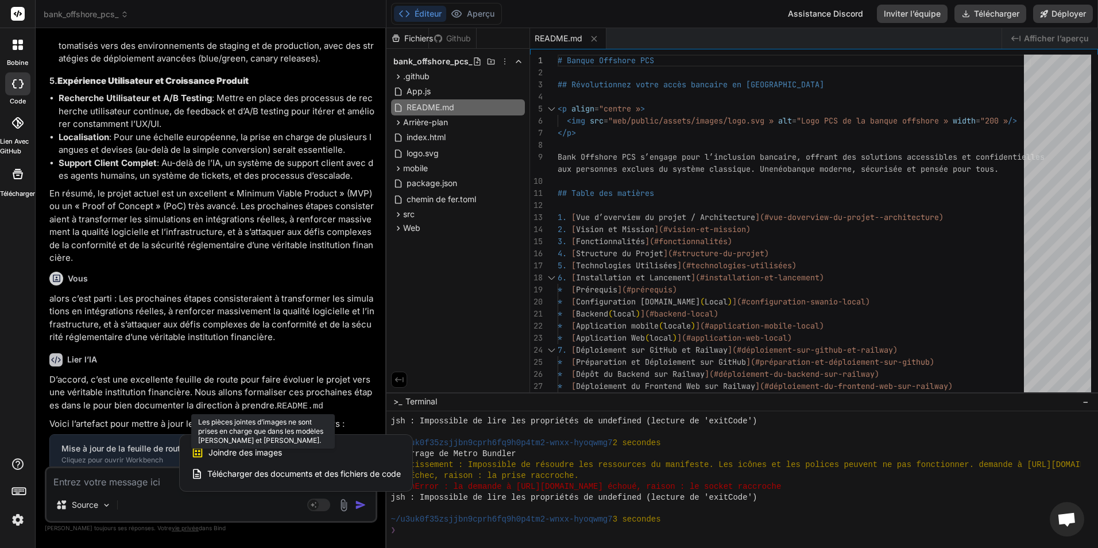
click at [237, 447] on span "Joindre des images" at bounding box center [245, 452] width 74 height 11
click at [200, 450] on icon at bounding box center [197, 452] width 13 height 13
click at [321, 509] on div at bounding box center [549, 274] width 1098 height 548
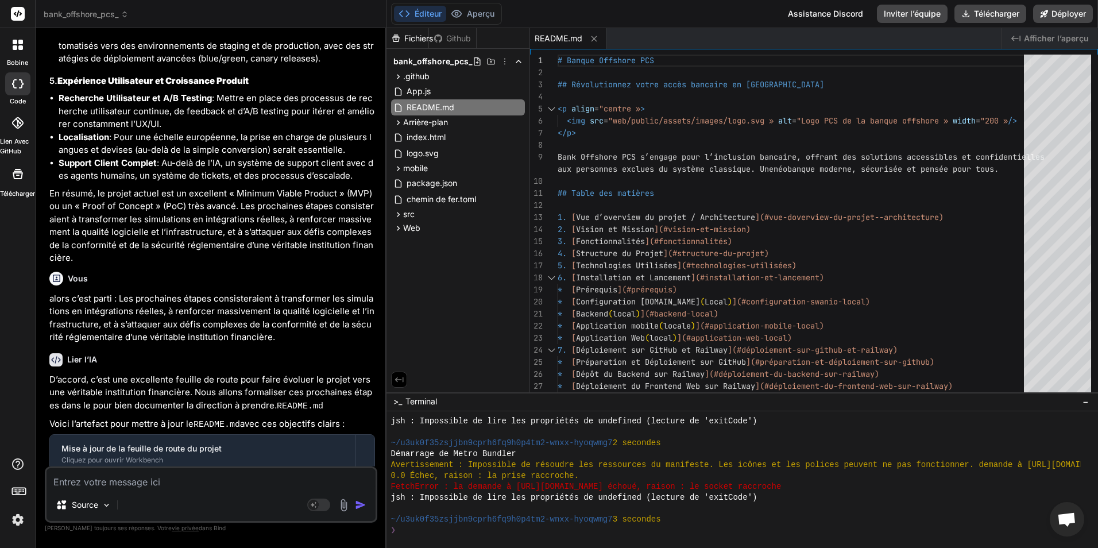
click at [321, 509] on rect at bounding box center [318, 504] width 23 height 13
click at [346, 507] on img at bounding box center [343, 504] width 13 height 13
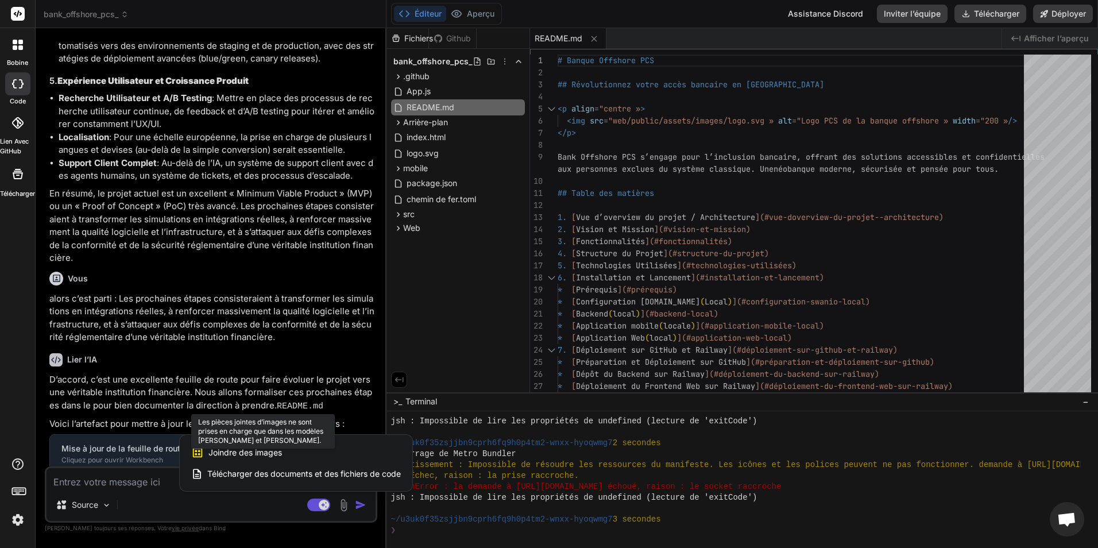
click at [236, 451] on span "Joindre des images" at bounding box center [245, 452] width 74 height 11
click at [319, 506] on div at bounding box center [549, 274] width 1098 height 548
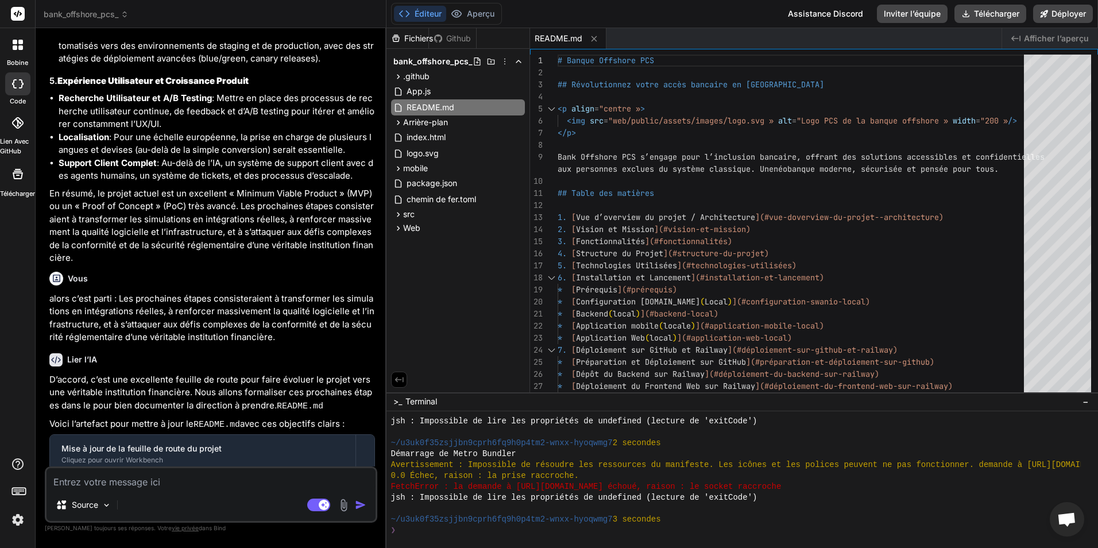
click at [319, 506] on rect at bounding box center [324, 505] width 10 height 10
click at [80, 498] on div "Source" at bounding box center [83, 504] width 65 height 23
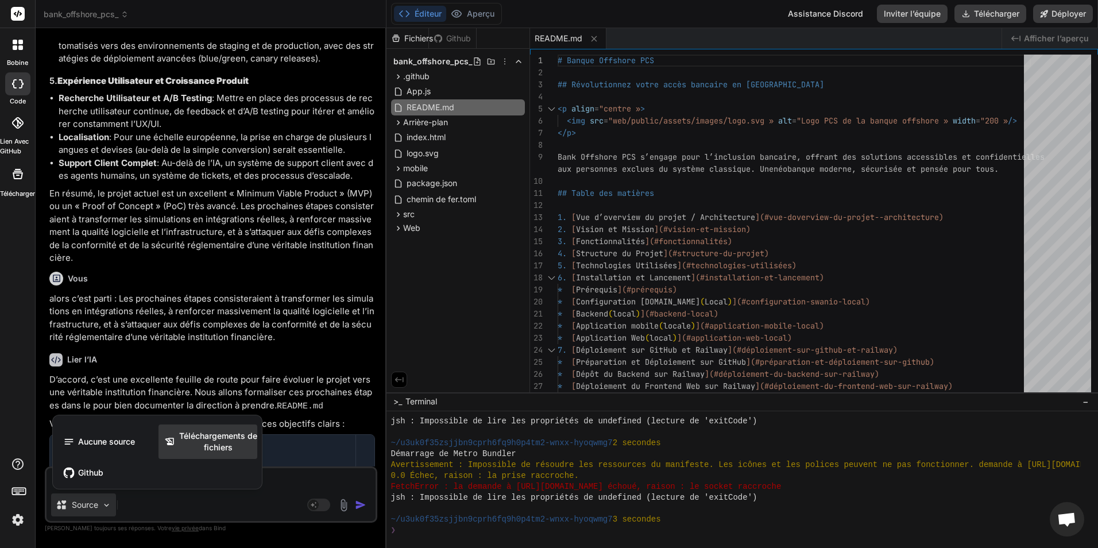
click at [202, 440] on span "Téléchargements de fichiers" at bounding box center [218, 441] width 78 height 23
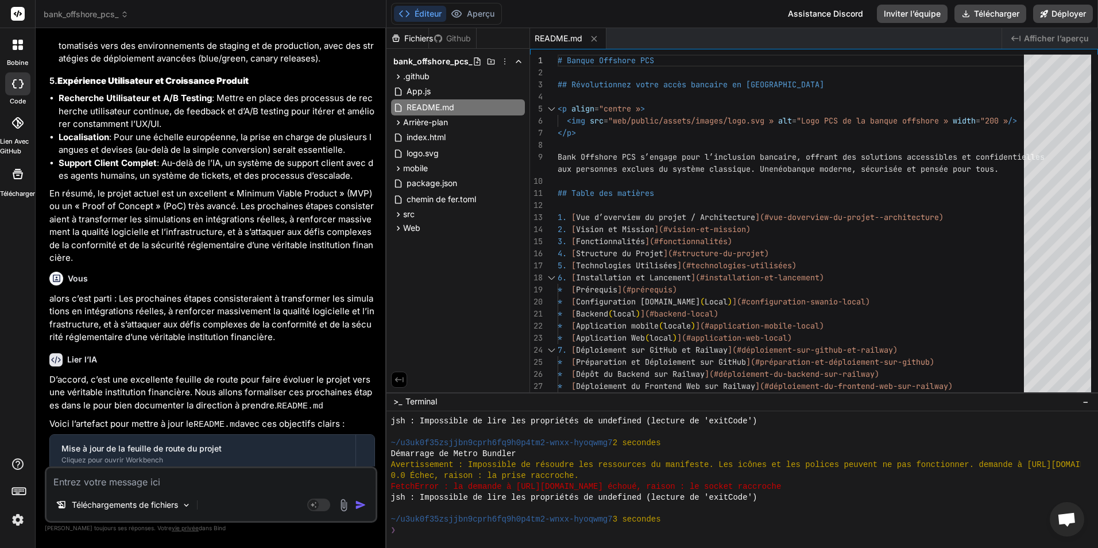
click at [343, 502] on img at bounding box center [343, 504] width 13 height 13
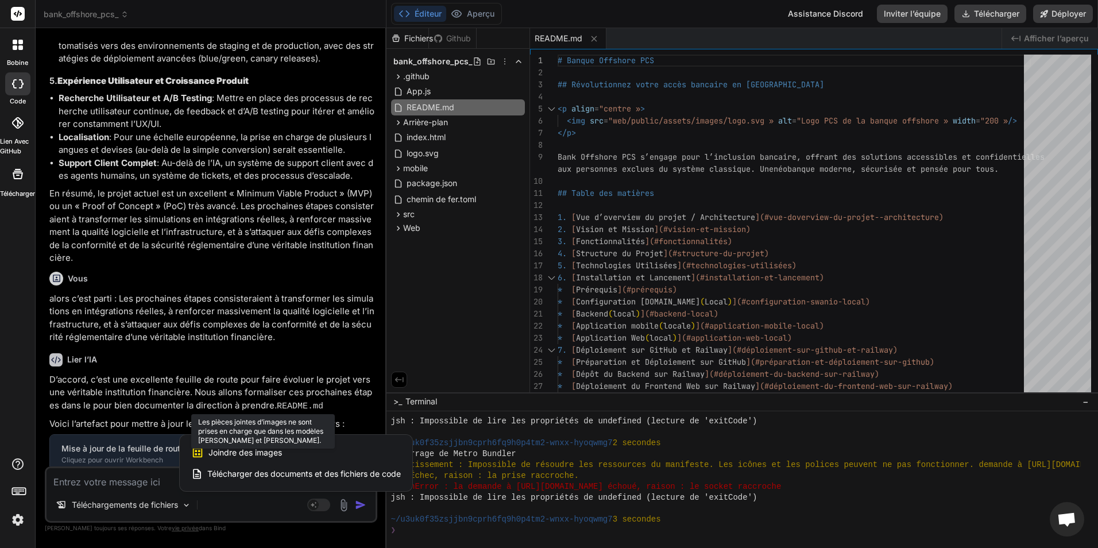
click at [229, 448] on span "Joindre des images" at bounding box center [245, 452] width 74 height 11
click at [322, 474] on span "Télécharger des documents et des fichiers de code" at bounding box center [304, 473] width 194 height 11
type textarea "x"
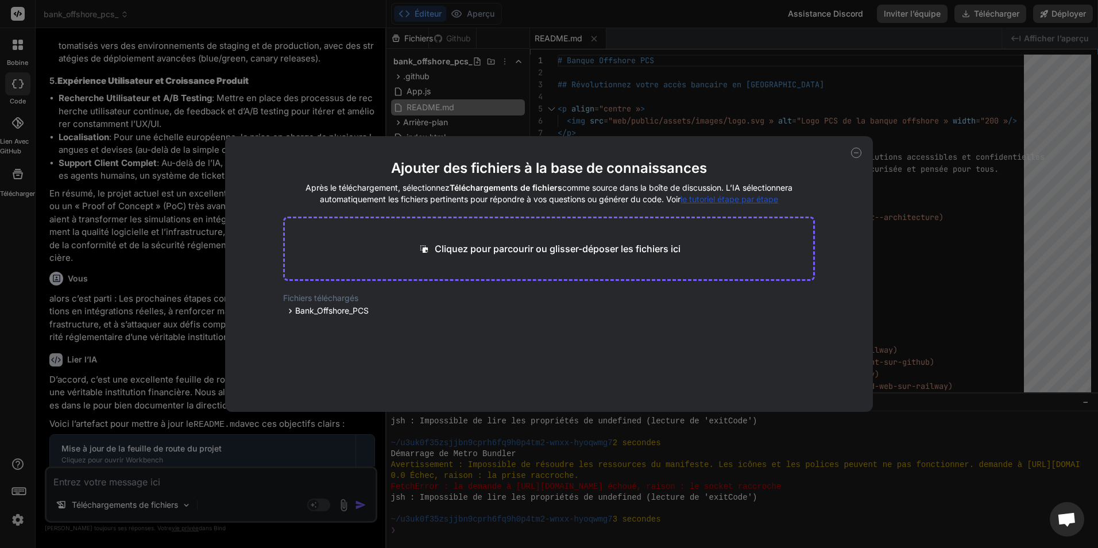
click at [558, 250] on p "Cliquez pour parcourir ou glisser-déposer les fichiers ici" at bounding box center [558, 249] width 246 height 14
type input "C:\fakepath\Capture d'écran 2025-09-15 195310.png"
type textarea "x"
click at [856, 147] on div "Ajouter des fichiers à la base de connaissances Après le téléchargement, sélect…" at bounding box center [549, 274] width 648 height 276
click at [594, 251] on p "Cliquez pour parcourir ou glisser-déposer les fichiers ici" at bounding box center [558, 249] width 246 height 14
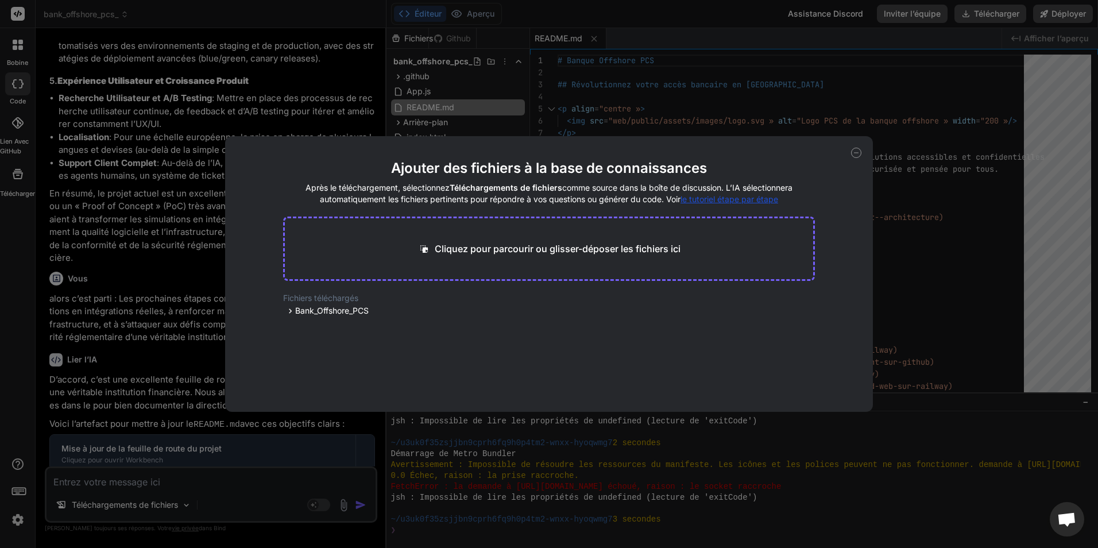
click at [860, 153] on icon at bounding box center [856, 153] width 10 height 10
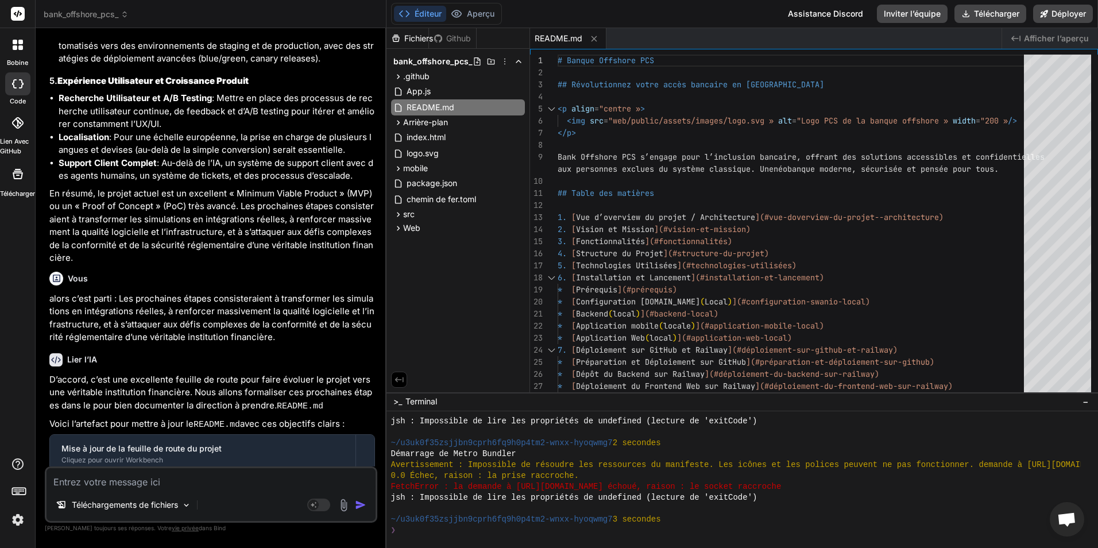
click at [342, 501] on img at bounding box center [343, 504] width 13 height 13
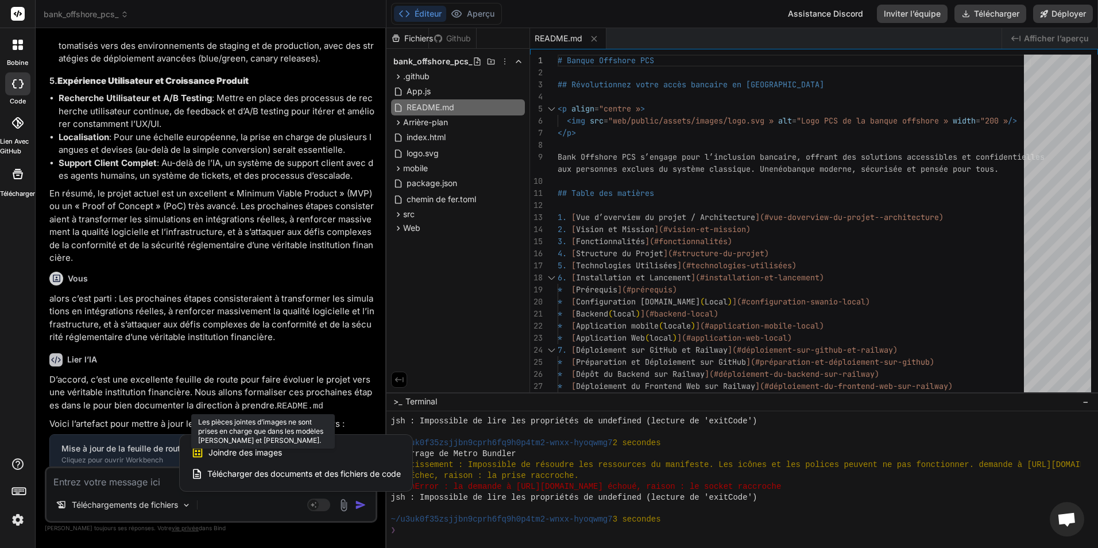
click at [228, 445] on div "Joindre des images Les pièces jointes d’images ne sont prises en charge que dan…" at bounding box center [296, 453] width 210 height 22
click at [149, 480] on div at bounding box center [549, 274] width 1098 height 548
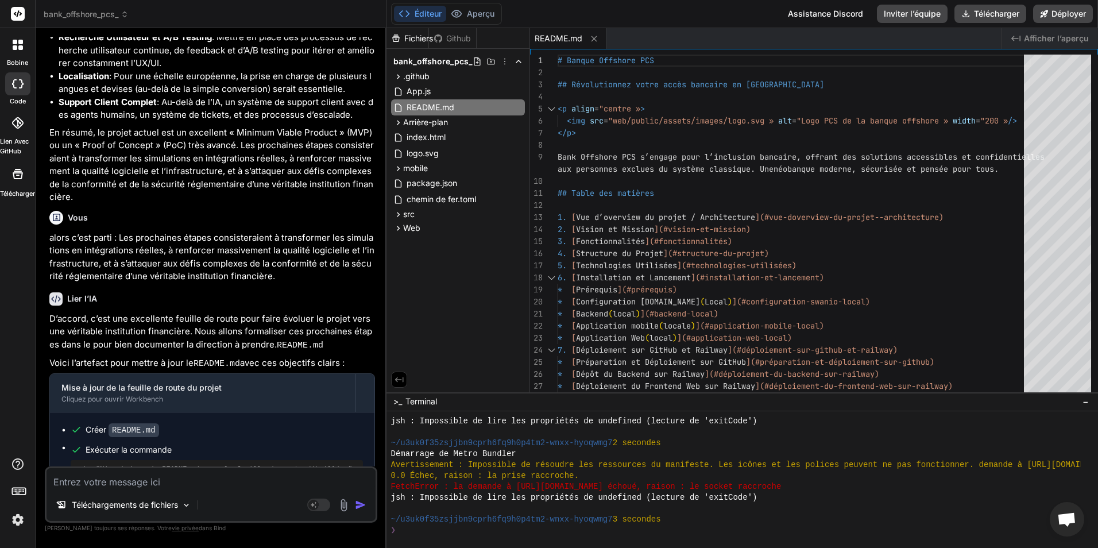
scroll to position [4595, 0]
click at [86, 501] on p "Téléchargements de fichiers" at bounding box center [125, 504] width 106 height 11
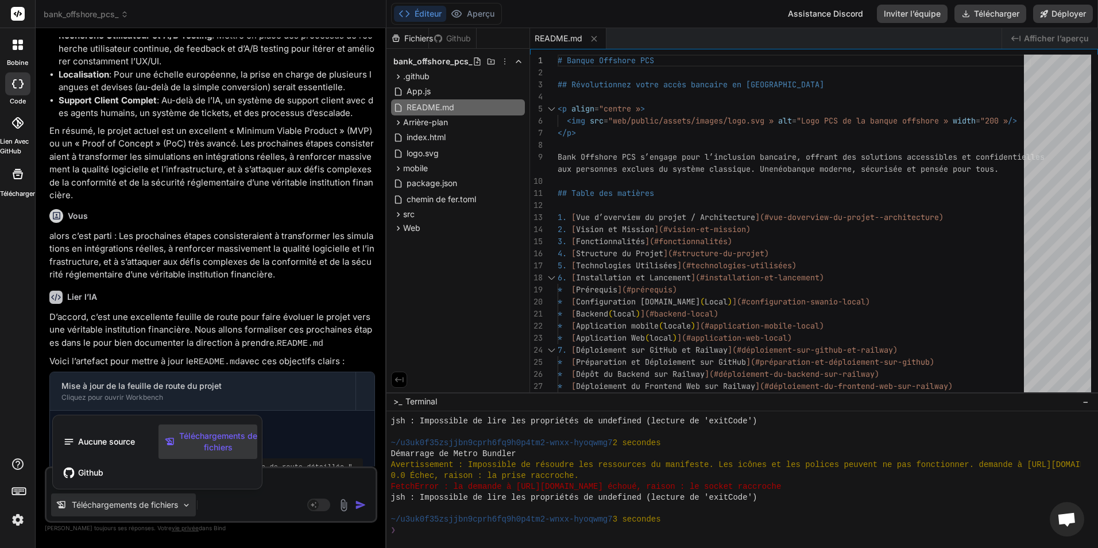
click at [223, 436] on span "Téléchargements de fichiers" at bounding box center [218, 441] width 78 height 23
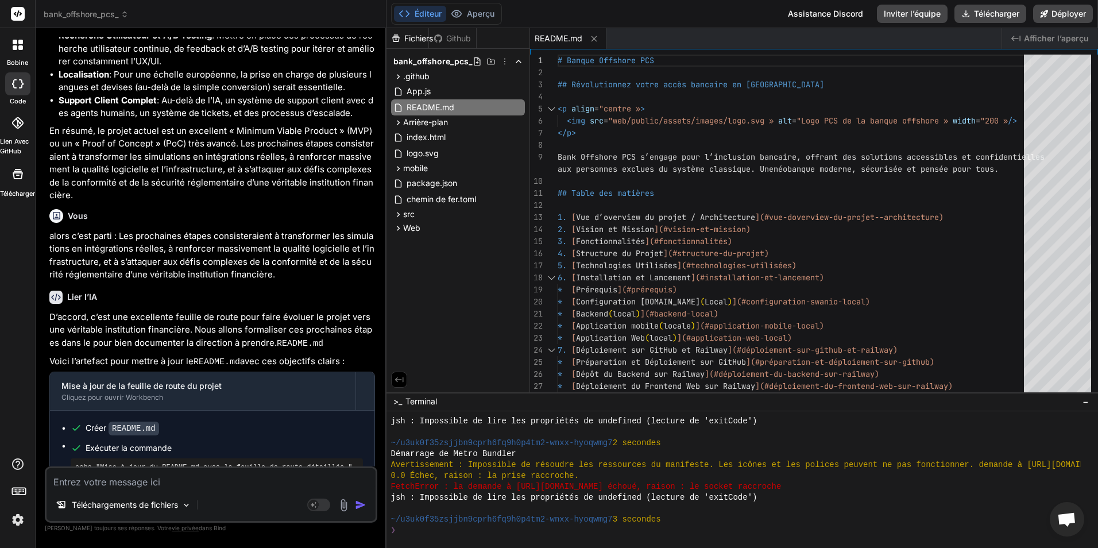
click at [343, 505] on img at bounding box center [343, 504] width 13 height 13
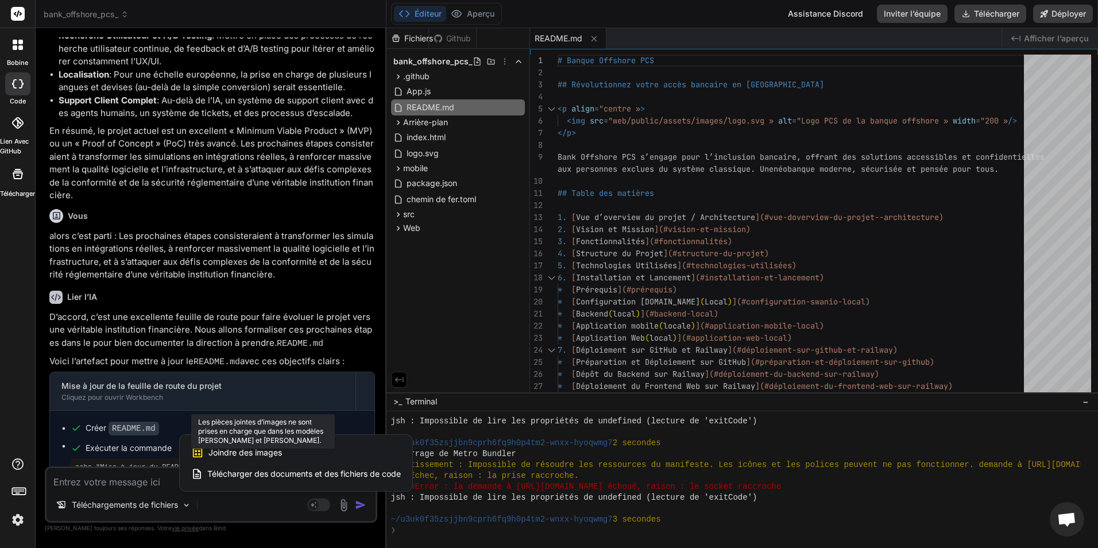
click at [242, 456] on span "Joindre des images" at bounding box center [245, 452] width 74 height 11
click at [135, 499] on div at bounding box center [549, 274] width 1098 height 548
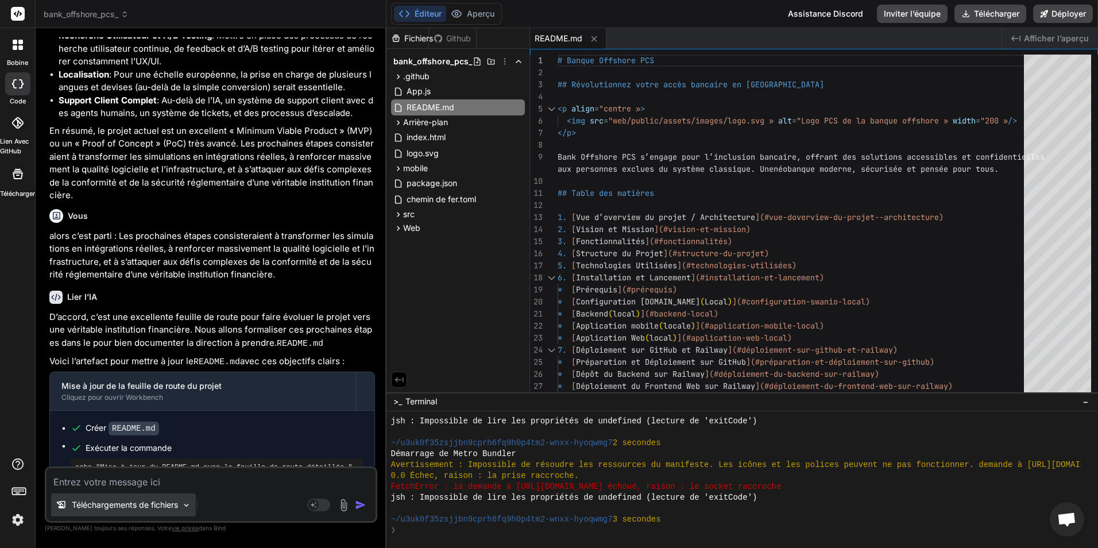
click at [123, 505] on p "Téléchargements de fichiers" at bounding box center [125, 504] width 106 height 11
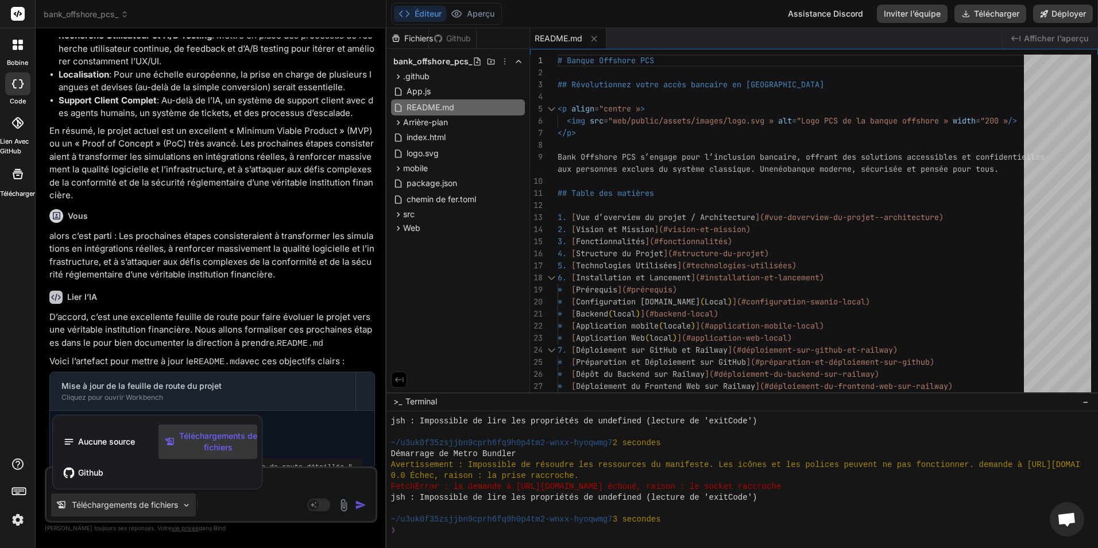
click at [206, 439] on span "Téléchargements de fichiers" at bounding box center [218, 441] width 78 height 23
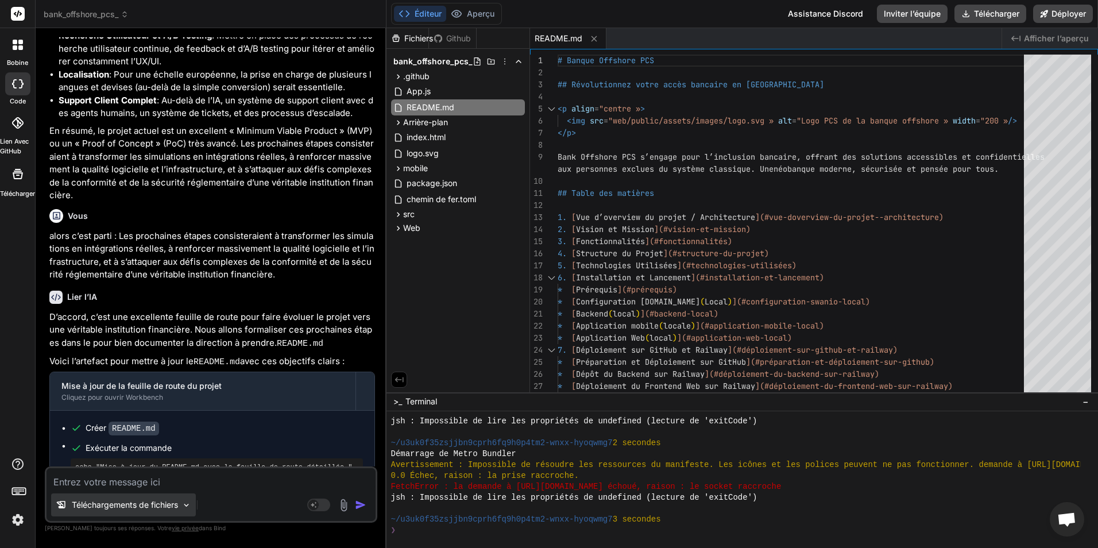
click at [166, 512] on div "Téléchargements de fichiers" at bounding box center [123, 504] width 145 height 23
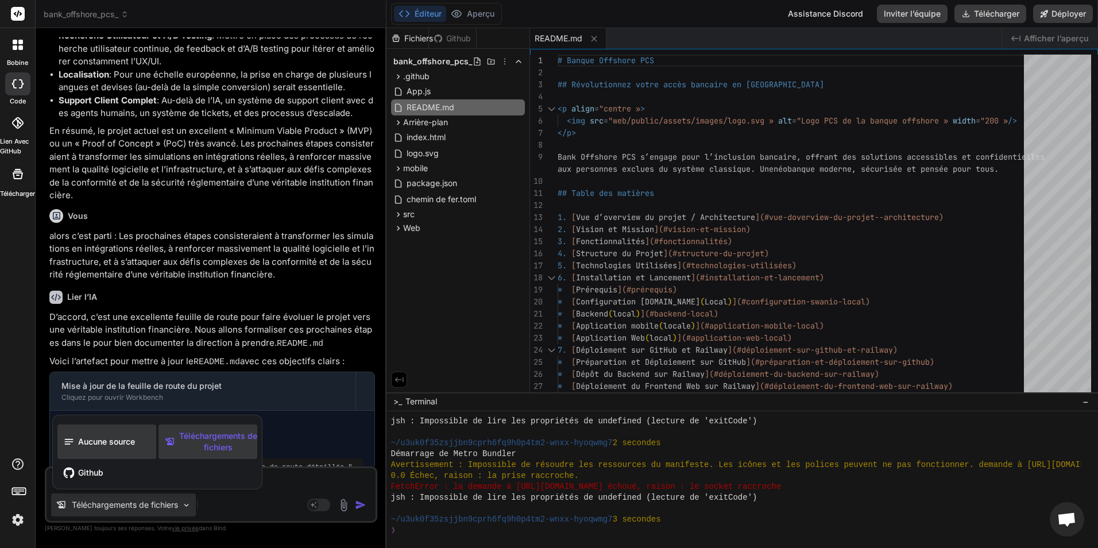
click at [110, 445] on span "Aucune source" at bounding box center [106, 441] width 57 height 11
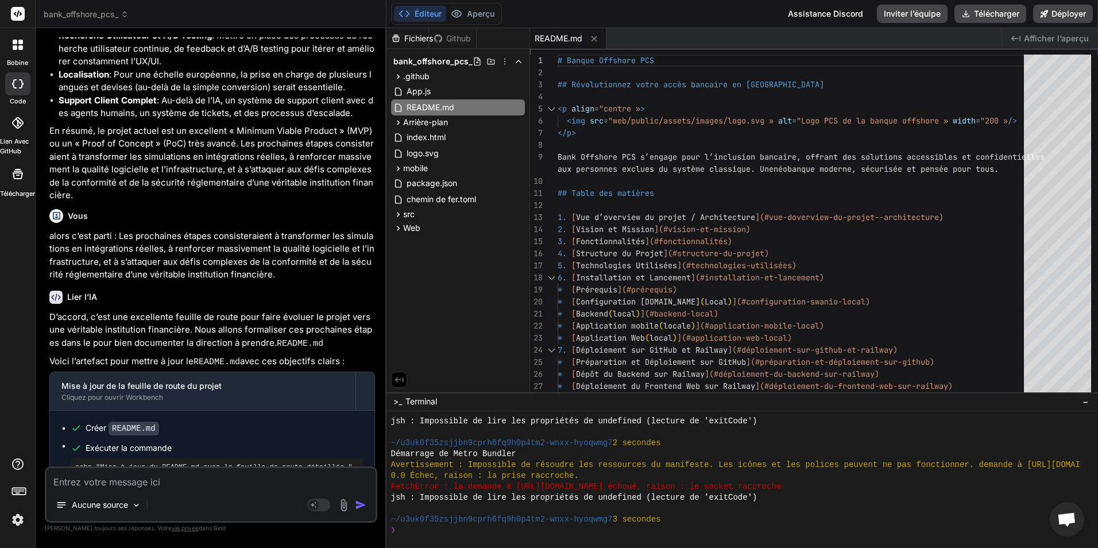
click at [343, 507] on img at bounding box center [343, 504] width 13 height 13
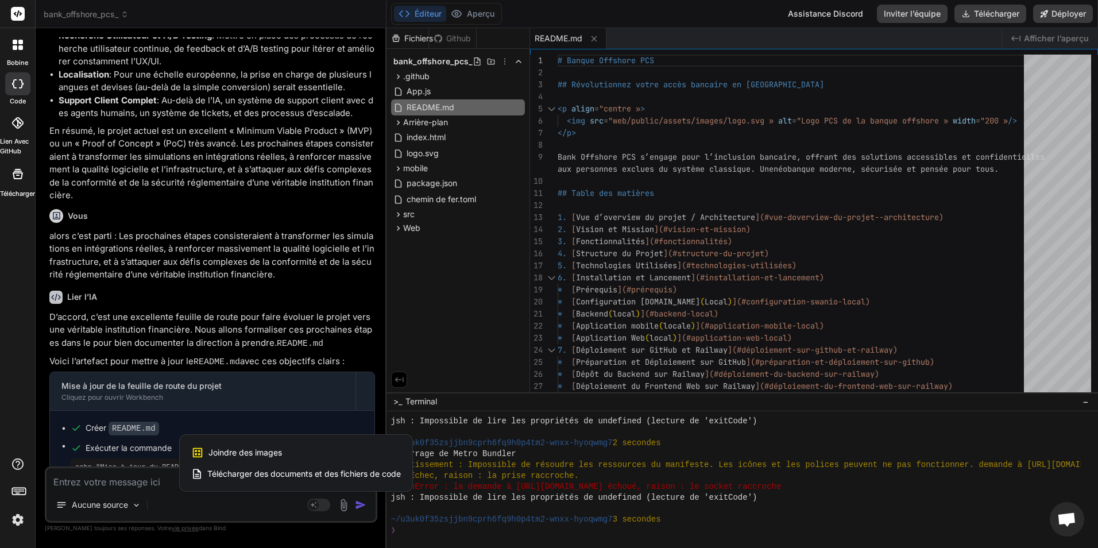
click at [331, 476] on span "Télécharger des documents et des fichiers de code" at bounding box center [304, 473] width 194 height 11
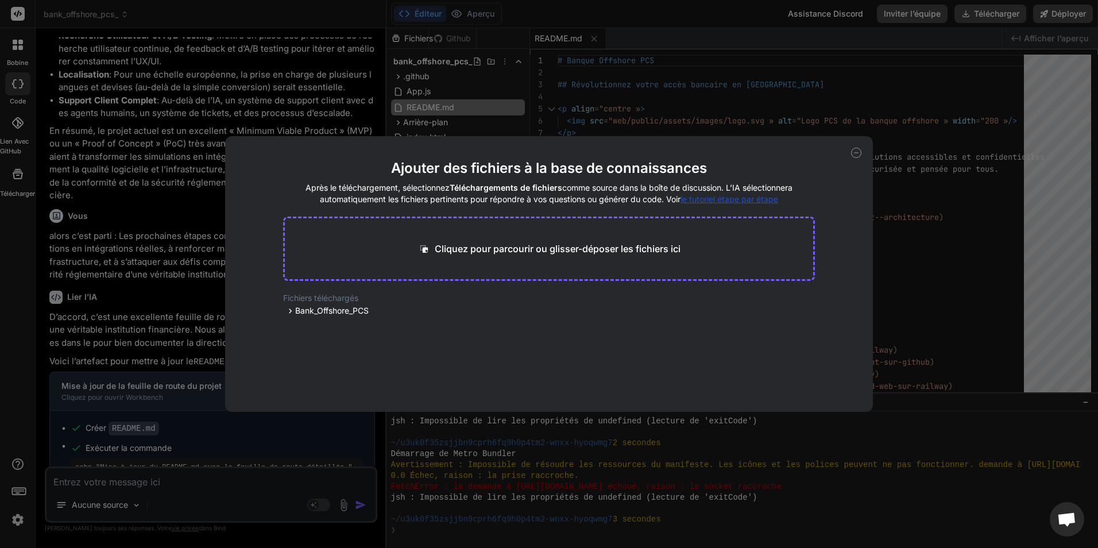
click at [539, 239] on div "Cliquez pour parcourir ou glisser-déposer les fichiers ici" at bounding box center [549, 248] width 532 height 64
click at [553, 246] on p "Cliquez pour parcourir ou glisser-déposer les fichiers ici" at bounding box center [558, 249] width 246 height 14
click at [860, 150] on icon at bounding box center [856, 153] width 10 height 10
type textarea "x"
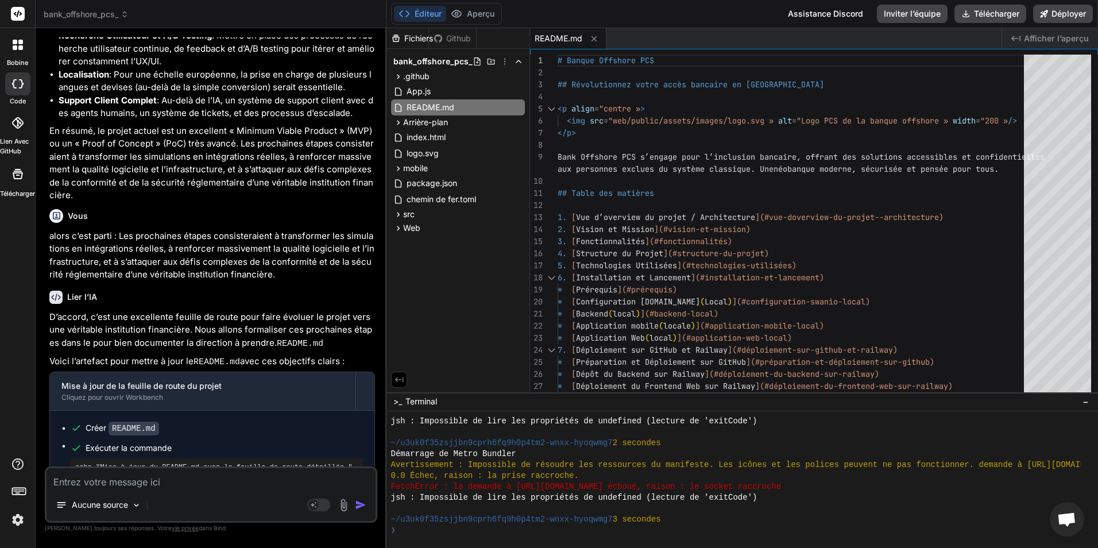
click at [208, 483] on textarea at bounding box center [211, 478] width 329 height 21
type textarea "p"
type textarea "x"
type textarea "pe"
type textarea "x"
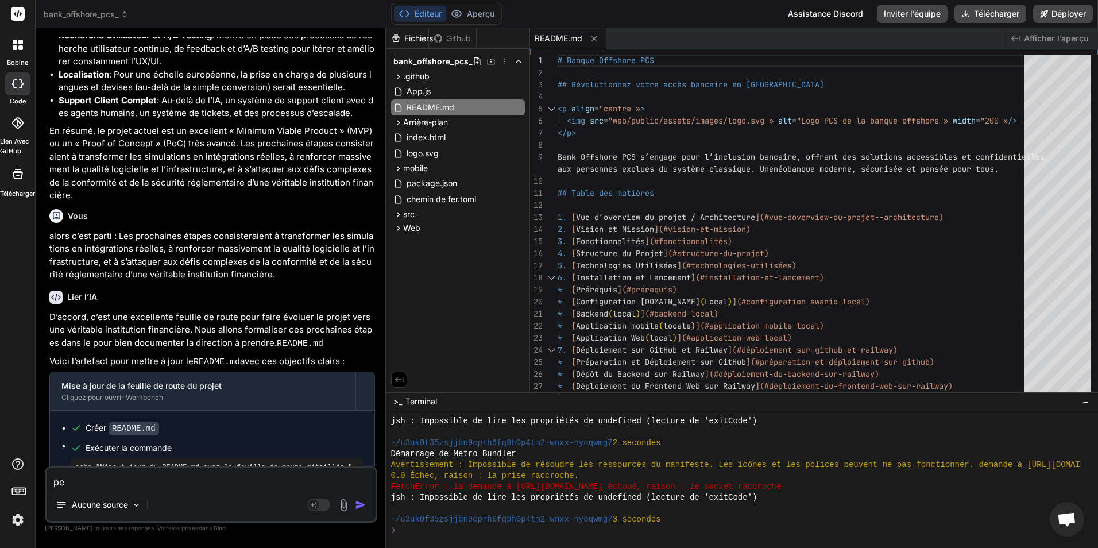
type textarea "pen"
click at [105, 481] on textarea "pense a me faire un beau désigne css de tout ça est a ajouter un beau thème dar…" at bounding box center [211, 471] width 329 height 34
click at [220, 467] on textarea "pense a me faire un beau désigne css de tout ça est a ajouter un beau thème dar…" at bounding box center [211, 471] width 329 height 34
click at [363, 501] on img "button" at bounding box center [360, 504] width 11 height 11
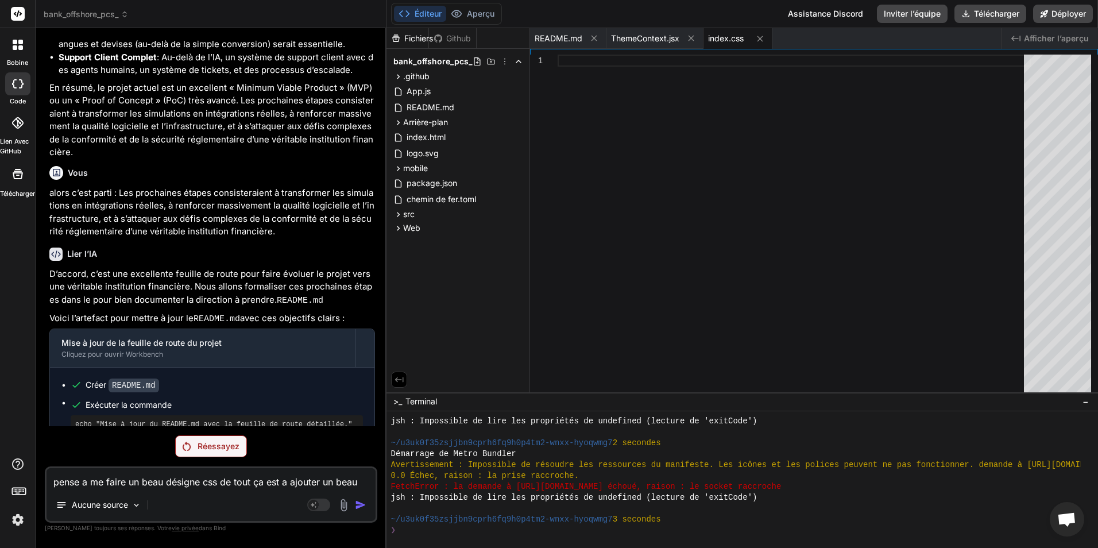
scroll to position [4687, 0]
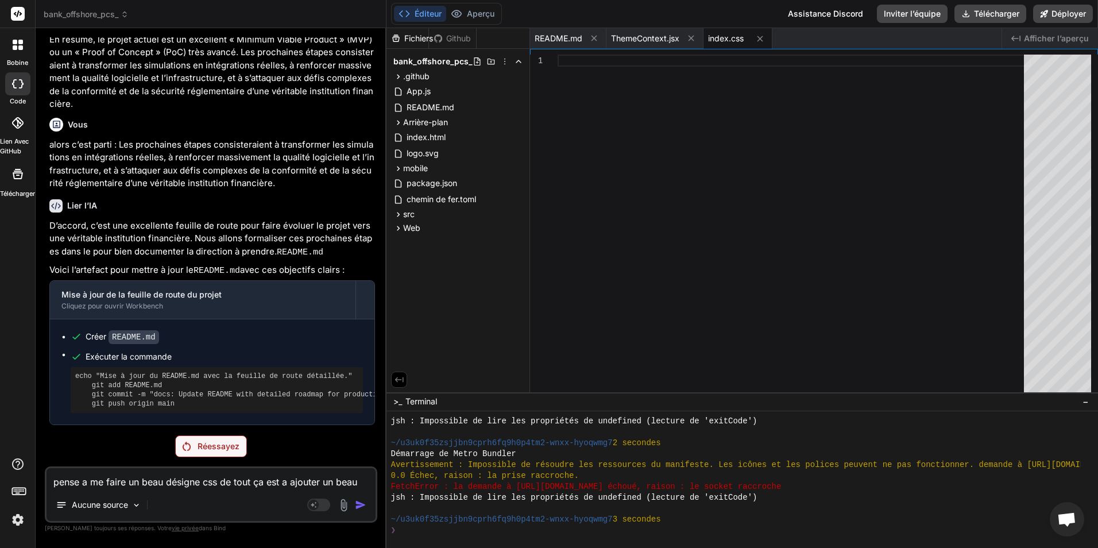
click at [226, 445] on p "Réessayez" at bounding box center [219, 445] width 42 height 11
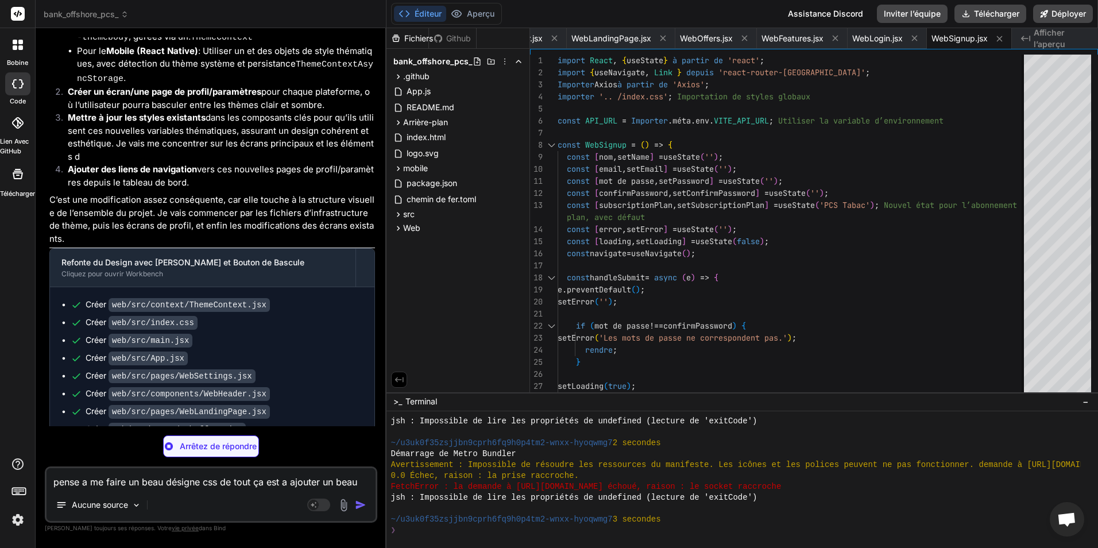
scroll to position [5298, 0]
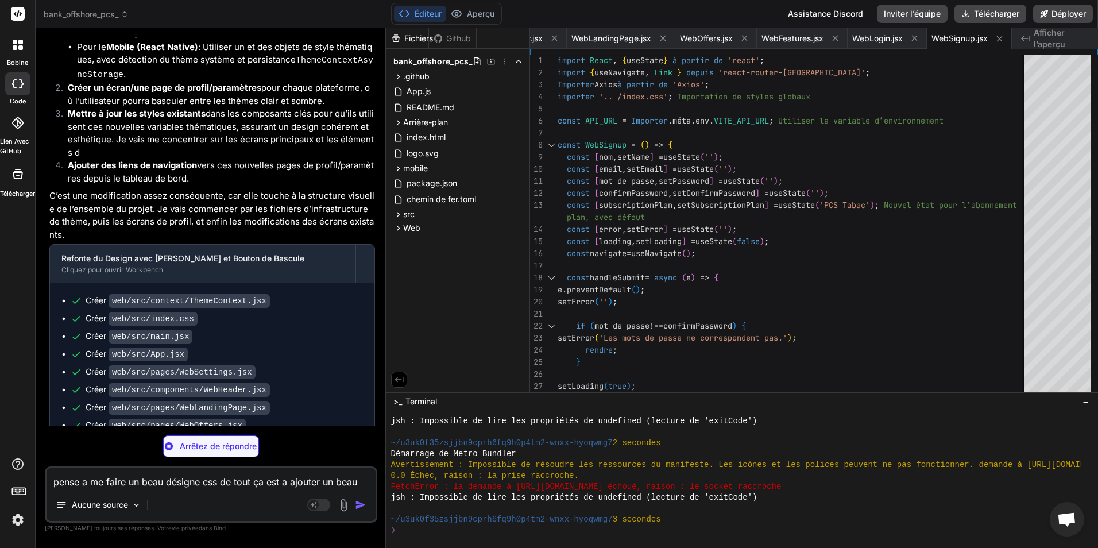
click at [175, 486] on textarea "pense a me faire un beau désigne css de tout ça est a ajouter un beau thème dar…" at bounding box center [211, 478] width 329 height 21
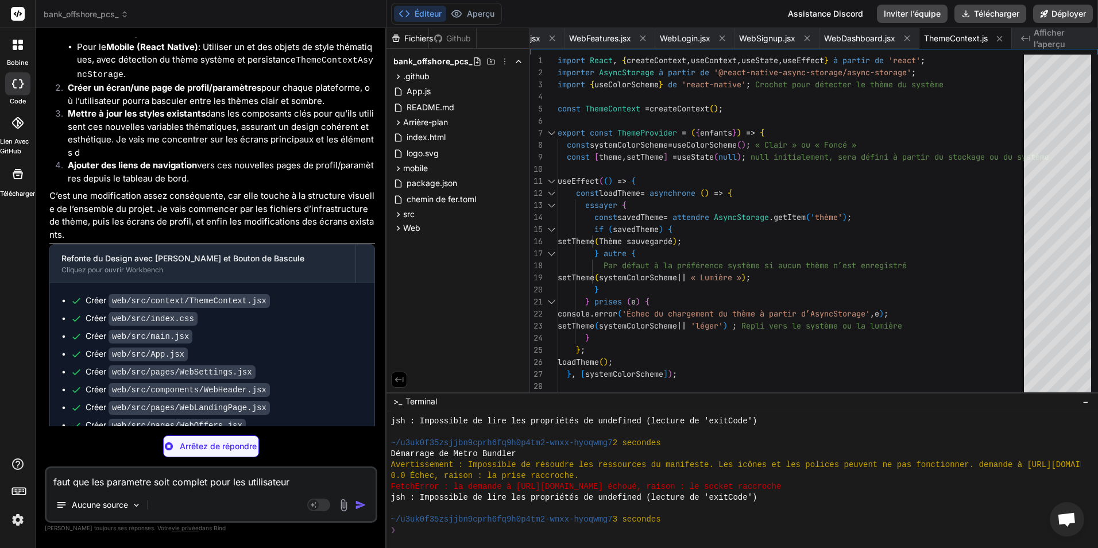
scroll to position [0, 784]
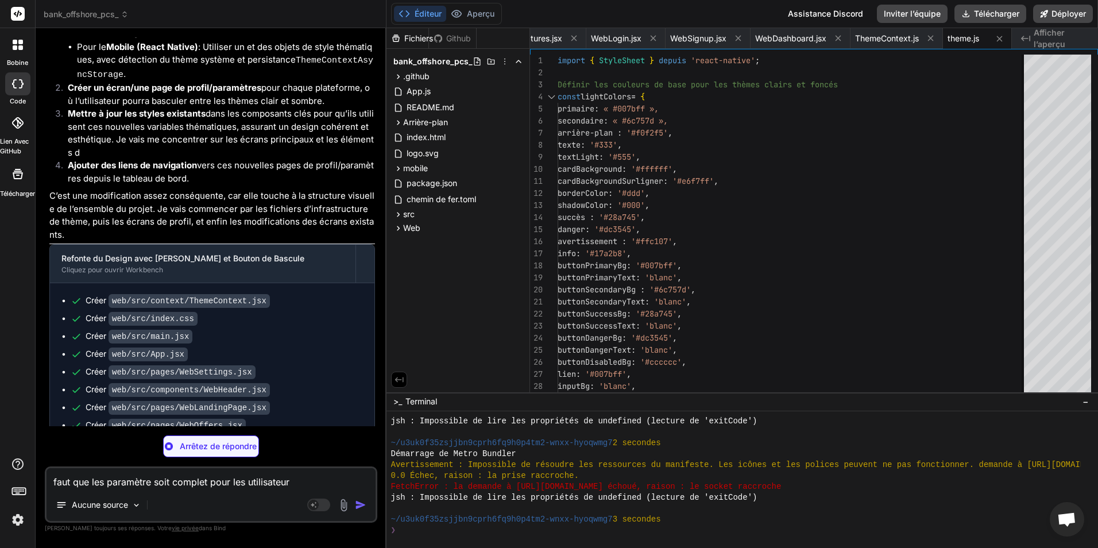
click at [307, 482] on textarea "faut que les paramètre soit complet pour les utilisateur" at bounding box center [211, 478] width 329 height 21
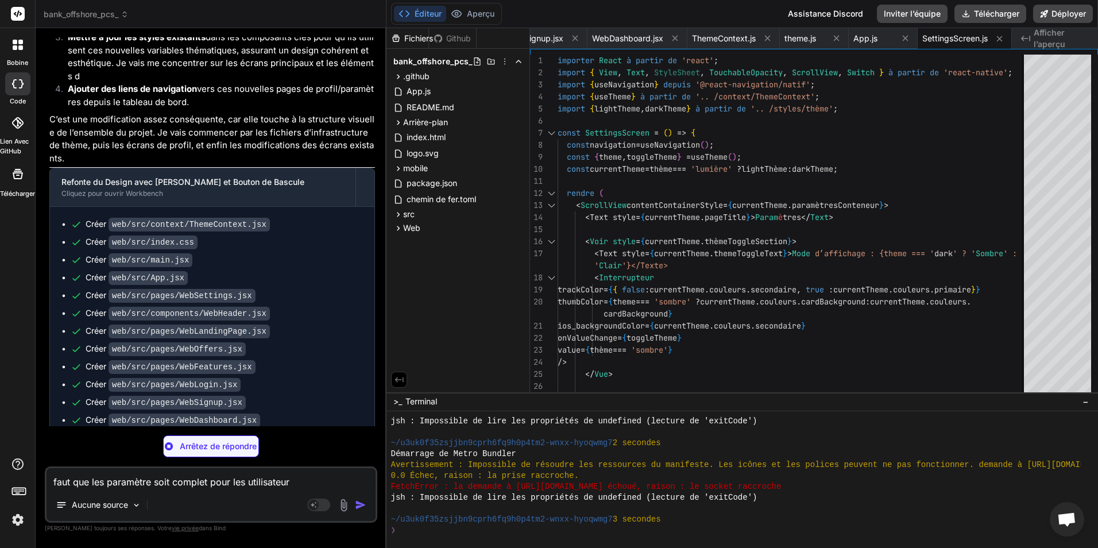
scroll to position [5387, 0]
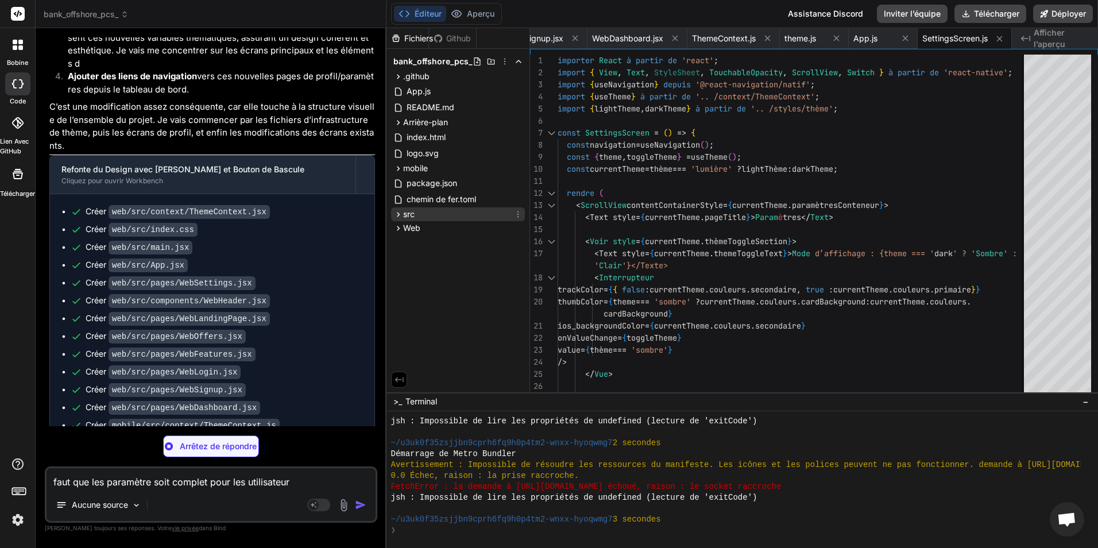
click at [428, 209] on div "src" at bounding box center [458, 214] width 134 height 14
click at [435, 212] on div "src" at bounding box center [458, 214] width 134 height 14
click at [431, 169] on div "mobile" at bounding box center [458, 168] width 134 height 14
click at [438, 217] on div "src" at bounding box center [463, 215] width 124 height 14
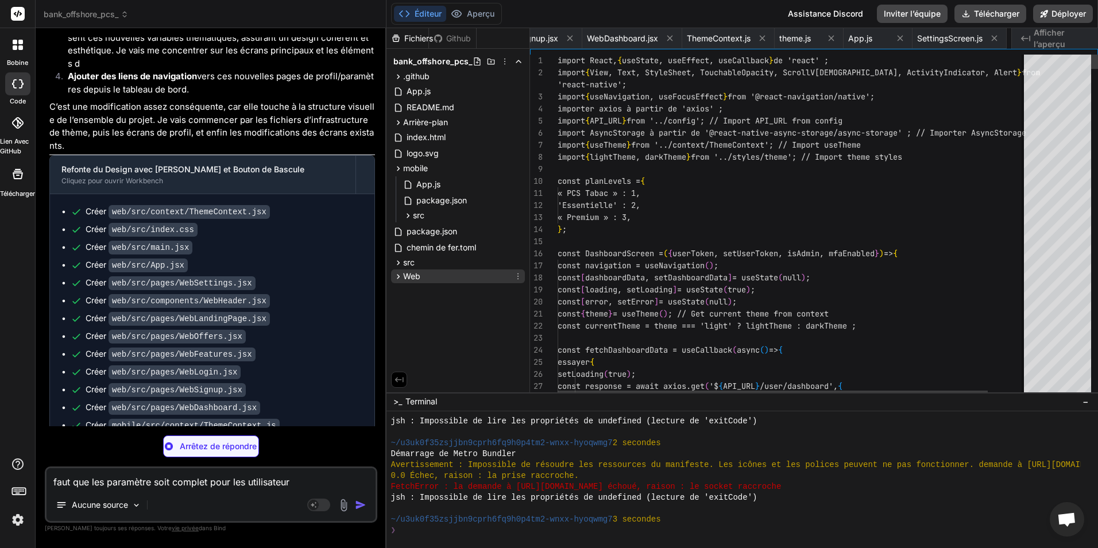
scroll to position [0, 1054]
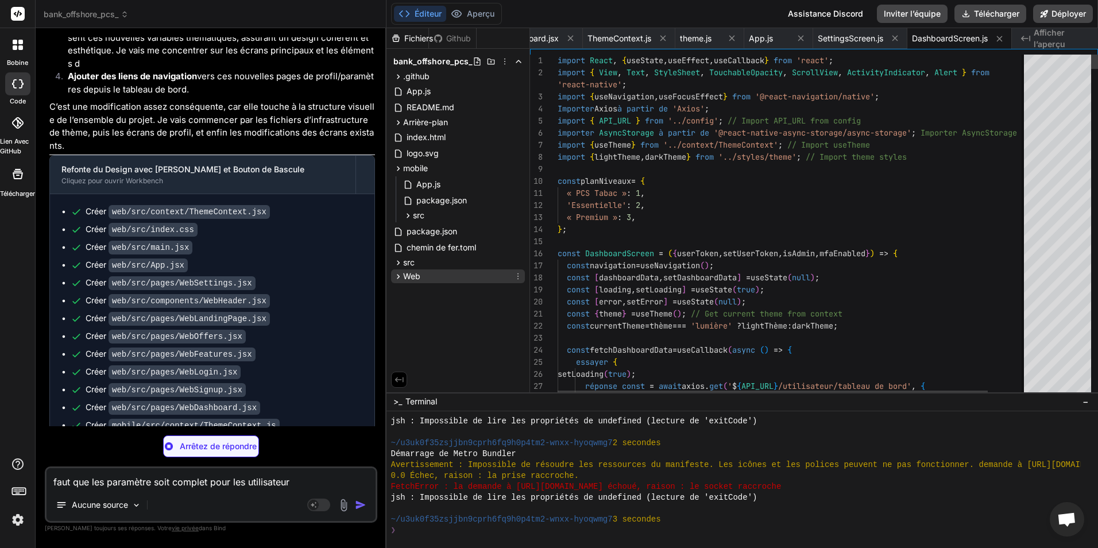
click at [438, 276] on div "Web" at bounding box center [458, 276] width 134 height 14
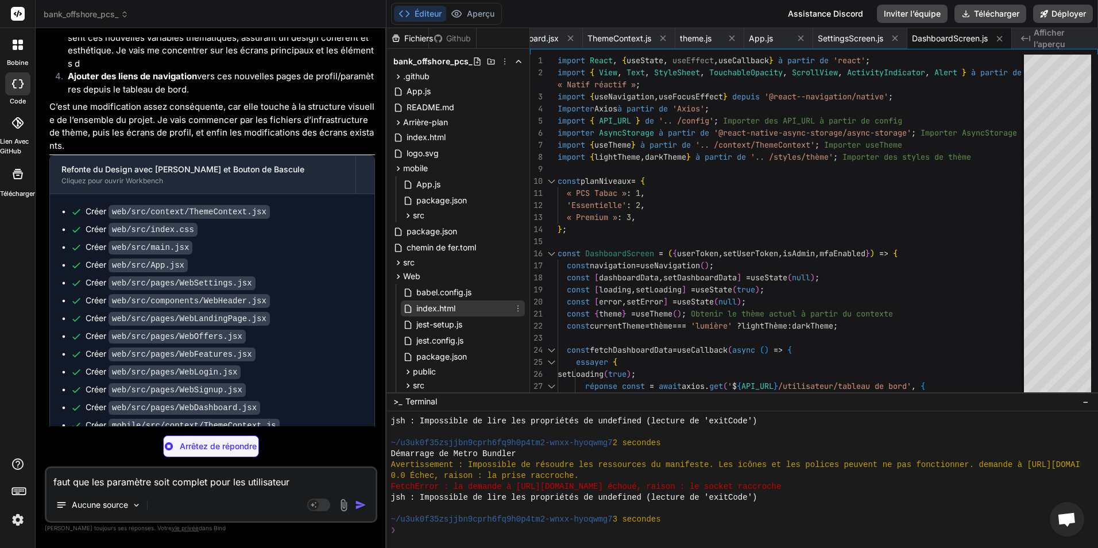
scroll to position [26, 0]
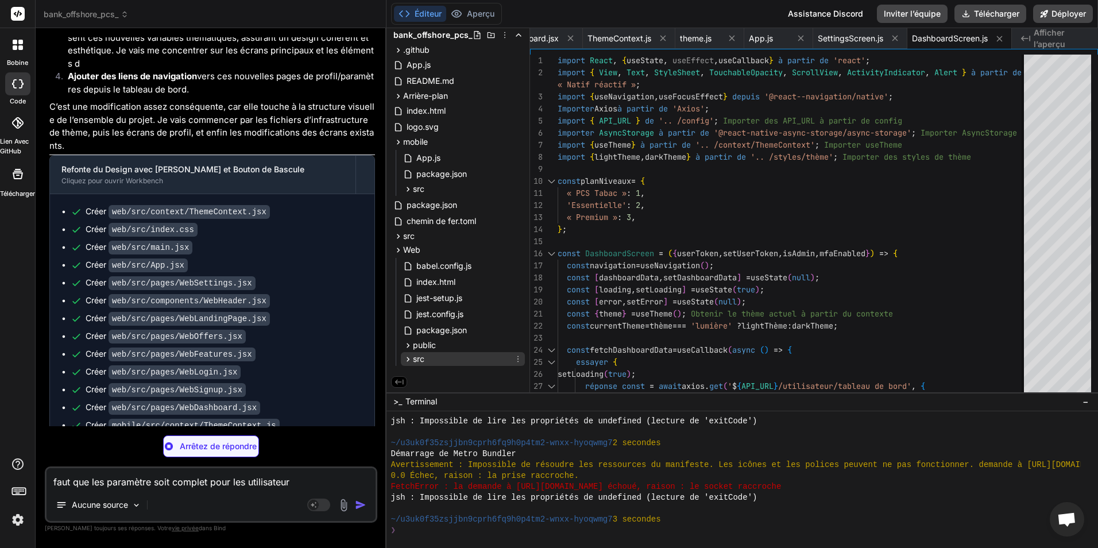
click at [439, 353] on div "src" at bounding box center [463, 359] width 124 height 14
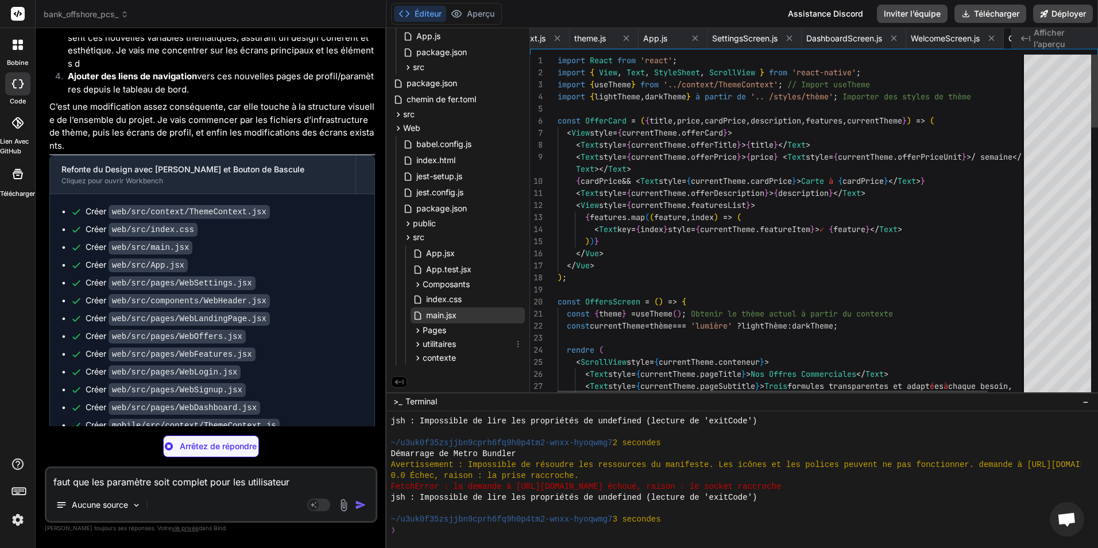
scroll to position [0, 1240]
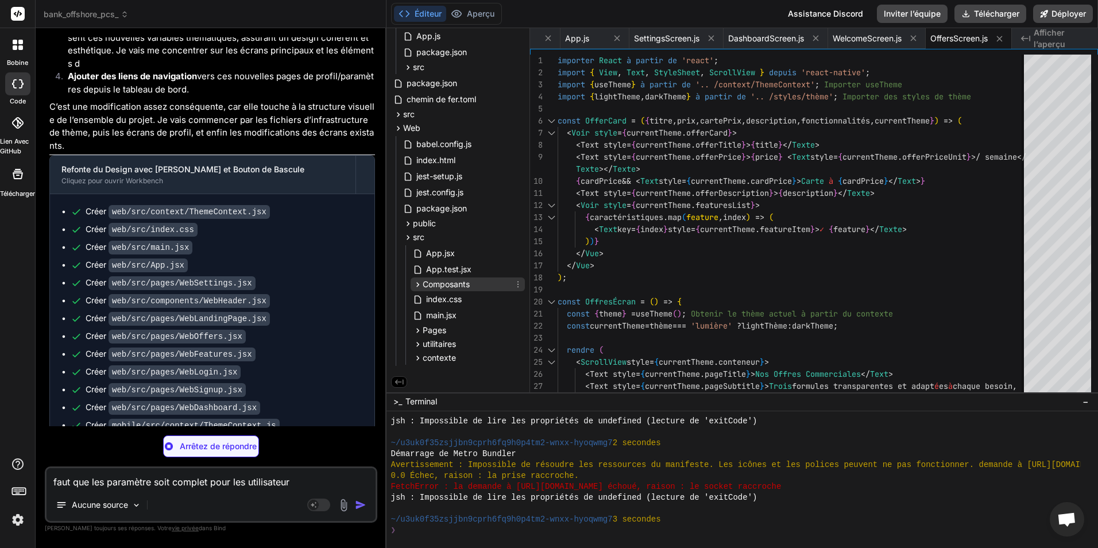
click at [438, 283] on span "Composants" at bounding box center [446, 283] width 47 height 11
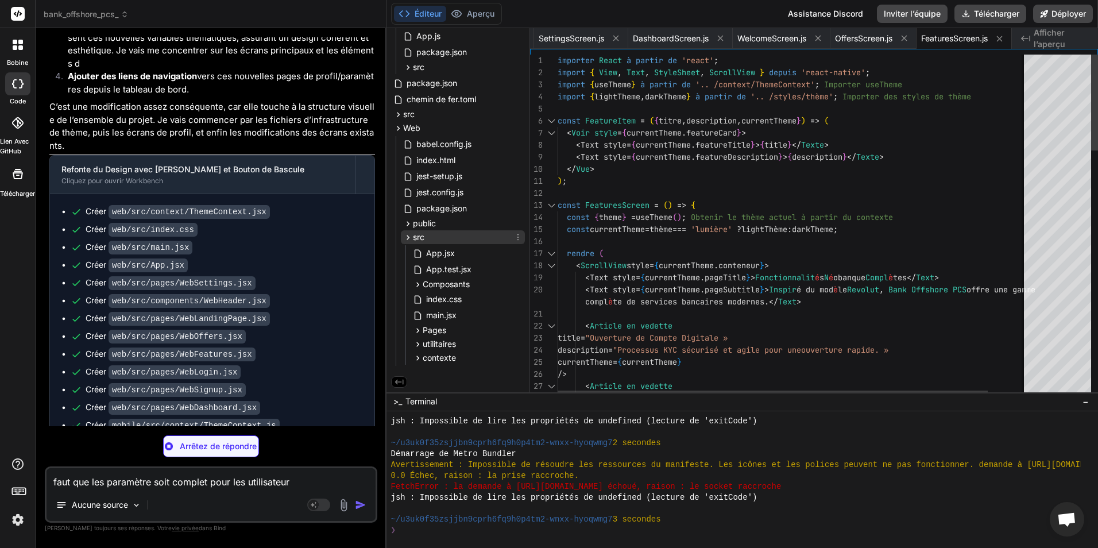
click at [434, 238] on div "src" at bounding box center [463, 237] width 124 height 14
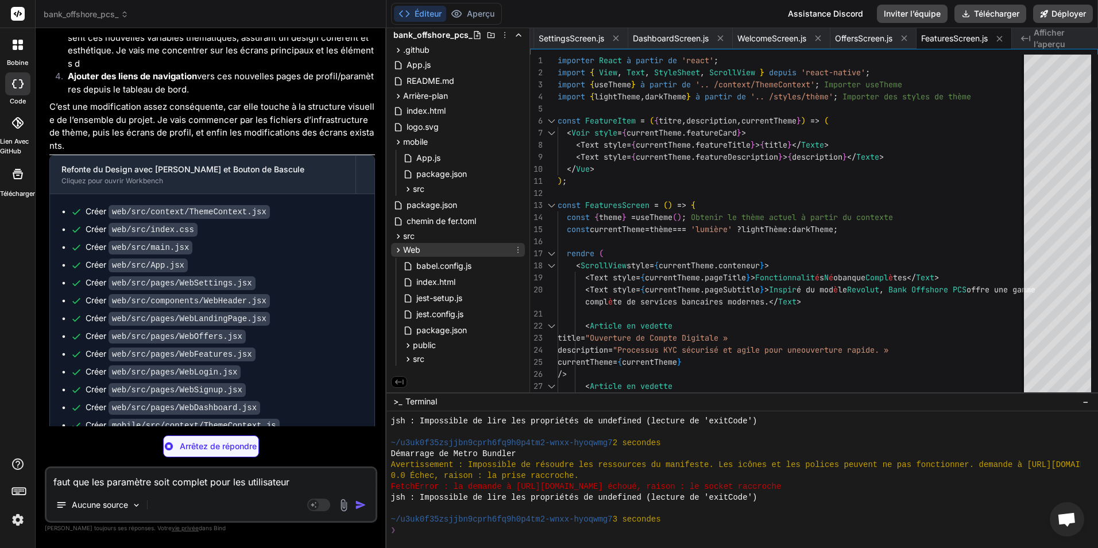
scroll to position [0, 1422]
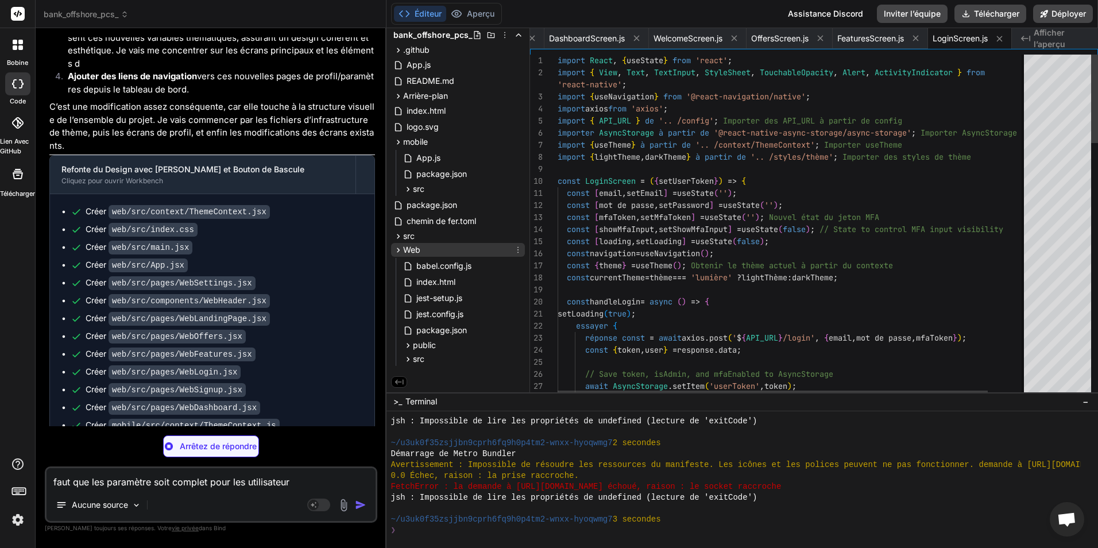
click at [425, 247] on div "Web" at bounding box center [458, 250] width 134 height 14
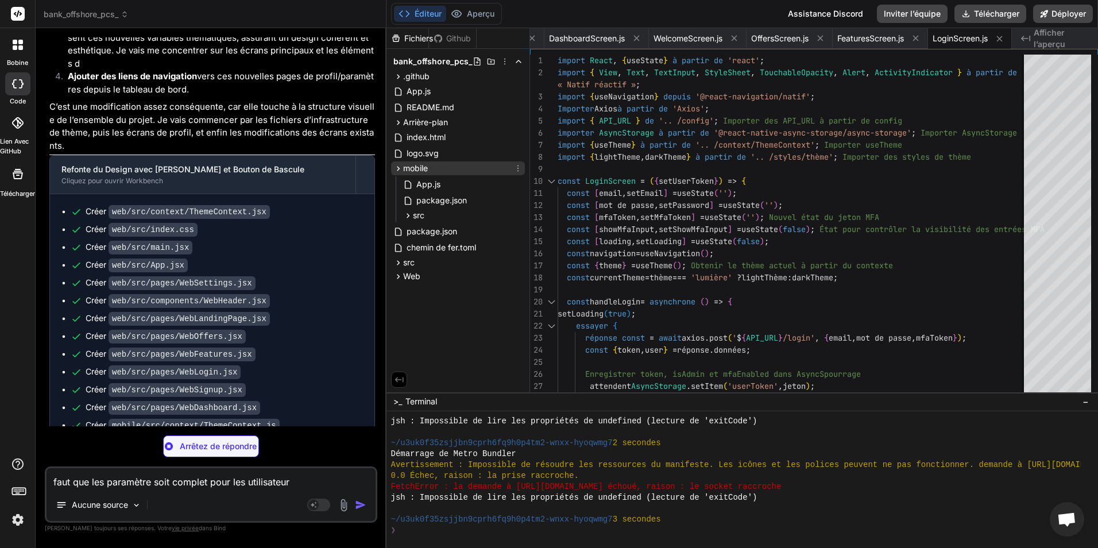
click at [435, 171] on div "mobile" at bounding box center [458, 168] width 134 height 14
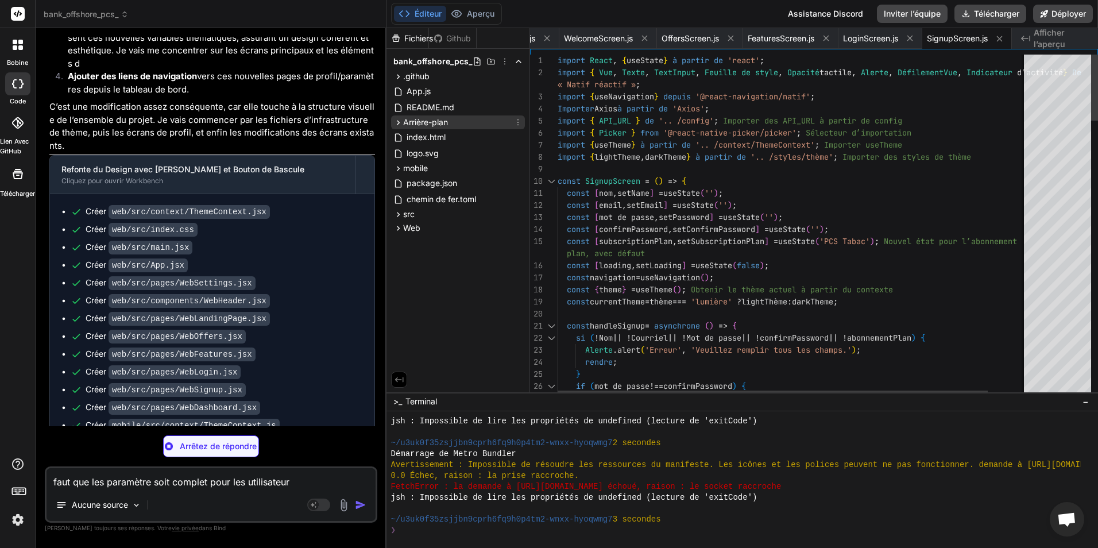
click at [439, 127] on span "Arrière-plan" at bounding box center [425, 122] width 45 height 11
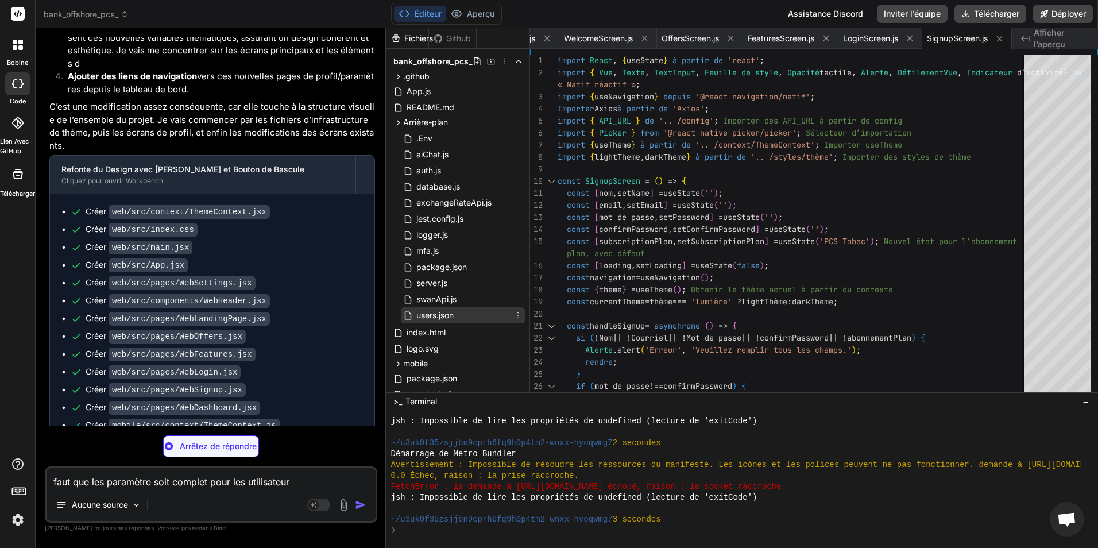
scroll to position [0, 1593]
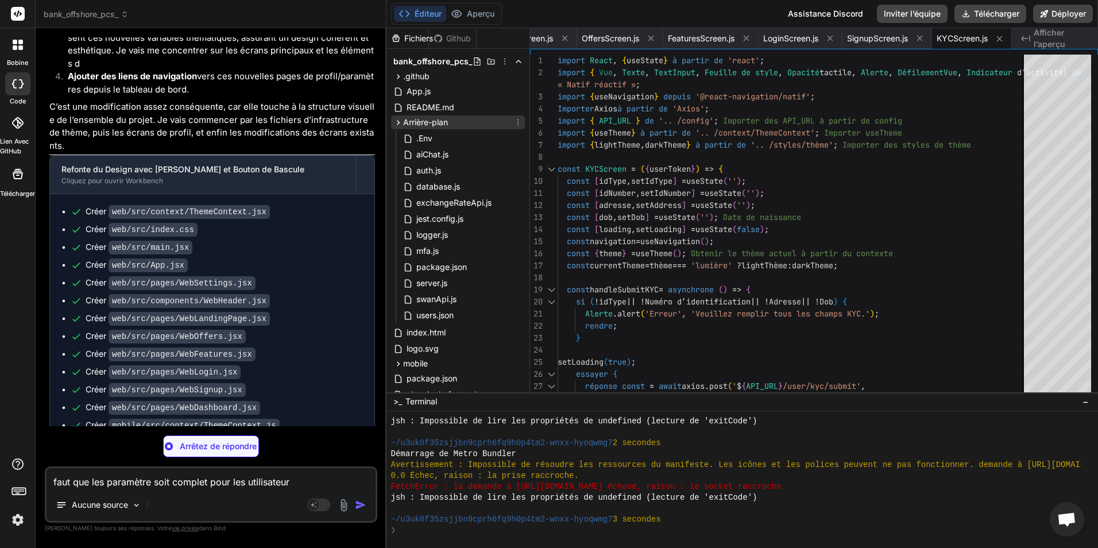
click at [449, 123] on div "Arrière-plan" at bounding box center [458, 122] width 134 height 14
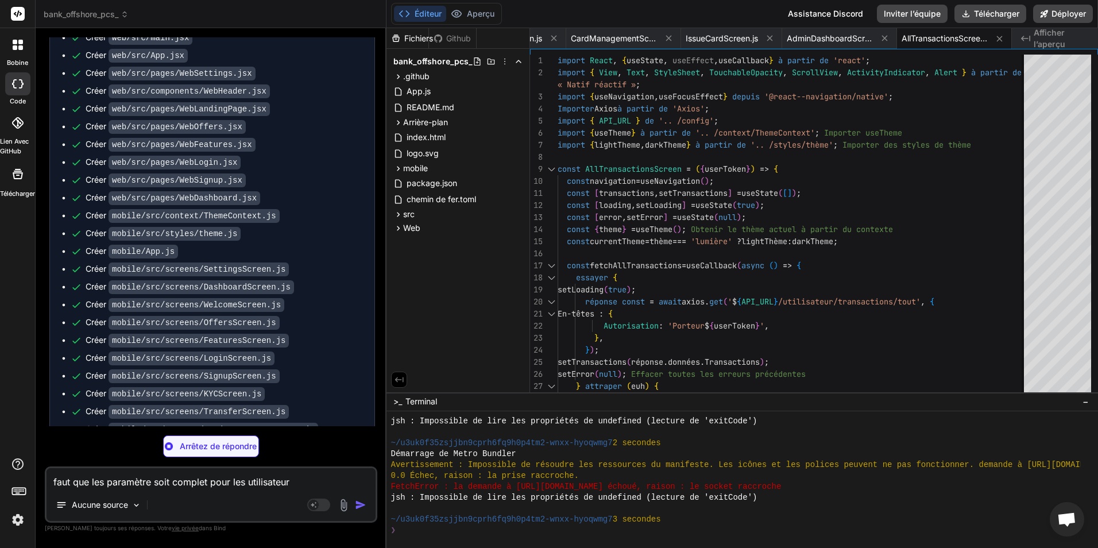
scroll to position [5600, 0]
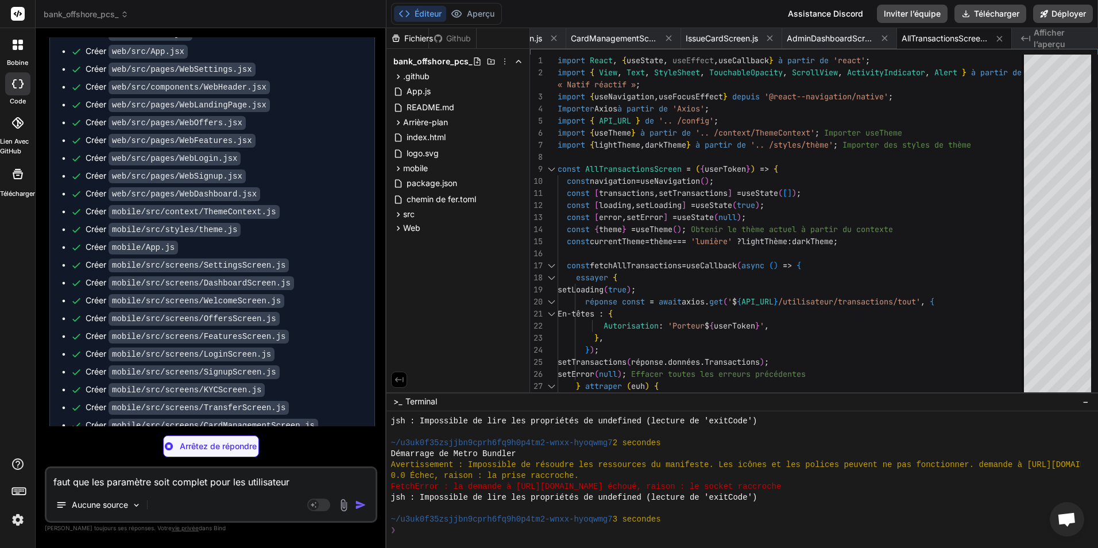
click at [316, 481] on textarea "faut que les paramètre soit complet pour les utilisateur" at bounding box center [211, 478] width 329 height 21
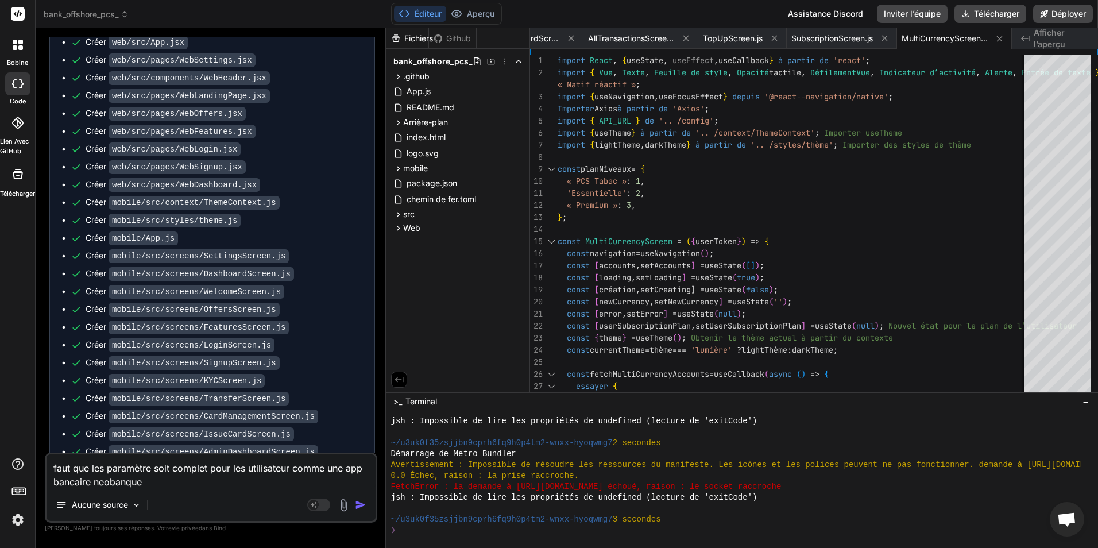
scroll to position [5639, 0]
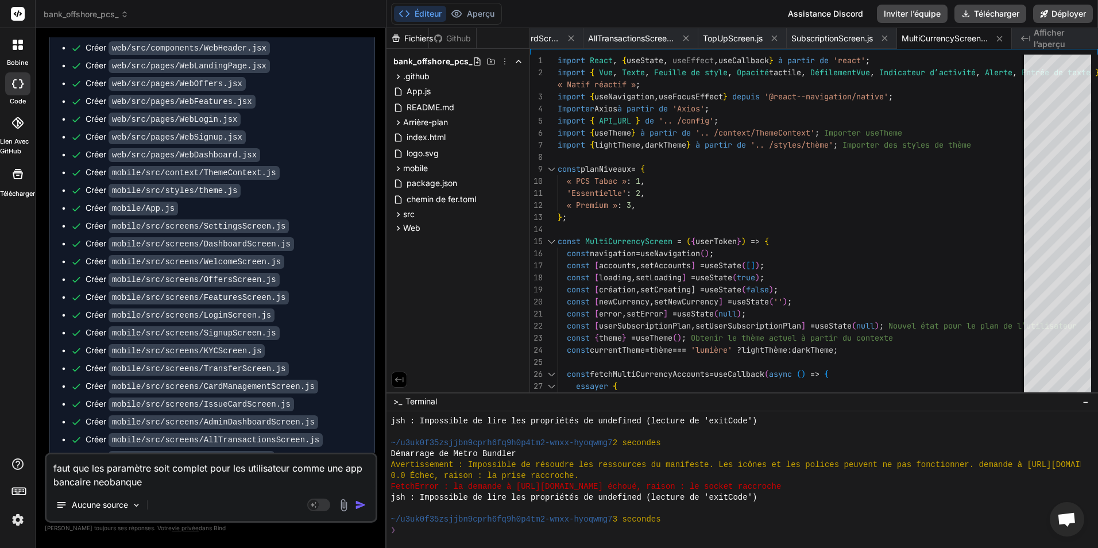
click at [199, 486] on textarea "faut que les paramètre soit complet pour les utilisateur comme une app bancaire…" at bounding box center [211, 471] width 329 height 34
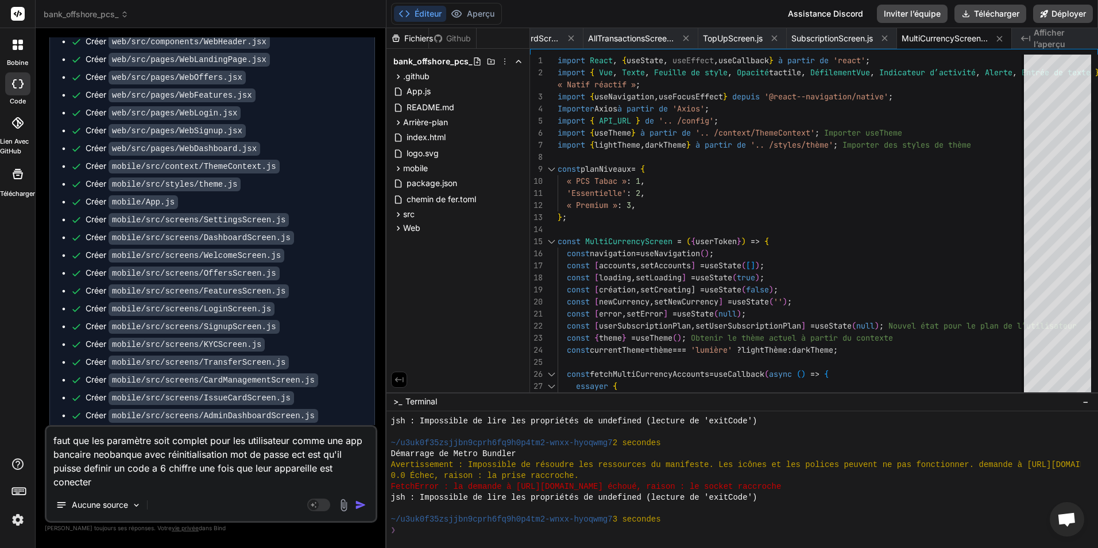
click at [305, 455] on textarea "faut que les paramètre soit complet pour les utilisateur comme une app bancaire…" at bounding box center [211, 458] width 329 height 62
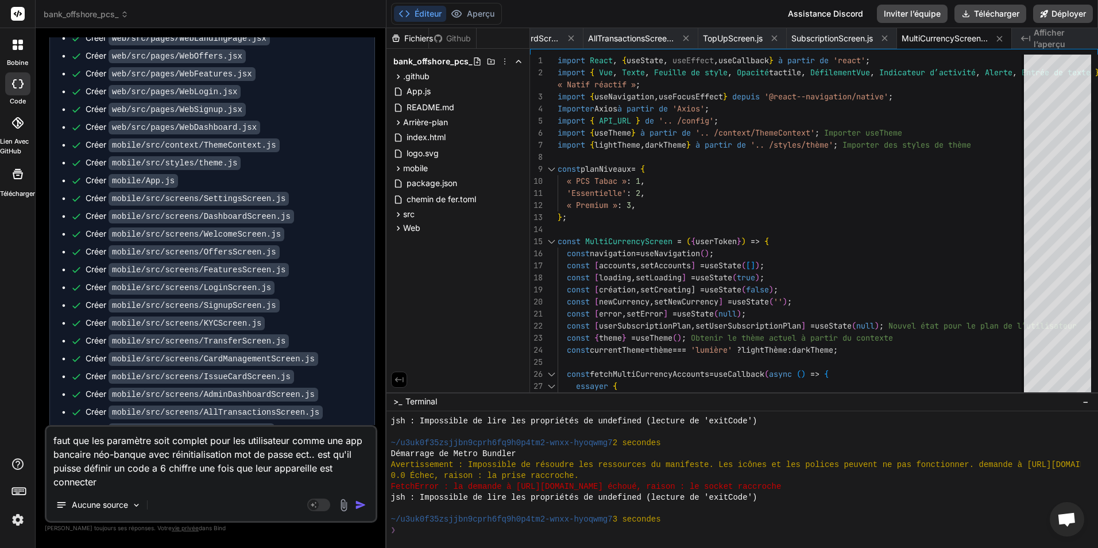
click at [357, 504] on img "button" at bounding box center [360, 504] width 11 height 11
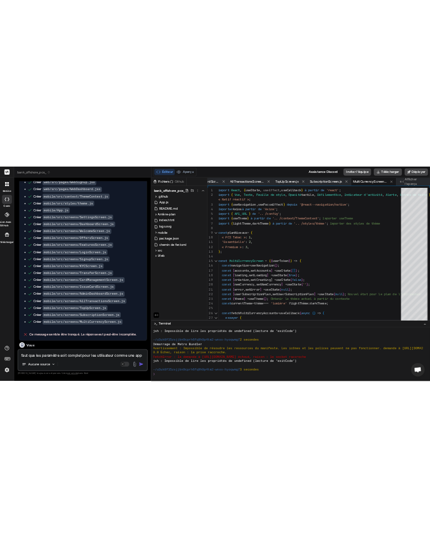
scroll to position [5771, 0]
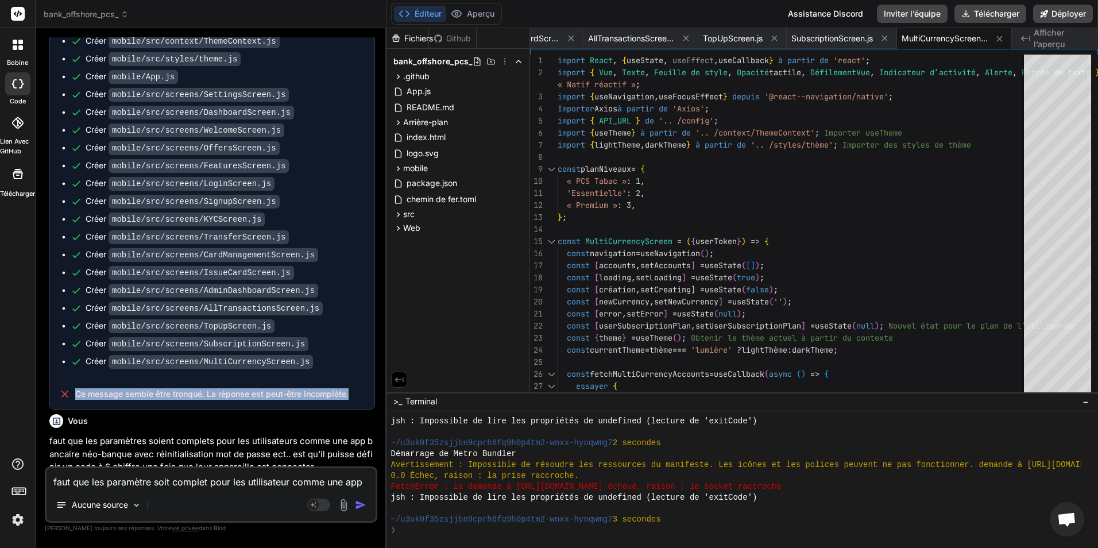
drag, startPoint x: 75, startPoint y: 305, endPoint x: 358, endPoint y: 302, distance: 283.1
click at [358, 379] on div "Ce message semble être tronqué. La réponse est peut-être incomplète." at bounding box center [212, 394] width 324 height 30
copy span "Ce message semble être tronqué. La réponse est peut-être incomplète."
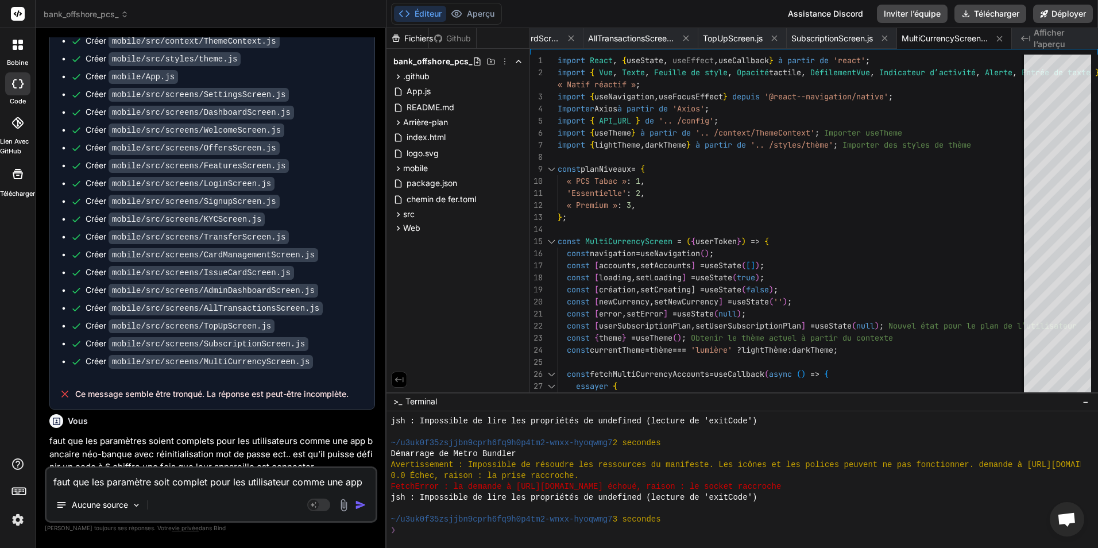
click at [195, 481] on textarea "faut que les paramètre soit complet pour les utilisateur comme une app bancaire…" at bounding box center [211, 478] width 329 height 21
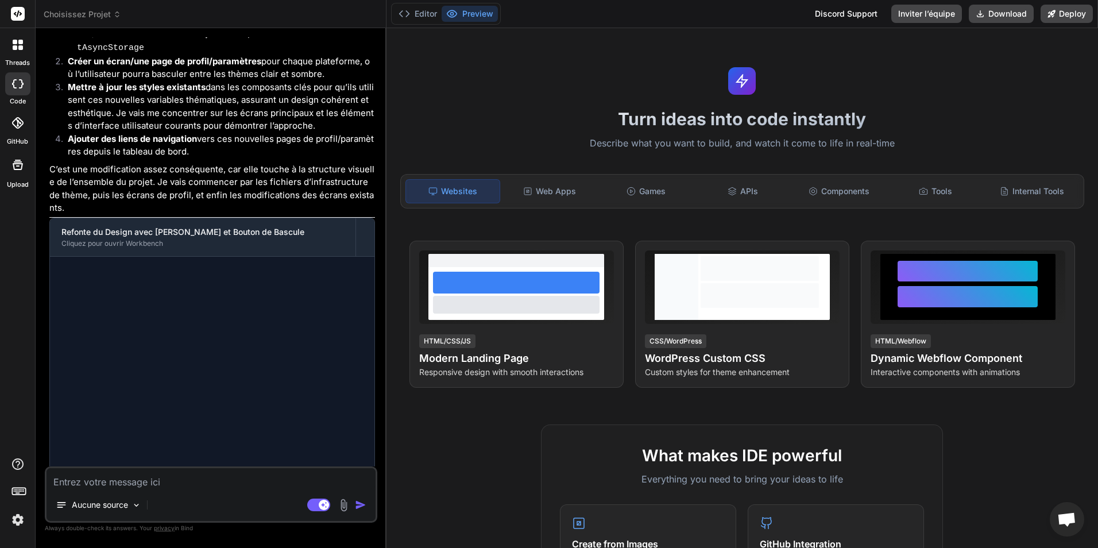
scroll to position [2258, 0]
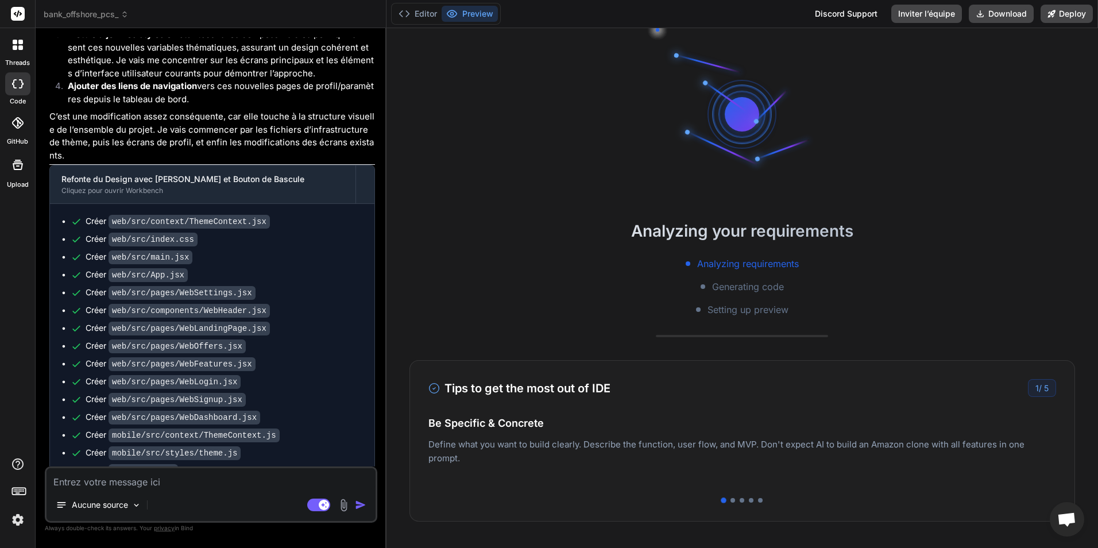
type textarea "x"
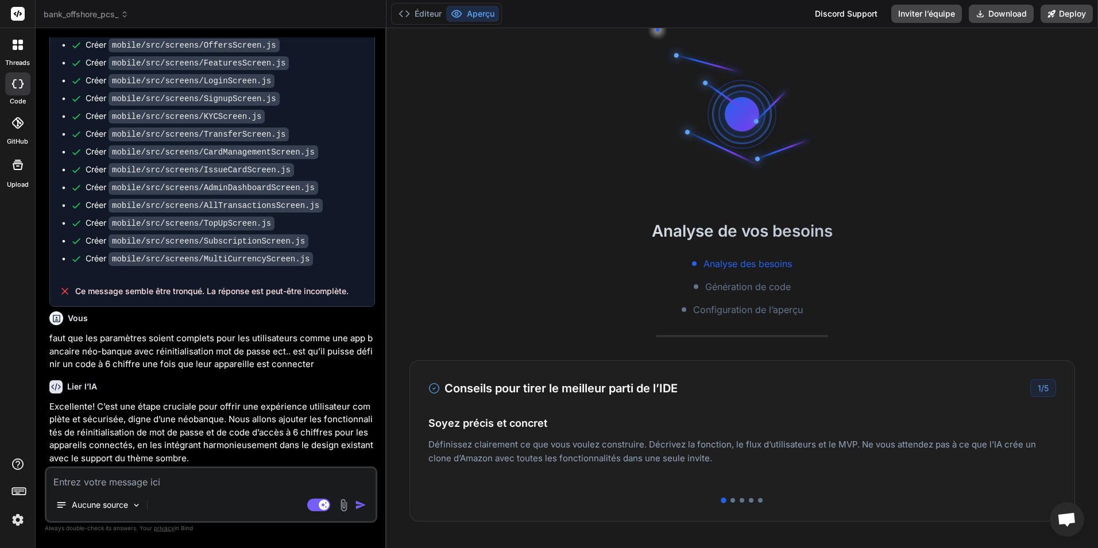
scroll to position [2699, 0]
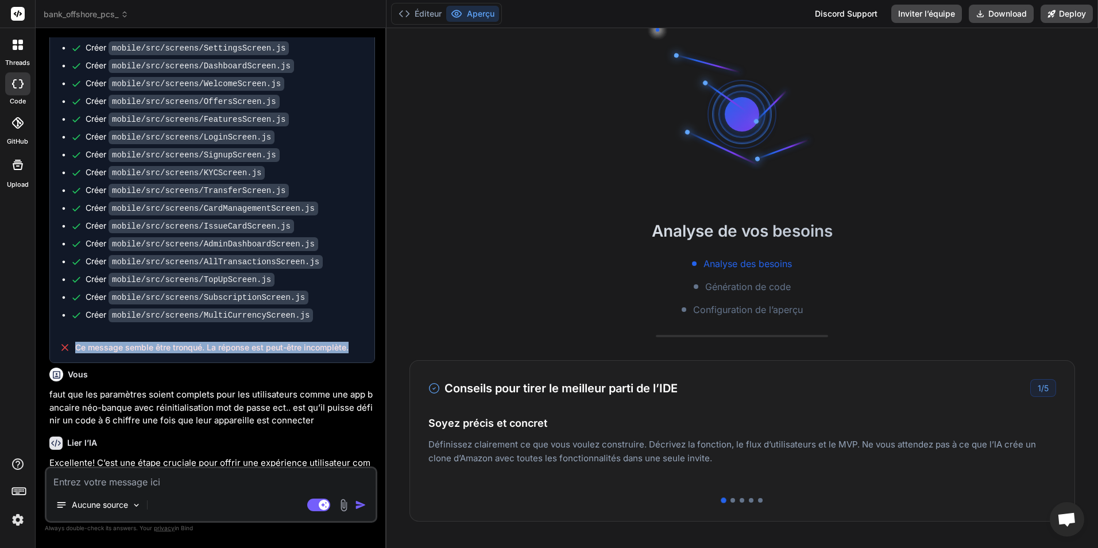
drag, startPoint x: 77, startPoint y: 324, endPoint x: 355, endPoint y: 330, distance: 278.6
click at [355, 332] on div "Ce message semble être tronqué. La réponse est peut-être incomplète." at bounding box center [212, 347] width 324 height 30
copy span "Ce message semble être tronqué. La réponse est peut-être incomplète."
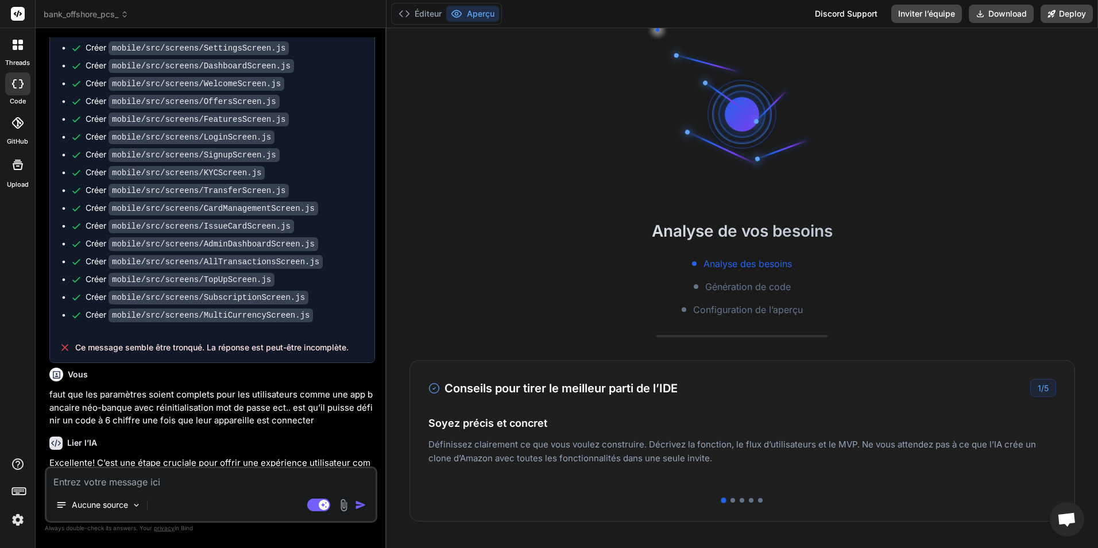
click at [183, 483] on textarea at bounding box center [211, 478] width 329 height 21
paste textarea "Ce message semble être tronqué. La réponse est peut-être incomplète."
type textarea "Ce message semble être tronqué. La réponse est peut-être incomplète."
type textarea "x"
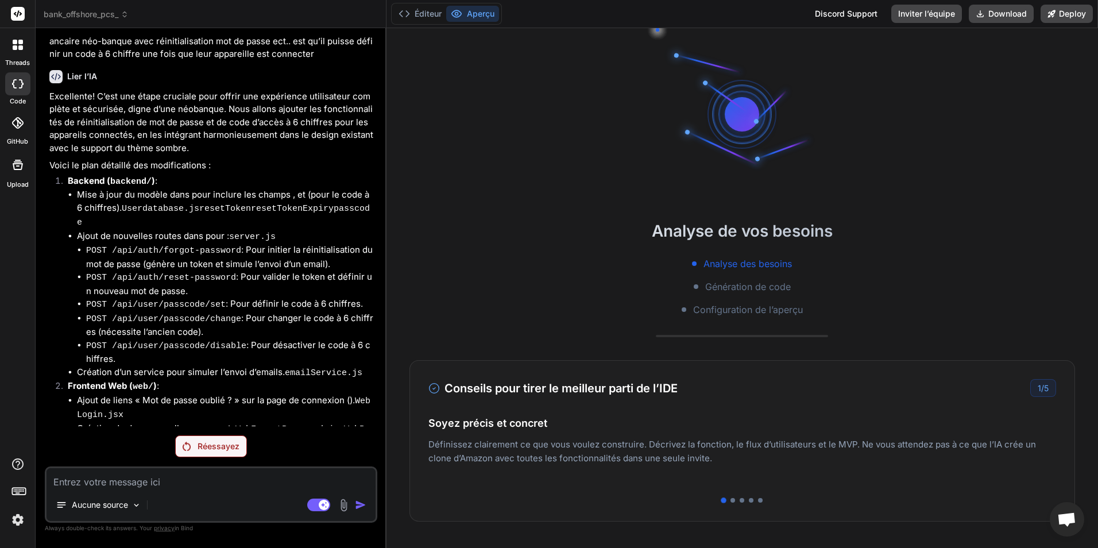
scroll to position [3064, 0]
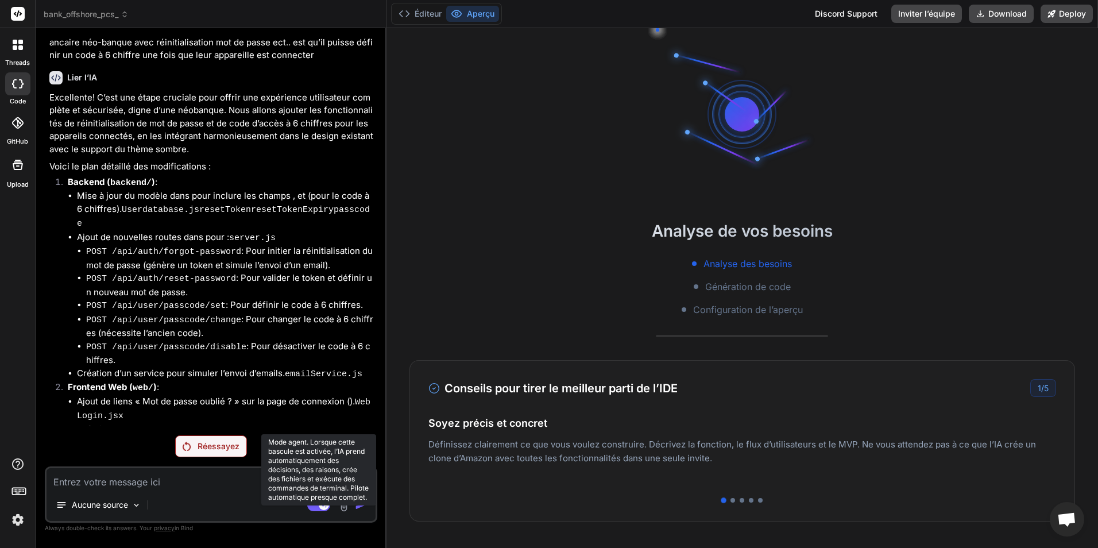
click at [319, 510] on rect at bounding box center [318, 504] width 23 height 13
click at [188, 456] on div "Réessayez" at bounding box center [211, 446] width 72 height 22
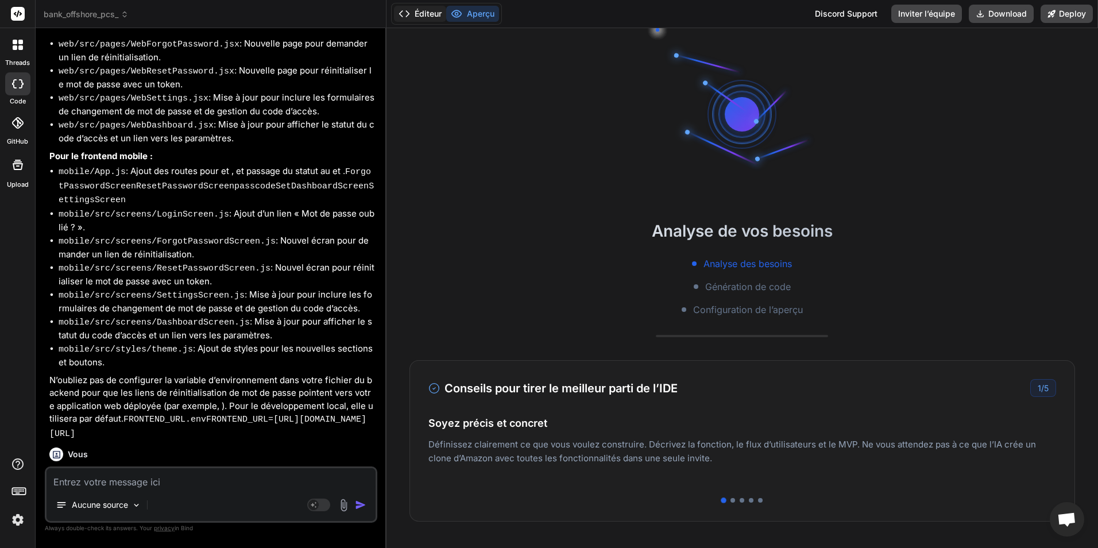
scroll to position [316, 0]
click at [429, 500] on div at bounding box center [732, 500] width 5 height 5
click at [429, 500] on div at bounding box center [742, 500] width 5 height 5
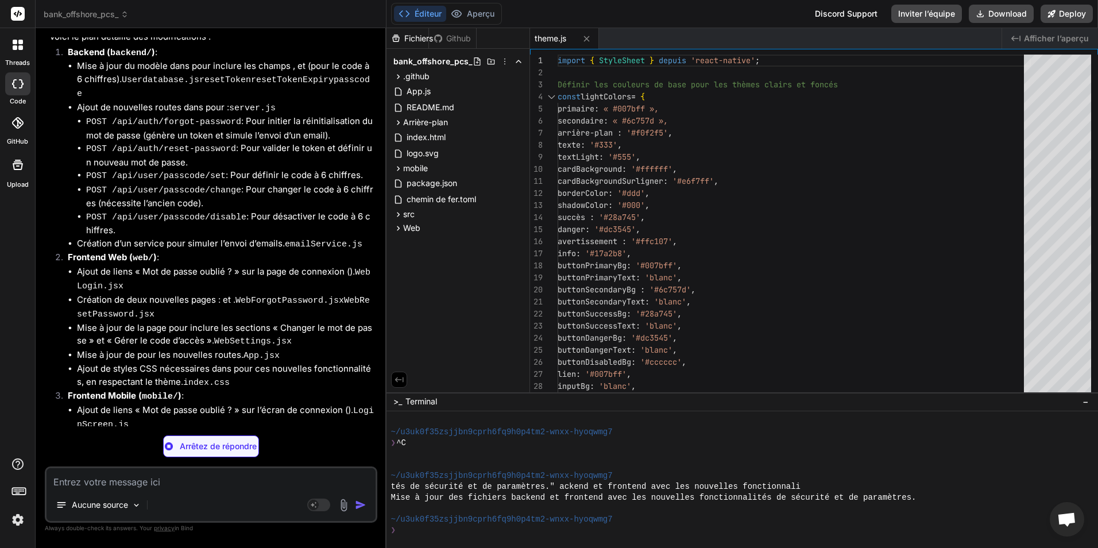
scroll to position [3596, 0]
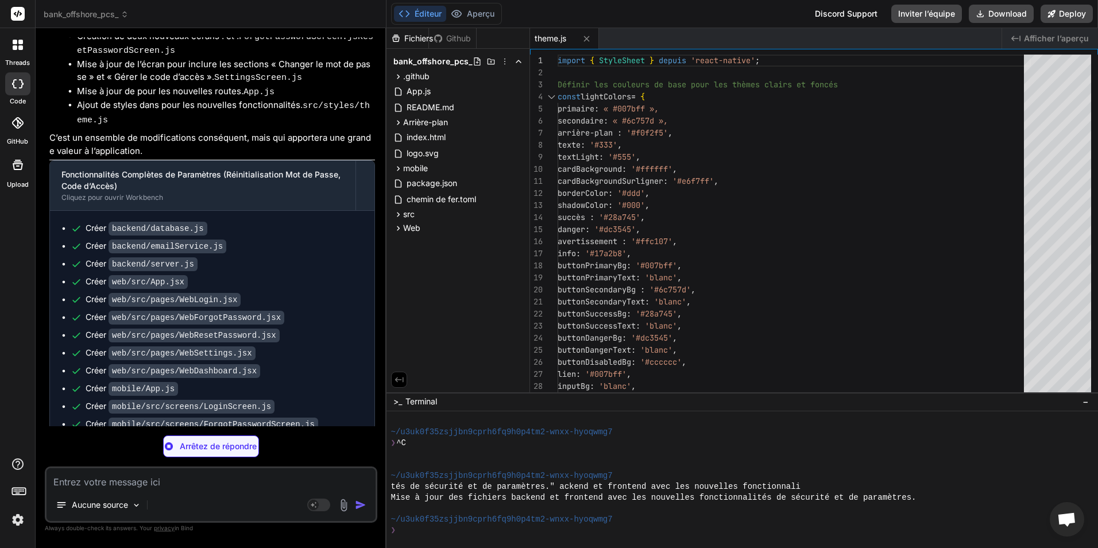
type textarea "x"
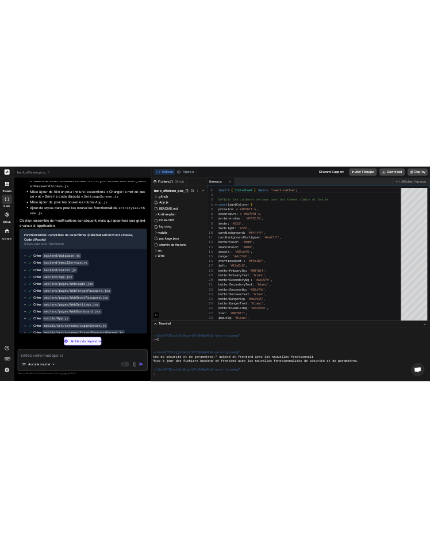
scroll to position [0, 0]
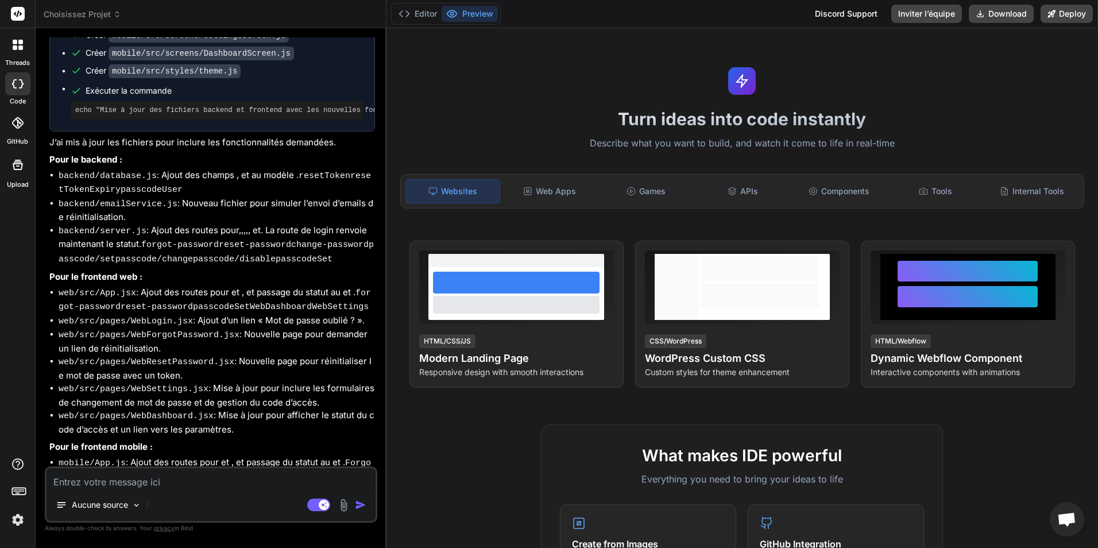
type textarea "x"
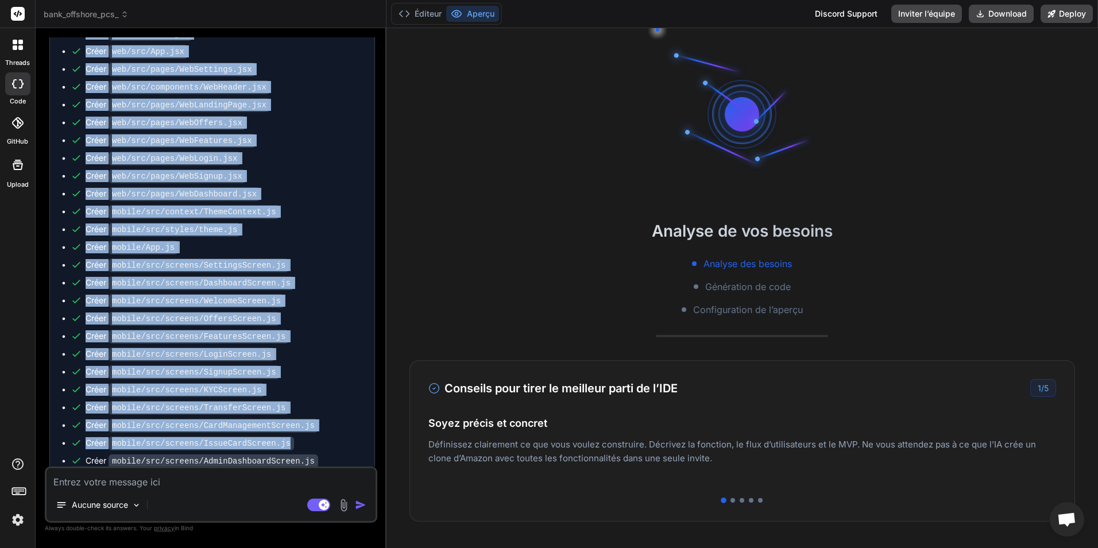
scroll to position [1528, 0]
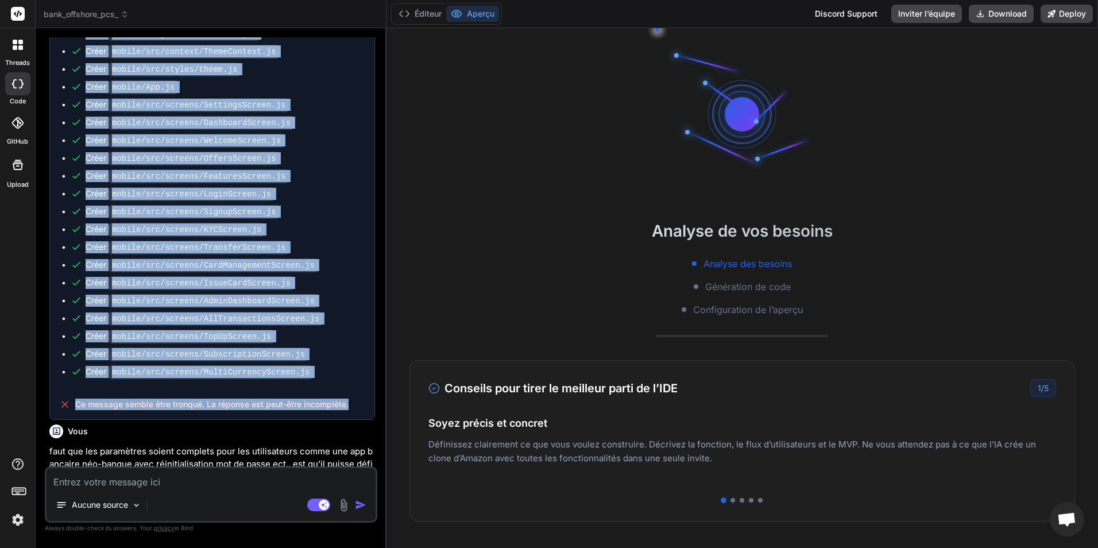
drag, startPoint x: 61, startPoint y: 114, endPoint x: 353, endPoint y: 388, distance: 400.5
click at [353, 388] on div "Refonte du Design avec Thème Sombre et Bouton de Bascule Cliquez pour ouvrir Wo…" at bounding box center [212, 100] width 326 height 639
copy div "Créer web/src/context/ThemeContext.jsx Créer web/src/index.css Créer web/src/ma…"
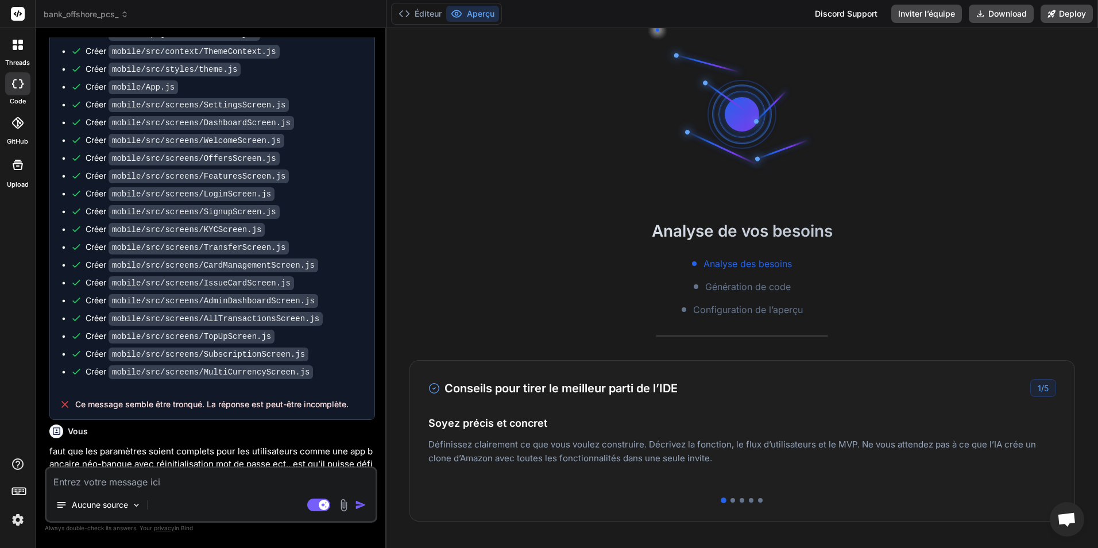
click at [177, 480] on textarea at bounding box center [211, 478] width 329 height 21
paste textarea "Créer web/src/context/ThemeContext.jsx Créer web/src/index.css Créer web/src/ma…"
type textarea "Créer web/src/context/ThemeContext.jsx Créer web/src/index.css Créer web/src/ma…"
type textarea "x"
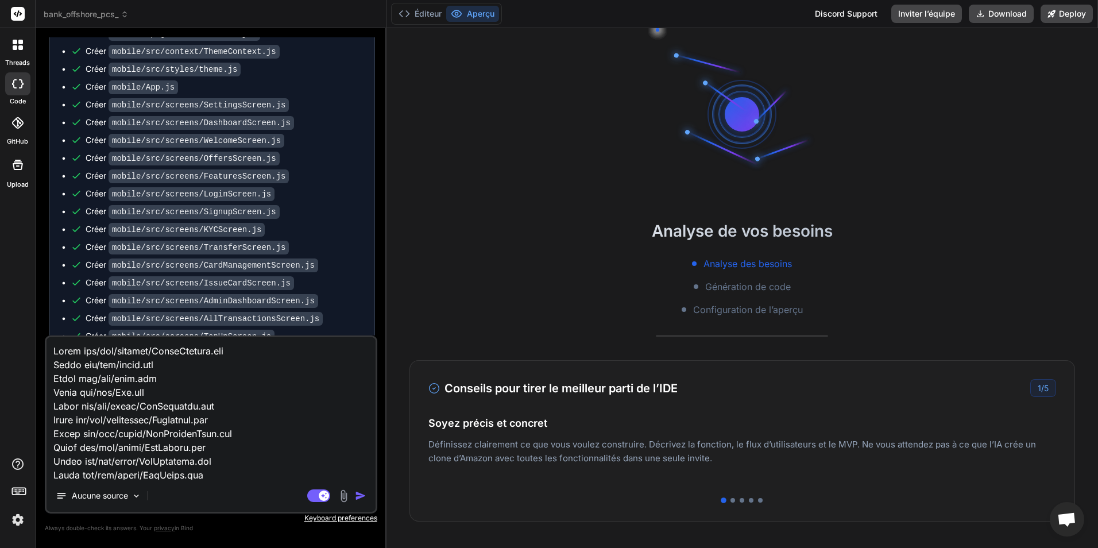
scroll to position [318, 0]
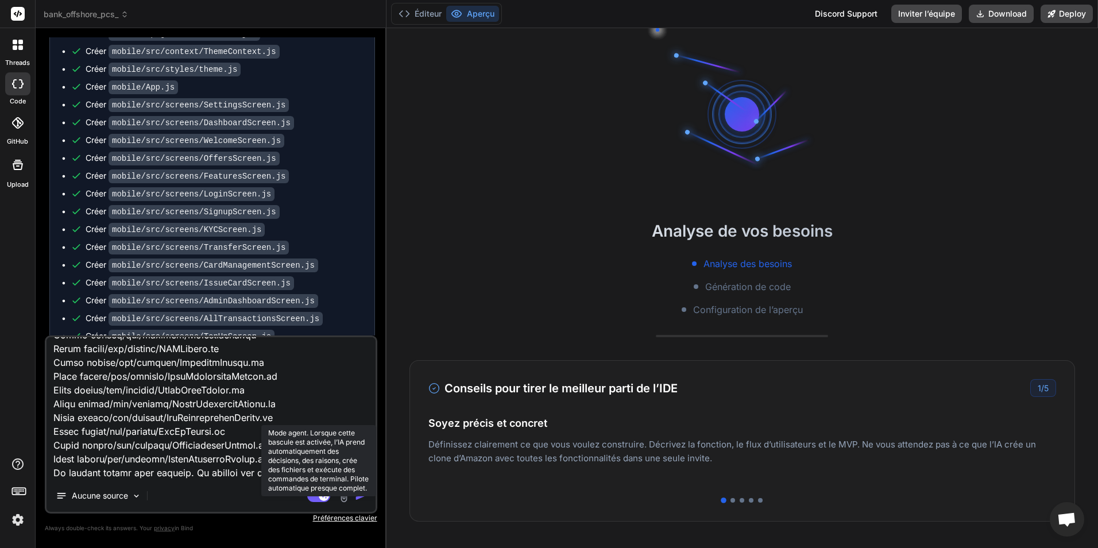
type textarea "Créer web/src/context/ThemeContext.jsx Créer web/src/index.css Créer web/src/ma…"
click at [322, 498] on rect at bounding box center [324, 495] width 10 height 10
type textarea "x"
click at [305, 489] on button "Mode agent. Lorsque cette bascule est activée, l’IA prend automatiquement des d…" at bounding box center [319, 496] width 28 height 14
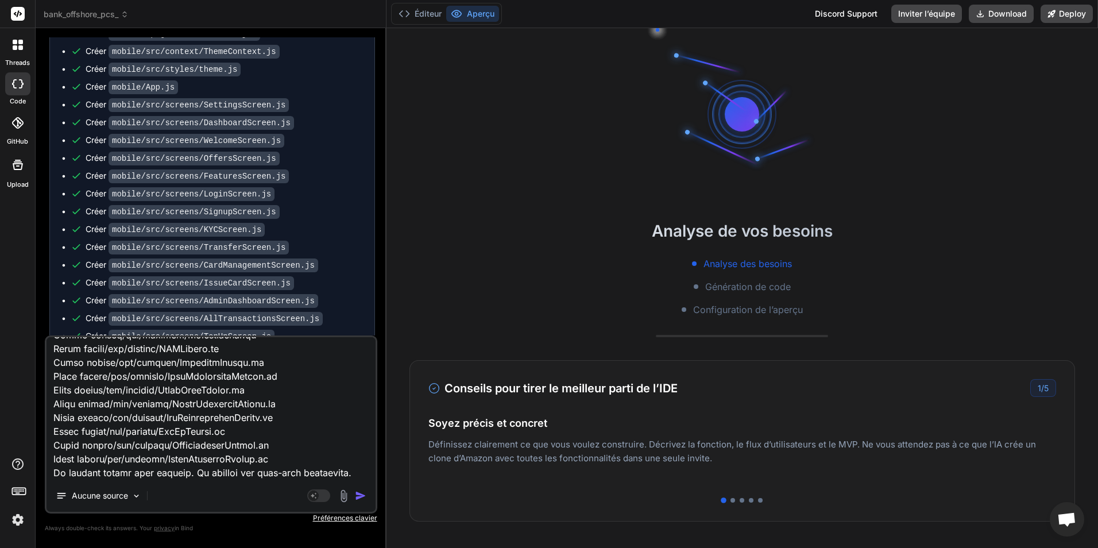
click at [362, 500] on img "button" at bounding box center [360, 495] width 11 height 11
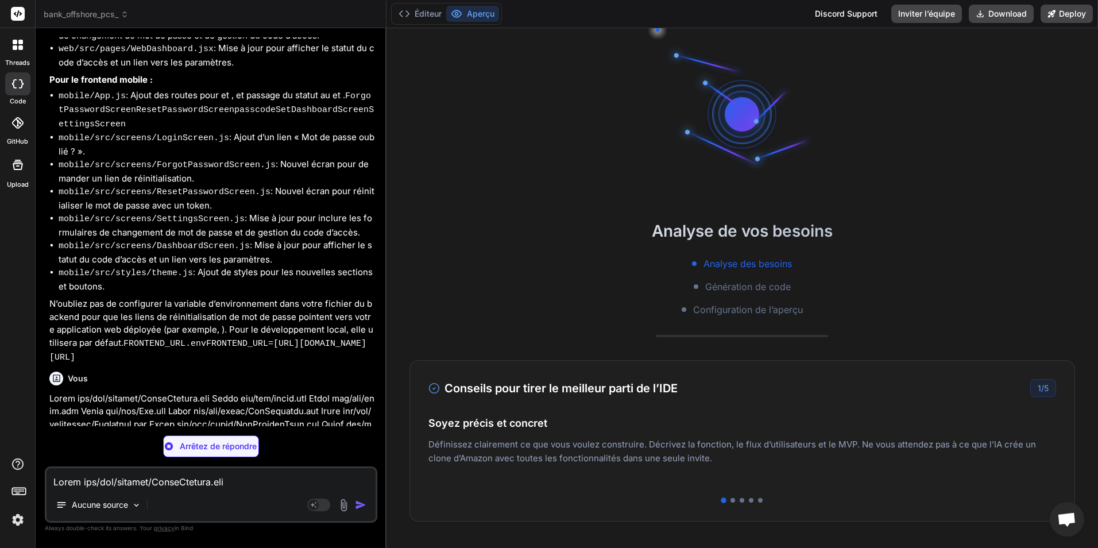
scroll to position [65, 0]
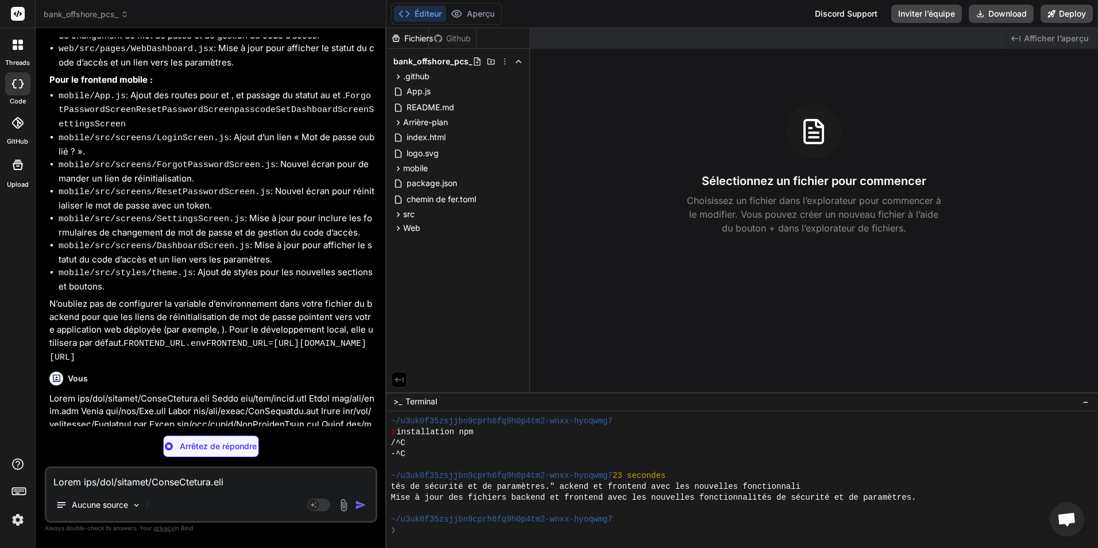
type textarea "x"
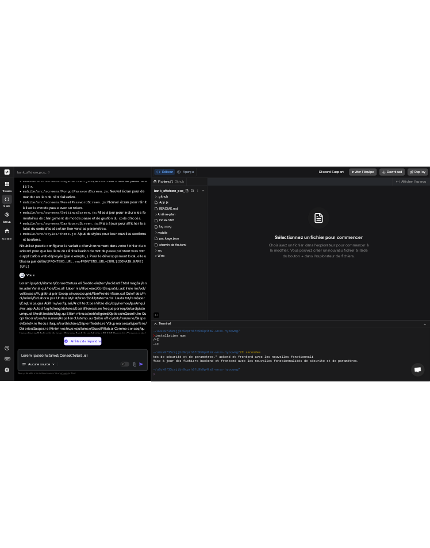
scroll to position [0, 0]
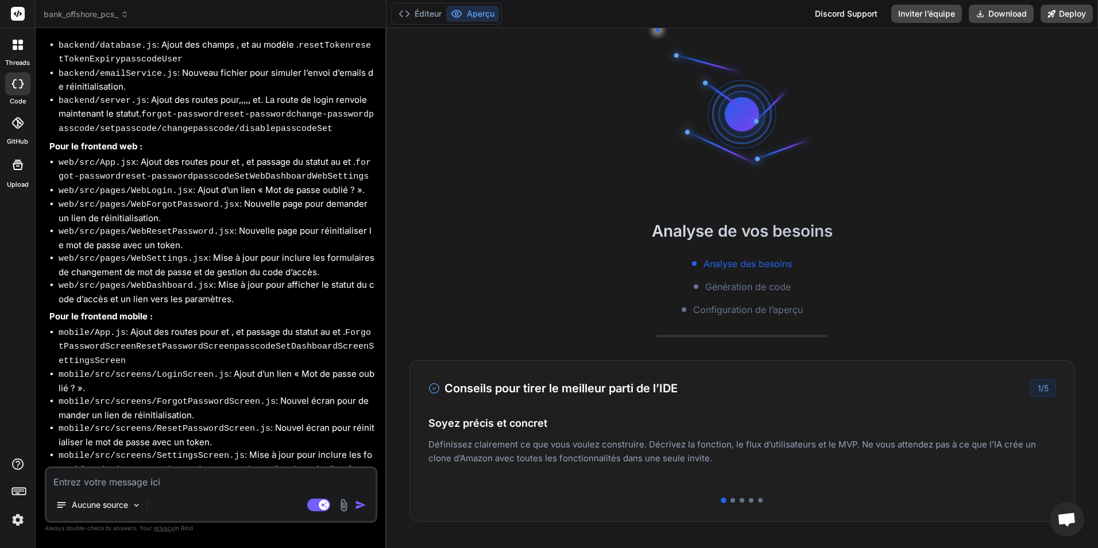
scroll to position [316, 0]
click at [204, 478] on textarea at bounding box center [211, 478] width 329 height 21
click at [312, 511] on icon at bounding box center [318, 504] width 23 height 13
click at [169, 478] on textarea at bounding box center [211, 478] width 329 height 21
type textarea "x"
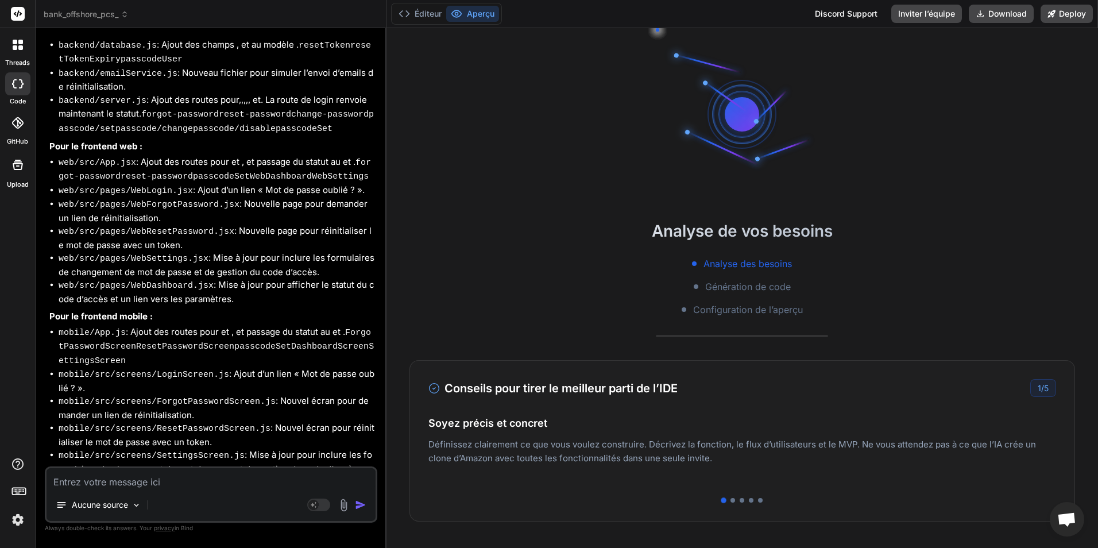
scroll to position [393, 0]
type textarea "d"
type textarea "x"
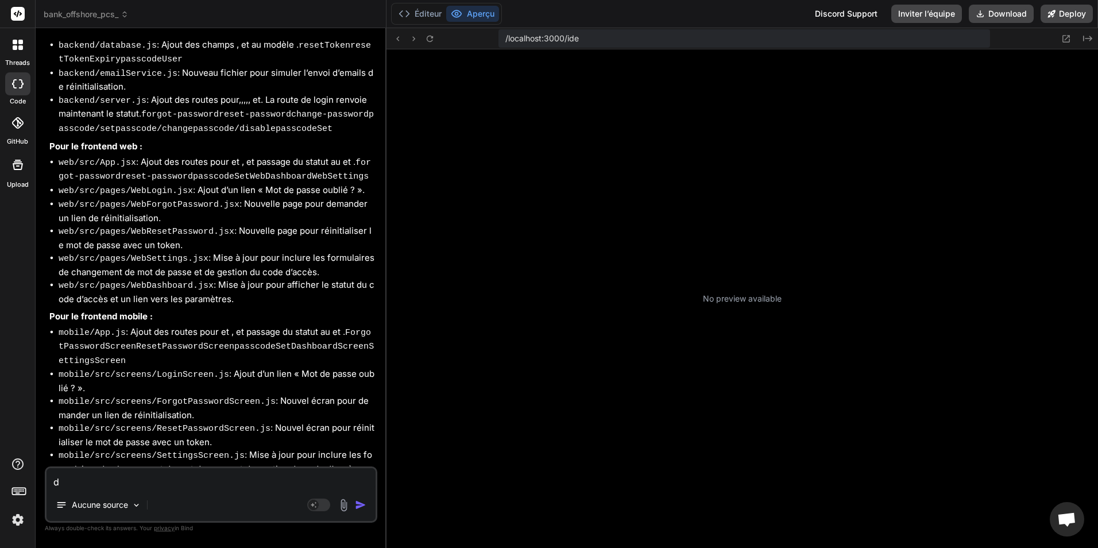
type textarea "do"
type textarea "x"
type textarea "don"
type textarea "x"
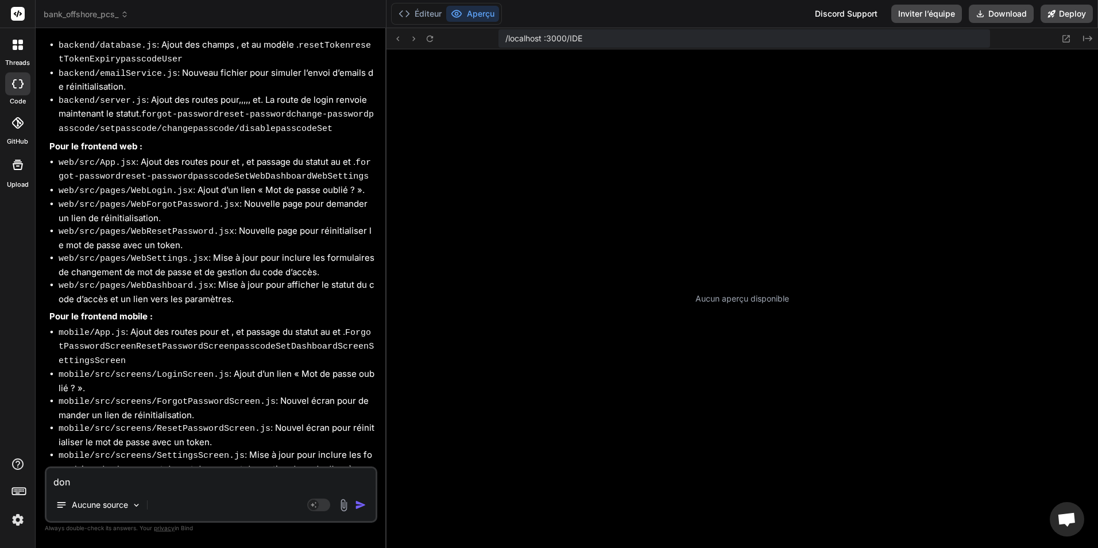
type textarea "donc"
type textarea "x"
type textarea "donc"
type textarea "x"
type textarea "donc l"
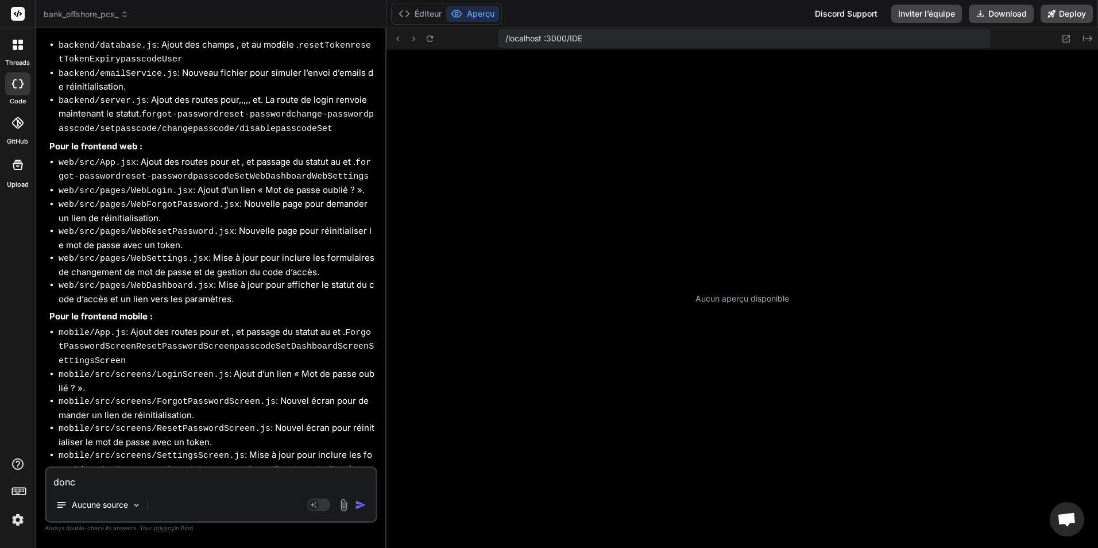
type textarea "x"
type textarea "donc la"
type textarea "x"
type textarea "donc la"
type textarea "x"
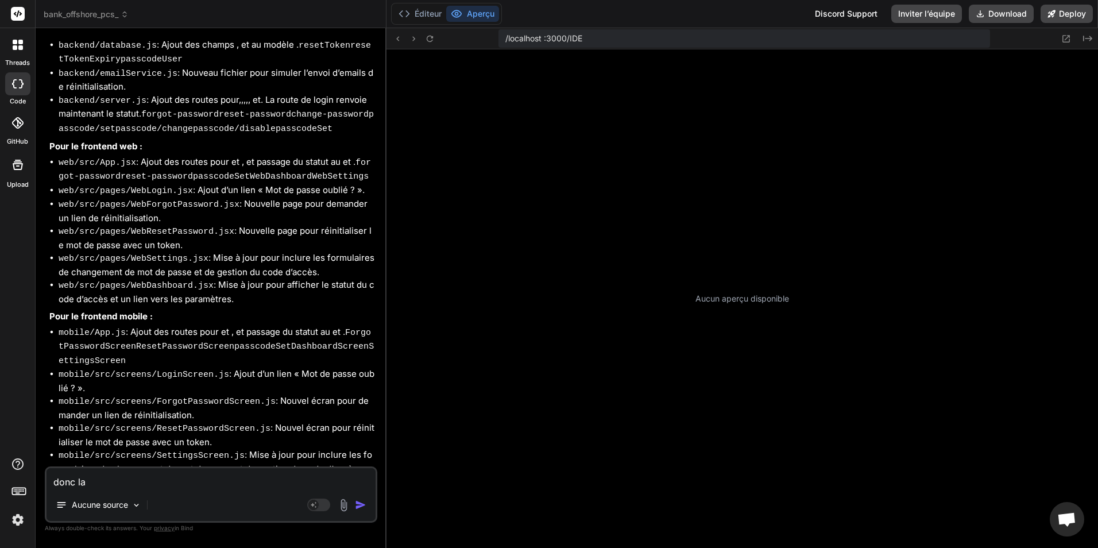
type textarea "donc la o"
type textarea "x"
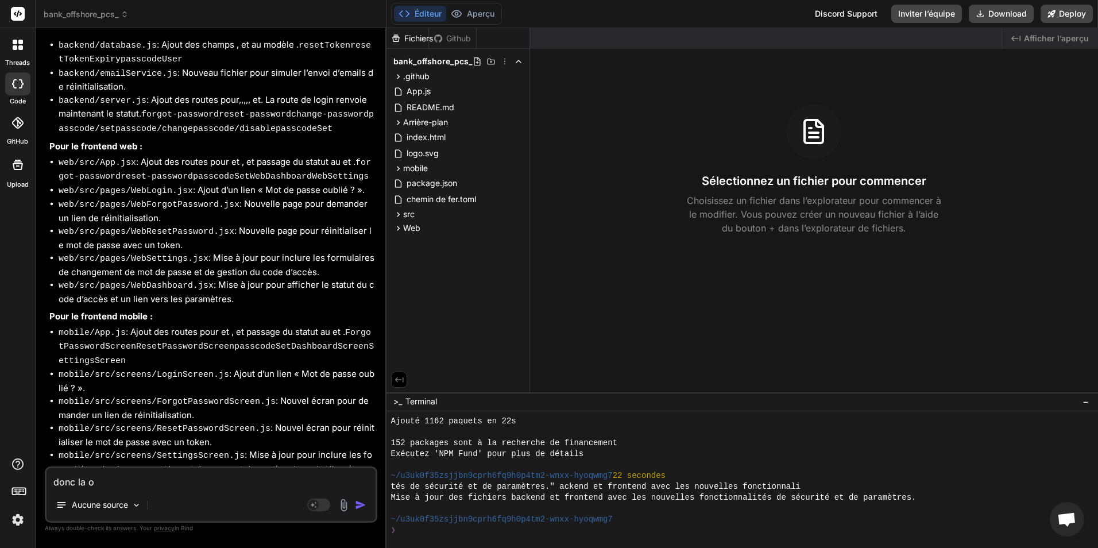
type textarea "donc la on"
type textarea "x"
type textarea "donc la on"
type textarea "x"
type textarea "donc la on n"
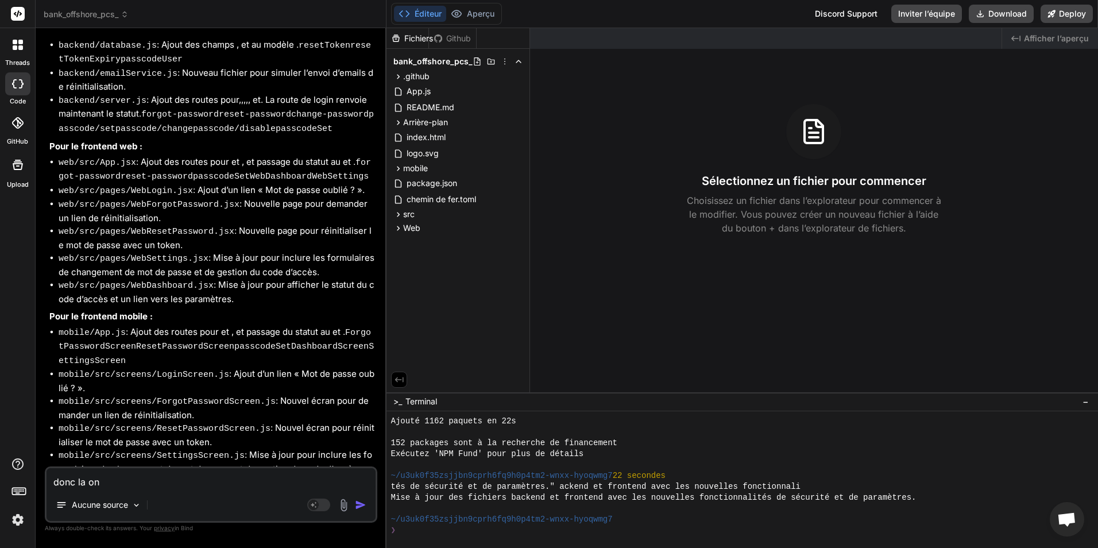
type textarea "x"
type textarea "donc la on n'"
type textarea "x"
type textarea "donc la on n'a"
type textarea "x"
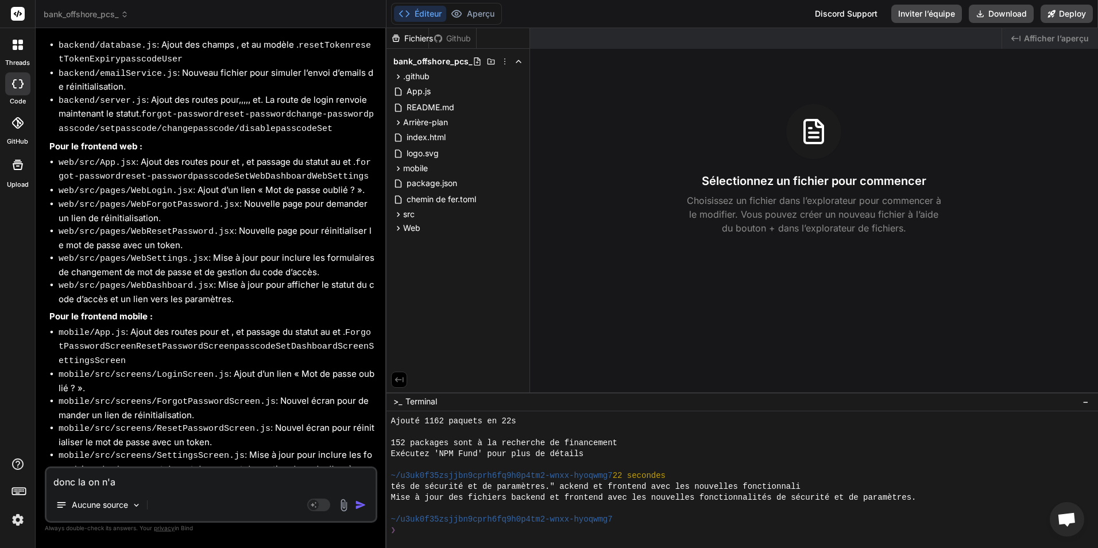
type textarea "donc la on n'a"
type textarea "x"
type textarea "donc la on n'a t"
type textarea "x"
type textarea "donc la on n'a to"
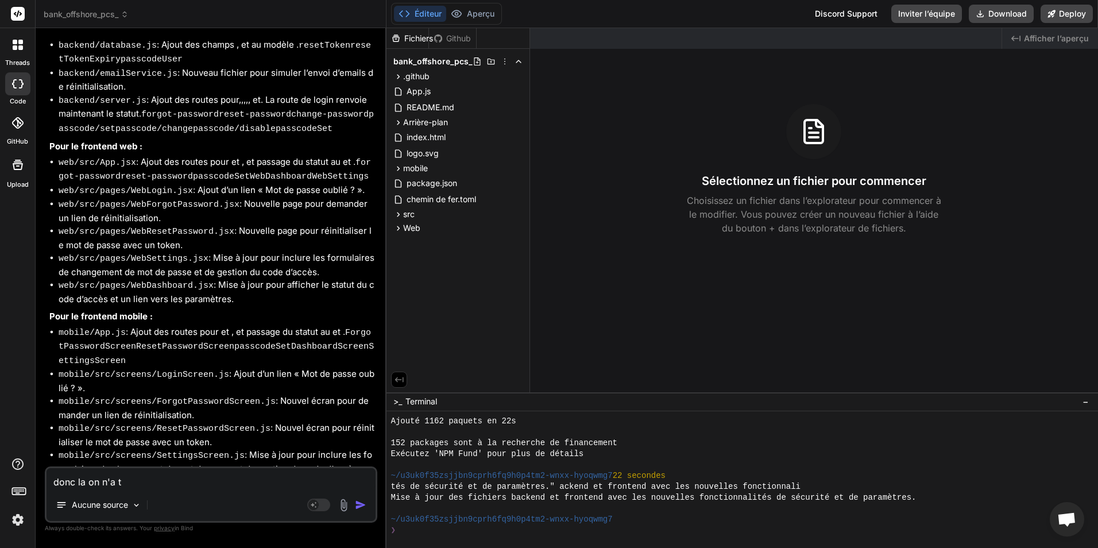
type textarea "x"
type textarea "donc la on n'a tou"
type textarea "x"
type textarea "donc la on n'a tous"
type textarea "x"
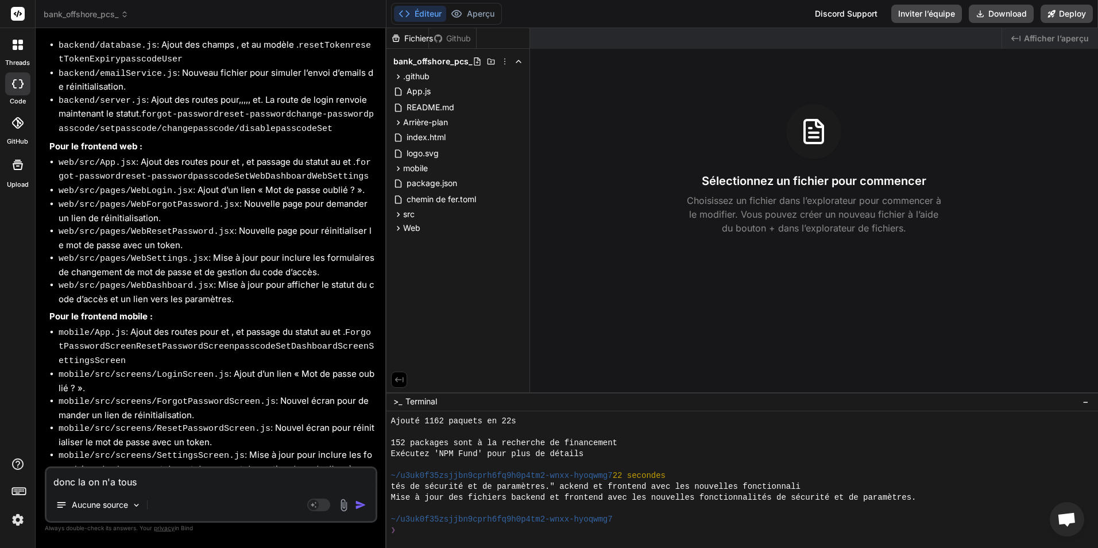
type textarea "donc la on n'a tous"
type textarea "x"
type textarea "donc la on n'a tous d"
type textarea "x"
type textarea "donc la on n'a tous de"
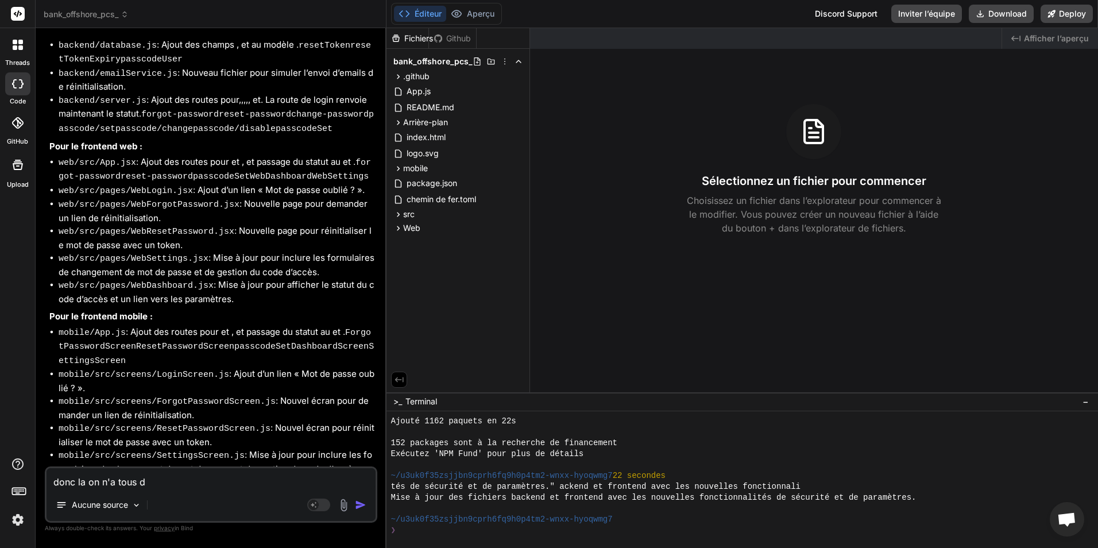
type textarea "x"
type textarea "donc la on n'a tous de"
type textarea "x"
type textarea "donc la on n'a tous de c"
type textarea "x"
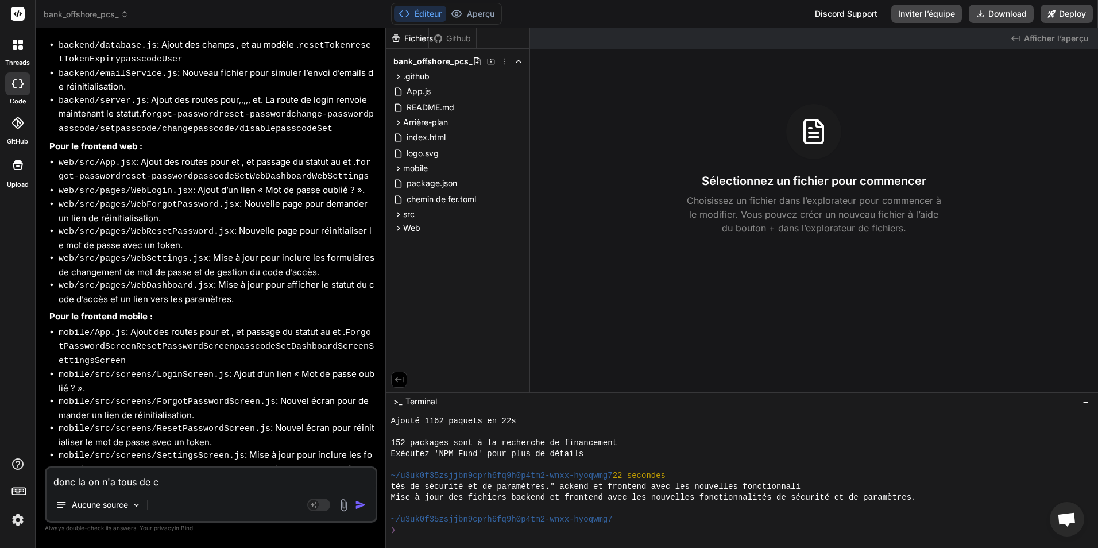
type textarea "donc la on n'a tous de co"
type textarea "x"
type textarea "donc la on n'a tous de com"
type textarea "x"
type textarea "donc la on n'a tous de comp"
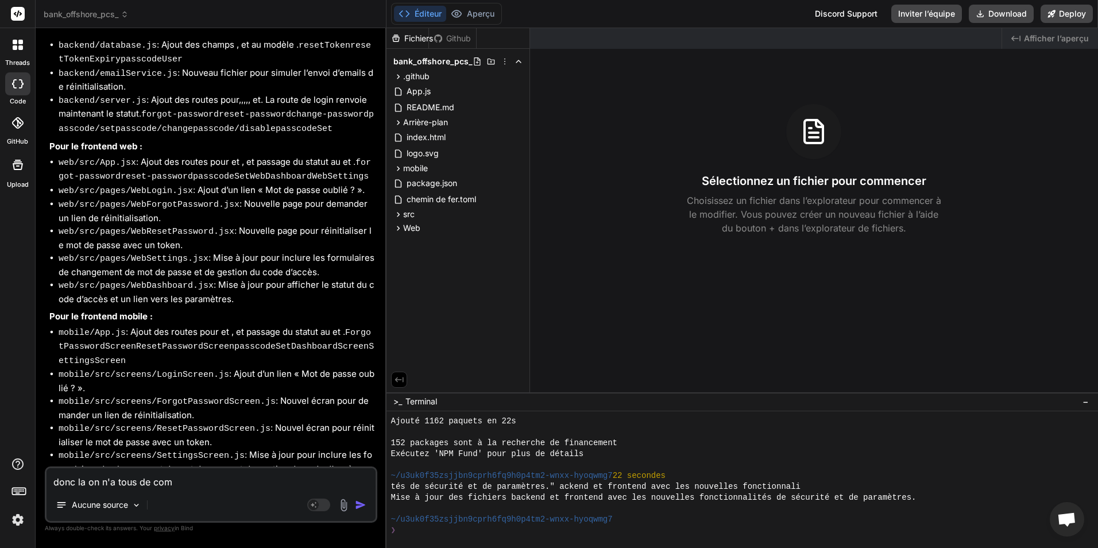
type textarea "x"
type textarea "donc la on n'a tous de compe"
type textarea "x"
type textarea "donc la on n'a tous de compel"
type textarea "x"
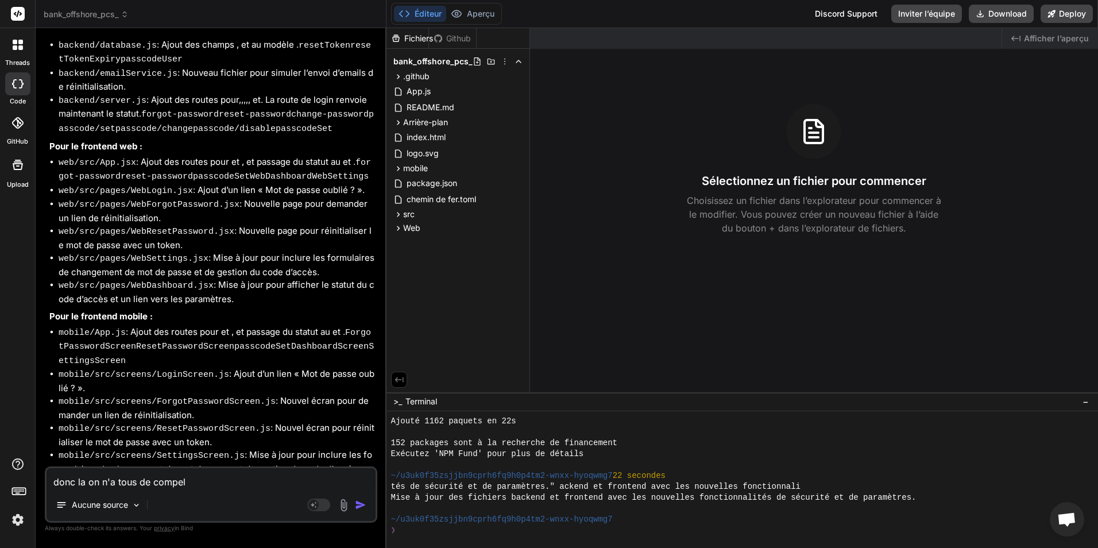
type textarea "donc la on n'a tous de compelt"
type textarea "x"
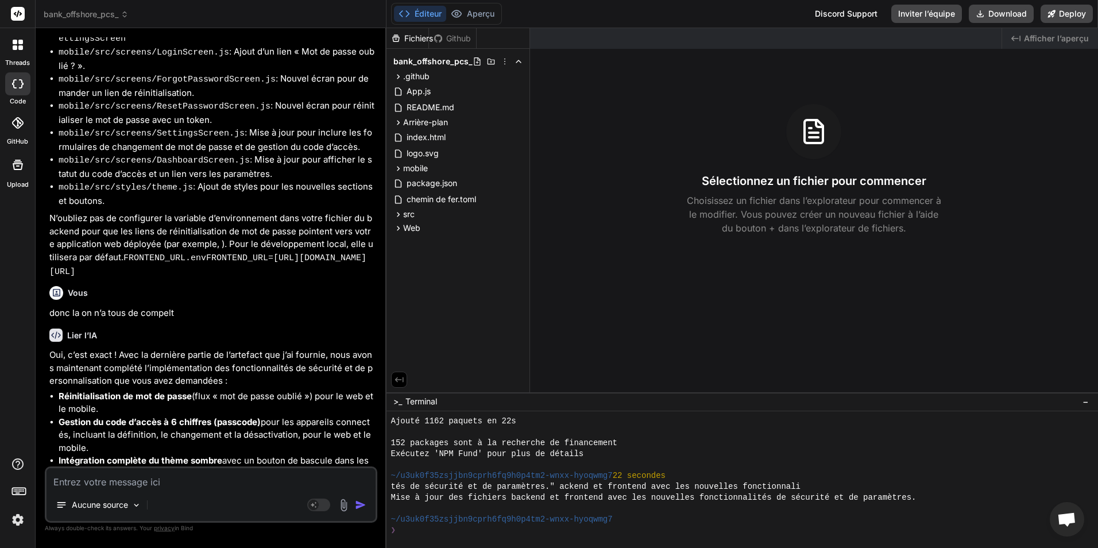
scroll to position [4985, 0]
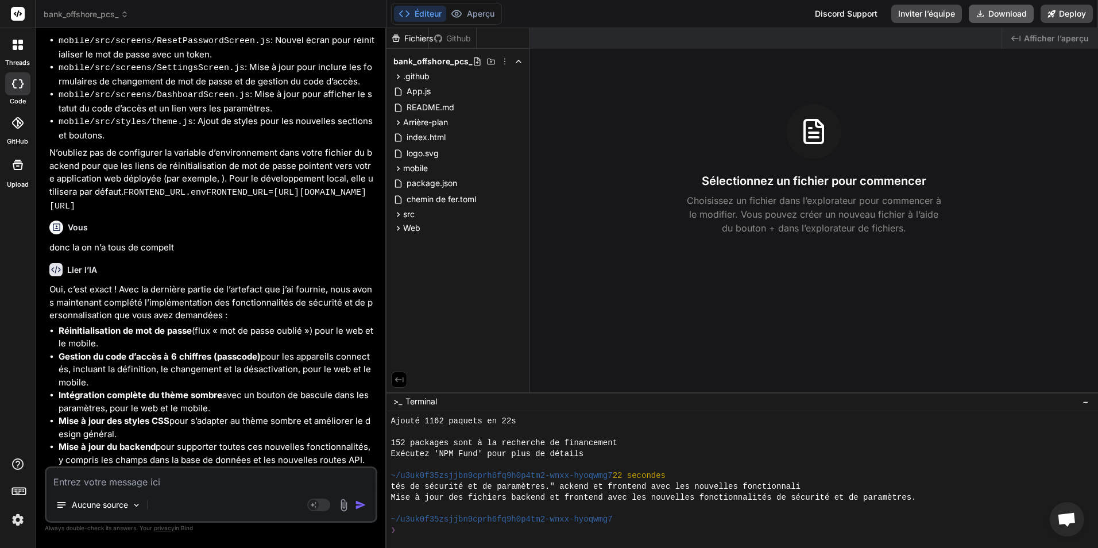
click at [429, 13] on font "Download" at bounding box center [1007, 13] width 38 height 11
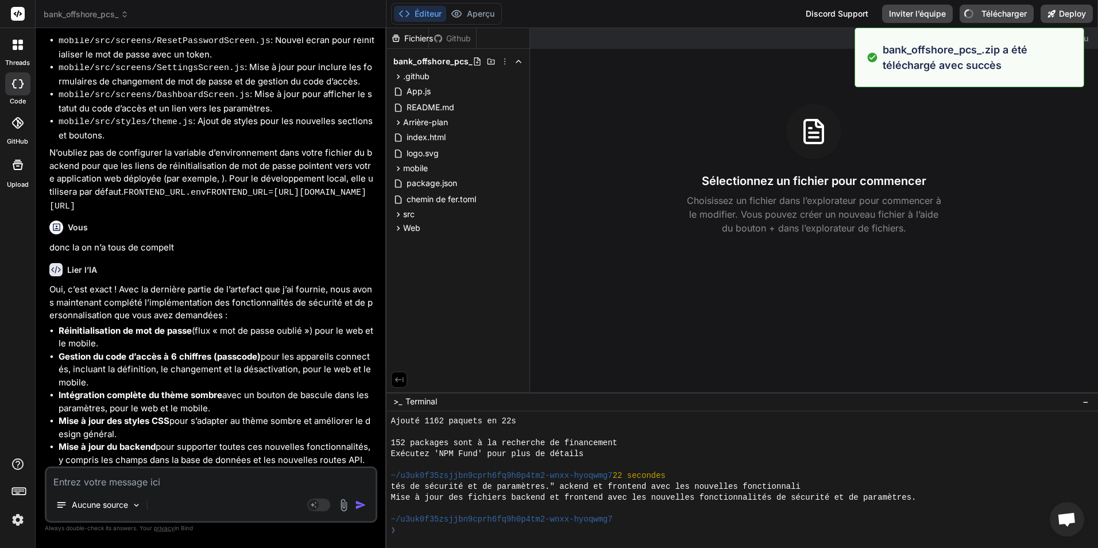
type textarea "x"
